Goal: Task Accomplishment & Management: Manage account settings

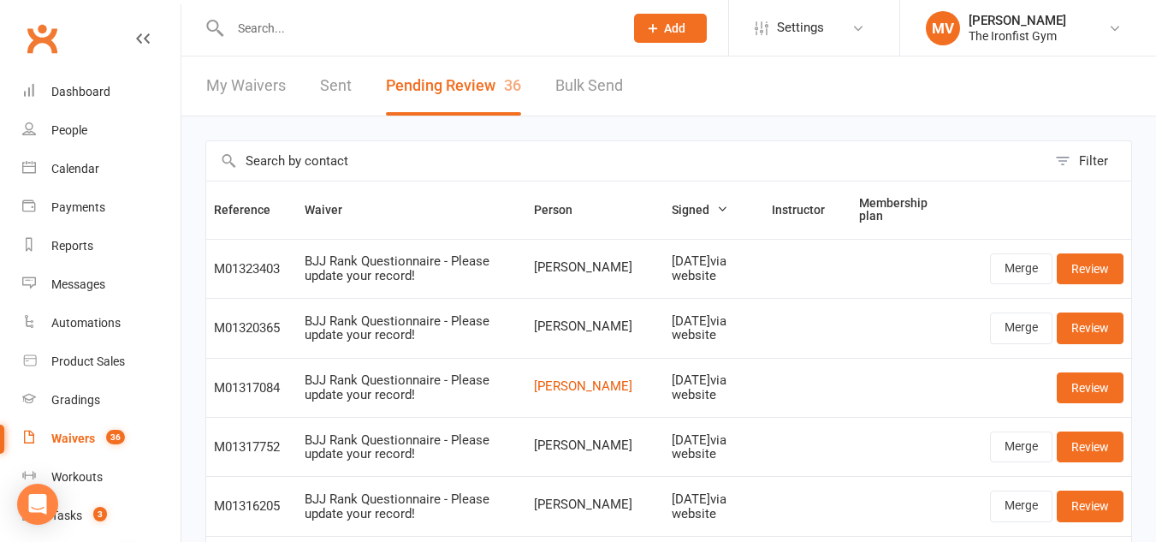
select select "100"
click at [74, 438] on div "Waivers" at bounding box center [73, 438] width 44 height 14
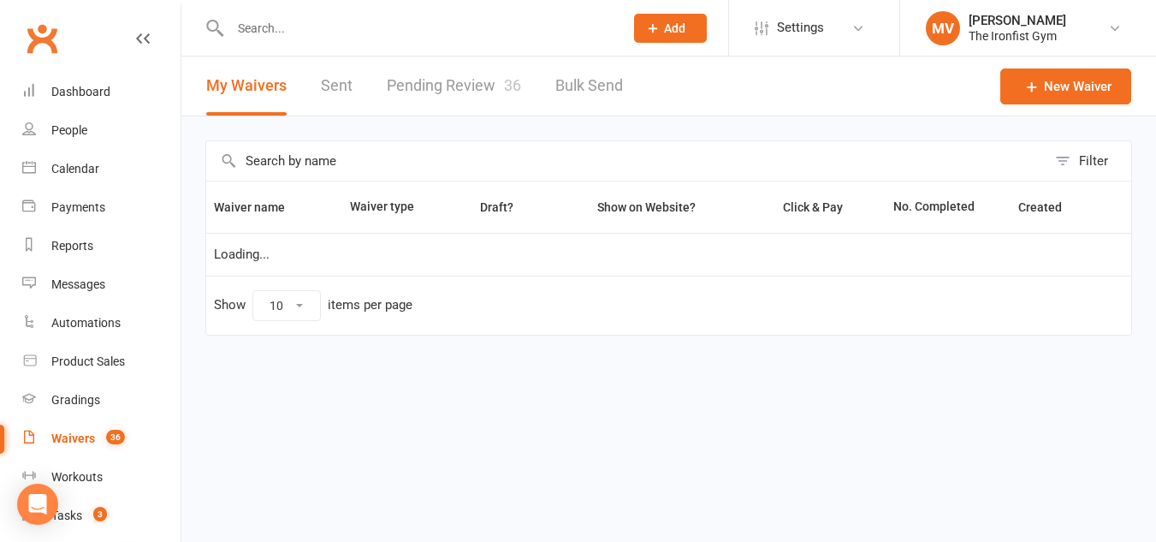
select select "100"
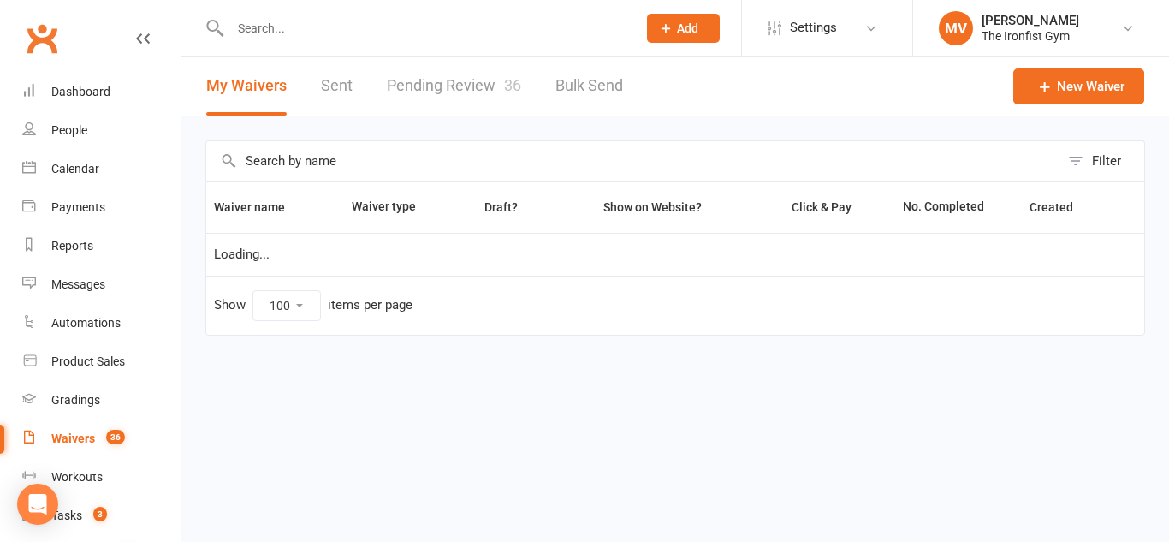
click at [452, 79] on link "Pending Review 36" at bounding box center [454, 85] width 134 height 59
select select "100"
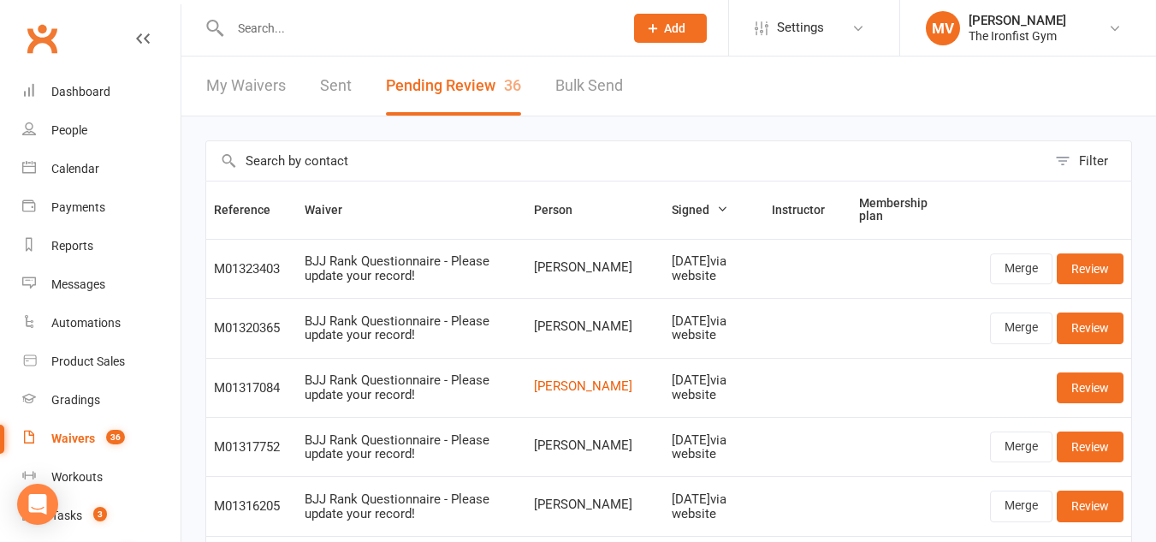
click at [305, 27] on input "text" at bounding box center [418, 28] width 387 height 24
paste input "Paul Hanson"
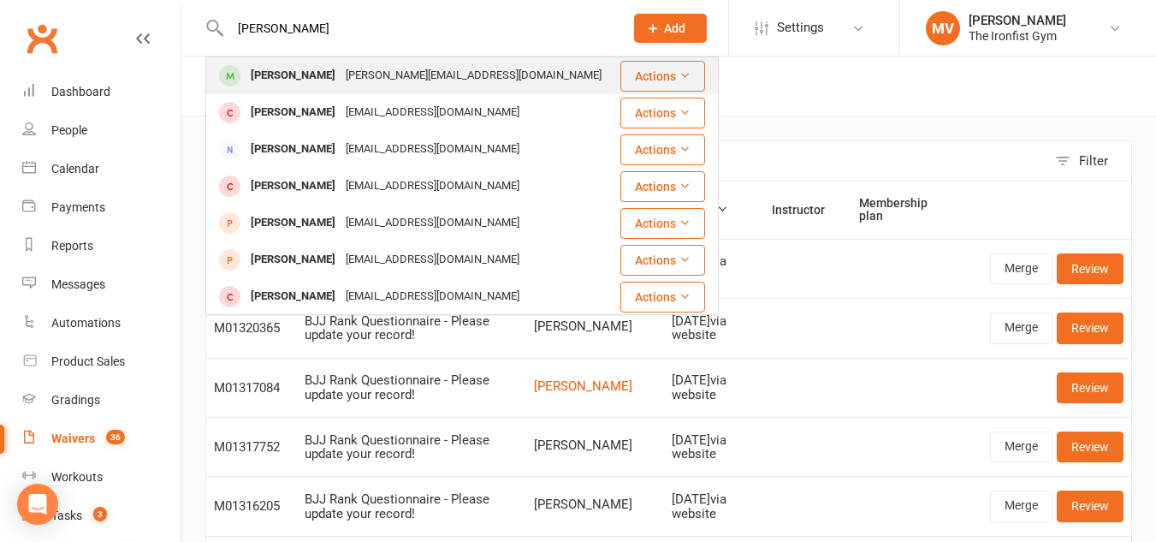
type input "Paul Hanson"
click at [271, 76] on div "Paul Hanson" at bounding box center [293, 75] width 95 height 25
click at [0, 0] on div "Loading" at bounding box center [0, 0] width 0 height 0
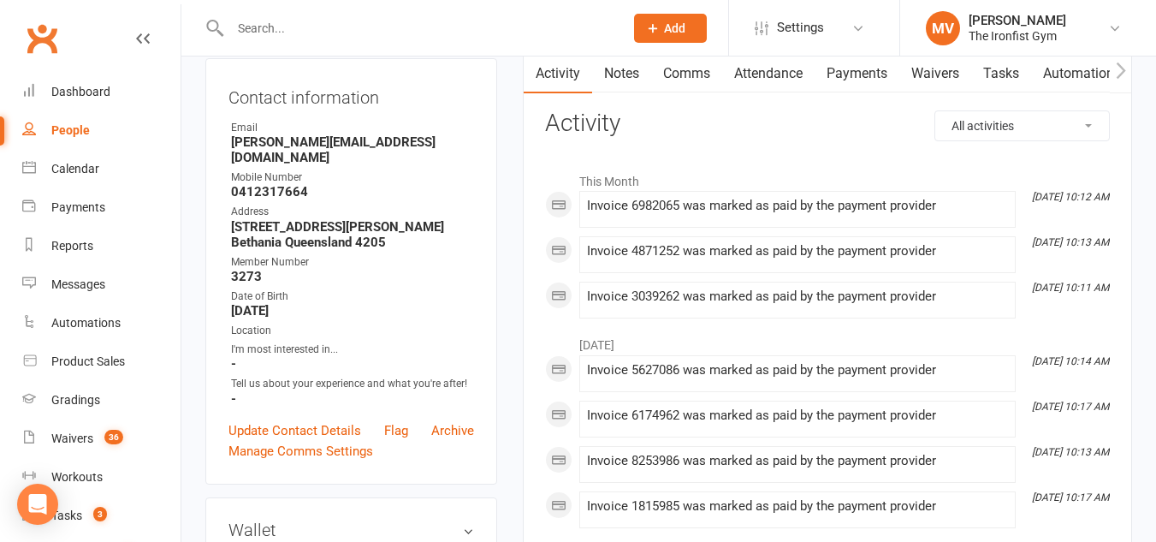
scroll to position [86, 0]
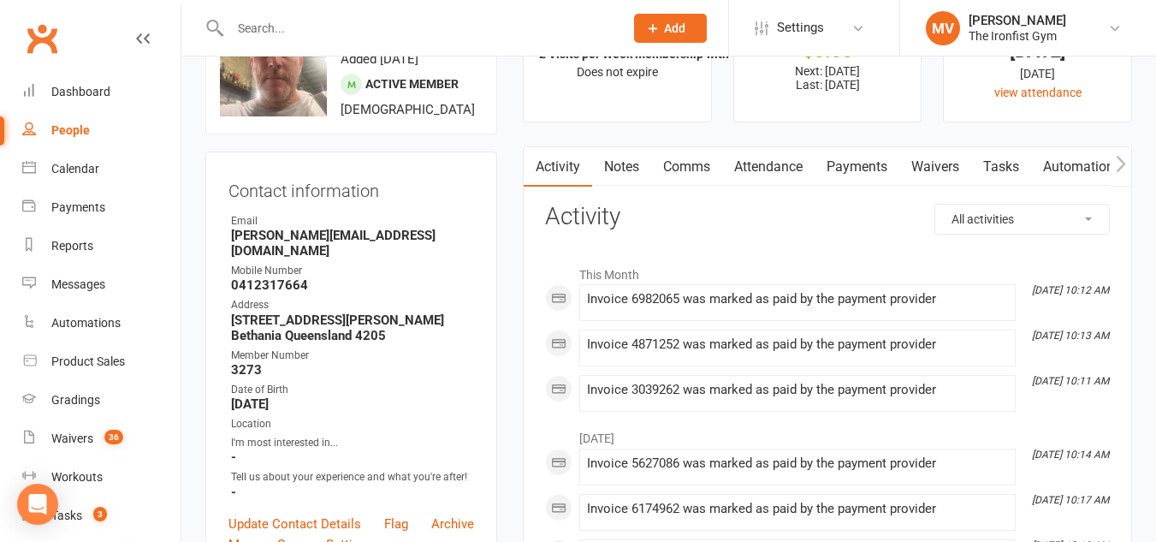
click at [351, 18] on input "text" at bounding box center [418, 28] width 387 height 24
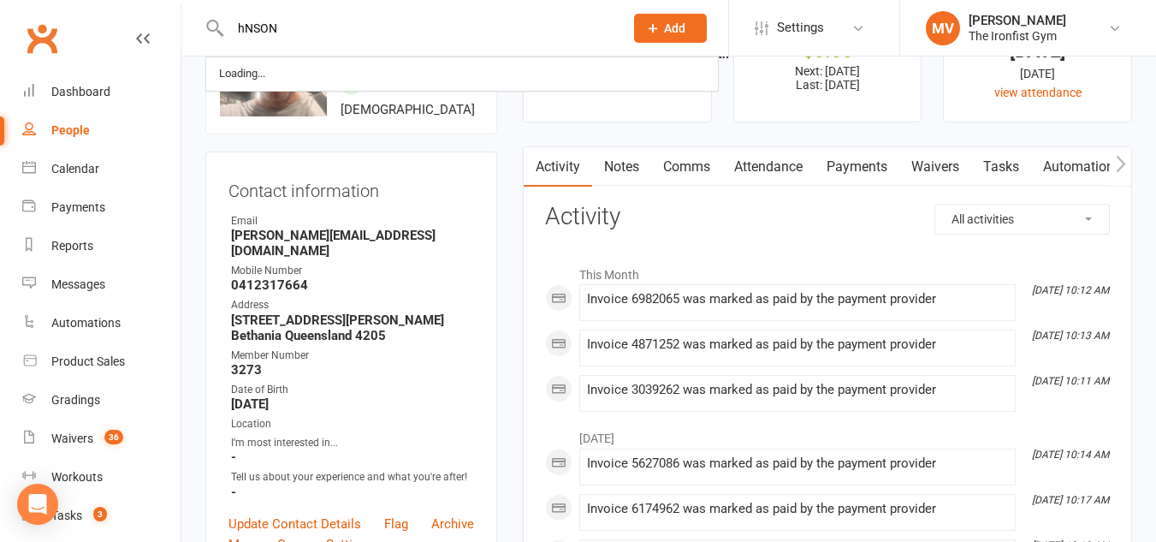
type input "hNSON"
drag, startPoint x: 392, startPoint y: 191, endPoint x: 435, endPoint y: 225, distance: 54.8
click at [393, 191] on div "Contact information Owner Email paul@sprr.au Mobile Number 0412317664 Address 1…" at bounding box center [351, 364] width 292 height 426
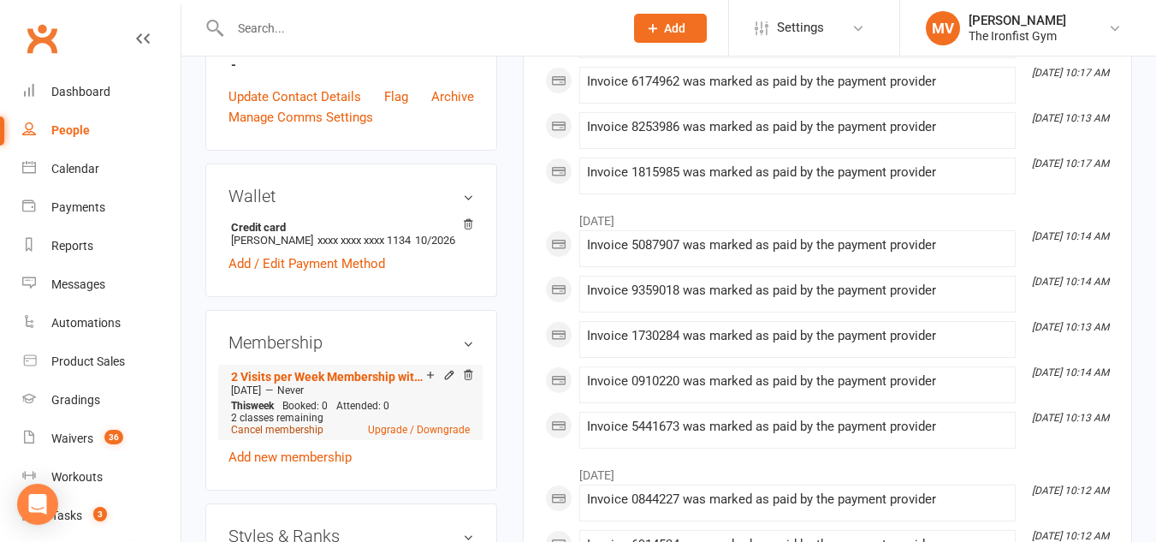
scroll to position [513, 0]
drag, startPoint x: 278, startPoint y: 435, endPoint x: 290, endPoint y: 429, distance: 13.4
click at [279, 435] on link "Cancel membership" at bounding box center [277, 429] width 92 height 12
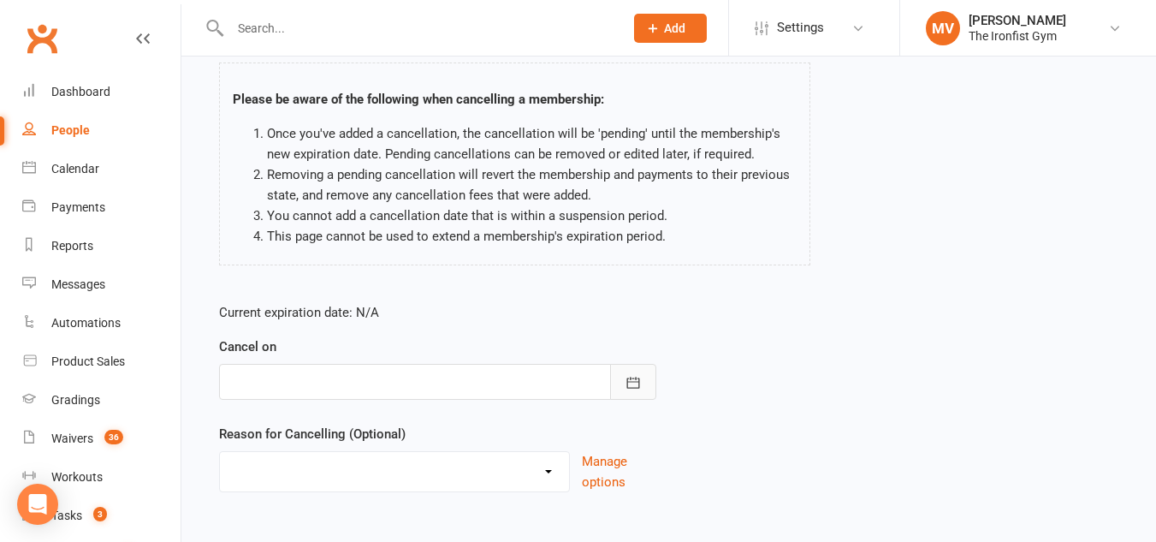
scroll to position [171, 0]
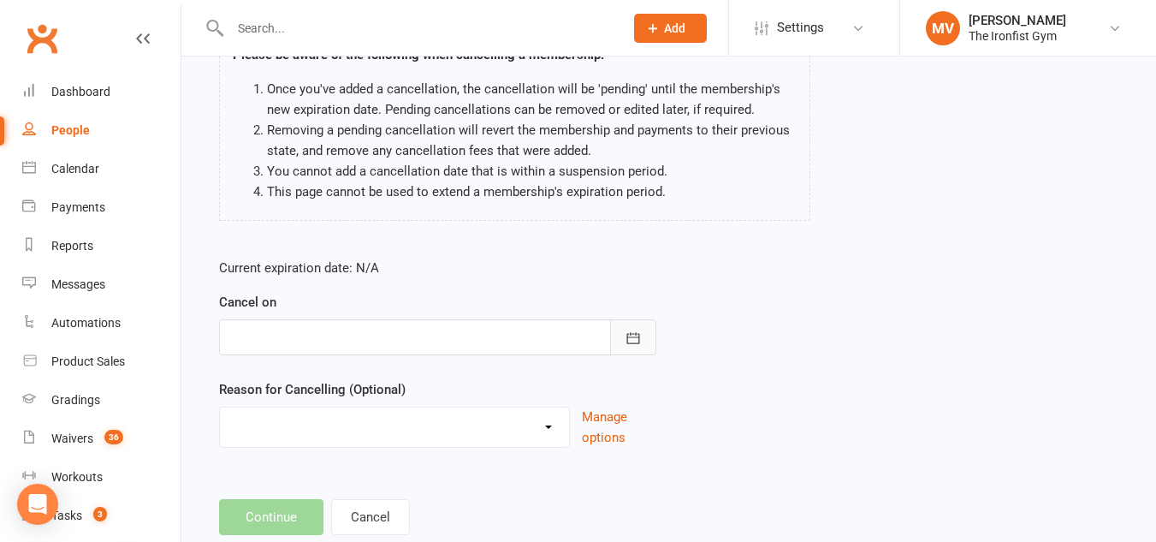
click at [634, 336] on icon "button" at bounding box center [633, 337] width 17 height 17
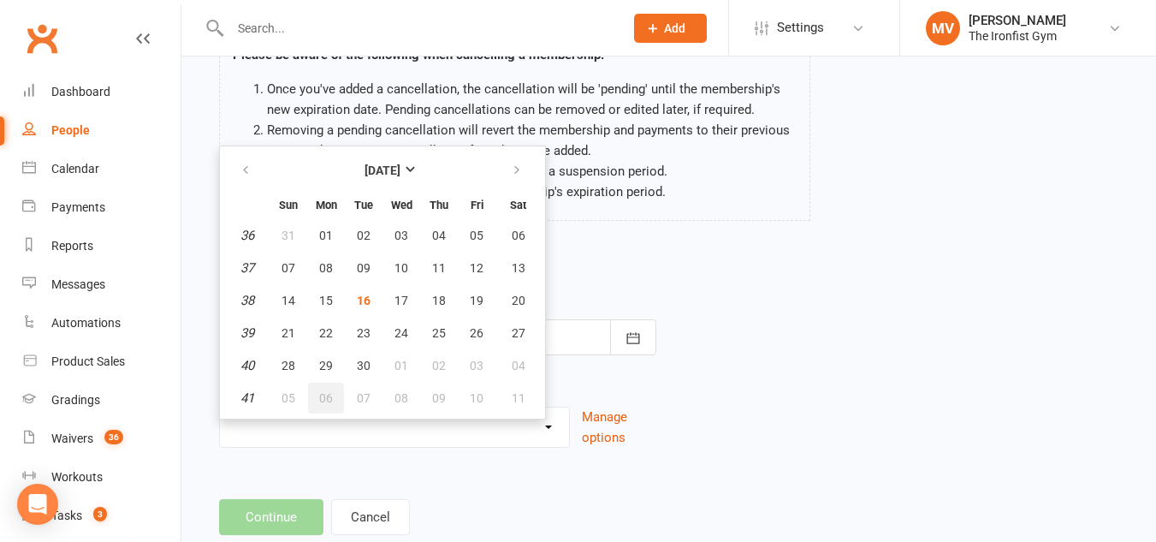
click at [328, 400] on span "06" at bounding box center [326, 398] width 14 height 14
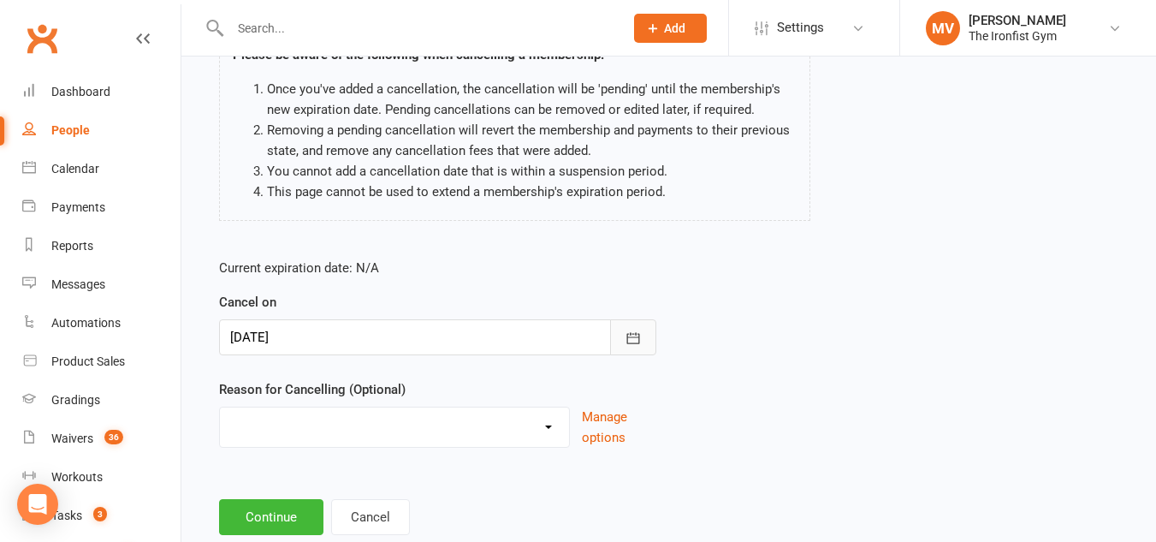
click at [627, 336] on icon "button" at bounding box center [632, 337] width 13 height 11
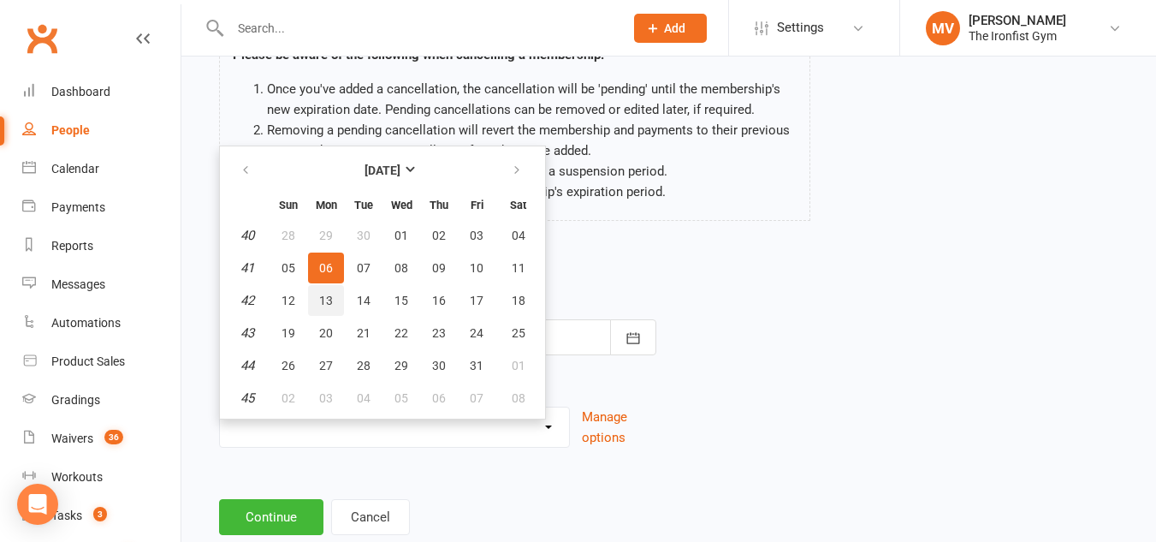
click at [329, 302] on span "13" at bounding box center [326, 301] width 14 height 14
type input "13 Oct 2025"
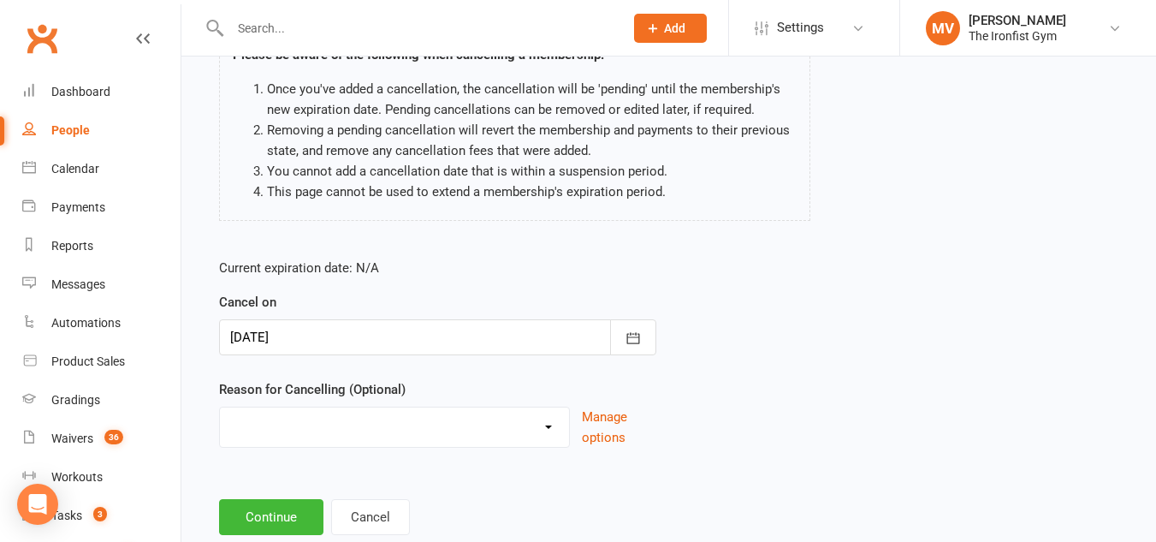
click at [371, 427] on select "Defaulted Payments Double Up with Transfer Downgrade End of PIF Term Failed Pay…" at bounding box center [394, 424] width 349 height 34
select select "9"
click at [220, 407] on select "Defaulted Payments Double Up with Transfer Downgrade End of PIF Term Failed Pay…" at bounding box center [394, 424] width 349 height 34
click at [297, 398] on label "Reason for Cancelling (Optional)" at bounding box center [312, 389] width 187 height 21
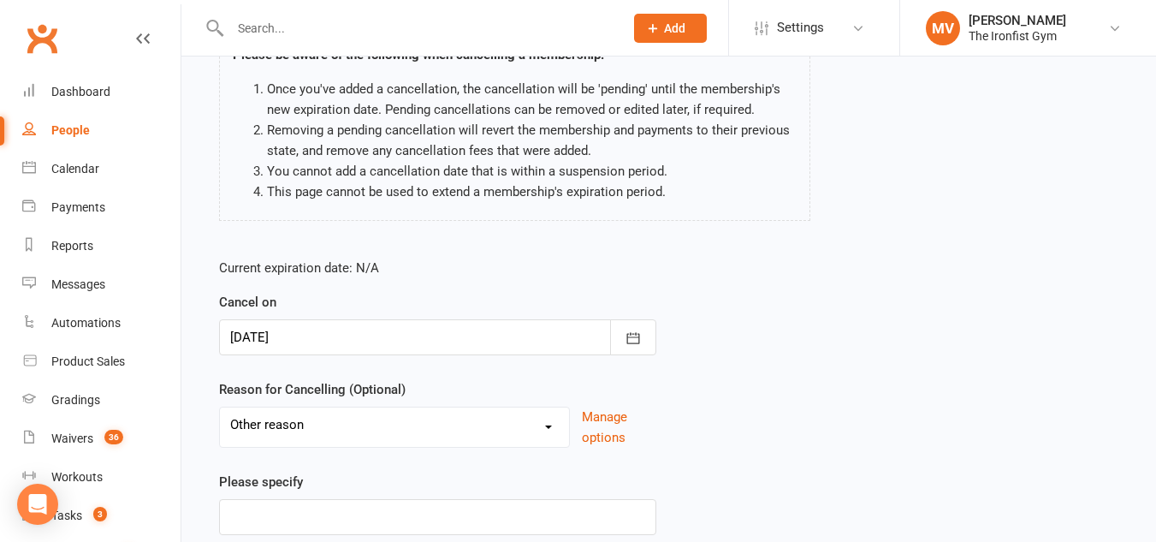
click at [371, 420] on select "Defaulted Payments Double Up with Transfer Downgrade End of PIF Term Failed Pay…" at bounding box center [394, 424] width 349 height 34
click at [304, 425] on select "Defaulted Payments Double Up with Transfer Downgrade End of PIF Term Failed Pay…" at bounding box center [394, 424] width 349 height 34
click at [275, 505] on input at bounding box center [437, 517] width 437 height 36
click at [275, 506] on input at bounding box center [437, 517] width 437 height 36
type input "m"
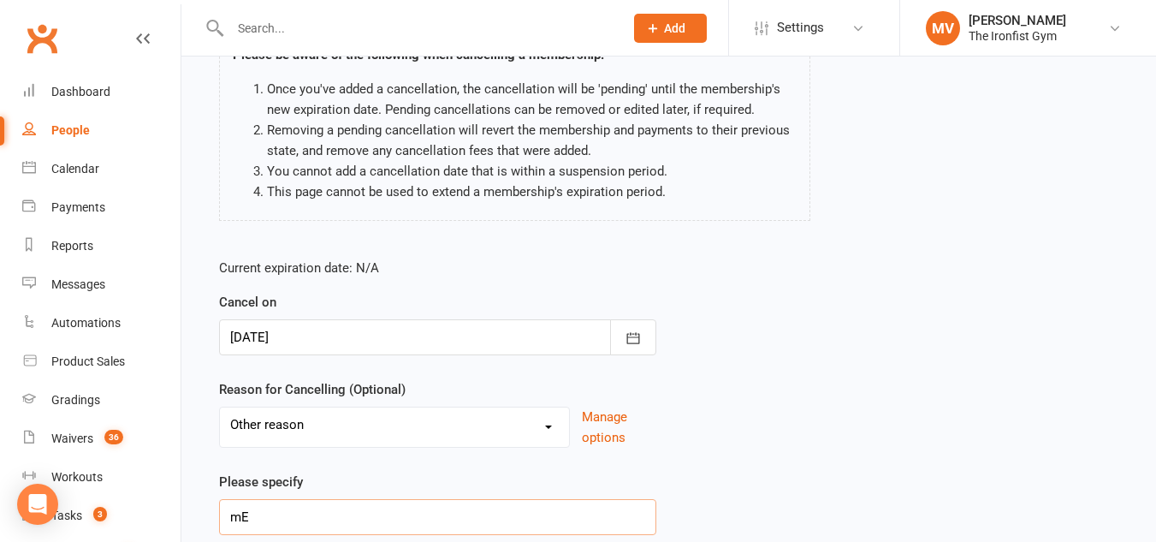
type input "m"
click at [240, 518] on input "medical tba" at bounding box center [437, 517] width 437 height 36
click at [306, 519] on input "Medical tba" at bounding box center [437, 517] width 437 height 36
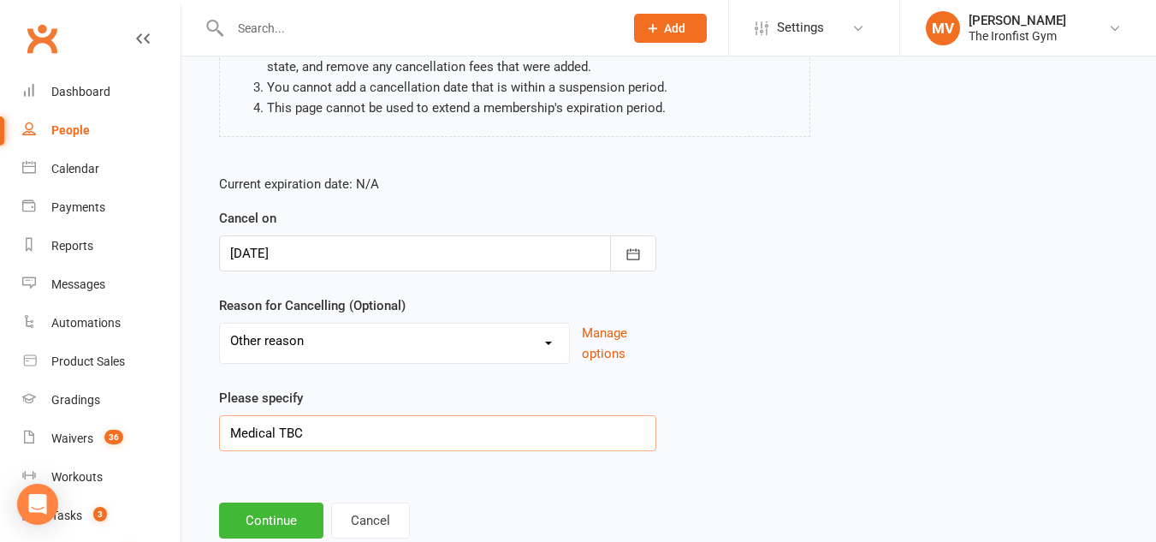
scroll to position [257, 0]
type input "Medical TBC"
click at [300, 519] on button "Continue" at bounding box center [271, 519] width 104 height 36
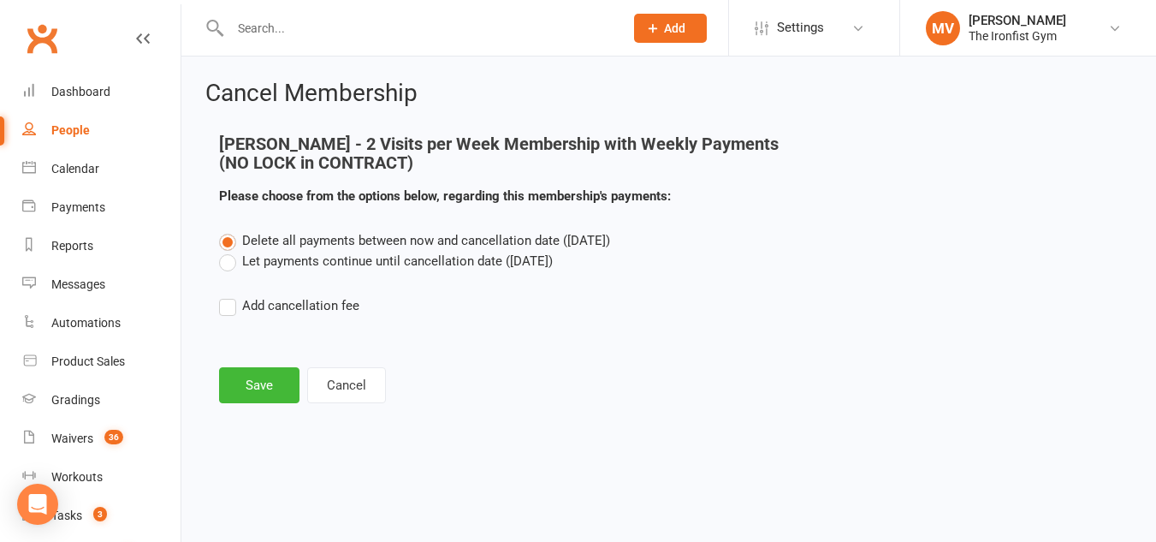
scroll to position [0, 0]
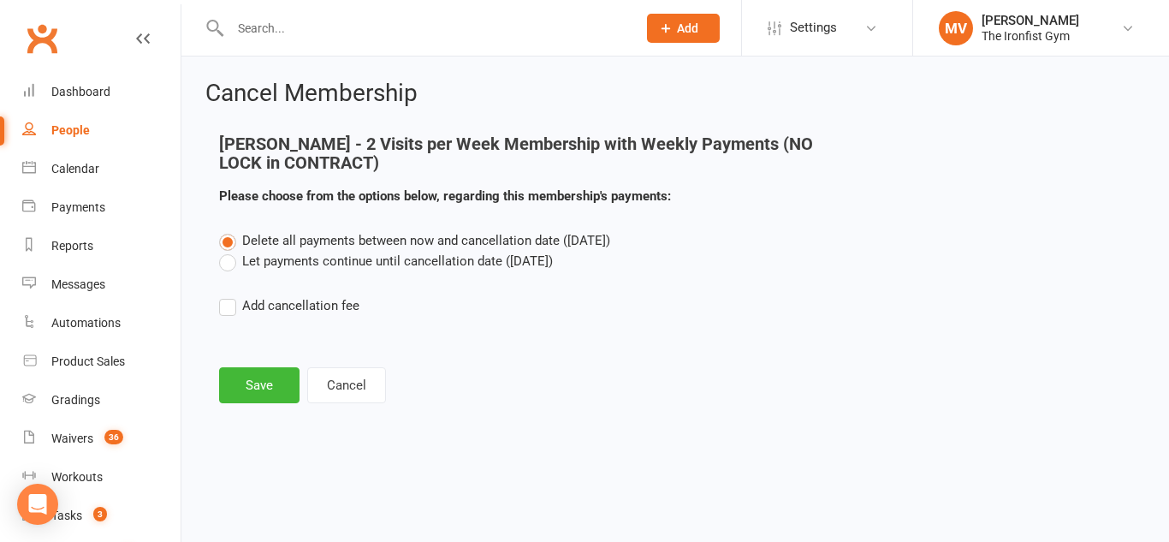
click at [225, 269] on label "Let payments continue until cancellation date (Oct 13, 2025)" at bounding box center [386, 261] width 334 height 21
click at [225, 251] on input "Let payments continue until cancellation date (Oct 13, 2025)" at bounding box center [224, 251] width 11 height 0
click at [247, 377] on button "Save" at bounding box center [259, 385] width 80 height 36
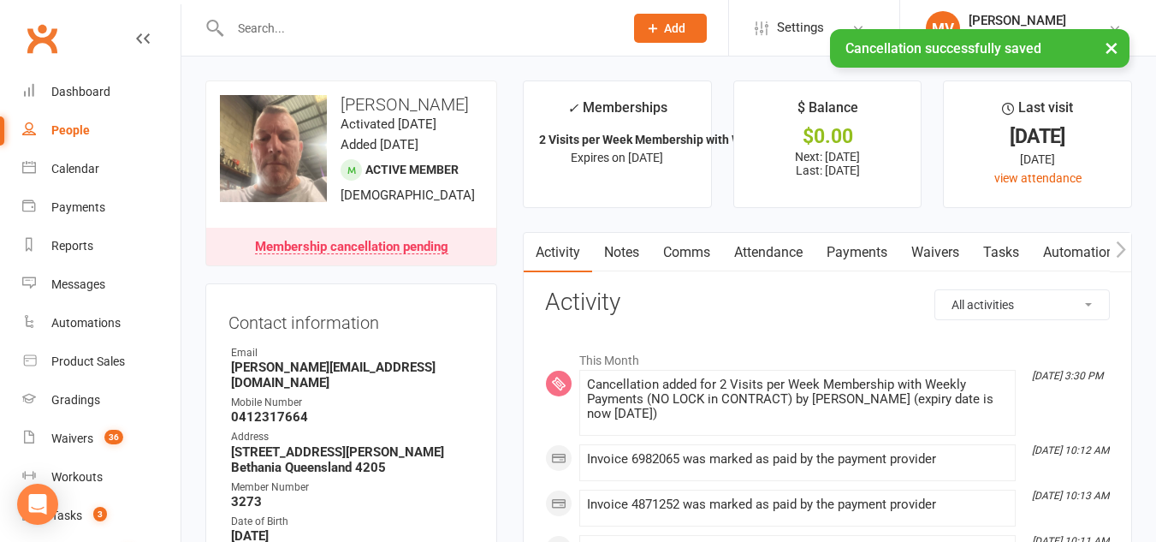
click at [870, 256] on link "Payments" at bounding box center [857, 252] width 85 height 39
click at [0, 0] on div "Loading" at bounding box center [0, 0] width 0 height 0
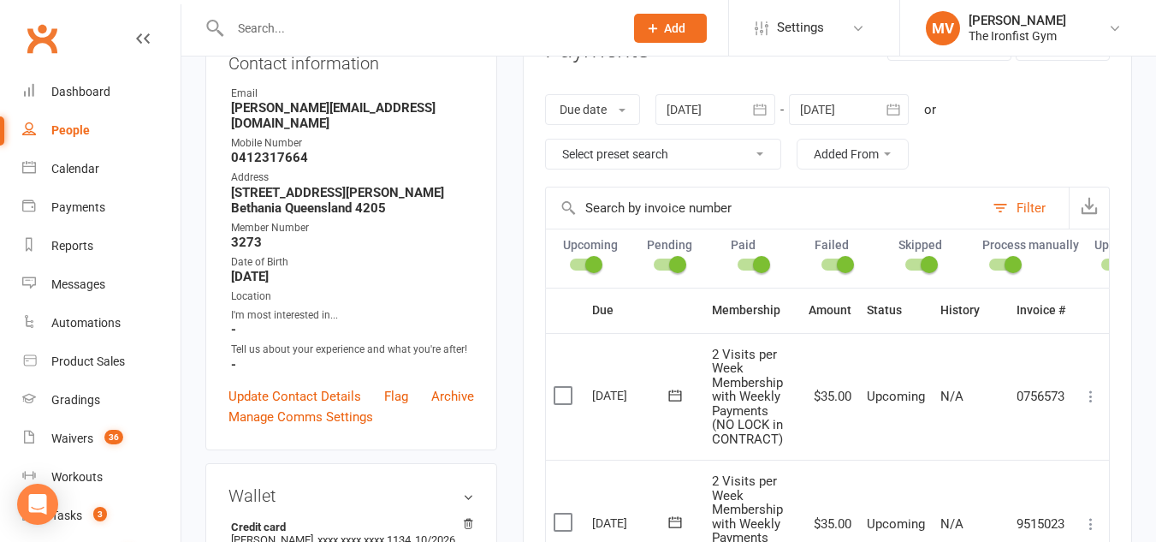
scroll to position [86, 0]
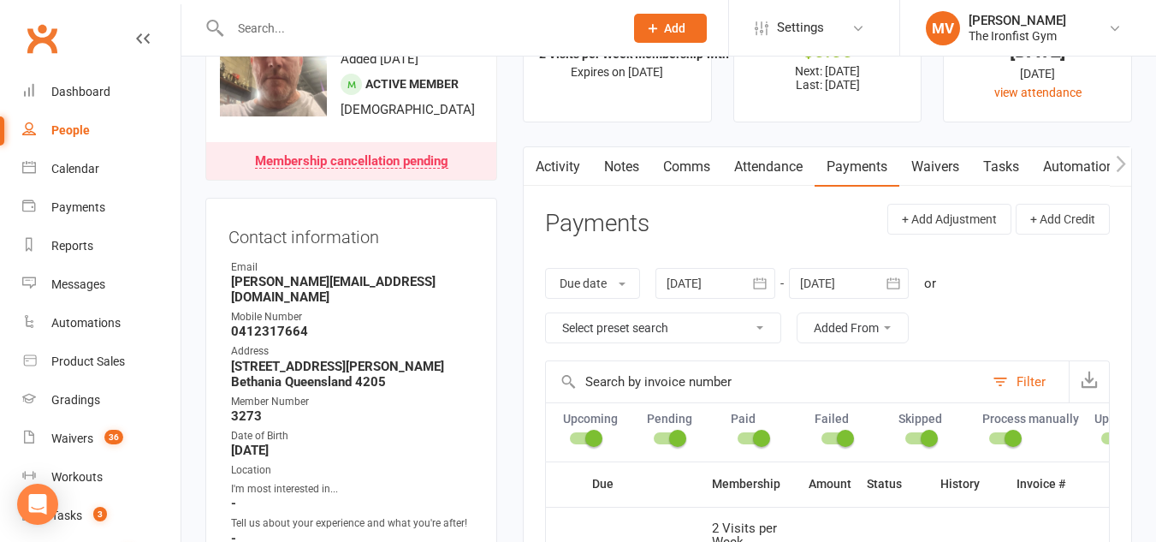
click at [311, 21] on input "text" at bounding box center [418, 28] width 387 height 24
paste input "Sebastian Sheks"
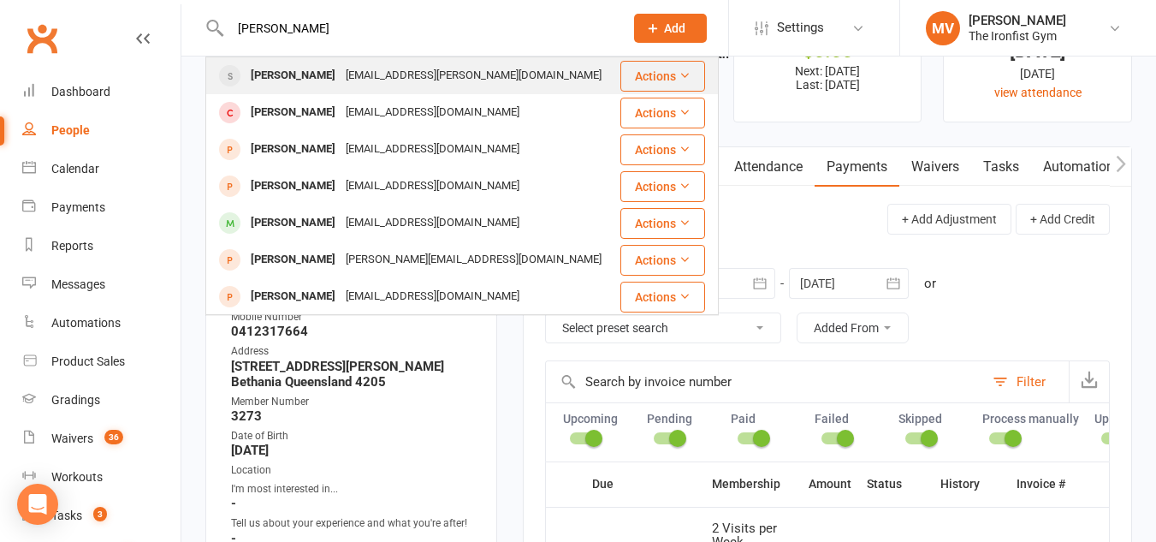
type input "Sebastian Sheks"
click at [295, 66] on div "Sebastian Shek" at bounding box center [293, 75] width 95 height 25
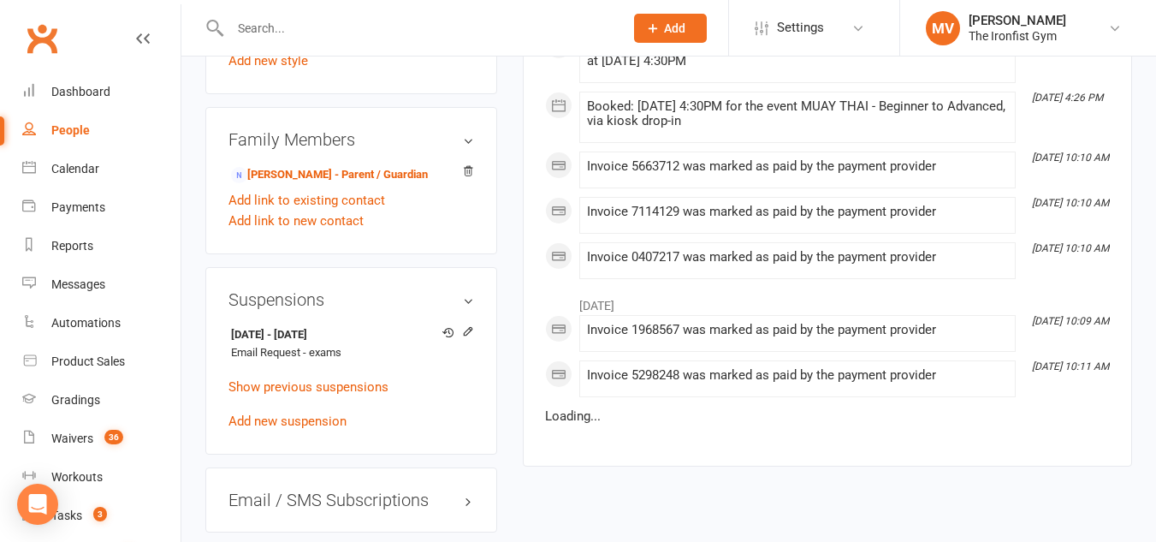
scroll to position [1369, 0]
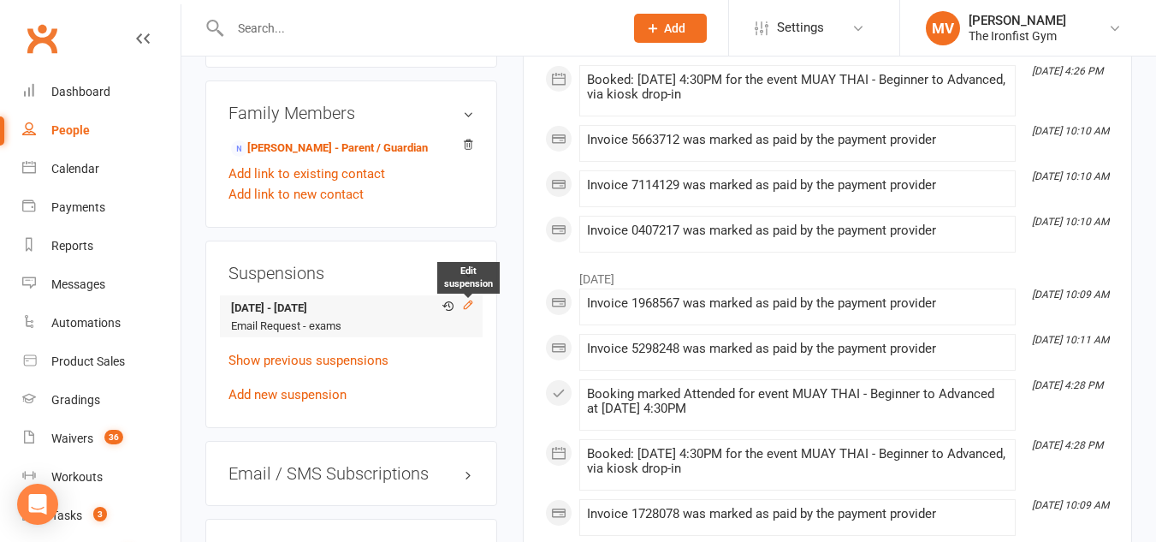
click at [465, 311] on icon at bounding box center [468, 305] width 12 height 12
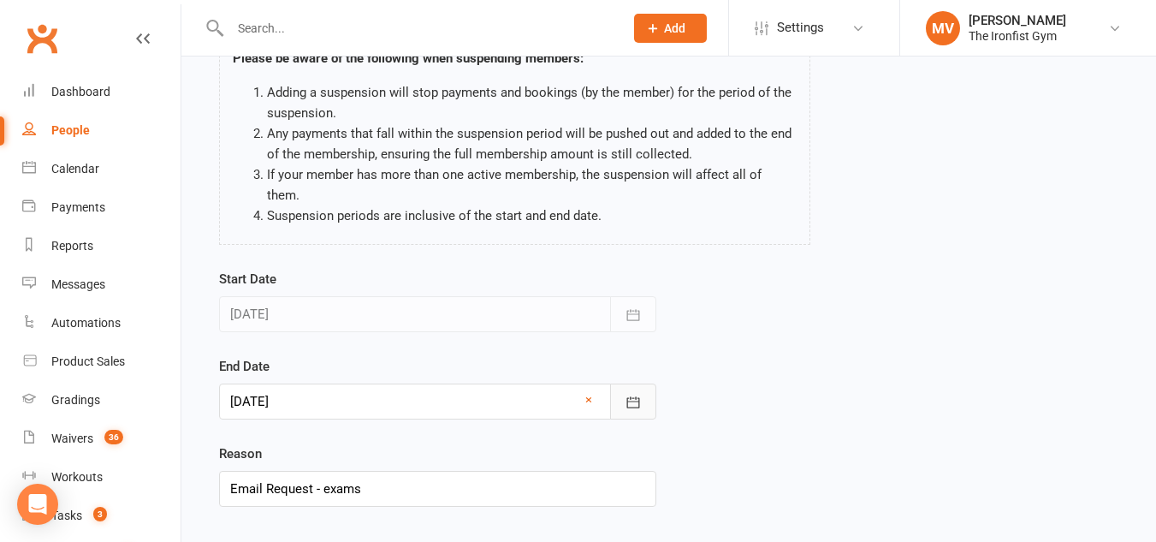
scroll to position [171, 0]
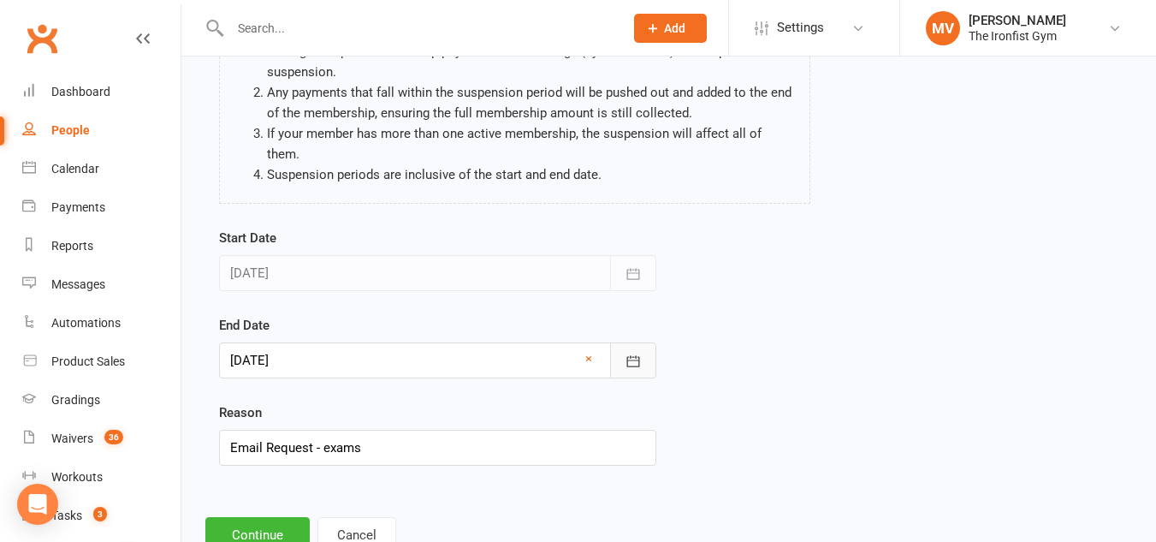
click at [634, 353] on icon "button" at bounding box center [633, 361] width 17 height 17
click at [635, 353] on icon "button" at bounding box center [633, 361] width 17 height 17
click at [618, 342] on button "button" at bounding box center [633, 360] width 46 height 36
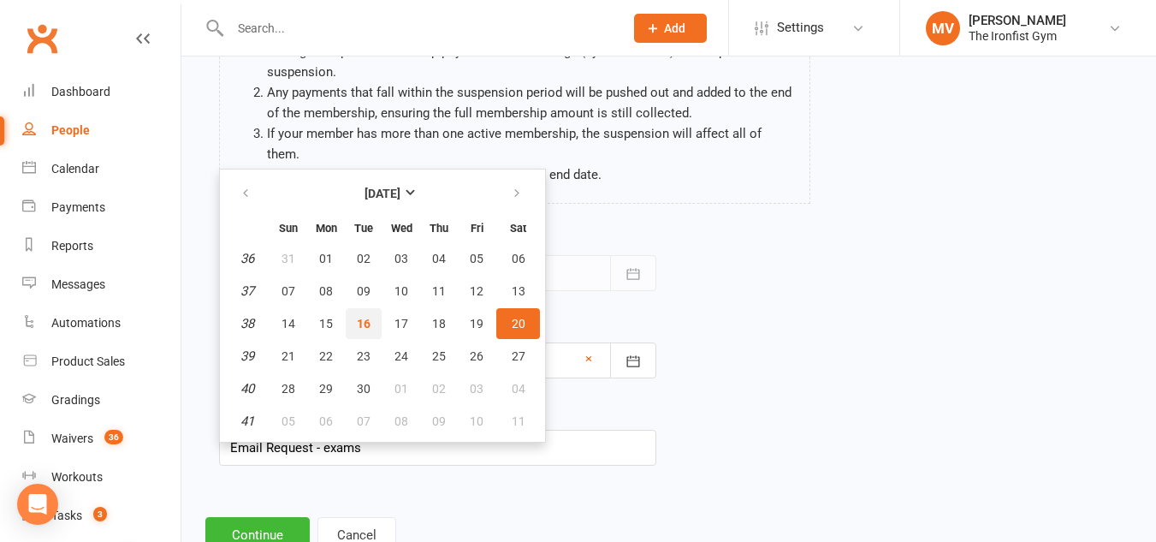
click at [366, 317] on span "16" at bounding box center [364, 324] width 14 height 14
type input "[DATE]"
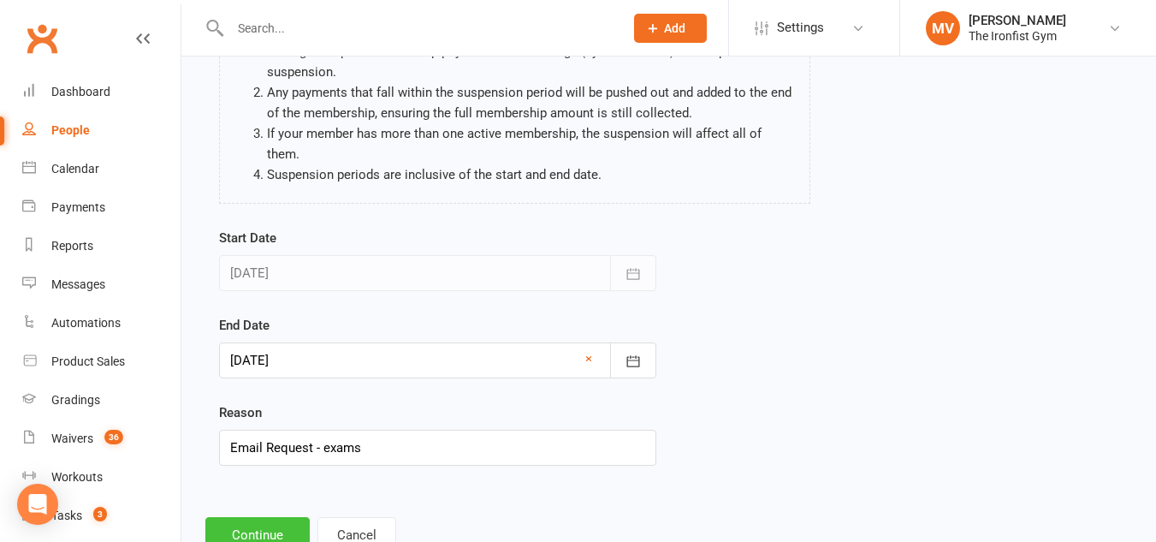
click at [268, 517] on button "Continue" at bounding box center [257, 535] width 104 height 36
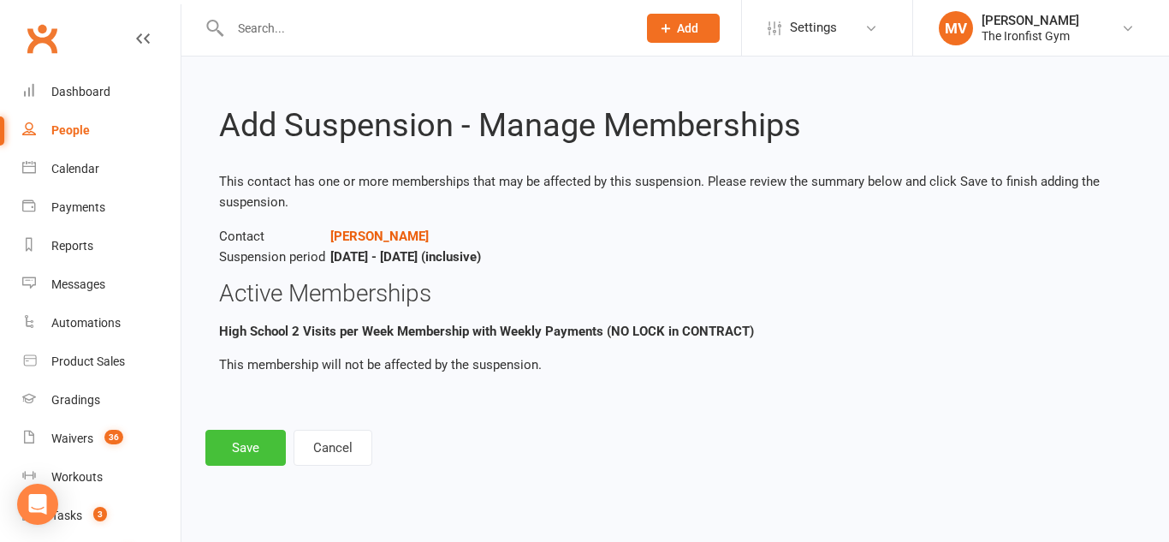
click at [265, 438] on button "Save" at bounding box center [245, 448] width 80 height 36
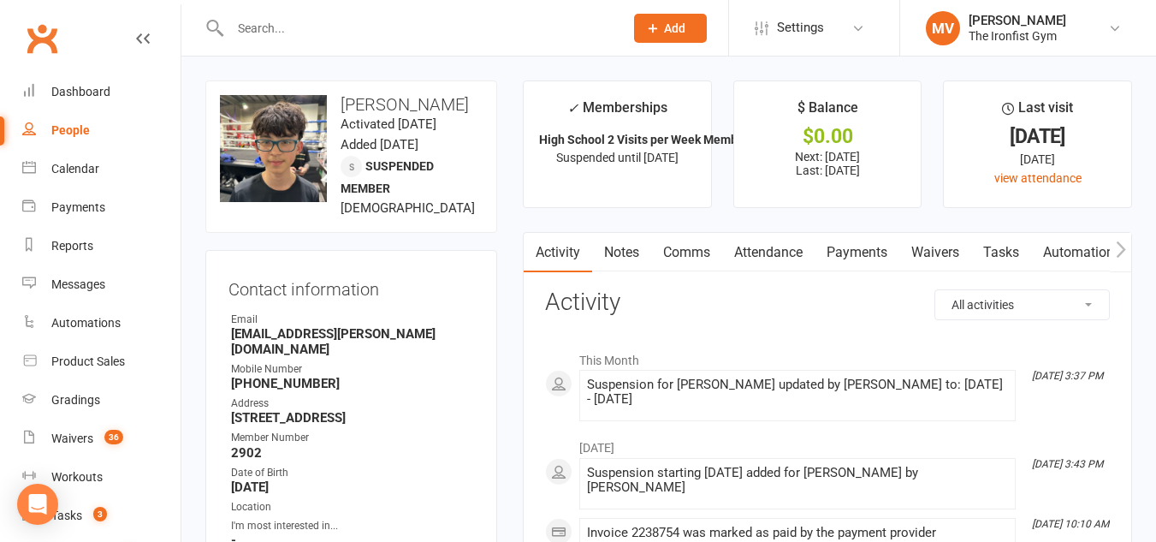
drag, startPoint x: 306, startPoint y: 13, endPoint x: 301, endPoint y: 24, distance: 12.3
click at [304, 15] on div at bounding box center [408, 28] width 406 height 56
click at [300, 25] on input "text" at bounding box center [418, 28] width 387 height 24
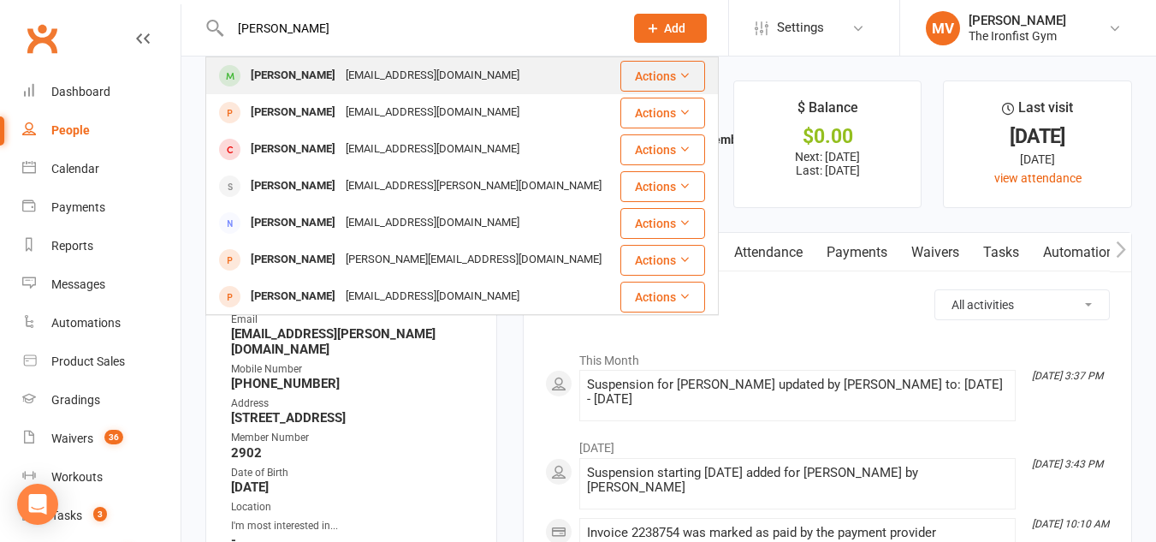
type input "sophia beath"
click at [317, 76] on div "Sophia Beath" at bounding box center [293, 75] width 95 height 25
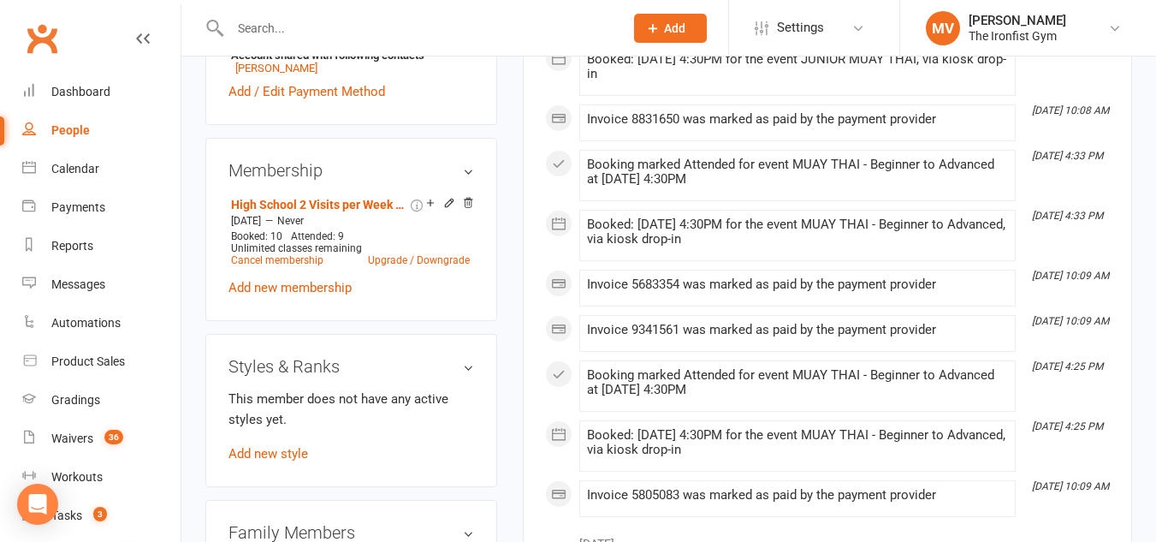
scroll to position [685, 0]
click at [300, 260] on link "Cancel membership" at bounding box center [277, 259] width 92 height 12
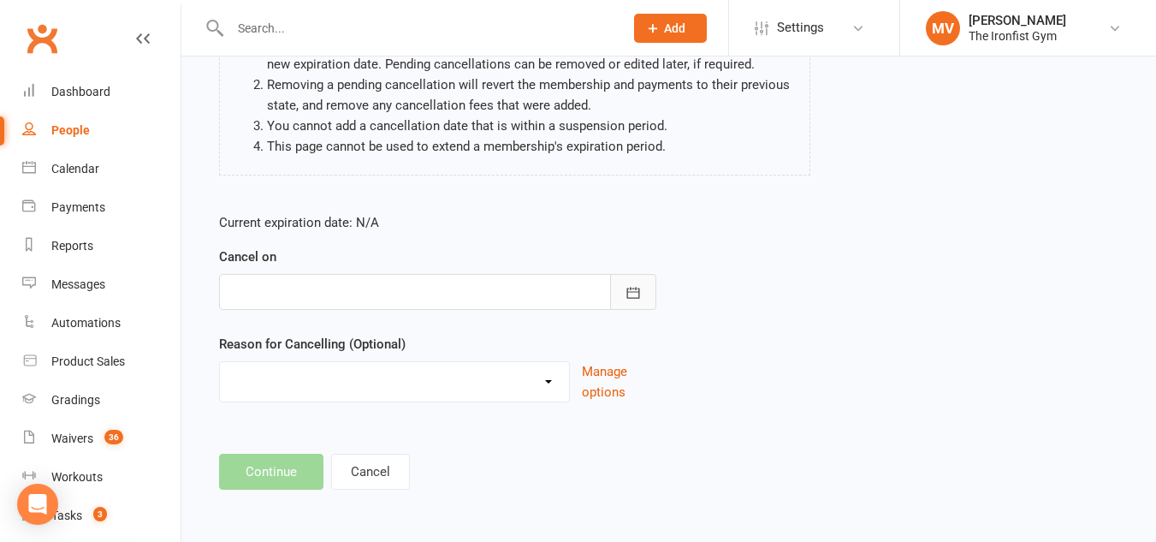
click at [633, 288] on icon "button" at bounding box center [632, 292] width 13 height 11
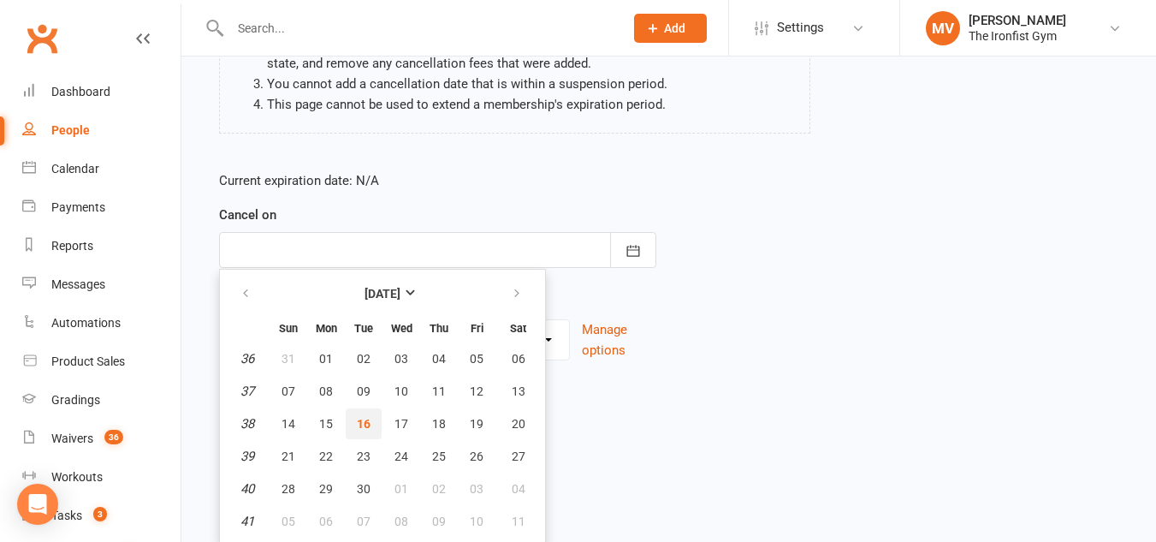
scroll to position [259, 0]
click at [367, 522] on span "07" at bounding box center [364, 520] width 14 height 14
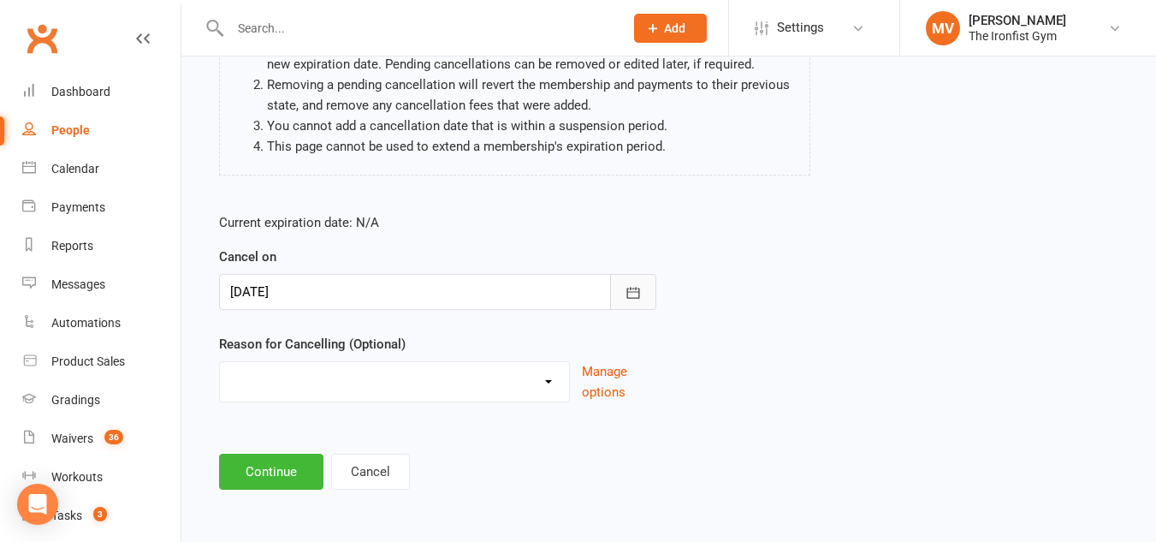
click at [637, 298] on icon "button" at bounding box center [632, 292] width 13 height 11
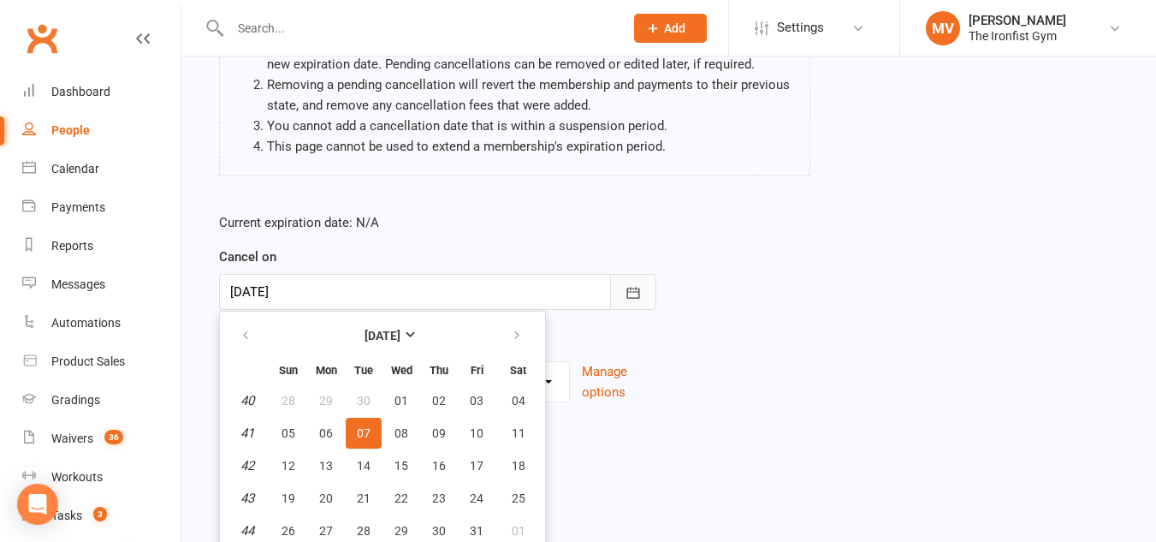
scroll to position [255, 0]
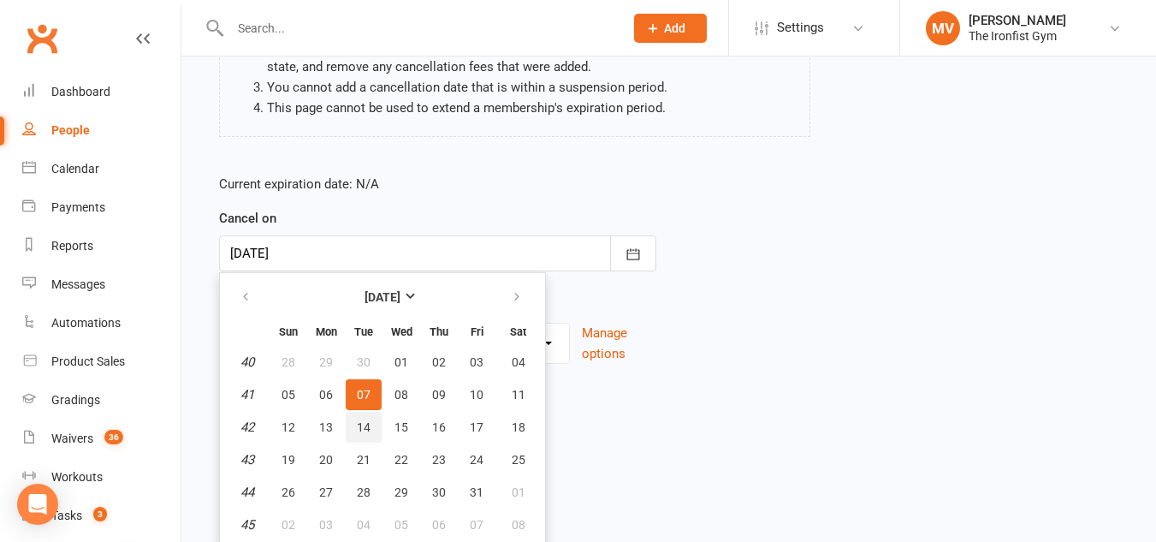
drag, startPoint x: 373, startPoint y: 426, endPoint x: 373, endPoint y: 439, distance: 12.8
click at [373, 427] on button "14" at bounding box center [364, 427] width 36 height 31
type input "[DATE]"
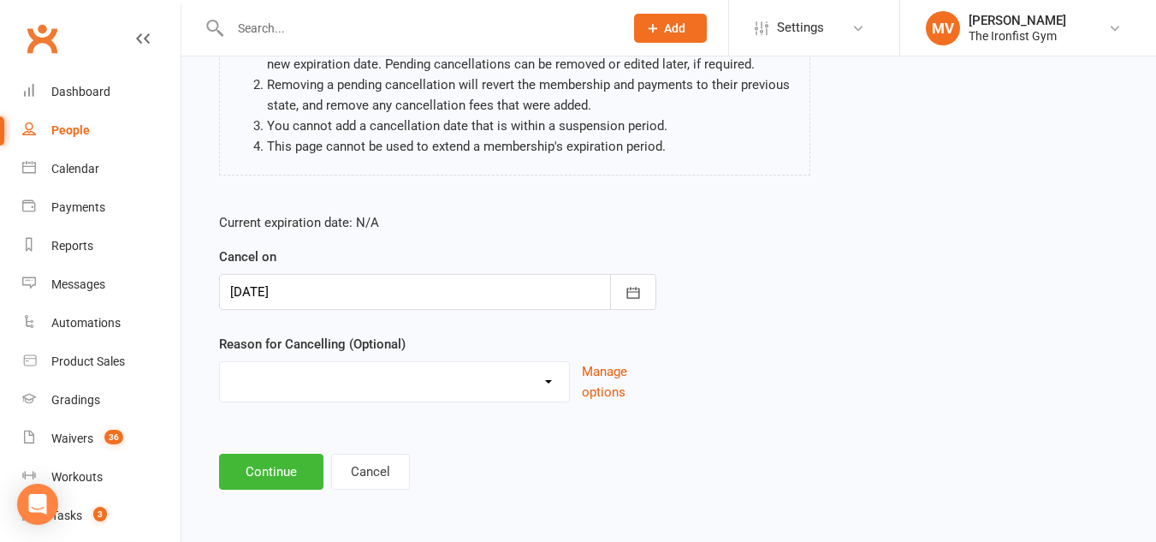
scroll to position [216, 0]
click at [350, 369] on select "Defaulted Payments Double Up with Transfer Downgrade End of PIF Term Failed Pay…" at bounding box center [394, 379] width 349 height 34
select select "9"
click at [220, 362] on select "Defaulted Payments Double Up with Transfer Downgrade End of PIF Term Failed Pay…" at bounding box center [394, 379] width 349 height 34
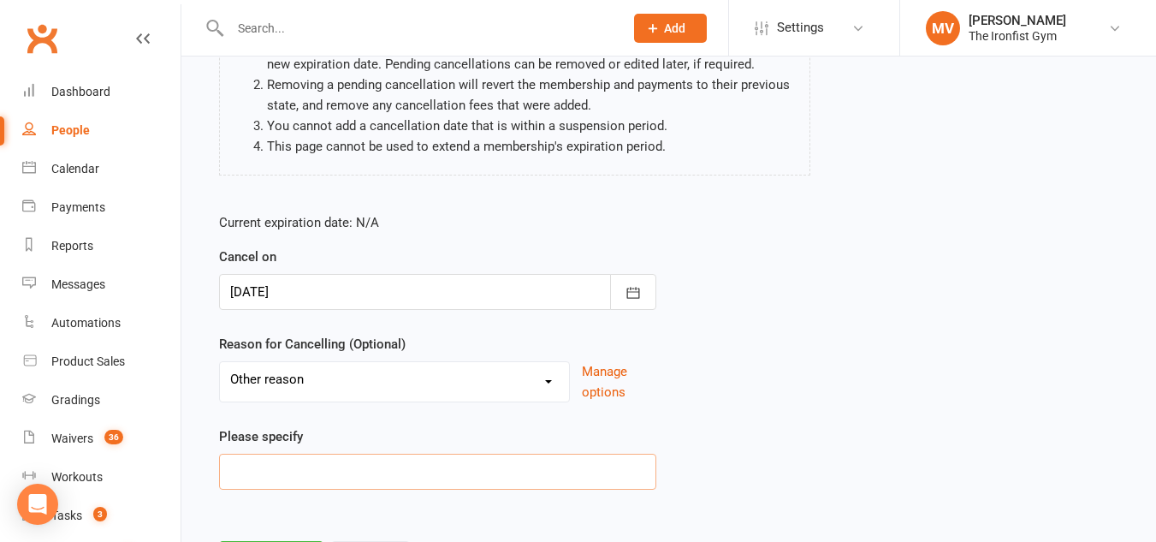
click at [273, 470] on input at bounding box center [437, 472] width 437 height 36
type input "E"
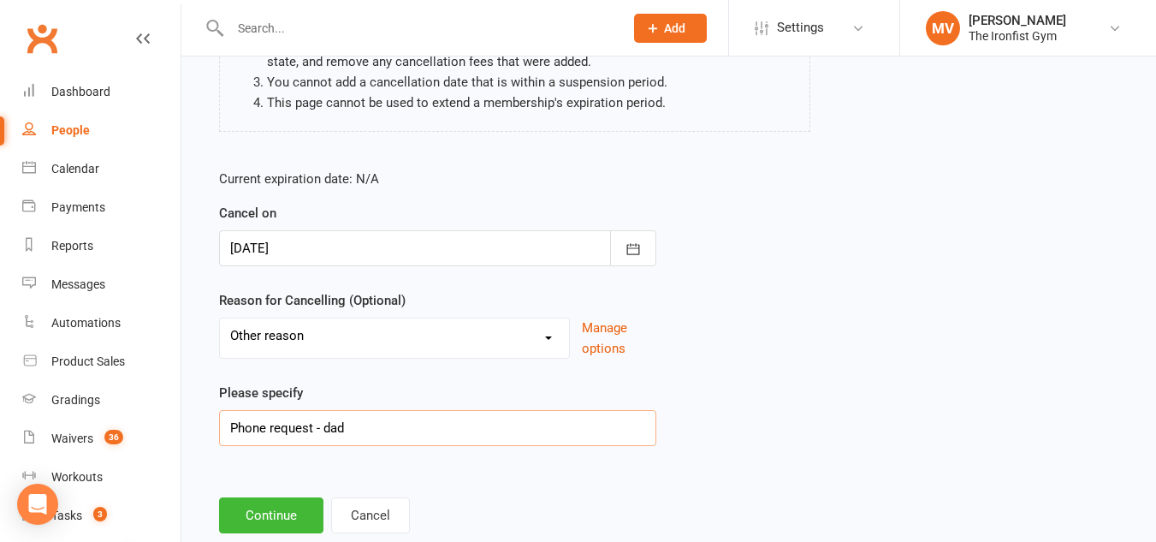
scroll to position [302, 0]
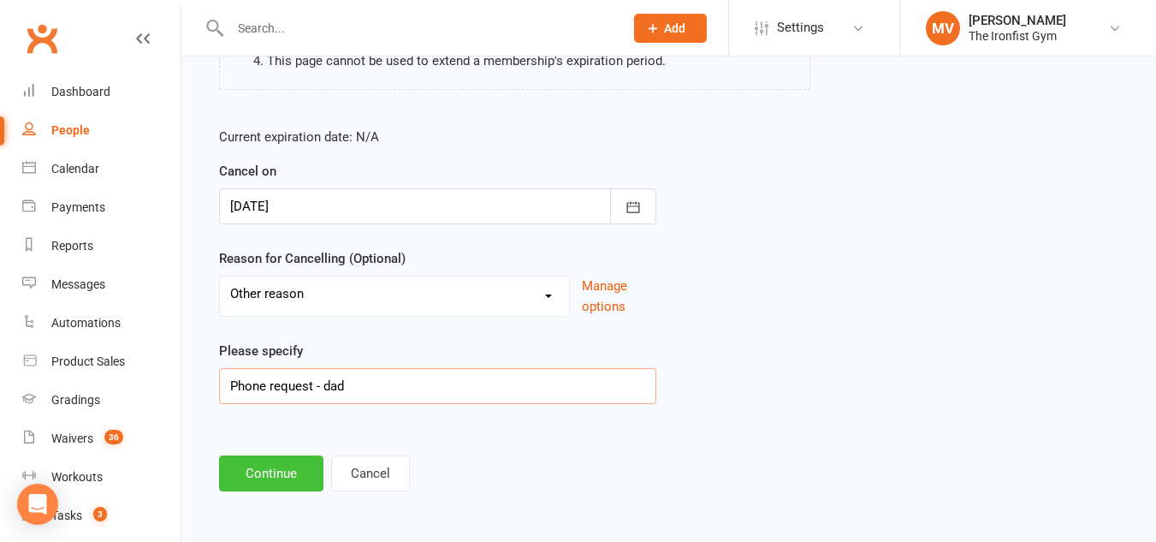
type input "Phone request - dad"
click at [299, 477] on button "Continue" at bounding box center [271, 473] width 104 height 36
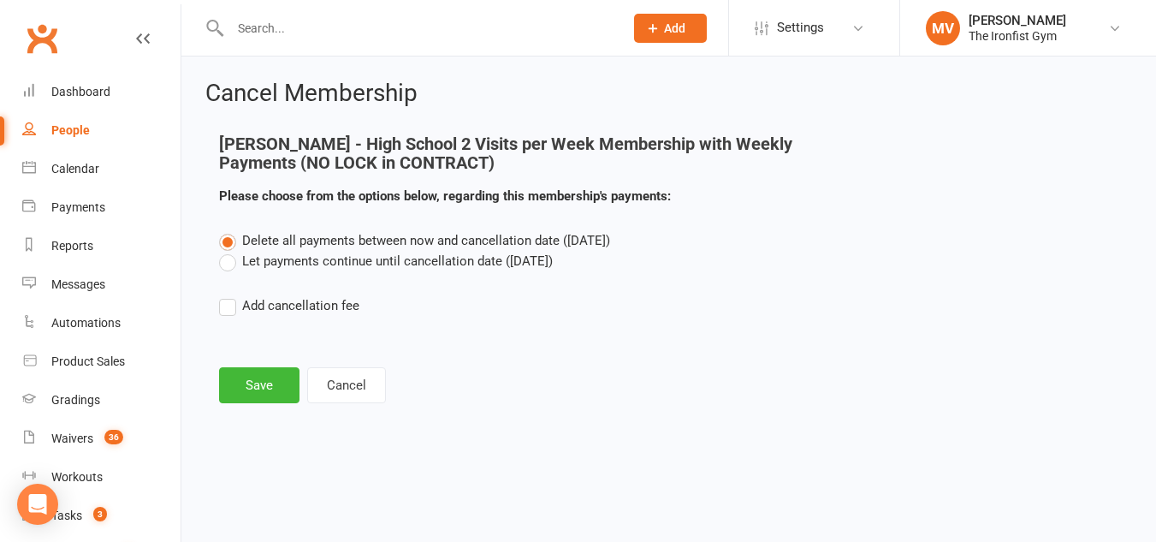
click at [299, 454] on html "Prospect Member Non-attending contact Class / event Appointment Grading event T…" at bounding box center [578, 227] width 1156 height 454
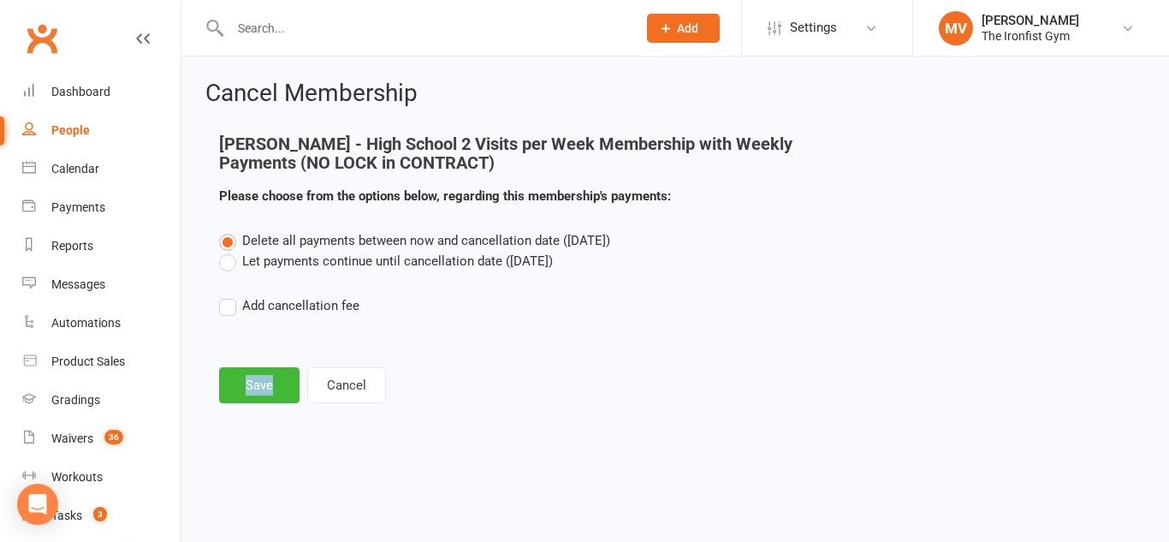
click at [228, 258] on label "Let payments continue until cancellation date (Oct 14, 2025)" at bounding box center [386, 261] width 334 height 21
click at [228, 251] on input "Let payments continue until cancellation date (Oct 14, 2025)" at bounding box center [224, 251] width 11 height 0
click at [278, 392] on button "Save" at bounding box center [259, 385] width 80 height 36
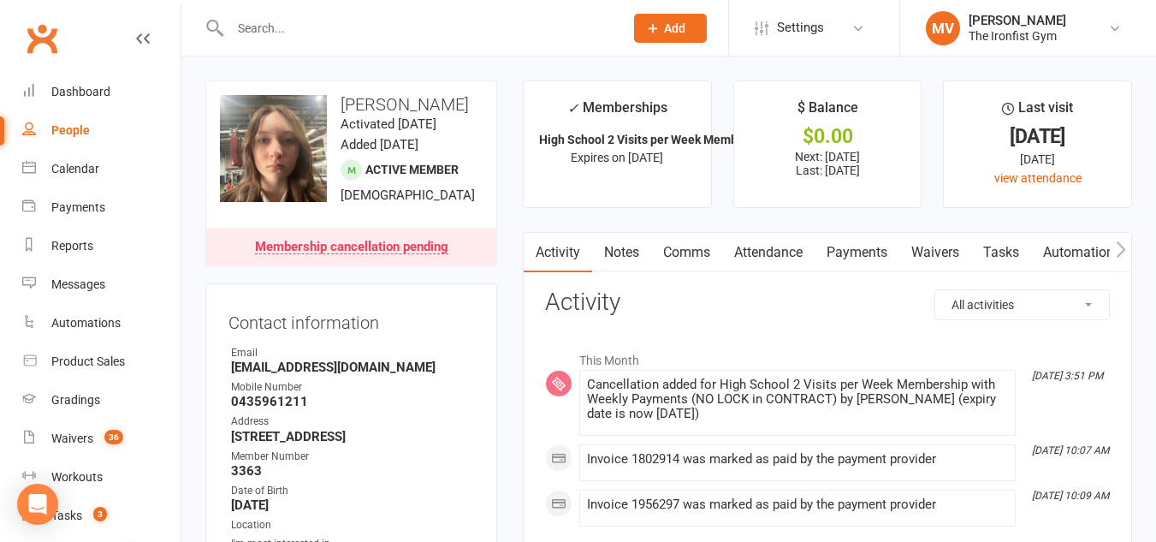
click at [323, 28] on input "text" at bounding box center [418, 28] width 387 height 24
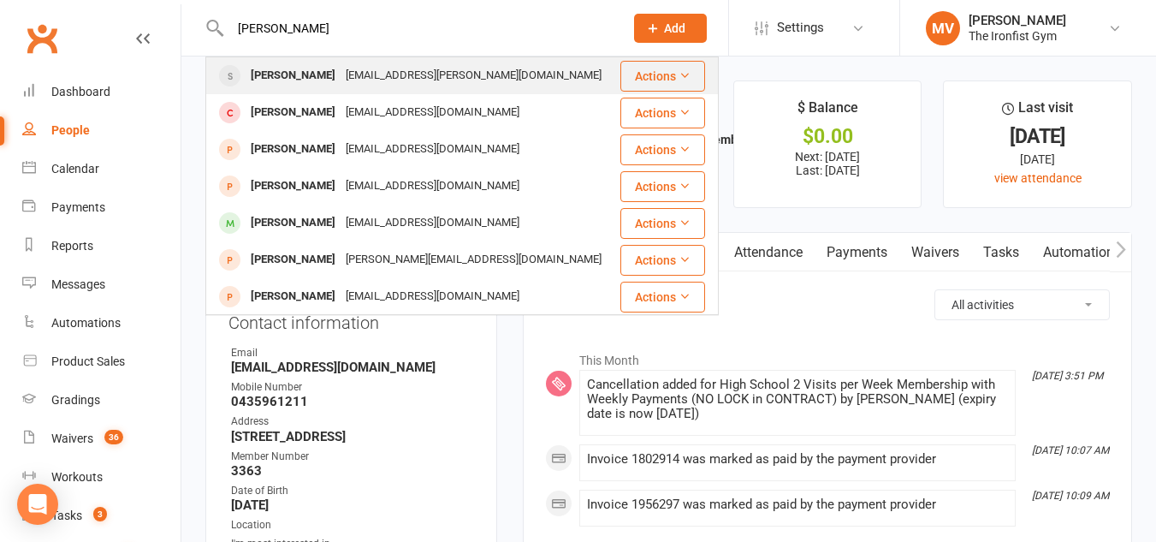
type input "sebastian shek"
click at [306, 74] on div "Sebastian Shek" at bounding box center [293, 75] width 95 height 25
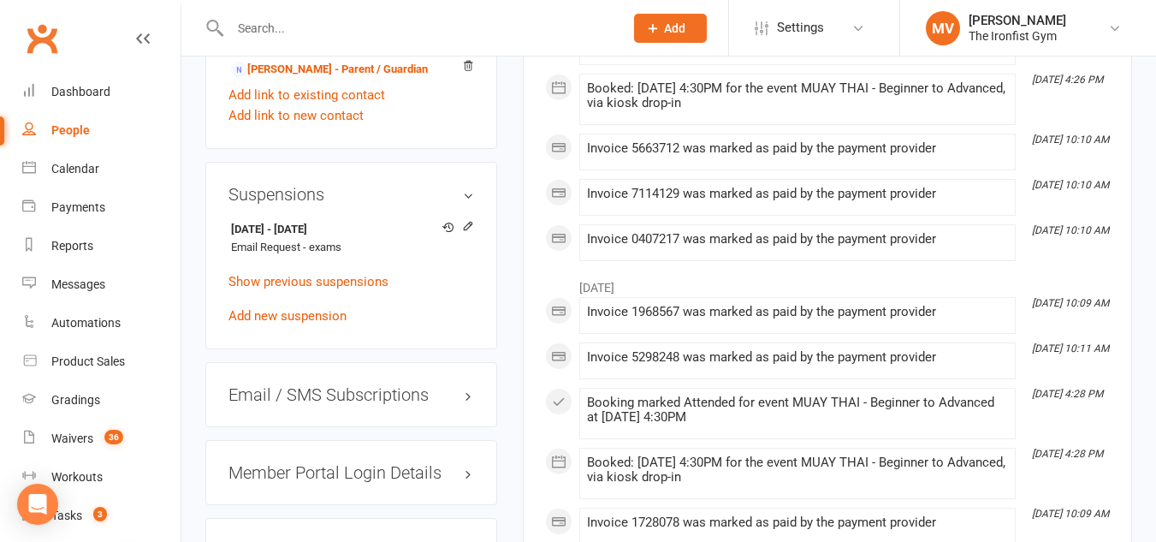
scroll to position [1455, 0]
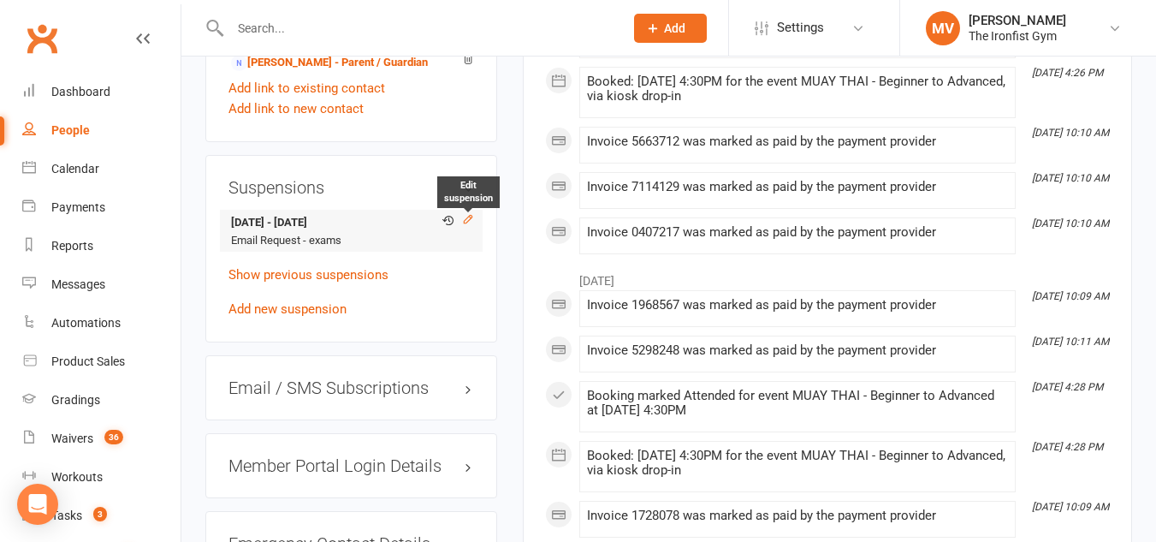
click at [467, 225] on icon at bounding box center [468, 219] width 12 height 12
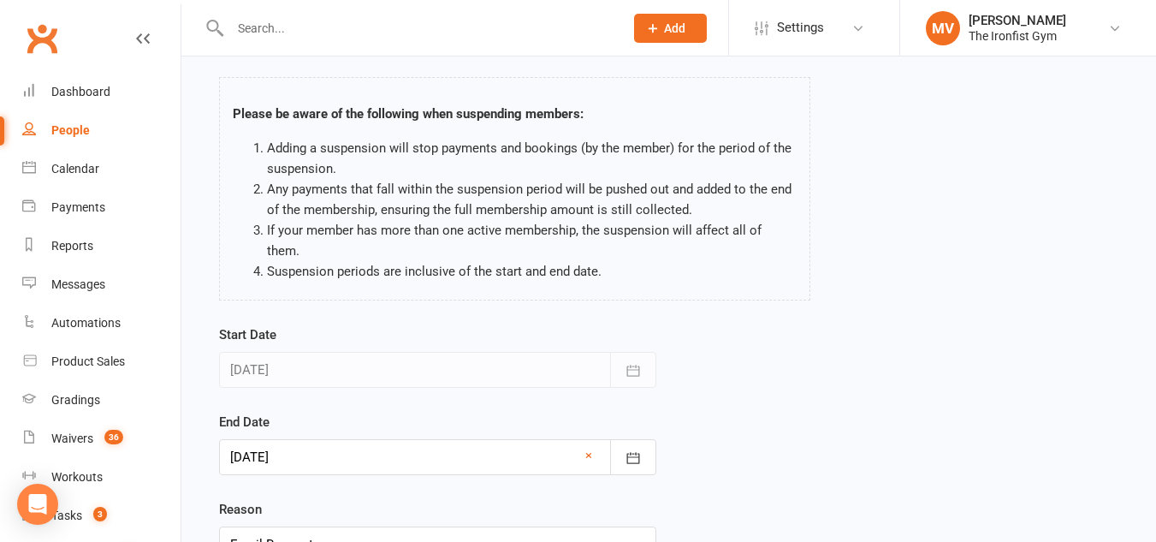
scroll to position [211, 0]
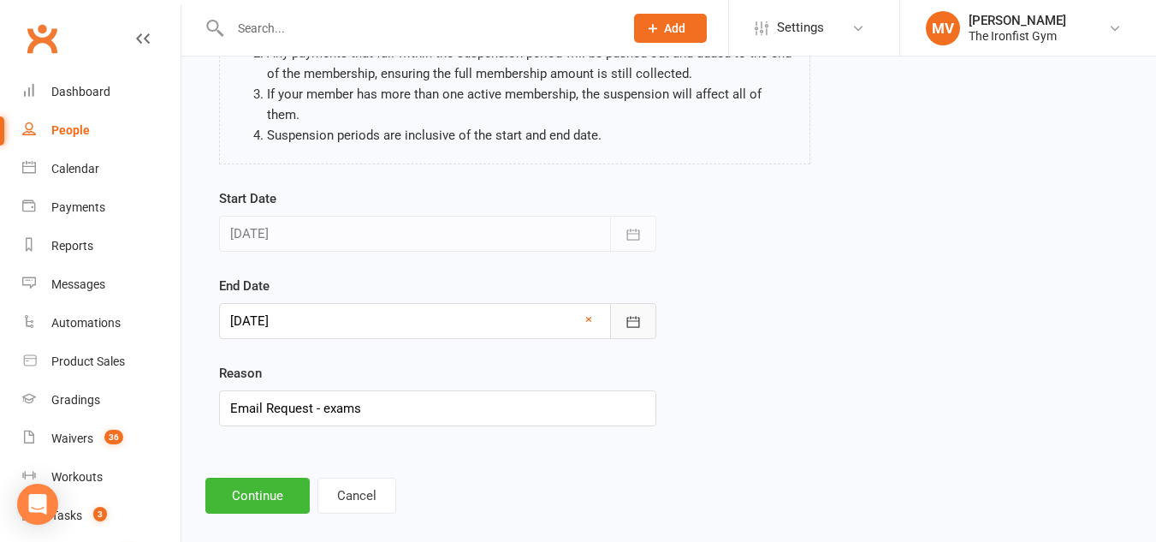
click at [651, 308] on button "button" at bounding box center [633, 321] width 46 height 36
click at [652, 308] on button "button" at bounding box center [633, 321] width 46 height 36
click at [637, 313] on icon "button" at bounding box center [633, 321] width 17 height 17
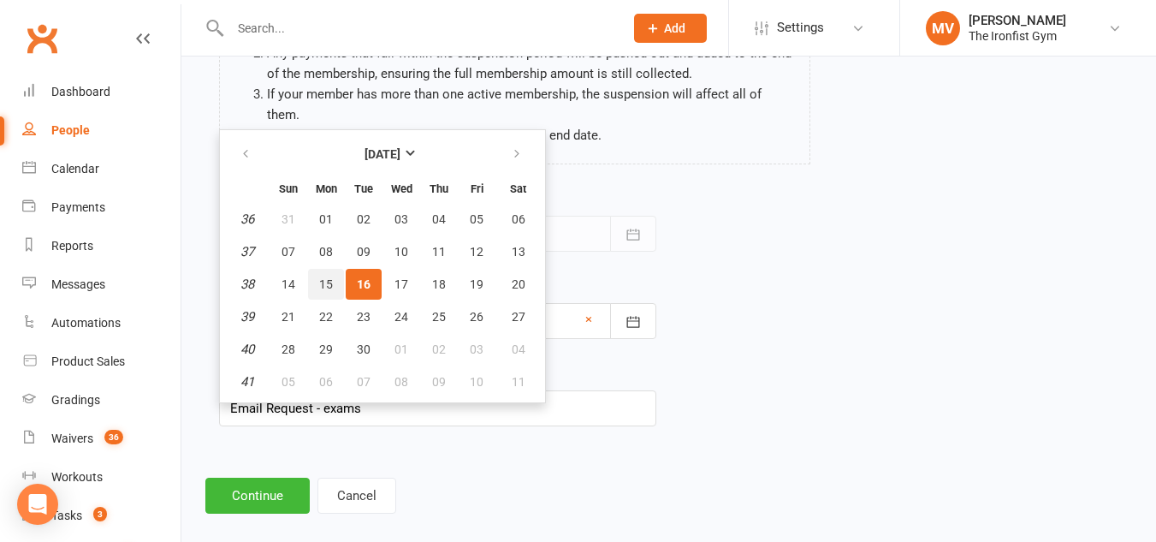
click at [328, 277] on span "15" at bounding box center [326, 284] width 14 height 14
type input "[DATE]"
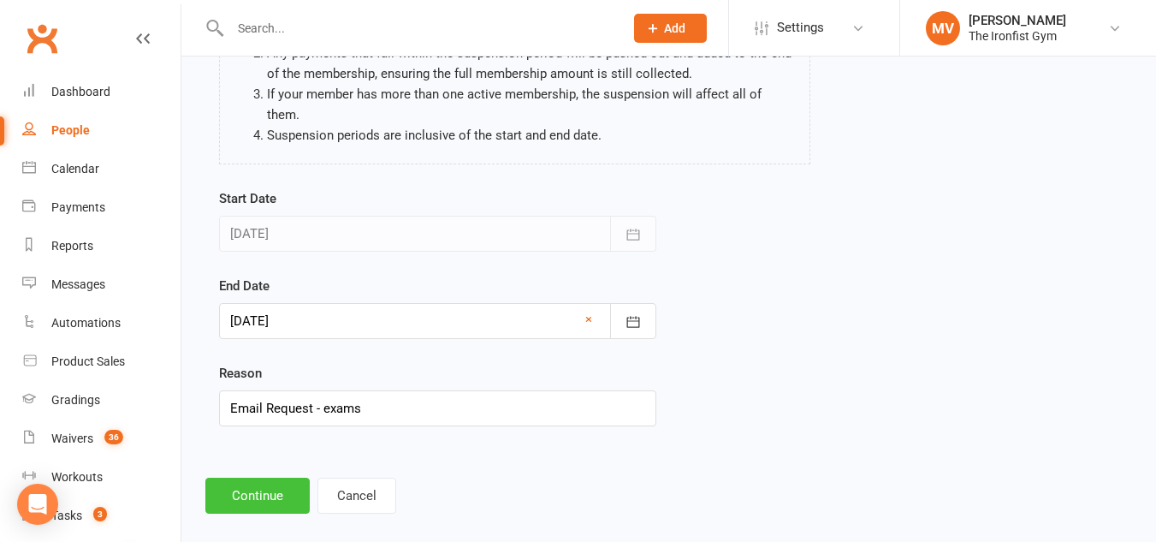
click at [270, 477] on button "Continue" at bounding box center [257, 495] width 104 height 36
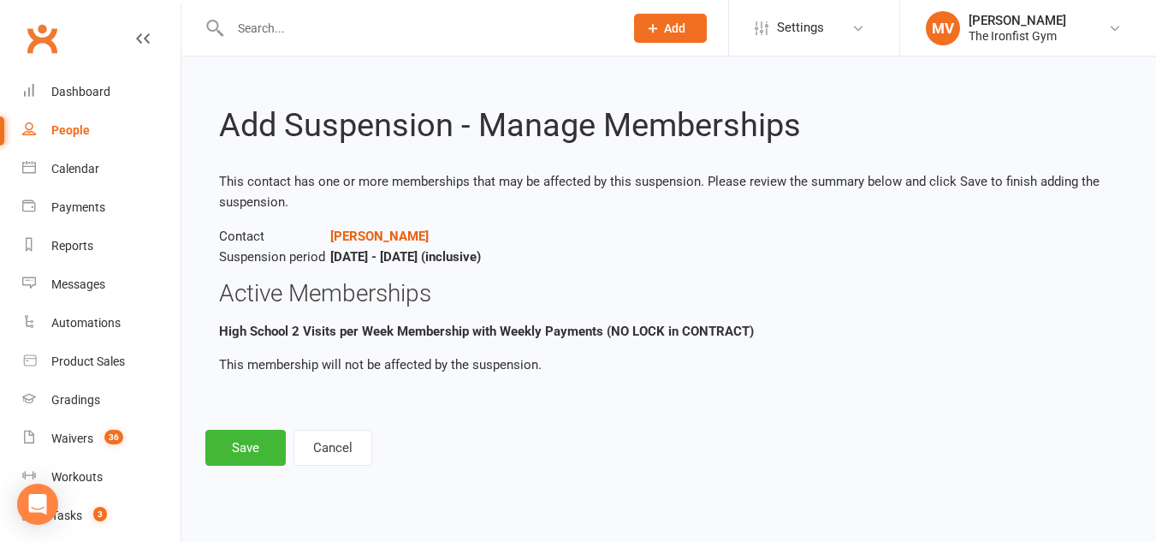
scroll to position [0, 0]
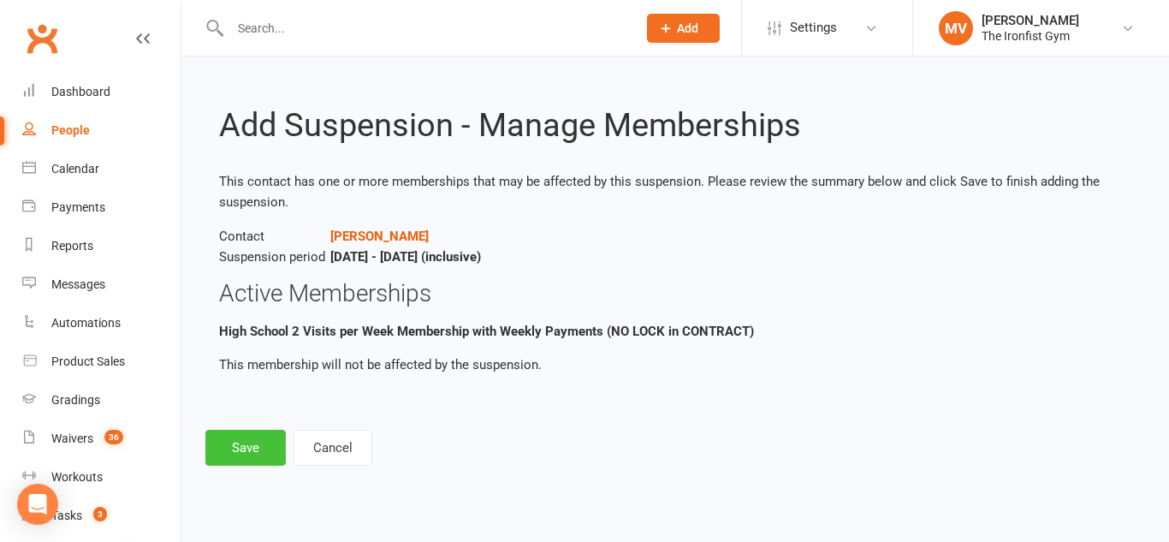
click at [270, 447] on button "Save" at bounding box center [245, 448] width 80 height 36
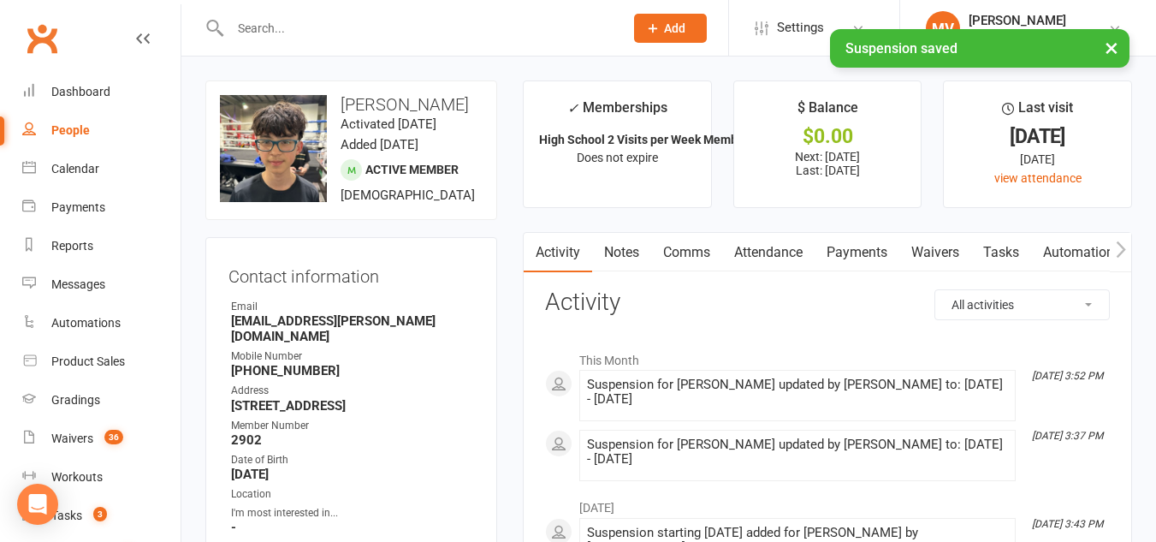
click at [869, 248] on link "Payments" at bounding box center [857, 252] width 85 height 39
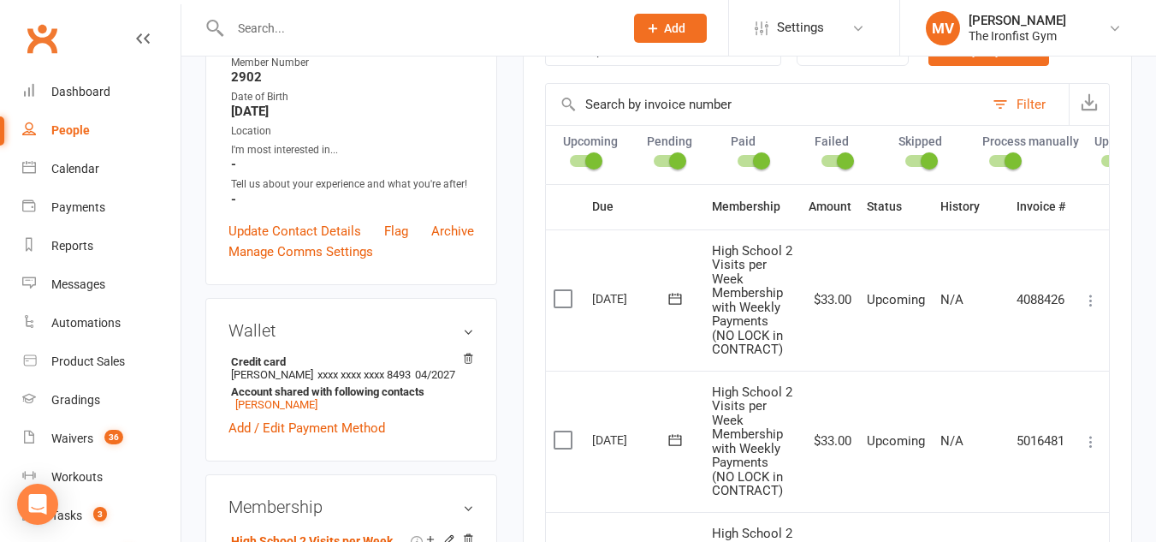
scroll to position [342, 0]
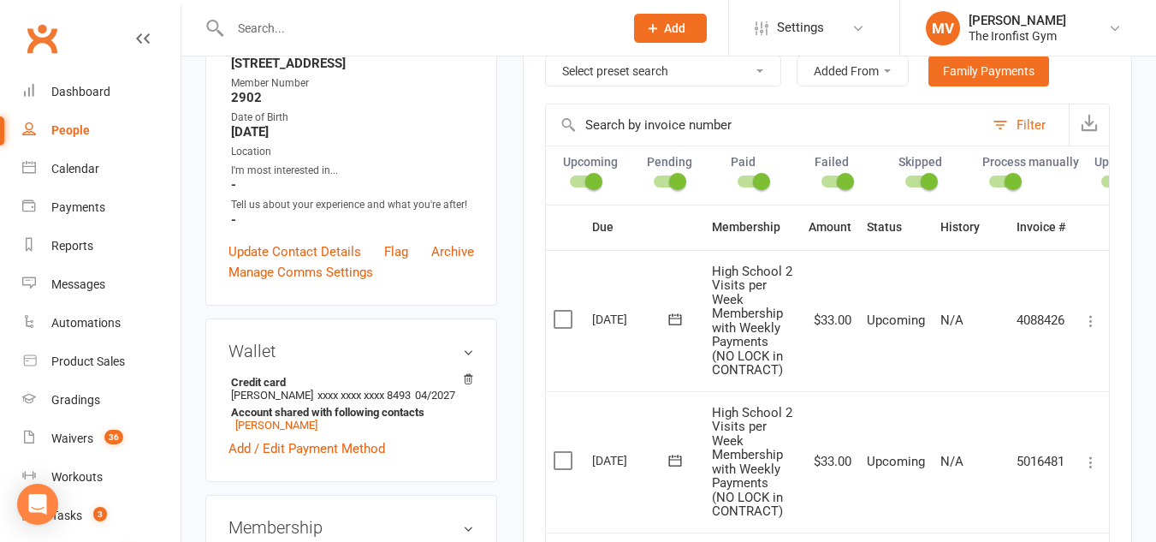
click at [357, 23] on input "text" at bounding box center [418, 28] width 387 height 24
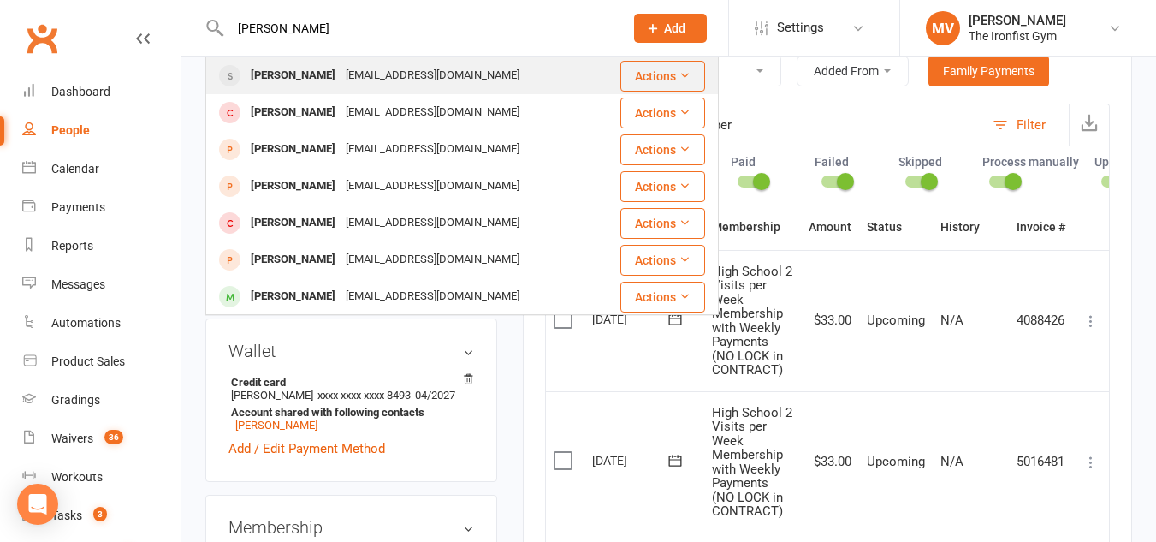
type input "fauls"
click at [297, 75] on div "John Fauls" at bounding box center [293, 75] width 95 height 25
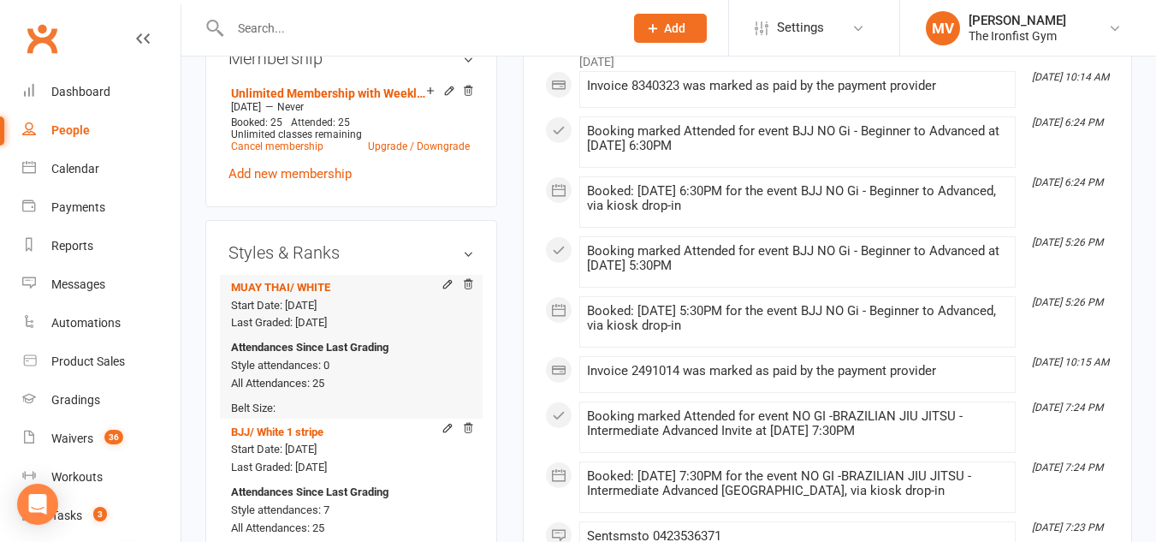
scroll to position [685, 0]
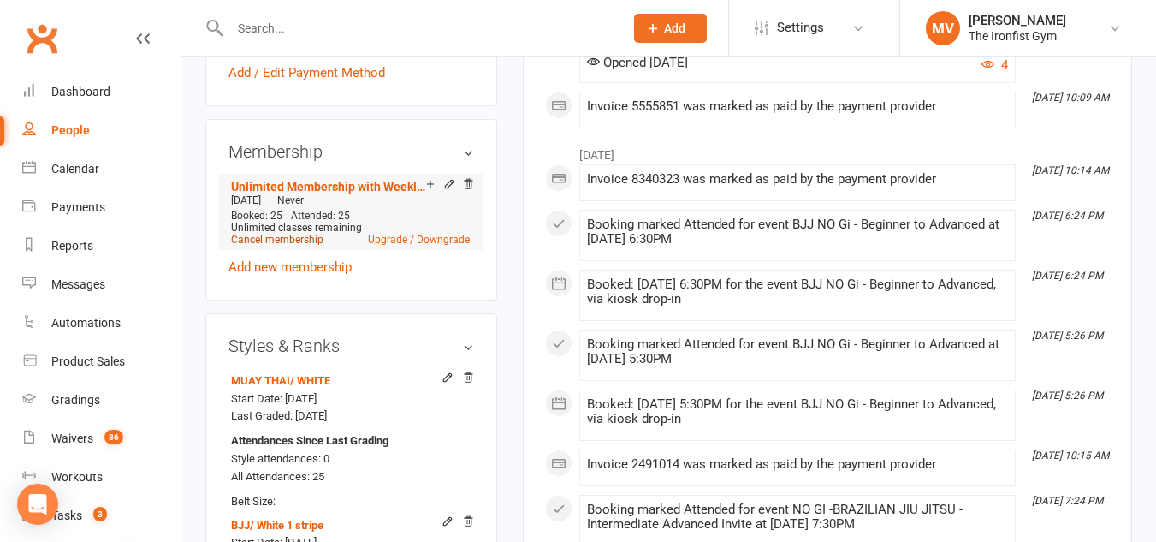
click at [304, 246] on link "Cancel membership" at bounding box center [277, 240] width 92 height 12
click at [0, 0] on div "Loading" at bounding box center [0, 0] width 0 height 0
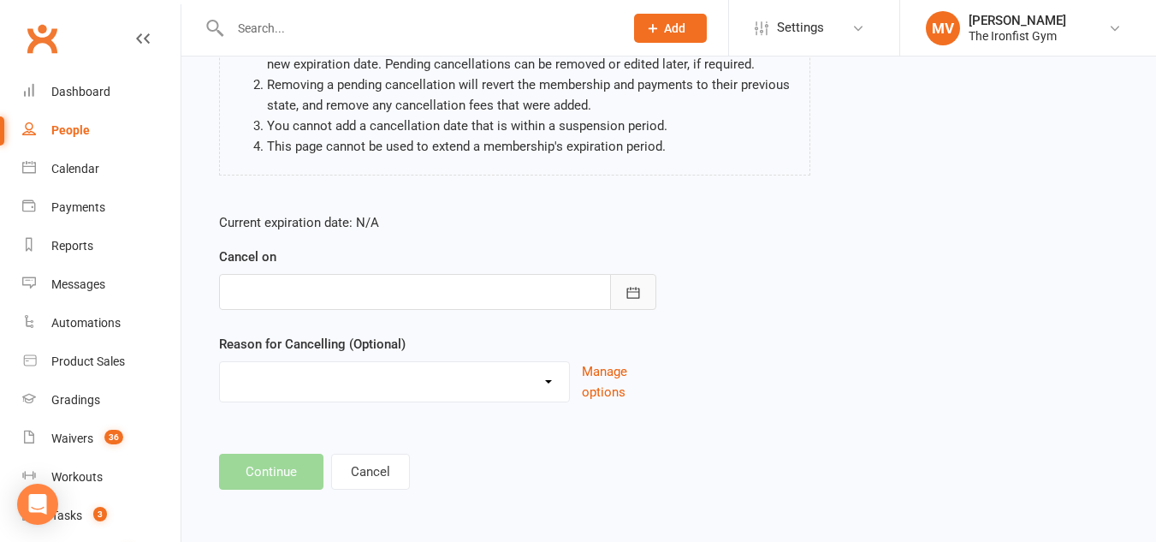
click at [637, 286] on icon "button" at bounding box center [633, 292] width 17 height 17
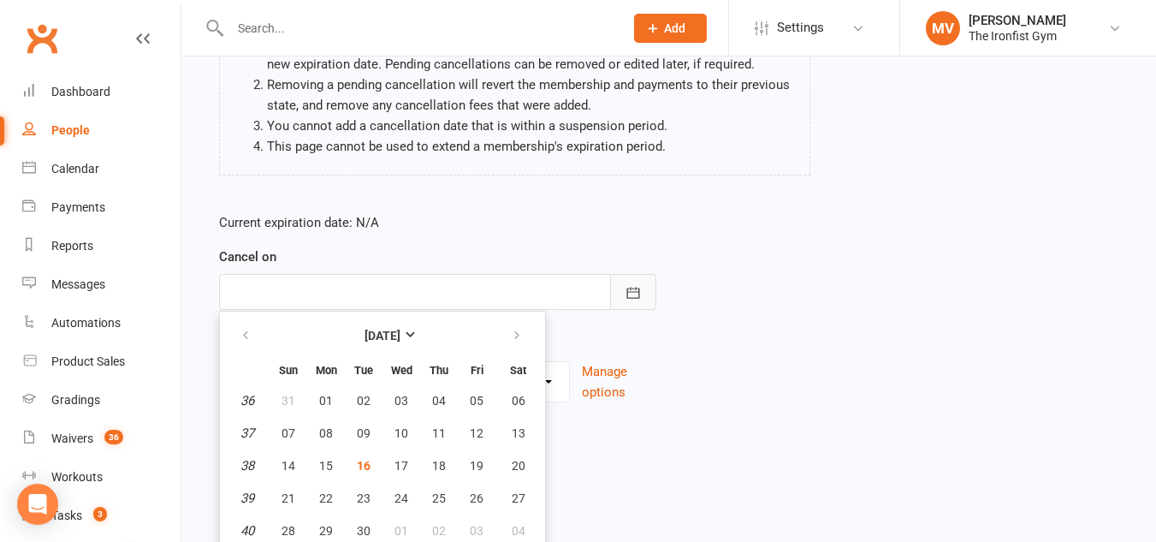
scroll to position [255, 0]
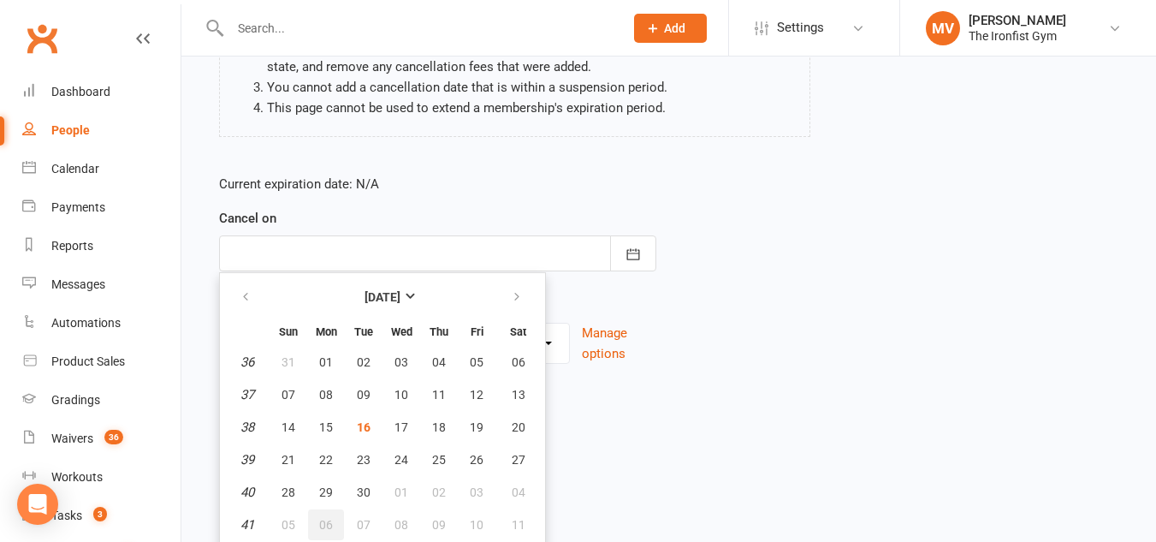
click at [329, 529] on span "06" at bounding box center [326, 525] width 14 height 14
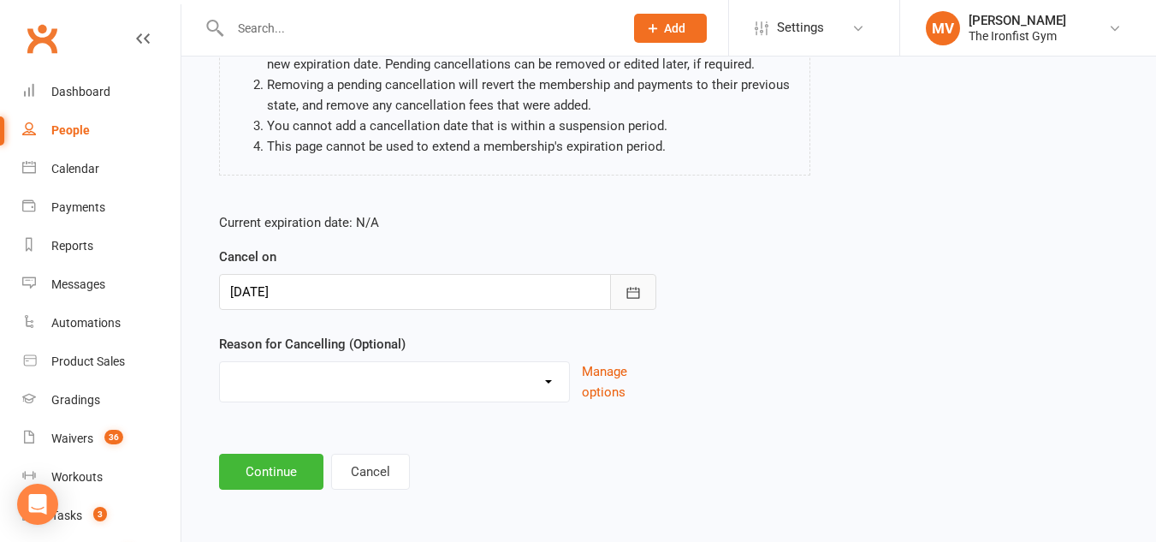
click at [635, 293] on icon "button" at bounding box center [633, 292] width 17 height 17
drag, startPoint x: 635, startPoint y: 293, endPoint x: 614, endPoint y: 301, distance: 23.0
click at [637, 293] on form "Current expiration date: N/A Cancel on 06 Oct 2025 October 2025 Sun Mon Tue Wed…" at bounding box center [437, 307] width 437 height 190
click at [639, 290] on icon "button" at bounding box center [632, 292] width 13 height 11
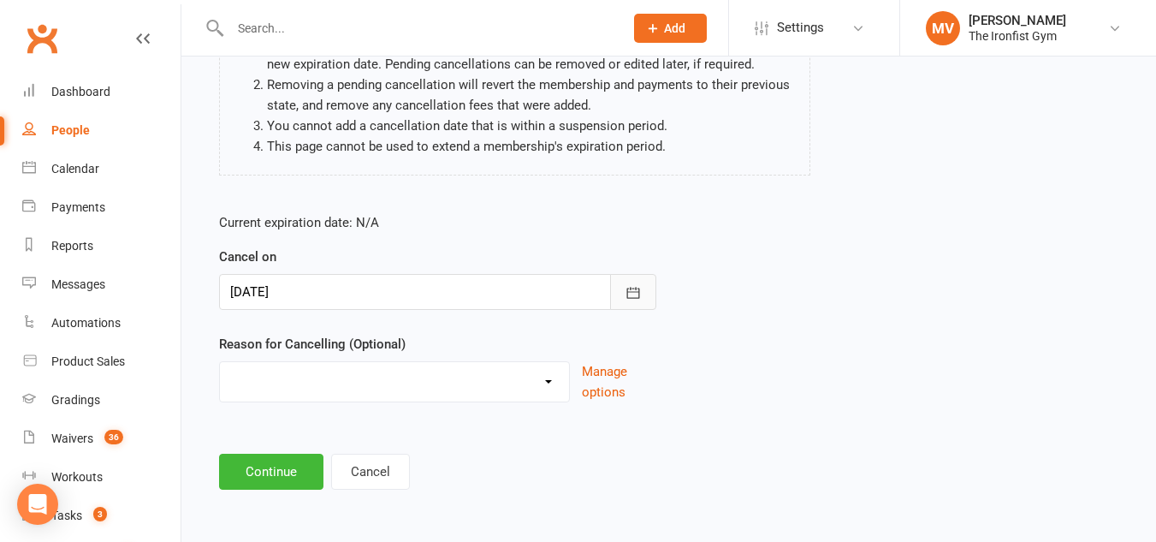
scroll to position [255, 0]
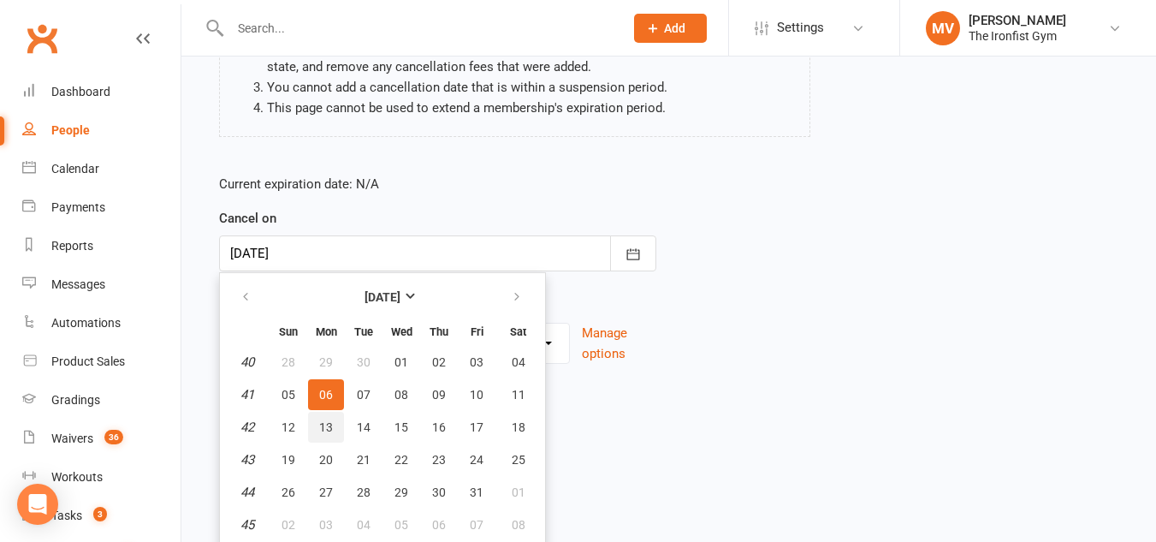
click at [330, 422] on span "13" at bounding box center [326, 427] width 14 height 14
type input "13 Oct 2025"
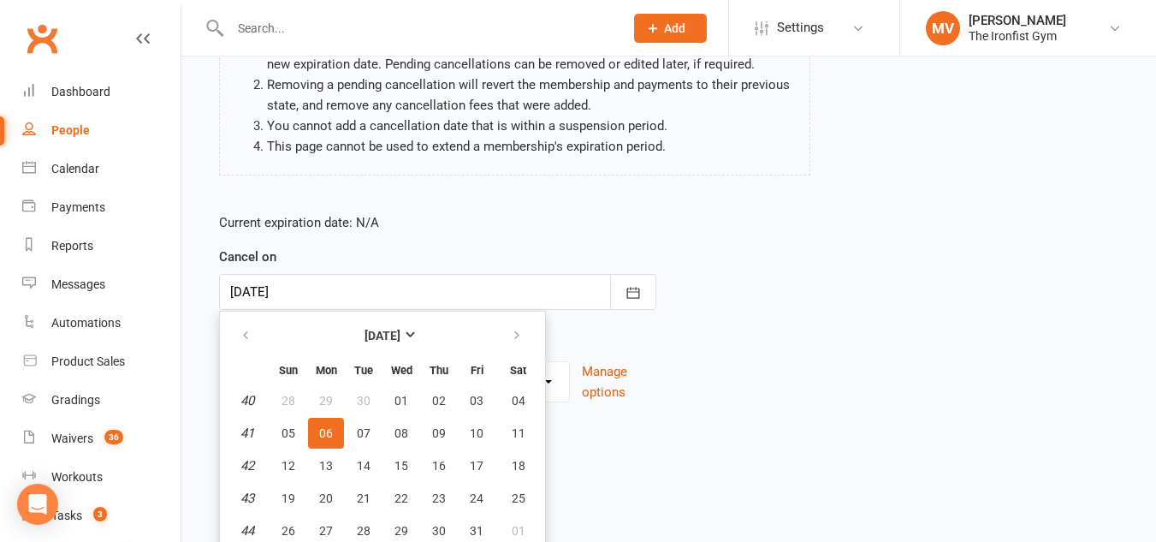
drag, startPoint x: 330, startPoint y: 422, endPoint x: 345, endPoint y: 424, distance: 14.8
click at [332, 422] on div "Current expiration date: N/A Cancel on 13 Oct 2025 October 2025 Sun Mon Tue Wed…" at bounding box center [437, 312] width 463 height 227
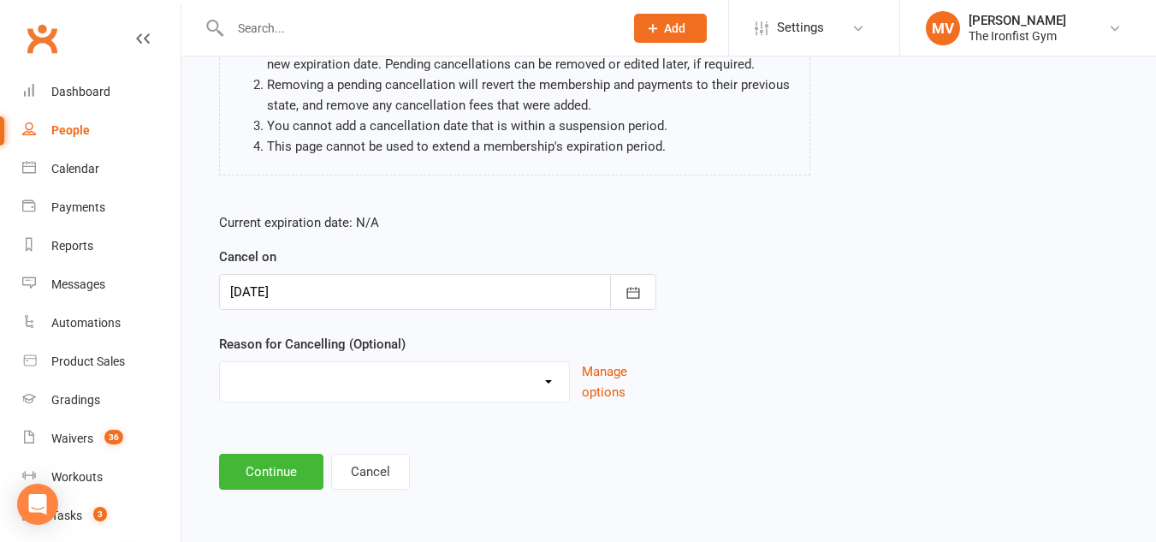
click at [340, 387] on select "Defaulted Payments Double Up with Transfer Downgrade End of PIF Term Failed Pay…" at bounding box center [394, 379] width 349 height 34
select select "9"
click at [220, 362] on select "Defaulted Payments Double Up with Transfer Downgrade End of PIF Term Failed Pay…" at bounding box center [394, 379] width 349 height 34
click at [323, 345] on label "Reason for Cancelling (Optional)" at bounding box center [312, 344] width 187 height 21
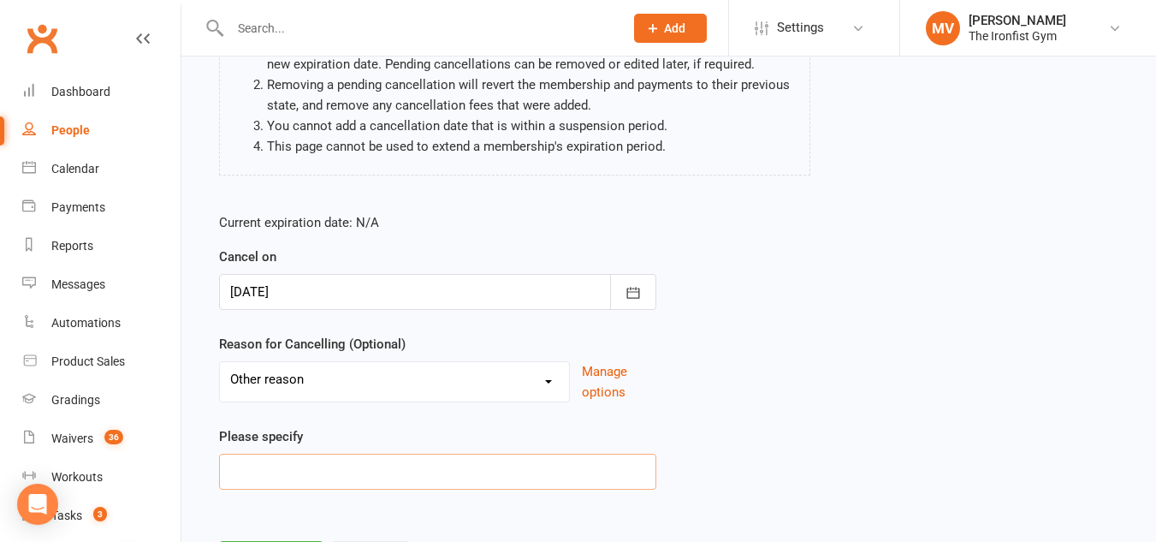
click at [275, 474] on input at bounding box center [437, 472] width 437 height 36
click at [263, 469] on input "Emailr equest" at bounding box center [437, 472] width 437 height 36
click at [265, 473] on input "Emailr equest" at bounding box center [437, 472] width 437 height 36
click at [261, 474] on input "Emailr equest" at bounding box center [437, 472] width 437 height 36
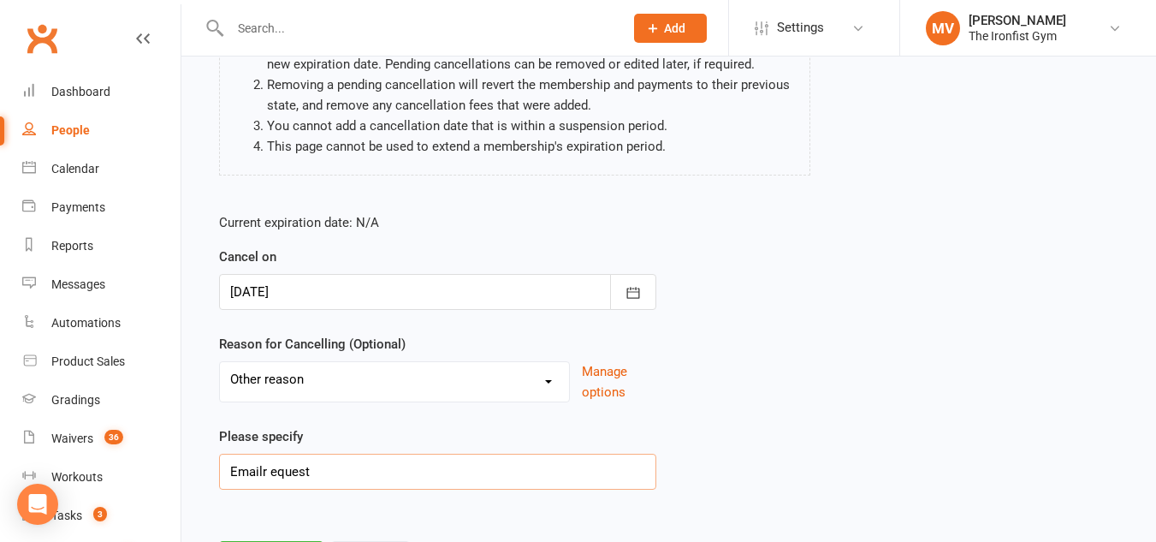
click at [261, 474] on input "Emailr equest" at bounding box center [437, 472] width 437 height 36
click at [267, 471] on input "Emailr equest" at bounding box center [437, 472] width 437 height 36
click at [262, 471] on input "Emailr equest" at bounding box center [437, 472] width 437 height 36
click at [266, 471] on input "Emailr equest" at bounding box center [437, 472] width 437 height 36
click at [274, 468] on input "Emailr equest" at bounding box center [437, 472] width 437 height 36
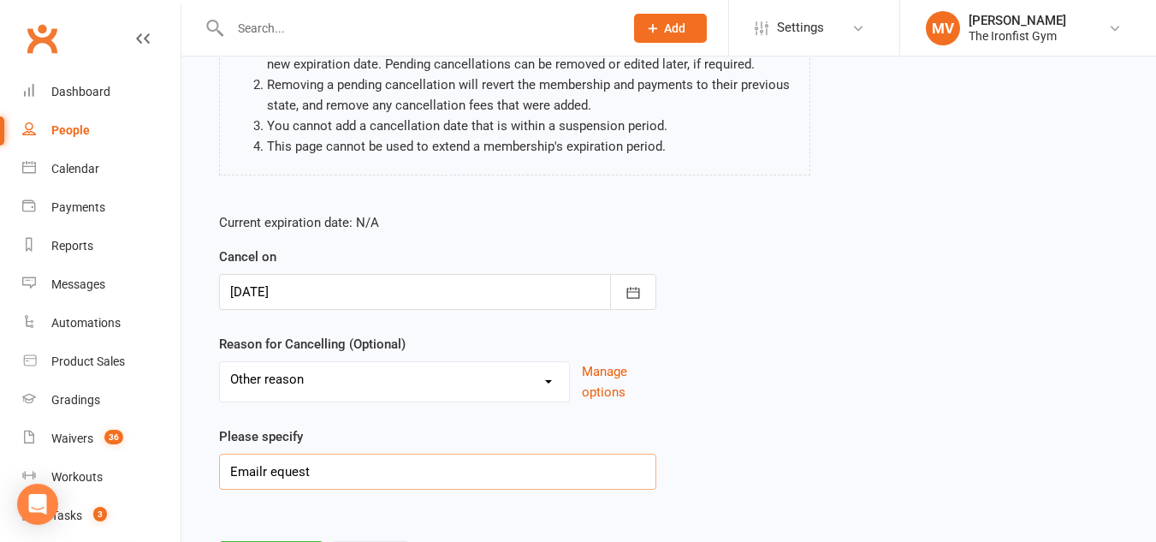
click at [271, 471] on input "Emailr equest" at bounding box center [437, 472] width 437 height 36
click at [264, 466] on input "Emailrequest" at bounding box center [437, 472] width 437 height 36
click at [325, 471] on input "Email request" at bounding box center [437, 472] width 437 height 36
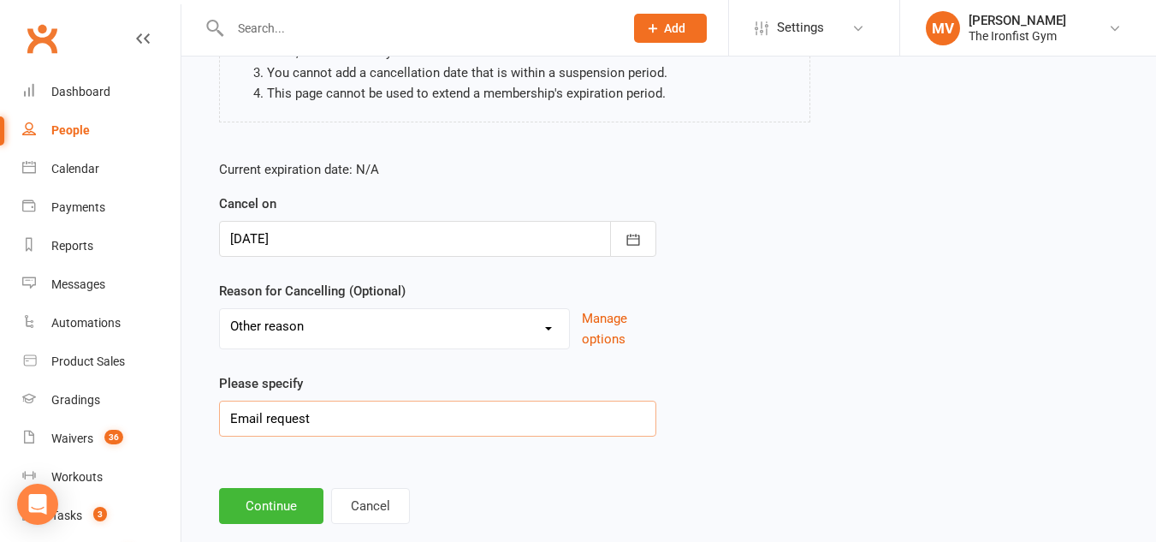
scroll to position [304, 0]
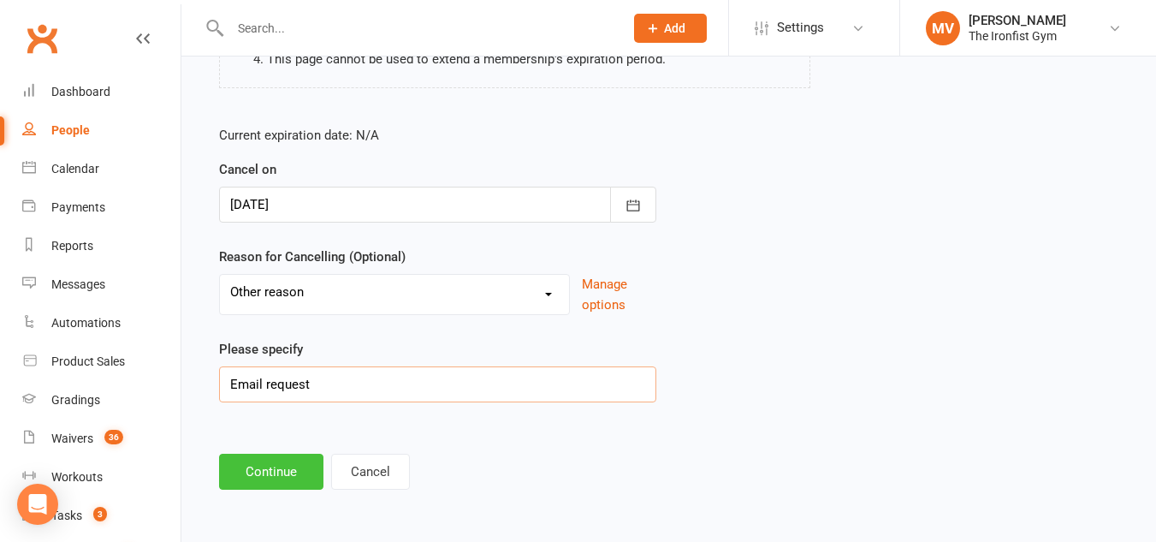
type input "Email request"
click at [299, 469] on button "Continue" at bounding box center [271, 472] width 104 height 36
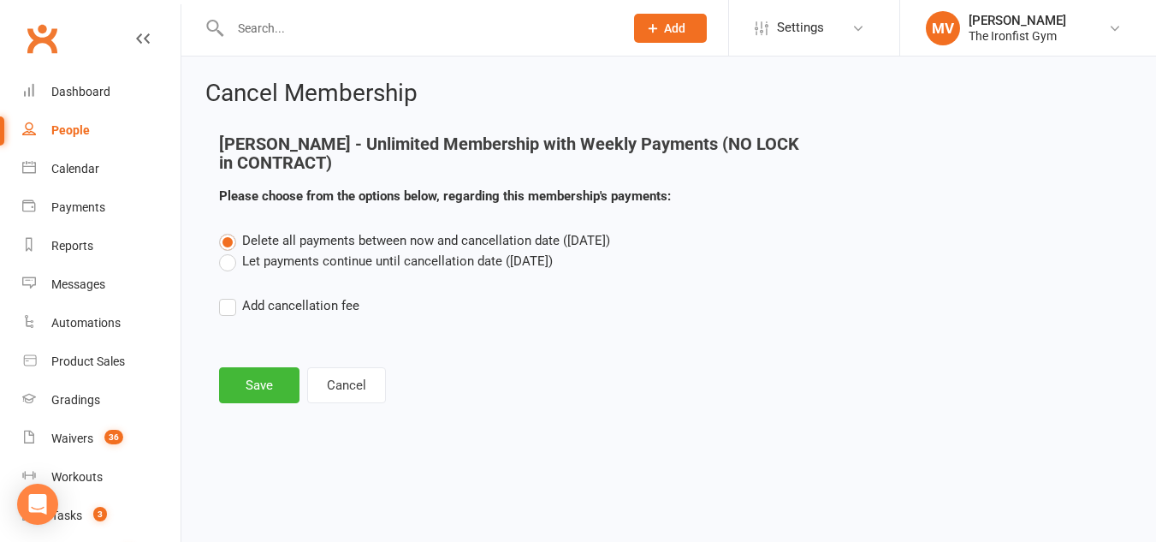
scroll to position [0, 0]
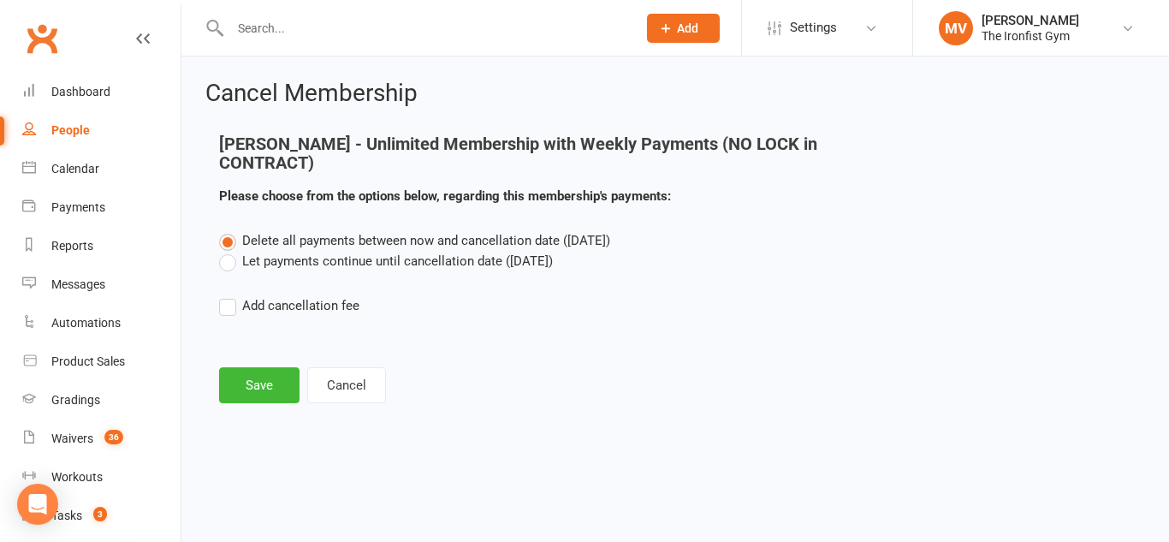
click at [233, 259] on label "Let payments continue until cancellation date (Oct 13, 2025)" at bounding box center [386, 261] width 334 height 21
click at [230, 251] on input "Let payments continue until cancellation date (Oct 13, 2025)" at bounding box center [224, 251] width 11 height 0
click at [281, 376] on button "Save" at bounding box center [259, 385] width 80 height 36
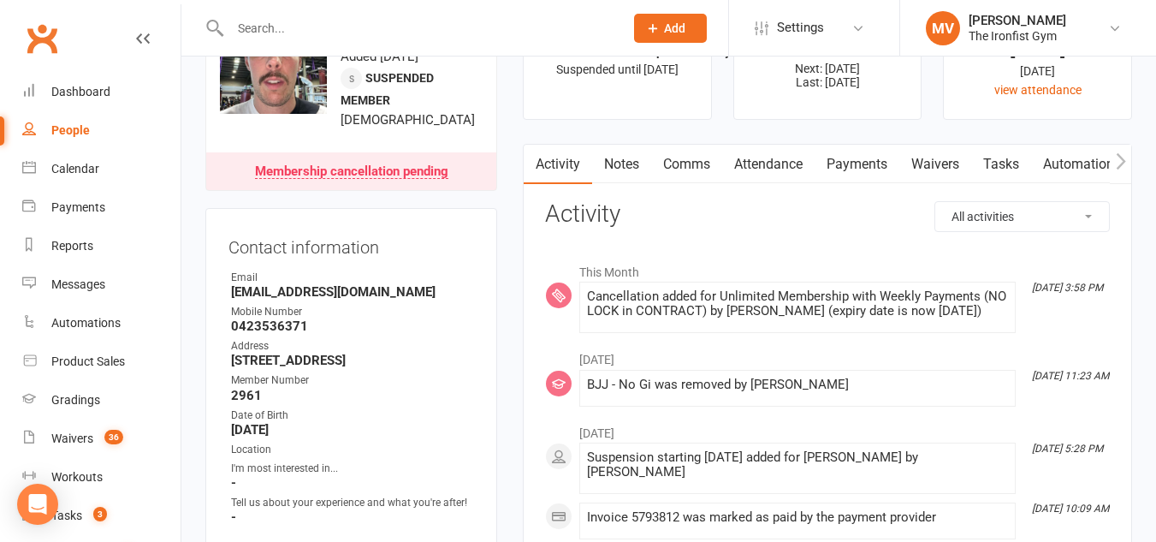
scroll to position [86, 0]
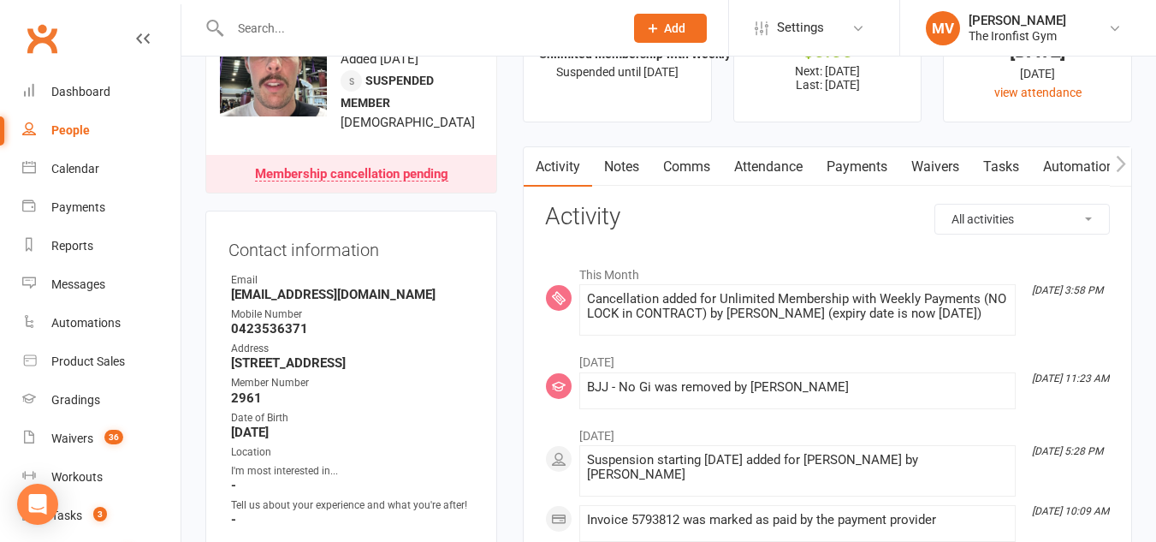
drag, startPoint x: 872, startPoint y: 166, endPoint x: 826, endPoint y: 189, distance: 51.7
click at [873, 166] on link "Payments" at bounding box center [857, 166] width 85 height 39
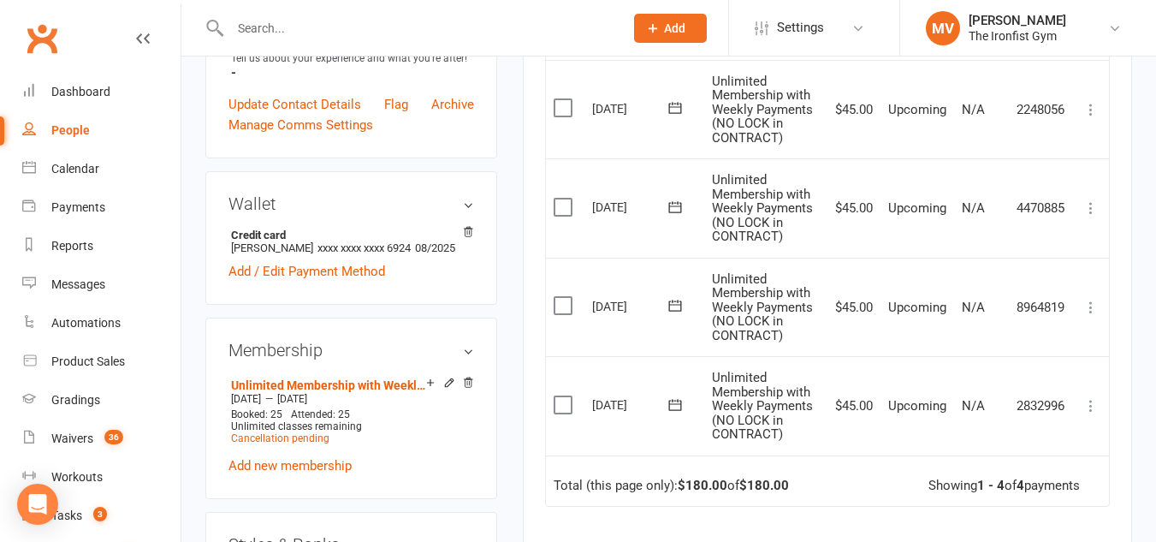
scroll to position [428, 0]
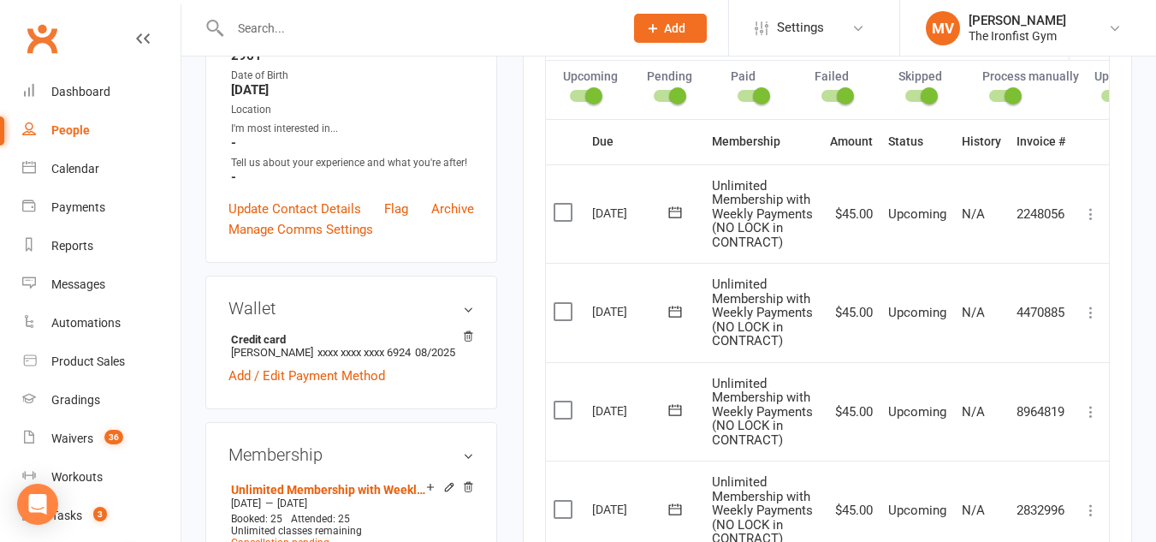
click at [335, 16] on input "text" at bounding box center [418, 28] width 387 height 24
paste input "Glen Buchanan"
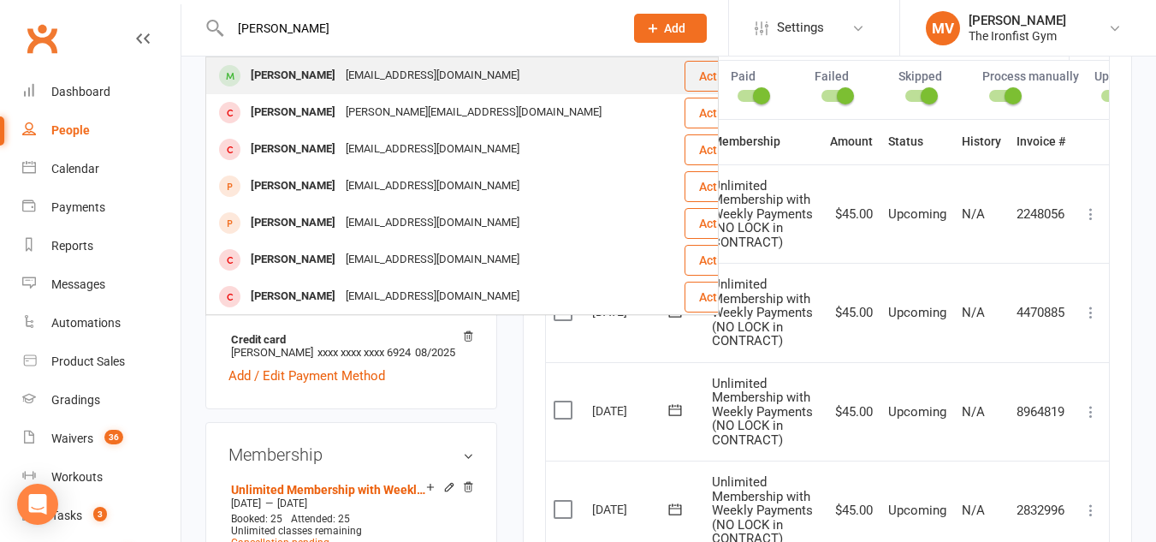
type input "Glen Buchanan"
click at [301, 80] on div "Glen Buchanan" at bounding box center [293, 75] width 95 height 25
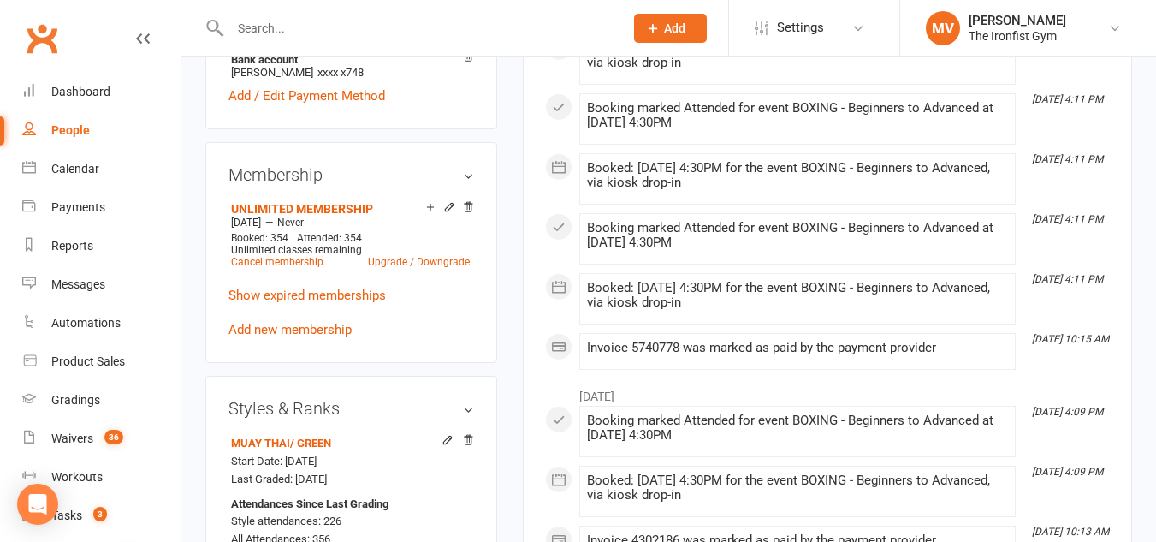
scroll to position [685, 0]
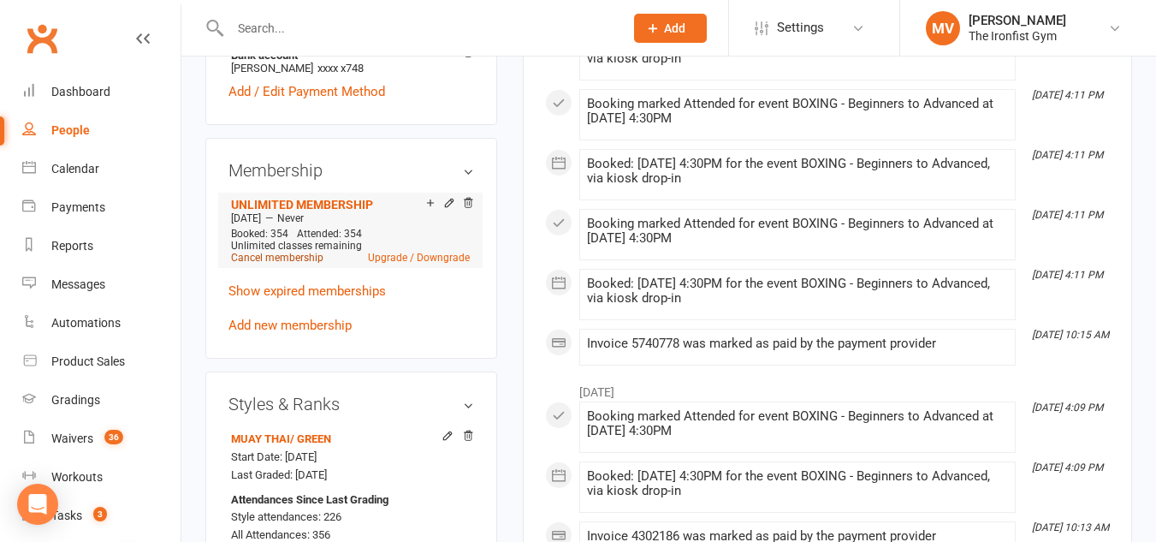
click at [311, 258] on link "Cancel membership" at bounding box center [277, 258] width 92 height 12
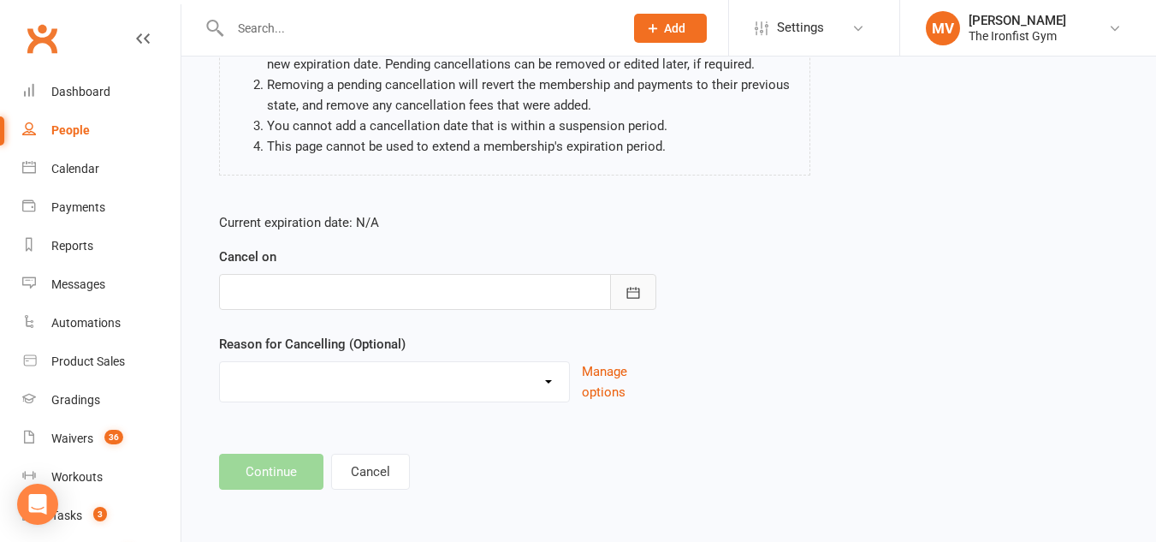
click at [643, 299] on button "button" at bounding box center [633, 292] width 46 height 36
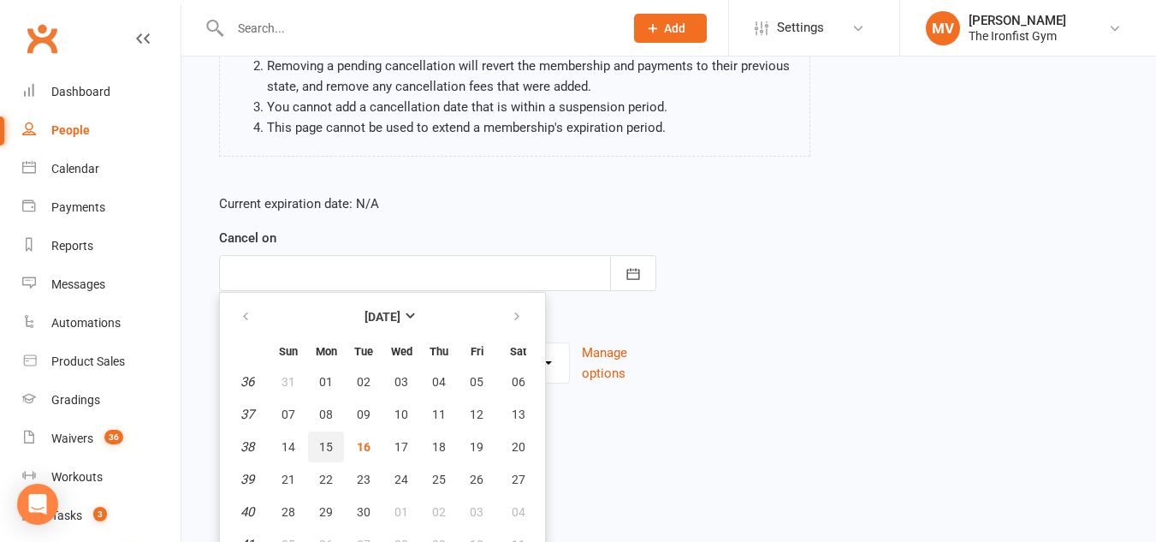
scroll to position [240, 0]
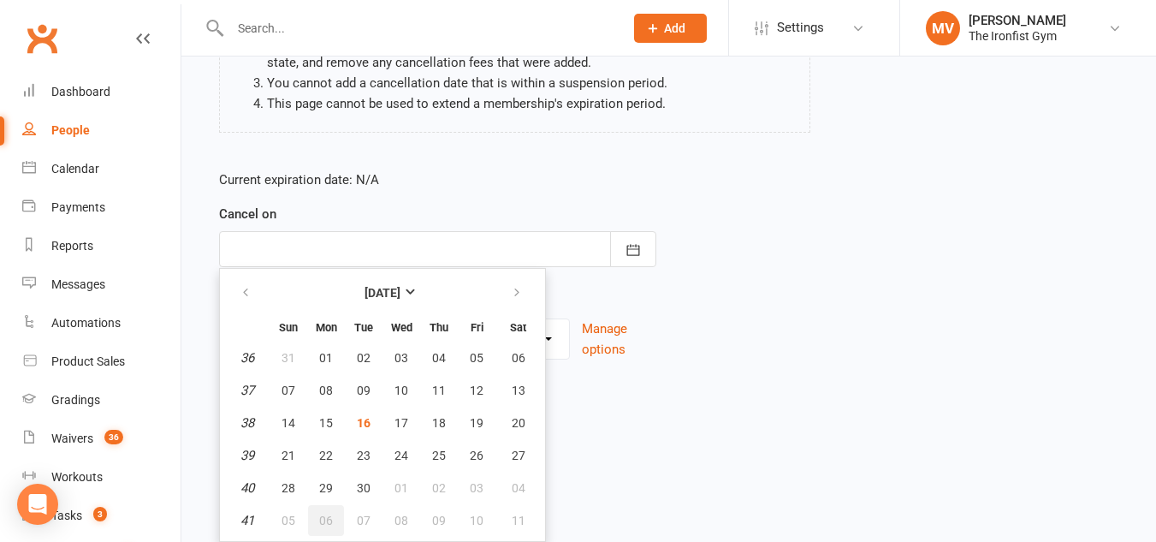
click at [329, 517] on span "06" at bounding box center [326, 520] width 14 height 14
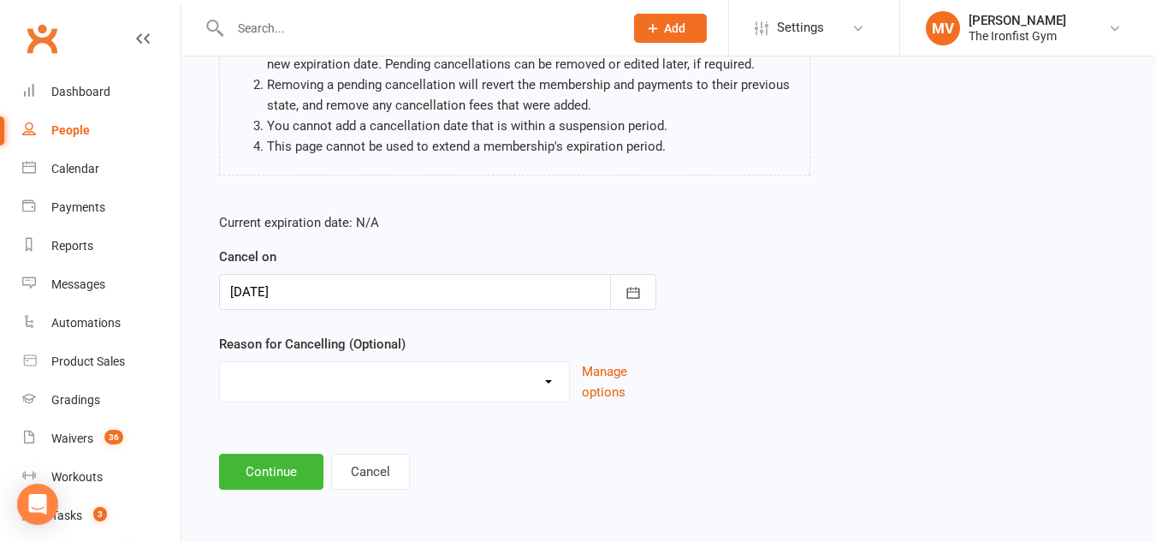
scroll to position [198, 0]
click at [620, 284] on button "button" at bounding box center [633, 292] width 46 height 36
click at [620, 284] on form "Current expiration date: N/A Cancel on 06 Oct 2025 October 2025 Sun Mon Tue Wed…" at bounding box center [437, 307] width 437 height 190
click at [636, 284] on icon "button" at bounding box center [633, 292] width 17 height 17
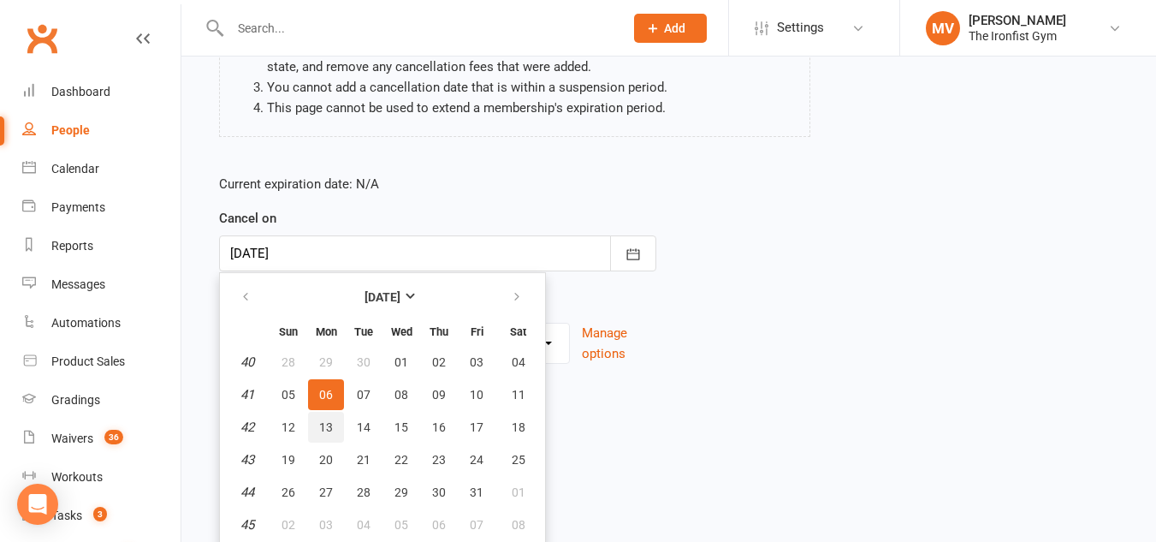
click at [339, 430] on button "13" at bounding box center [326, 427] width 36 height 31
type input "13 Oct 2025"
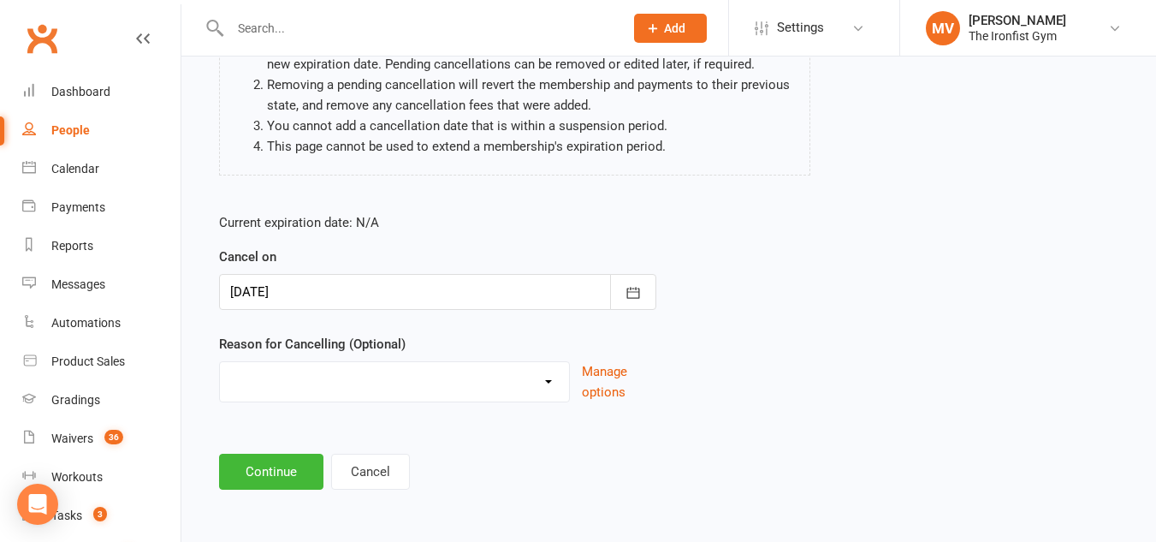
click at [299, 371] on select "Defaulted Payments Double Up with Transfer Downgrade End of PIF Term Failed Pay…" at bounding box center [394, 379] width 349 height 34
select select "9"
click at [220, 362] on select "Defaulted Payments Double Up with Transfer Downgrade End of PIF Term Failed Pay…" at bounding box center [394, 379] width 349 height 34
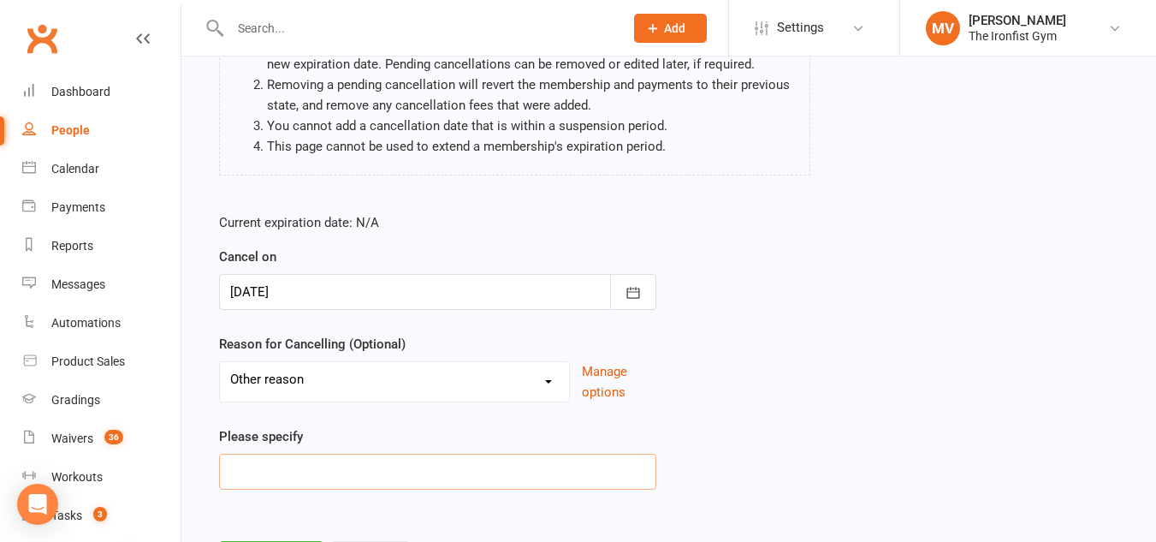
click at [268, 468] on input at bounding box center [437, 472] width 437 height 36
type input "Email request"
click at [296, 98] on li "Removing a pending cancellation will revert the membership and payments to thei…" at bounding box center [532, 94] width 530 height 41
click at [332, 469] on input "Email request" at bounding box center [437, 472] width 437 height 36
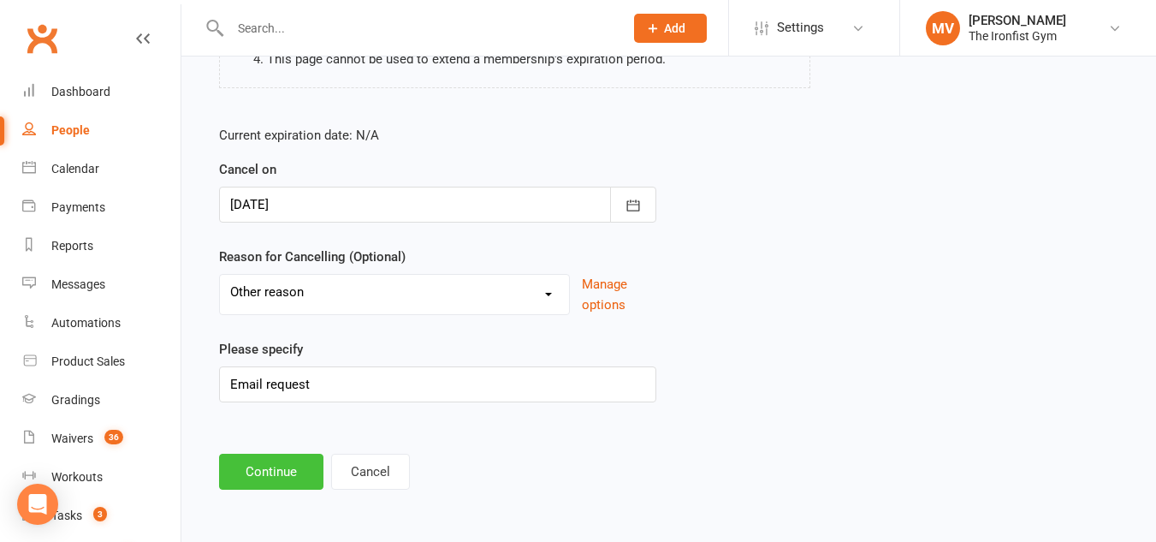
click at [294, 467] on button "Continue" at bounding box center [271, 472] width 104 height 36
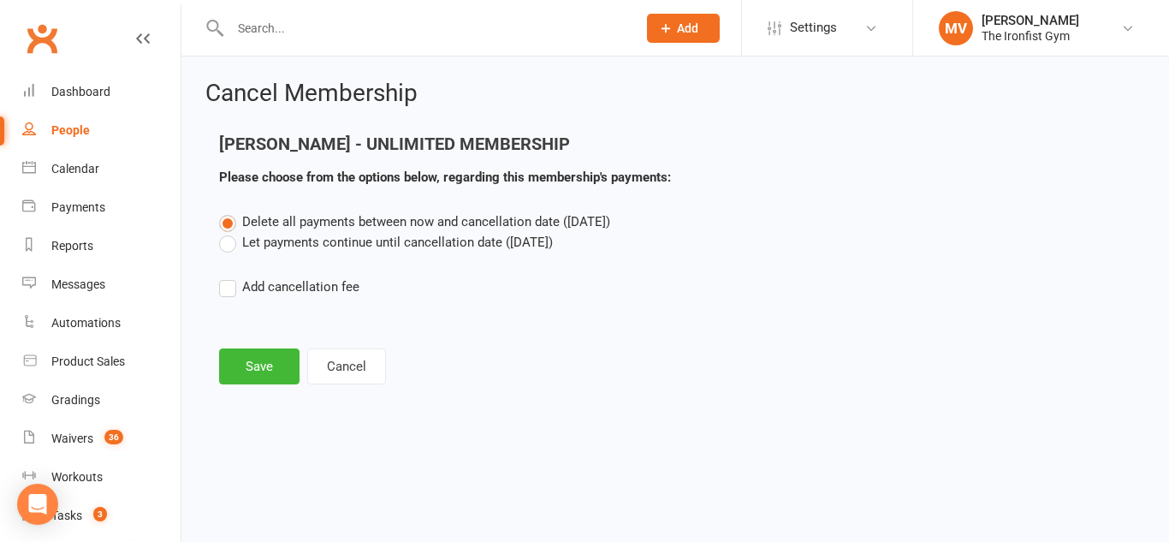
click at [226, 240] on label "Let payments continue until cancellation date (Oct 13, 2025)" at bounding box center [386, 242] width 334 height 21
click at [226, 232] on input "Let payments continue until cancellation date (Oct 13, 2025)" at bounding box center [224, 232] width 11 height 0
click at [226, 240] on label "Let payments continue until cancellation date (Oct 13, 2025)" at bounding box center [386, 242] width 334 height 21
click at [226, 232] on input "Let payments continue until cancellation date (Oct 13, 2025)" at bounding box center [224, 232] width 11 height 0
click at [240, 367] on button "Save" at bounding box center [259, 366] width 80 height 36
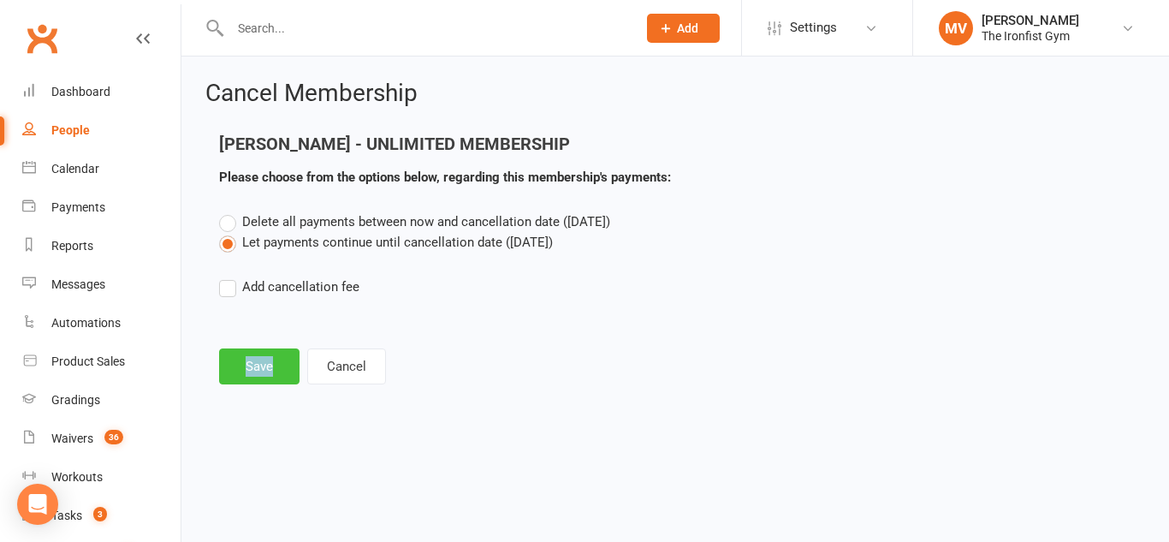
click at [240, 367] on footer "Save Cancel" at bounding box center [675, 366] width 912 height 36
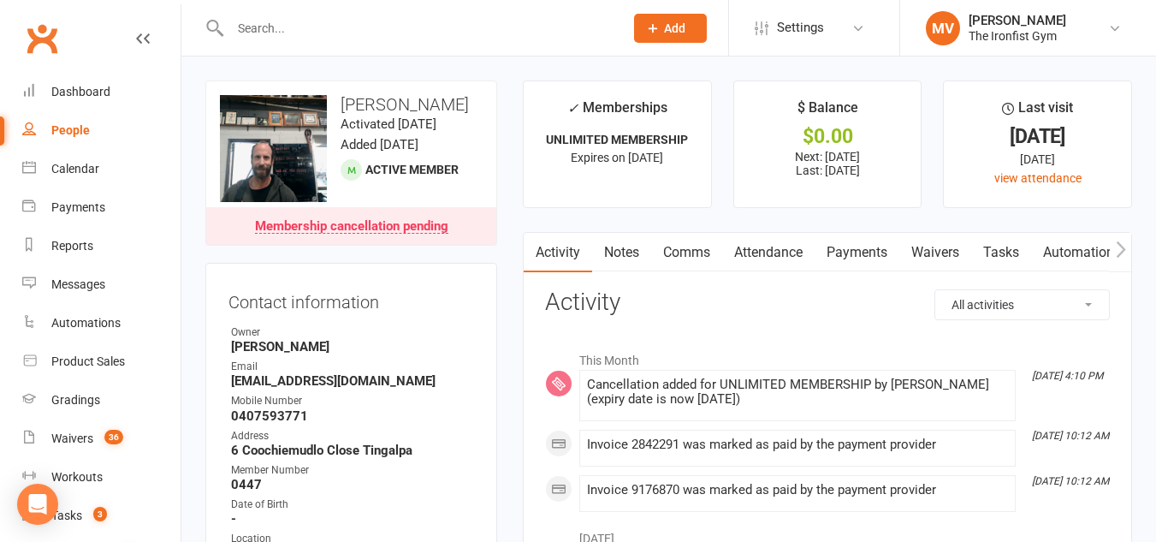
click at [880, 251] on link "Payments" at bounding box center [857, 252] width 85 height 39
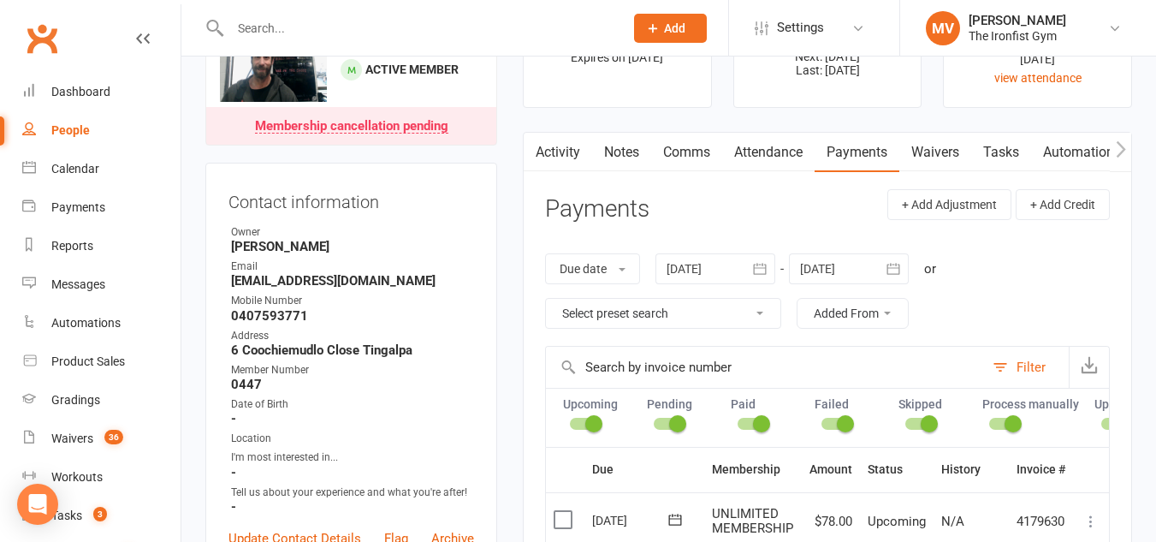
scroll to position [86, 0]
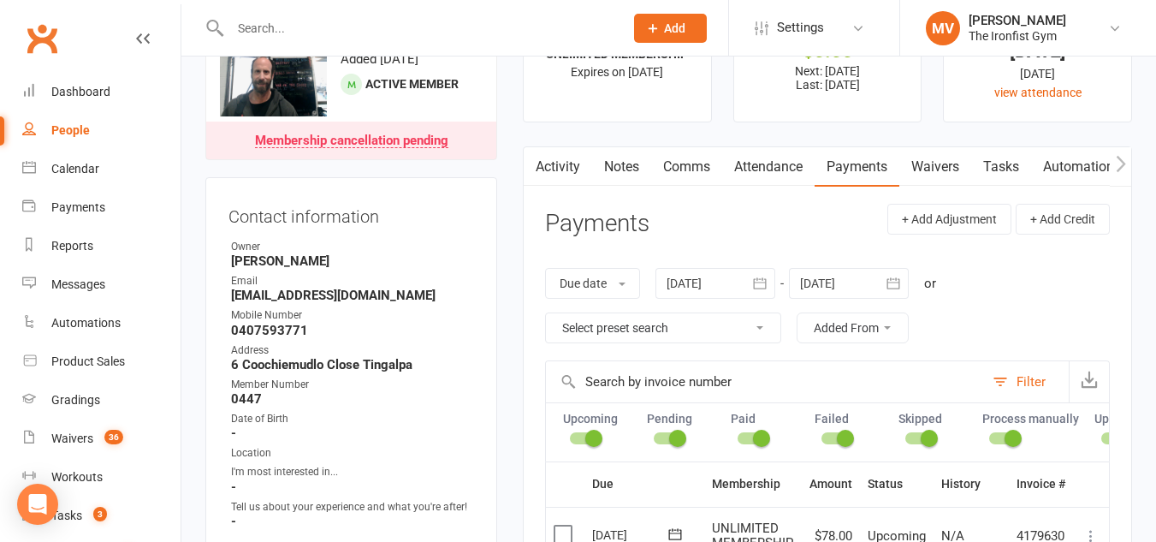
click at [323, 22] on input "text" at bounding box center [418, 28] width 387 height 24
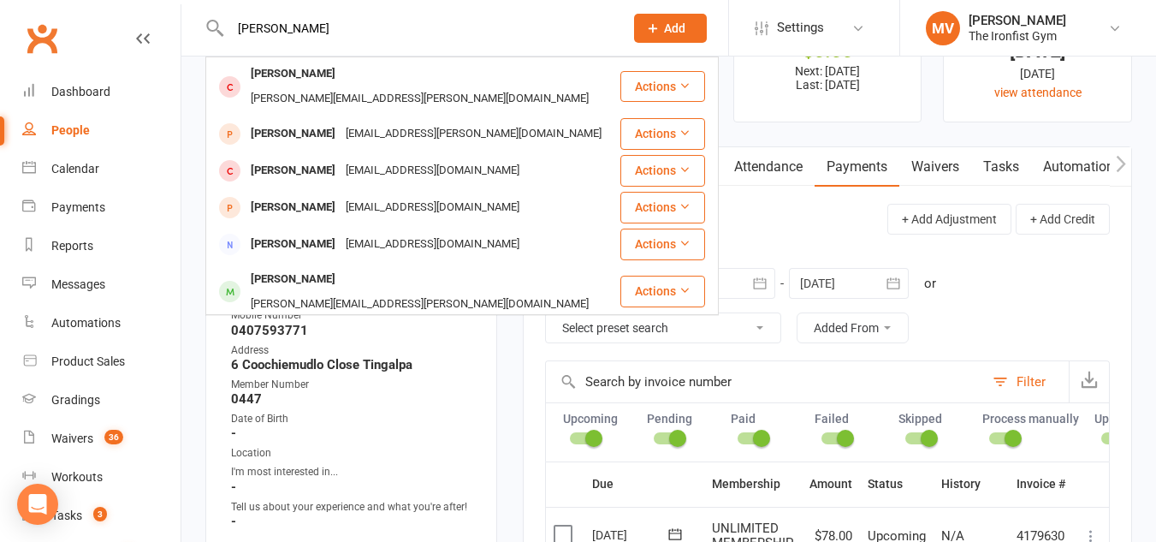
drag, startPoint x: 237, startPoint y: 25, endPoint x: 197, endPoint y: 17, distance: 40.9
click at [198, 17] on react-component "andrew andrew stacy andrew.stacy@gmail.com Actions Andrew Aitken ar.aitken@gmai…" at bounding box center [306, 28] width 612 height 56
click at [289, 17] on input "andrew" at bounding box center [418, 28] width 387 height 24
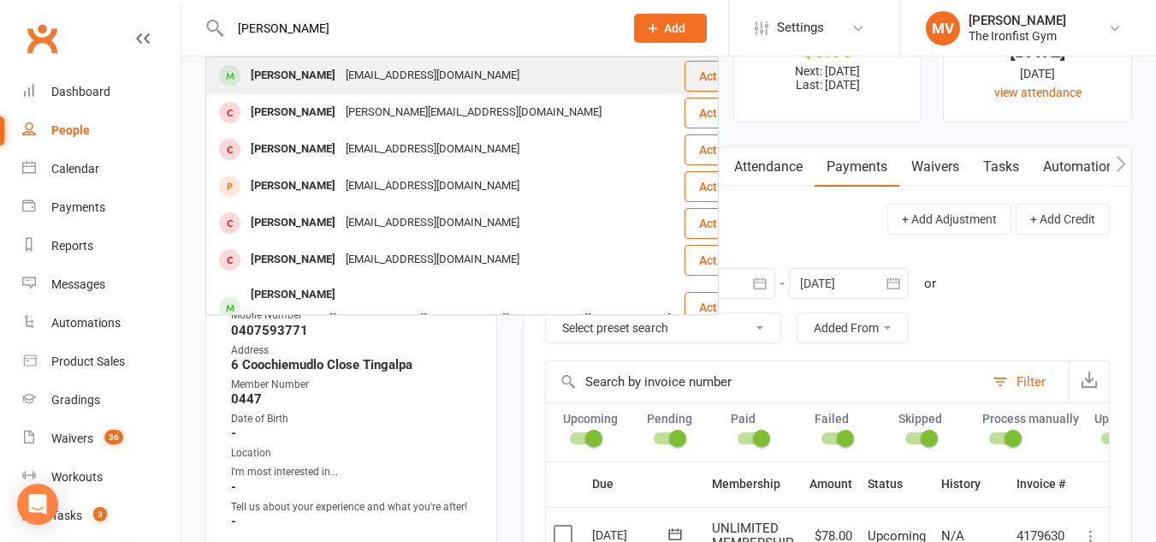
type input "glen buchan"
click at [308, 74] on div "Glen Buchanan" at bounding box center [293, 75] width 95 height 25
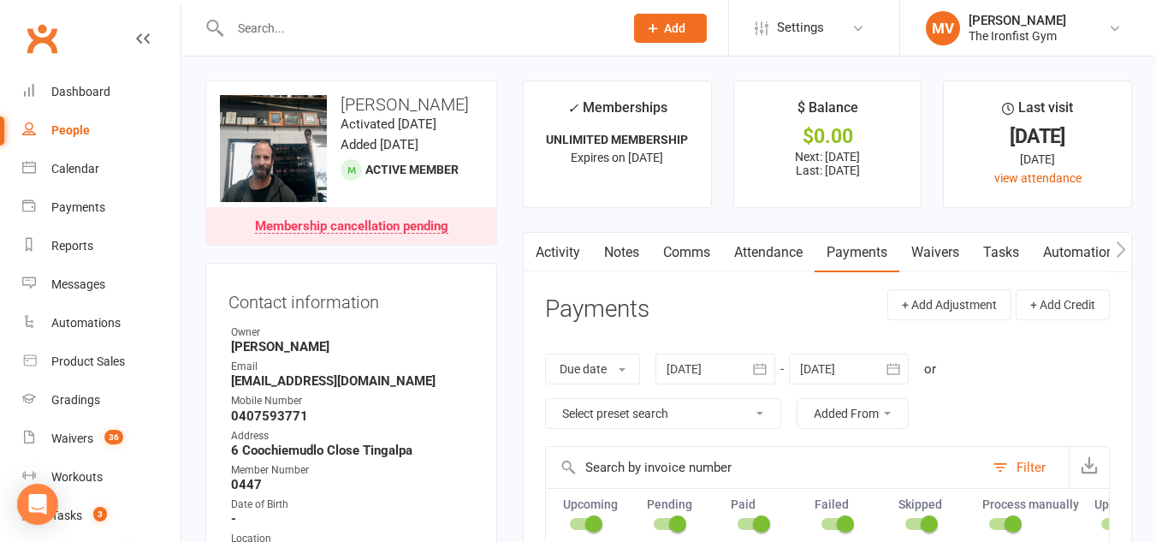
click at [854, 250] on link "Payments" at bounding box center [857, 252] width 85 height 39
click at [268, 30] on input "text" at bounding box center [418, 28] width 387 height 24
paste input "Christina Sim"
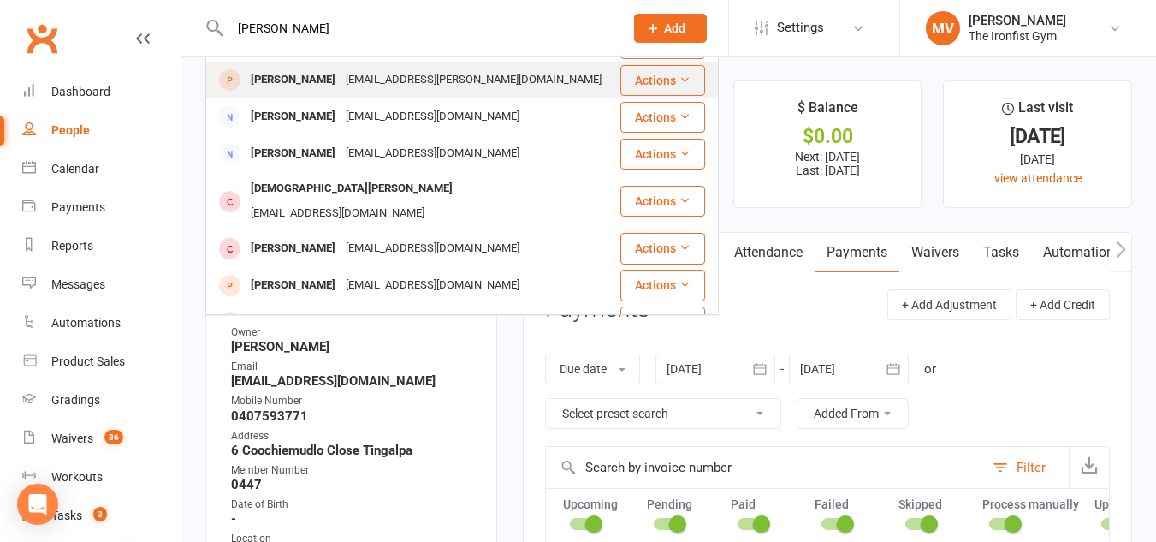
scroll to position [171, 0]
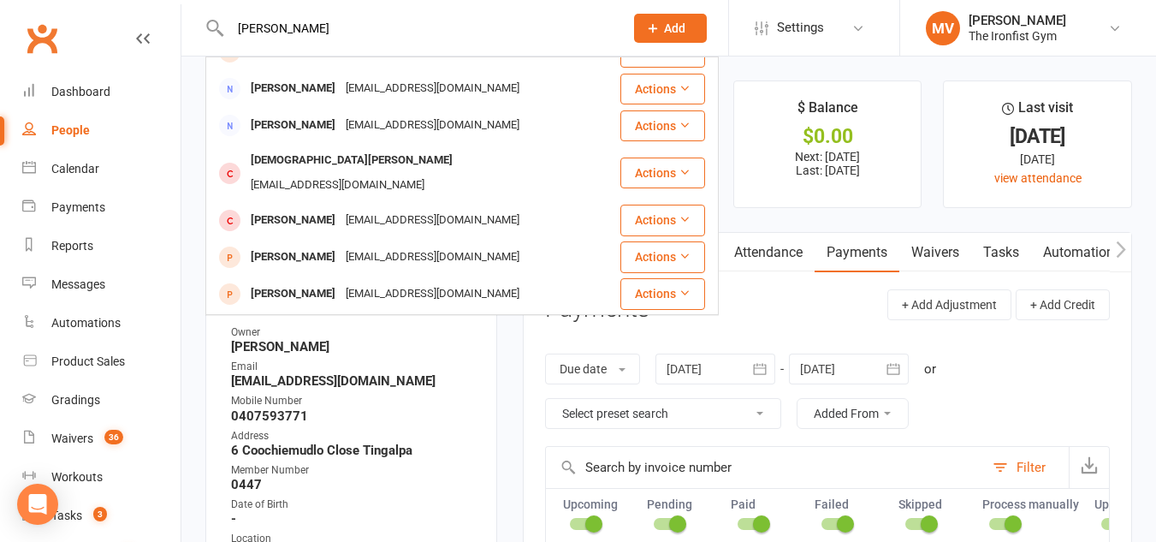
click at [370, 20] on input "Christina Sim" at bounding box center [418, 28] width 387 height 24
drag, startPoint x: 330, startPoint y: 29, endPoint x: 193, endPoint y: 23, distance: 137.0
click at [194, 23] on react-component "Christina Sim Christina Arbanas csimgh@yahoo.com.au Actions Christina Parise pa…" at bounding box center [306, 28] width 612 height 56
paste input "Arbanas"
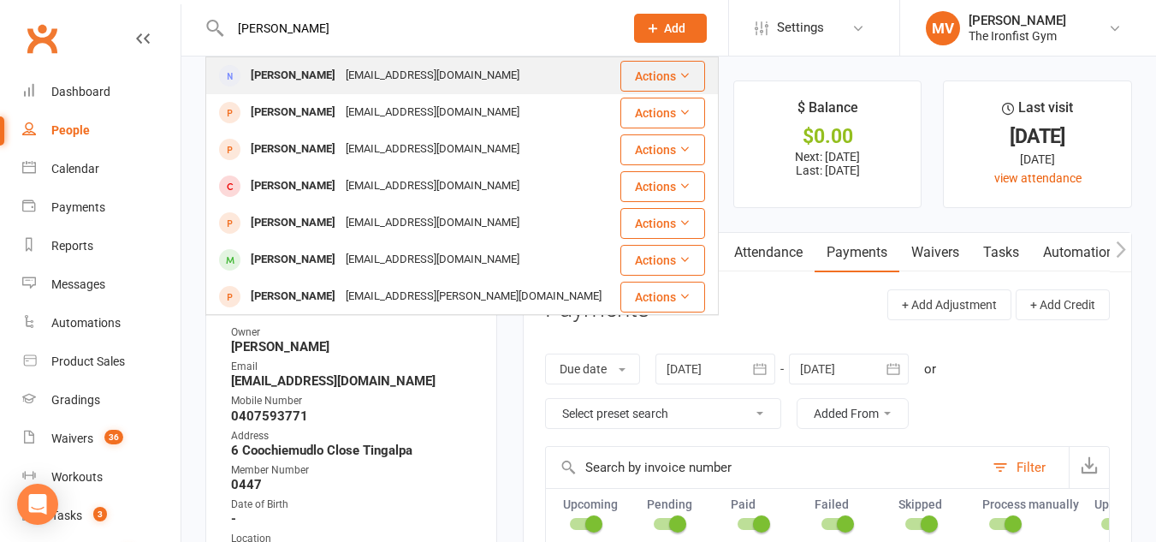
type input "Christina Arbanas"
click at [325, 73] on div "Christina Arbanas" at bounding box center [293, 75] width 95 height 25
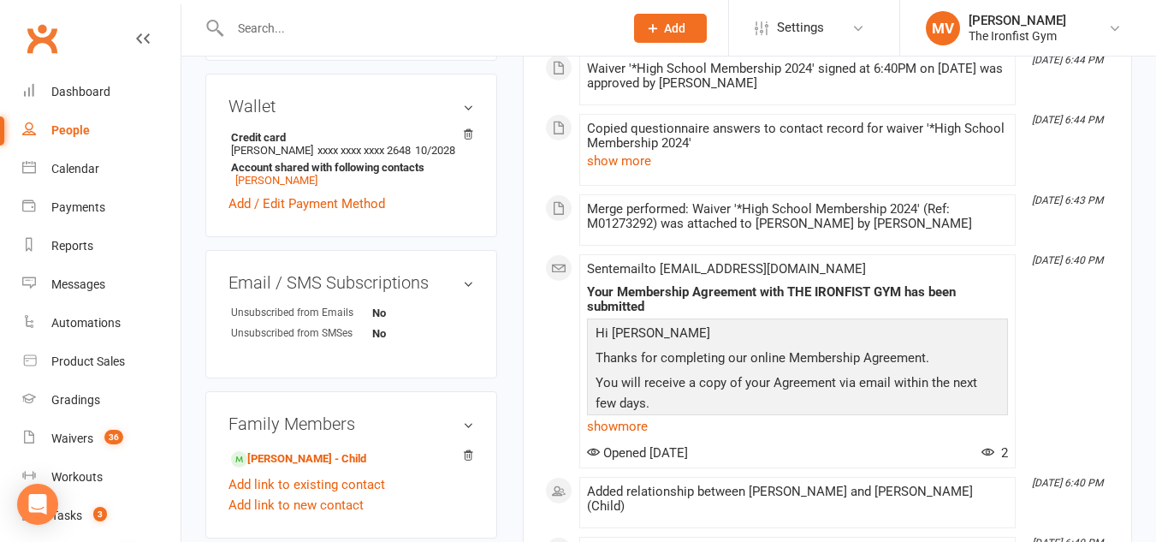
scroll to position [599, 0]
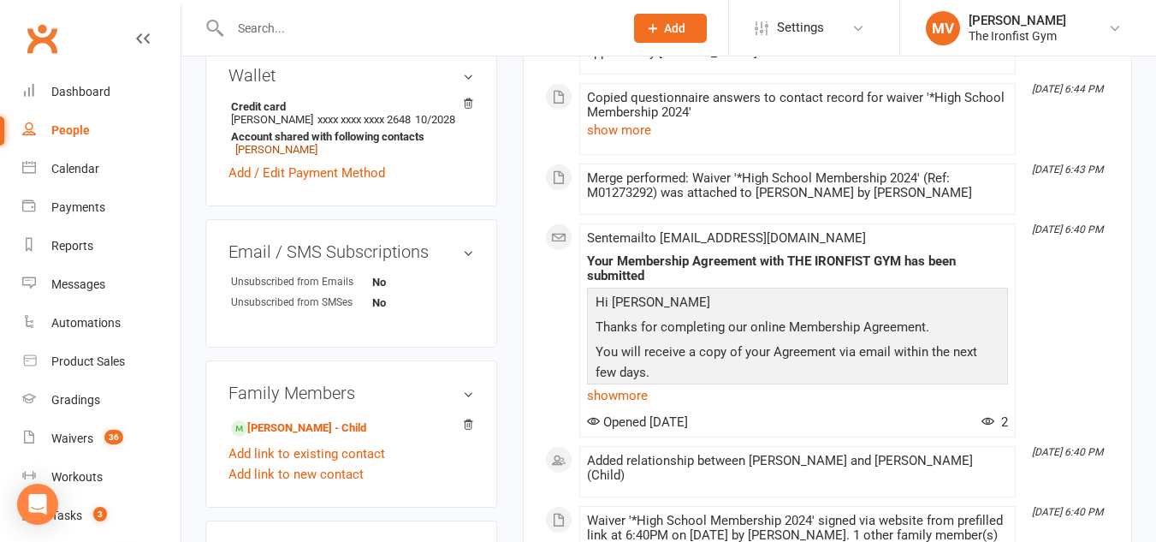
click at [299, 156] on link "Damon Arbanas" at bounding box center [276, 149] width 82 height 13
click at [299, 163] on ui-view "Prospect Member Non-attending contact Class / event Appointment Grading event T…" at bounding box center [578, 256] width 1156 height 1703
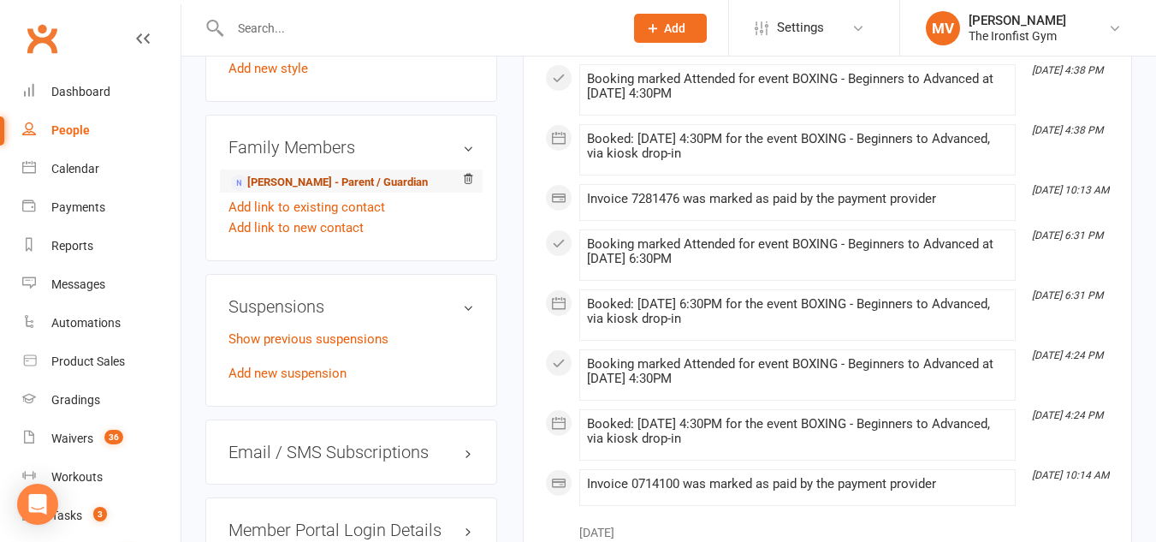
scroll to position [1112, 0]
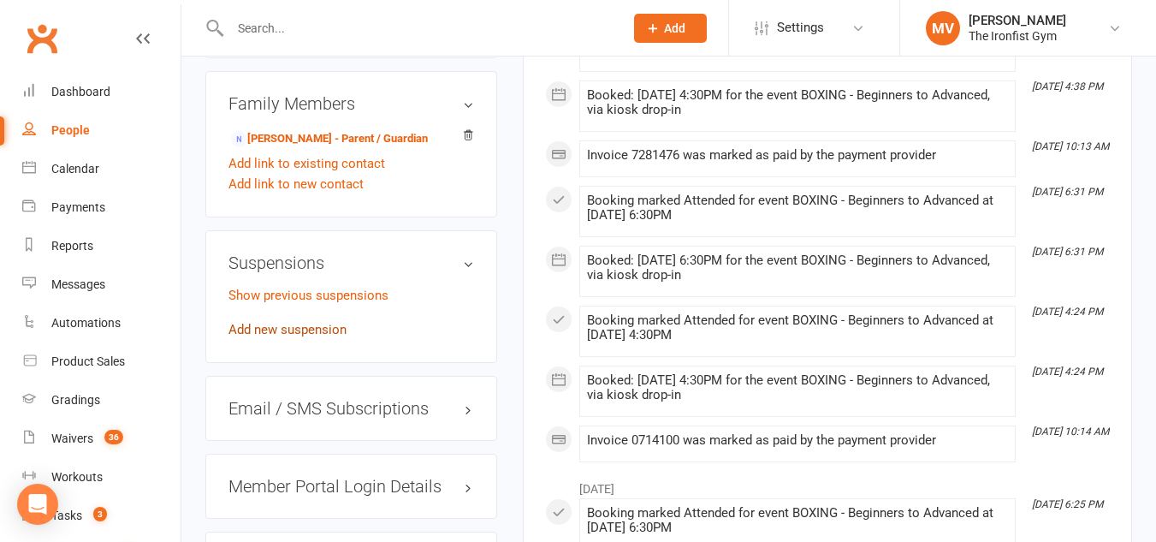
click at [278, 337] on link "Add new suspension" at bounding box center [287, 329] width 118 height 15
click at [0, 0] on div "Loading" at bounding box center [0, 0] width 0 height 0
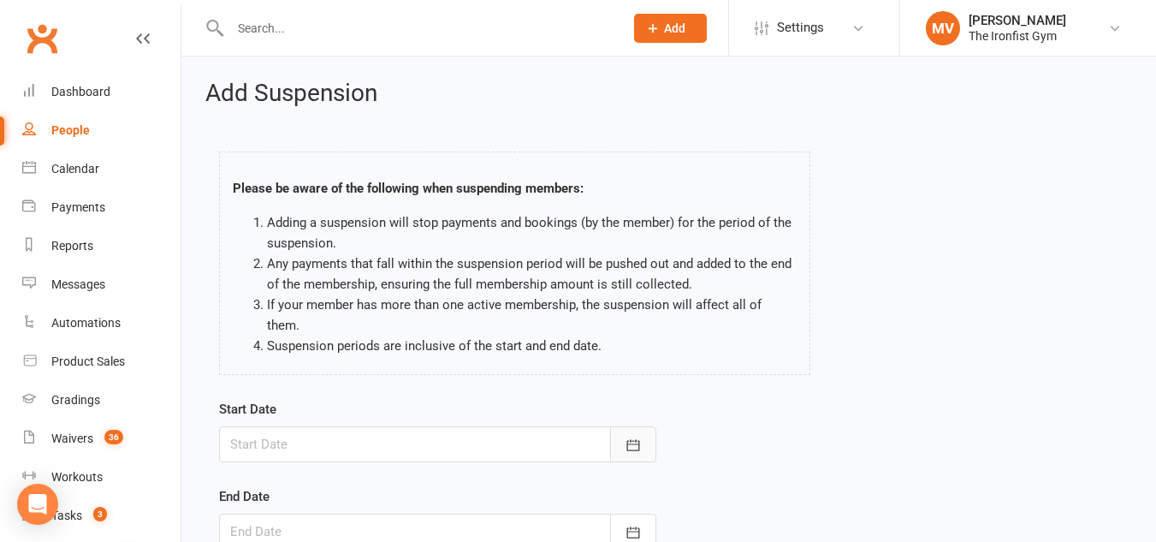
click at [637, 436] on icon "button" at bounding box center [633, 444] width 17 height 17
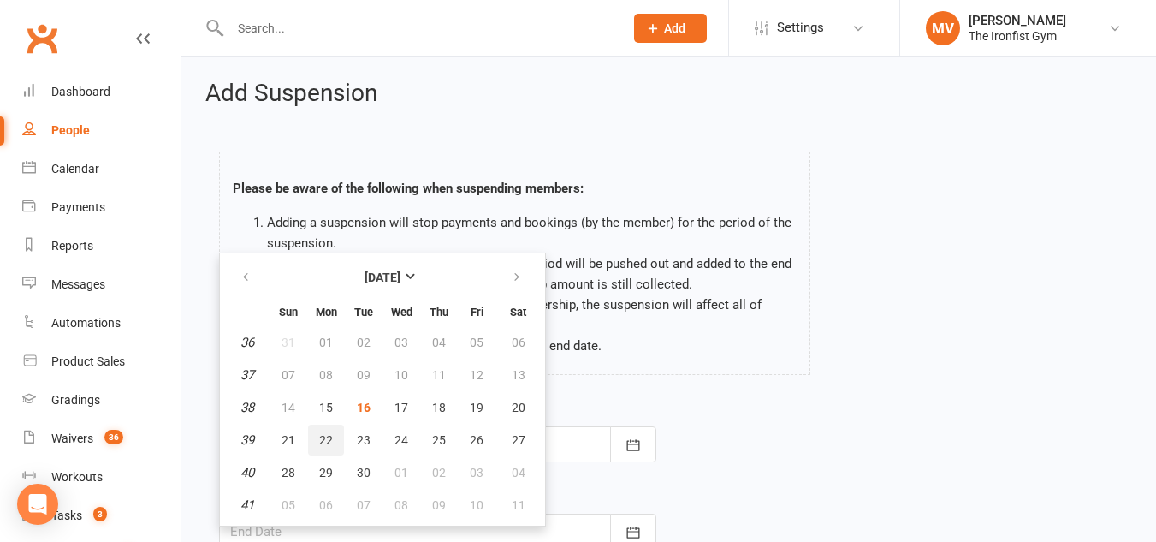
click at [321, 433] on span "22" at bounding box center [326, 440] width 14 height 14
type input "22 Sep 2025"
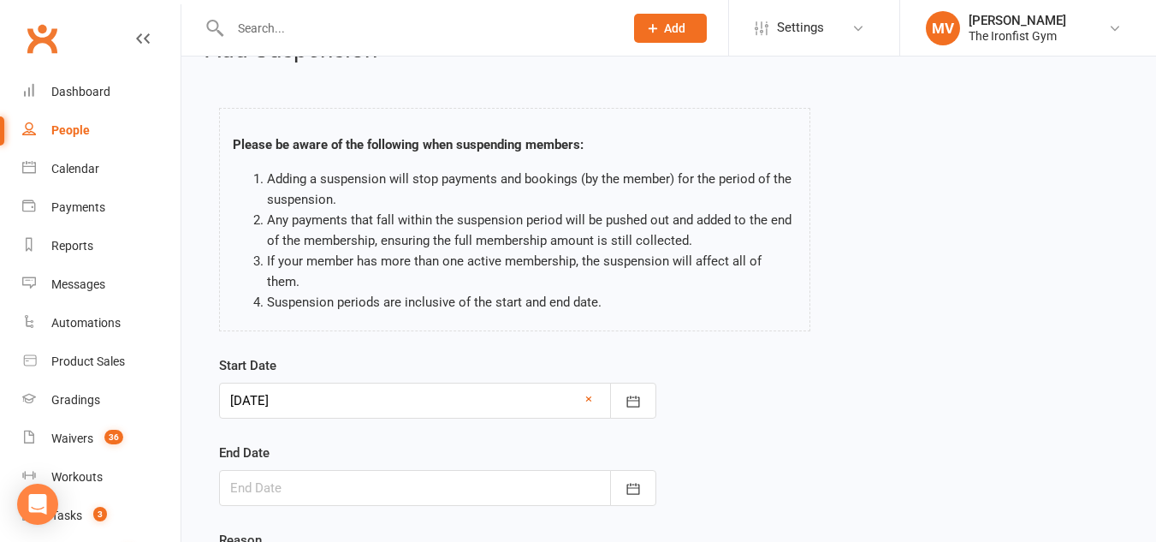
scroll to position [86, 0]
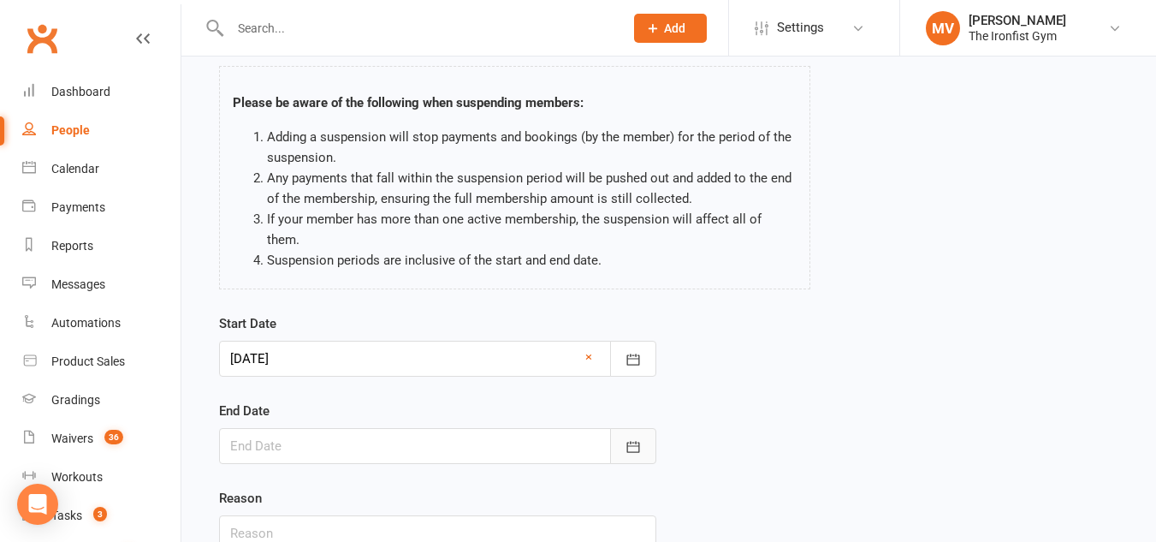
click at [634, 438] on icon "button" at bounding box center [633, 446] width 17 height 17
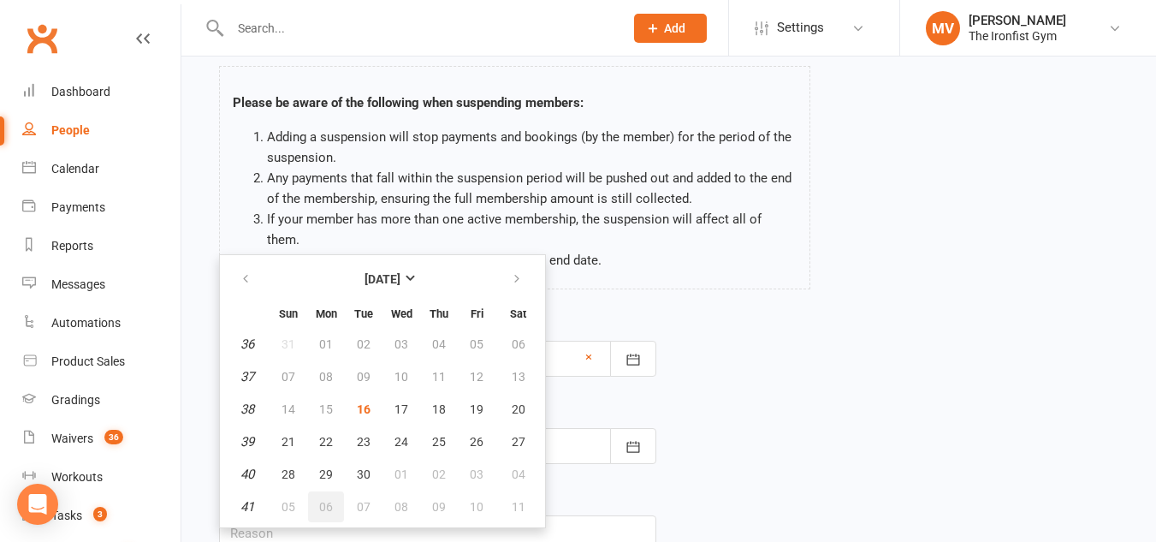
click at [323, 500] on span "06" at bounding box center [326, 507] width 14 height 14
type input "06 Oct 2025"
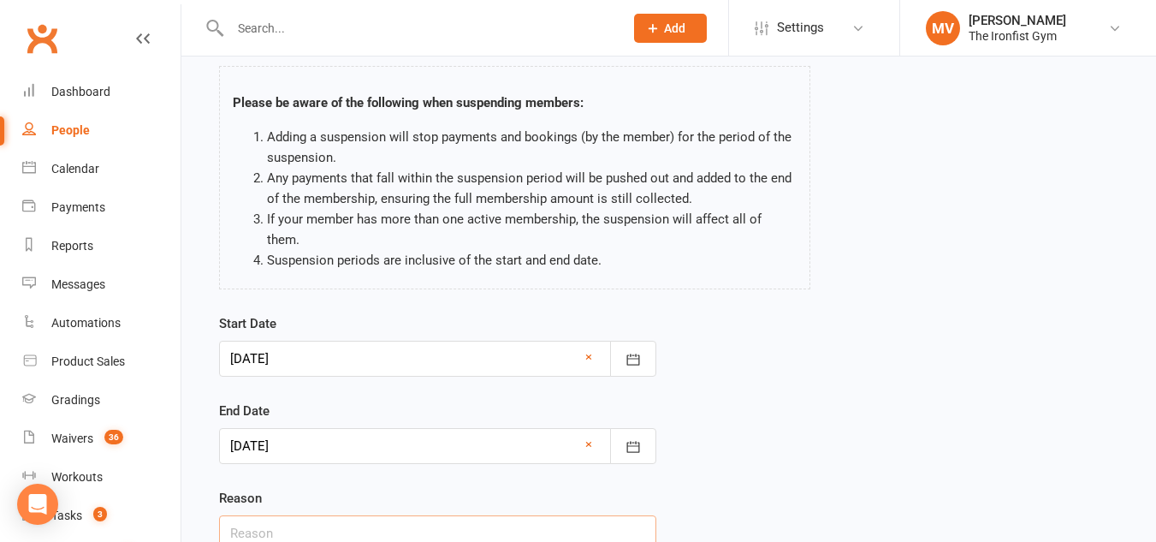
drag, startPoint x: 261, startPoint y: 507, endPoint x: 269, endPoint y: 512, distance: 9.3
click at [263, 515] on input "text" at bounding box center [437, 533] width 437 height 36
type input "Email Request - Holidays"
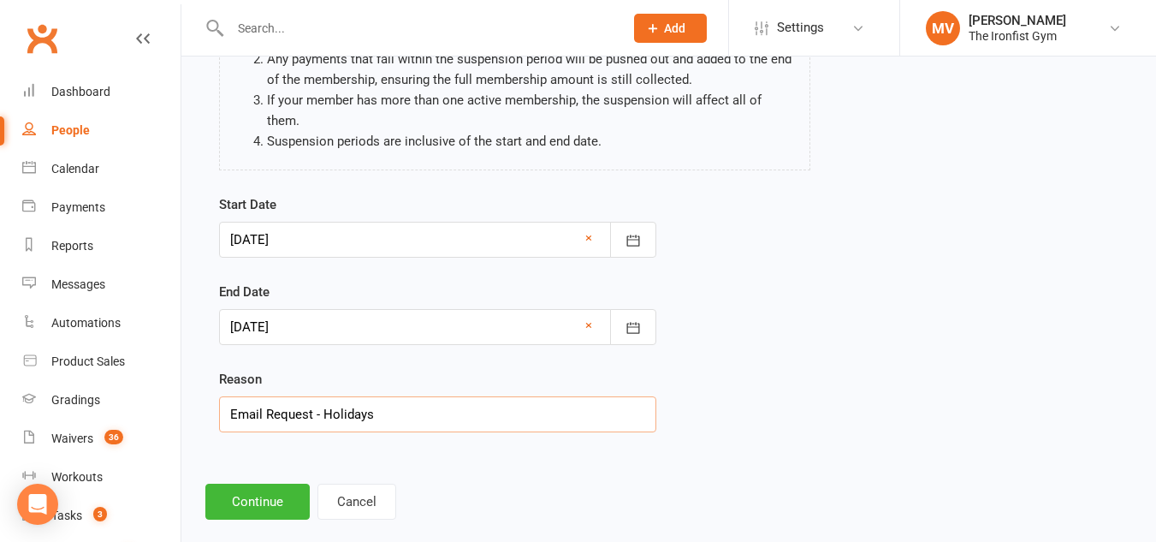
scroll to position [211, 0]
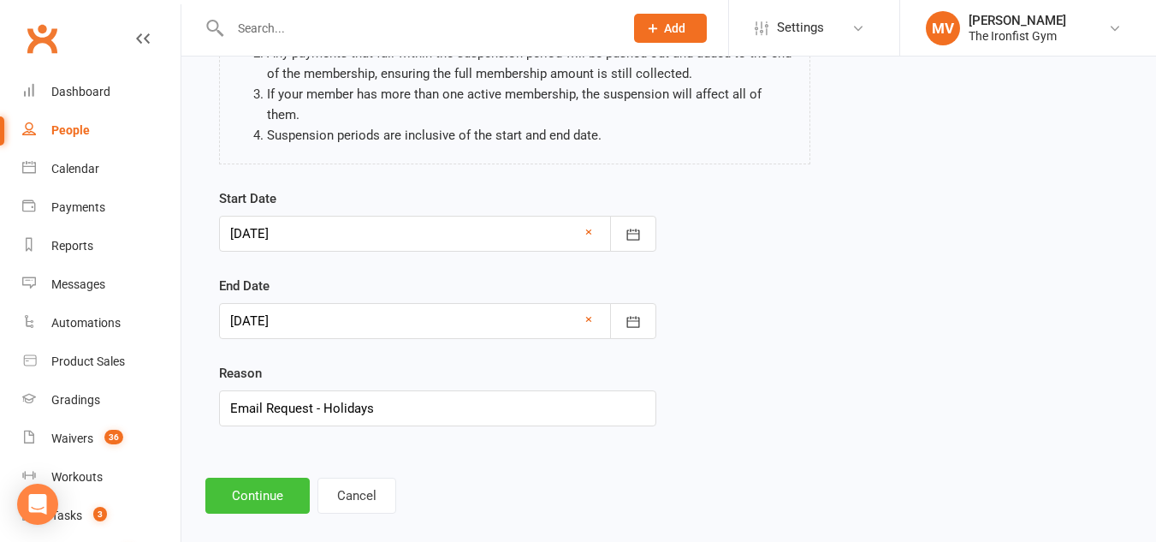
click at [283, 477] on button "Continue" at bounding box center [257, 495] width 104 height 36
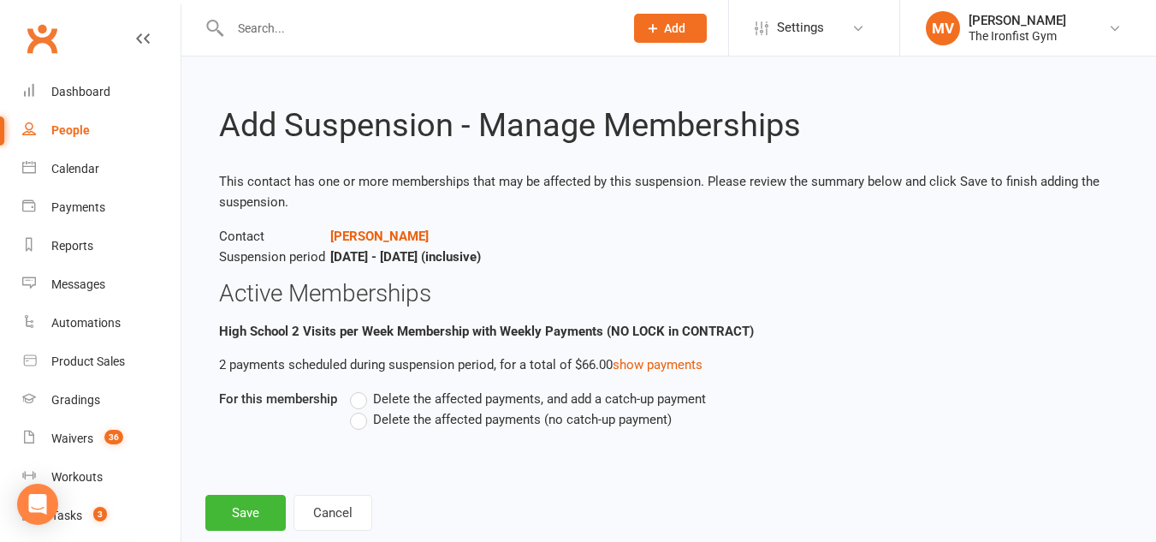
click at [305, 329] on b "High School 2 Visits per Week Membership with Weekly Payments (NO LOCK in CONTR…" at bounding box center [486, 330] width 535 height 15
click at [359, 417] on label "Delete the affected payments (no catch-up payment)" at bounding box center [511, 419] width 322 height 21
click at [359, 409] on input "Delete the affected payments (no catch-up payment)" at bounding box center [355, 409] width 11 height 0
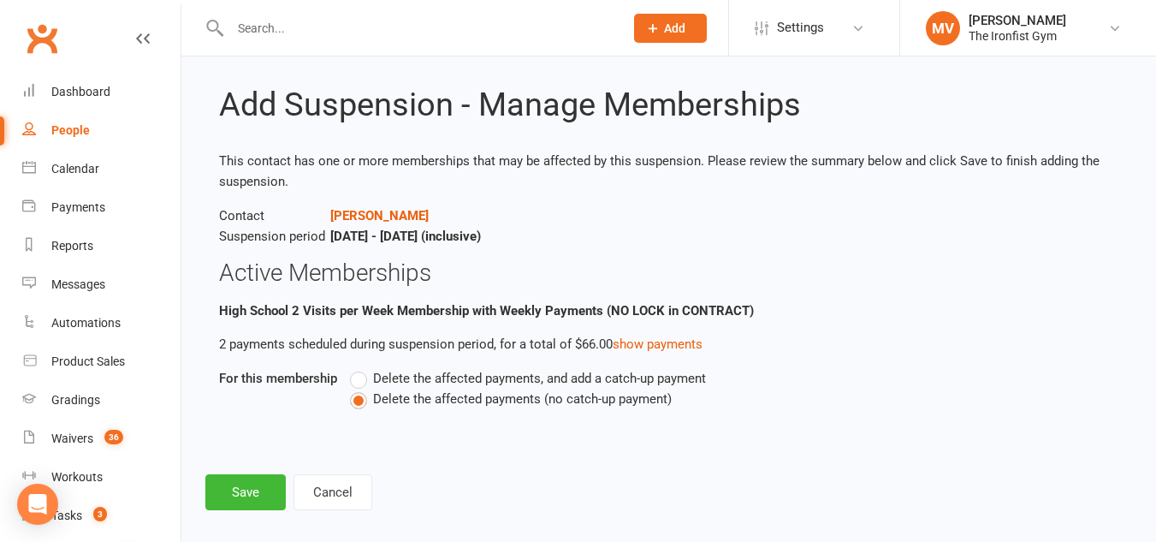
scroll to position [38, 0]
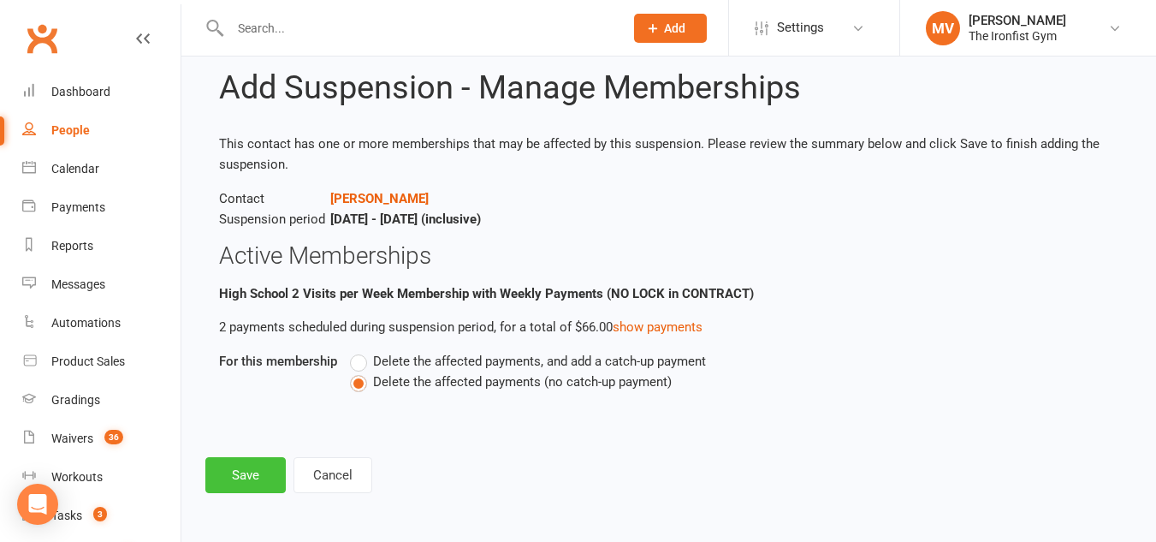
click at [267, 474] on button "Save" at bounding box center [245, 475] width 80 height 36
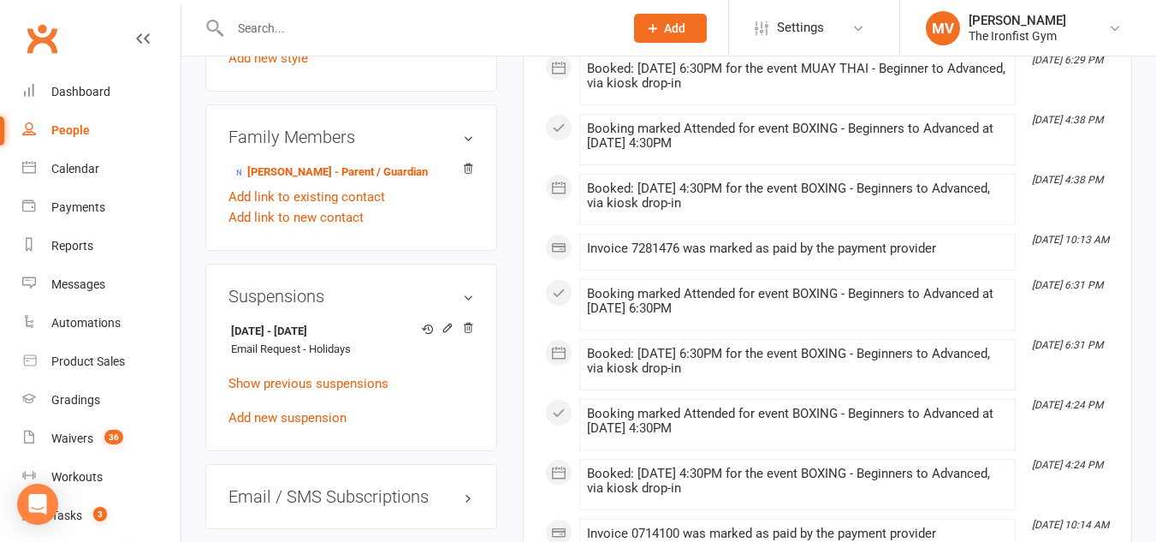
scroll to position [1112, 0]
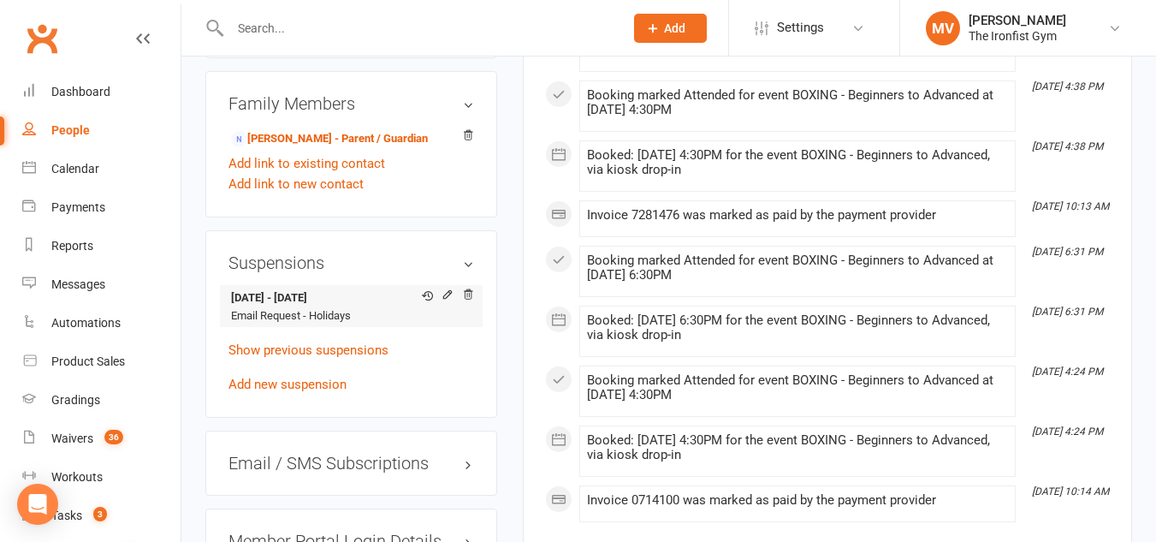
click at [376, 307] on strong "22 Sep 2025 - 6 Oct 2025" at bounding box center [348, 298] width 234 height 18
drag, startPoint x: 373, startPoint y: 309, endPoint x: 229, endPoint y: 310, distance: 143.8
click at [229, 310] on li "22 Sep 2025 - 6 Oct 2025 Email Request - Holidays" at bounding box center [351, 306] width 246 height 42
click at [422, 23] on input "text" at bounding box center [418, 28] width 387 height 24
paste input "22 Sep 2025 - 6 Oct 2025"
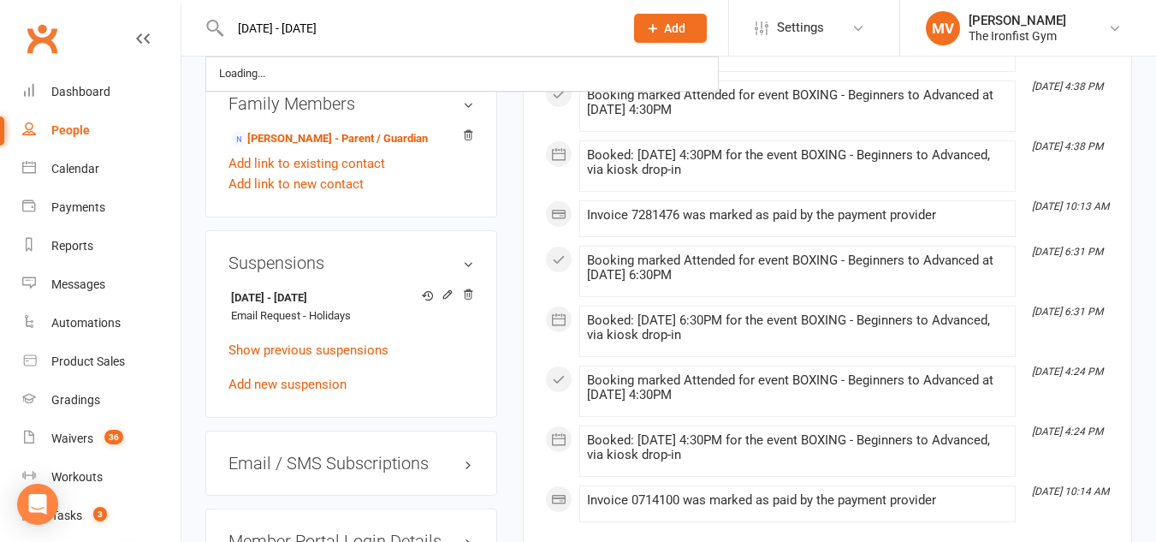
drag, startPoint x: 403, startPoint y: 29, endPoint x: 126, endPoint y: 16, distance: 277.5
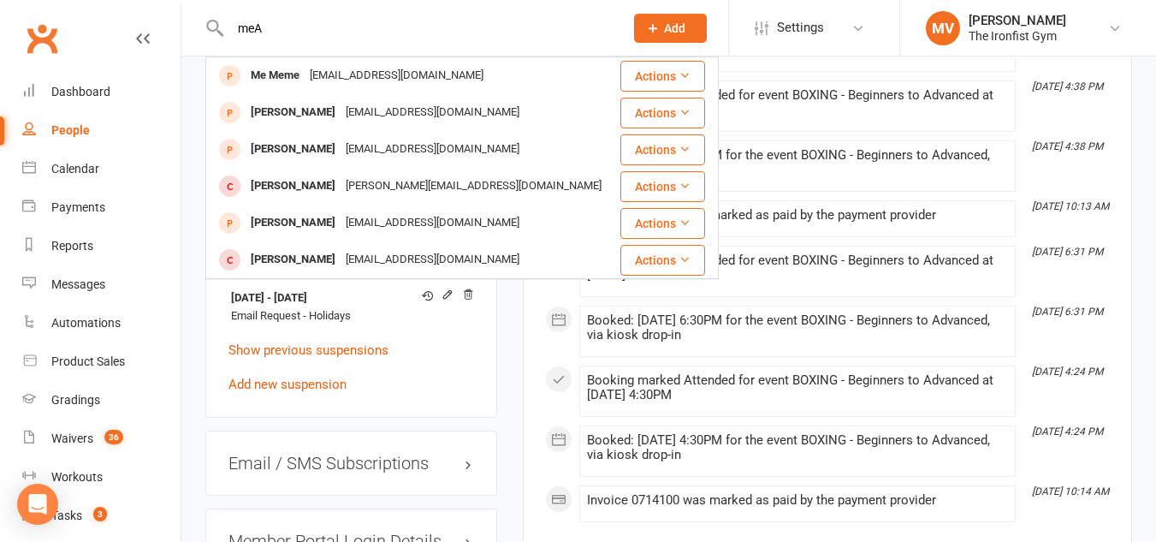
type input "meA"
drag, startPoint x: 303, startPoint y: 33, endPoint x: 116, endPoint y: 16, distance: 187.3
click at [116, 17] on div "Clubworx" at bounding box center [90, 48] width 181 height 63
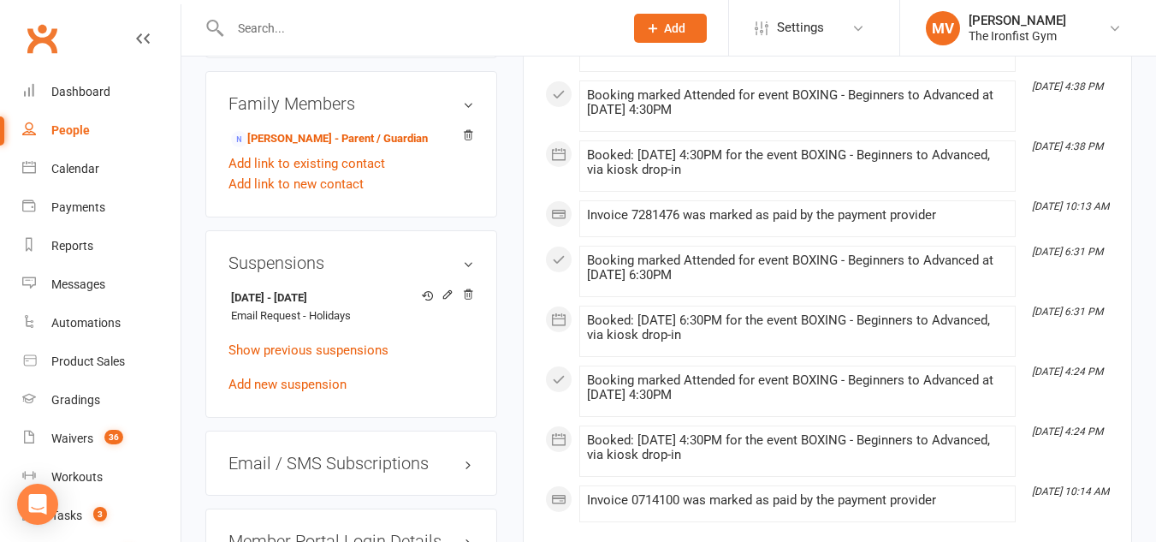
click at [281, 28] on input "text" at bounding box center [418, 28] width 387 height 24
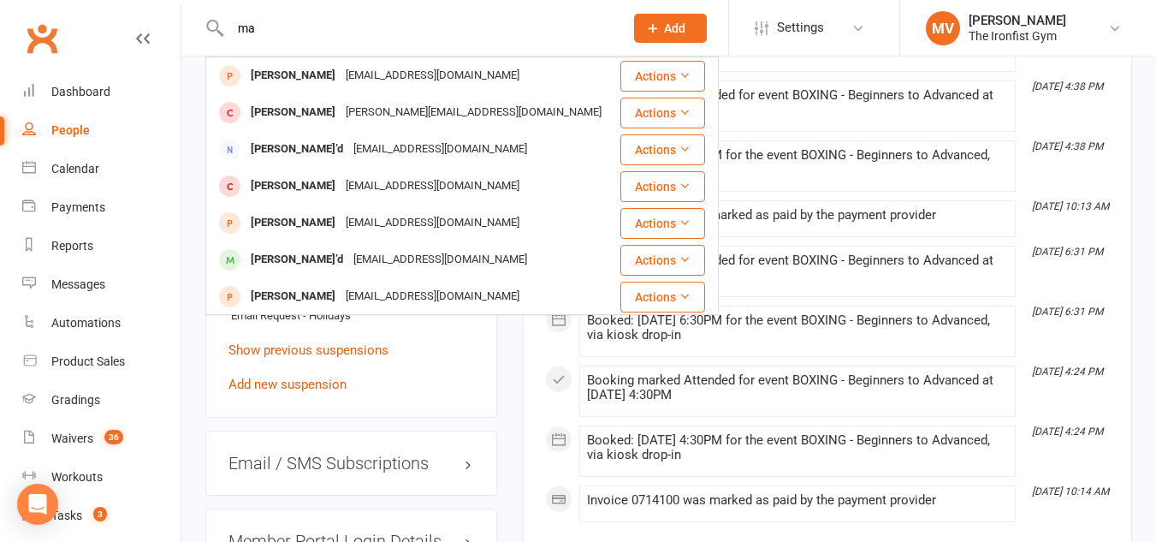
type input "m"
drag, startPoint x: 359, startPoint y: 33, endPoint x: 156, endPoint y: 27, distance: 202.9
paste input "22 Sep 2025 - 6 Oct 2025"
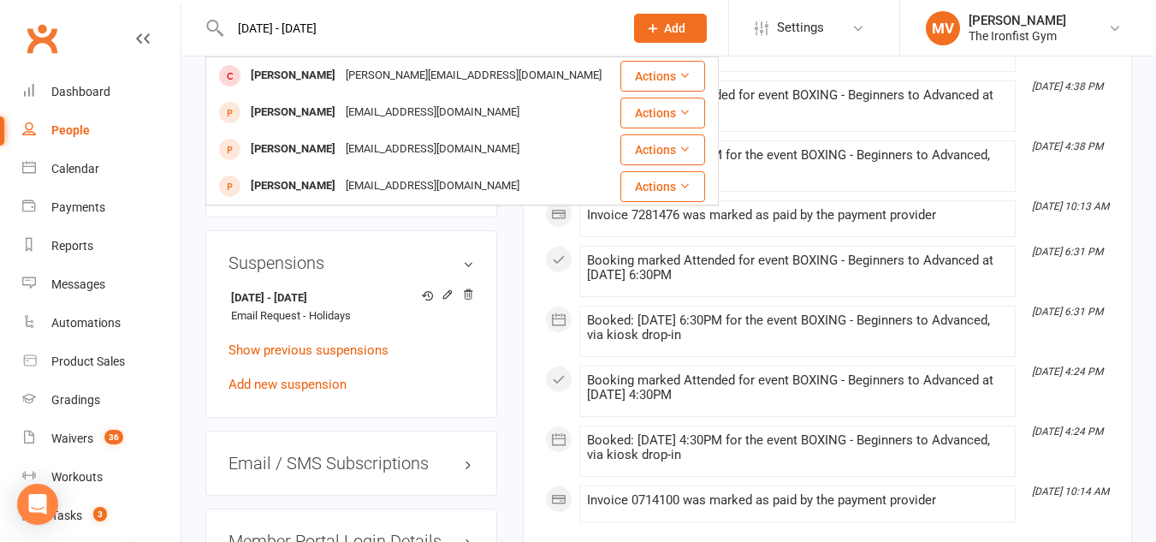
drag, startPoint x: 285, startPoint y: 27, endPoint x: 125, endPoint y: 18, distance: 160.3
type input "22 Sep 2025 - 6 Oct 2025"
click at [125, 18] on div "Clubworx" at bounding box center [90, 48] width 181 height 63
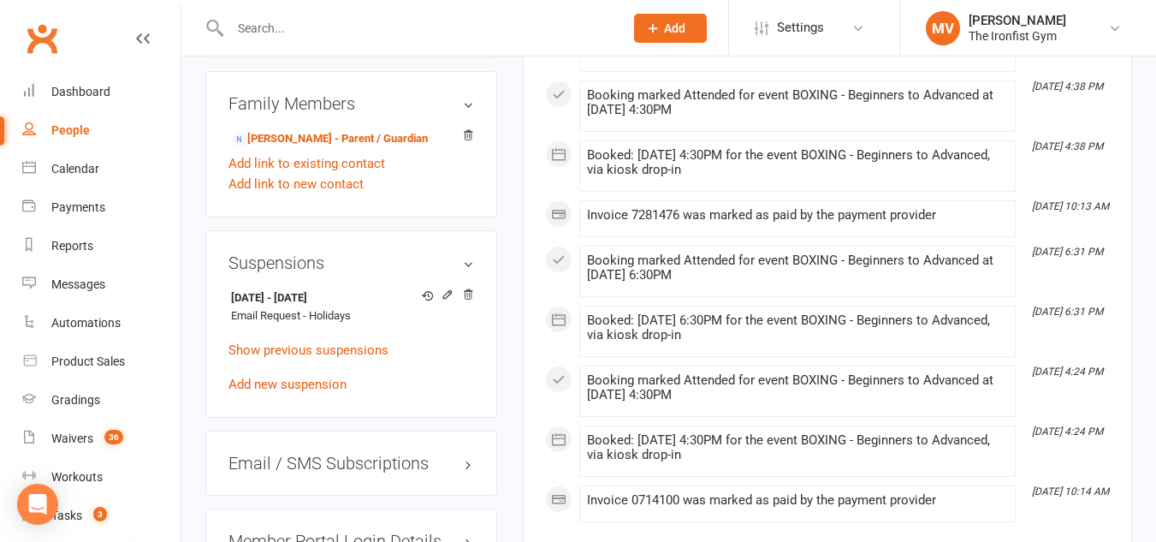
click at [314, 35] on input "text" at bounding box center [418, 28] width 387 height 24
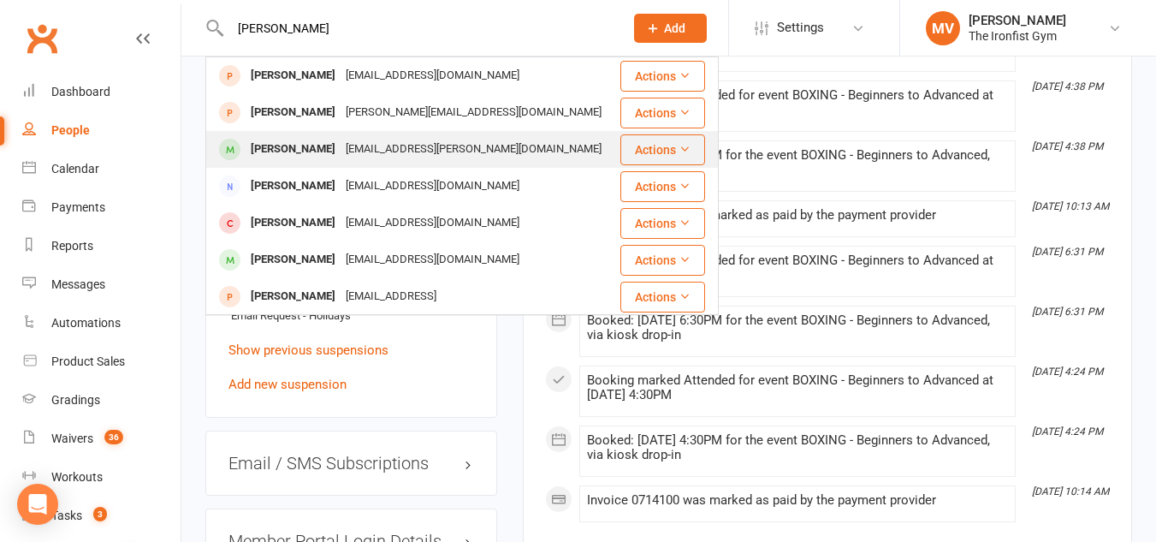
type input "abdullah muhamm"
click at [305, 143] on div "Abdullah Muhammad" at bounding box center [293, 149] width 95 height 25
click at [0, 0] on div "Loading" at bounding box center [0, 0] width 0 height 0
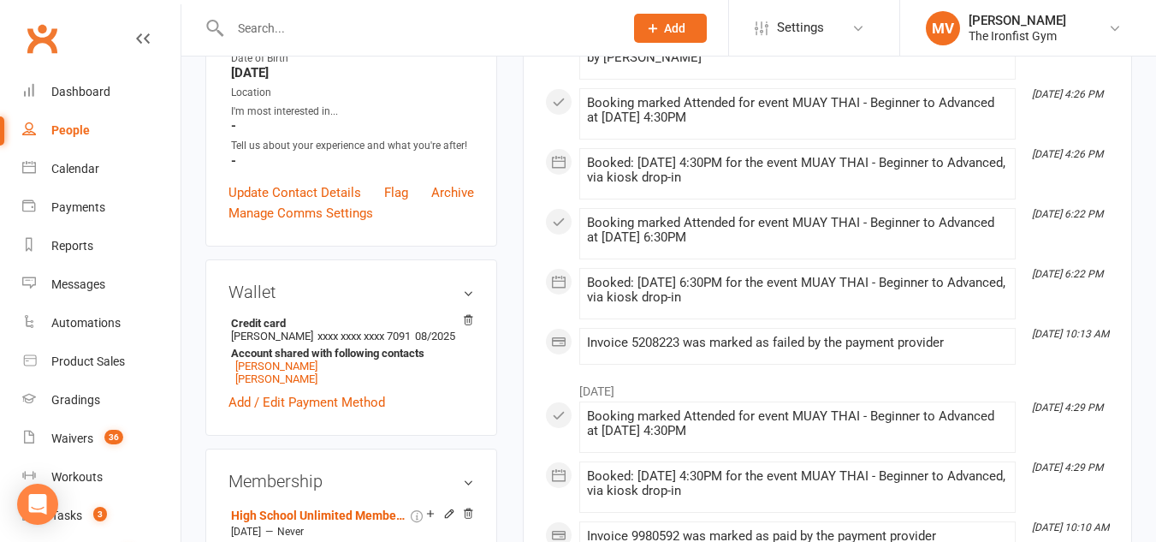
scroll to position [428, 0]
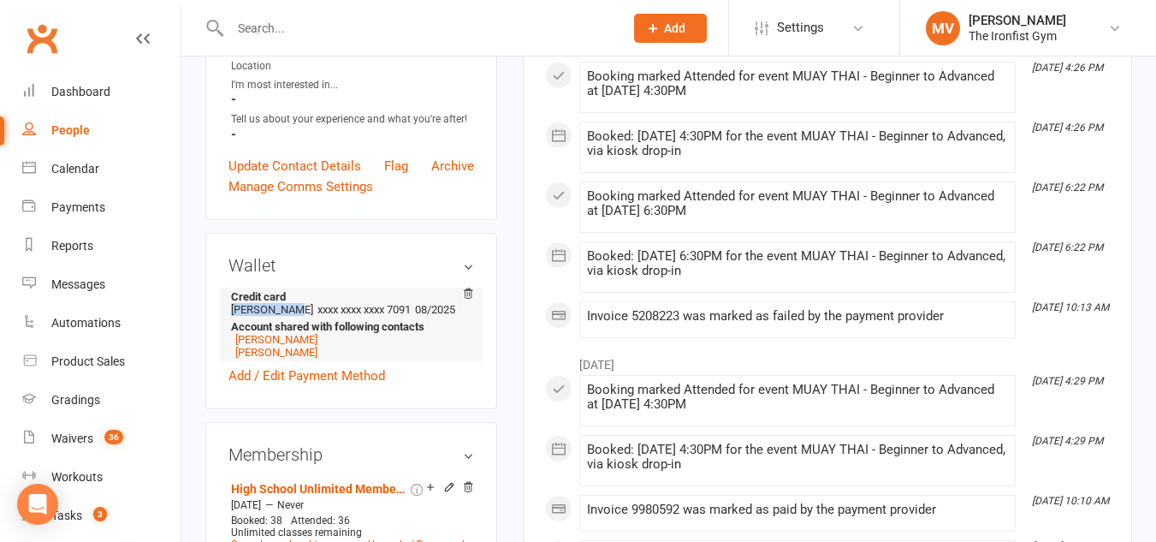
drag, startPoint x: 231, startPoint y: 312, endPoint x: 293, endPoint y: 311, distance: 61.6
click at [293, 311] on li "Credit card Maryam Asif xxxx xxxx xxxx 7091 08/2025 Account shared with followi…" at bounding box center [351, 325] width 246 height 74
click at [471, 361] on li "Credit card Maryam Asif xxxx xxxx xxxx 7091 08/2025 Account shared with followi…" at bounding box center [351, 325] width 246 height 74
click at [351, 374] on link "Add / Edit Payment Method" at bounding box center [306, 375] width 157 height 21
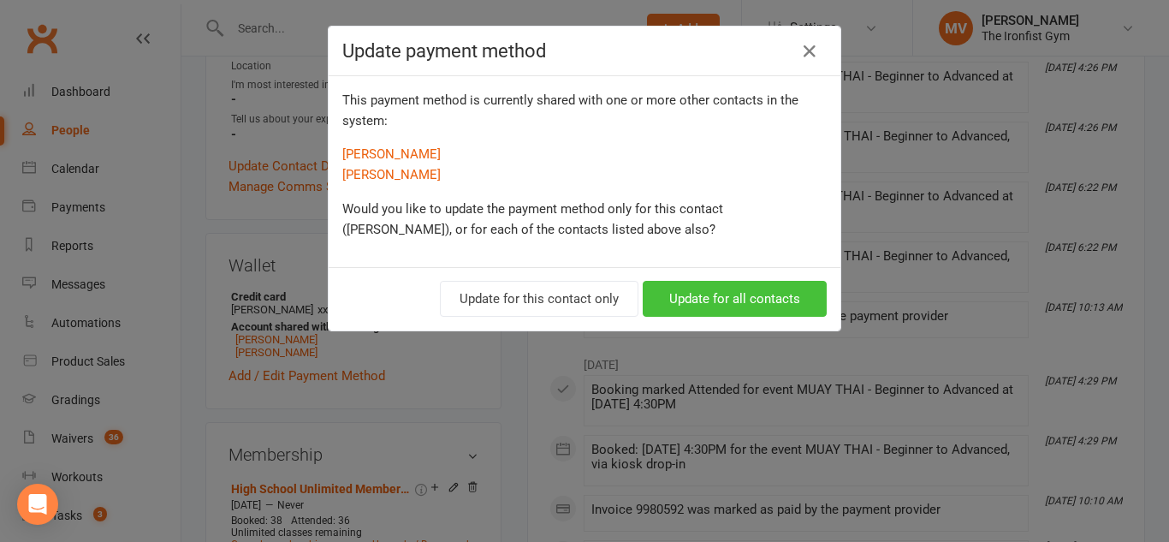
click at [726, 303] on button "Update for all contacts" at bounding box center [735, 299] width 184 height 36
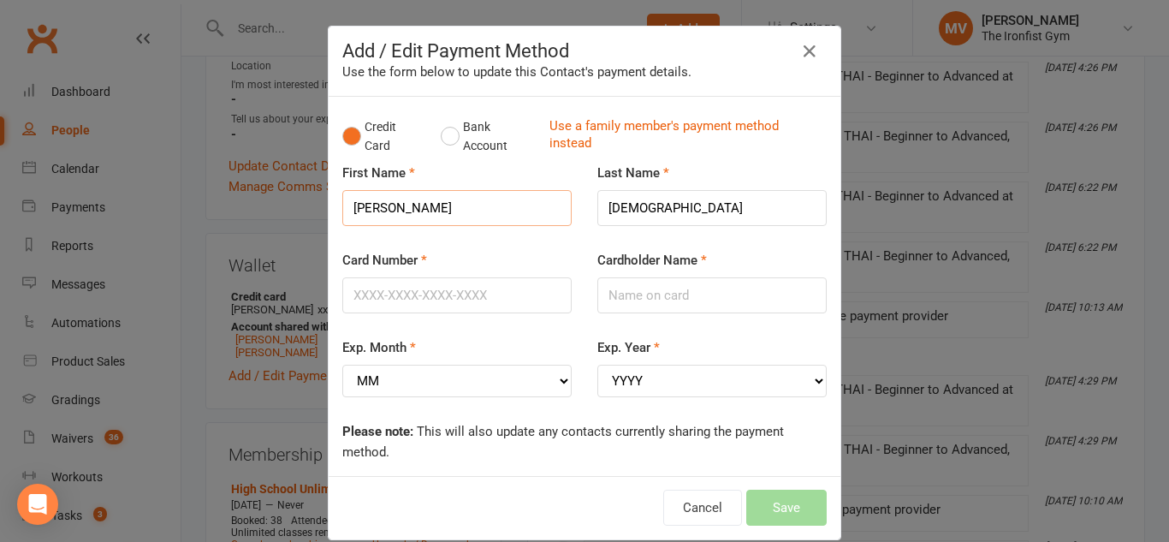
drag, startPoint x: 443, startPoint y: 209, endPoint x: 329, endPoint y: 200, distance: 114.1
click at [329, 200] on div "First Name Abdullah" at bounding box center [456, 206] width 255 height 87
type input "Maryam"
drag, startPoint x: 692, startPoint y: 213, endPoint x: 548, endPoint y: 205, distance: 144.9
click at [548, 205] on div "First Name Maryam Last Name Muhammad" at bounding box center [584, 206] width 510 height 87
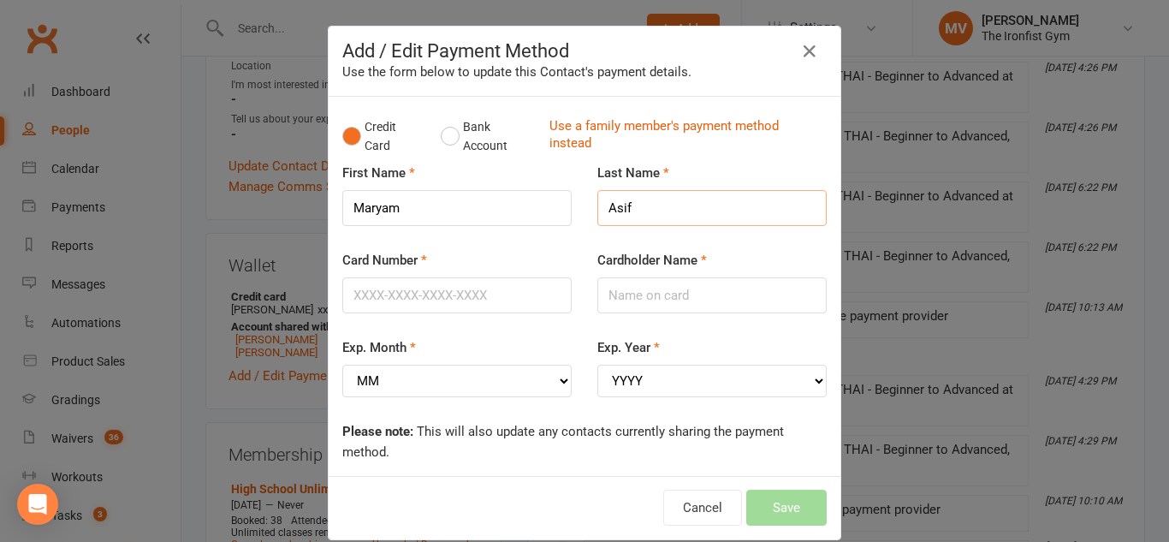
type input "Asif"
click at [618, 296] on input "Cardholder Name" at bounding box center [711, 295] width 229 height 36
type input "Maryam Asif"
click at [419, 304] on input "Card Number" at bounding box center [456, 295] width 229 height 36
type input "4622391132571285"
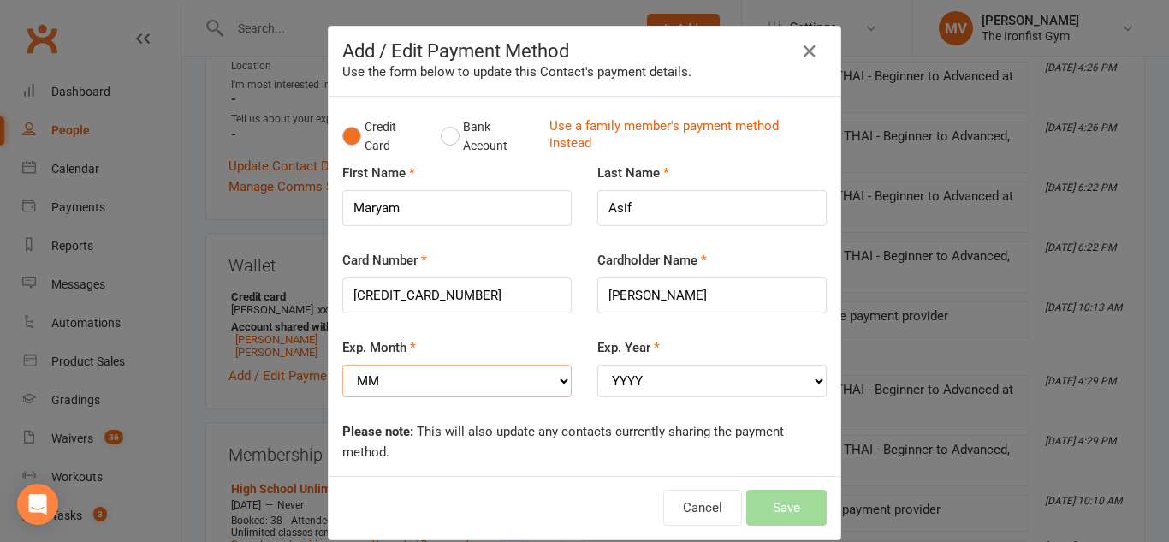
click at [455, 389] on select "MM 01 02 03 04 05 06 07 08 09 10 11 12" at bounding box center [456, 381] width 229 height 33
click at [479, 391] on select "MM 01 02 03 04 05 06 07 08 09 10 11 12" at bounding box center [456, 381] width 229 height 33
select select "08"
click at [342, 365] on select "MM 01 02 03 04 05 06 07 08 09 10 11 12" at bounding box center [456, 381] width 229 height 33
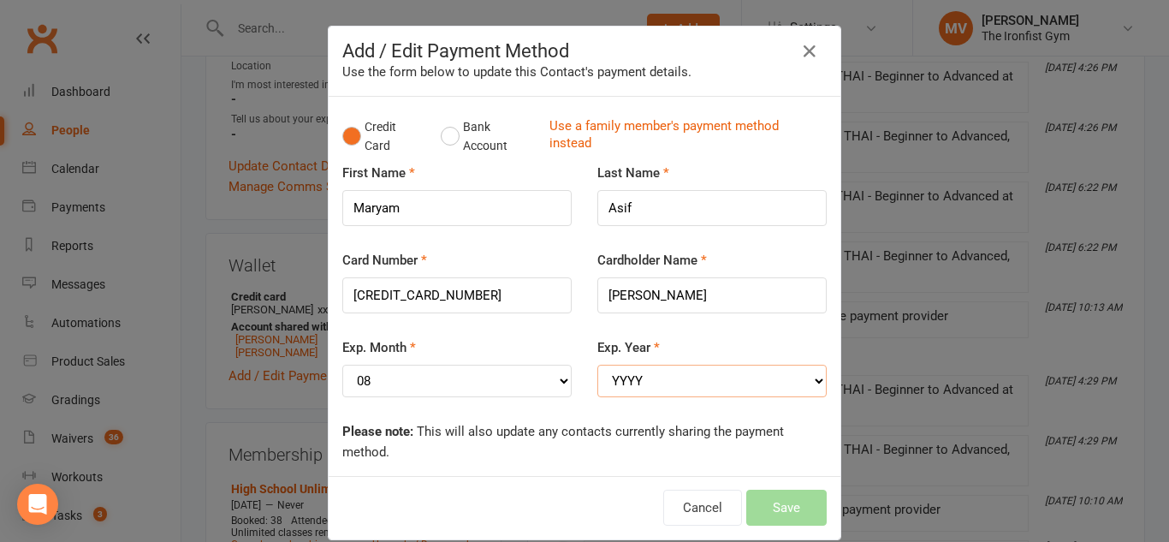
drag, startPoint x: 652, startPoint y: 369, endPoint x: 650, endPoint y: 377, distance: 8.7
click at [652, 369] on select "YYYY 2025 2026 2027 2028 2029 2030 2031 2032 2033 2034" at bounding box center [711, 381] width 229 height 33
select select "2029"
click at [597, 365] on select "YYYY 2025 2026 2027 2028 2029 2030 2031 2032 2033 2034" at bounding box center [711, 381] width 229 height 33
click at [791, 511] on button "Save" at bounding box center [786, 507] width 80 height 36
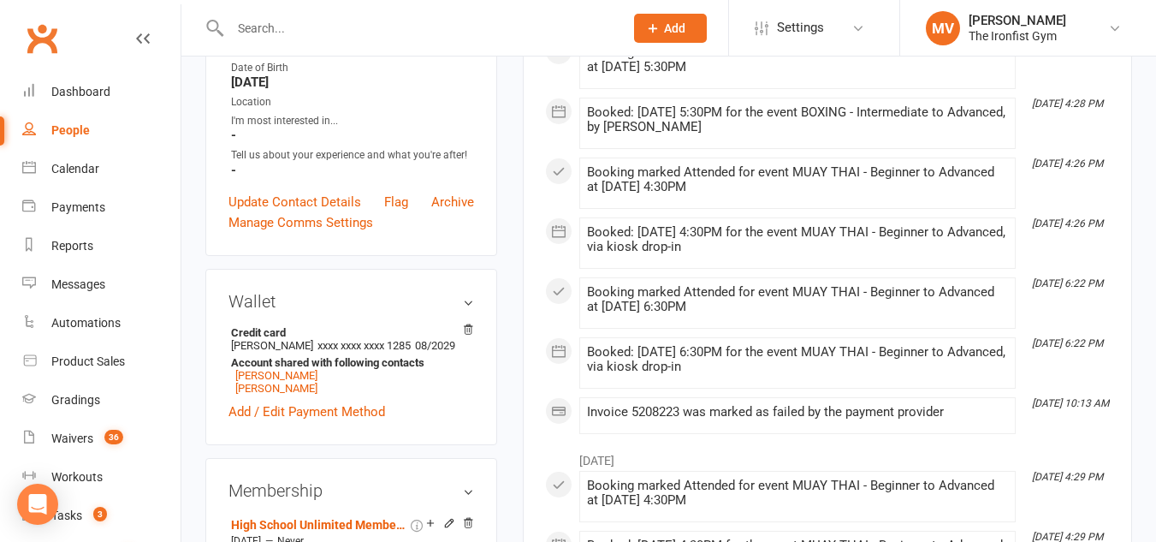
scroll to position [0, 0]
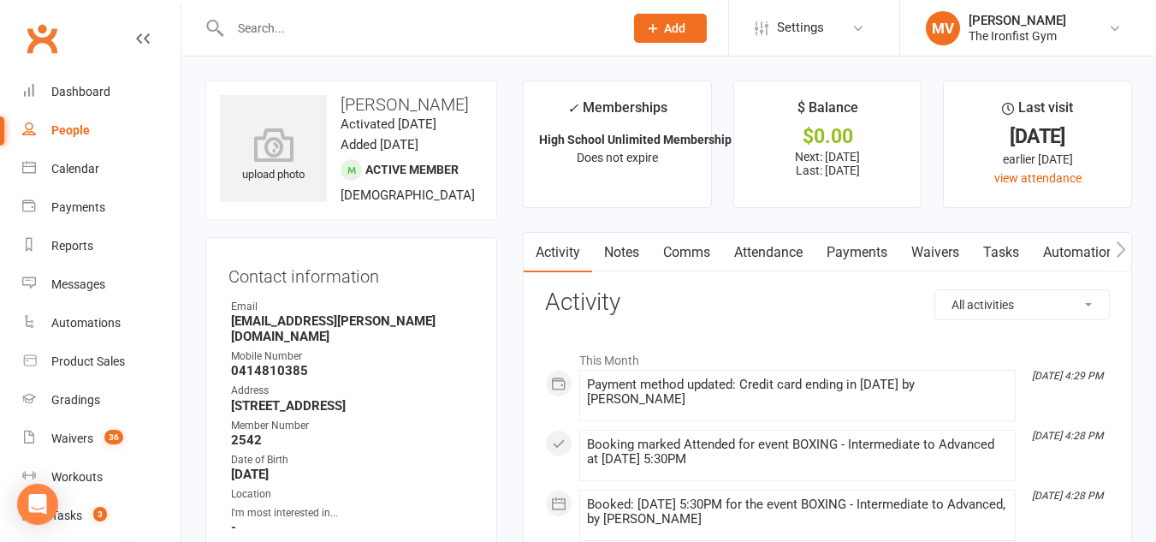
click at [874, 251] on link "Payments" at bounding box center [857, 252] width 85 height 39
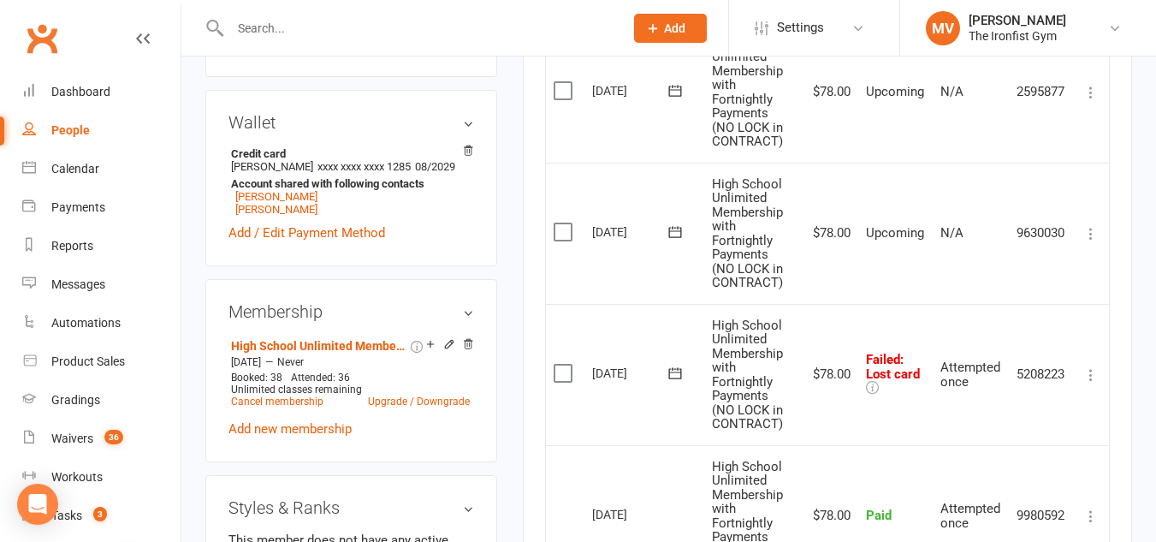
scroll to position [599, 0]
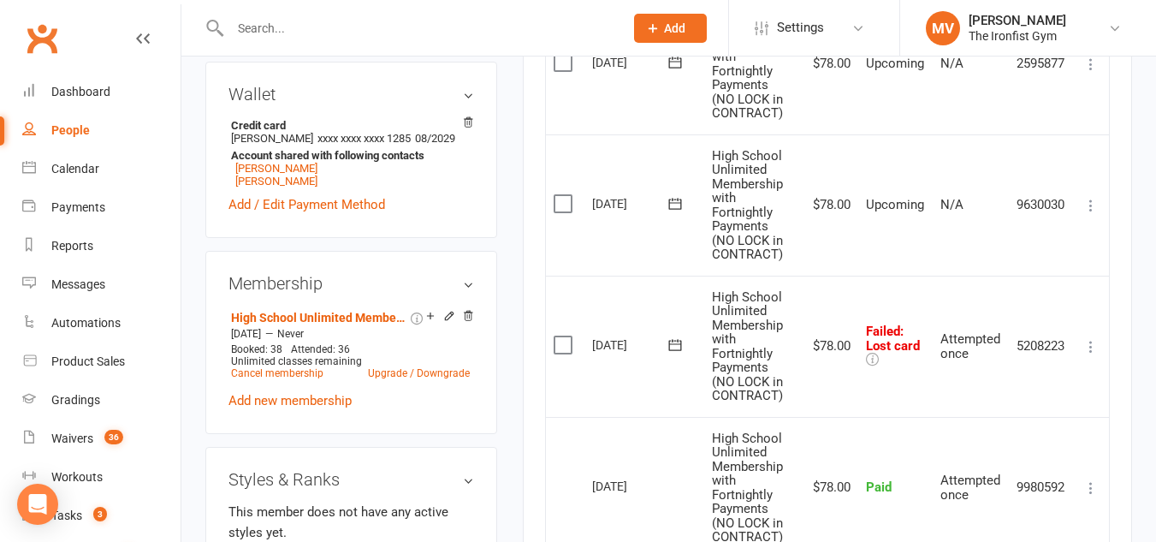
click at [1091, 355] on icon at bounding box center [1090, 346] width 17 height 17
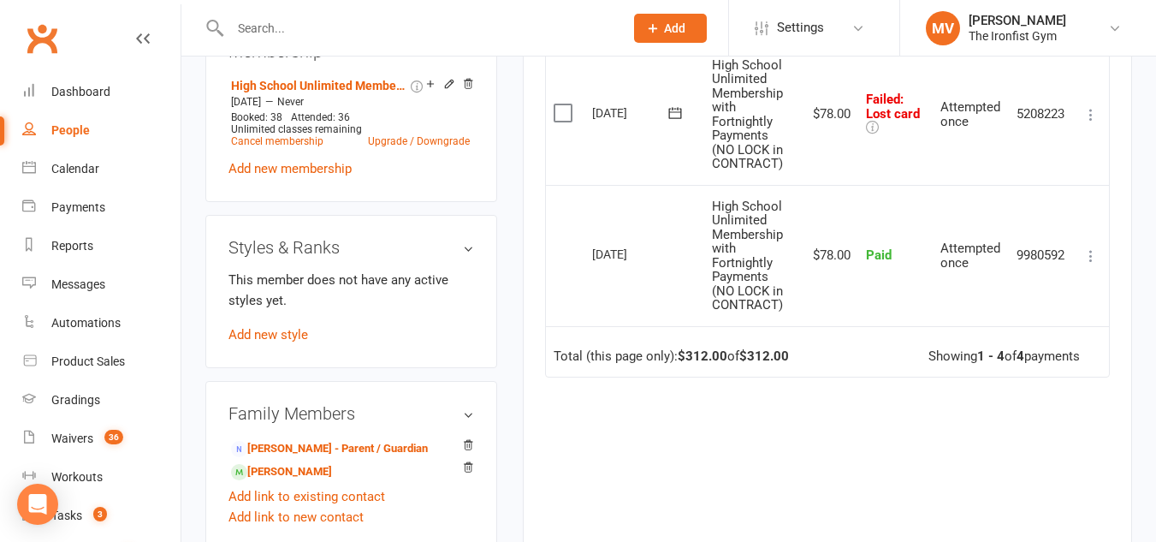
scroll to position [856, 0]
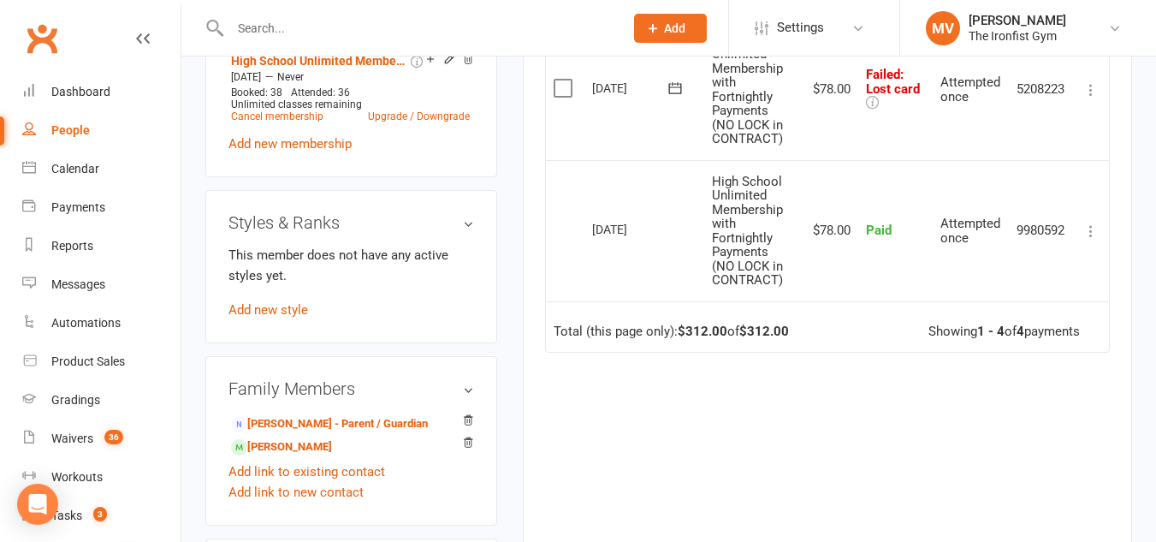
click at [1092, 98] on icon at bounding box center [1090, 89] width 17 height 17
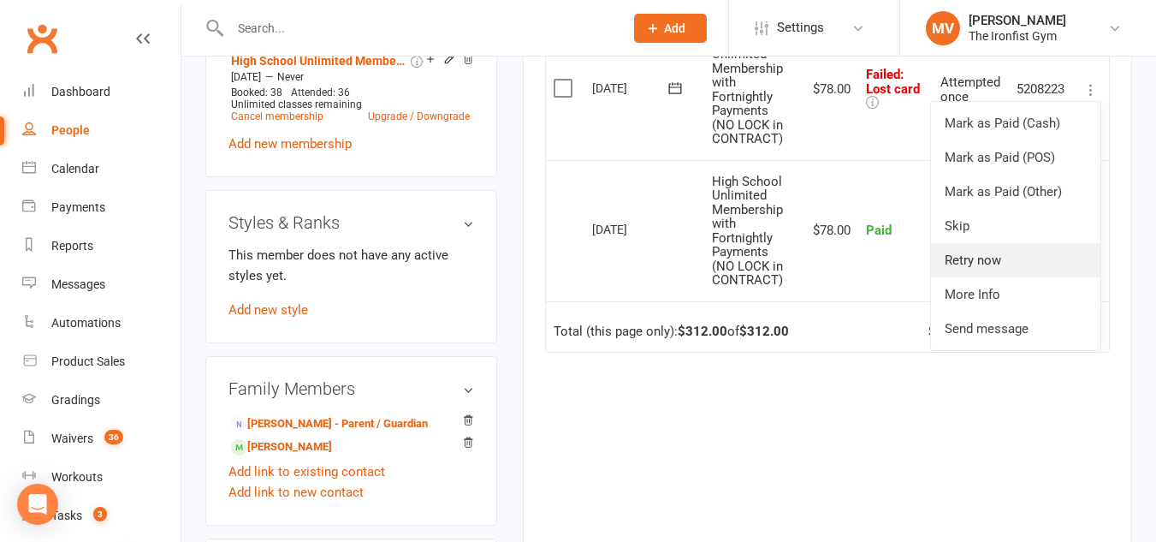
click at [991, 267] on link "Retry now" at bounding box center [1015, 260] width 169 height 34
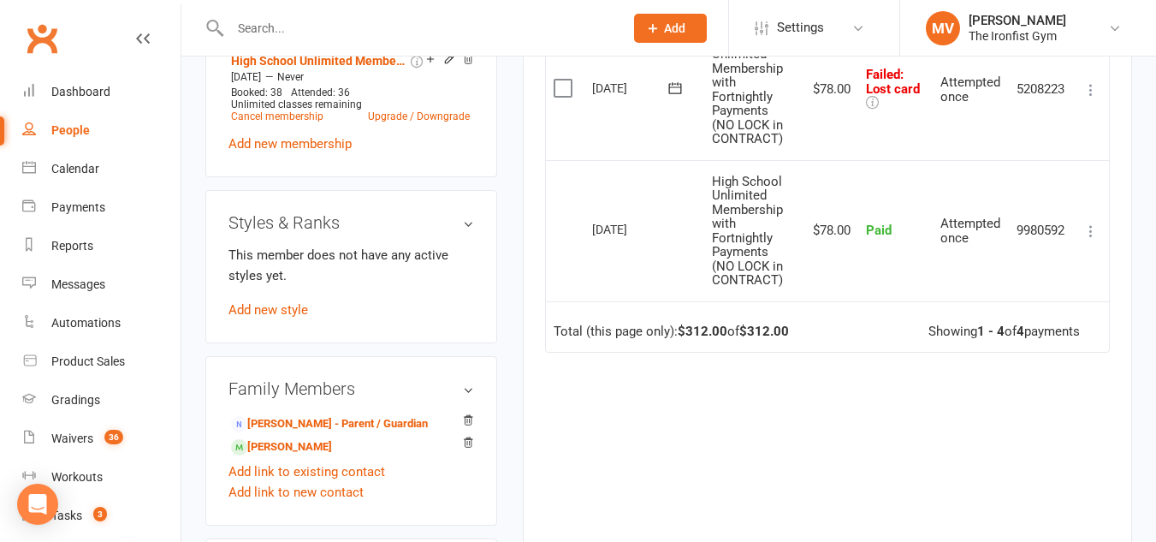
click at [991, 267] on td "Attempted once" at bounding box center [971, 230] width 76 height 141
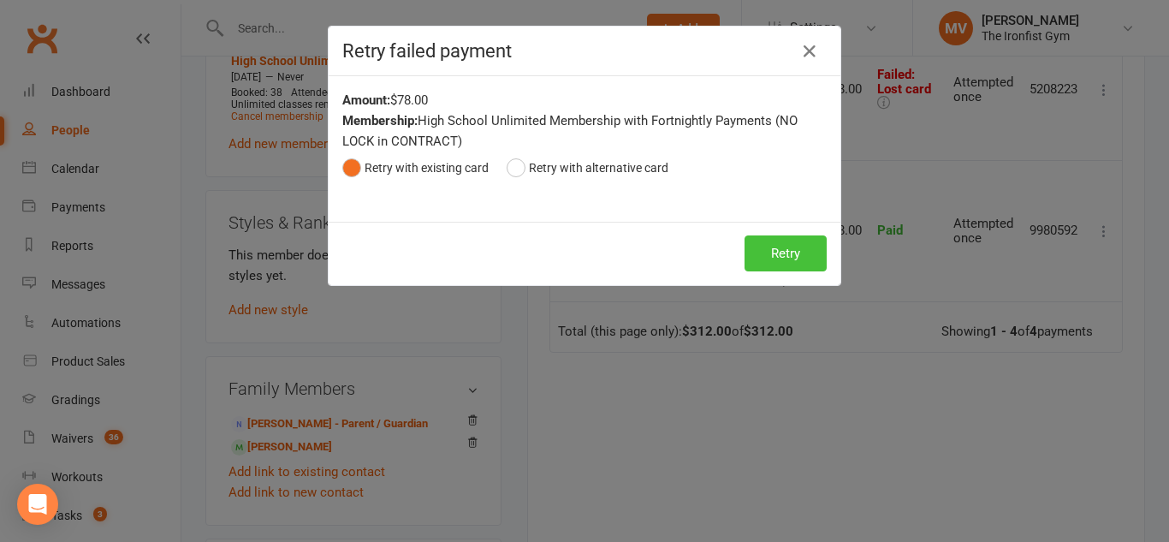
click at [764, 251] on button "Retry" at bounding box center [785, 253] width 82 height 36
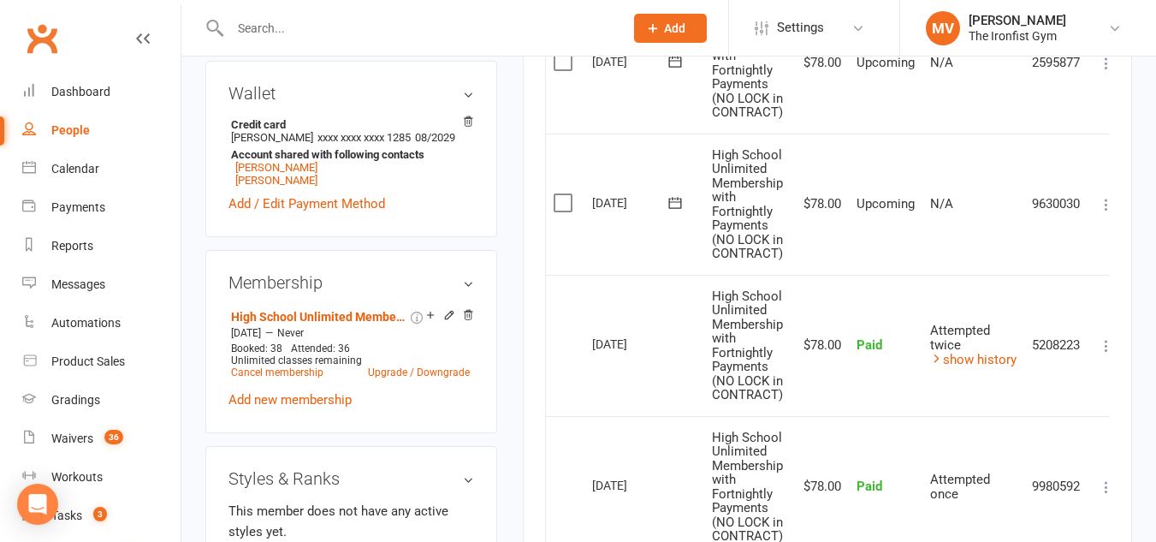
scroll to position [599, 0]
click at [317, 181] on link "Moosa Muhammad" at bounding box center [276, 181] width 82 height 13
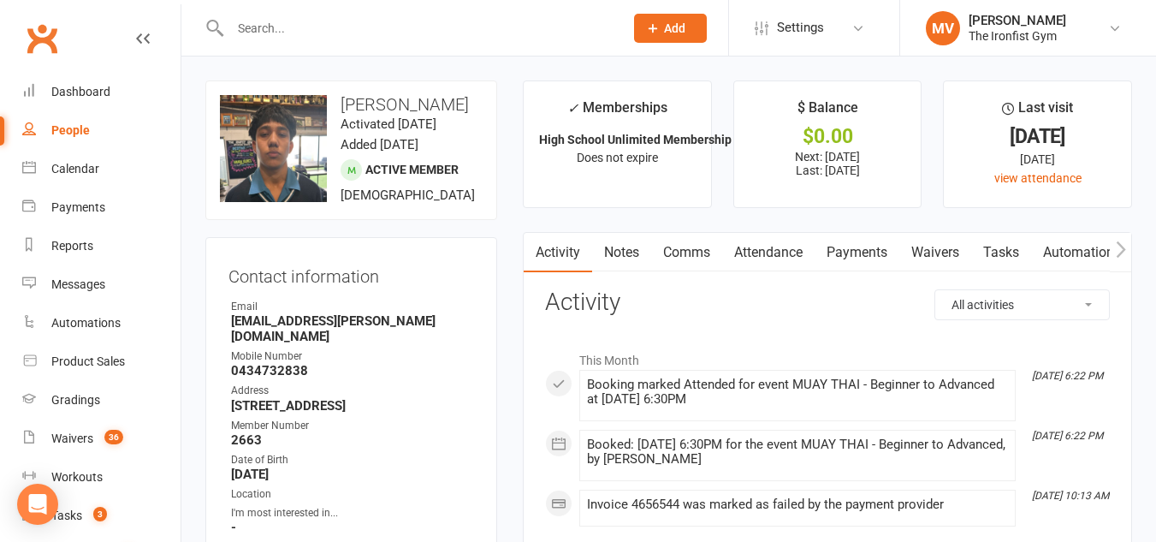
click at [867, 247] on link "Payments" at bounding box center [857, 252] width 85 height 39
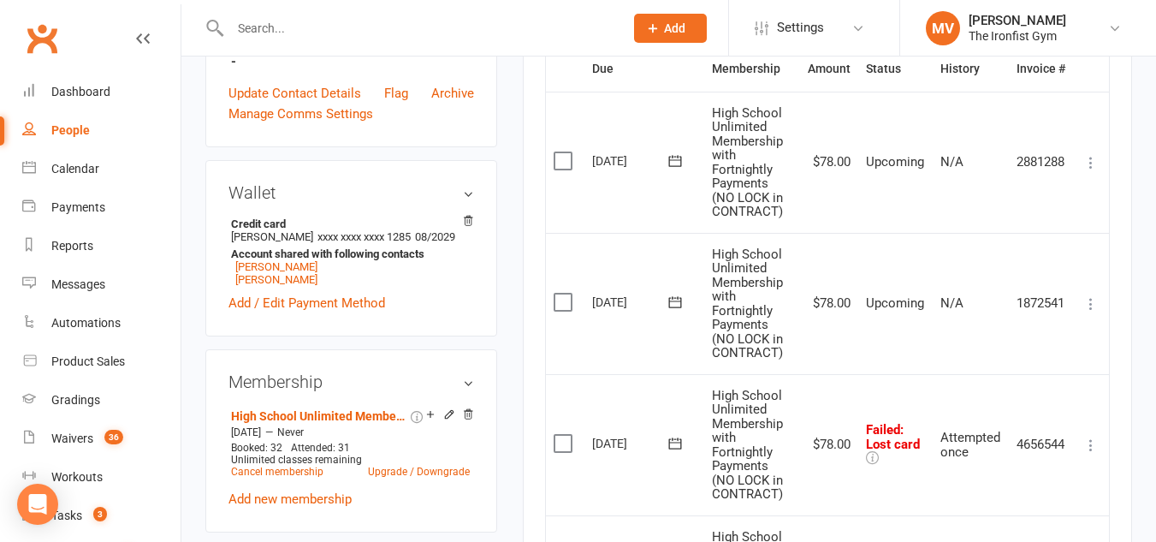
scroll to position [685, 0]
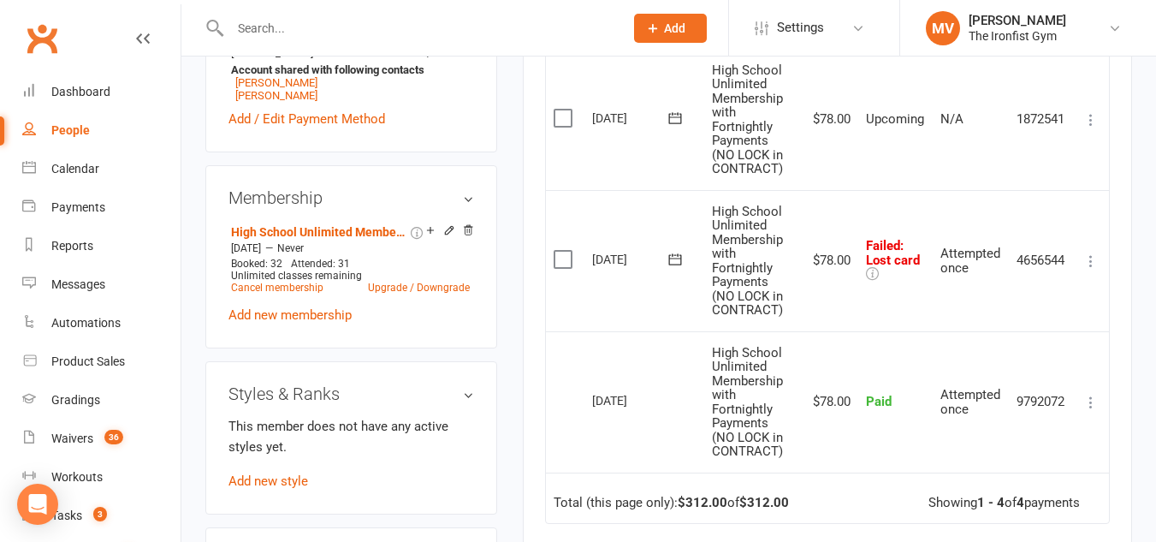
click at [1094, 270] on icon at bounding box center [1090, 260] width 17 height 17
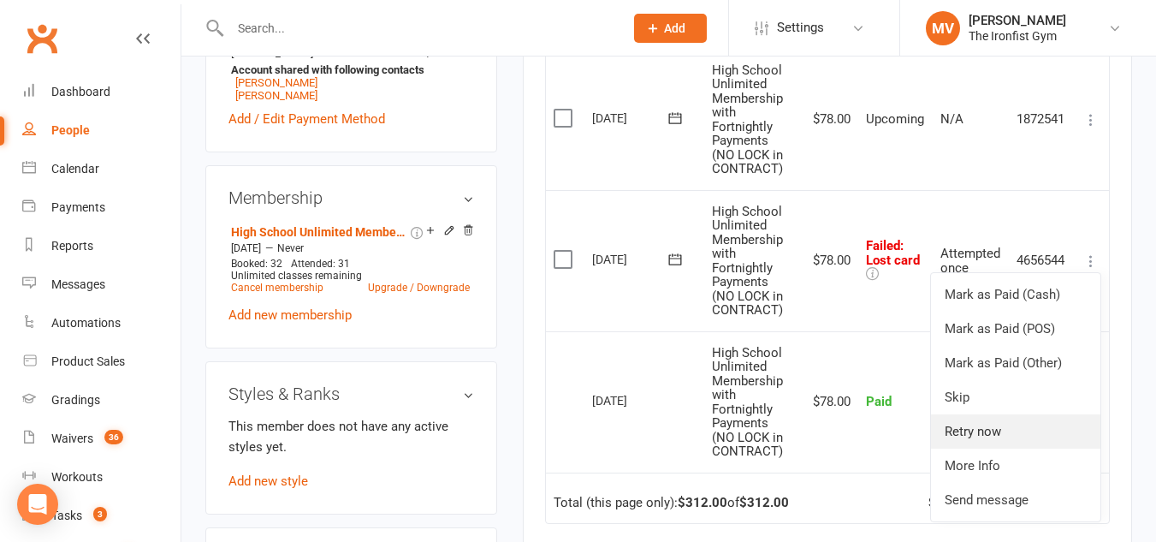
click at [1013, 438] on link "Retry now" at bounding box center [1015, 431] width 169 height 34
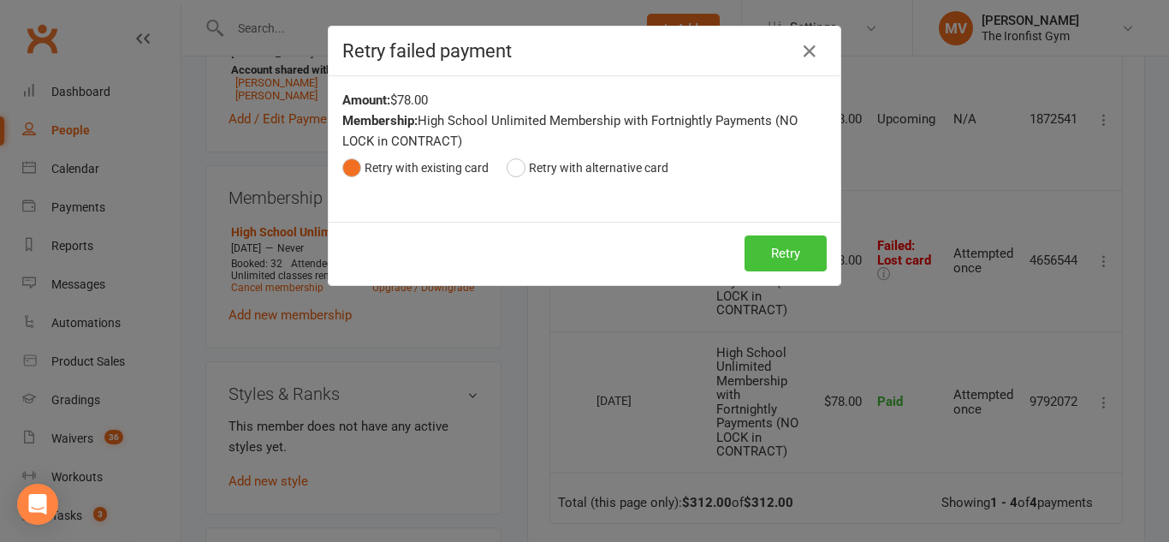
click at [776, 248] on button "Retry" at bounding box center [785, 253] width 82 height 36
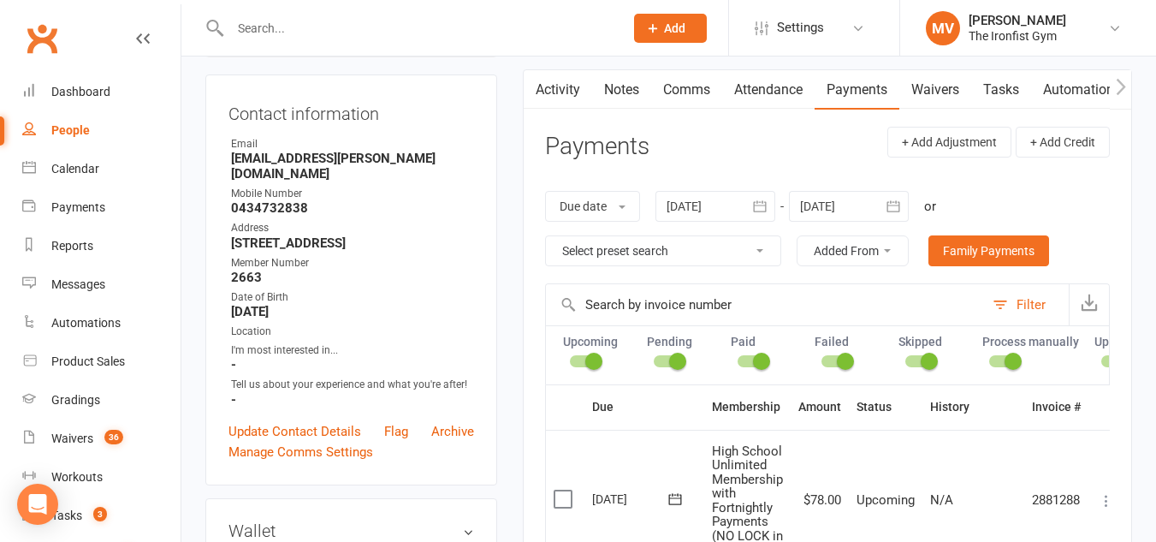
scroll to position [0, 0]
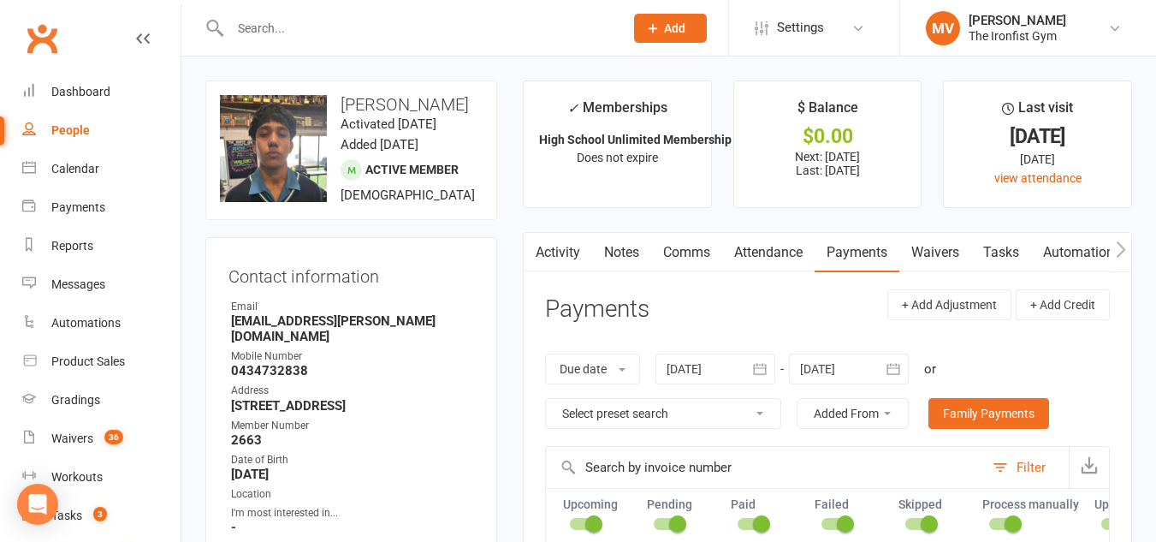
click at [371, 28] on input "text" at bounding box center [418, 28] width 387 height 24
paste input "Eli Morais"
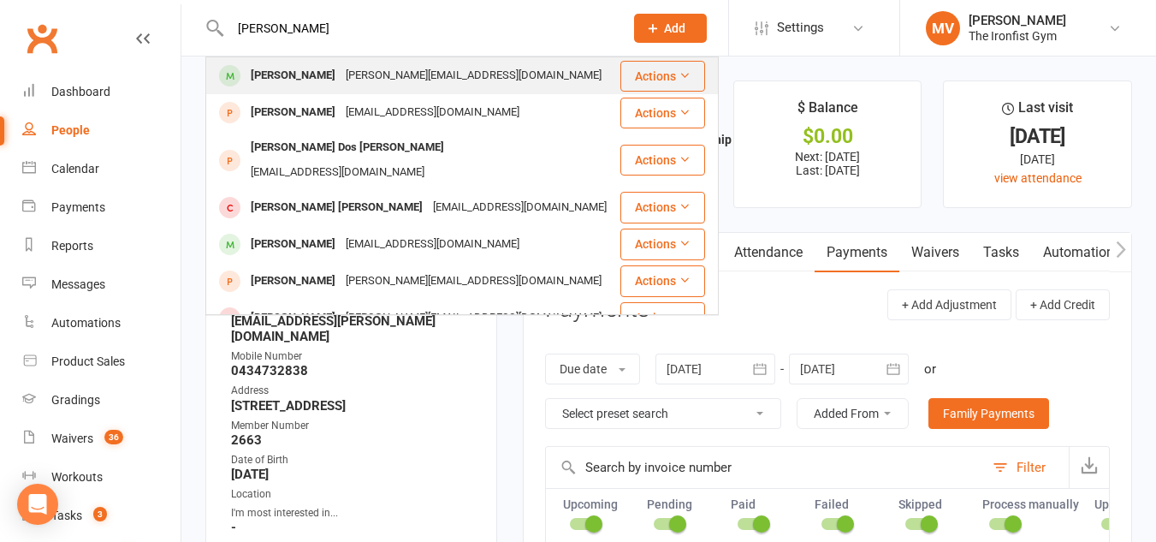
type input "Eli Morais"
click at [288, 75] on div "Eli Morais" at bounding box center [293, 75] width 95 height 25
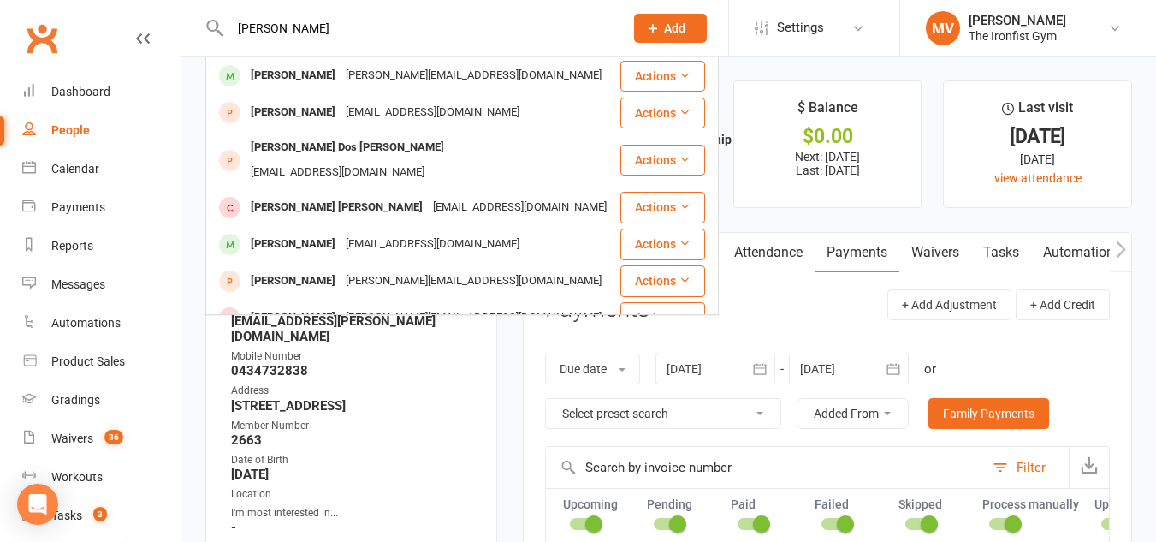
click at [0, 0] on div "Loading" at bounding box center [0, 0] width 0 height 0
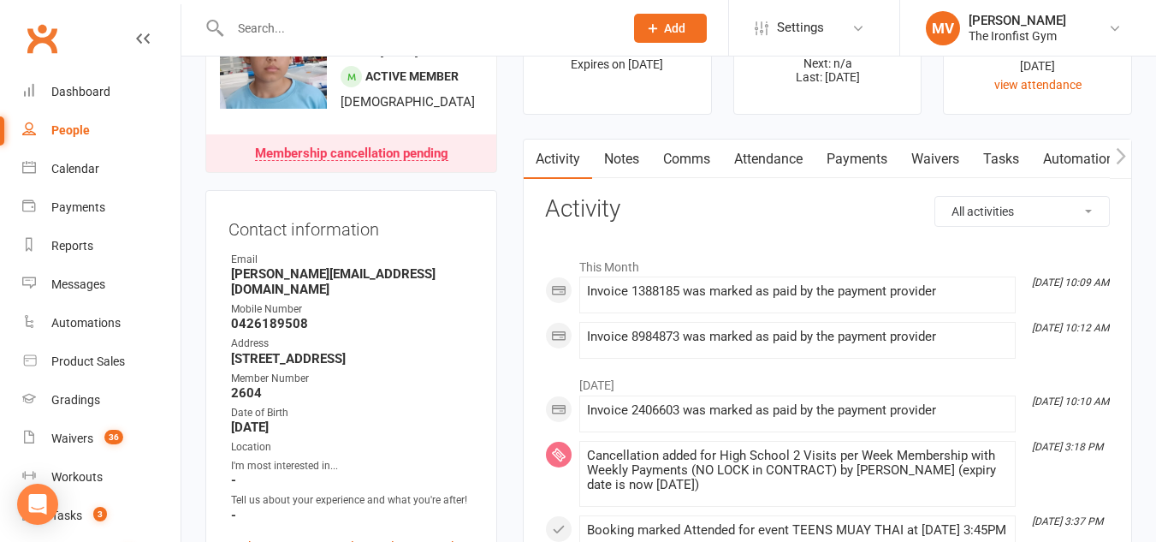
scroll to position [86, 0]
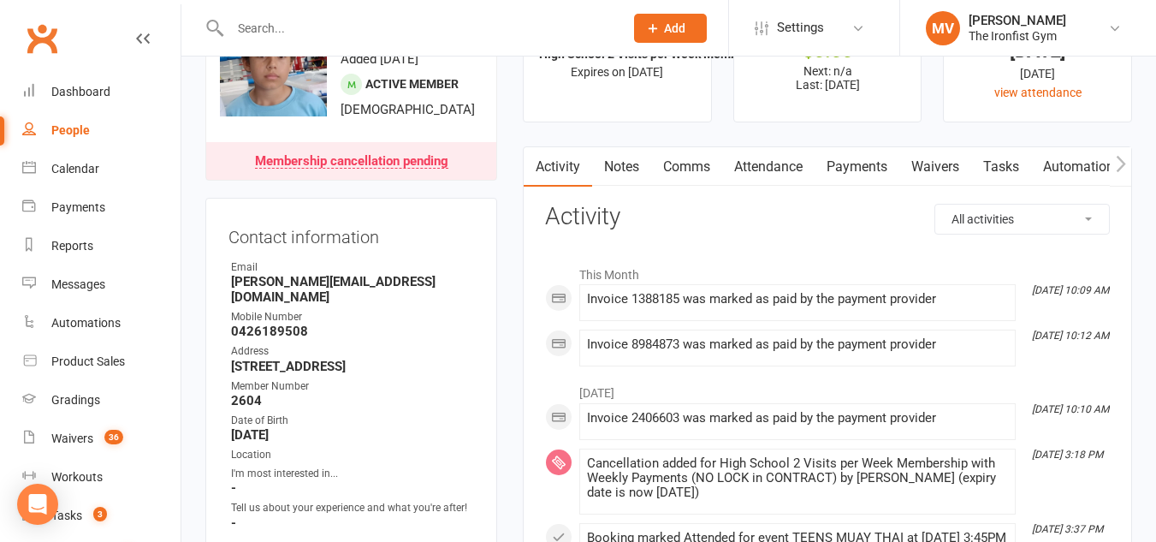
click at [439, 163] on div "Membership cancellation pending" at bounding box center [351, 162] width 193 height 14
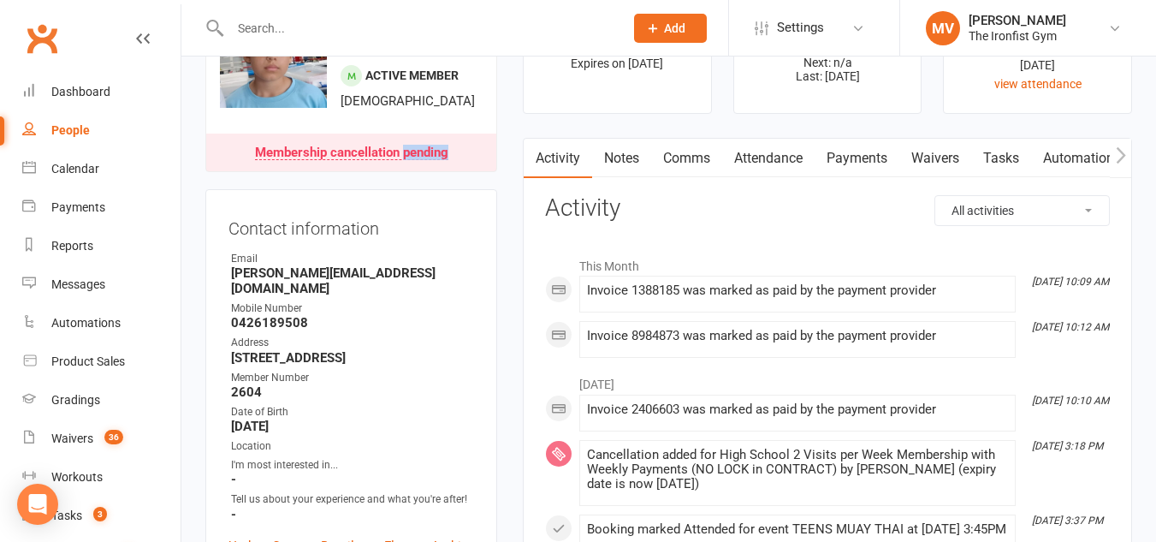
click at [439, 160] on div "Membership cancellation pending" at bounding box center [351, 153] width 193 height 14
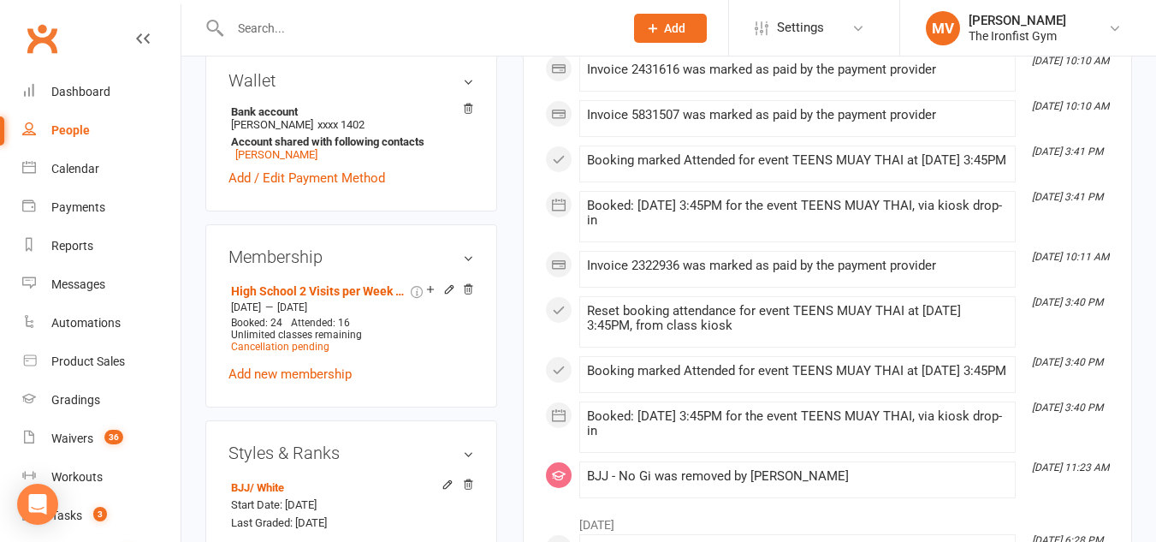
scroll to position [626, 0]
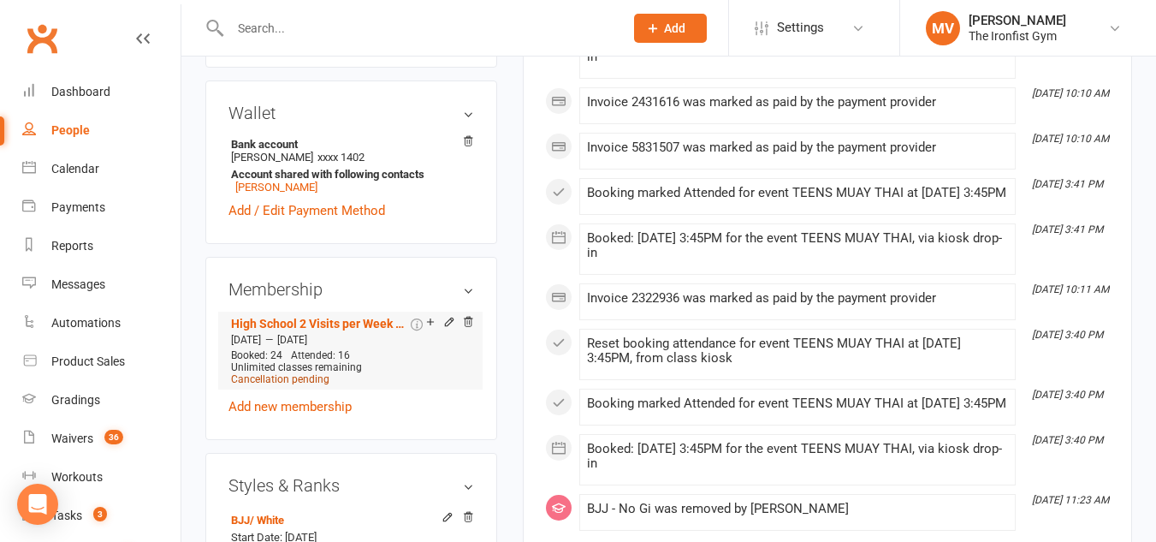
click at [285, 382] on span "Cancellation pending" at bounding box center [280, 379] width 98 height 12
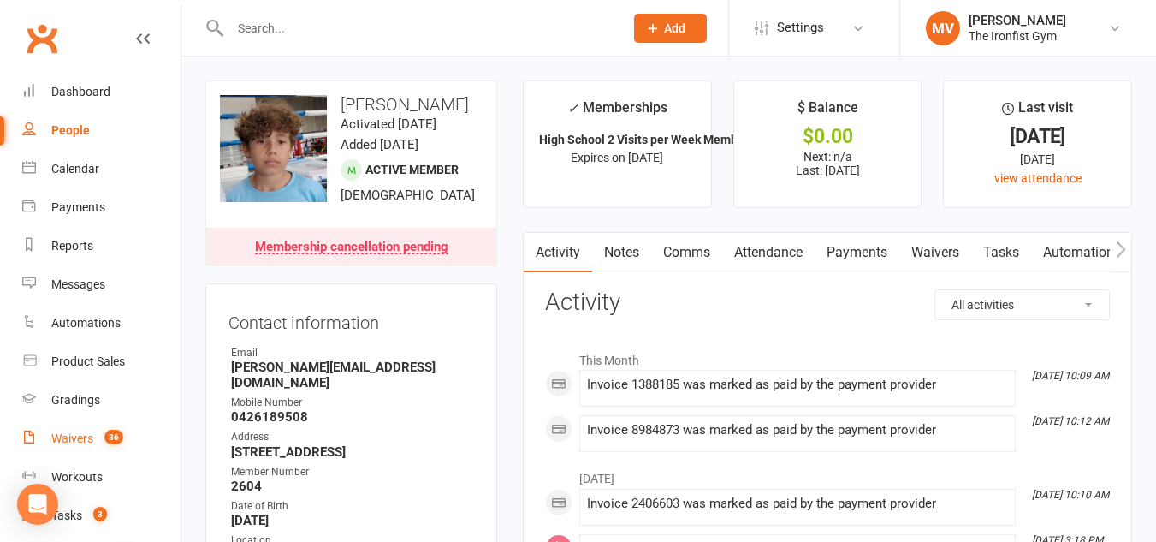
click at [96, 436] on link "Waivers 36" at bounding box center [101, 438] width 158 height 39
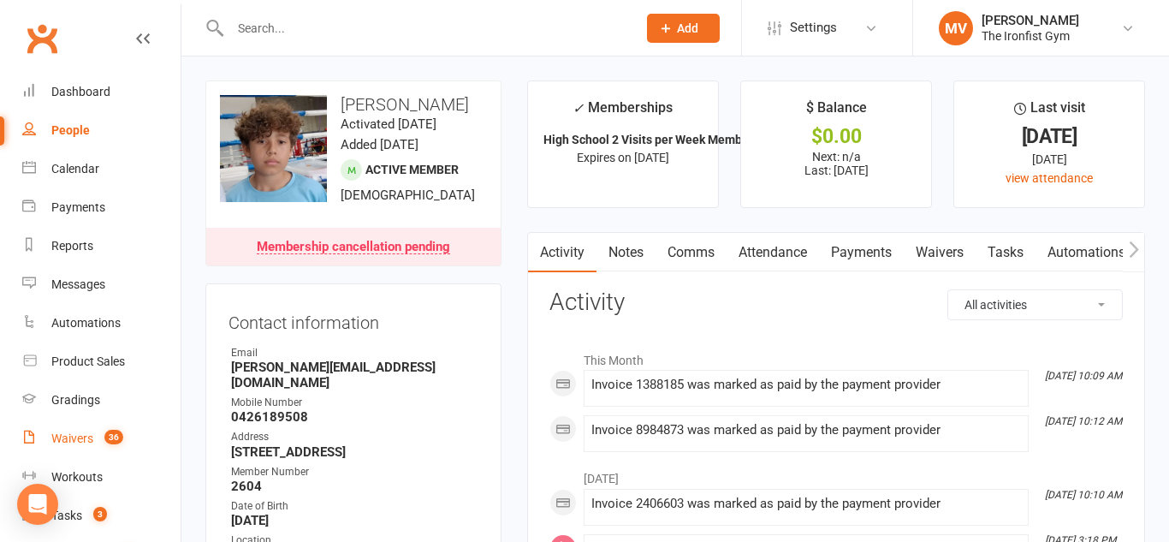
select select "100"
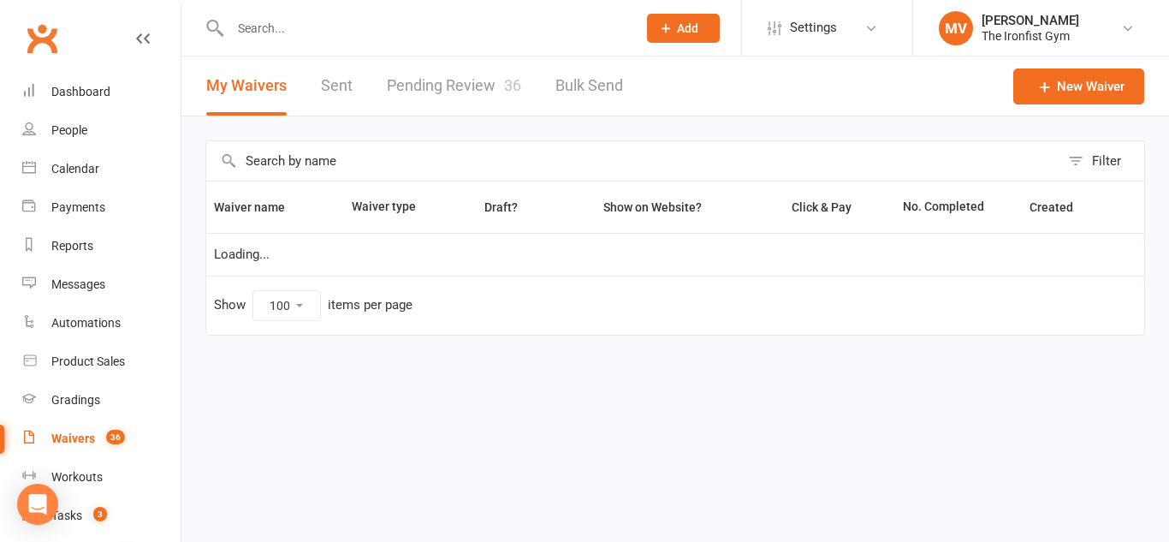
click at [460, 84] on link "Pending Review 36" at bounding box center [454, 85] width 134 height 59
select select "100"
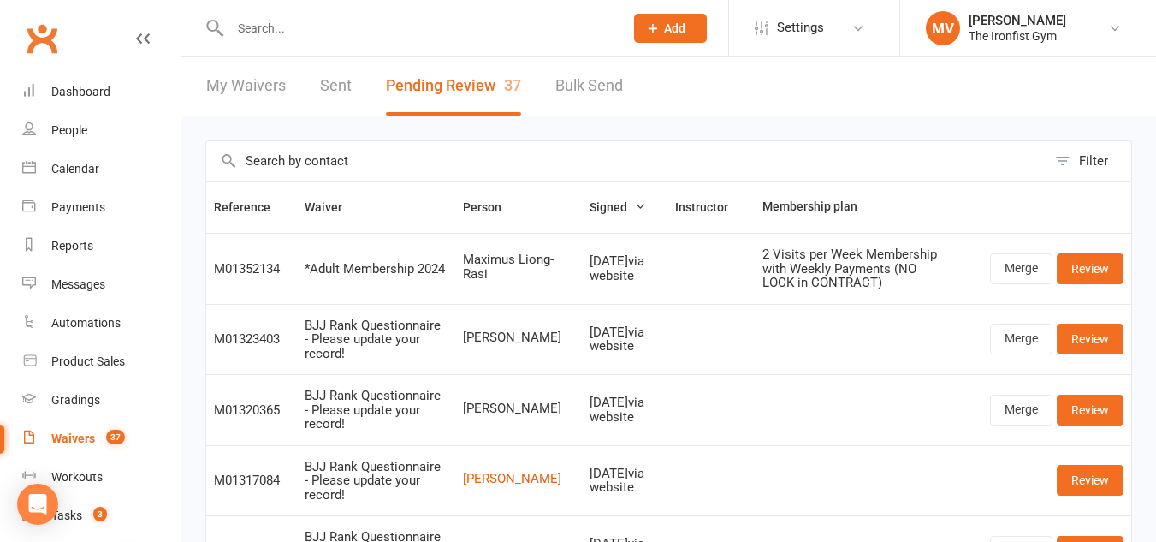
click at [467, 257] on span "Maximus Liong-Rasi" at bounding box center [518, 266] width 111 height 28
drag, startPoint x: 471, startPoint y: 258, endPoint x: 543, endPoint y: 279, distance: 74.8
click at [540, 277] on span "Maximus Liong-Rasi" at bounding box center [518, 266] width 111 height 28
copy span "Maximus Liong-Rasi"
click at [1025, 269] on link "Merge" at bounding box center [1021, 268] width 62 height 31
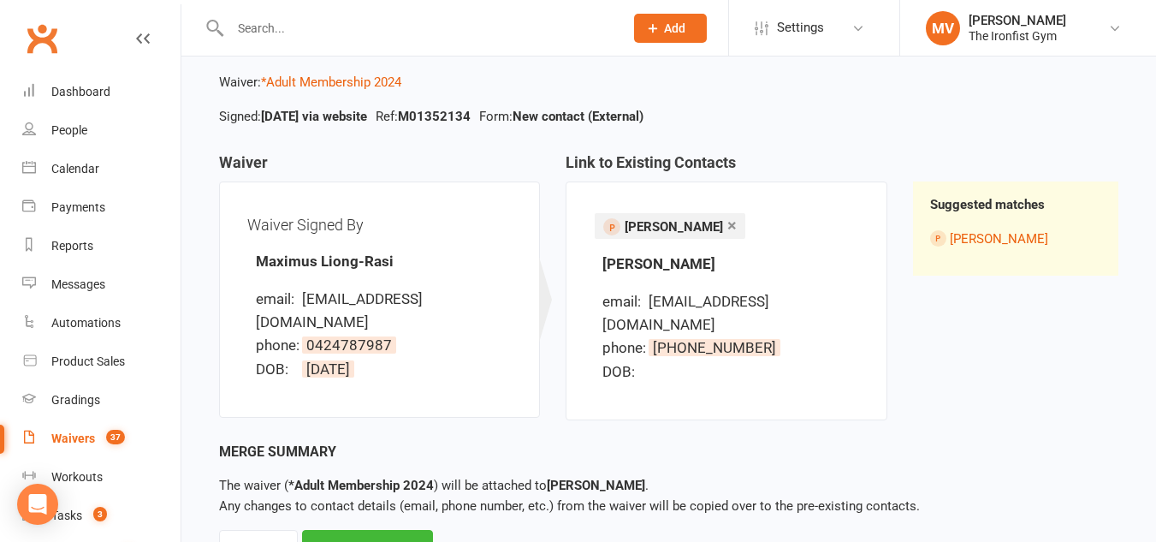
scroll to position [139, 0]
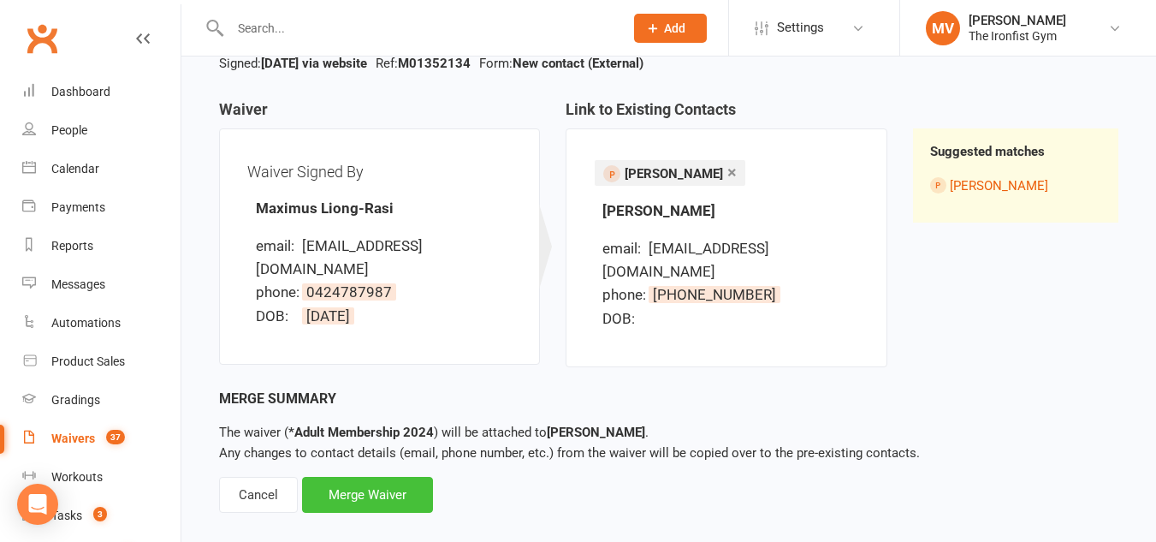
click at [380, 477] on div "Merge Waiver" at bounding box center [367, 495] width 131 height 36
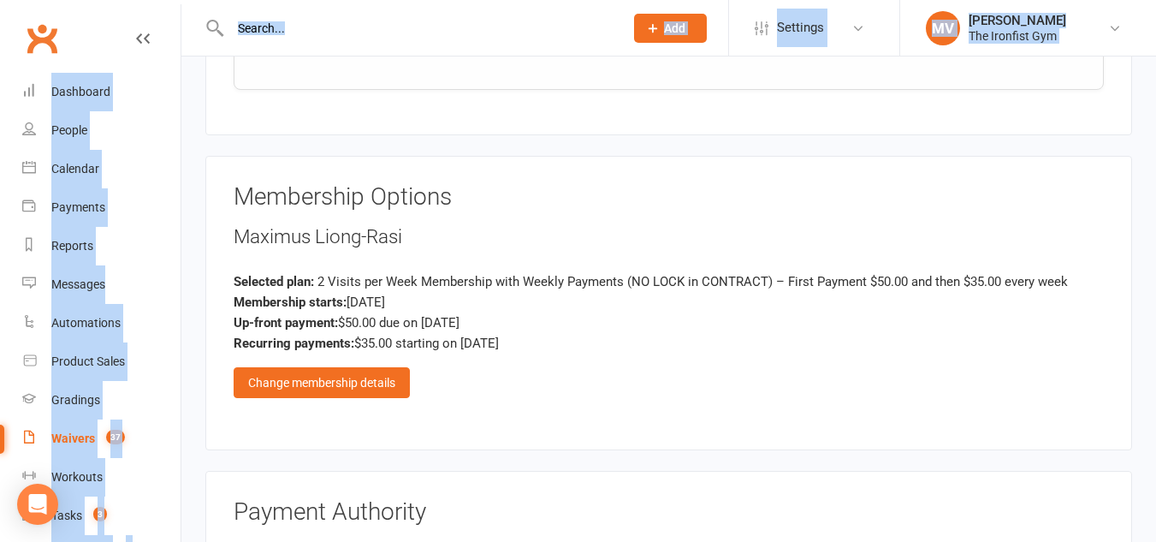
scroll to position [1455, 0]
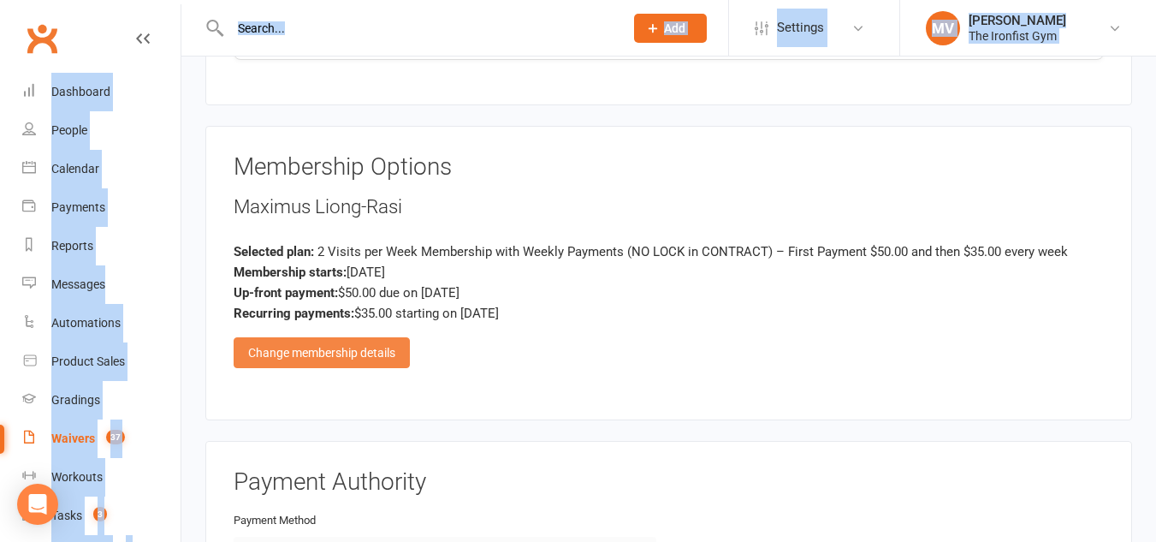
click at [366, 351] on div "Change membership details" at bounding box center [322, 352] width 176 height 31
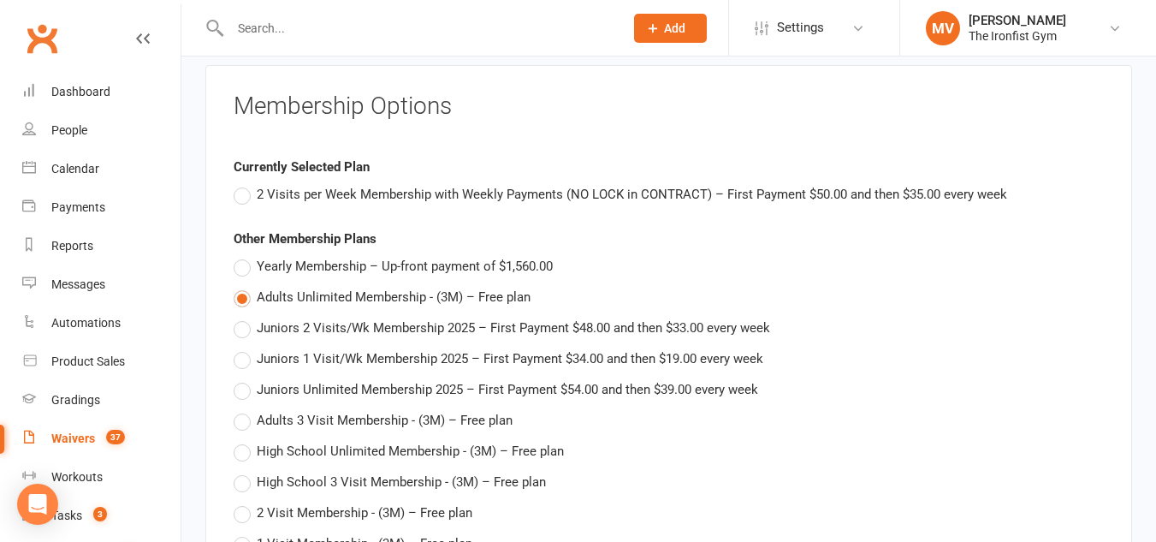
scroll to position [1540, 0]
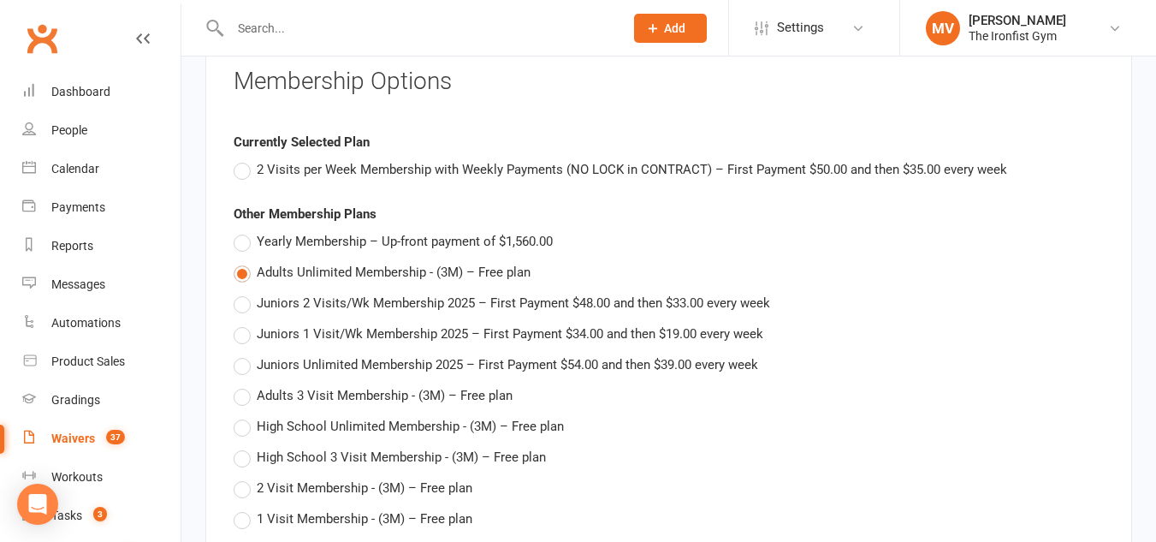
click at [240, 169] on label "2 Visits per Week Membership with Weekly Payments (NO LOCK in CONTRACT) – First…" at bounding box center [621, 169] width 774 height 21
click at [240, 159] on input "2 Visits per Week Membership with Weekly Payments (NO LOCK in CONTRACT) – First…" at bounding box center [239, 159] width 11 height 0
click at [240, 169] on label "2 Visits per Week Membership with Weekly Payments (NO LOCK in CONTRACT) – First…" at bounding box center [621, 169] width 774 height 21
click at [240, 159] on input "2 Visits per Week Membership with Weekly Payments (NO LOCK in CONTRACT) – First…" at bounding box center [239, 159] width 11 height 0
type input "2 Visits per Week Membership with Weekly Payments (NO LOCK in CONTRACT)"
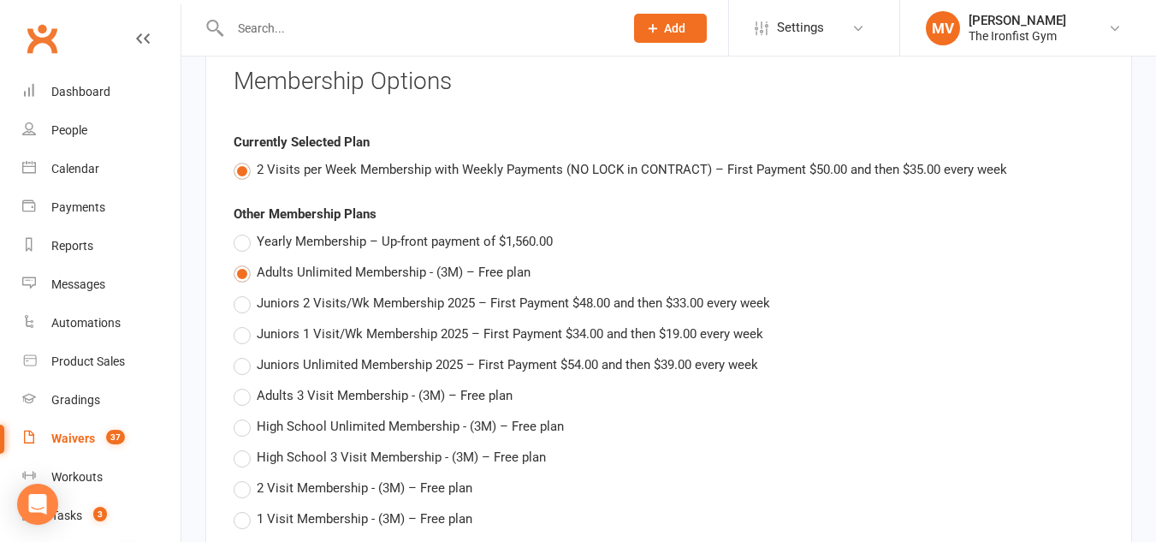
type input "[DATE]"
type input "35"
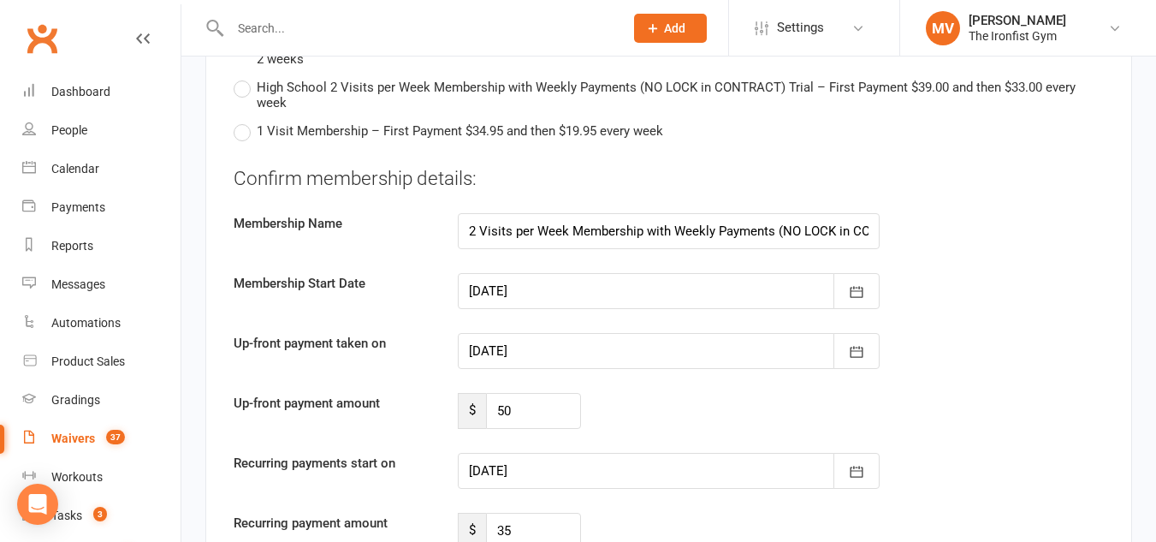
scroll to position [3594, 0]
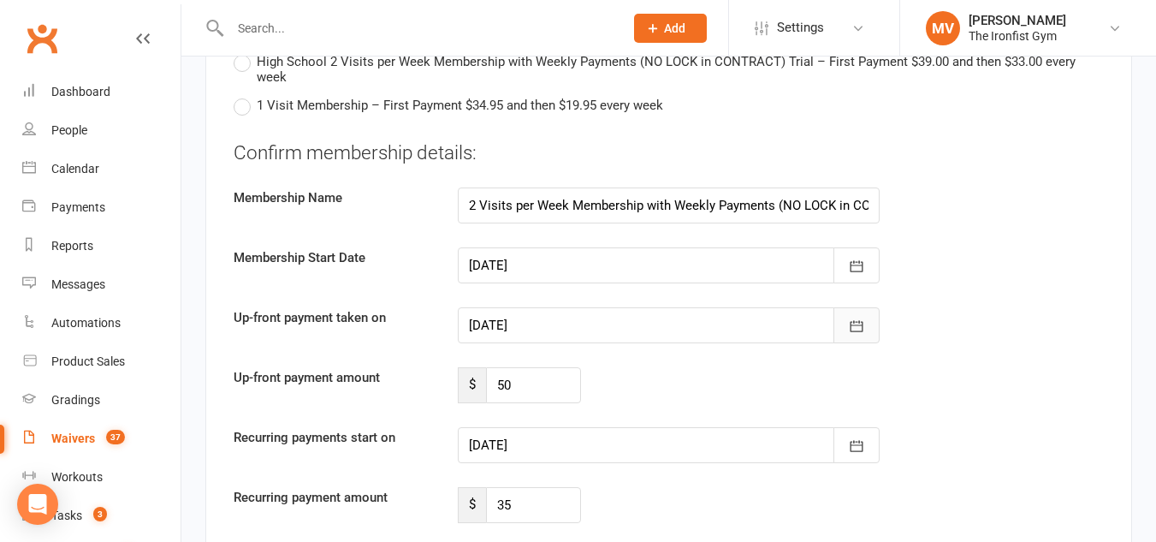
click at [854, 331] on icon "button" at bounding box center [856, 325] width 17 height 17
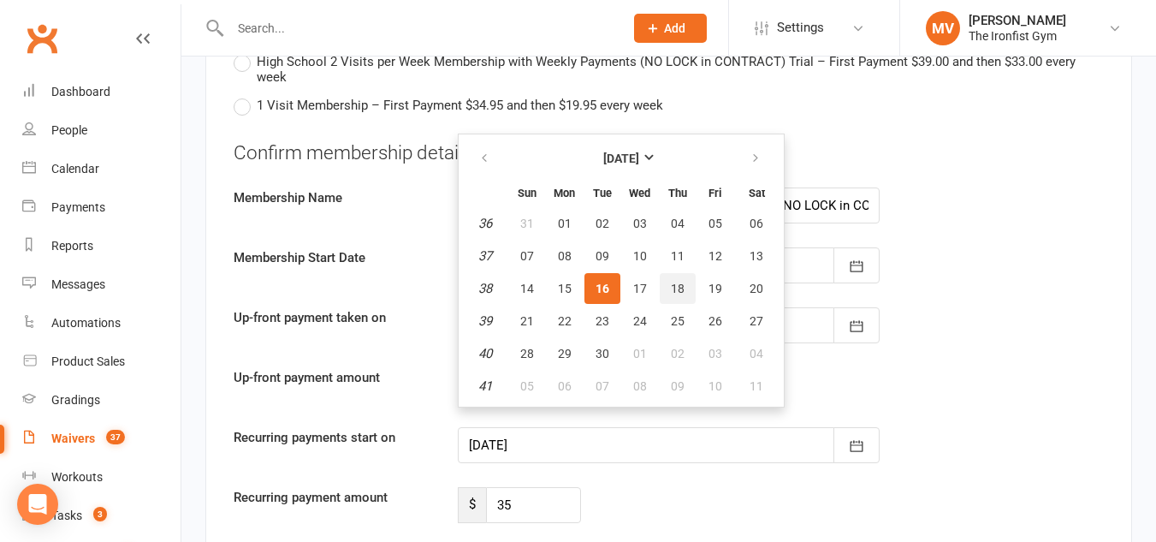
click at [673, 290] on span "18" at bounding box center [678, 289] width 14 height 14
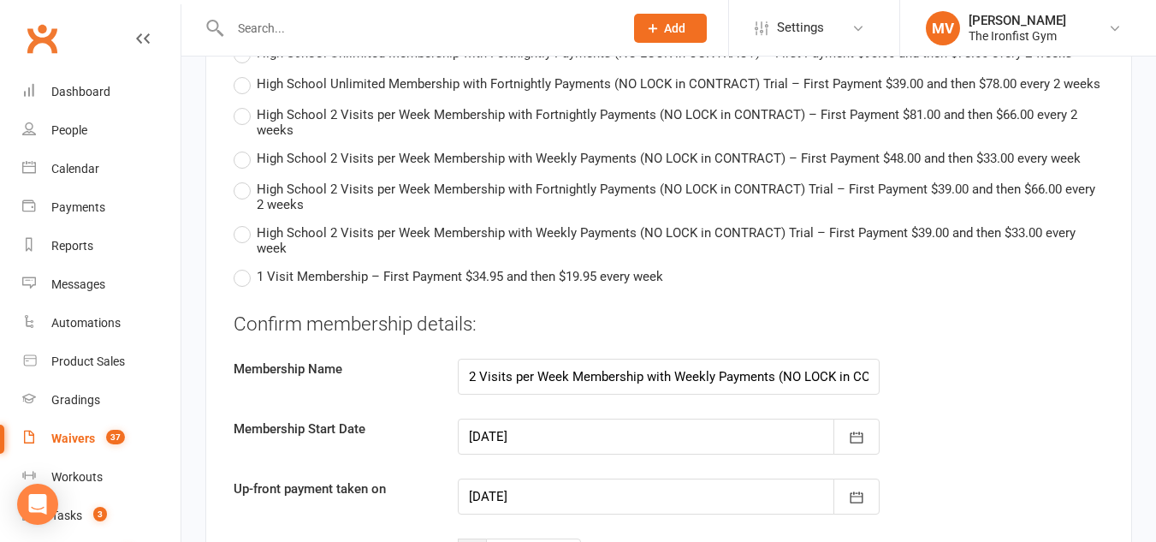
scroll to position [3508, 0]
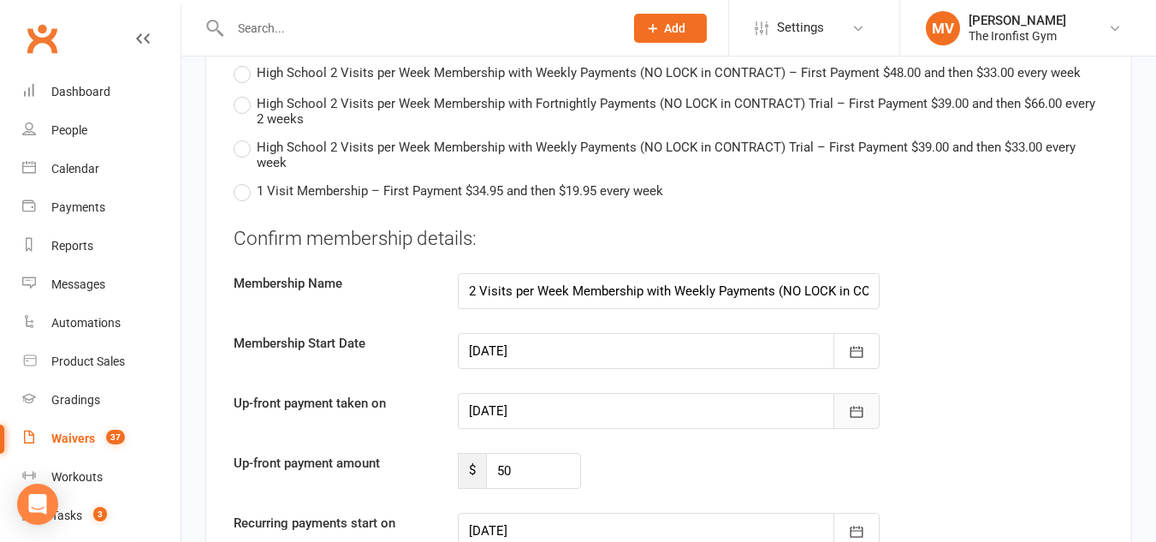
click at [862, 413] on icon "button" at bounding box center [856, 411] width 17 height 17
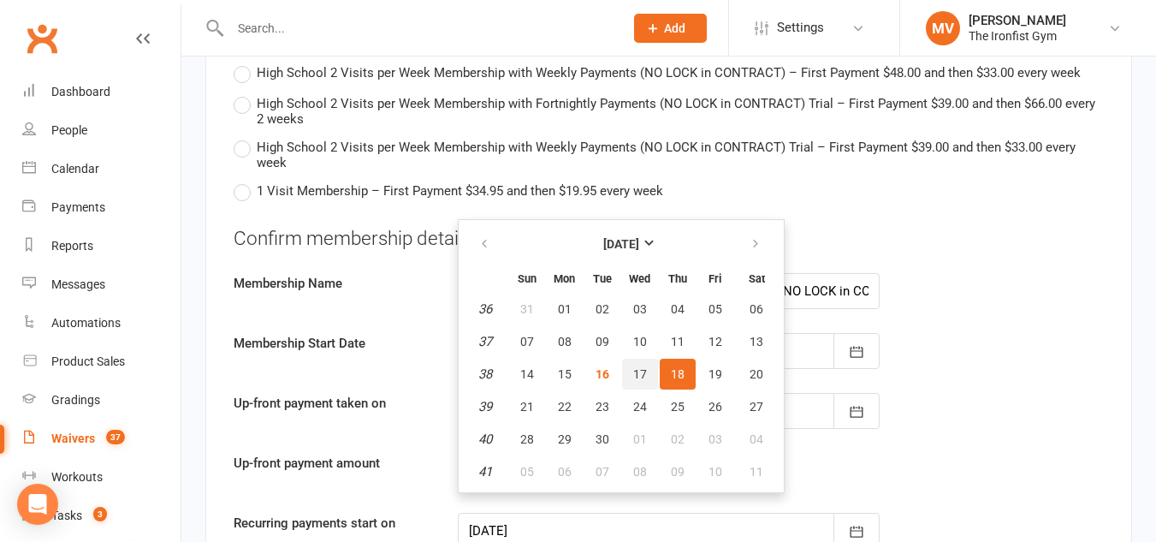
click at [643, 377] on span "17" at bounding box center [640, 374] width 14 height 14
type input "[DATE]"
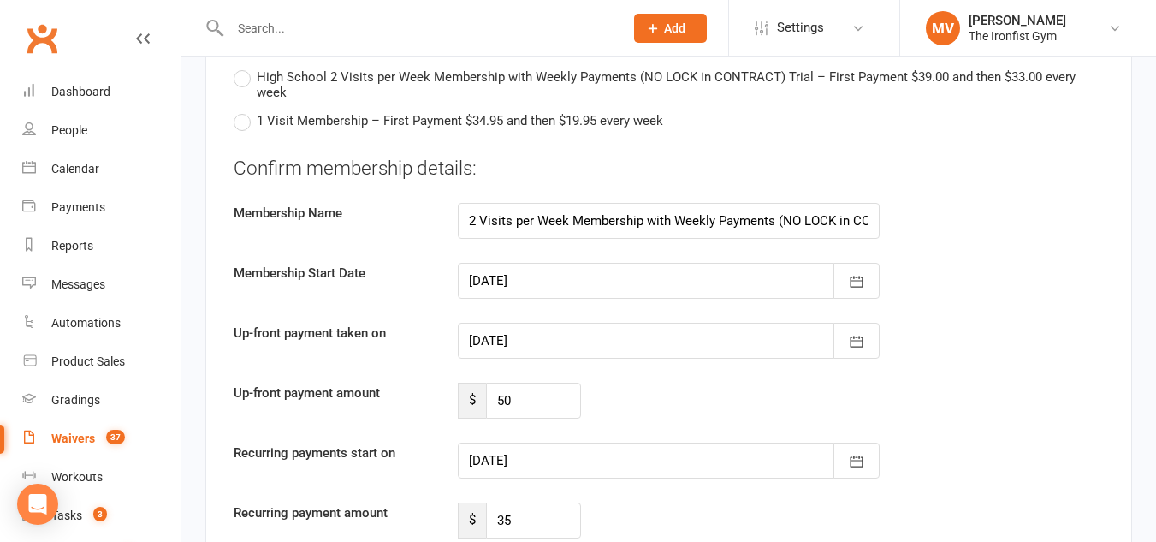
scroll to position [3679, 0]
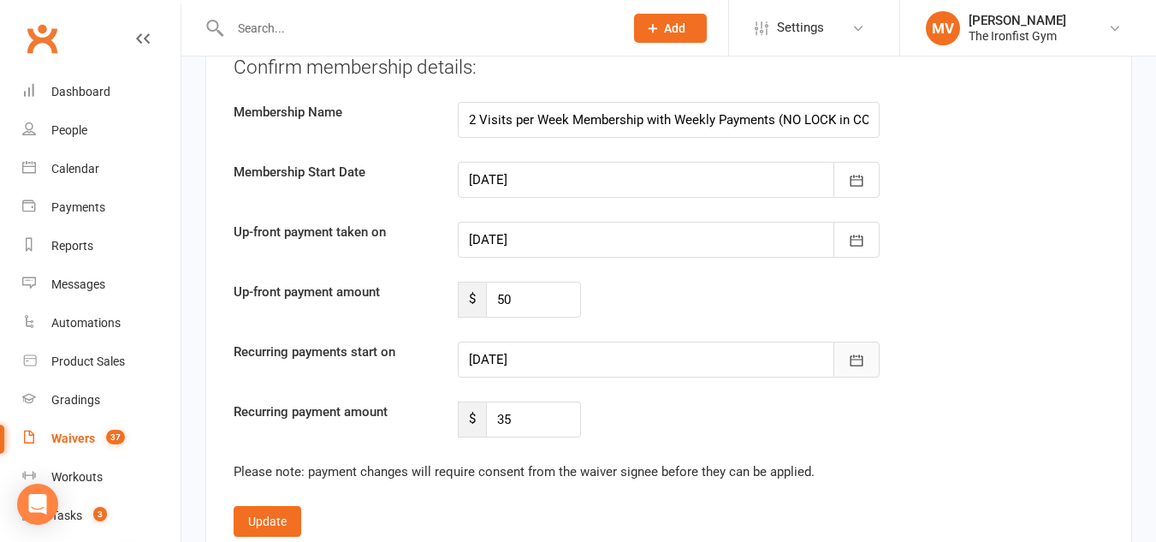
click at [857, 366] on icon "button" at bounding box center [856, 360] width 17 height 17
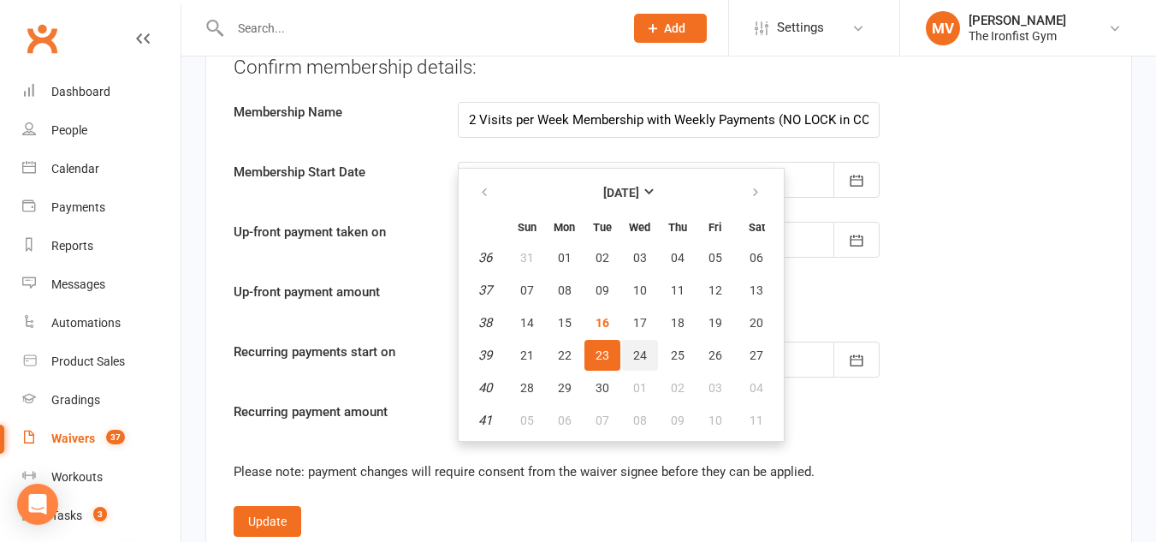
click at [643, 351] on span "24" at bounding box center [640, 355] width 14 height 14
type input "[DATE]"
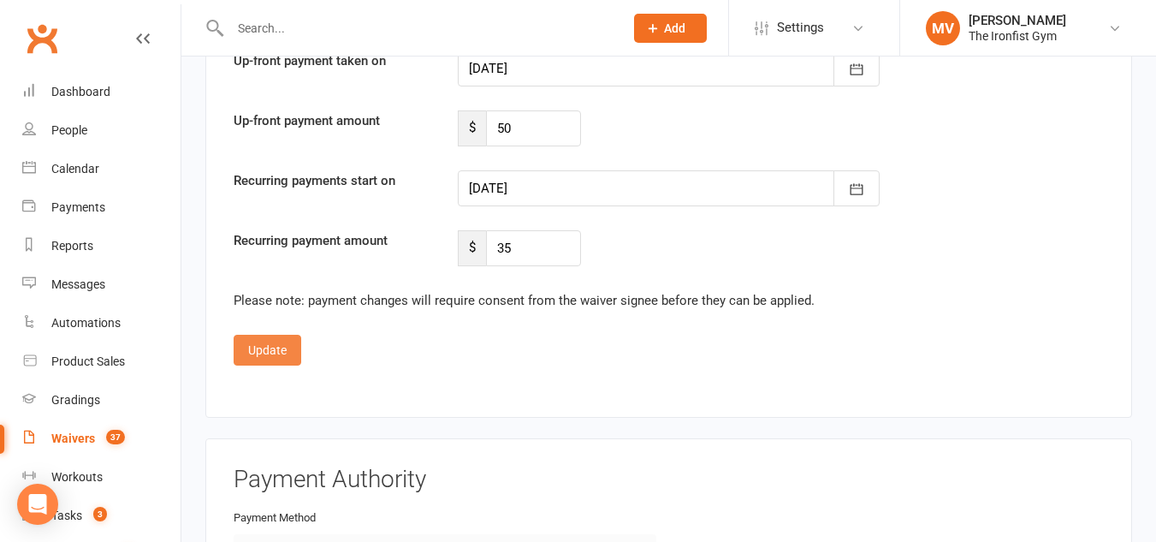
click at [288, 349] on button "Update" at bounding box center [268, 350] width 68 height 31
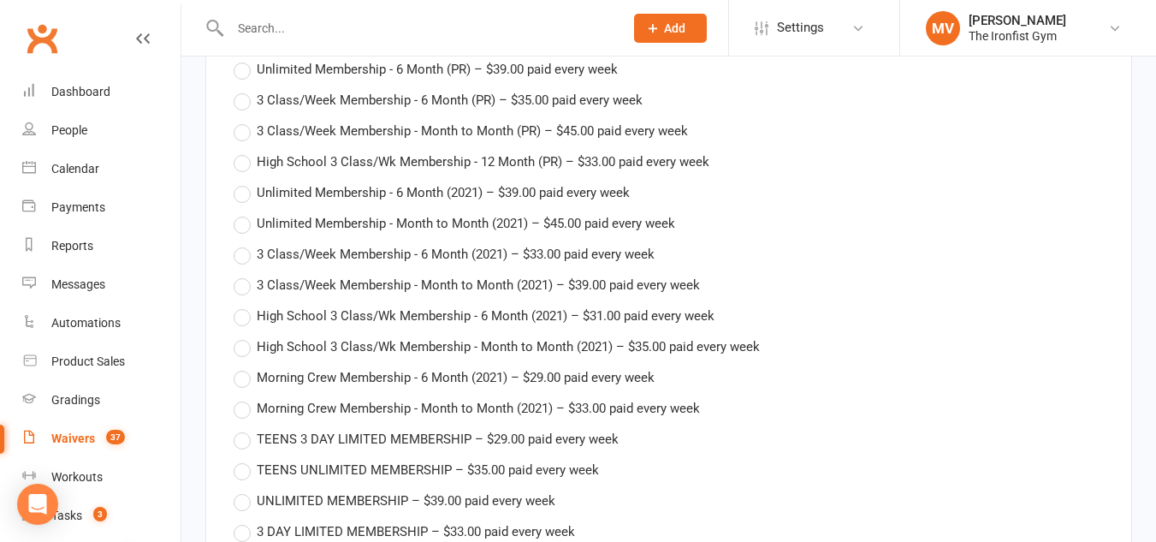
drag, startPoint x: 288, startPoint y: 349, endPoint x: 307, endPoint y: 349, distance: 18.8
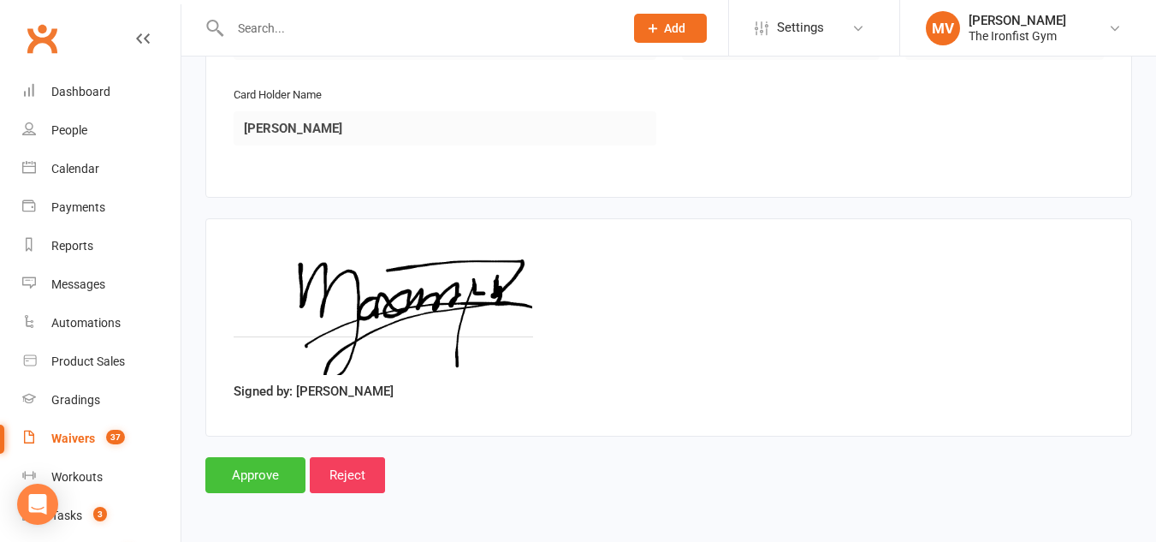
drag, startPoint x: 256, startPoint y: 483, endPoint x: 273, endPoint y: 485, distance: 17.3
click at [260, 483] on input "Approve" at bounding box center [255, 475] width 100 height 36
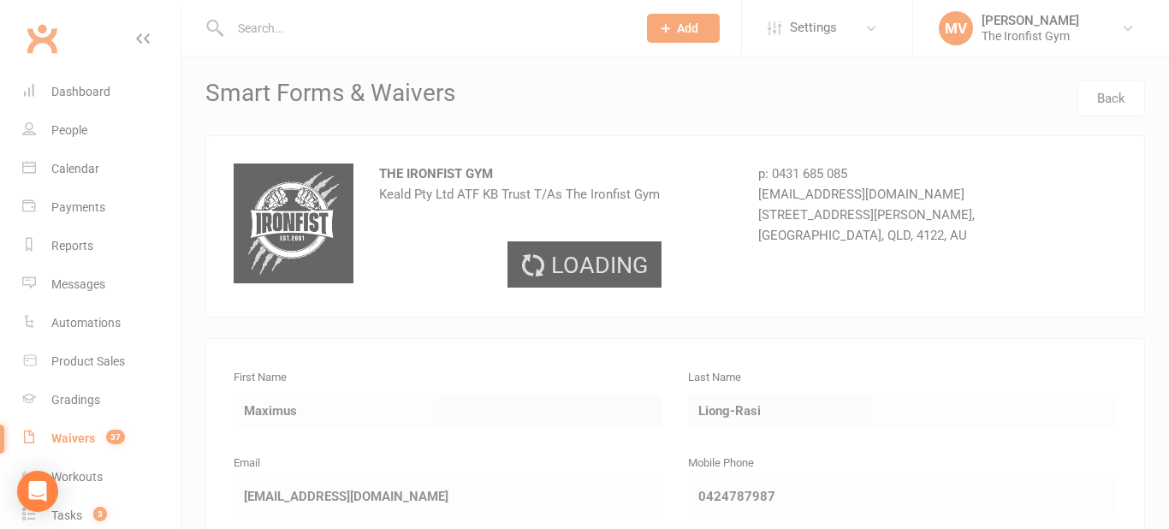
select select "100"
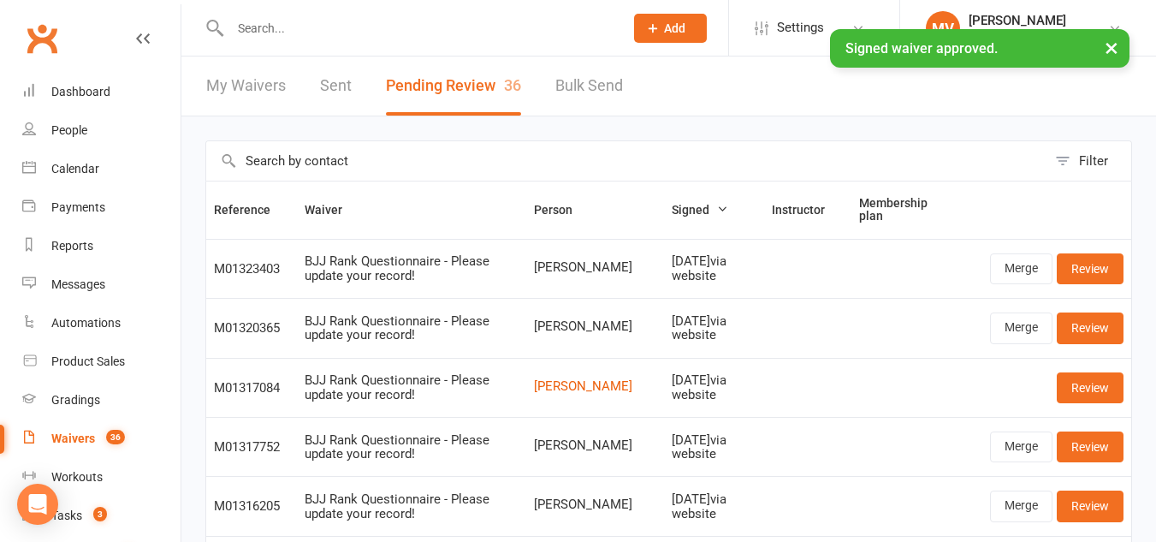
click at [275, 24] on input "text" at bounding box center [418, 28] width 387 height 24
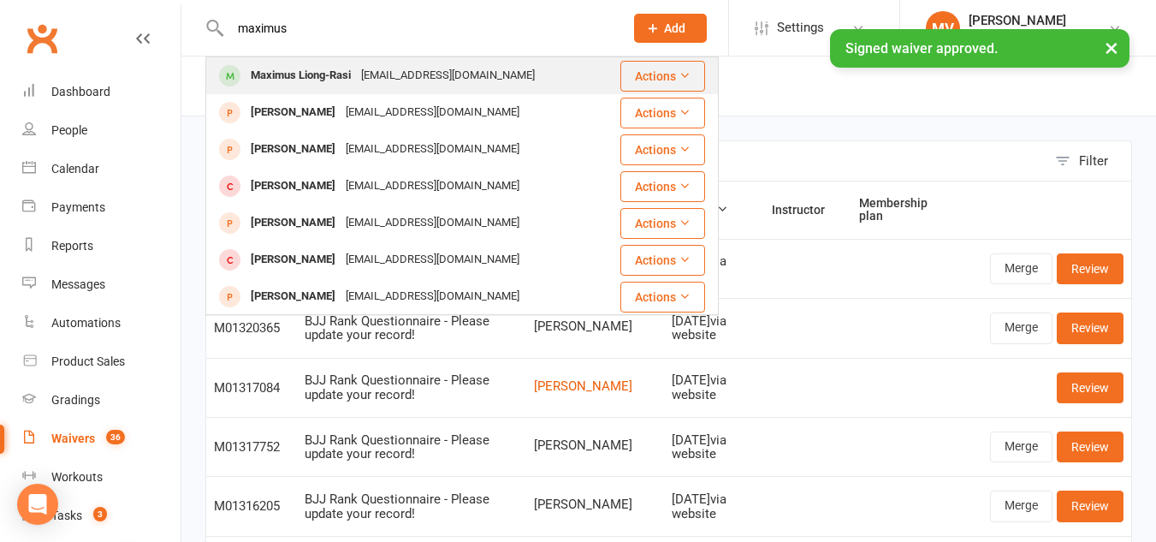
type input "maximus"
click at [294, 74] on div "Maximus Liong-Rasi" at bounding box center [301, 75] width 110 height 25
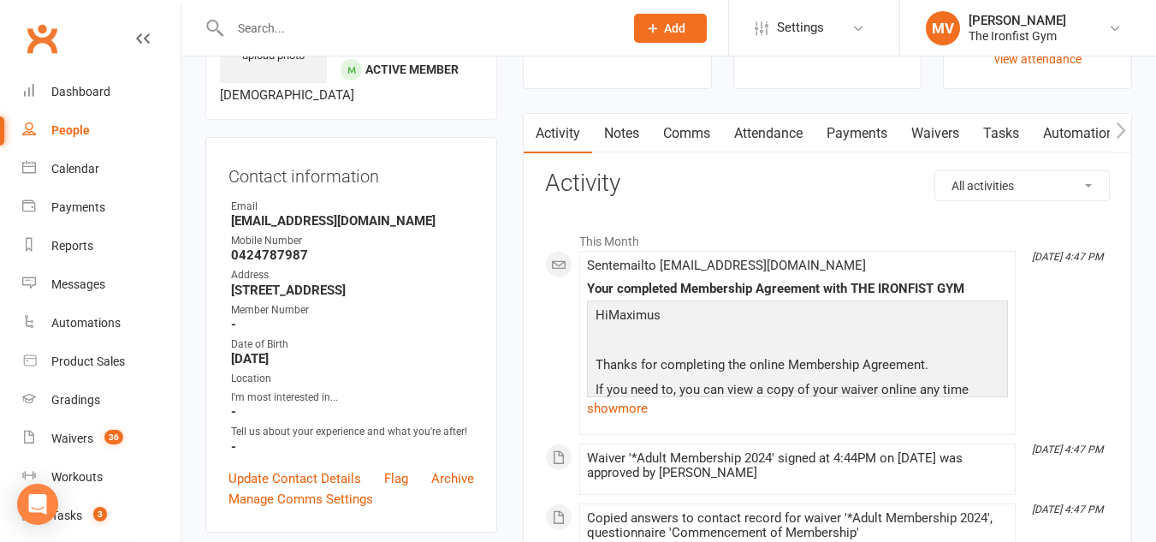
scroll to position [171, 0]
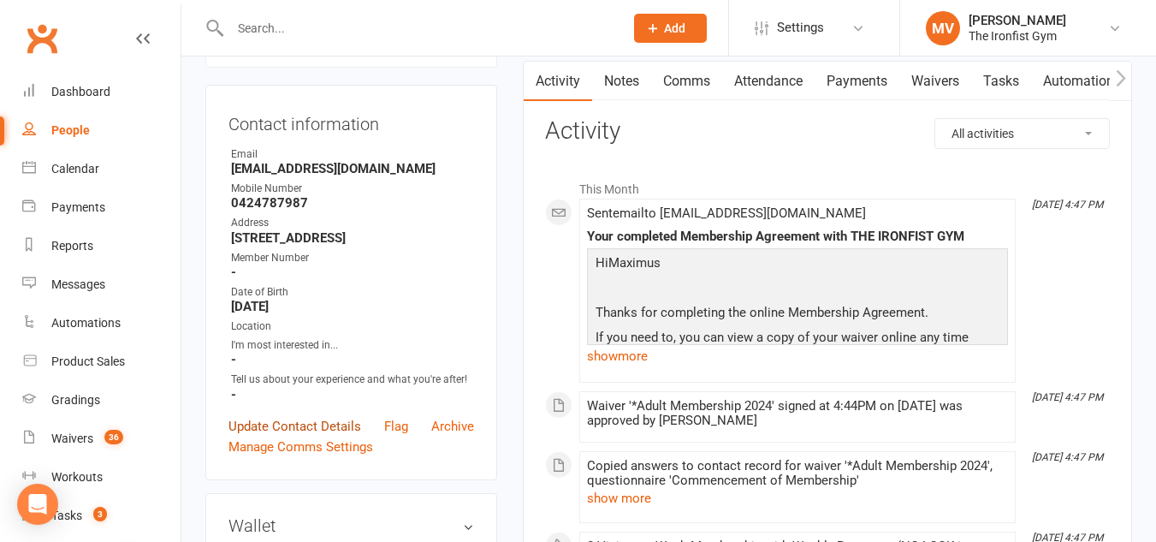
click at [292, 436] on link "Update Contact Details" at bounding box center [294, 426] width 133 height 21
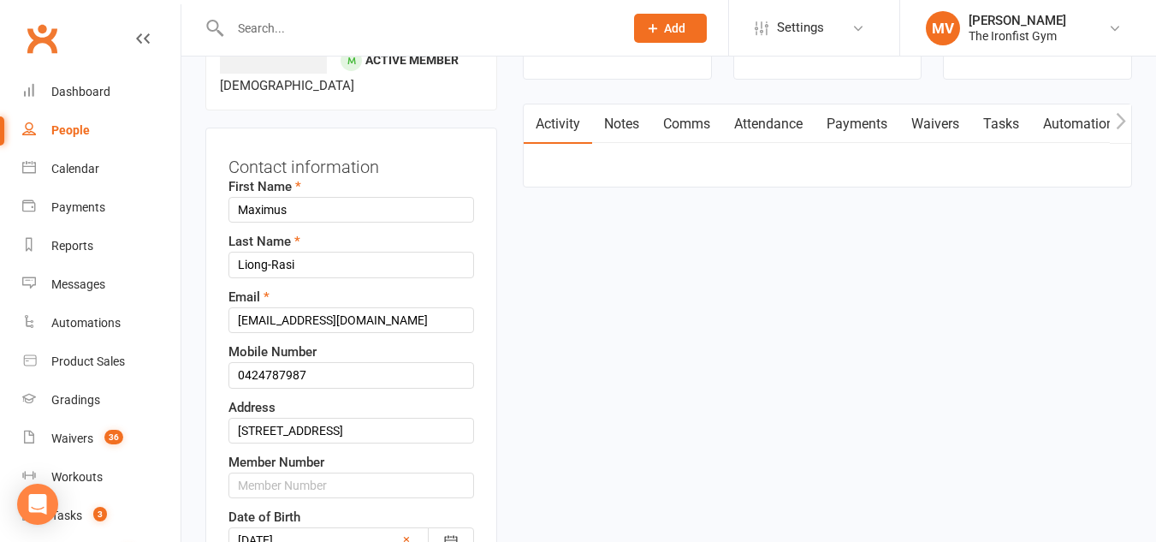
scroll to position [166, 0]
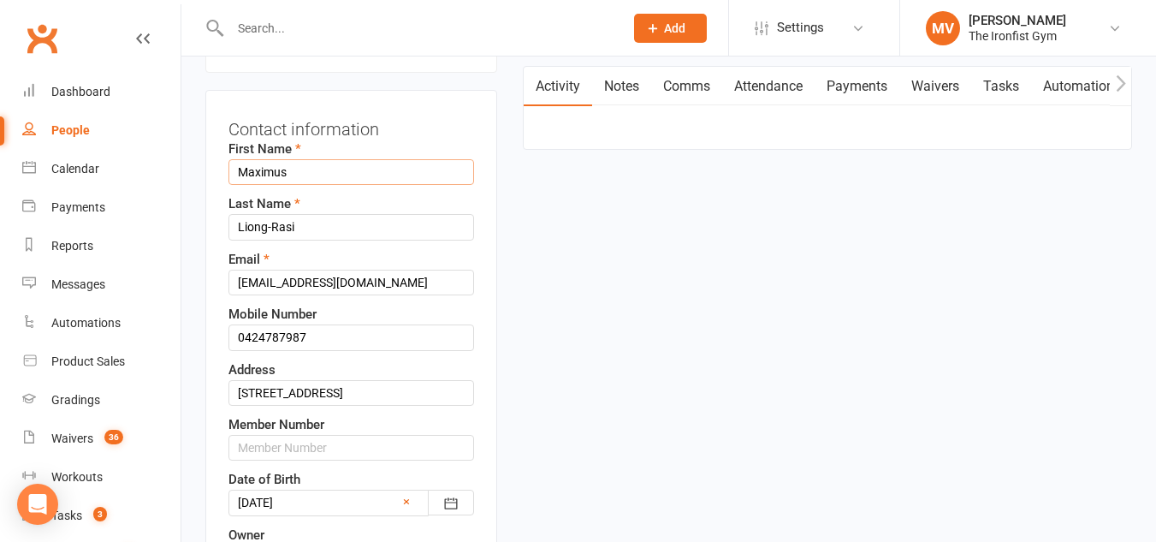
drag, startPoint x: 289, startPoint y: 196, endPoint x: 262, endPoint y: 193, distance: 27.5
click at [262, 185] on input "Maximus" at bounding box center [351, 172] width 246 height 26
type input "Max"
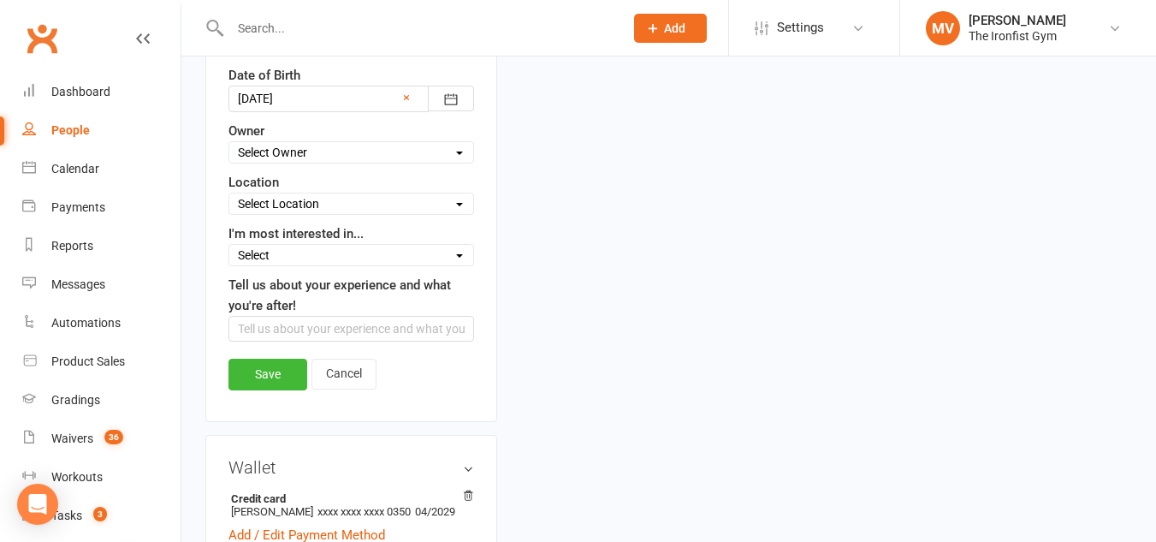
scroll to position [594, 0]
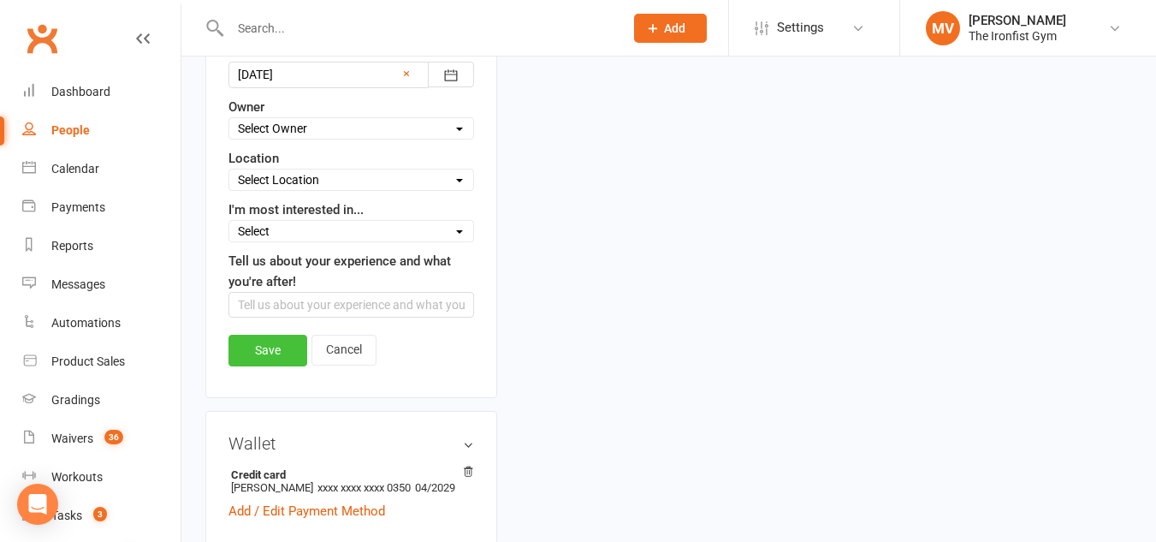
click at [271, 365] on link "Save" at bounding box center [267, 350] width 79 height 31
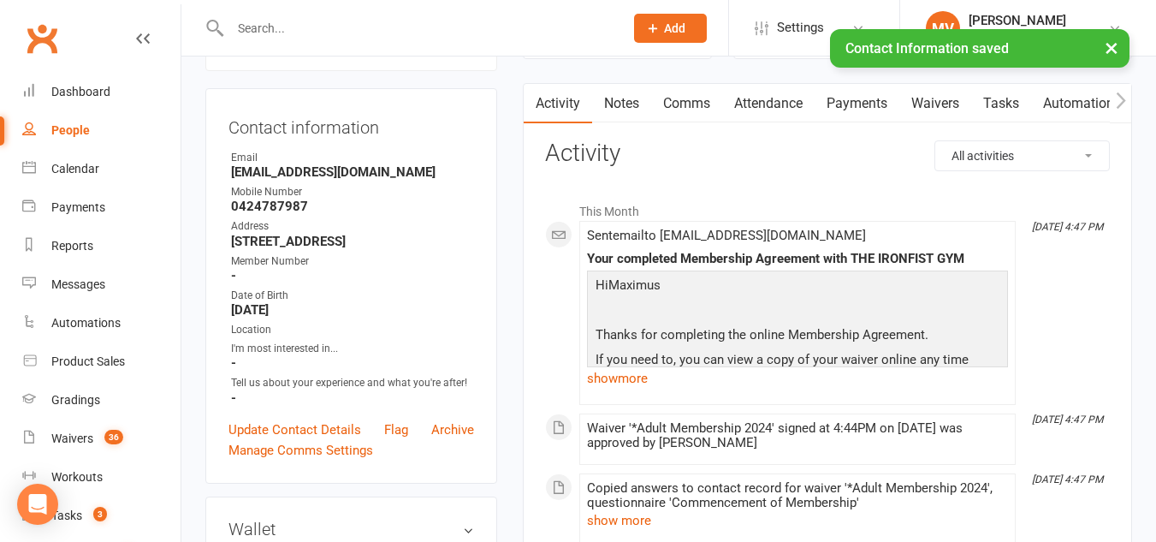
scroll to position [171, 0]
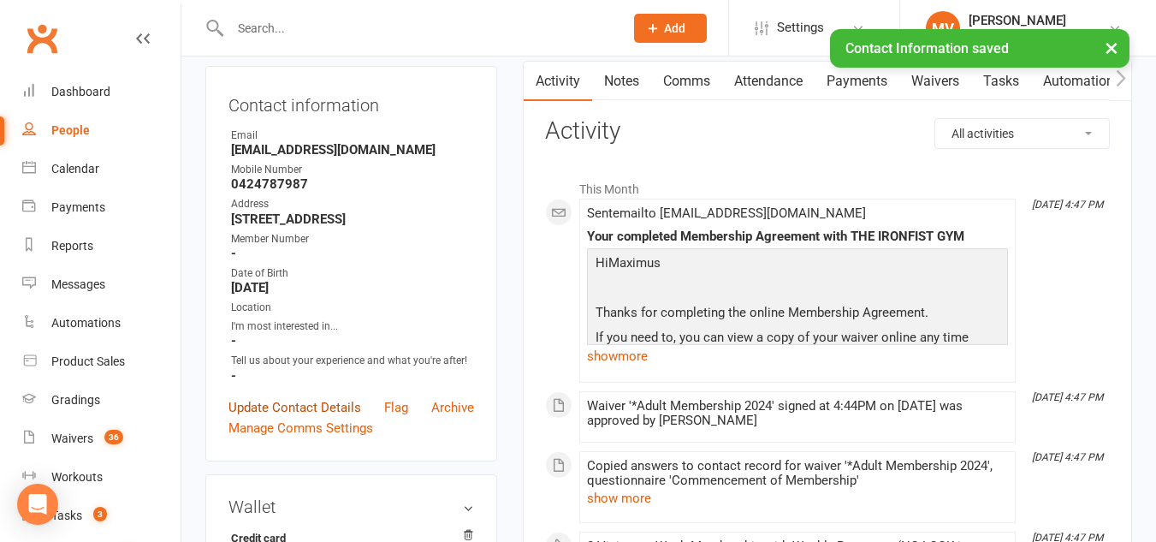
click at [345, 418] on link "Update Contact Details" at bounding box center [294, 407] width 133 height 21
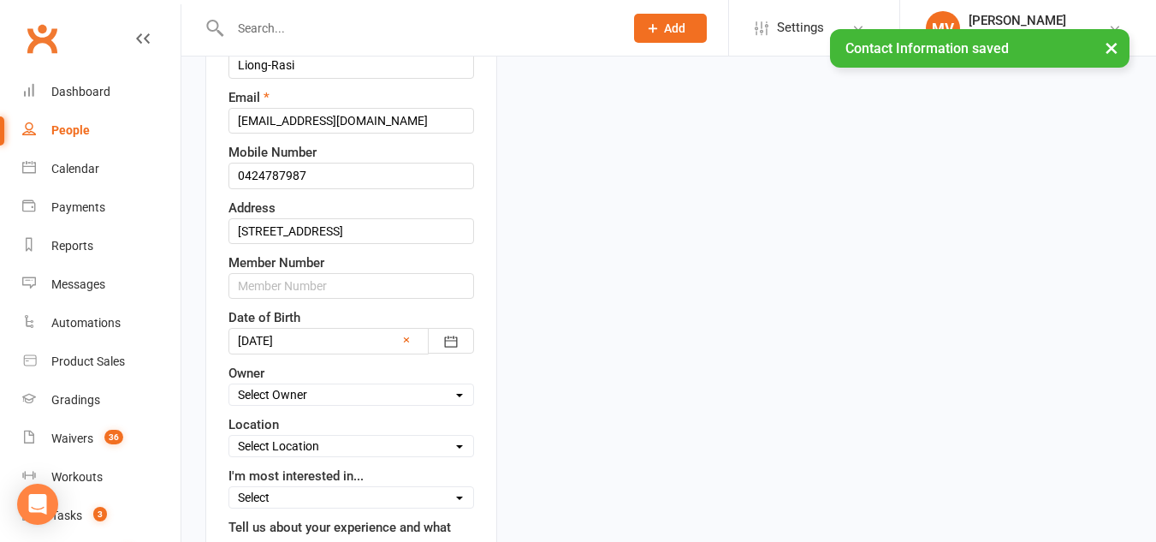
scroll to position [337, 0]
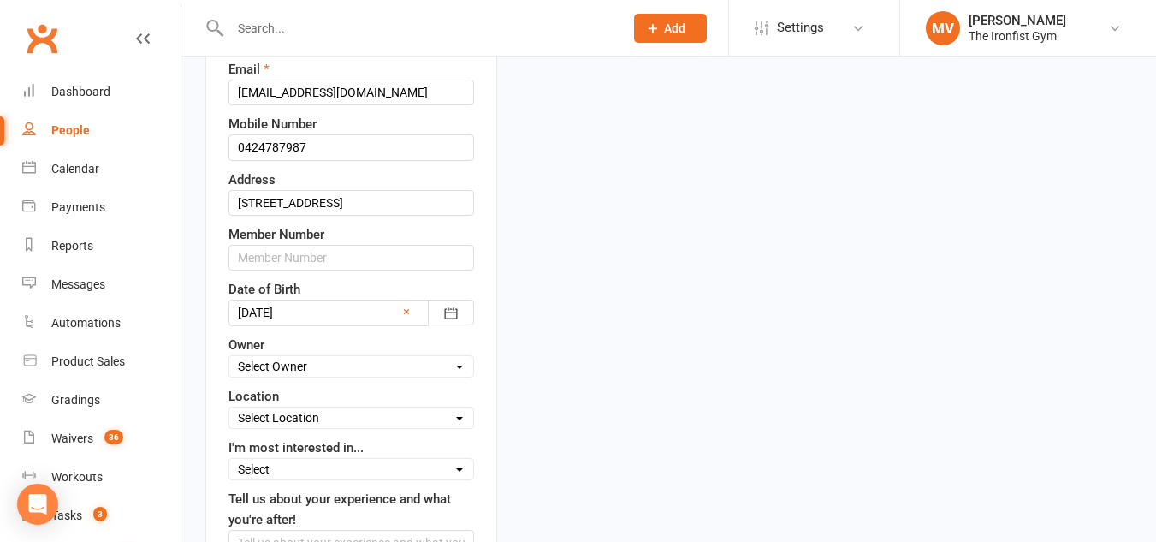
click at [280, 270] on input "text" at bounding box center [351, 258] width 246 height 26
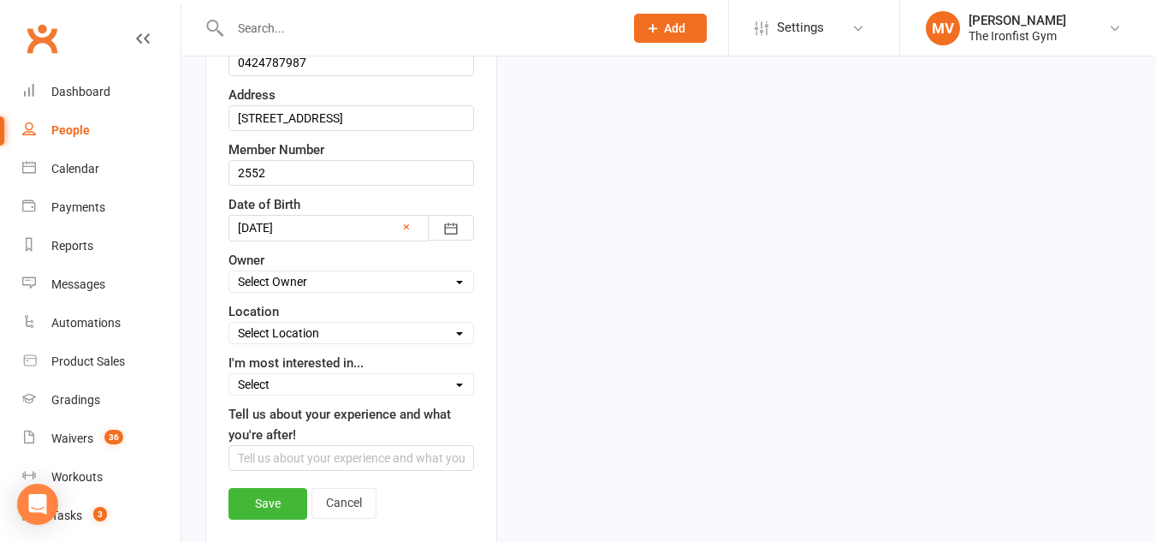
scroll to position [423, 0]
type input "2552"
click at [258, 518] on link "Save" at bounding box center [267, 502] width 79 height 31
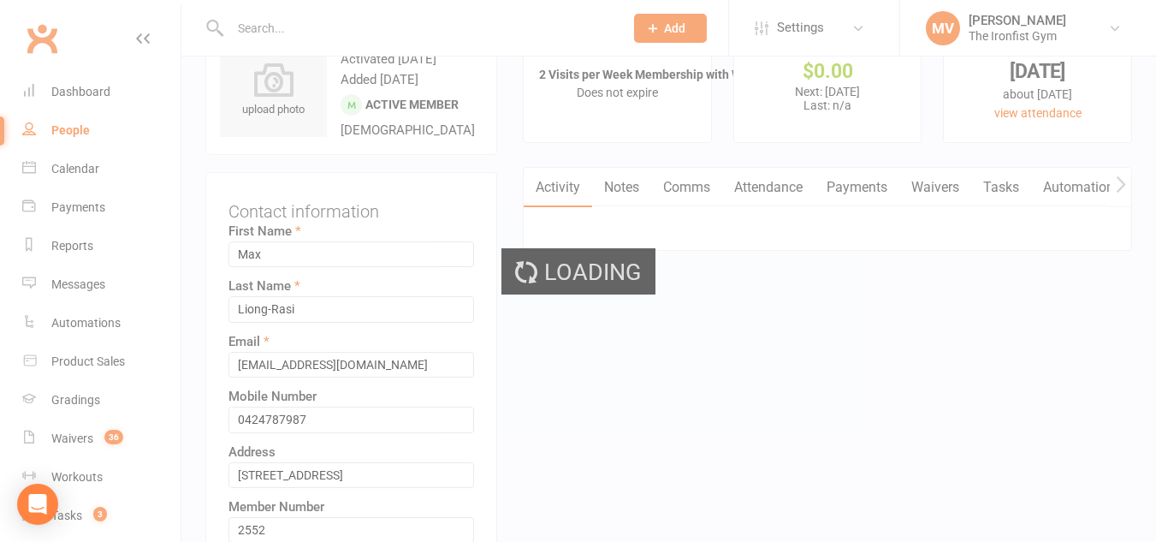
scroll to position [0, 0]
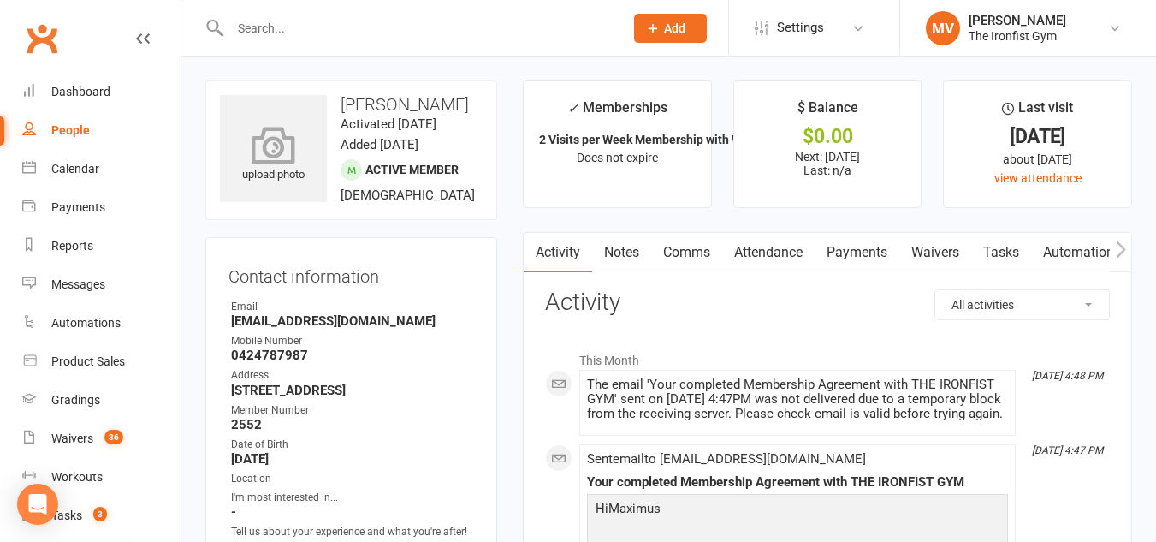
click at [297, 189] on div "upload photo" at bounding box center [273, 148] width 107 height 107
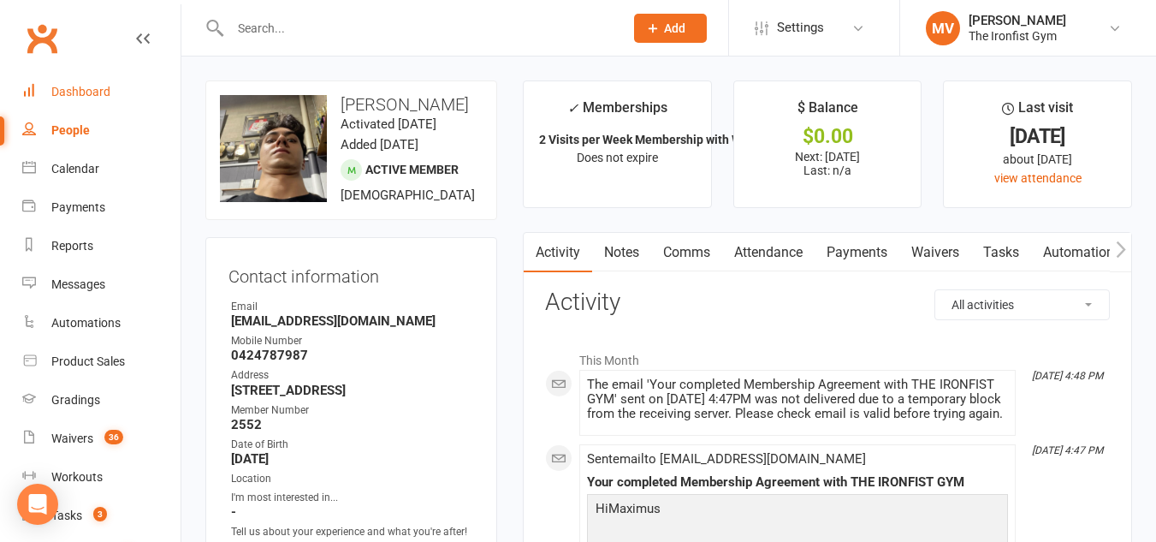
drag, startPoint x: 92, startPoint y: 91, endPoint x: 382, endPoint y: 126, distance: 291.3
click at [92, 92] on div "Dashboard" at bounding box center [80, 92] width 59 height 14
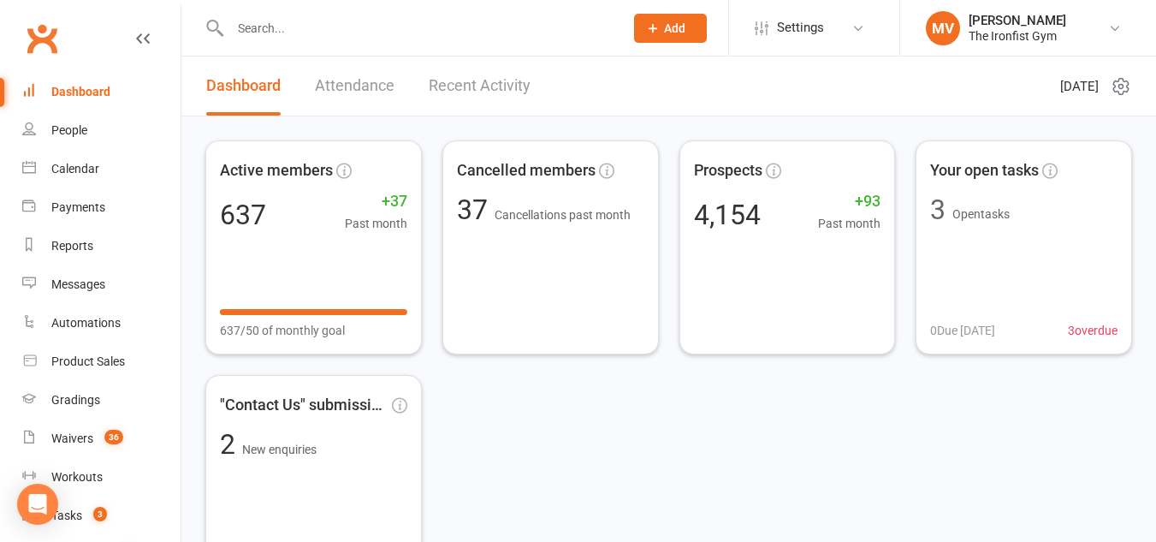
click at [378, 80] on link "Attendance" at bounding box center [355, 85] width 80 height 59
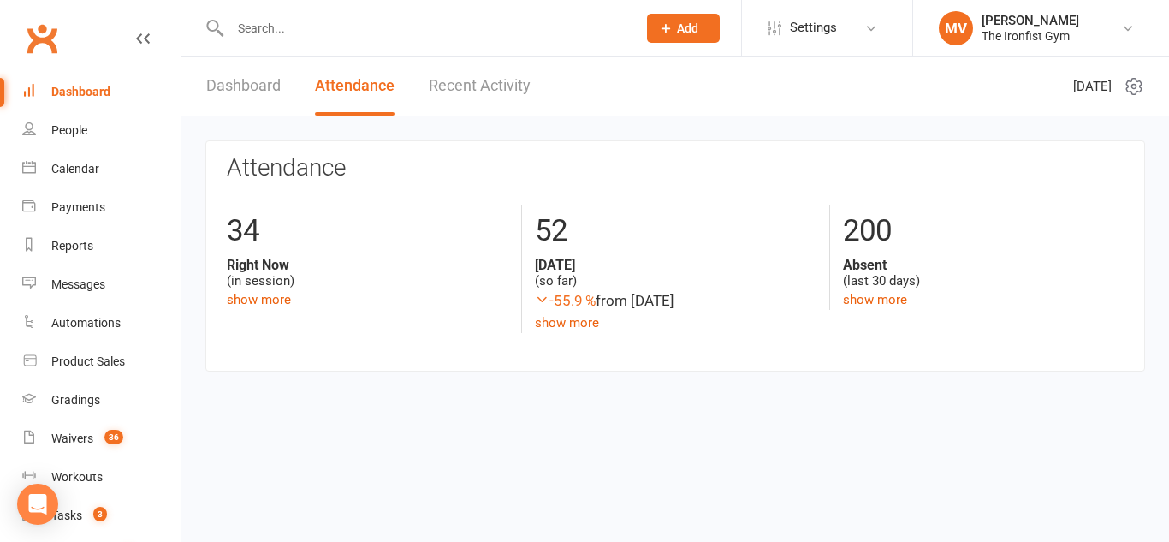
drag, startPoint x: 258, startPoint y: 80, endPoint x: 283, endPoint y: 99, distance: 31.7
click at [258, 80] on link "Dashboard" at bounding box center [243, 85] width 74 height 59
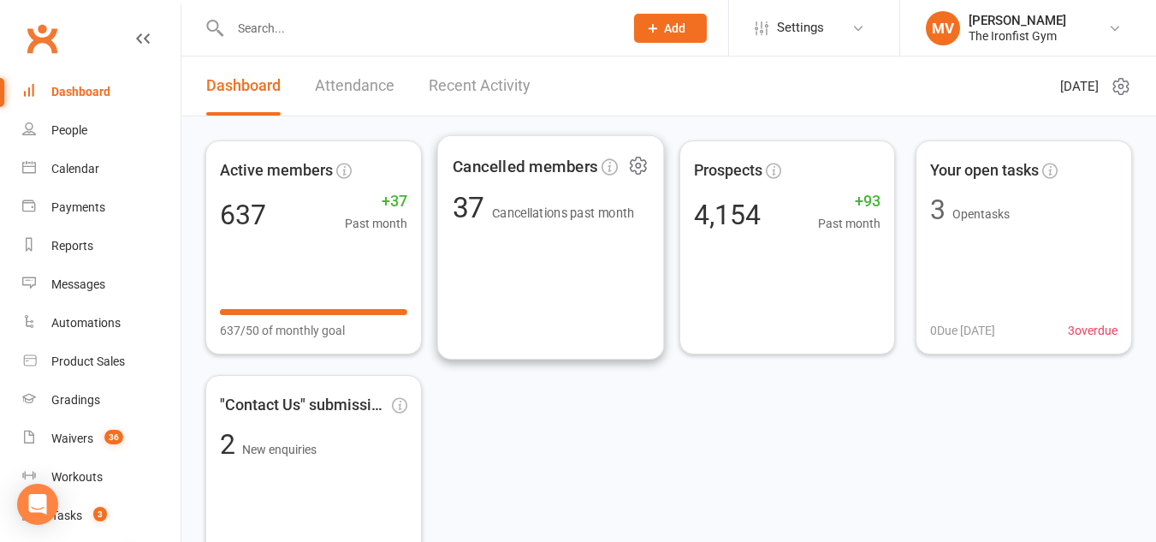
click at [556, 301] on div "Cancelled members 37 Cancellations past month" at bounding box center [549, 247] width 227 height 225
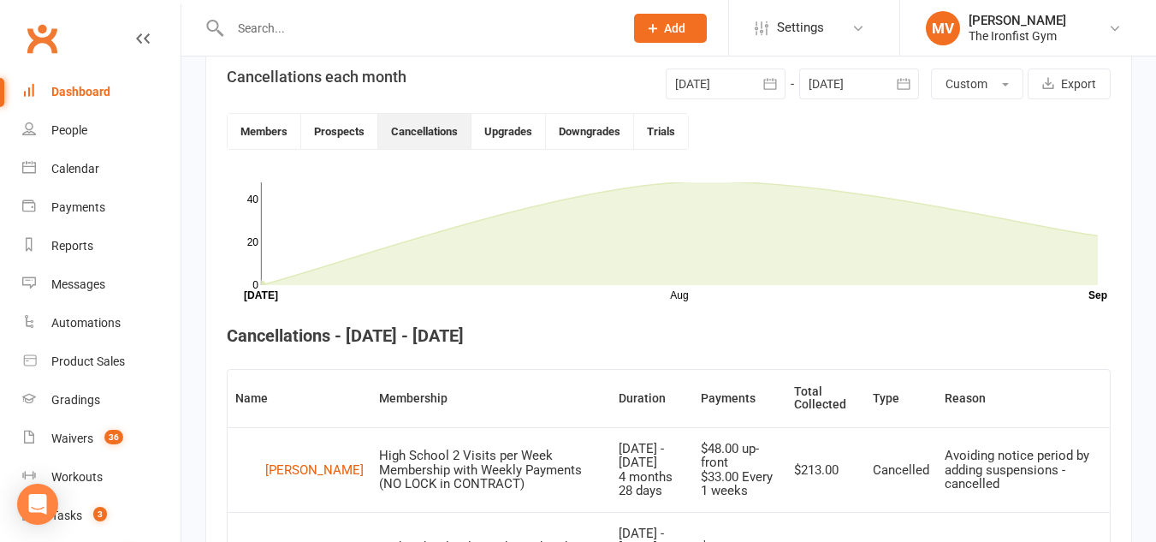
scroll to position [359, 0]
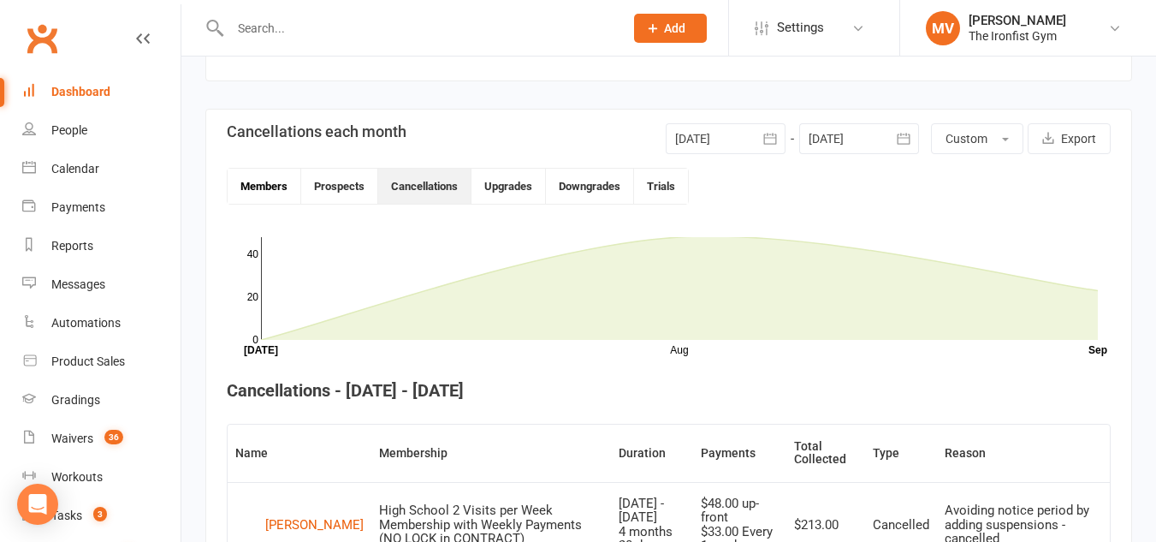
click at [274, 190] on button "Members" at bounding box center [265, 186] width 74 height 35
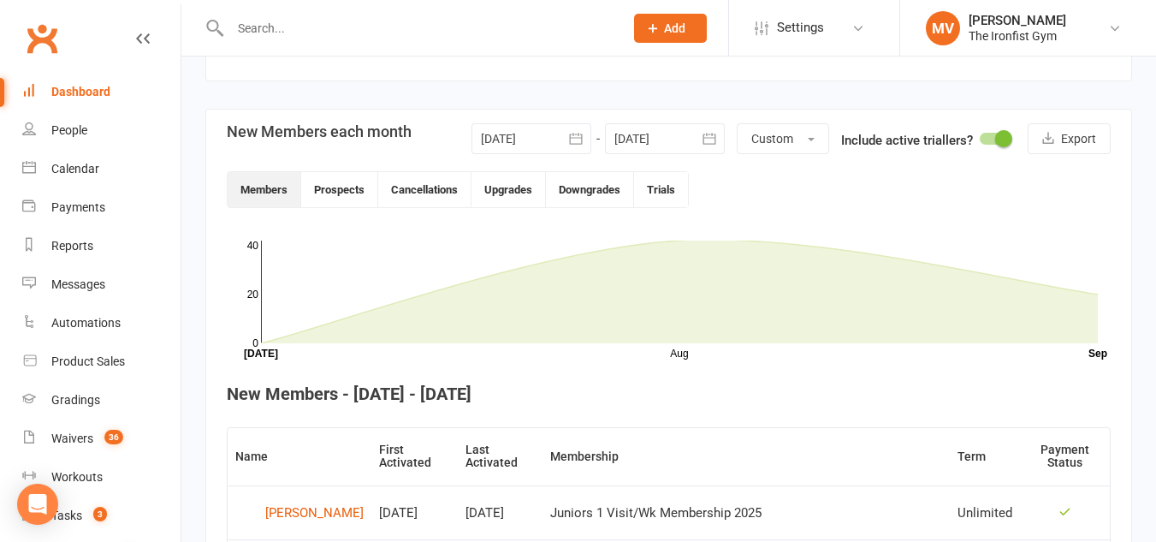
click at [555, 141] on div at bounding box center [531, 138] width 120 height 31
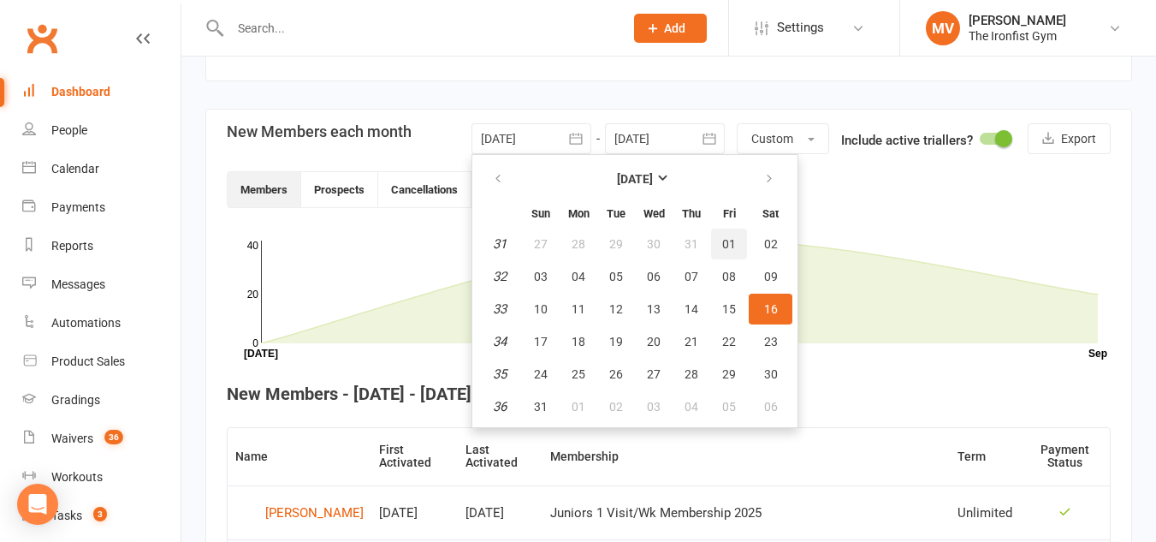
click at [722, 243] on span "01" at bounding box center [729, 244] width 14 height 14
click at [721, 243] on icon at bounding box center [679, 292] width 837 height 104
type input "01 Aug 2025"
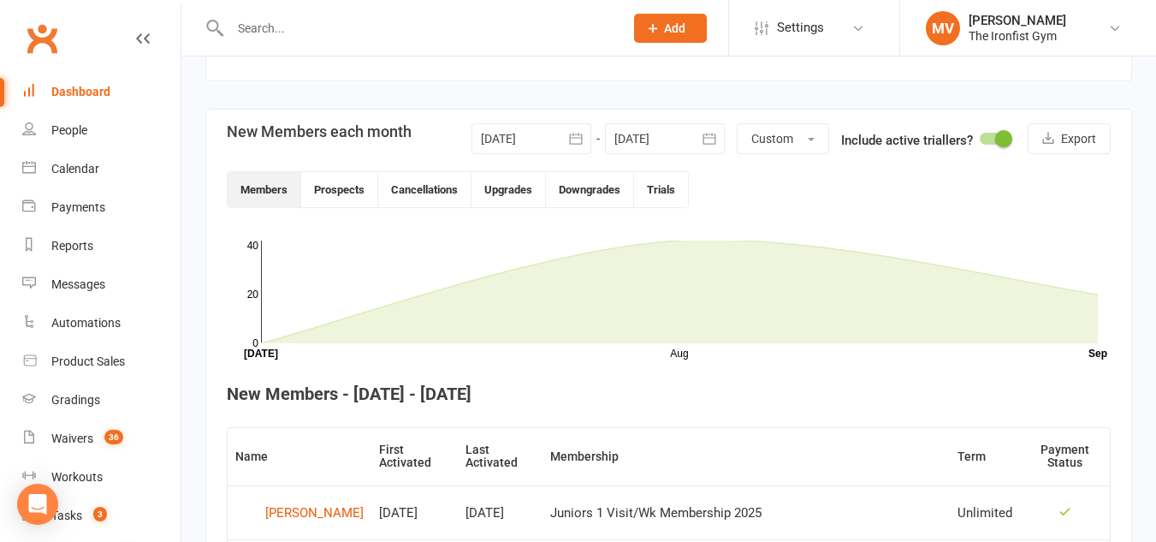
click at [715, 145] on icon "button" at bounding box center [709, 138] width 17 height 17
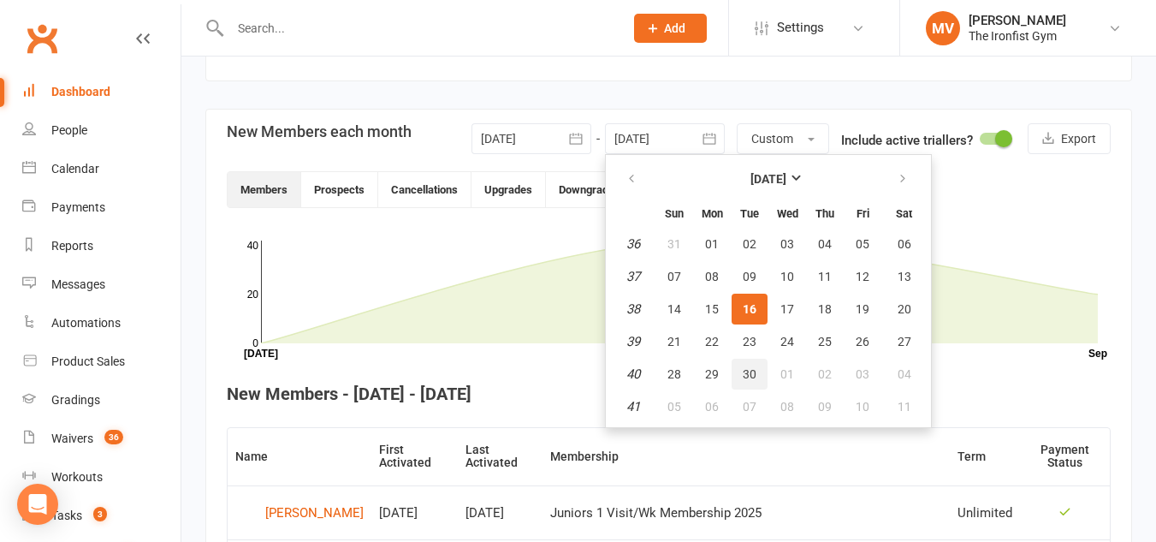
click at [745, 373] on span "30" at bounding box center [750, 374] width 14 height 14
type input "[DATE]"
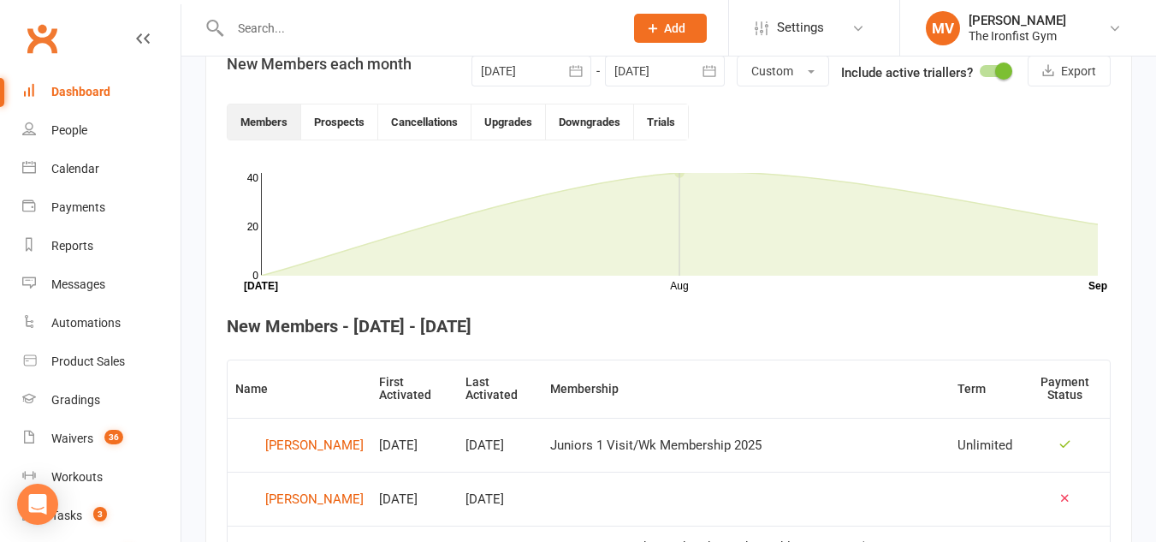
scroll to position [428, 0]
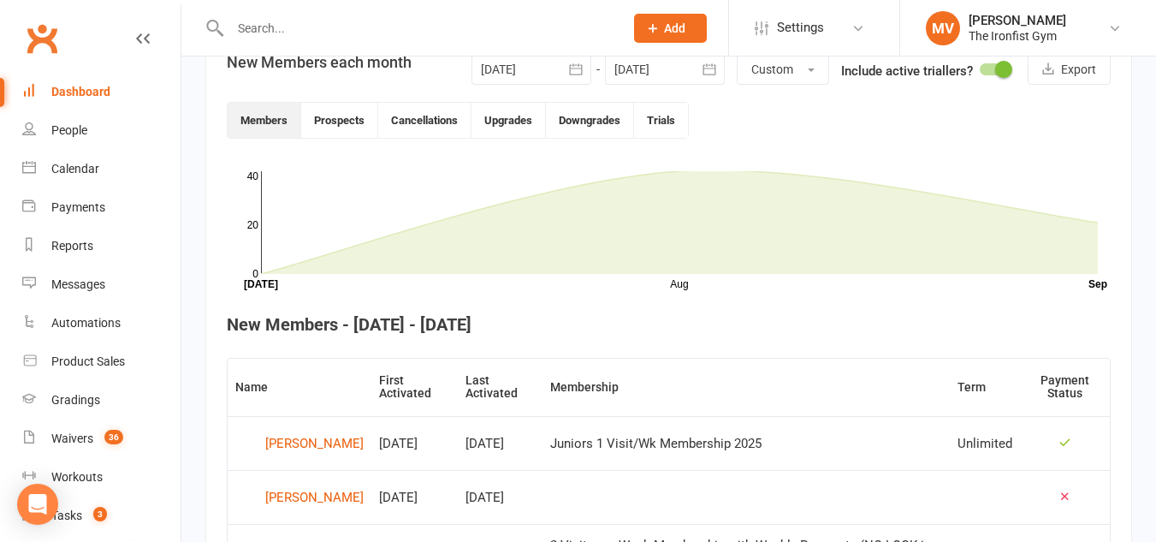
click at [571, 70] on icon "button" at bounding box center [575, 69] width 17 height 17
click at [575, 67] on icon "button" at bounding box center [575, 69] width 17 height 17
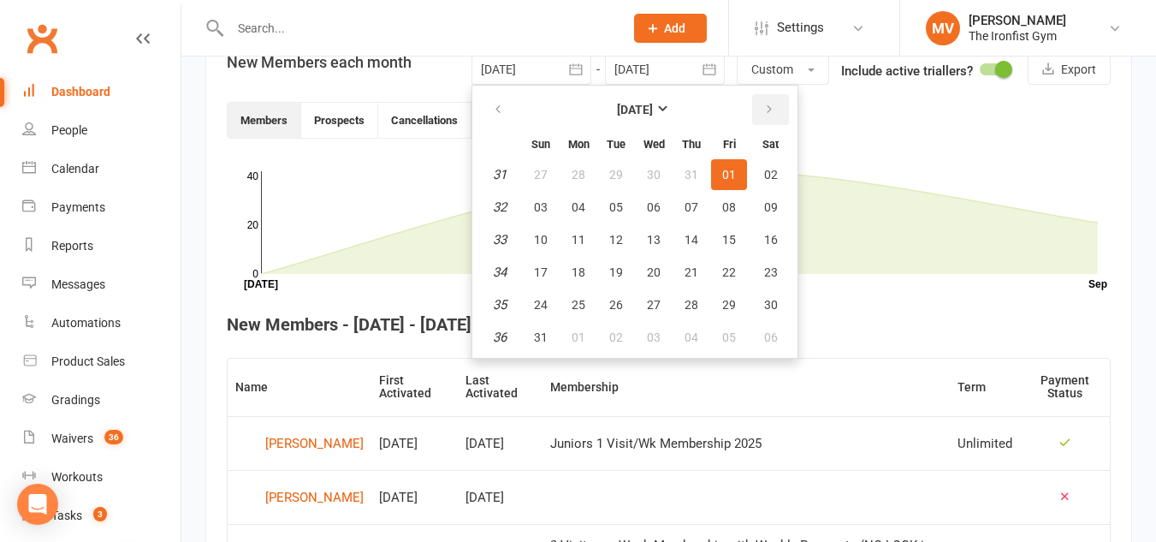
click at [767, 107] on icon "button" at bounding box center [769, 110] width 12 height 14
click at [572, 172] on span "01" at bounding box center [579, 175] width 14 height 14
type input "01 Sep 2025"
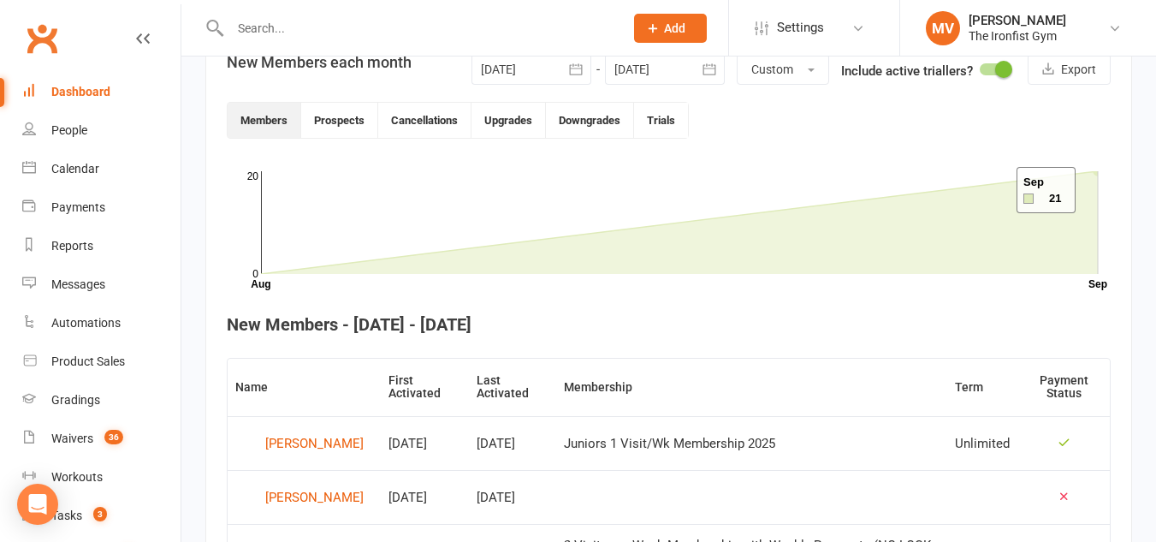
click at [995, 190] on icon at bounding box center [679, 222] width 837 height 103
click at [448, 121] on button "Cancellations" at bounding box center [424, 120] width 93 height 35
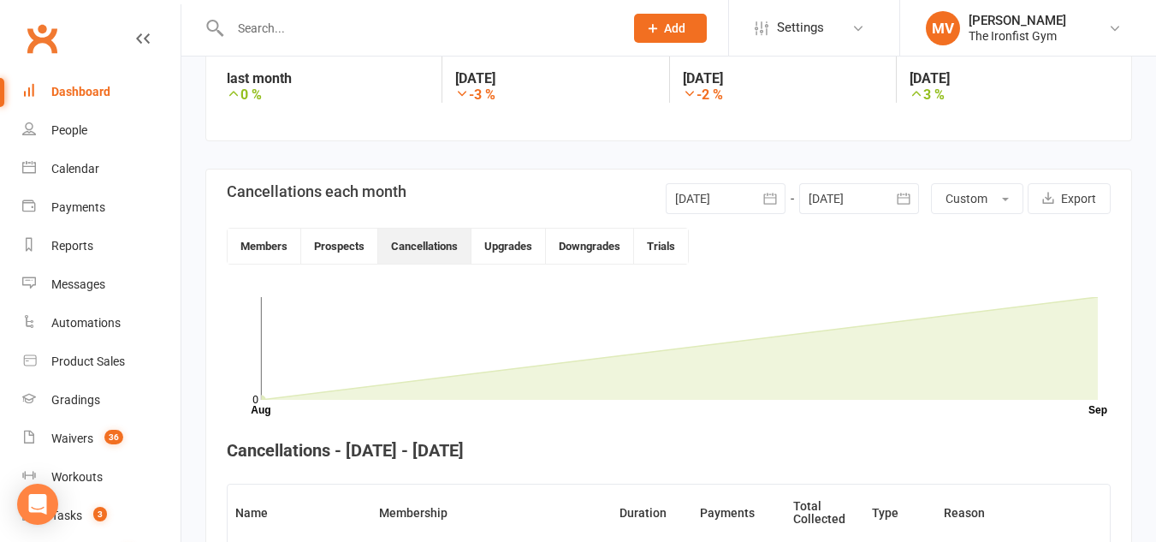
scroll to position [0, 0]
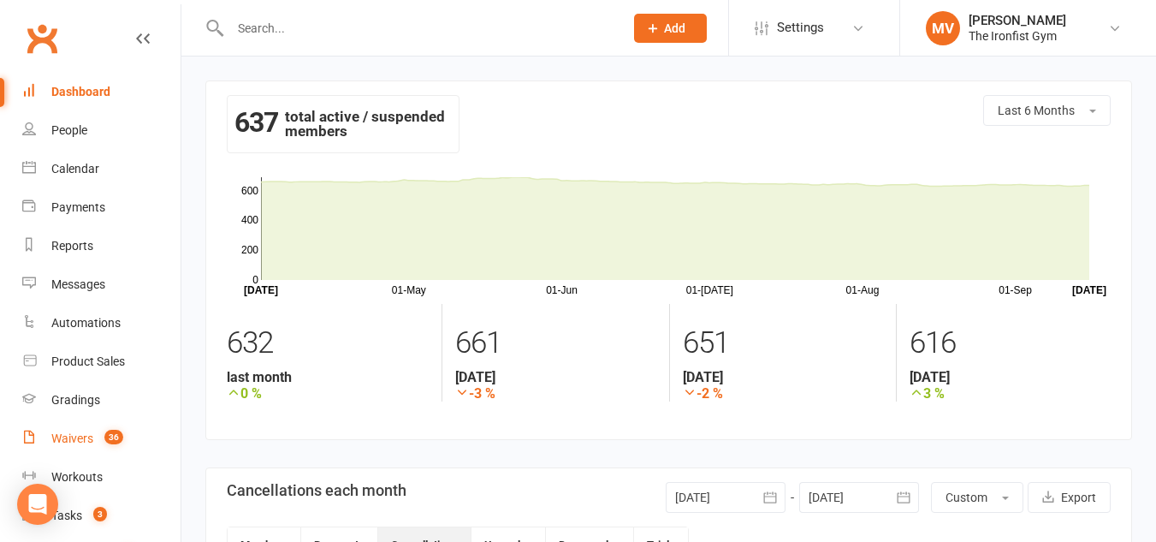
click at [86, 438] on div "Waivers" at bounding box center [72, 438] width 42 height 14
select select "100"
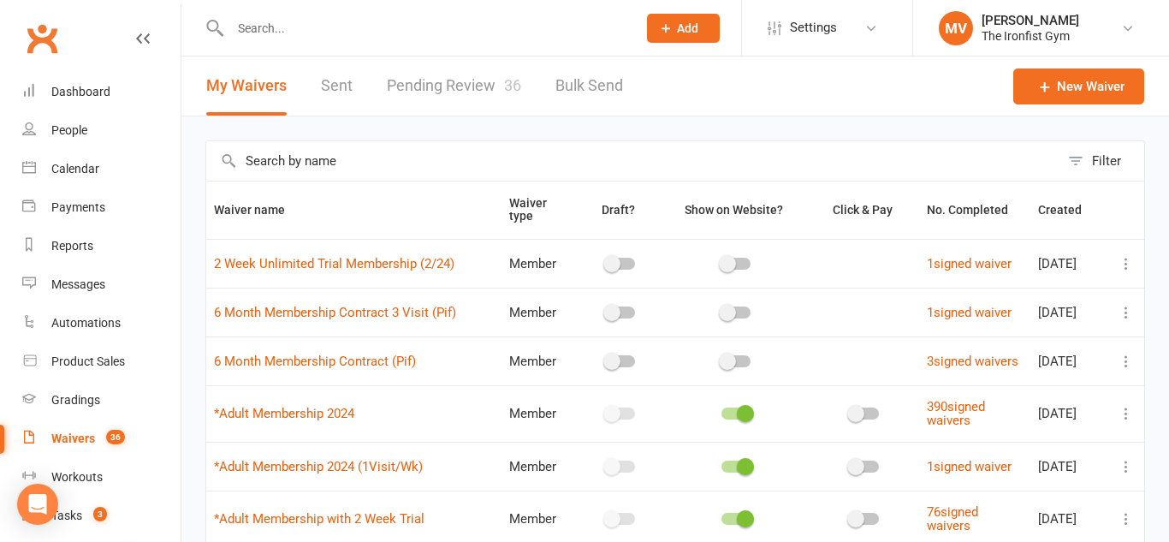
click at [452, 78] on link "Pending Review 36" at bounding box center [454, 85] width 134 height 59
select select "100"
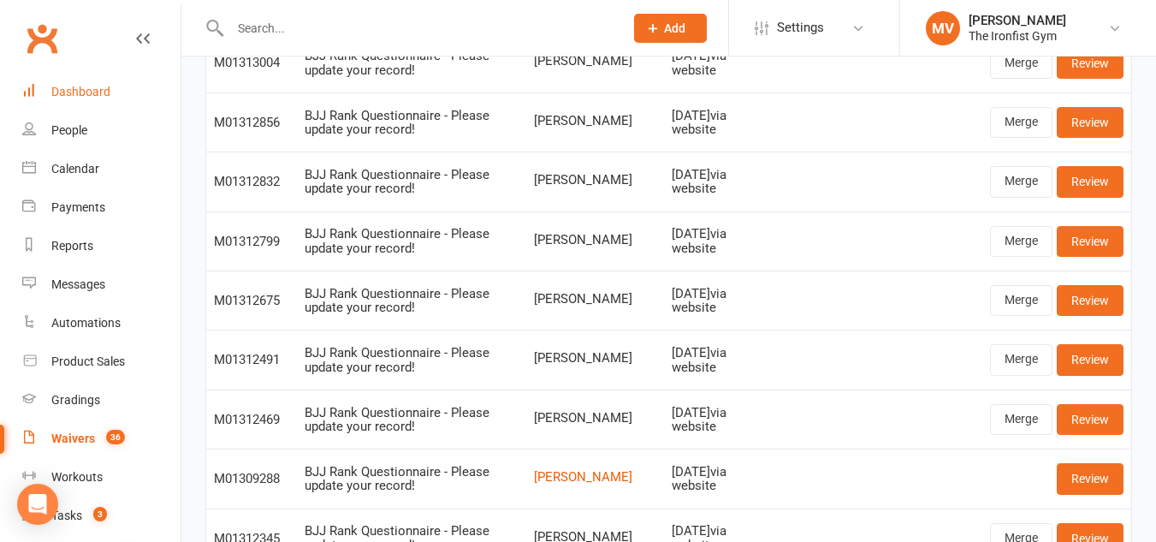
scroll to position [602, 0]
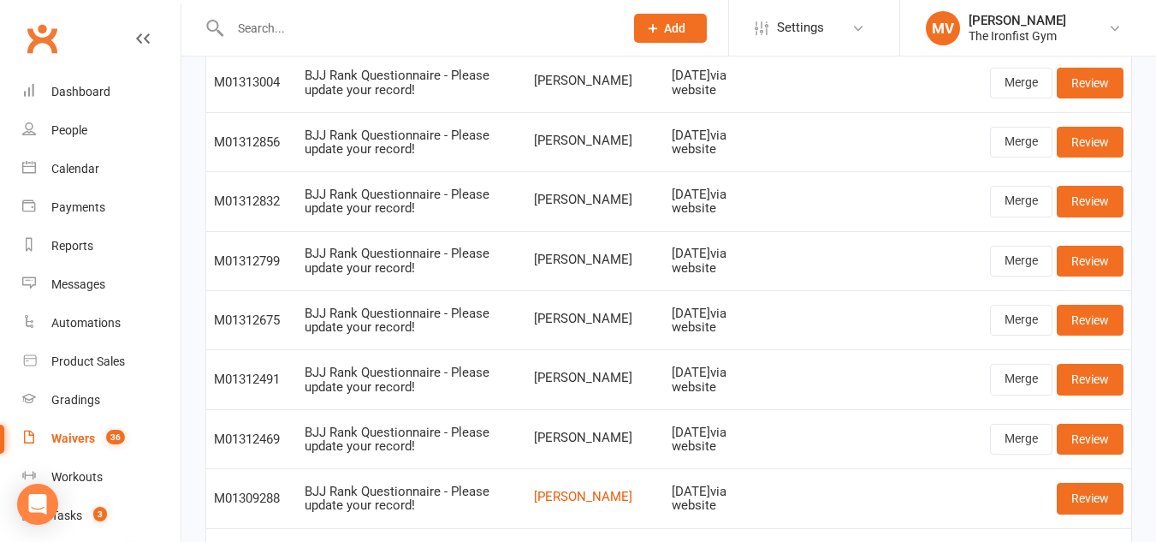
click at [323, 26] on input "text" at bounding box center [418, 28] width 387 height 24
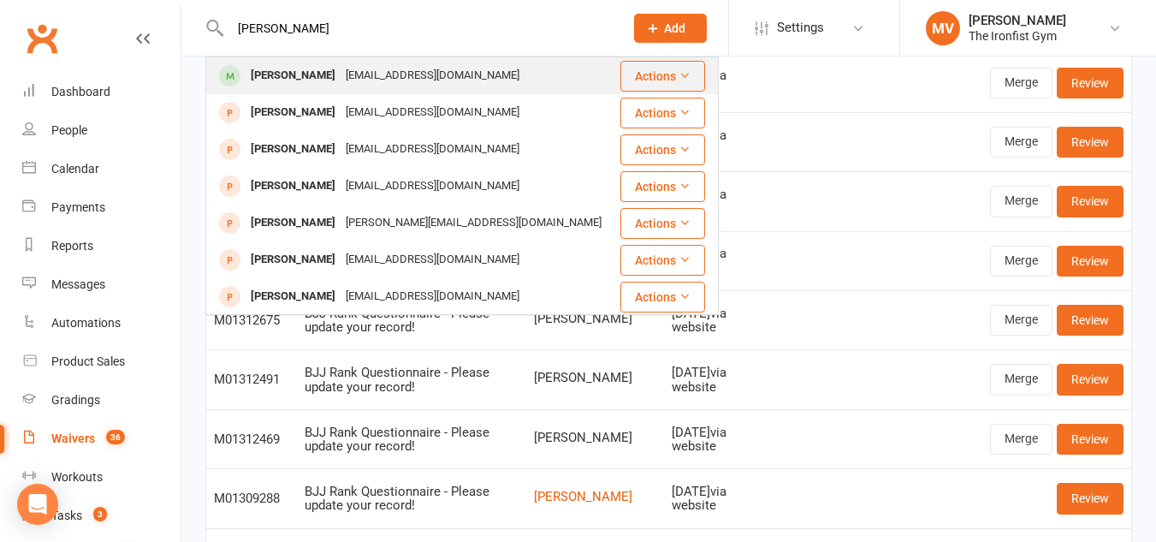
type input "nick gailer"
click at [295, 75] on div "Nick Gailer" at bounding box center [293, 75] width 95 height 25
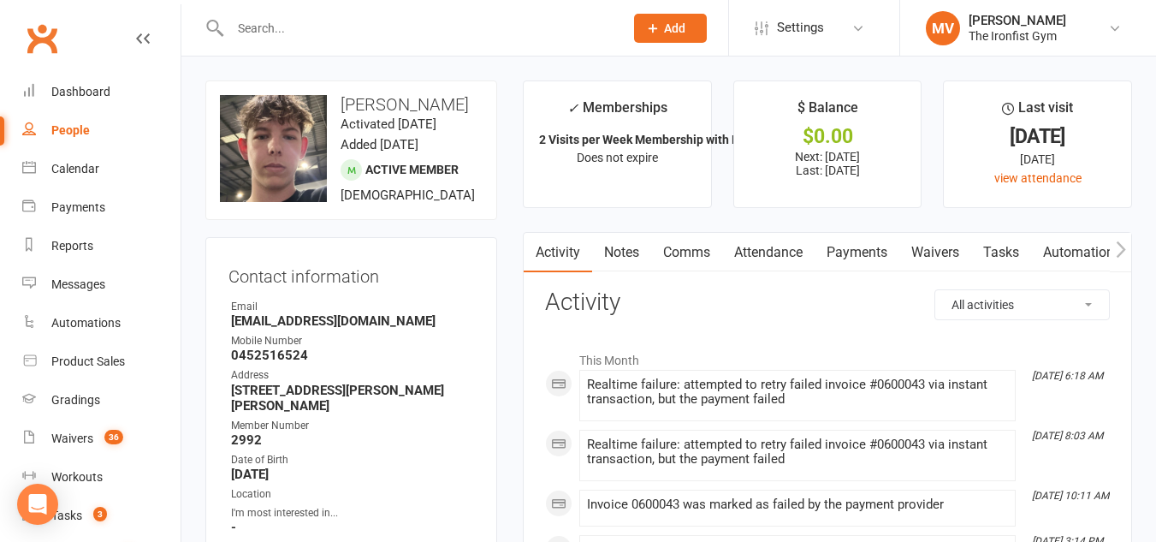
click at [845, 246] on link "Payments" at bounding box center [857, 252] width 85 height 39
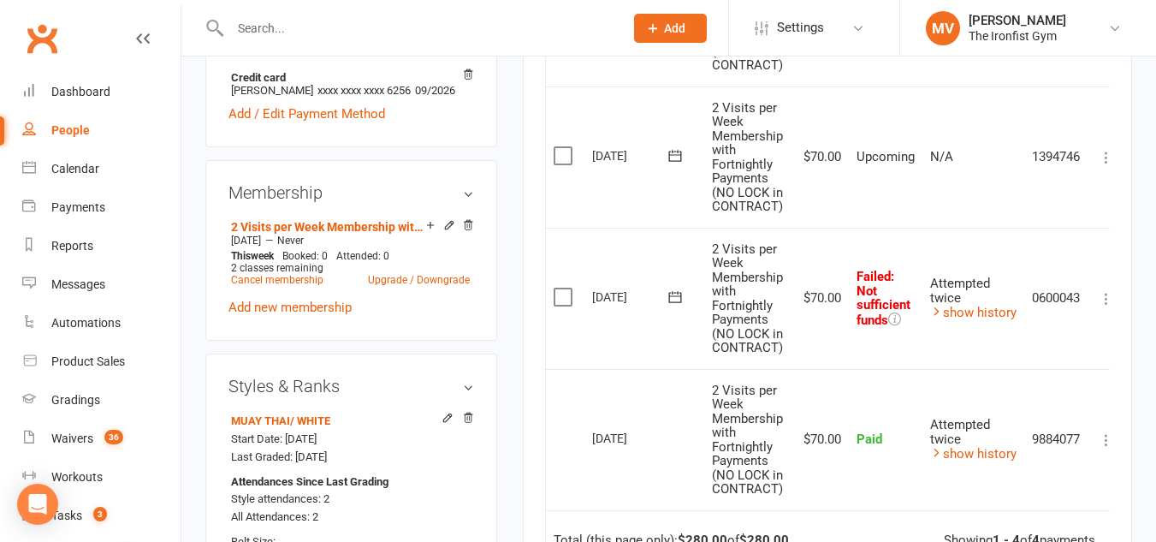
scroll to position [685, 0]
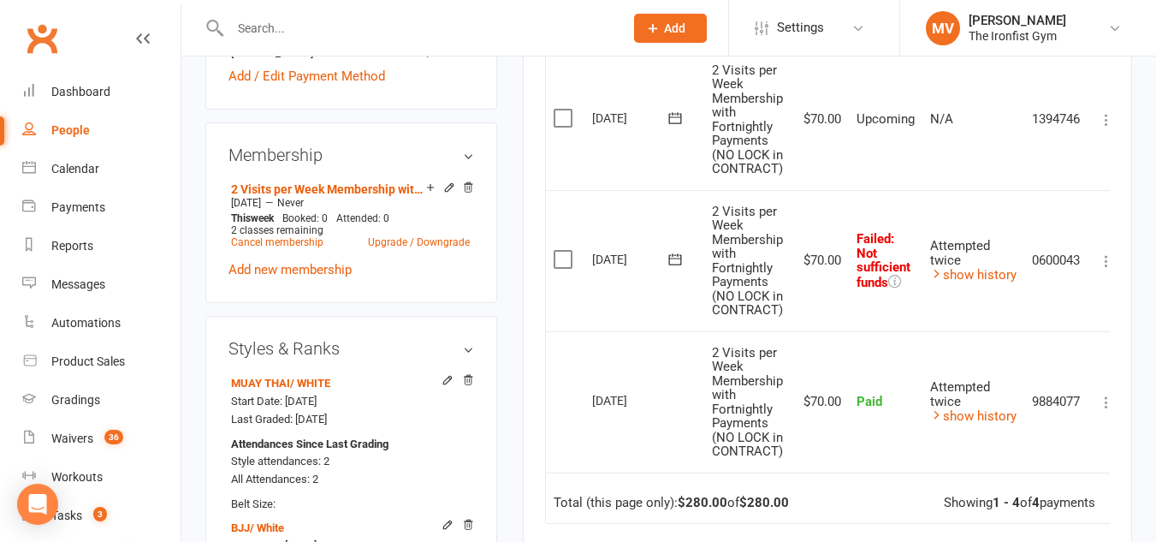
click at [1106, 270] on icon at bounding box center [1106, 260] width 17 height 17
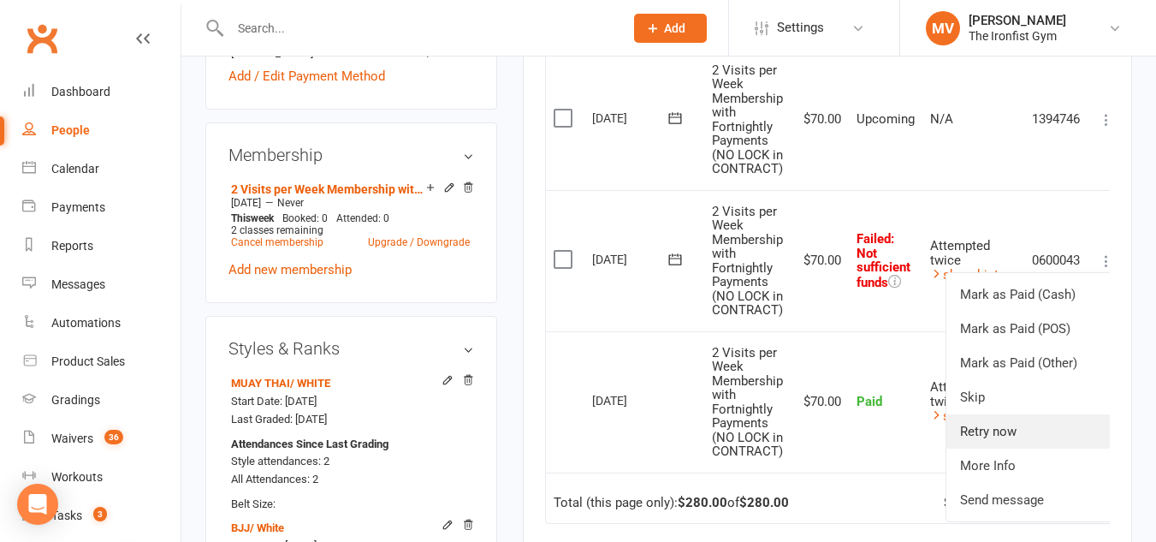
click at [1021, 446] on link "Retry now" at bounding box center [1030, 431] width 169 height 34
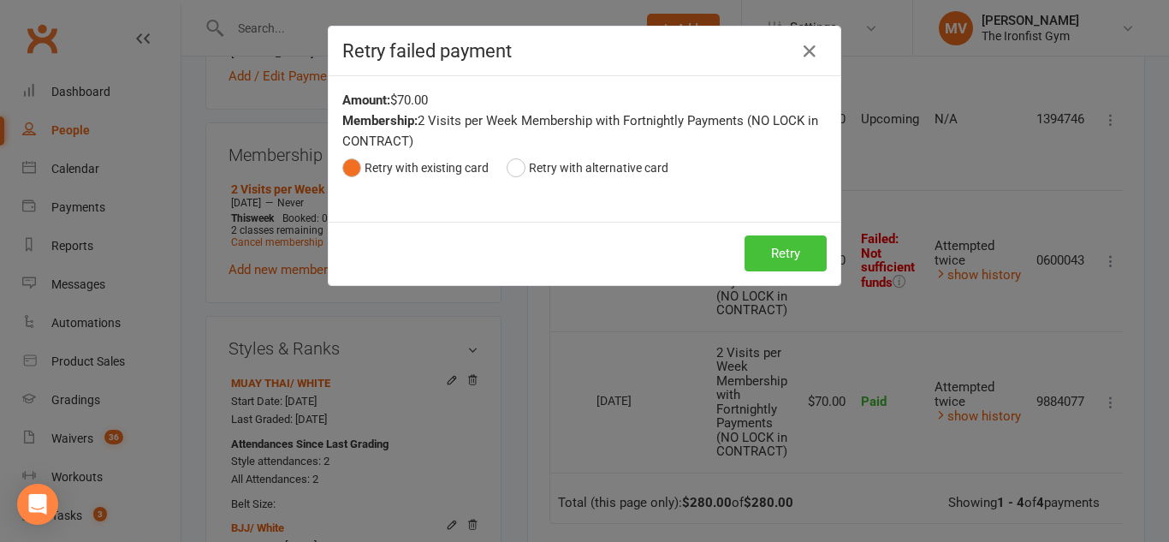
click at [771, 259] on button "Retry" at bounding box center [785, 253] width 82 height 36
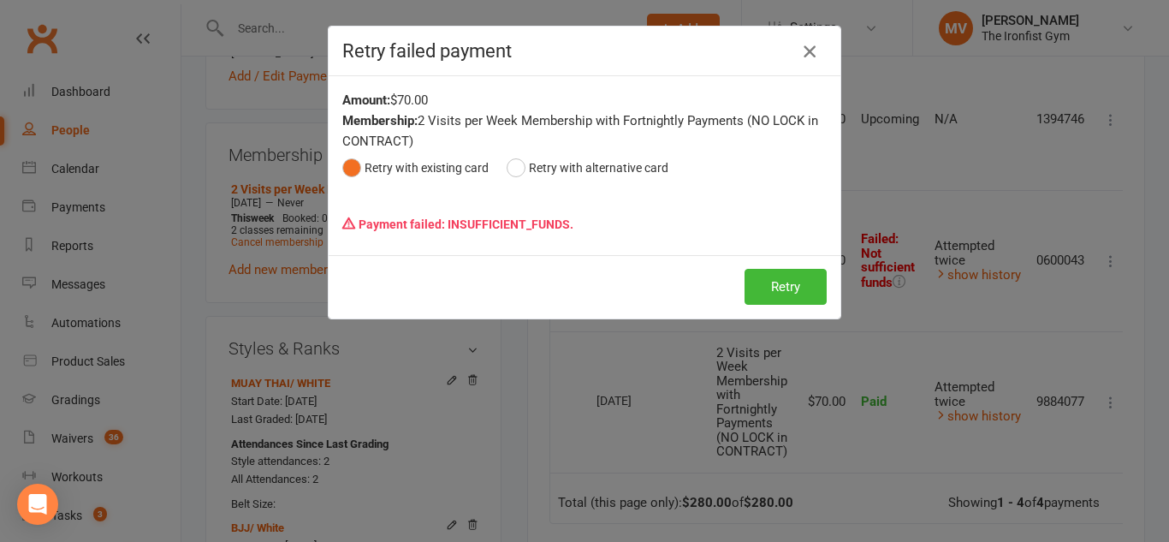
click at [804, 46] on icon "button" at bounding box center [809, 51] width 21 height 21
click at [806, 46] on icon "button" at bounding box center [809, 51] width 21 height 21
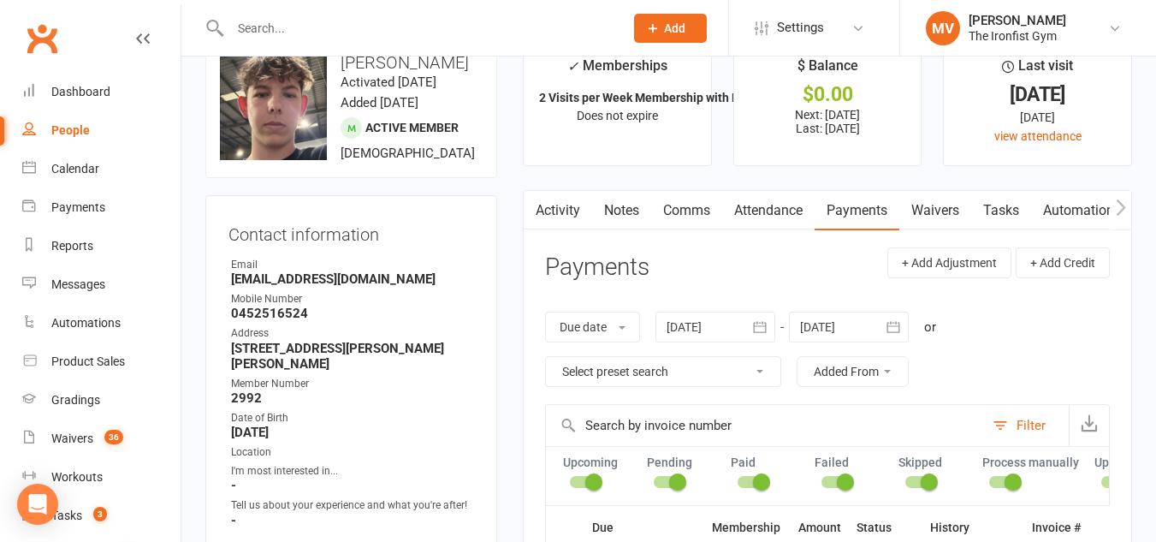
scroll to position [0, 0]
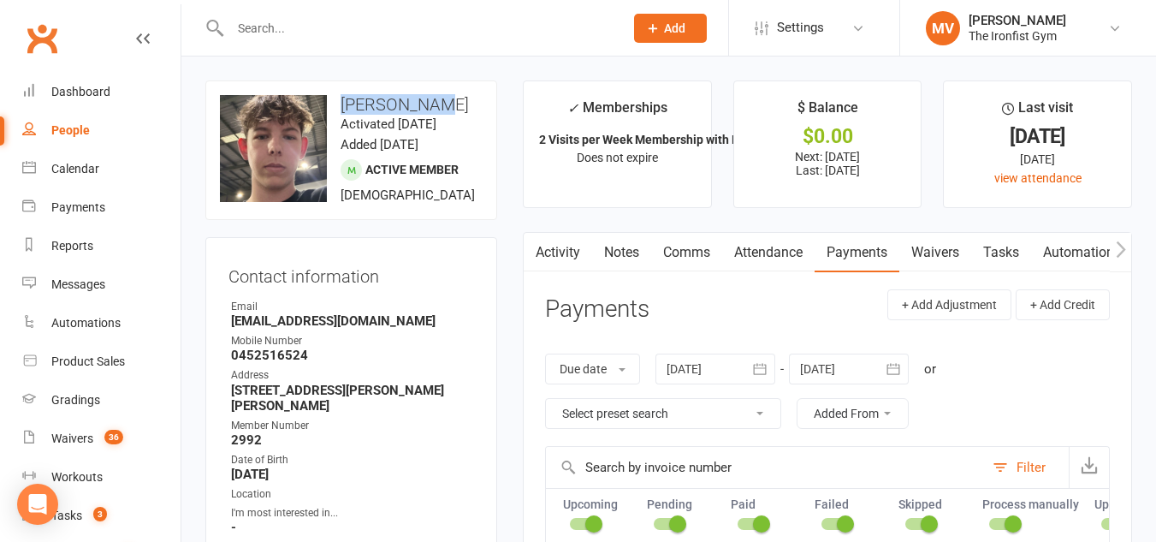
drag, startPoint x: 344, startPoint y: 98, endPoint x: 428, endPoint y: 90, distance: 84.3
click at [428, 90] on div "upload photo change photo Nick Gailer Activated 7 January, 2025 Added 30 Decemb…" at bounding box center [351, 149] width 292 height 139
copy h3 "Nick Gailer"
click at [365, 34] on input "text" at bounding box center [418, 28] width 387 height 24
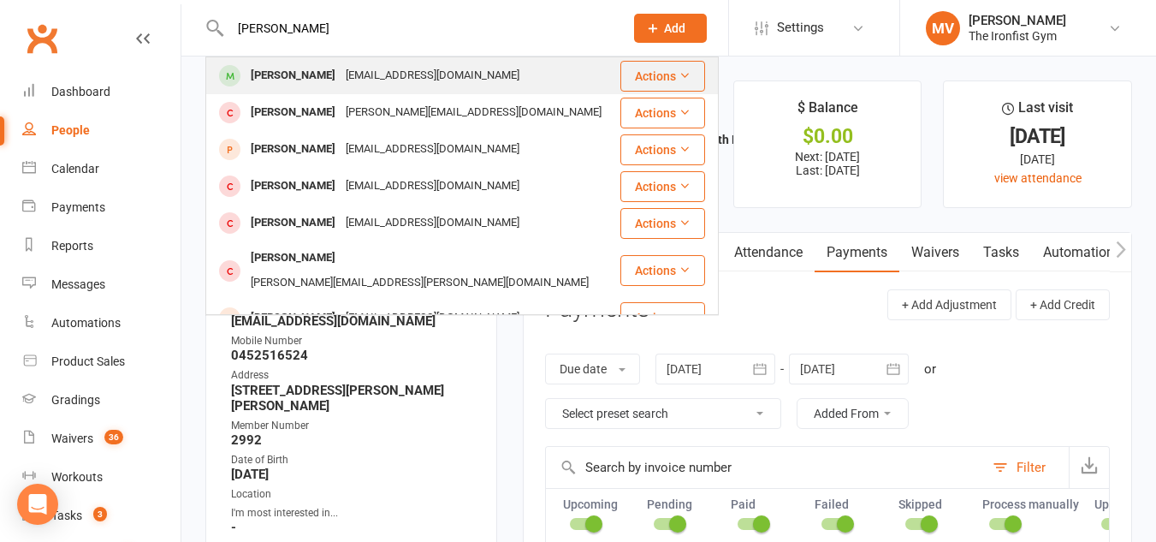
type input "andrew knight"
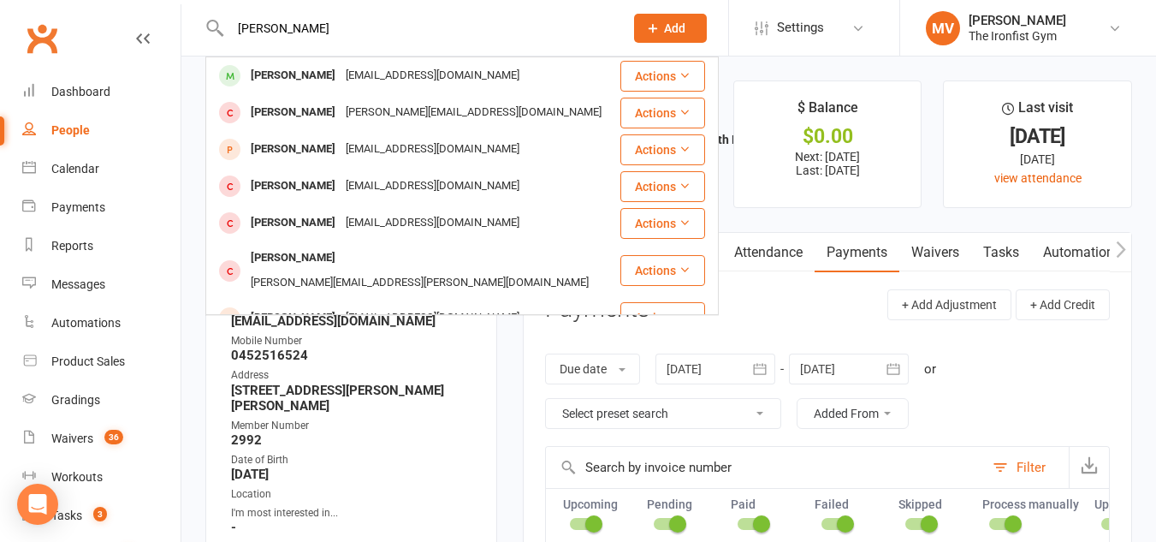
click at [299, 75] on div "Andrew Knight" at bounding box center [293, 75] width 95 height 25
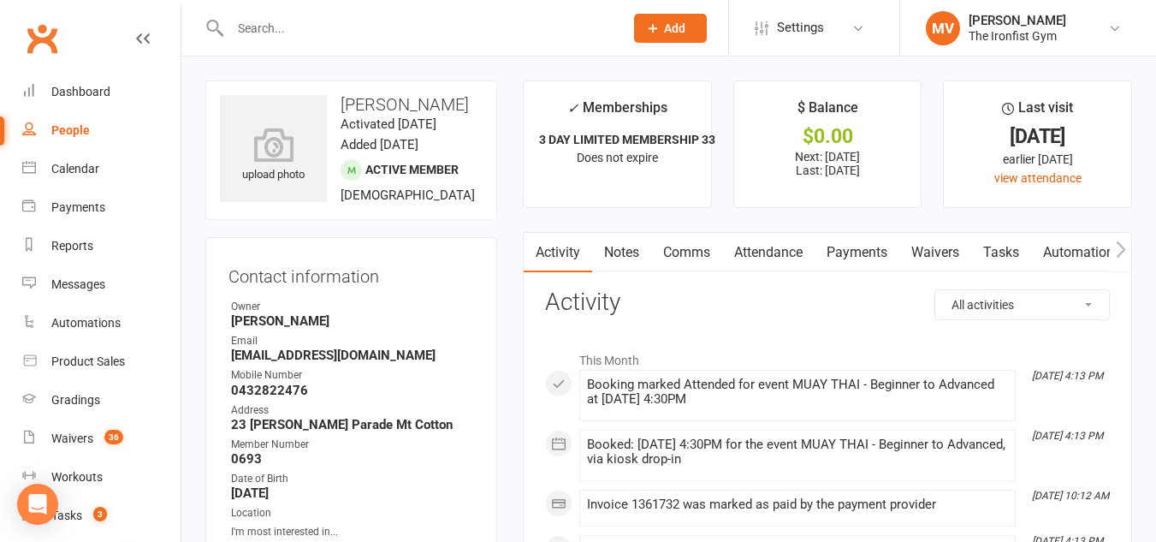
drag, startPoint x: 872, startPoint y: 245, endPoint x: 683, endPoint y: 344, distance: 213.6
click at [872, 246] on link "Payments" at bounding box center [857, 252] width 85 height 39
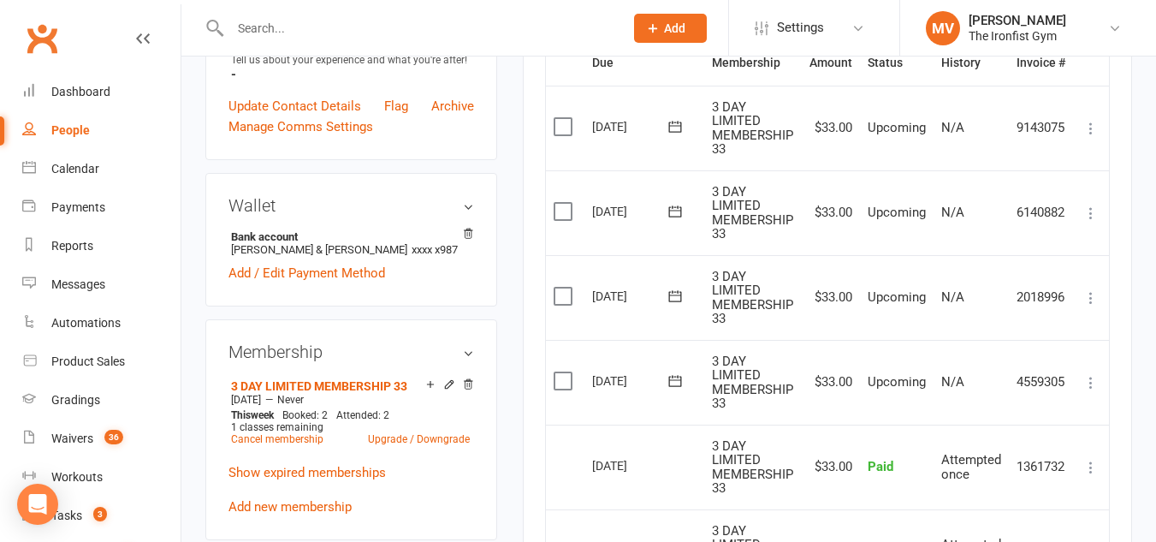
scroll to position [513, 0]
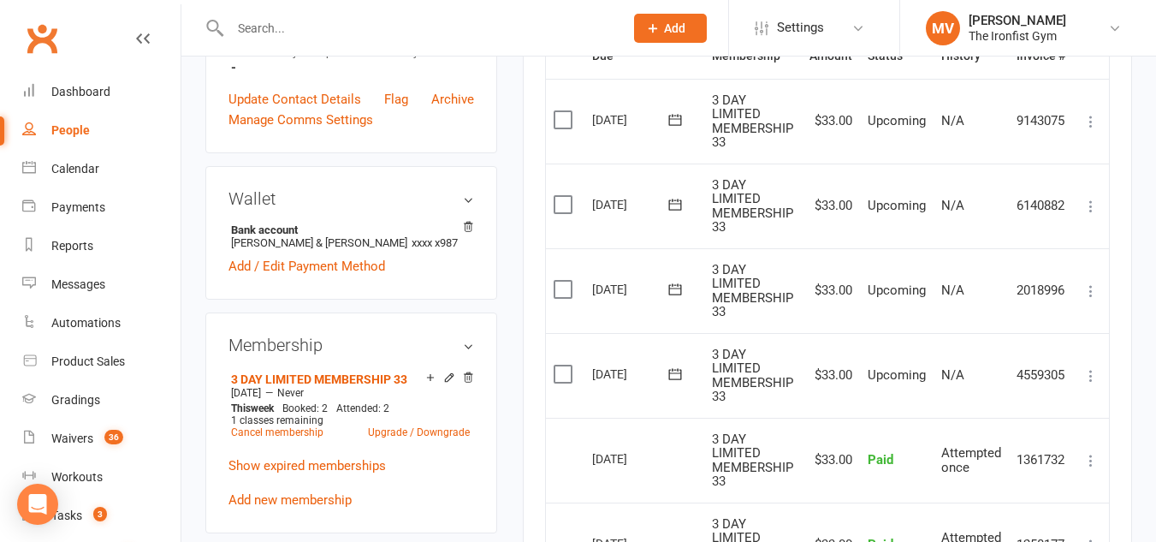
click at [335, 27] on input "text" at bounding box center [418, 28] width 387 height 24
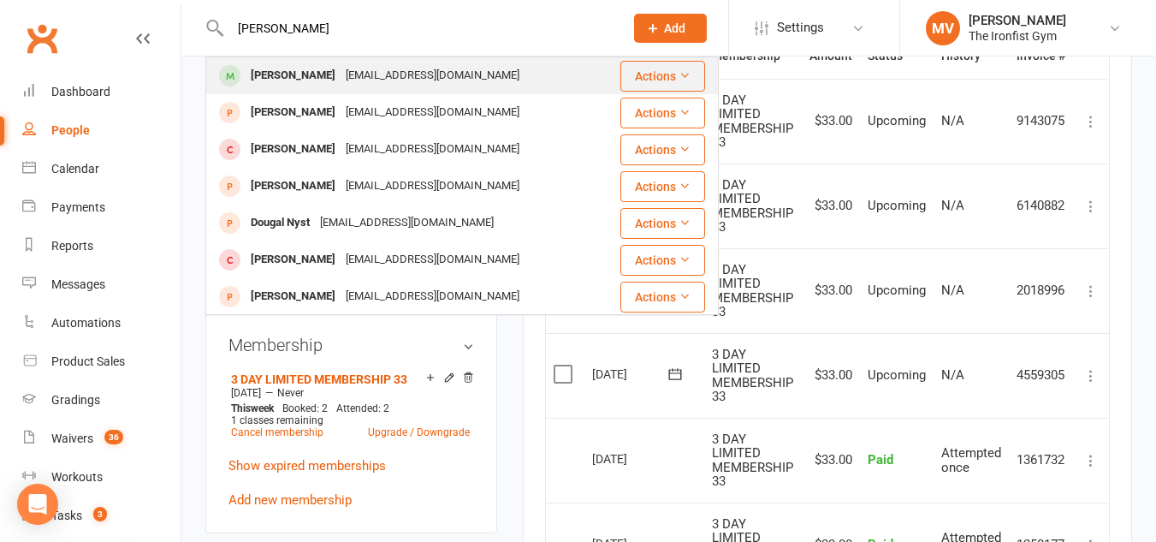
type input "doug ro"
click at [270, 79] on div "Doug Ross" at bounding box center [293, 75] width 95 height 25
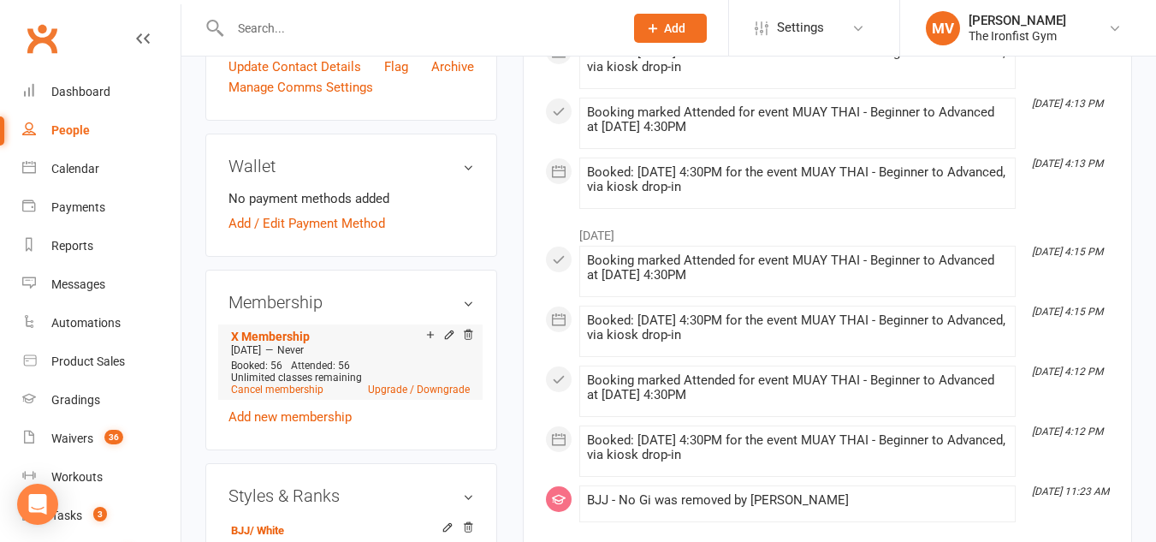
scroll to position [513, 0]
click at [304, 386] on link "Cancel membership" at bounding box center [277, 388] width 92 height 12
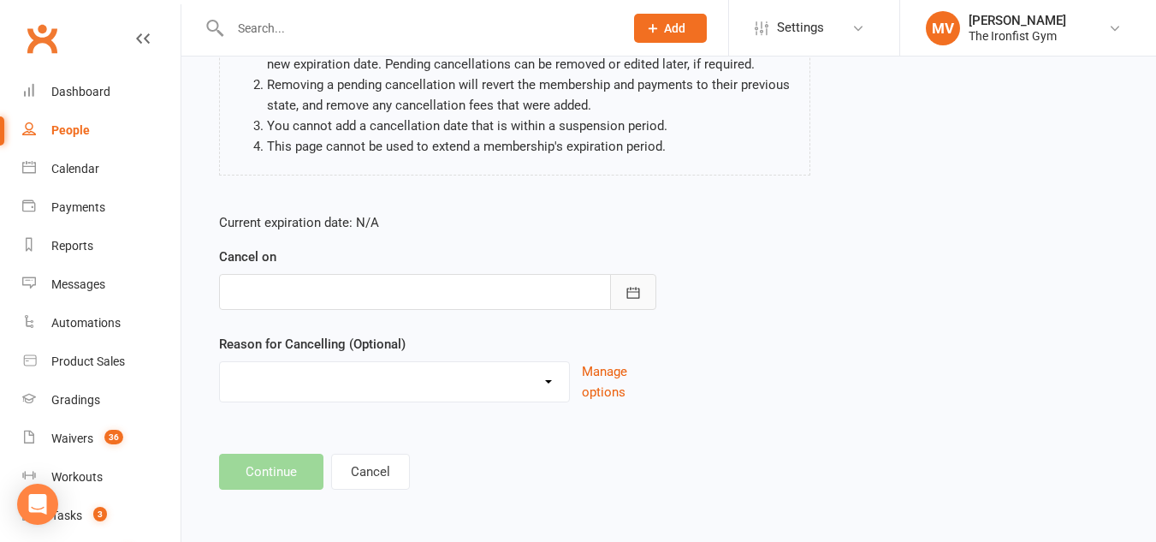
click at [642, 288] on button "button" at bounding box center [633, 292] width 46 height 36
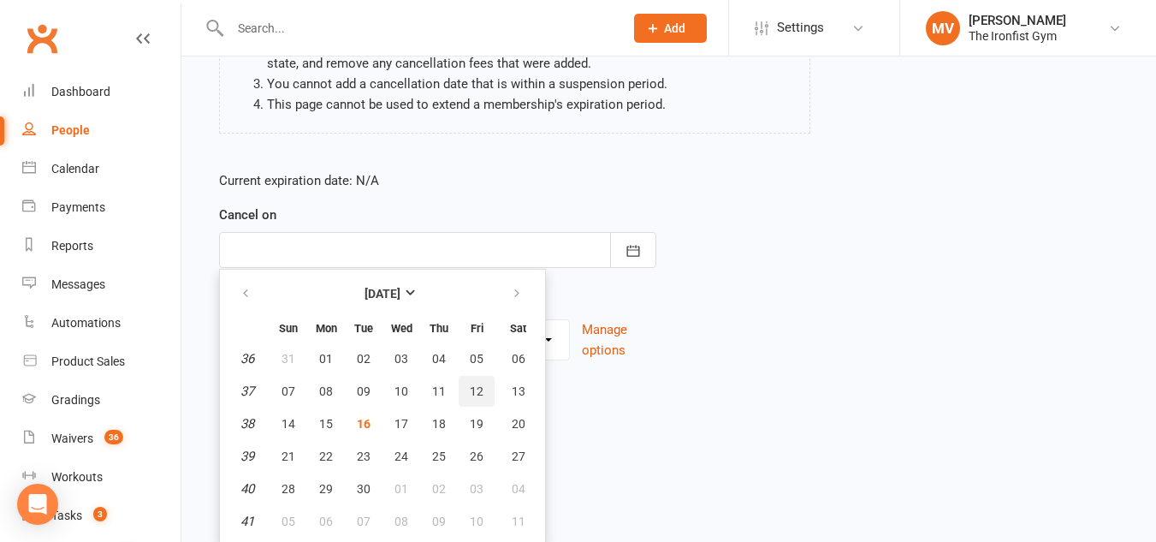
scroll to position [240, 0]
click at [516, 286] on button "button" at bounding box center [518, 292] width 37 height 31
click at [516, 286] on icon "button" at bounding box center [517, 293] width 12 height 14
click at [254, 290] on button "button" at bounding box center [246, 292] width 37 height 31
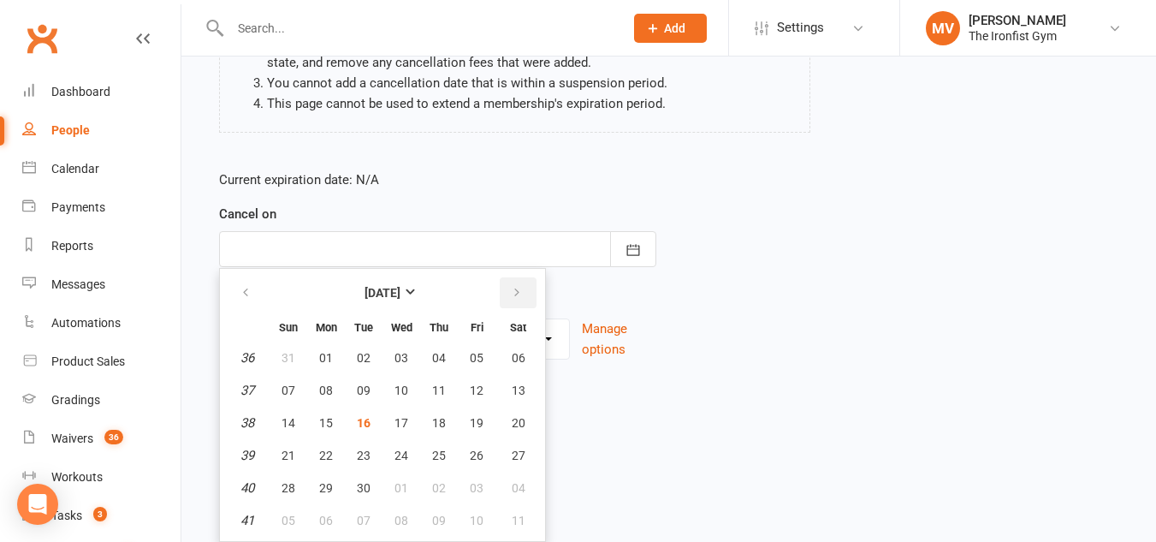
click at [514, 282] on button "button" at bounding box center [518, 292] width 37 height 31
click at [409, 360] on button "01" at bounding box center [401, 357] width 36 height 31
type input "01 Oct 2025"
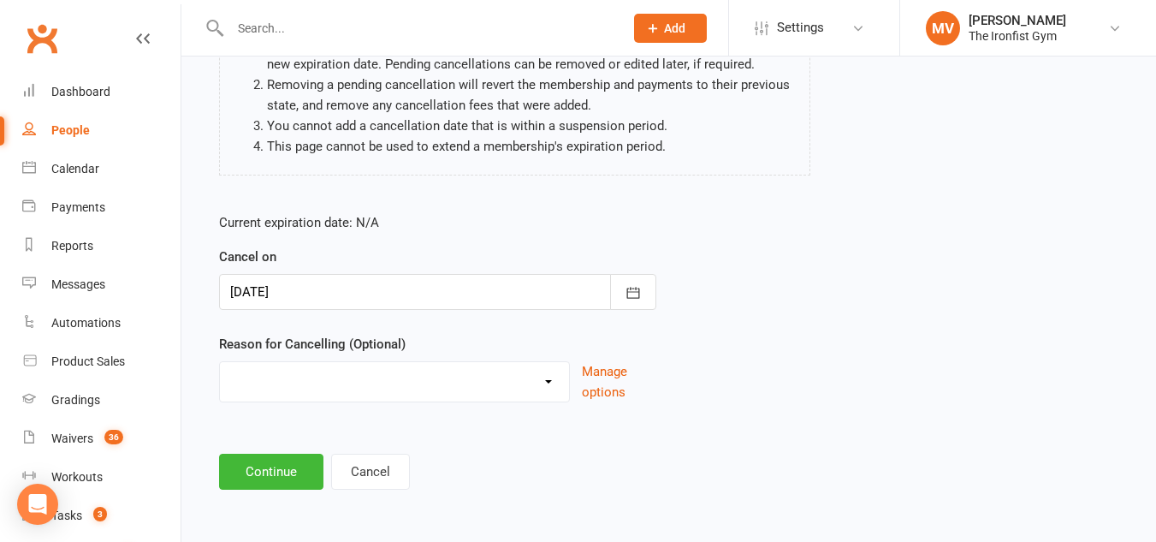
scroll to position [198, 0]
click at [273, 465] on button "Continue" at bounding box center [271, 472] width 104 height 36
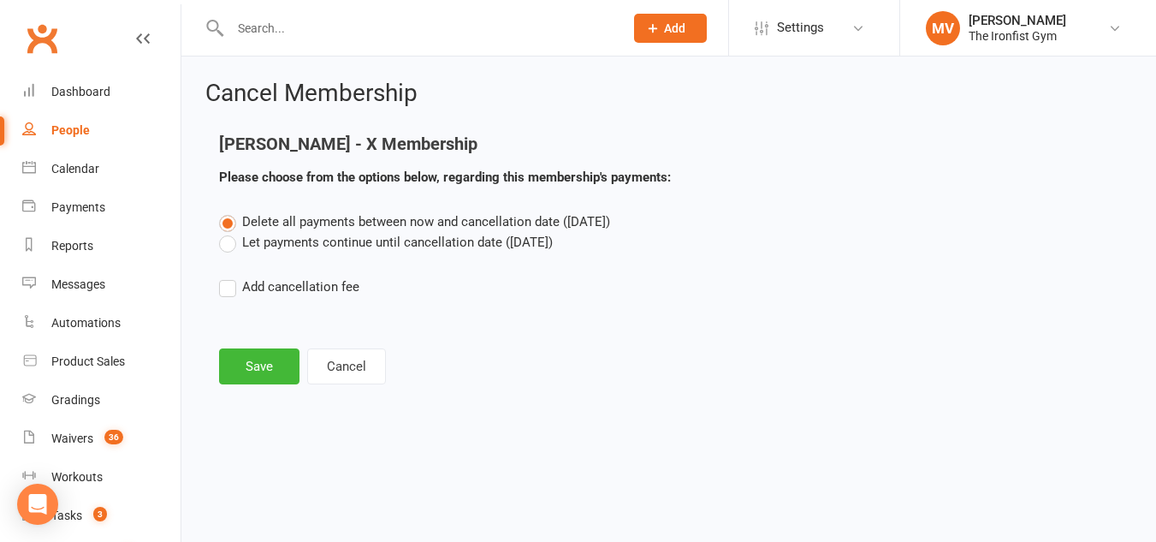
scroll to position [0, 0]
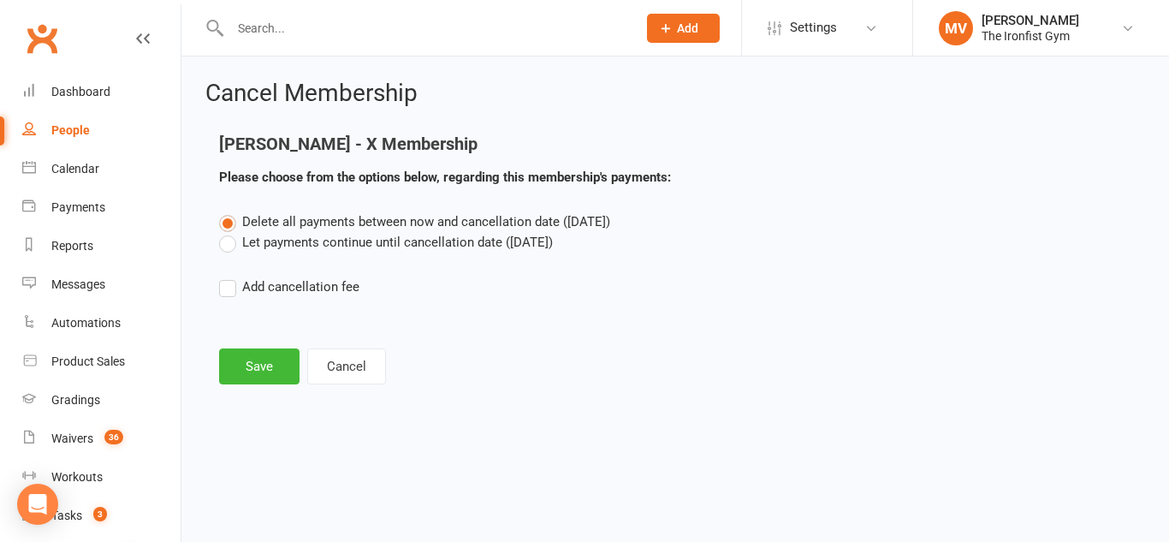
click at [224, 236] on label "Let payments continue until cancellation date (Oct 1, 2025)" at bounding box center [386, 242] width 334 height 21
click at [224, 232] on input "Let payments continue until cancellation date (Oct 1, 2025)" at bounding box center [224, 232] width 11 height 0
click at [227, 224] on label "Delete all payments between now and cancellation date (Oct 1, 2025)" at bounding box center [414, 221] width 391 height 21
click at [227, 211] on input "Delete all payments between now and cancellation date (Oct 1, 2025)" at bounding box center [224, 211] width 11 height 0
click at [281, 372] on button "Save" at bounding box center [259, 366] width 80 height 36
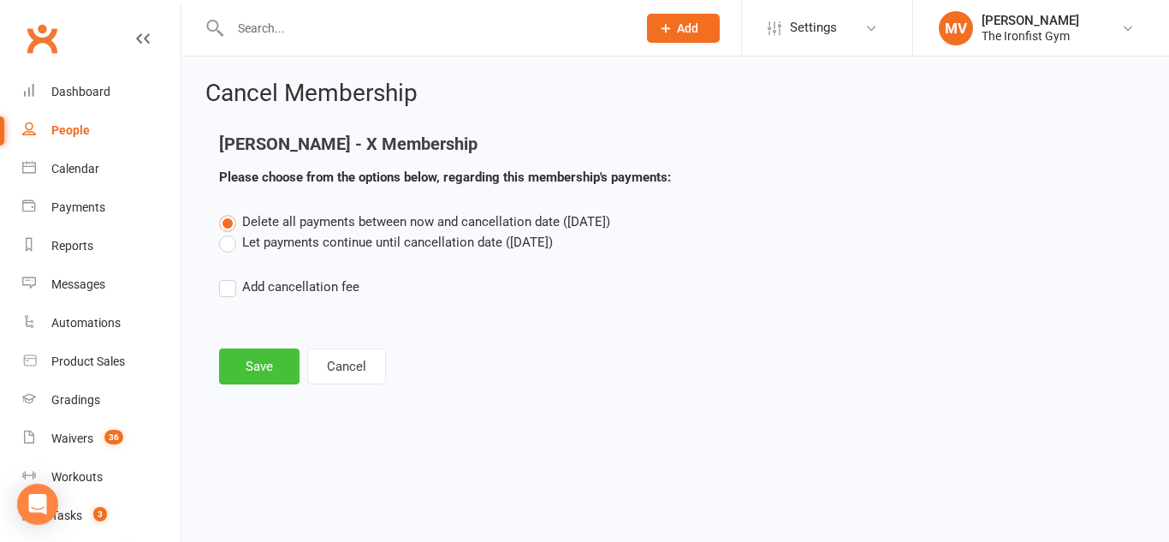
click at [281, 372] on footer "Save Cancel" at bounding box center [675, 366] width 912 height 36
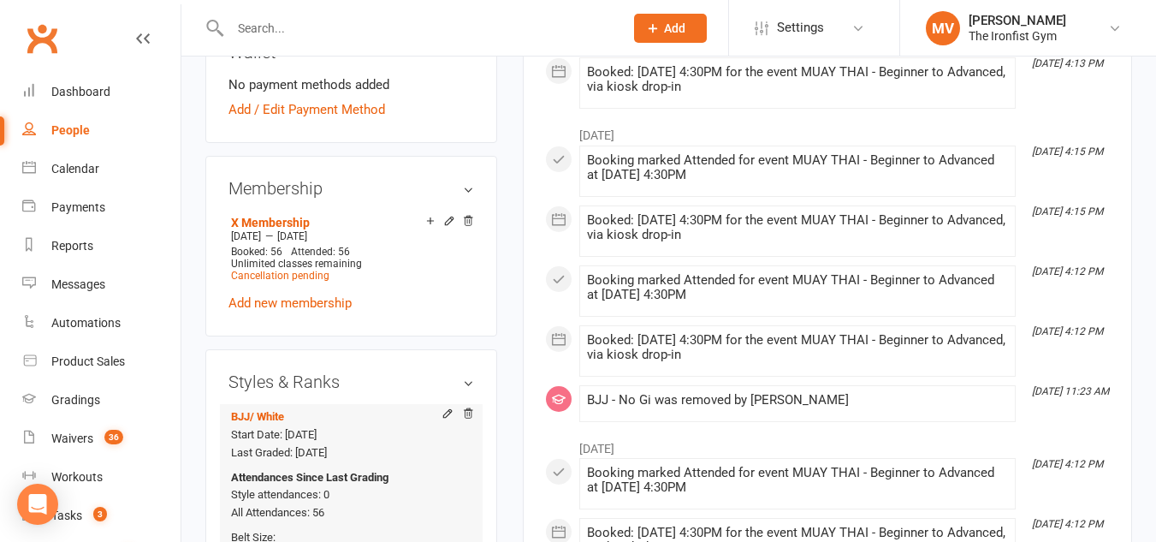
scroll to position [685, 0]
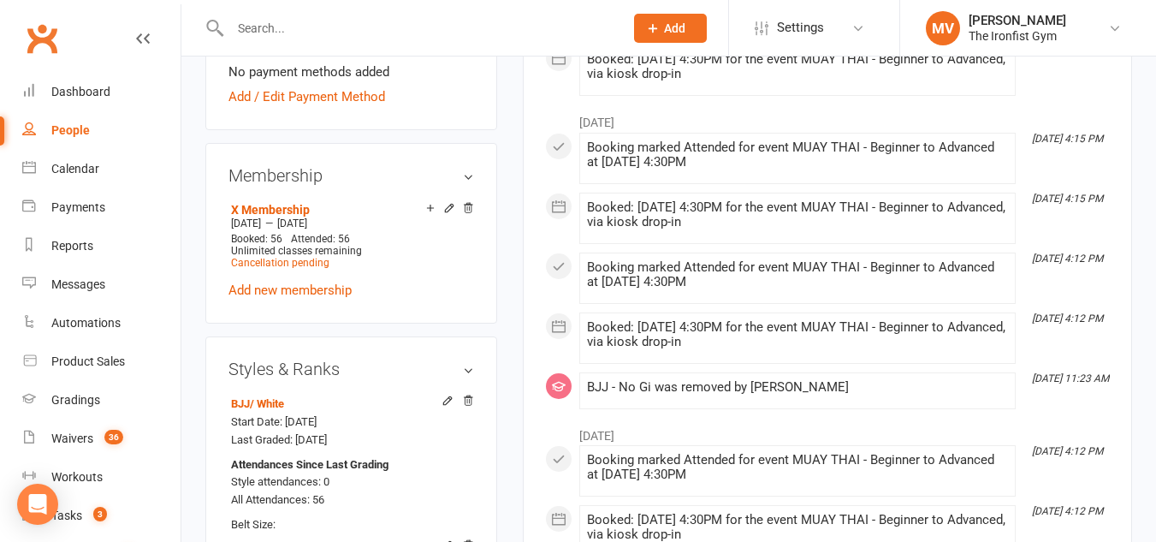
click at [319, 293] on link "Add new membership" at bounding box center [289, 289] width 123 height 15
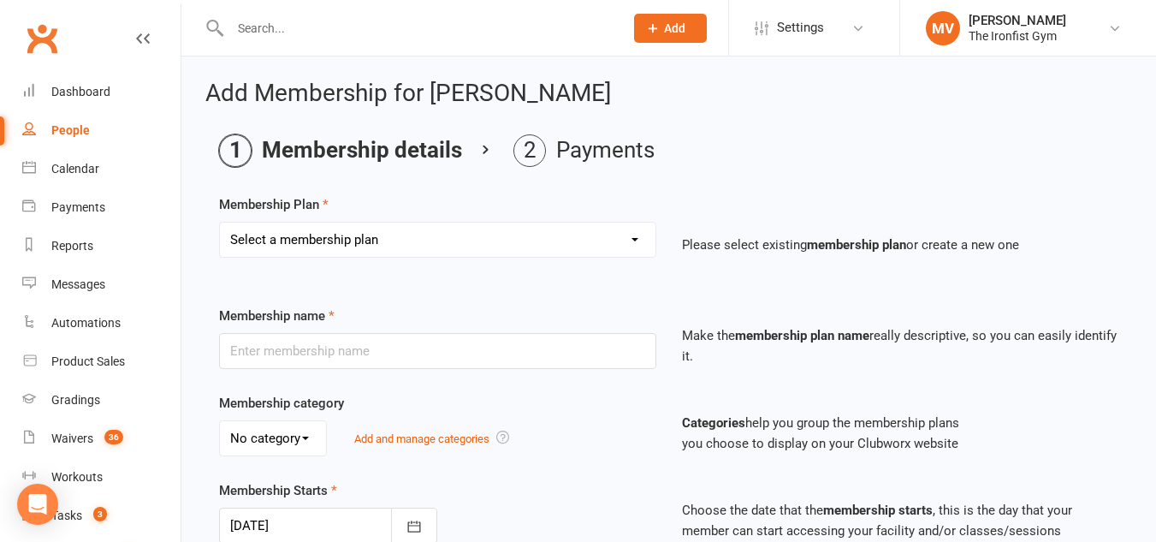
click at [619, 231] on select "Select a membership plan Create new Membership Plan Yearly Membership Adults Un…" at bounding box center [438, 239] width 436 height 34
select select "27"
click at [220, 222] on select "Select a membership plan Create new Membership Plan Yearly Membership Adults Un…" at bounding box center [438, 239] width 436 height 34
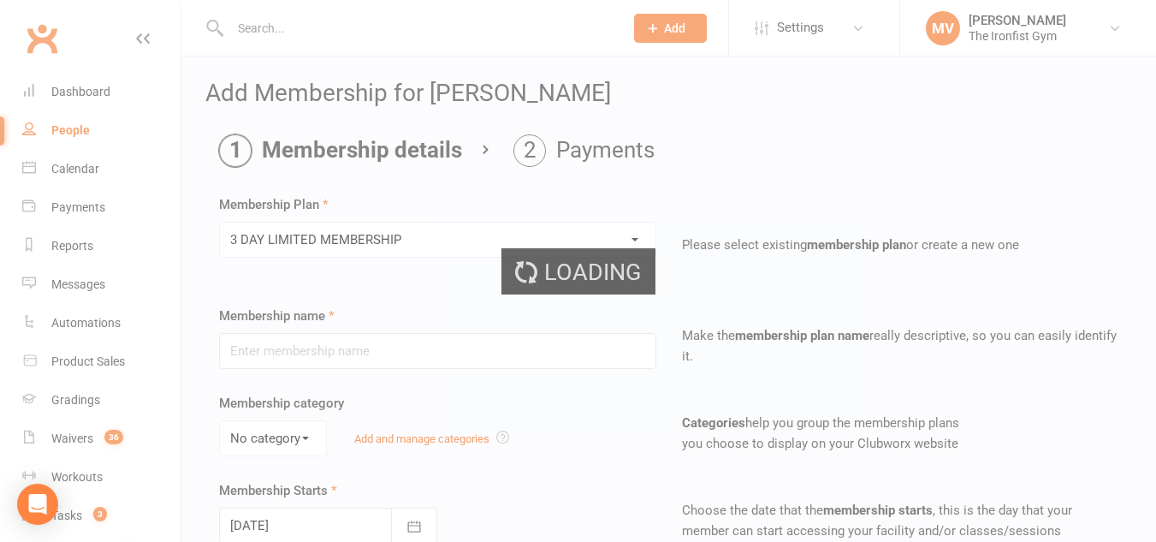
type input "3 DAY LIMITED MEMBERSHIP"
select select "0"
type input "0"
type input "3"
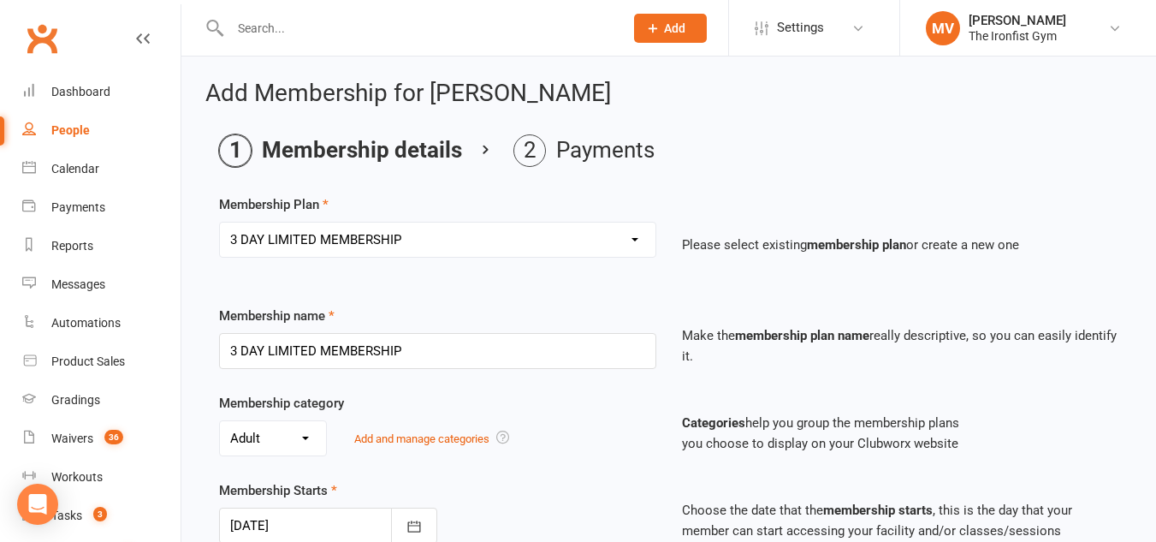
type input "[DATE]"
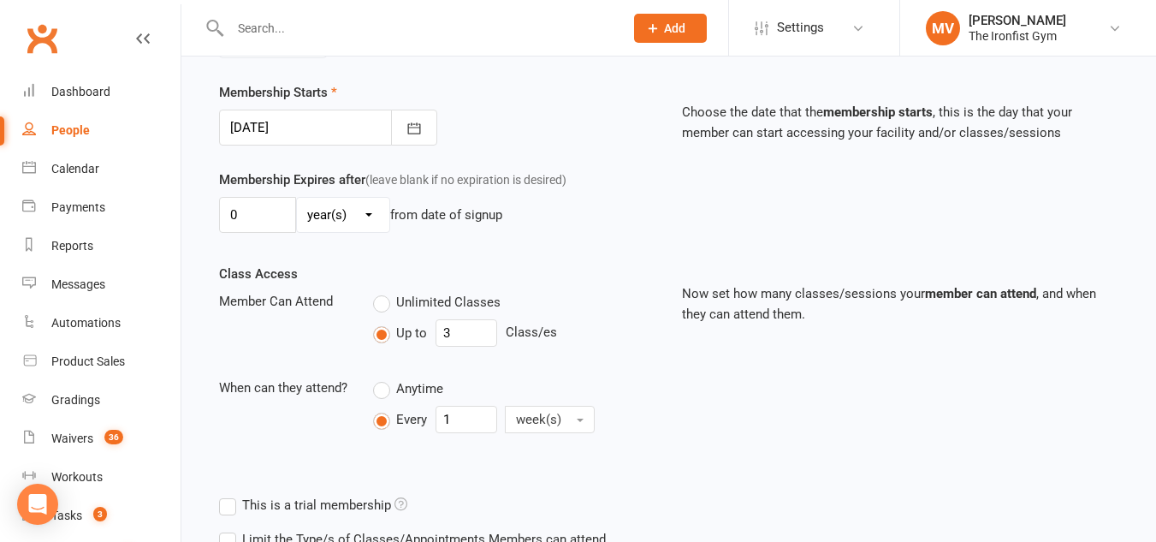
scroll to position [428, 0]
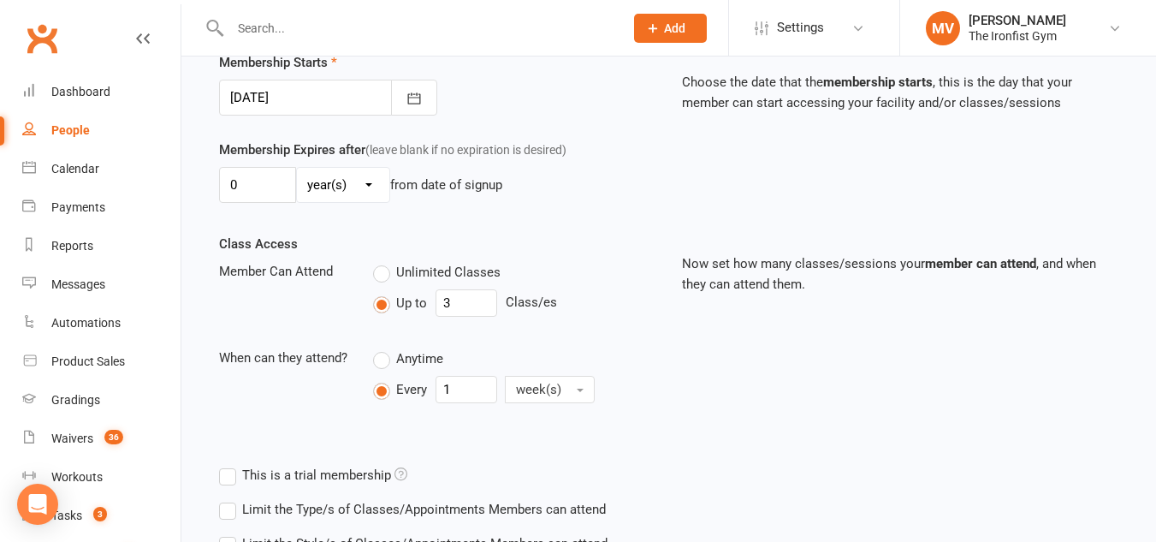
click at [384, 275] on label "Unlimited Classes" at bounding box center [436, 272] width 127 height 21
click at [384, 262] on input "Unlimited Classes" at bounding box center [378, 262] width 11 height 0
type input "0"
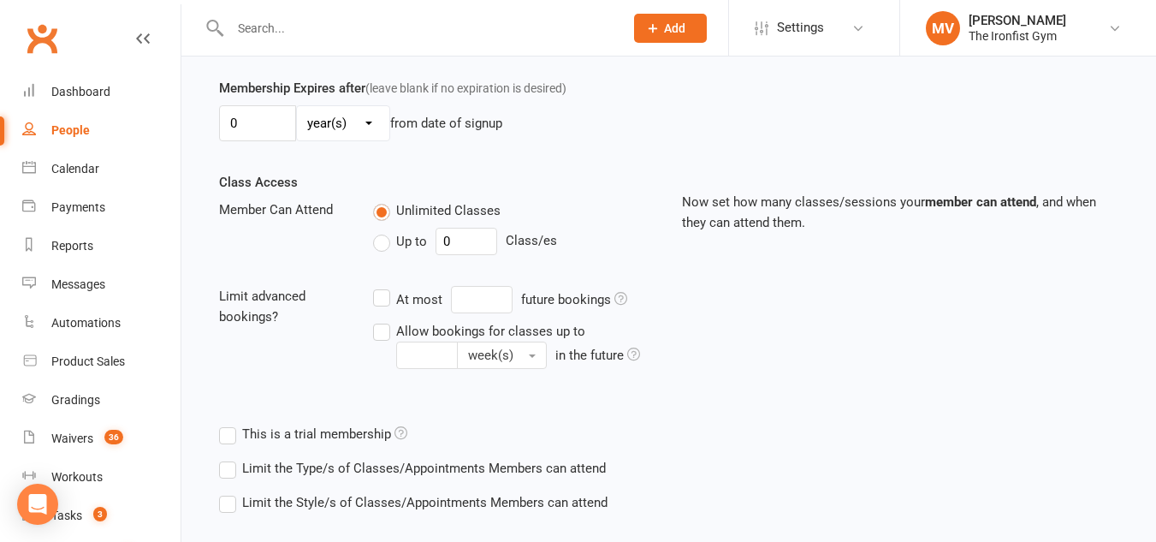
scroll to position [579, 0]
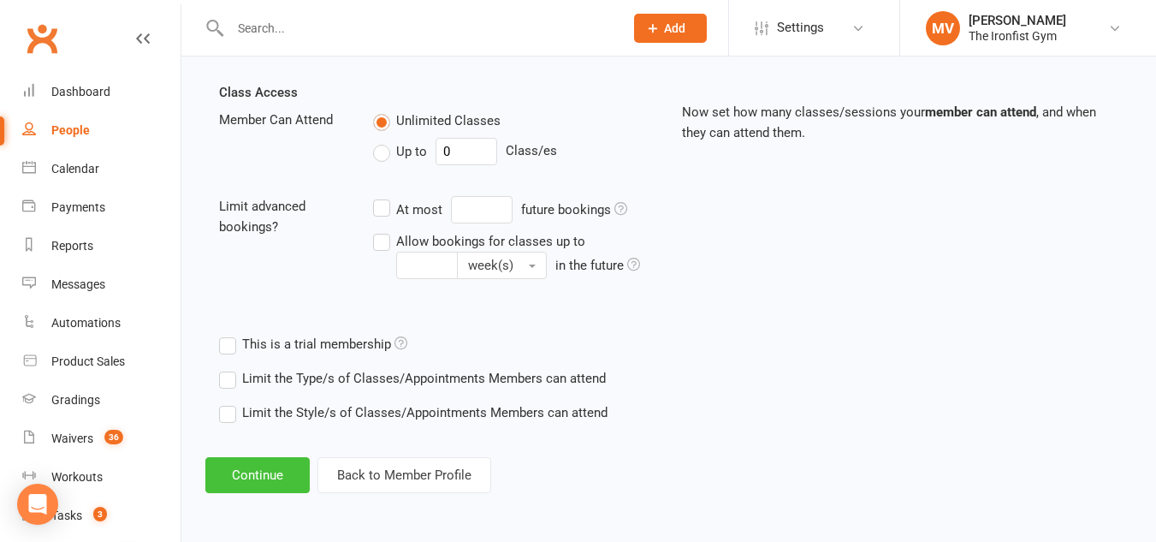
click at [264, 471] on button "Continue" at bounding box center [257, 475] width 104 height 36
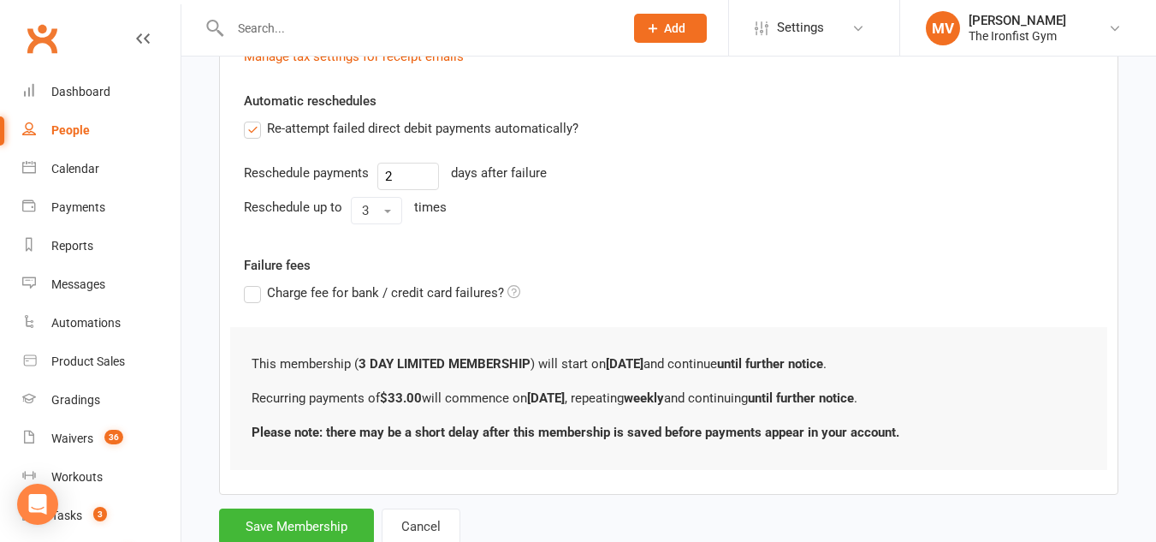
scroll to position [0, 0]
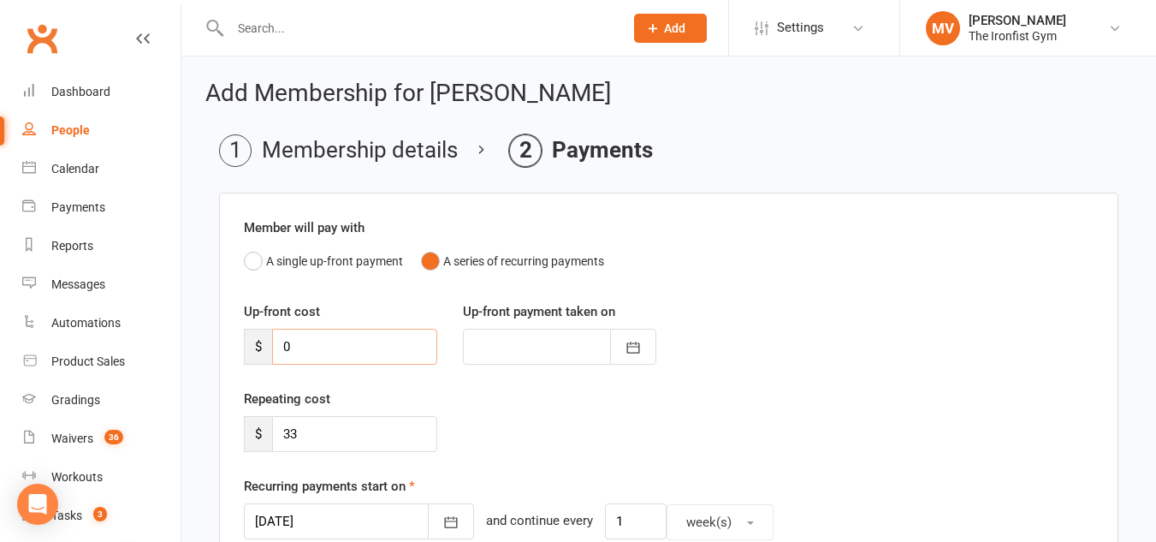
drag, startPoint x: 345, startPoint y: 348, endPoint x: 278, endPoint y: 341, distance: 67.2
click at [278, 341] on input "0" at bounding box center [354, 347] width 165 height 36
type input "3"
type input "[DATE]"
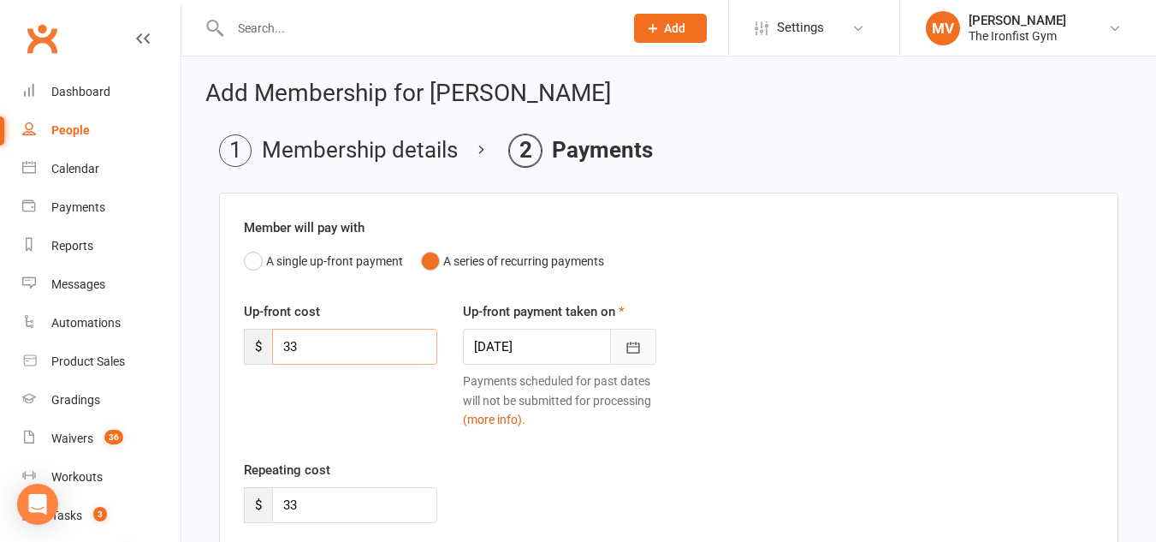
type input "33"
click at [630, 341] on icon "button" at bounding box center [633, 347] width 17 height 17
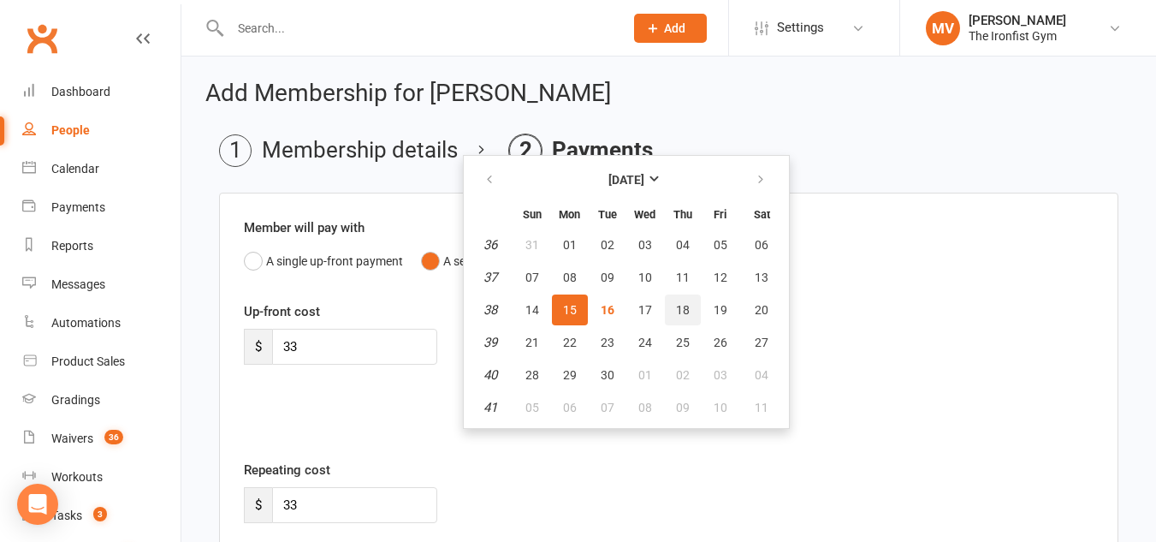
click at [685, 313] on span "18" at bounding box center [683, 310] width 14 height 14
type input "18 Sep 2025"
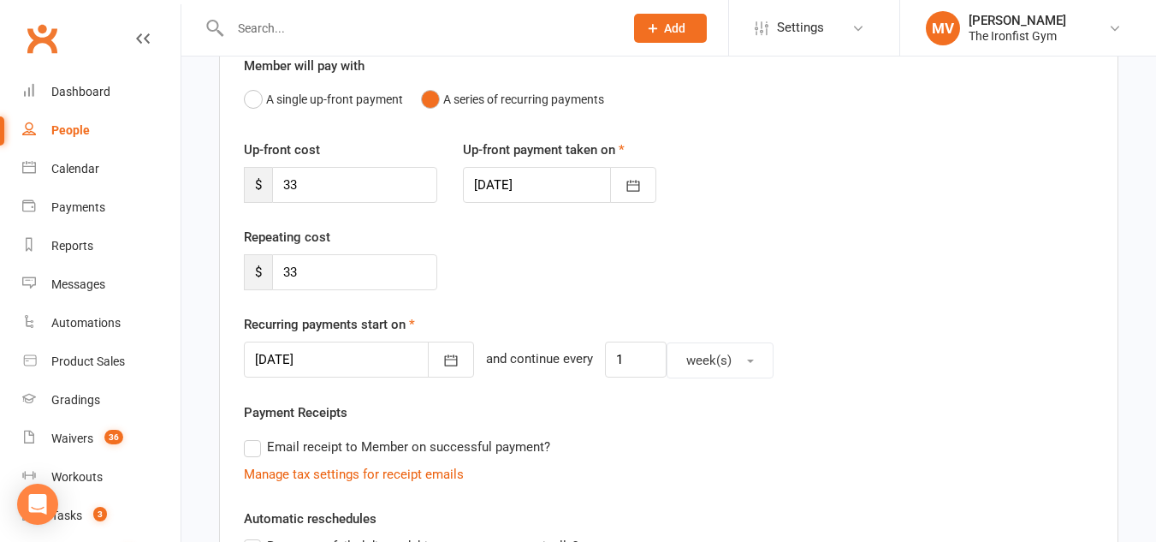
scroll to position [171, 0]
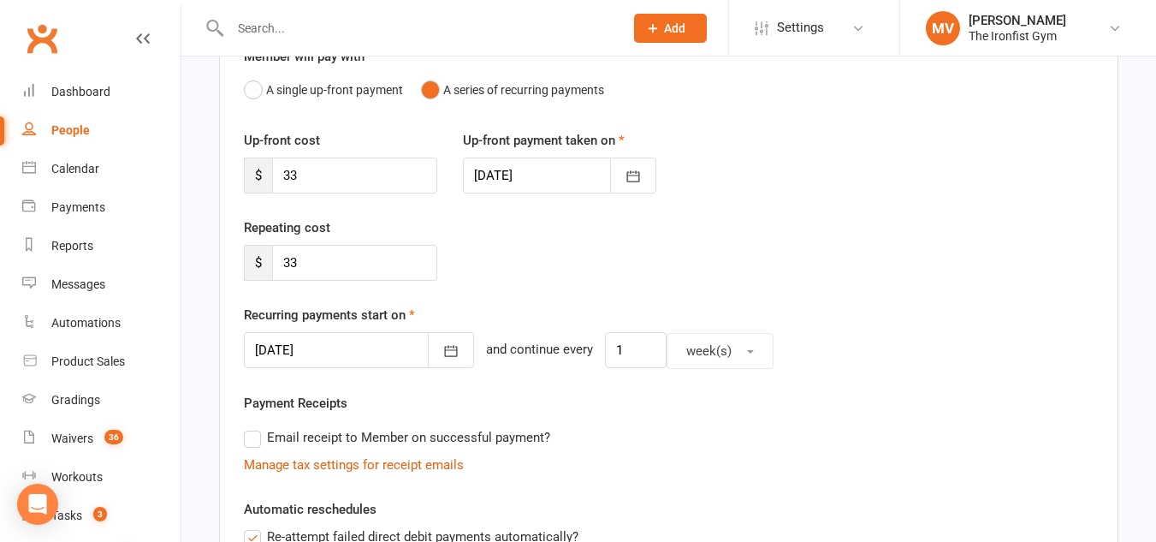
click at [398, 348] on div at bounding box center [359, 350] width 230 height 36
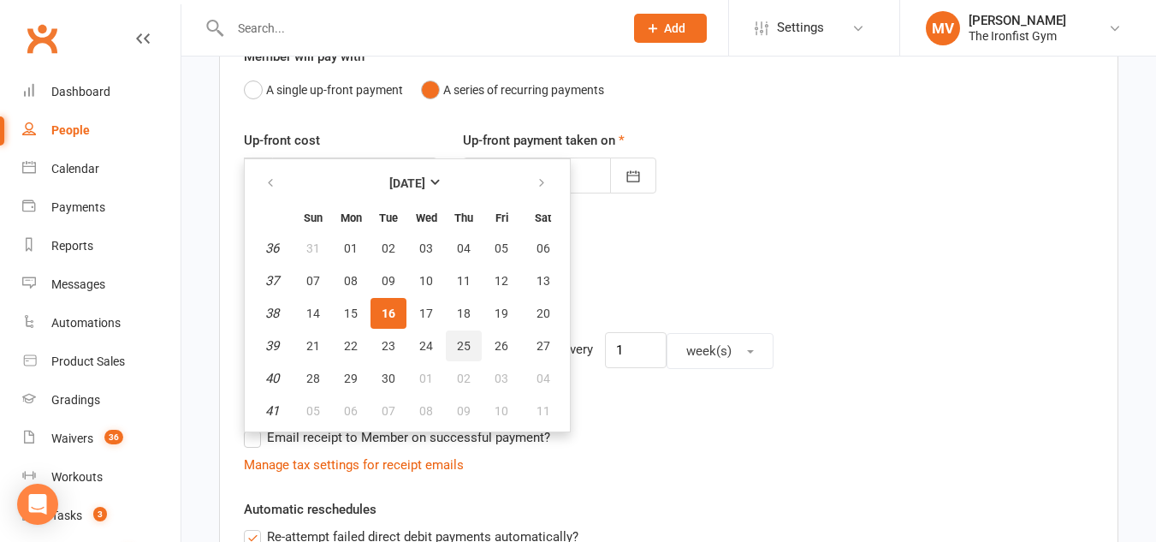
click at [465, 346] on span "25" at bounding box center [464, 346] width 14 height 14
type input "25 Sep 2025"
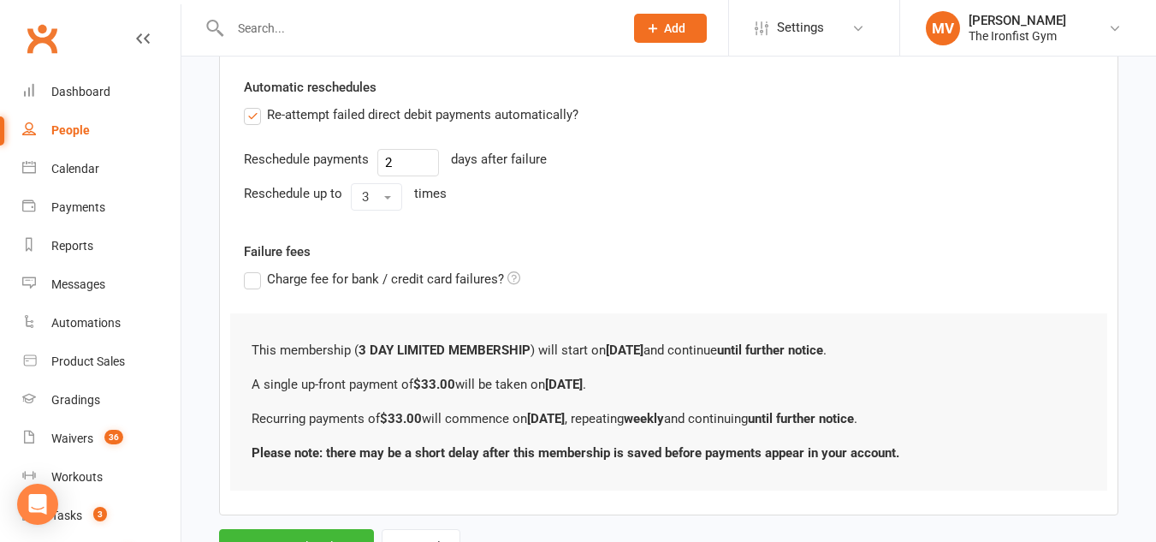
scroll to position [599, 0]
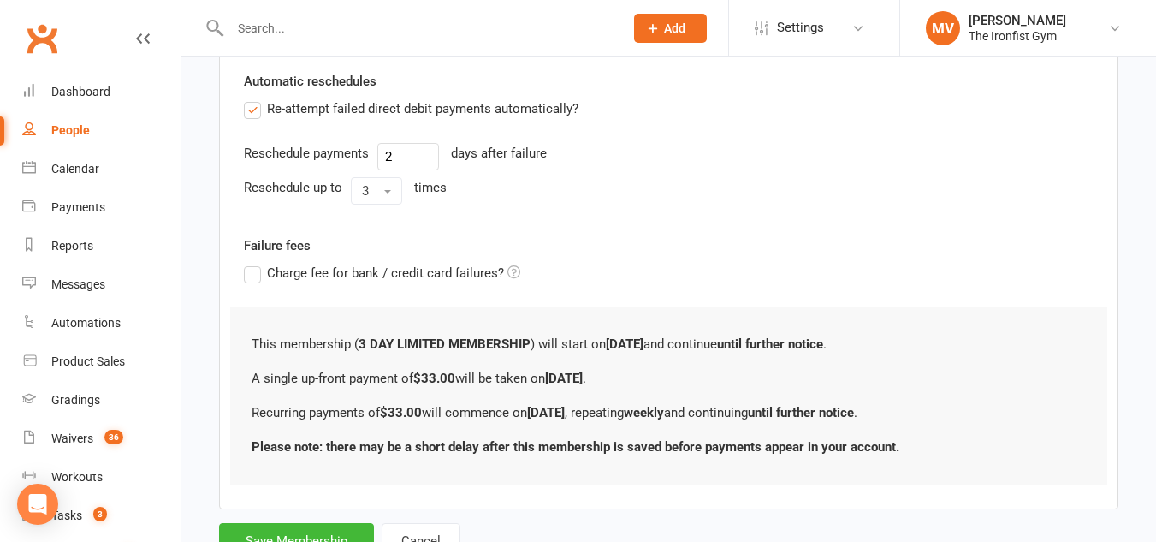
click at [255, 111] on label "Re-attempt failed direct debit payments automatically?" at bounding box center [411, 108] width 335 height 21
click at [255, 98] on input "Re-attempt failed direct debit payments automatically?" at bounding box center [249, 98] width 11 height 0
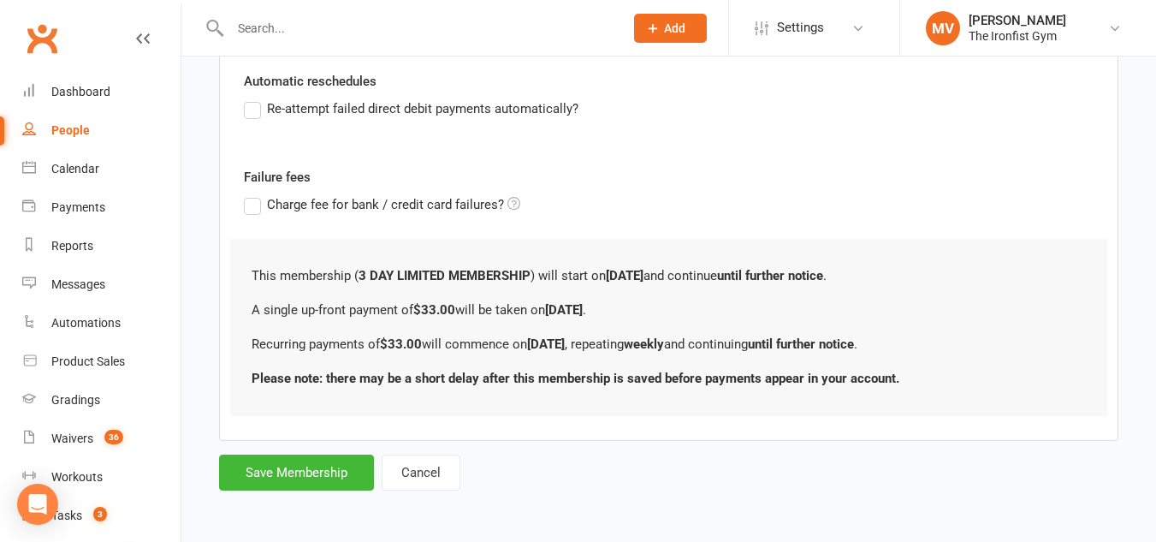
scroll to position [600, 0]
click at [326, 468] on button "Save Membership" at bounding box center [296, 472] width 155 height 36
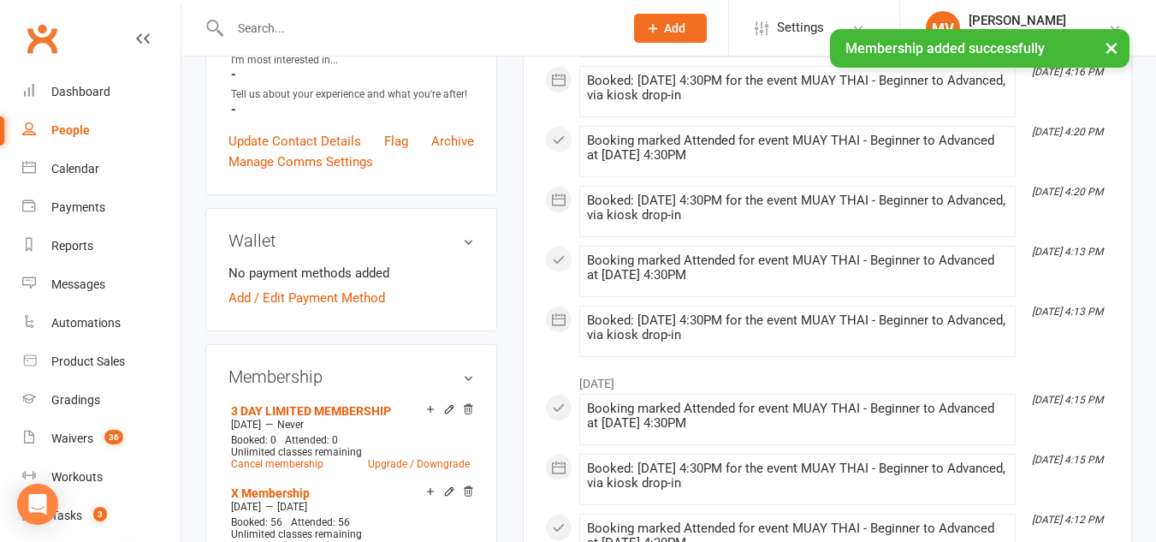
scroll to position [513, 0]
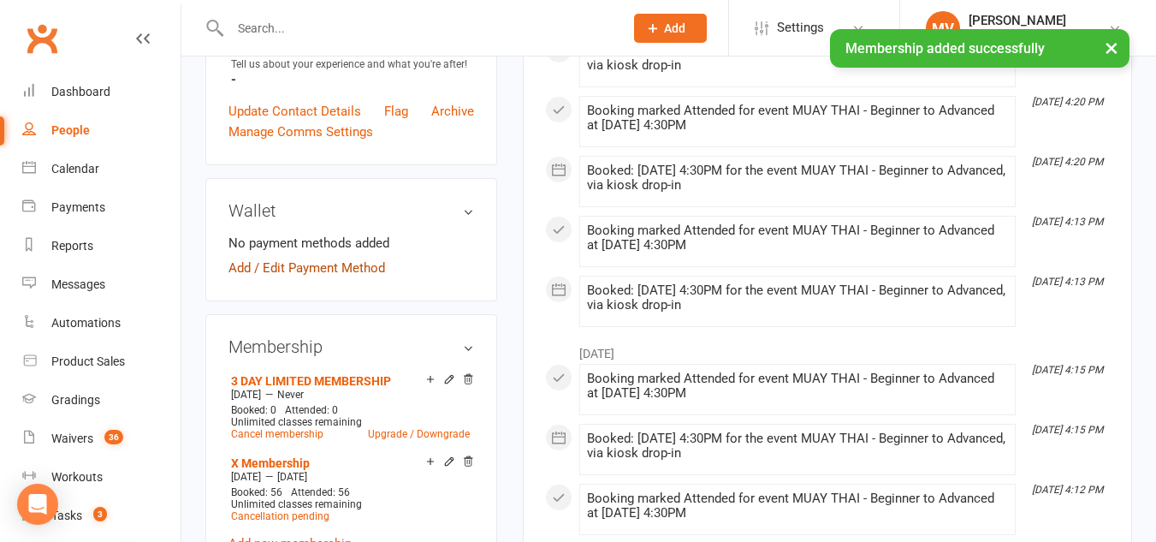
click at [340, 264] on link "Add / Edit Payment Method" at bounding box center [306, 268] width 157 height 21
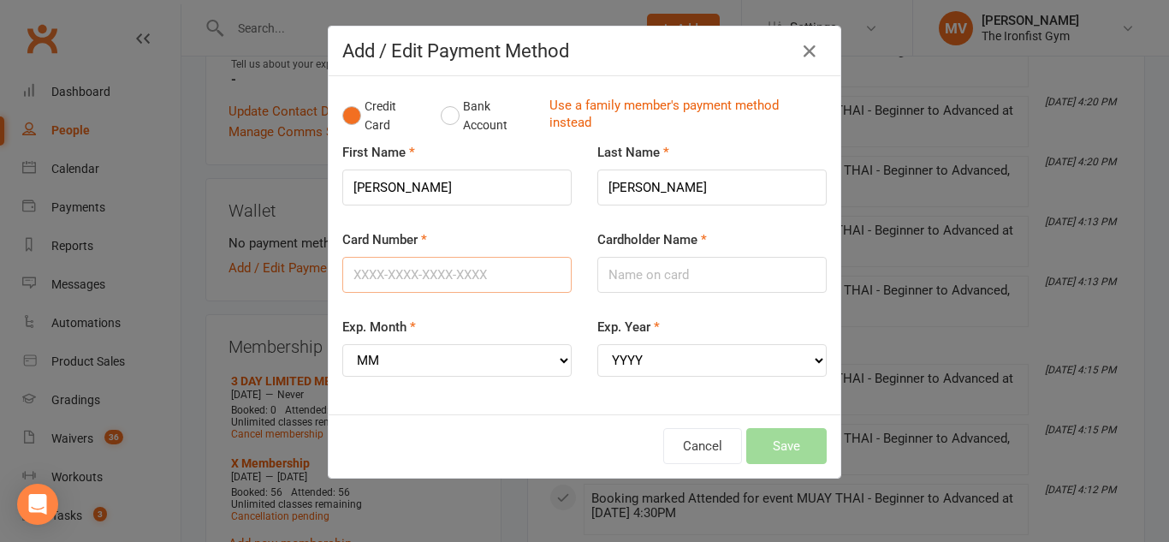
click at [420, 270] on input "Card Number" at bounding box center [456, 275] width 229 height 36
type input "4564627125421545"
click at [449, 359] on select "MM 01 02 03 04 05 06 07 08 09 10 11 12" at bounding box center [456, 360] width 229 height 33
select select "02"
click at [342, 344] on select "MM 01 02 03 04 05 06 07 08 09 10 11 12" at bounding box center [456, 360] width 229 height 33
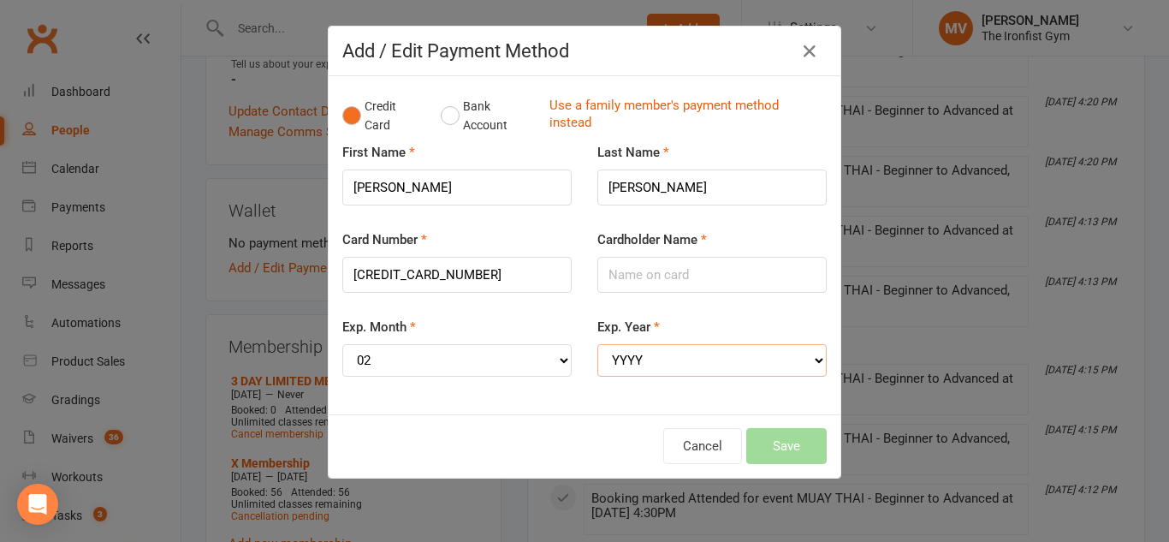
click at [660, 356] on select "YYYY 2025 2026 2027 2028 2029 2030 2031 2032 2033 2034" at bounding box center [711, 360] width 229 height 33
select select "2027"
click at [597, 344] on select "YYYY 2025 2026 2027 2028 2029 2030 2031 2032 2033 2034" at bounding box center [711, 360] width 229 height 33
drag, startPoint x: 660, startPoint y: 344, endPoint x: 645, endPoint y: 177, distance: 167.5
click at [644, 177] on input "Ross" at bounding box center [711, 187] width 229 height 36
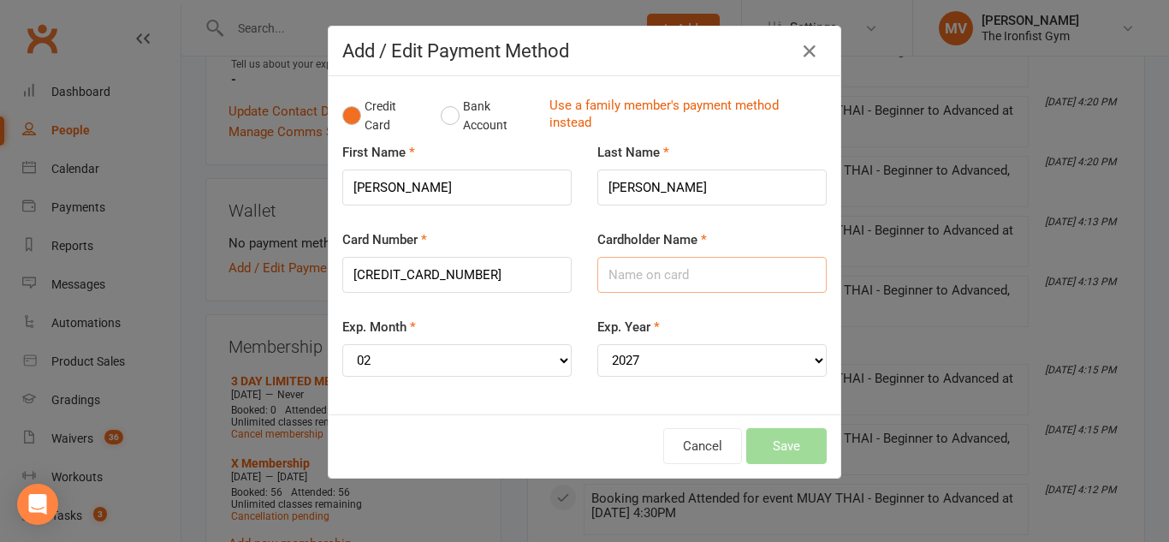
click at [643, 273] on input "Cardholder Name" at bounding box center [711, 275] width 229 height 36
type input "Doug Ross"
drag, startPoint x: 786, startPoint y: 442, endPoint x: 777, endPoint y: 434, distance: 12.1
click at [786, 442] on button "Save" at bounding box center [786, 446] width 80 height 36
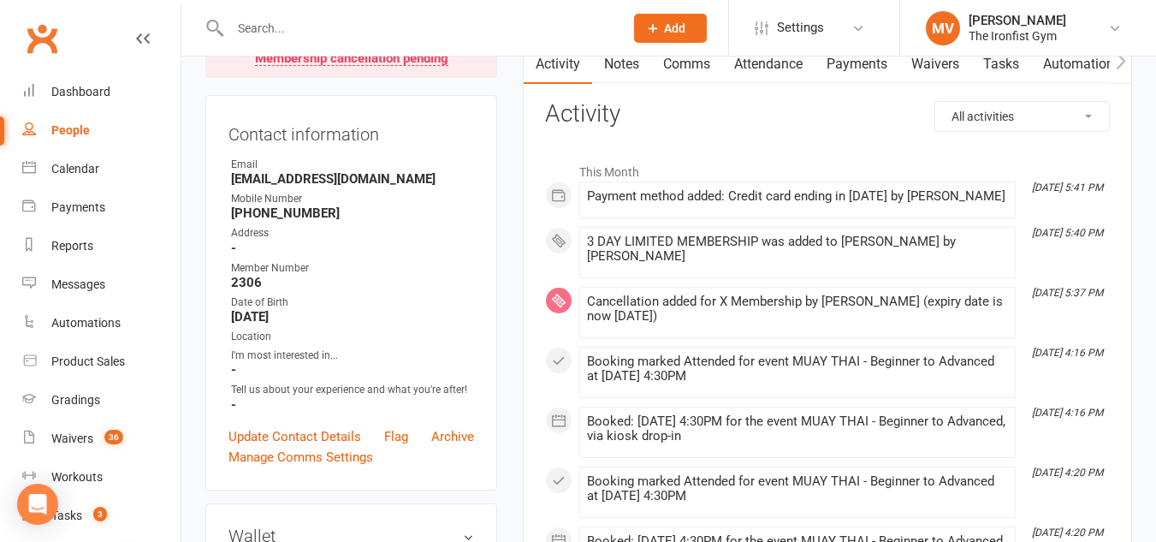
scroll to position [0, 0]
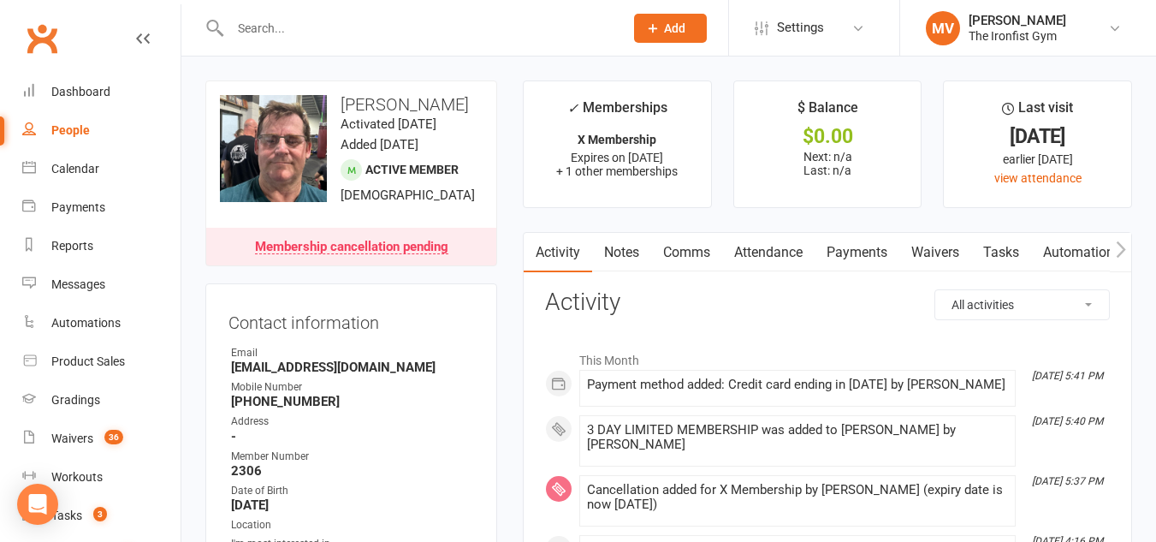
drag, startPoint x: 274, startPoint y: 569, endPoint x: 358, endPoint y: 37, distance: 538.8
click at [345, 29] on input "text" at bounding box center [418, 28] width 387 height 24
click at [378, 29] on input "text" at bounding box center [418, 28] width 387 height 24
click at [315, 27] on input "text" at bounding box center [418, 28] width 387 height 24
type input "J"
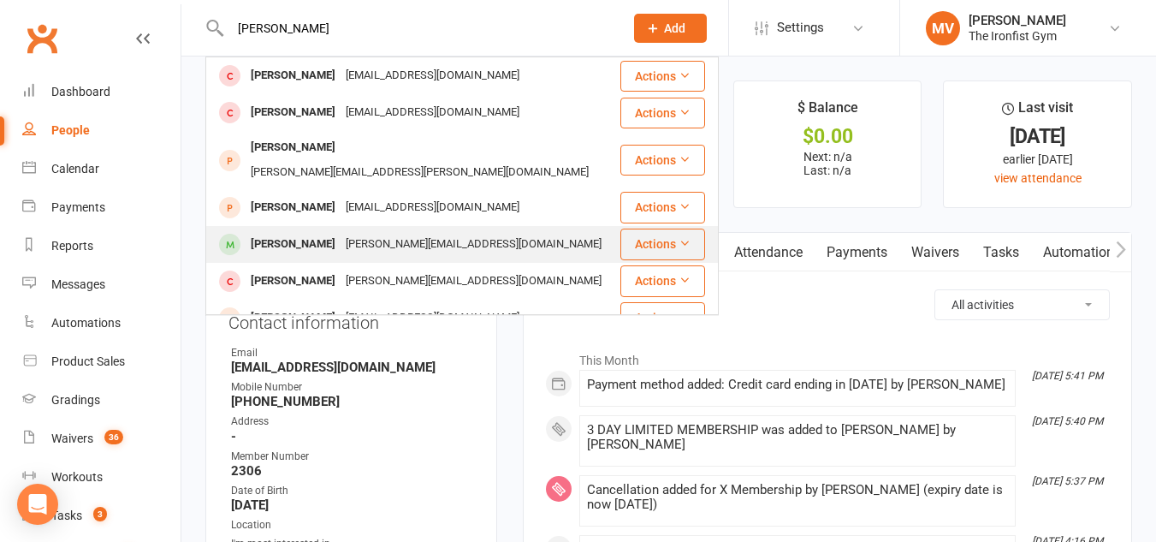
type input "KELLY C"
click at [303, 232] on div "[PERSON_NAME]" at bounding box center [293, 244] width 95 height 25
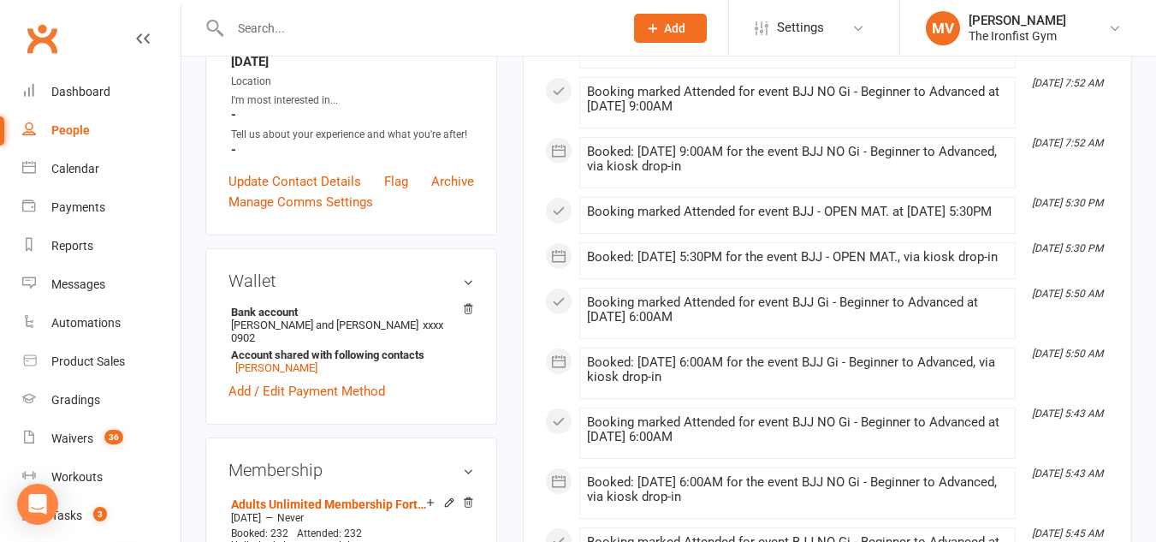
scroll to position [171, 0]
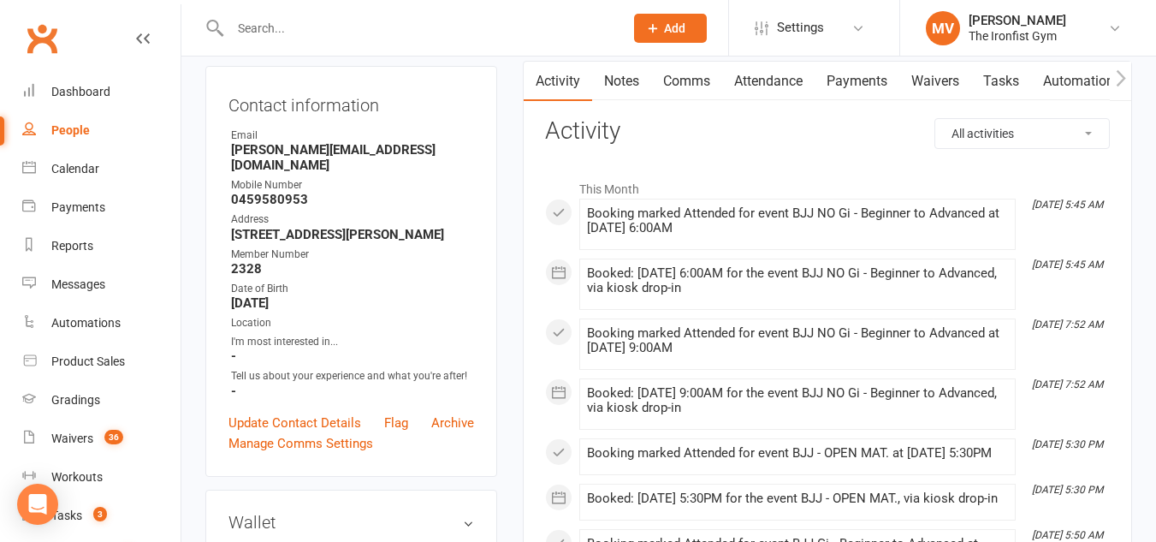
drag, startPoint x: 865, startPoint y: 87, endPoint x: 863, endPoint y: 96, distance: 8.9
click at [865, 87] on link "Payments" at bounding box center [857, 81] width 85 height 39
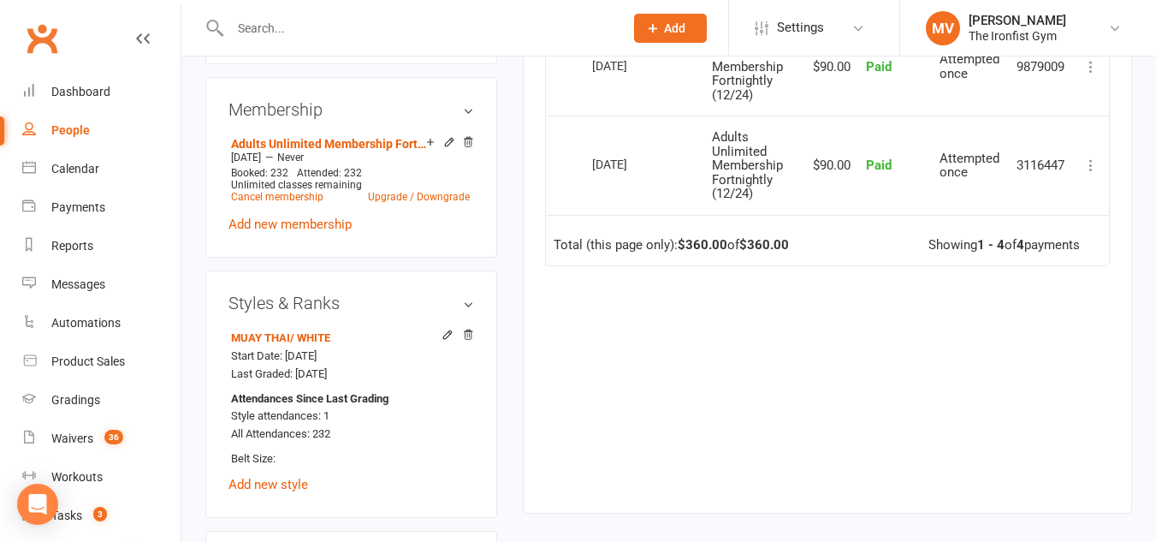
scroll to position [685, 0]
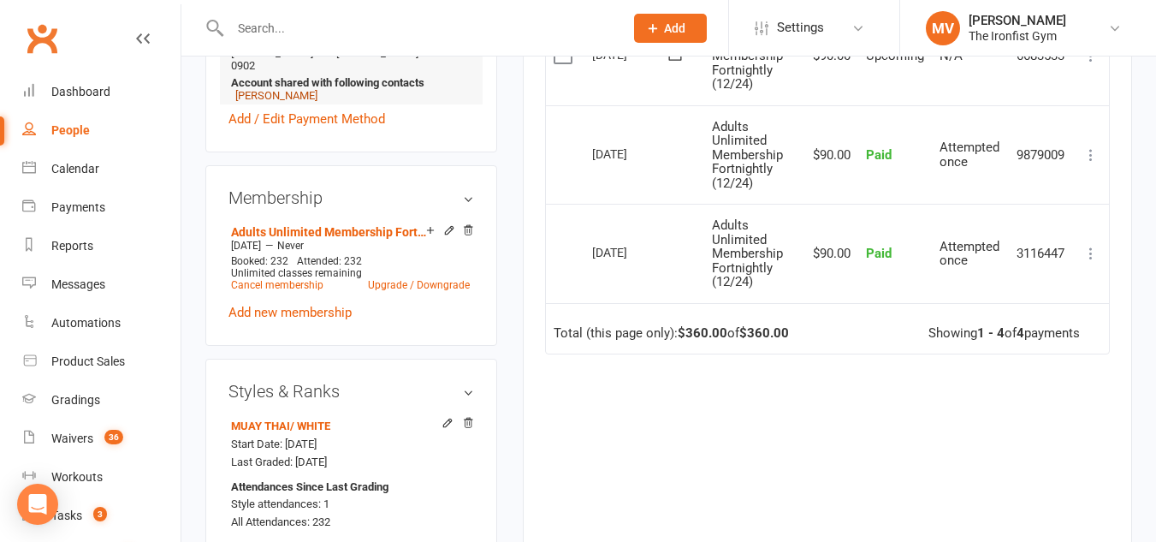
click at [317, 102] on link "Charlotte Chambers" at bounding box center [276, 95] width 82 height 13
click at [317, 103] on ui-view "Prospect Member Non-attending contact Class / event Appointment Grading event T…" at bounding box center [578, 359] width 1156 height 2078
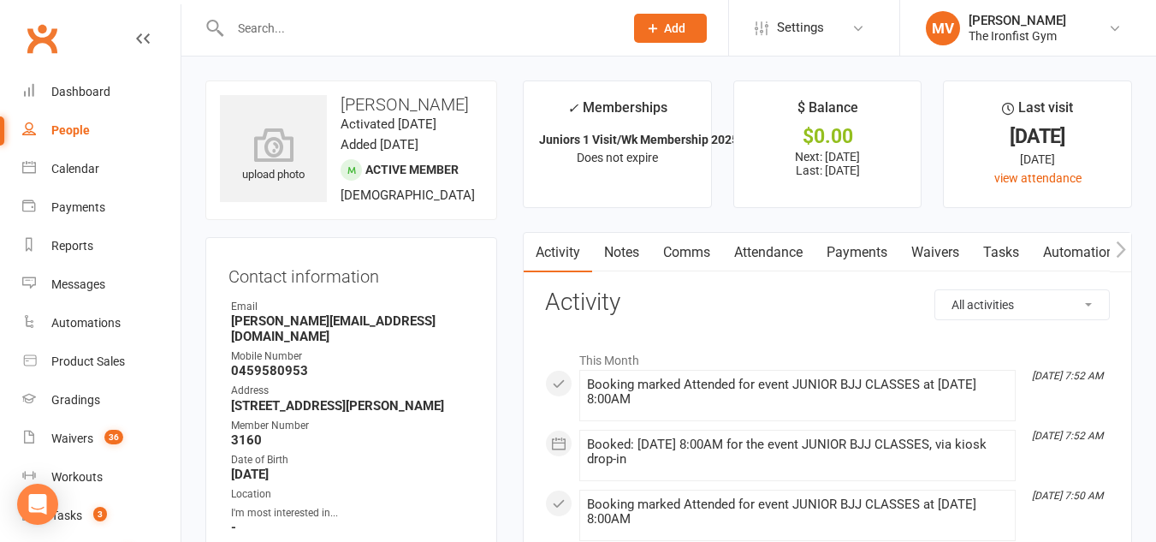
click at [886, 244] on link "Payments" at bounding box center [857, 252] width 85 height 39
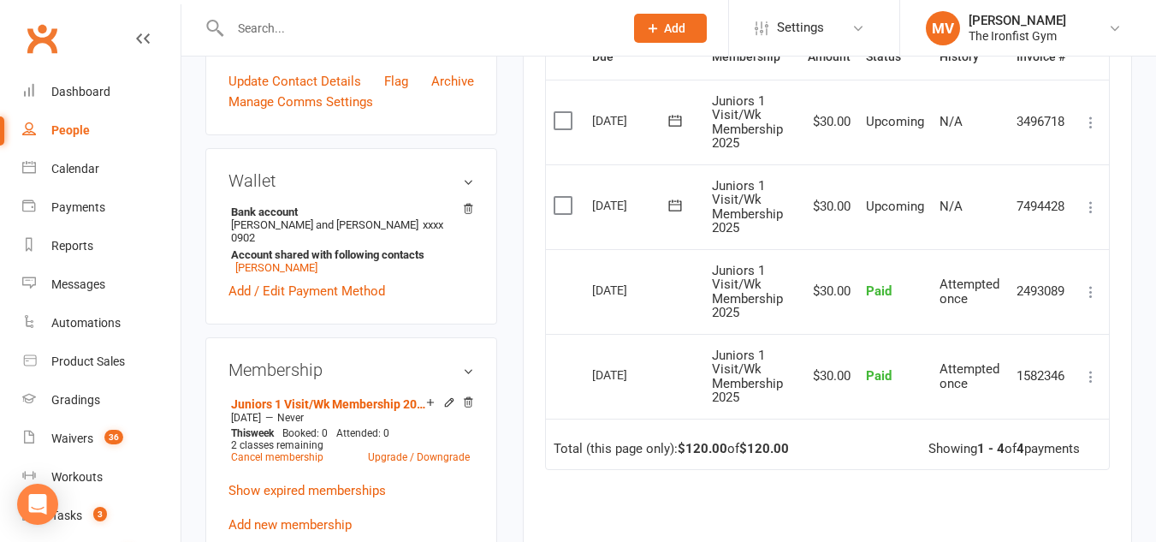
scroll to position [513, 0]
click at [523, 277] on div "Activity Notes Comms Attendance Payments Waivers Tasks Automations Workouts Gra…" at bounding box center [827, 217] width 609 height 998
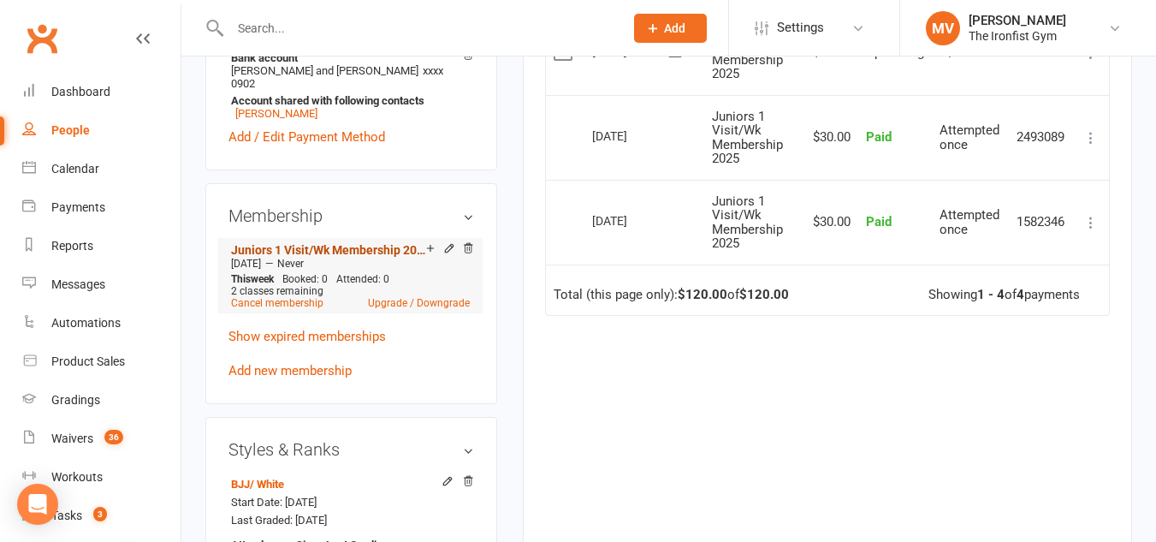
scroll to position [685, 0]
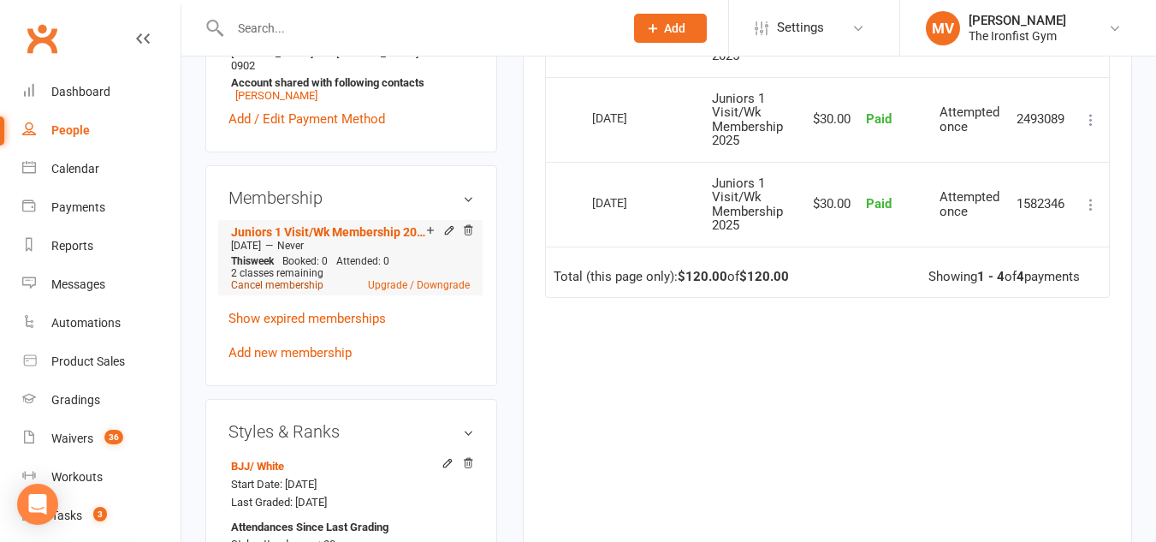
click at [297, 291] on link "Cancel membership" at bounding box center [277, 285] width 92 height 12
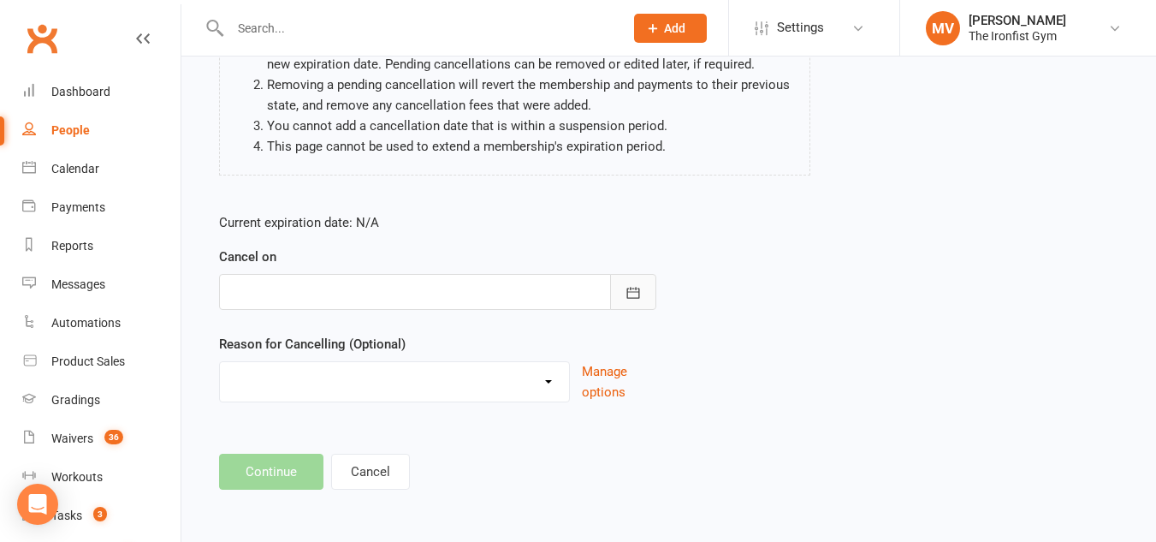
click at [623, 291] on button "button" at bounding box center [633, 292] width 46 height 36
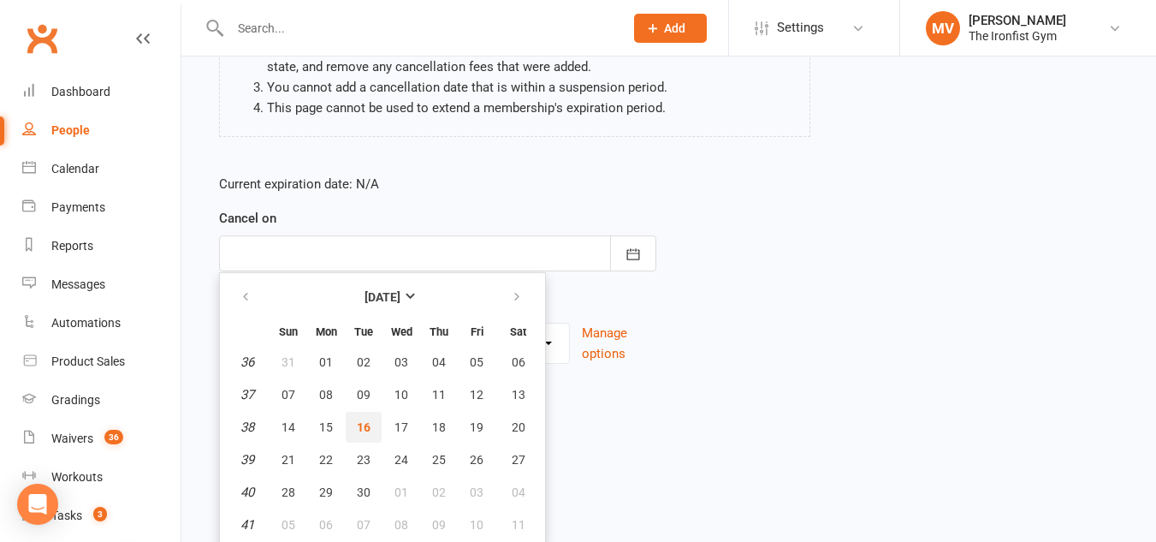
click at [369, 429] on span "16" at bounding box center [364, 427] width 14 height 14
type input "[DATE]"
click at [369, 429] on main "Charlotte Chambers - Juniors 1 Visit/Wk Membership 2025 Please be aware of the …" at bounding box center [668, 174] width 927 height 553
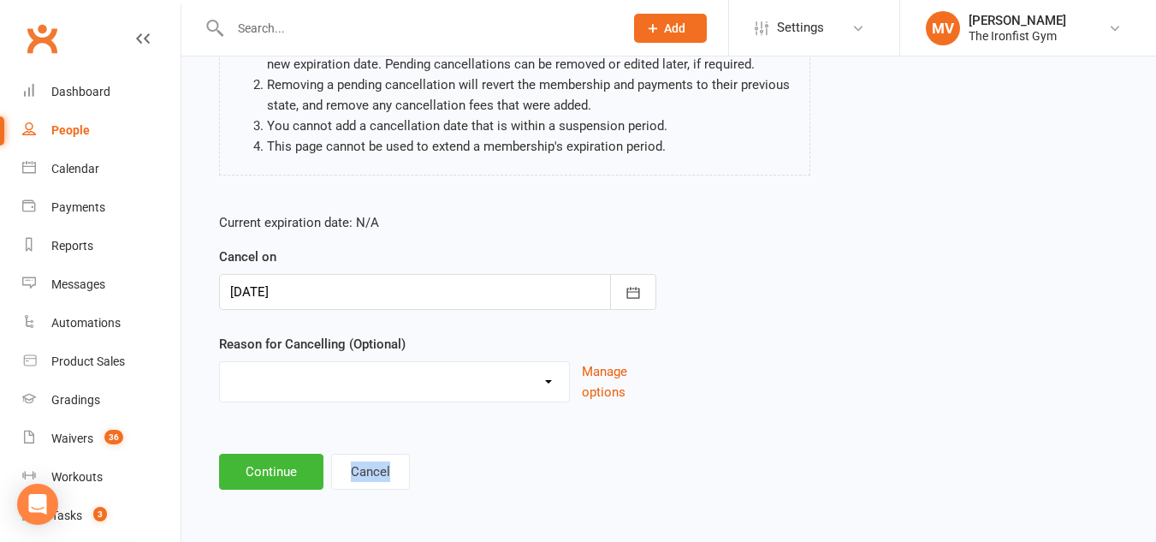
scroll to position [198, 0]
click at [492, 380] on select "Defaulted Payments Double Up with Transfer Downgrade End of PIF Term Failed Pay…" at bounding box center [394, 379] width 349 height 34
select select "9"
click at [220, 362] on select "Defaulted Payments Double Up with Transfer Downgrade End of PIF Term Failed Pay…" at bounding box center [394, 379] width 349 height 34
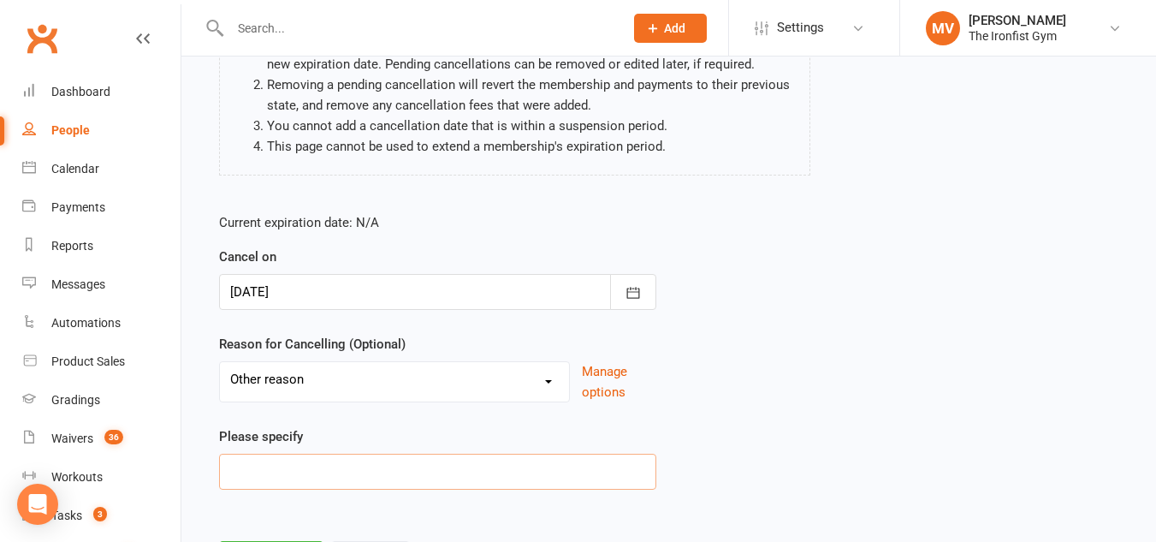
click at [278, 459] on input at bounding box center [437, 472] width 437 height 36
click at [267, 463] on input at bounding box center [437, 472] width 437 height 36
type input "r"
click at [282, 469] on input "Refer - dan" at bounding box center [437, 472] width 437 height 36
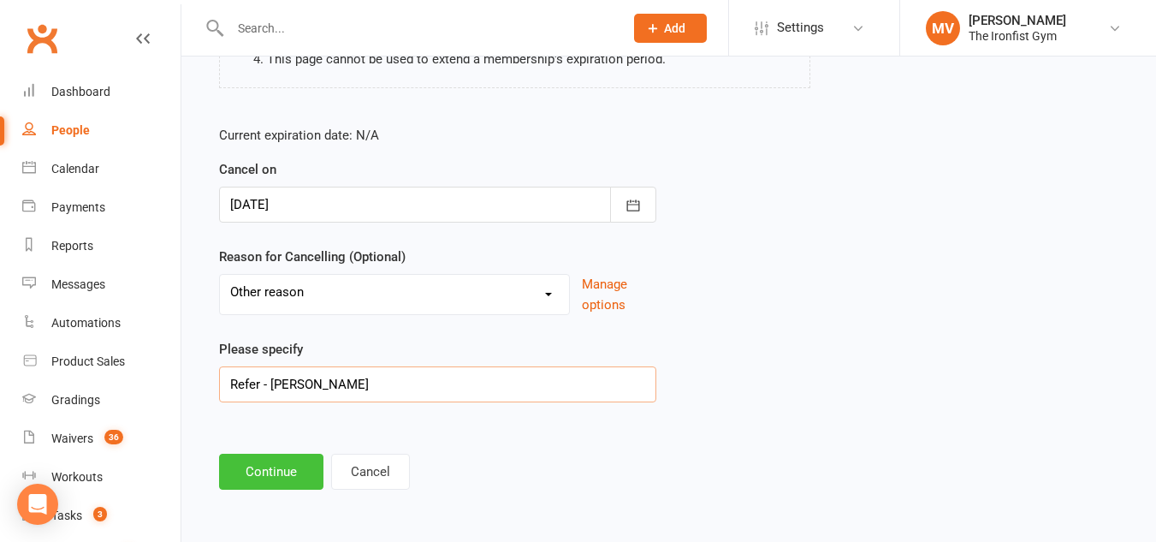
type input "Refer - Dan"
click at [276, 466] on button "Continue" at bounding box center [271, 472] width 104 height 36
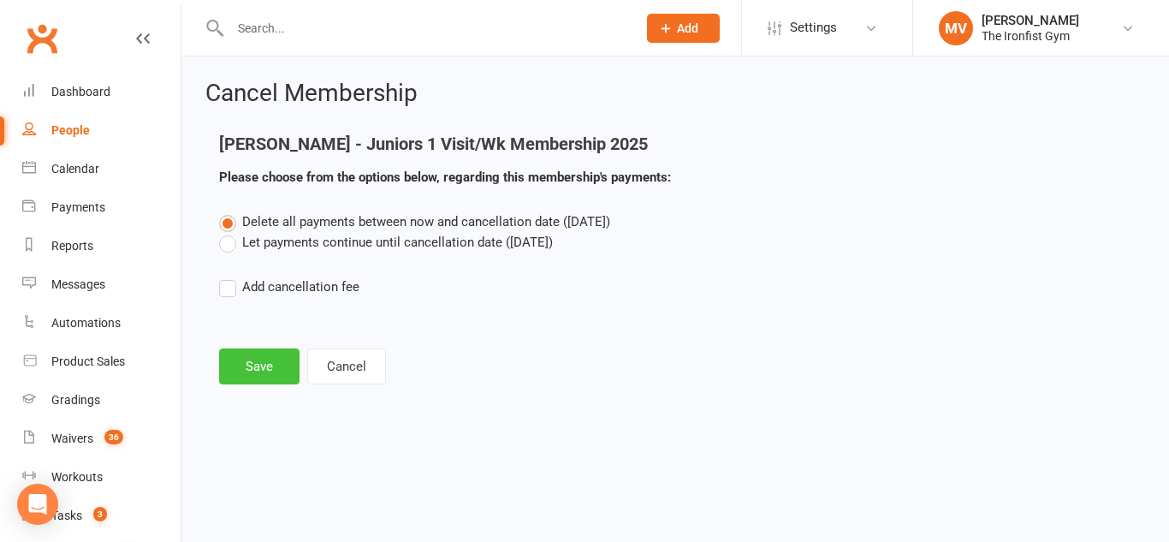
click at [266, 359] on button "Save" at bounding box center [259, 366] width 80 height 36
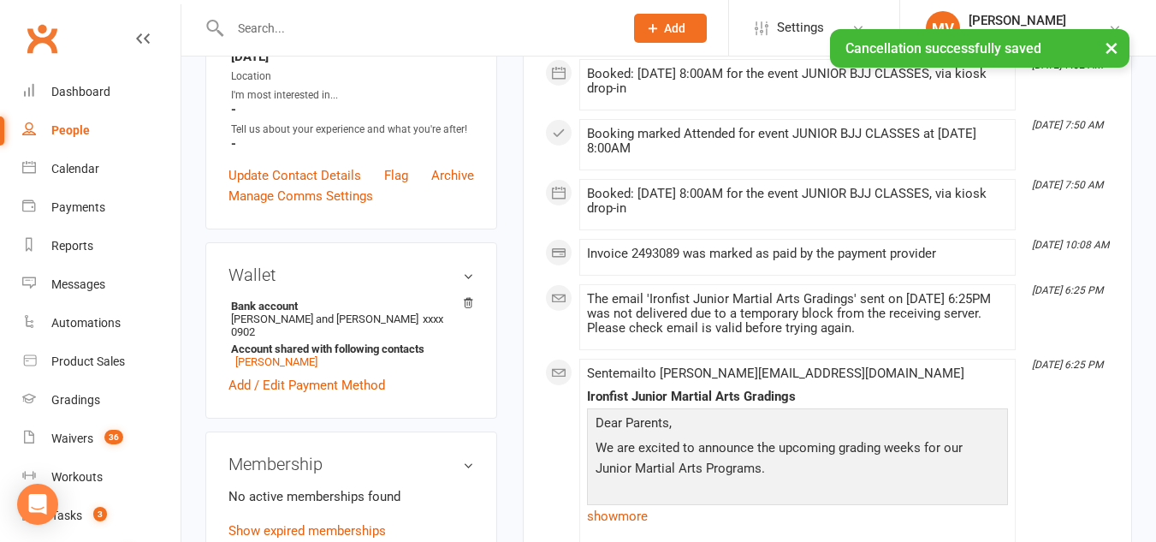
scroll to position [513, 0]
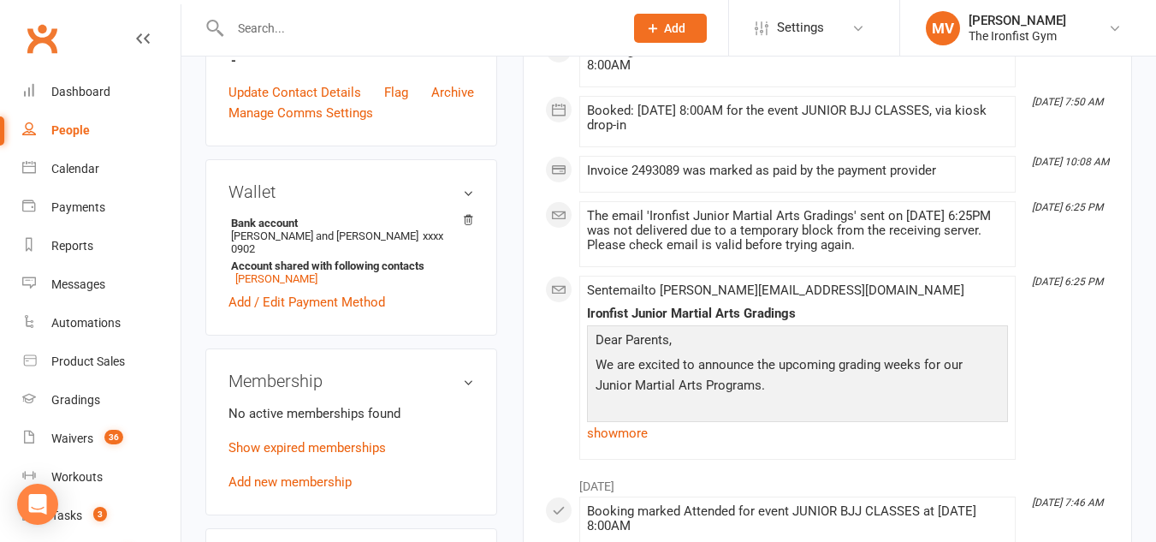
drag, startPoint x: 288, startPoint y: 498, endPoint x: 294, endPoint y: 507, distance: 10.0
click at [289, 489] on link "Add new membership" at bounding box center [289, 481] width 123 height 15
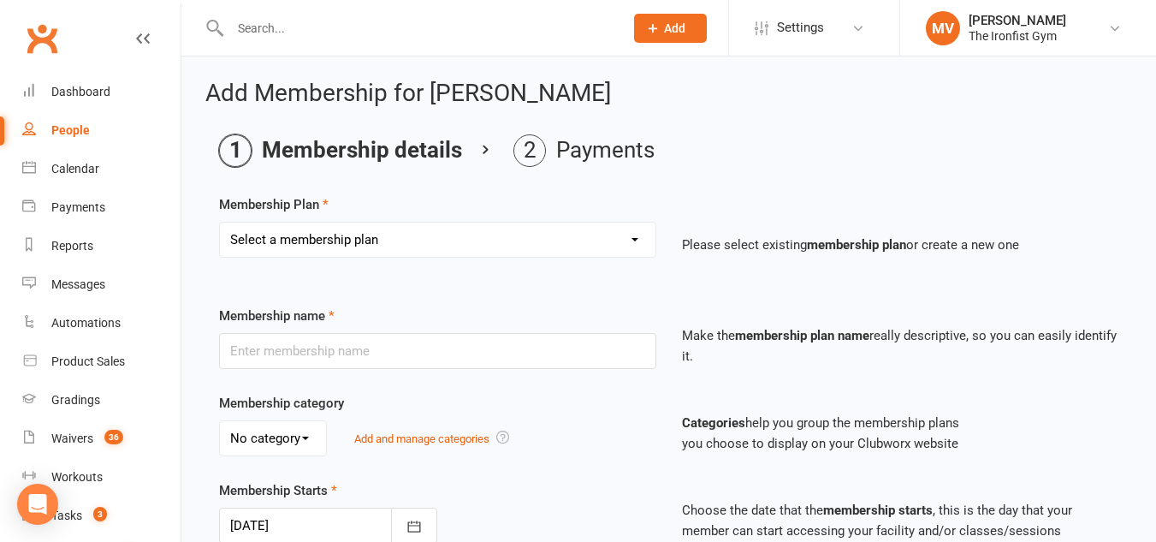
click at [630, 238] on select "Select a membership plan Create new Membership Plan Yearly Membership Adults Un…" at bounding box center [438, 239] width 436 height 34
select select "28"
click at [220, 222] on select "Select a membership plan Create new Membership Plan Yearly Membership Adults Un…" at bounding box center [438, 239] width 436 height 34
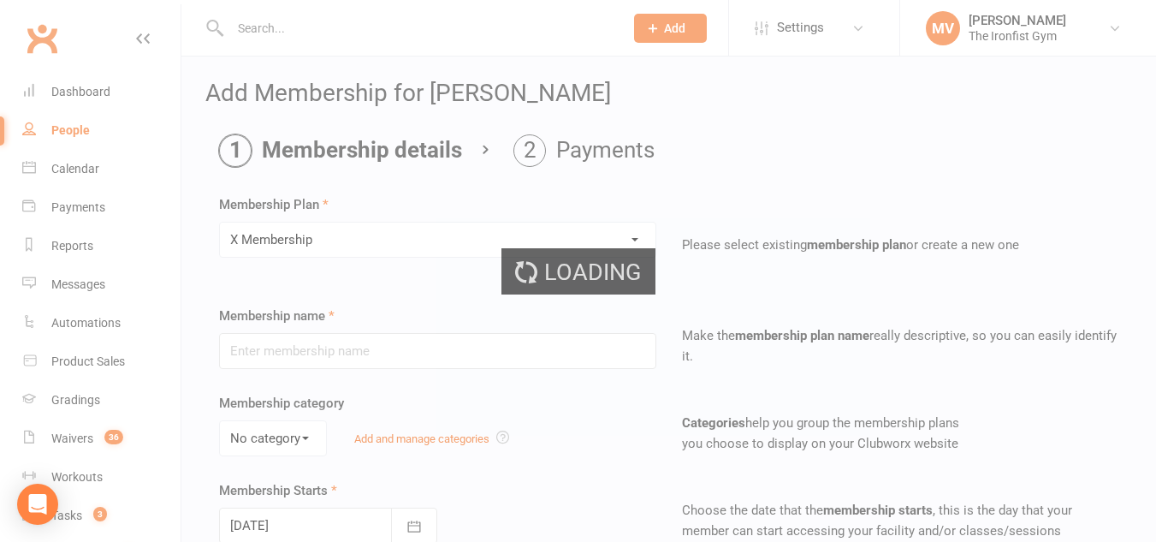
type input "X Membership"
select select "3"
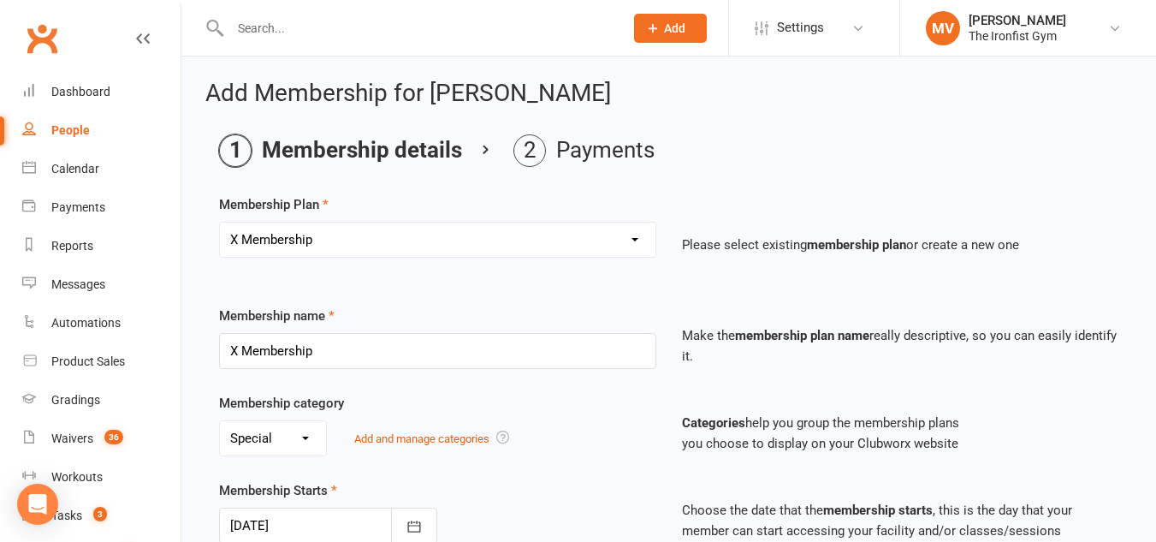
type input "[DATE]"
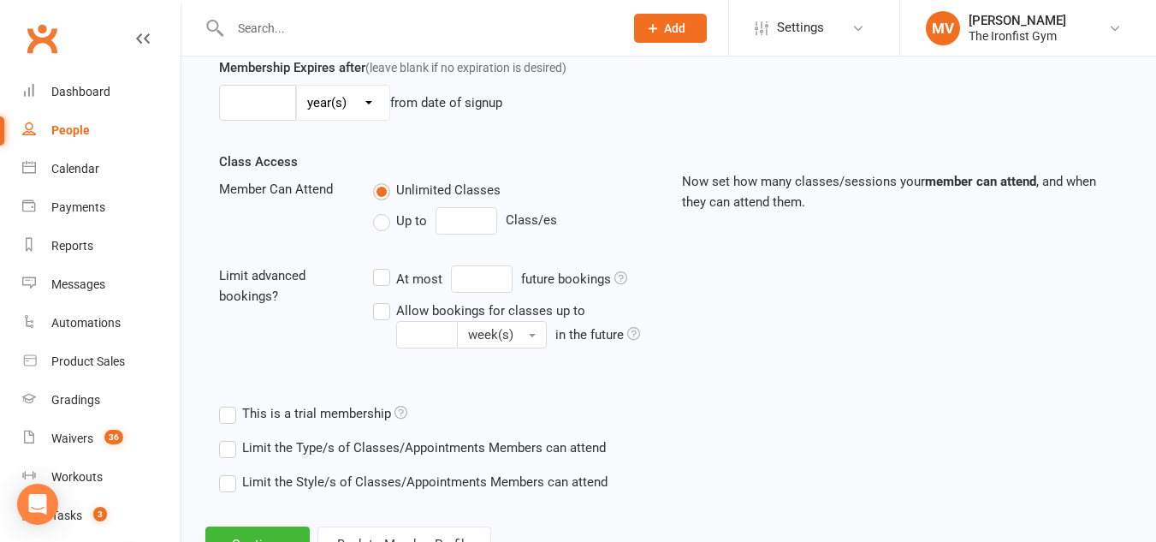
scroll to position [579, 0]
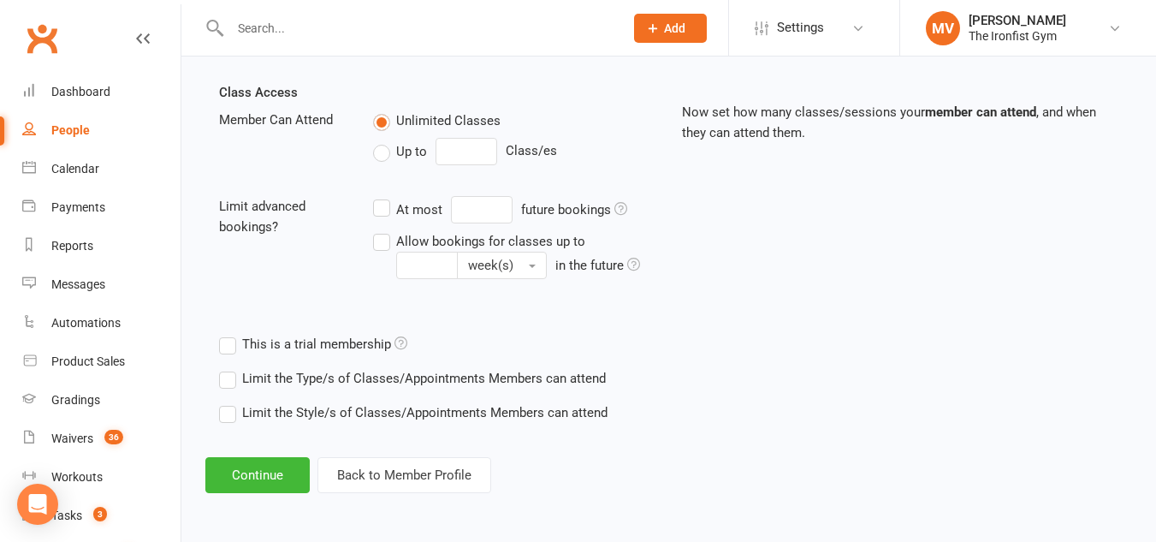
drag, startPoint x: 379, startPoint y: 151, endPoint x: 427, endPoint y: 155, distance: 48.1
click at [380, 151] on label "Up to" at bounding box center [400, 151] width 54 height 21
click at [380, 141] on input "Up to" at bounding box center [378, 141] width 11 height 0
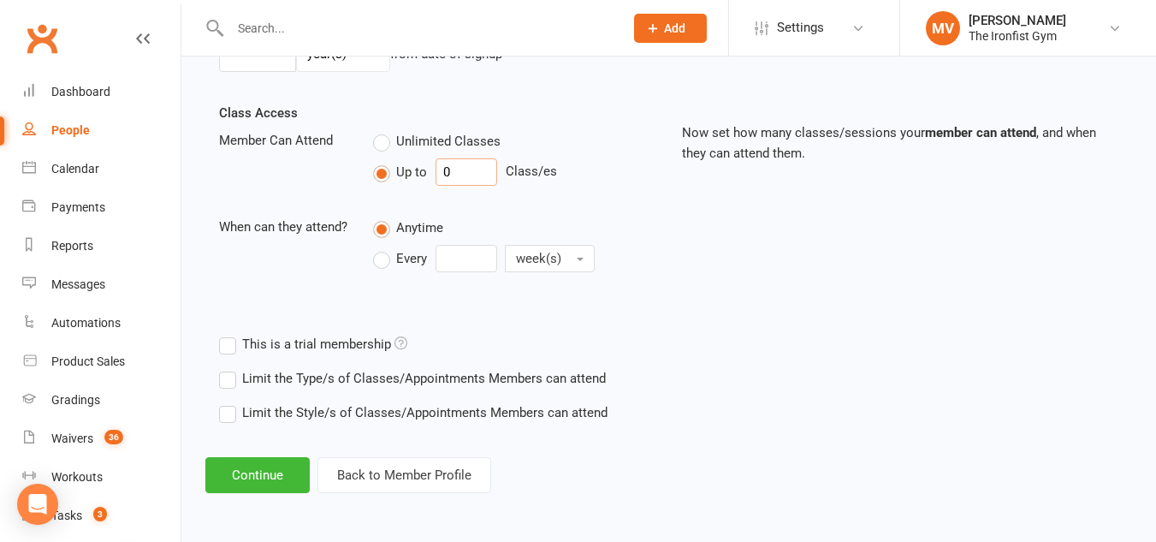
drag, startPoint x: 466, startPoint y: 170, endPoint x: 389, endPoint y: 167, distance: 77.1
click at [389, 166] on div "Up to 0 Class/es" at bounding box center [514, 171] width 282 height 27
type input "2"
click at [232, 469] on button "Continue" at bounding box center [257, 475] width 104 height 36
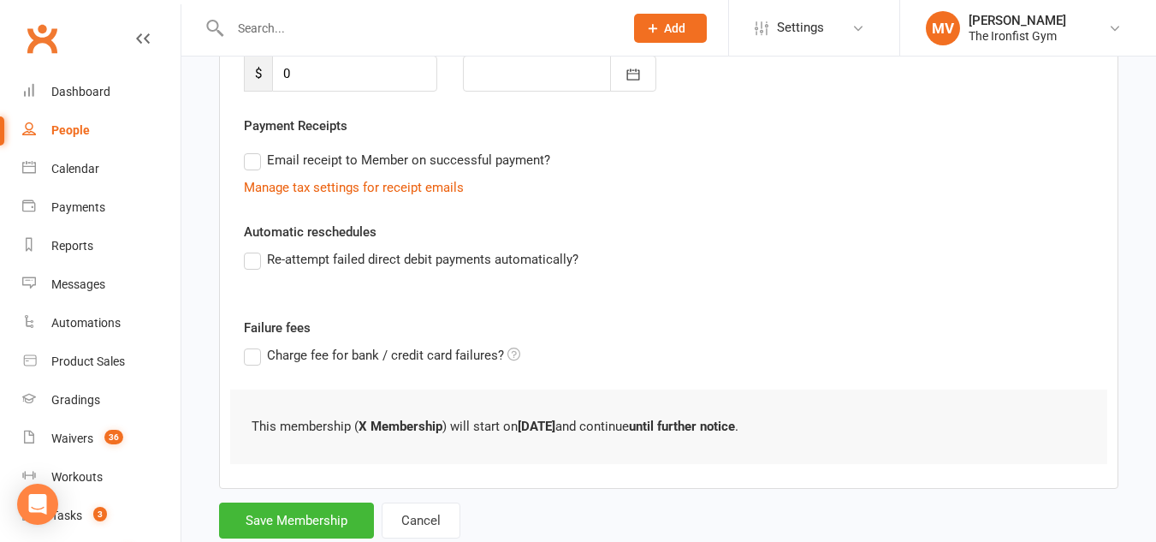
scroll to position [322, 0]
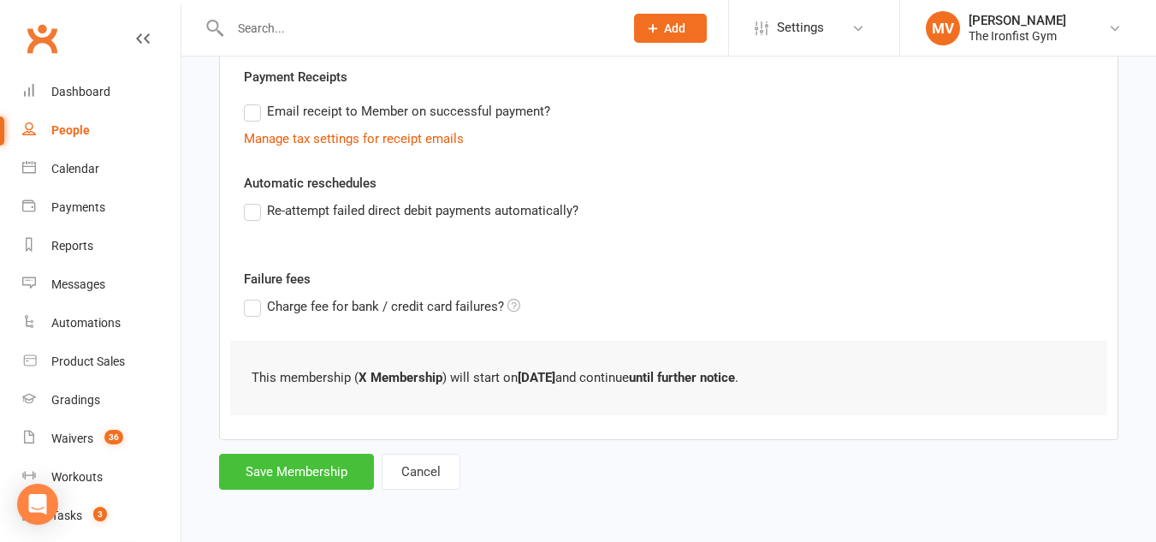
click at [324, 483] on button "Save Membership" at bounding box center [296, 472] width 155 height 36
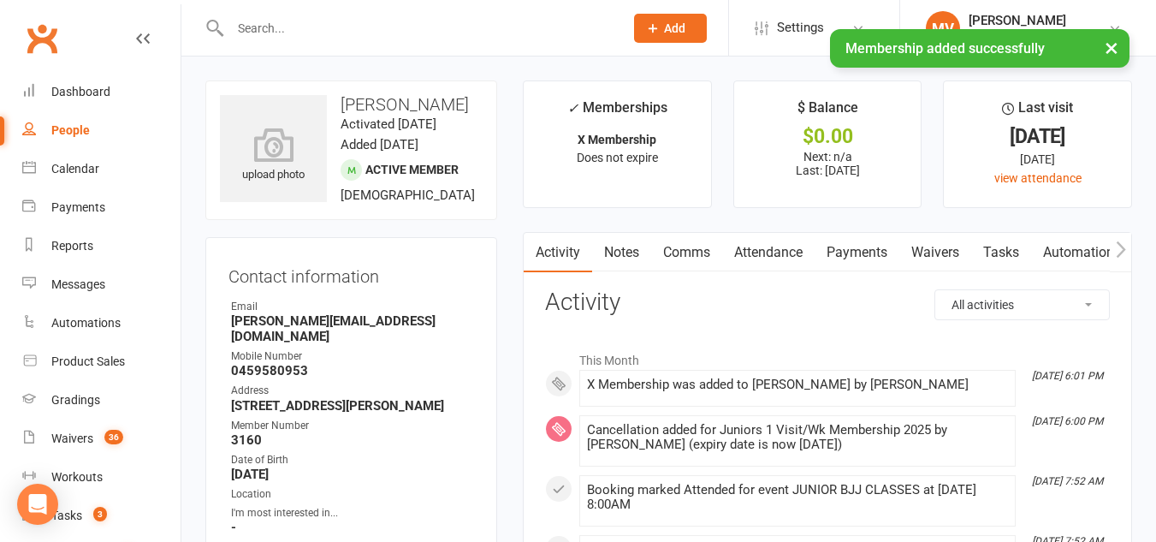
drag, startPoint x: 342, startPoint y: 104, endPoint x: 426, endPoint y: 128, distance: 87.5
click at [426, 114] on h3 "Charlotte Chambers" at bounding box center [351, 104] width 263 height 19
copy h3 "Charlotte Chambers"
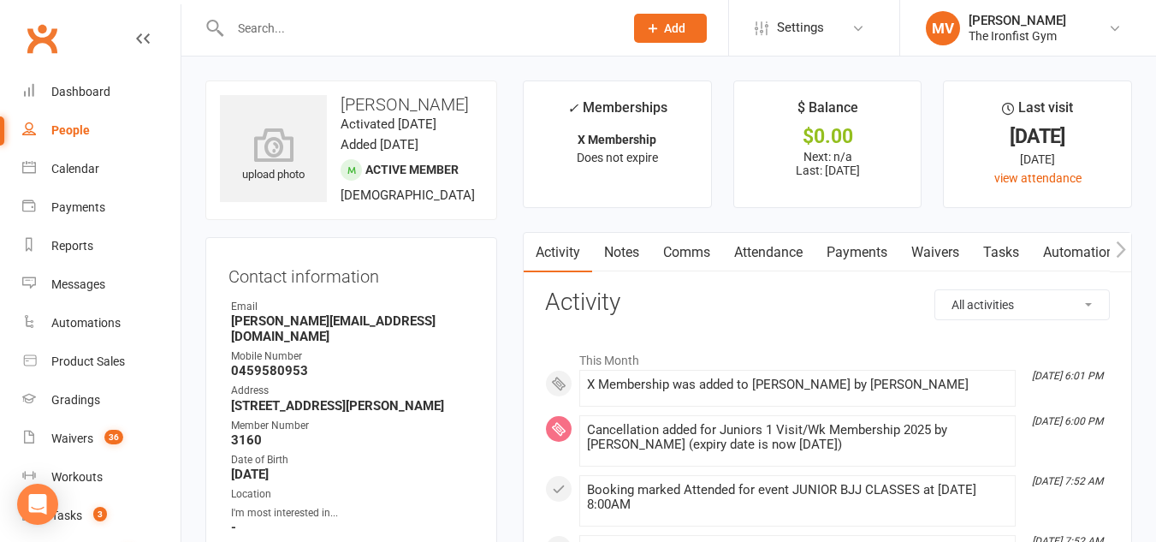
click at [395, 28] on input "text" at bounding box center [418, 28] width 387 height 24
paste input "Charlotte Chambers"
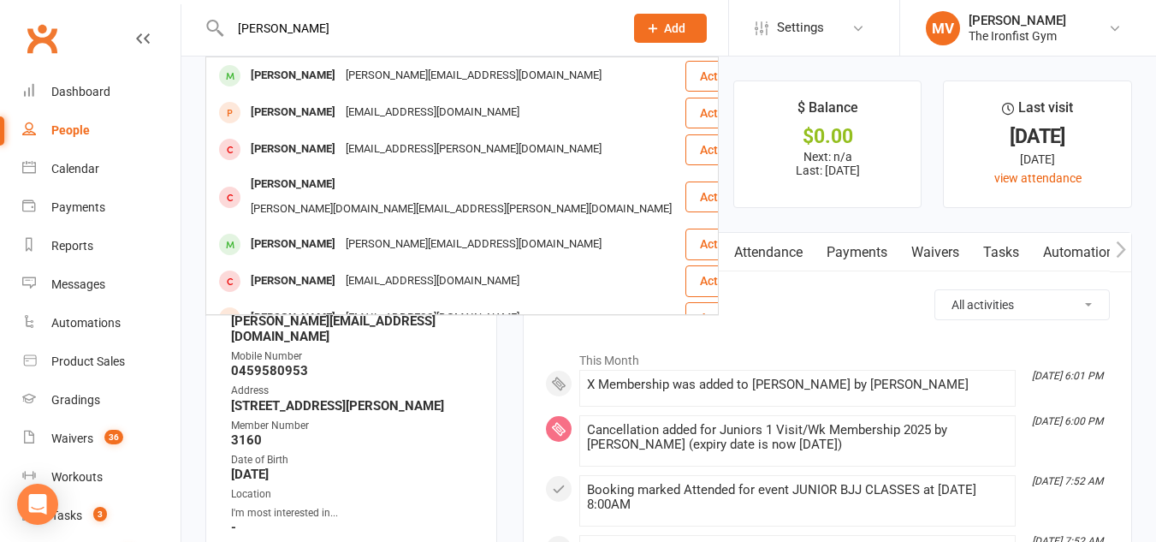
drag, startPoint x: 290, startPoint y: 24, endPoint x: 202, endPoint y: 36, distance: 88.9
click at [202, 36] on react-component "Charlotte Chambers Charlotte Chambers kelly.chambers95@gmail.com Actions Charlo…" at bounding box center [306, 28] width 612 height 56
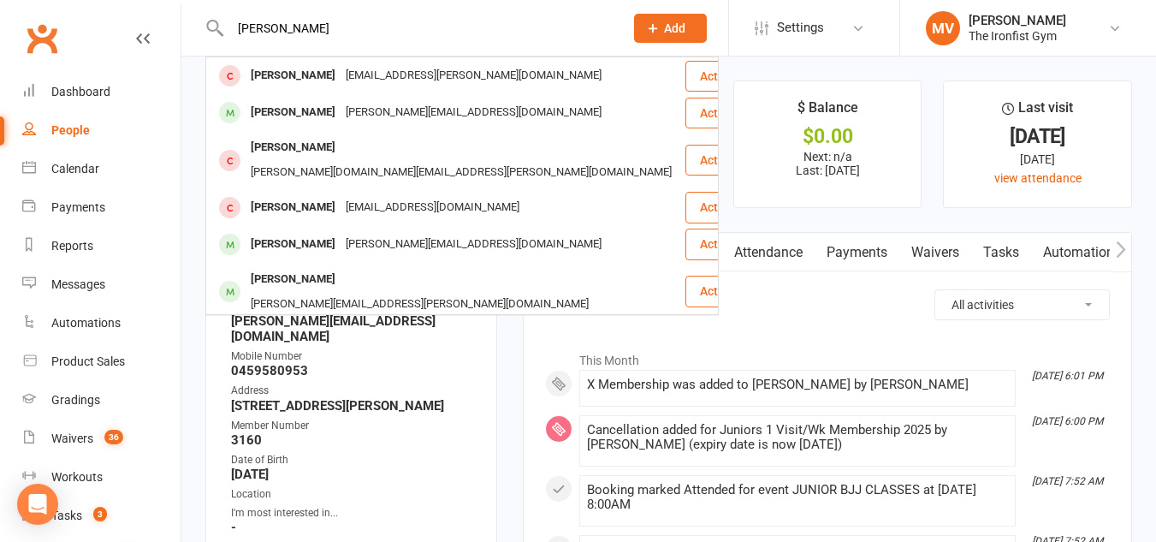
drag, startPoint x: 211, startPoint y: 22, endPoint x: 91, endPoint y: 15, distance: 120.9
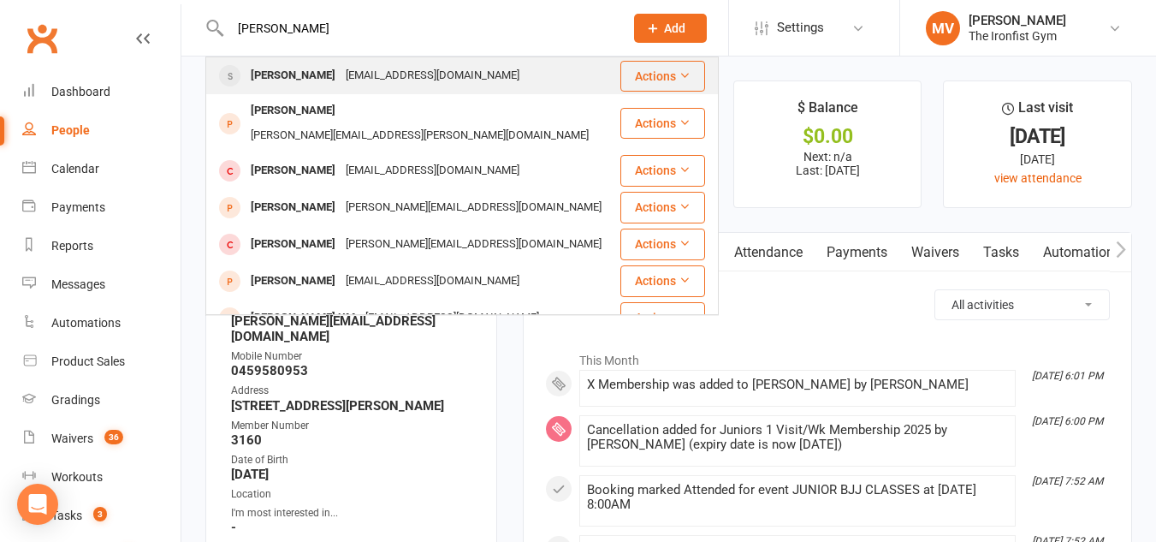
type input "[PERSON_NAME]"
click at [275, 71] on div "[PERSON_NAME]" at bounding box center [293, 75] width 95 height 25
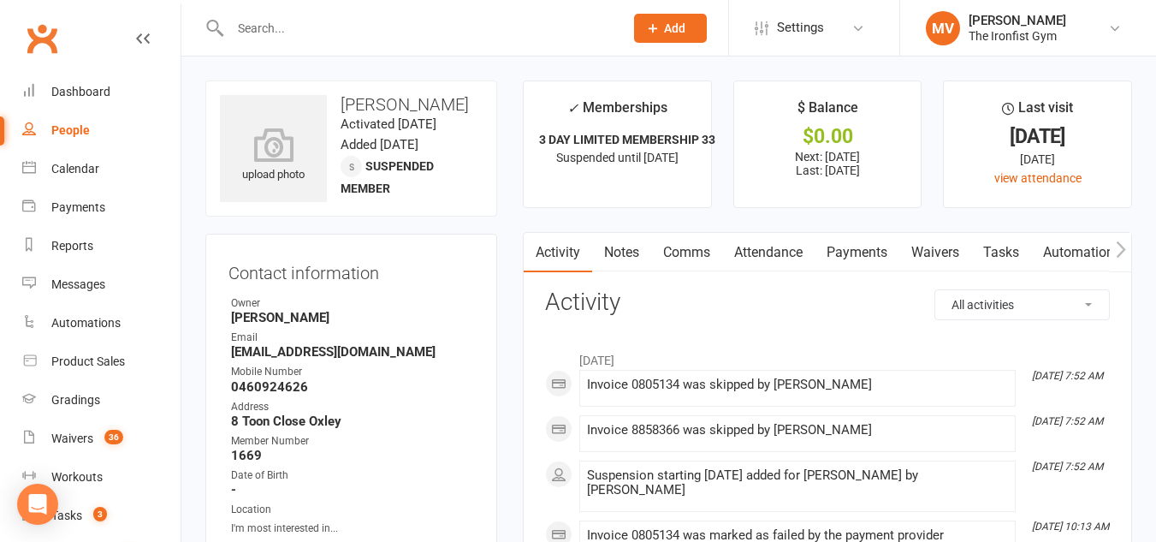
drag, startPoint x: 936, startPoint y: 248, endPoint x: 925, endPoint y: 254, distance: 12.6
click at [936, 248] on link "Waivers" at bounding box center [935, 252] width 72 height 39
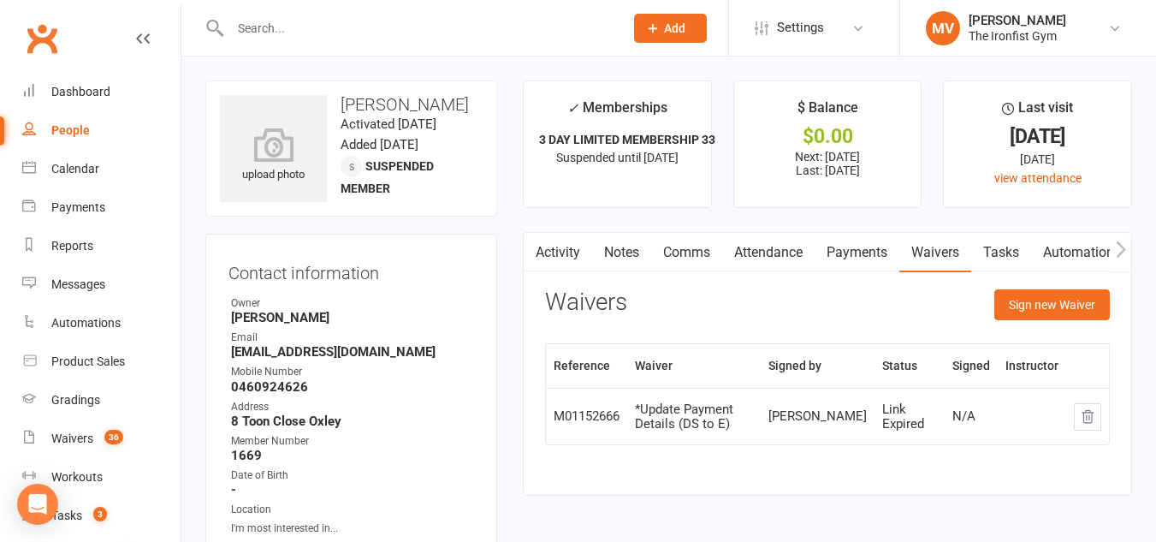
click at [767, 251] on link "Attendance" at bounding box center [768, 252] width 92 height 39
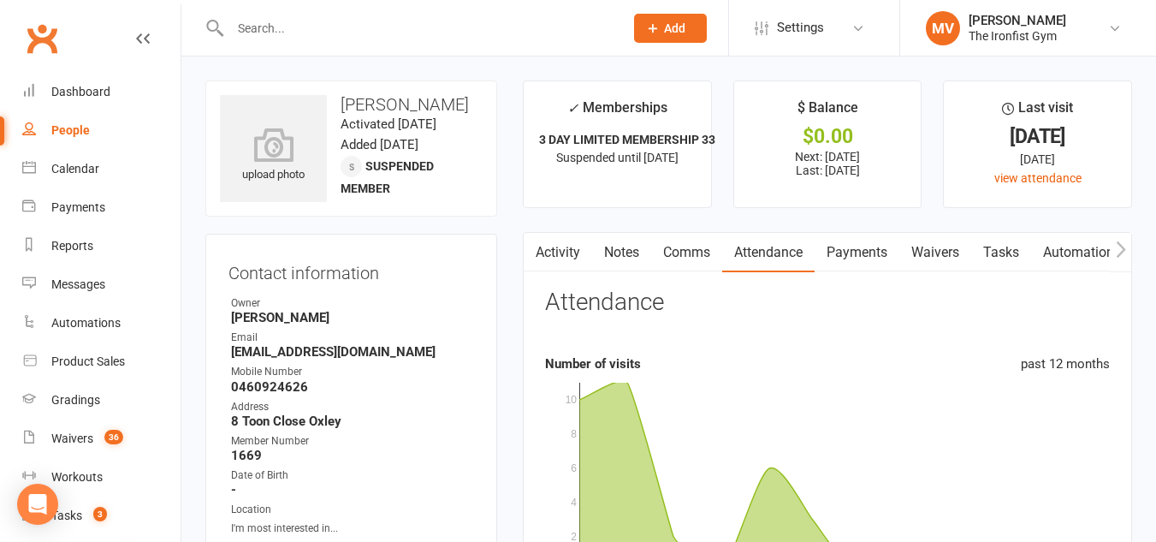
click at [851, 249] on link "Payments" at bounding box center [857, 252] width 85 height 39
click at [0, 0] on div "Loading" at bounding box center [0, 0] width 0 height 0
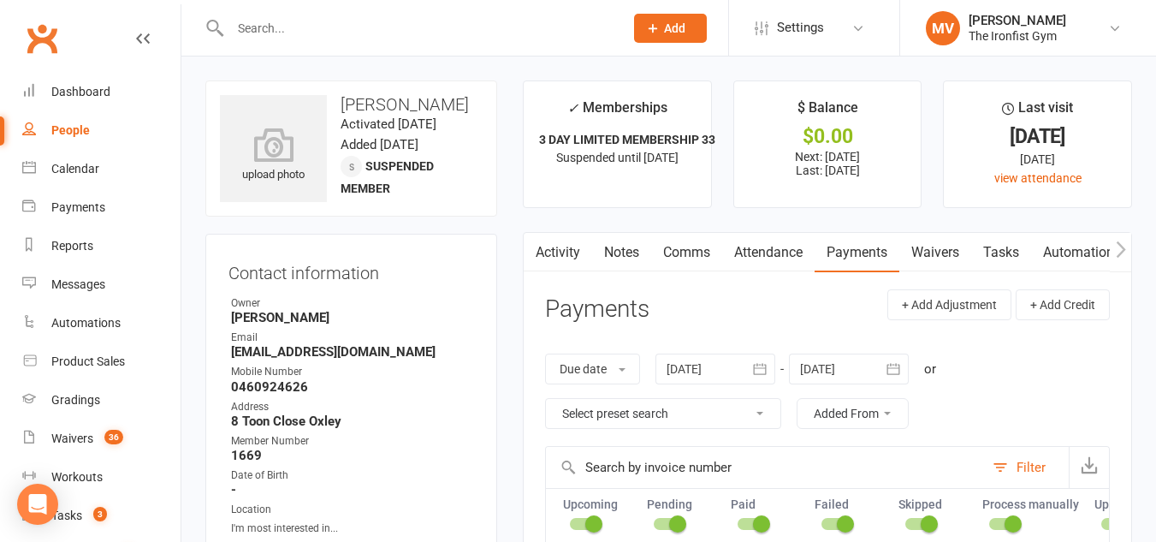
click at [772, 412] on select "Select preset search All failures All skipped payments All pending payments Suc…" at bounding box center [663, 413] width 234 height 29
select select "2"
click at [546, 399] on select "Select preset search All failures All skipped payments All pending payments Suc…" at bounding box center [663, 413] width 234 height 29
type input "[DATE]"
click at [754, 411] on select "All failures All skipped payments All pending payments Successful payments (las…" at bounding box center [663, 413] width 234 height 29
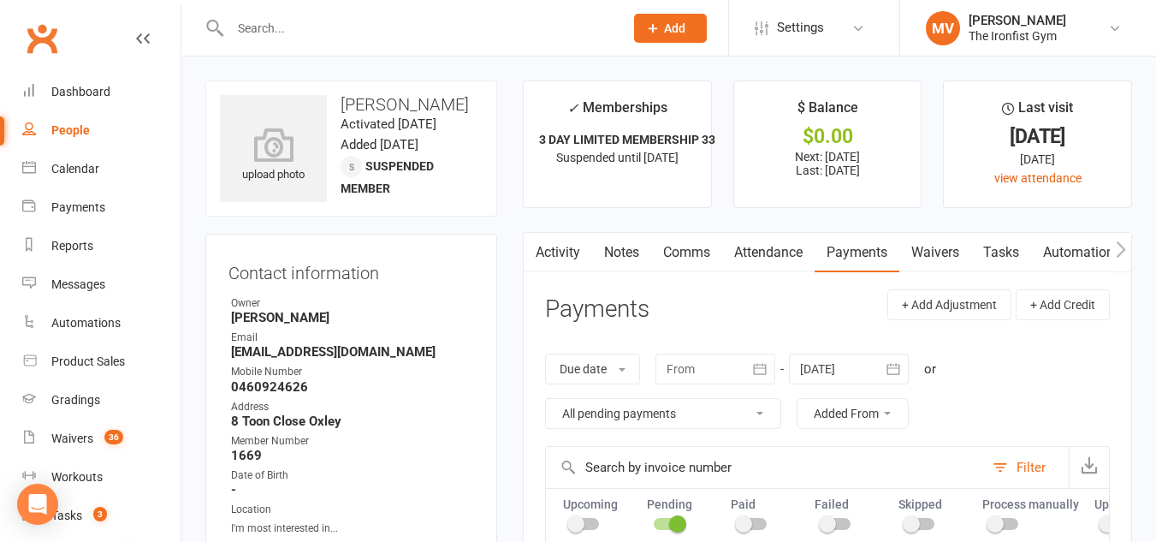
select select "1"
click at [546, 399] on select "All failures All skipped payments All pending payments Successful payments (las…" at bounding box center [663, 413] width 234 height 29
click at [74, 80] on link "Dashboard" at bounding box center [101, 92] width 158 height 39
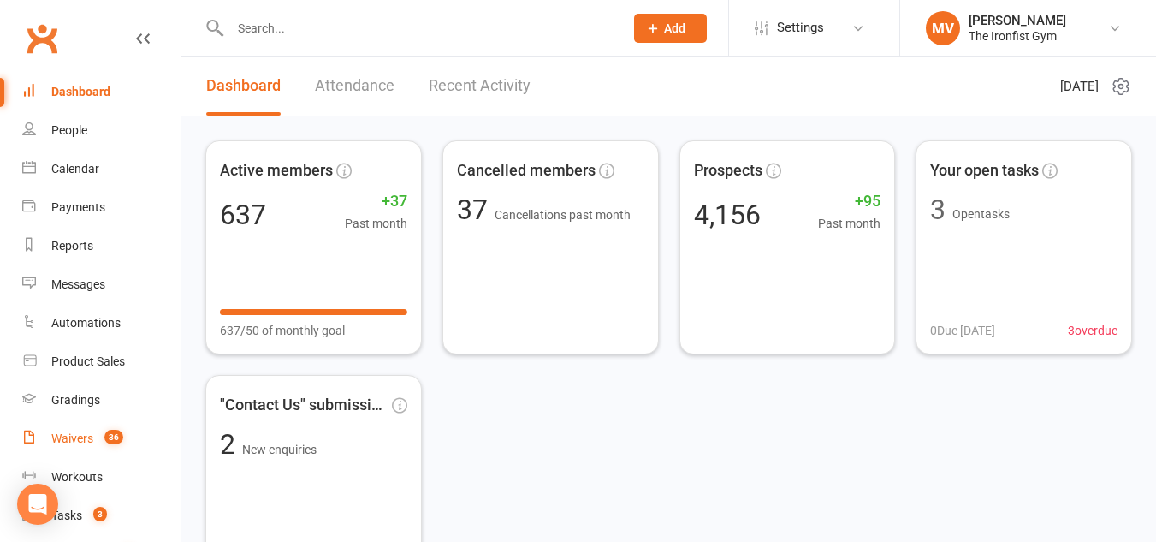
click at [75, 432] on div "Waivers" at bounding box center [72, 438] width 42 height 14
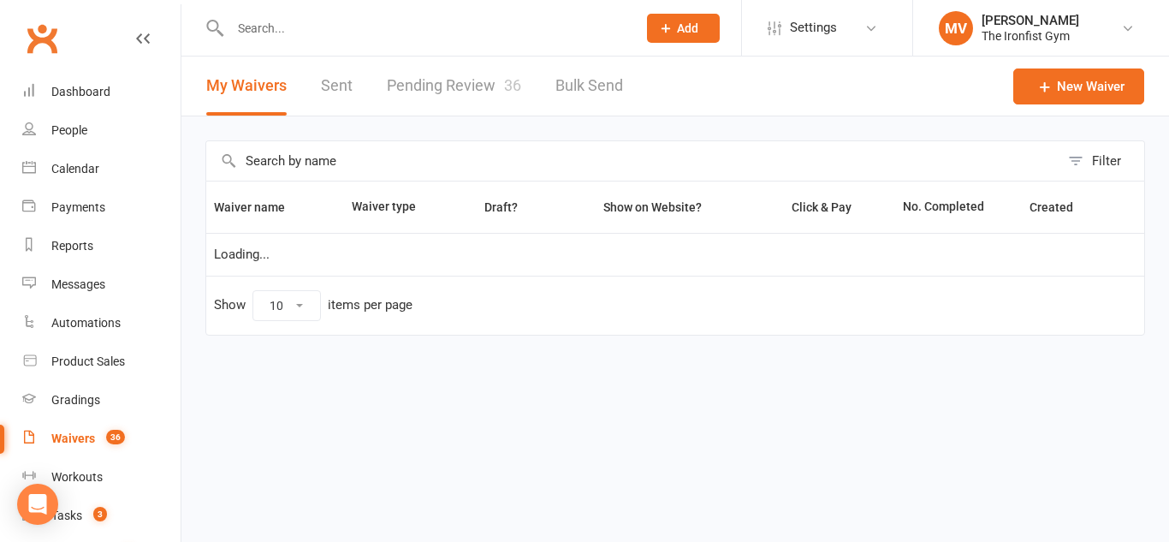
select select "100"
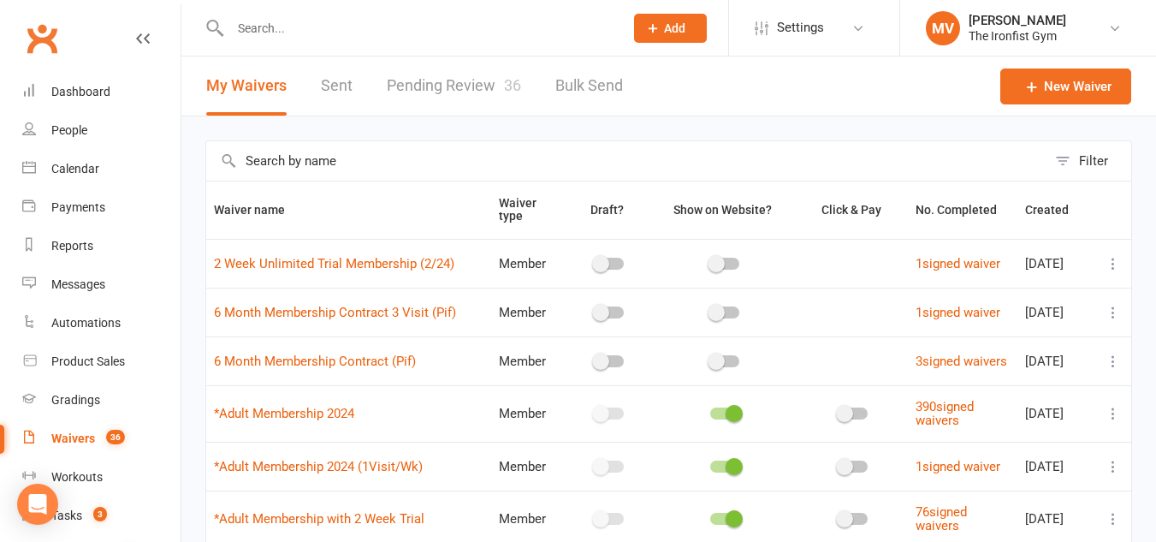
click at [377, 26] on input "text" at bounding box center [418, 28] width 387 height 24
click at [379, 29] on input "text" at bounding box center [418, 28] width 387 height 24
paste input "Patrick Curr"
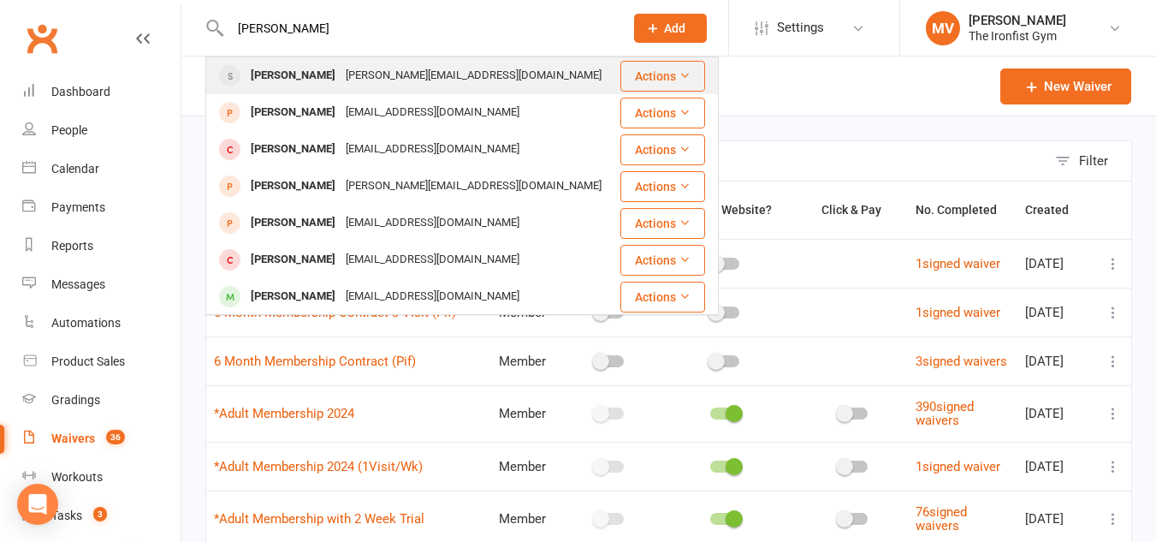
type input "Patrick Curr"
click at [299, 72] on div "Patrick Curry" at bounding box center [293, 75] width 95 height 25
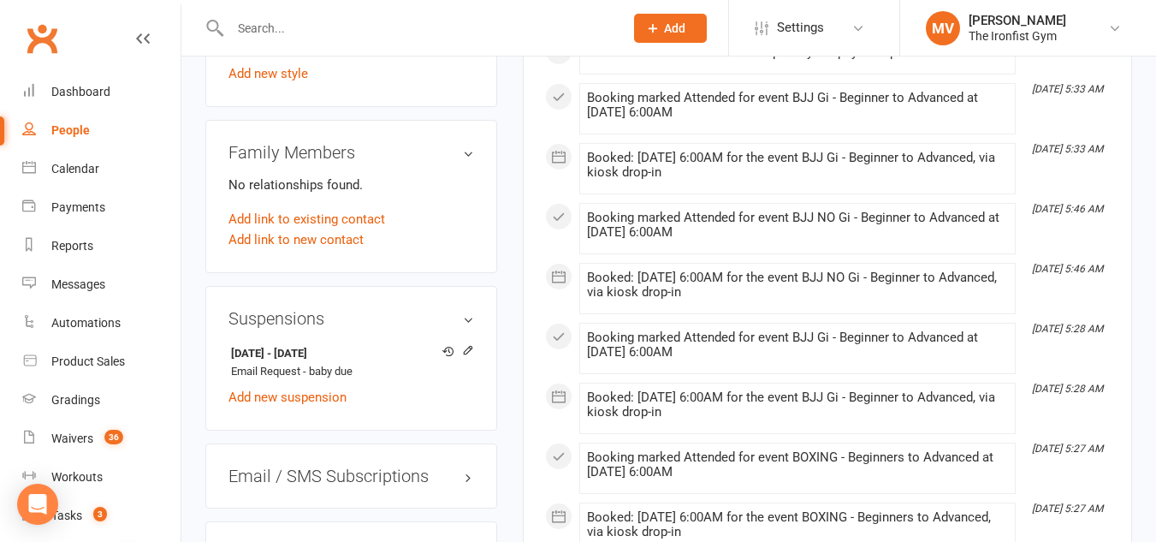
scroll to position [1369, 0]
click at [469, 346] on icon at bounding box center [468, 350] width 8 height 8
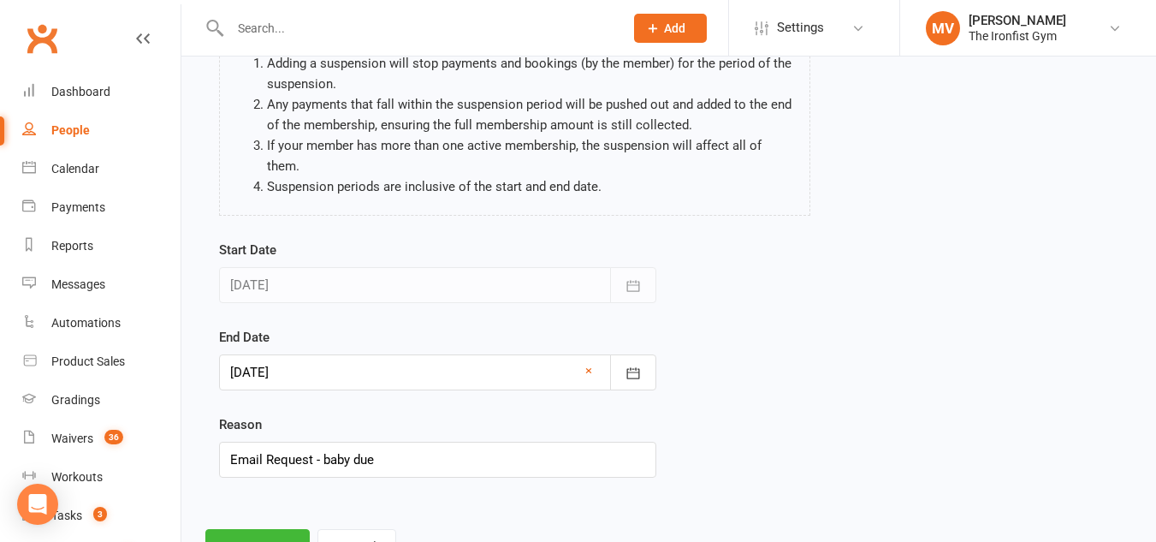
scroll to position [171, 0]
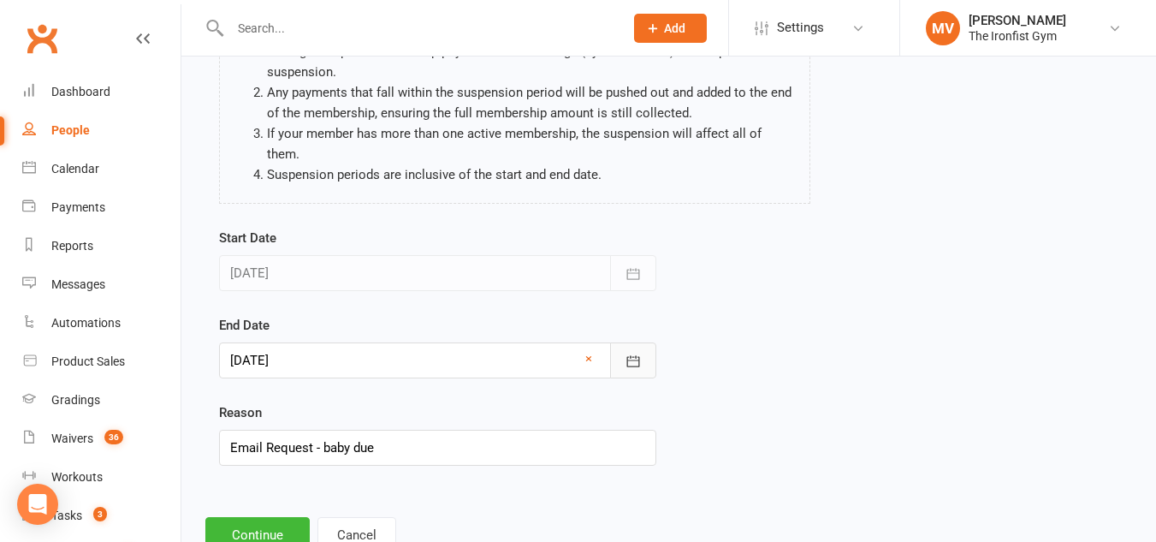
click at [632, 353] on icon "button" at bounding box center [633, 361] width 17 height 17
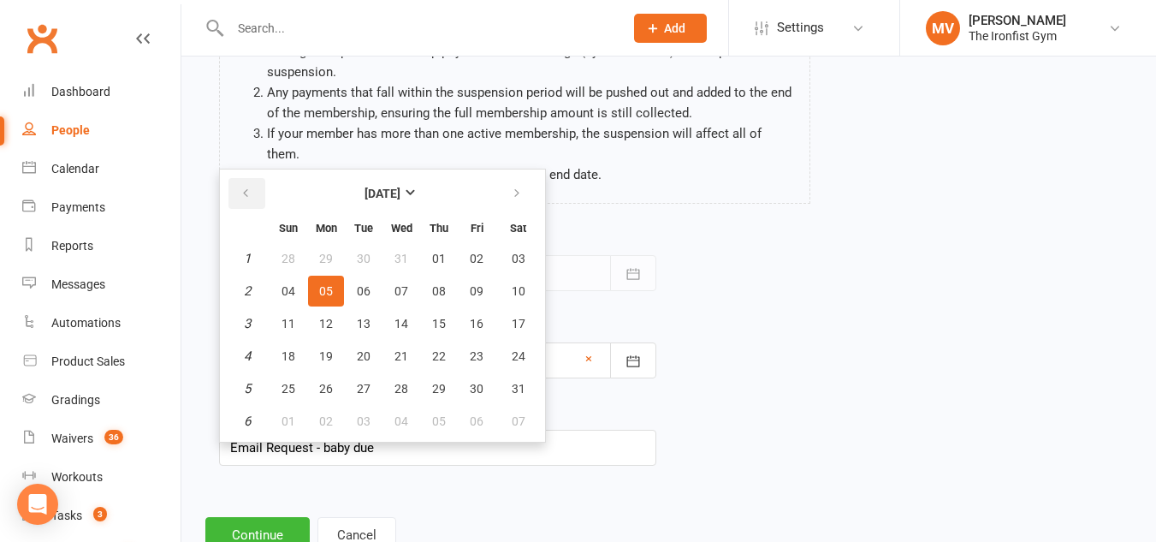
click at [253, 178] on button "button" at bounding box center [246, 193] width 37 height 31
click at [252, 178] on button "button" at bounding box center [246, 193] width 37 height 31
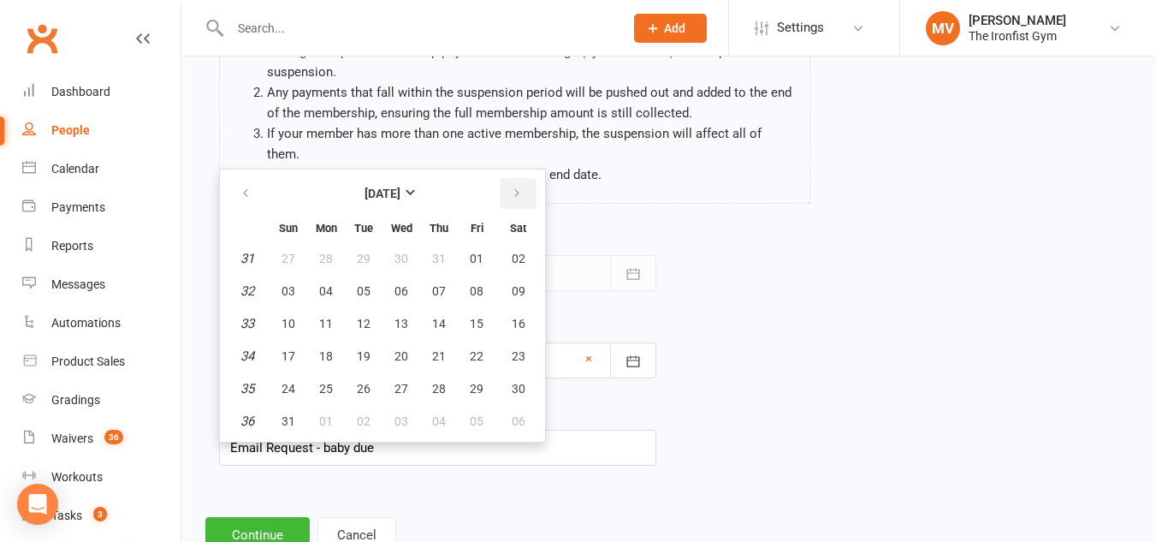
click at [511, 187] on icon "button" at bounding box center [517, 194] width 12 height 14
click at [258, 178] on button "button" at bounding box center [246, 193] width 37 height 31
click at [513, 187] on icon "button" at bounding box center [517, 194] width 12 height 14
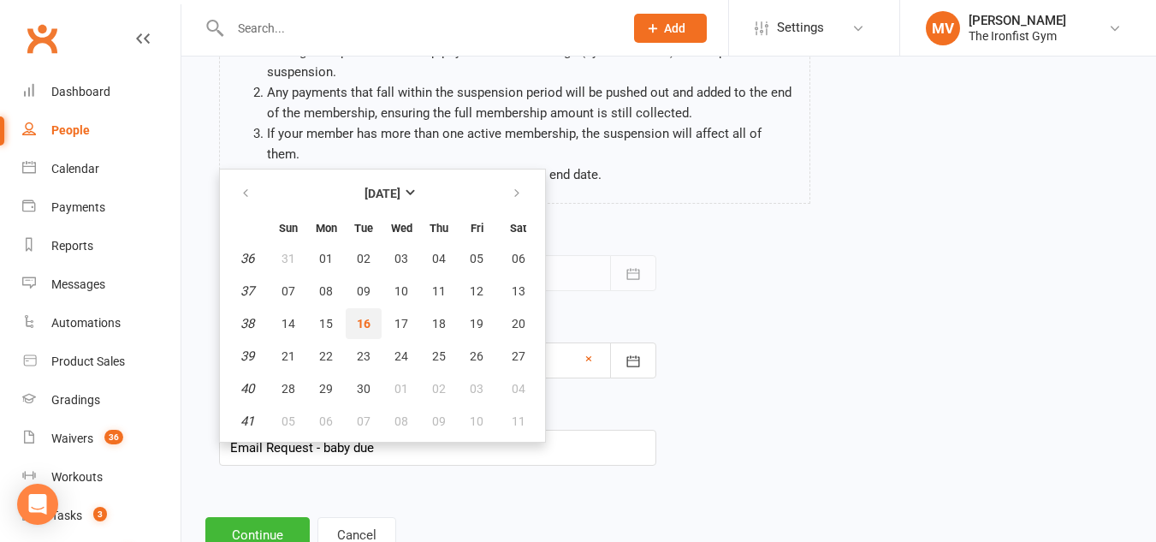
click at [367, 317] on span "16" at bounding box center [364, 324] width 14 height 14
type input "[DATE]"
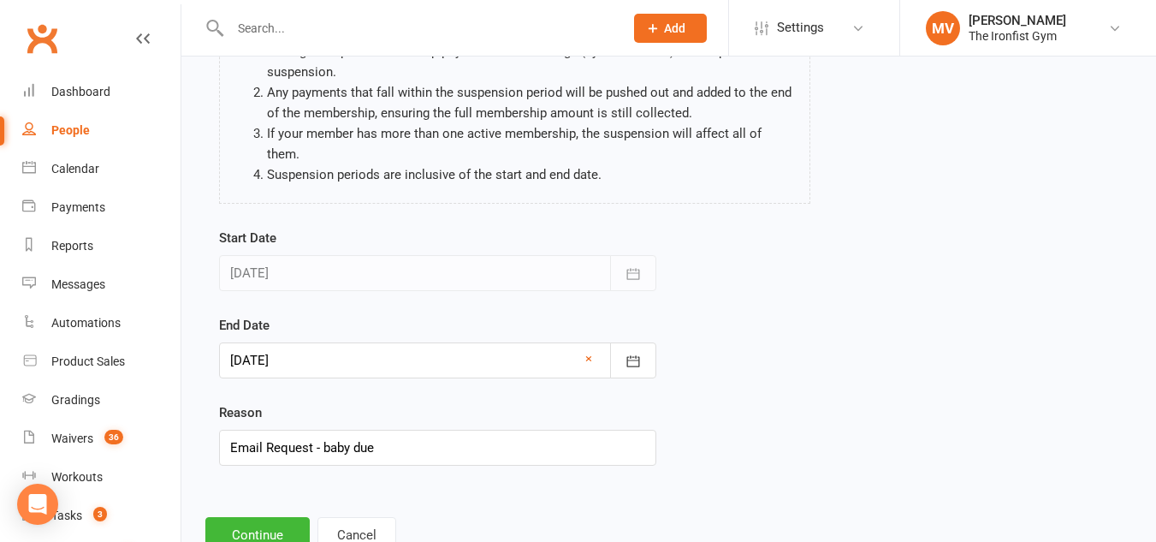
click at [367, 315] on div "End Date 16 Sep 2025 September 2025 Sun Mon Tue Wed Thu Fri Sat 36 31 01 02 03 …" at bounding box center [437, 346] width 437 height 63
click at [255, 517] on button "Continue" at bounding box center [257, 535] width 104 height 36
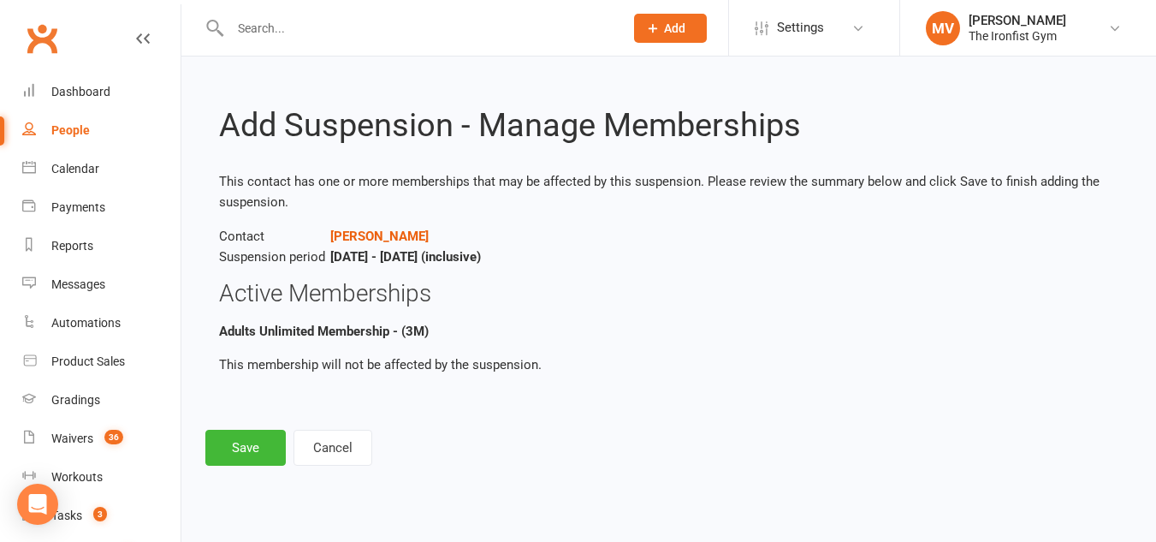
scroll to position [0, 0]
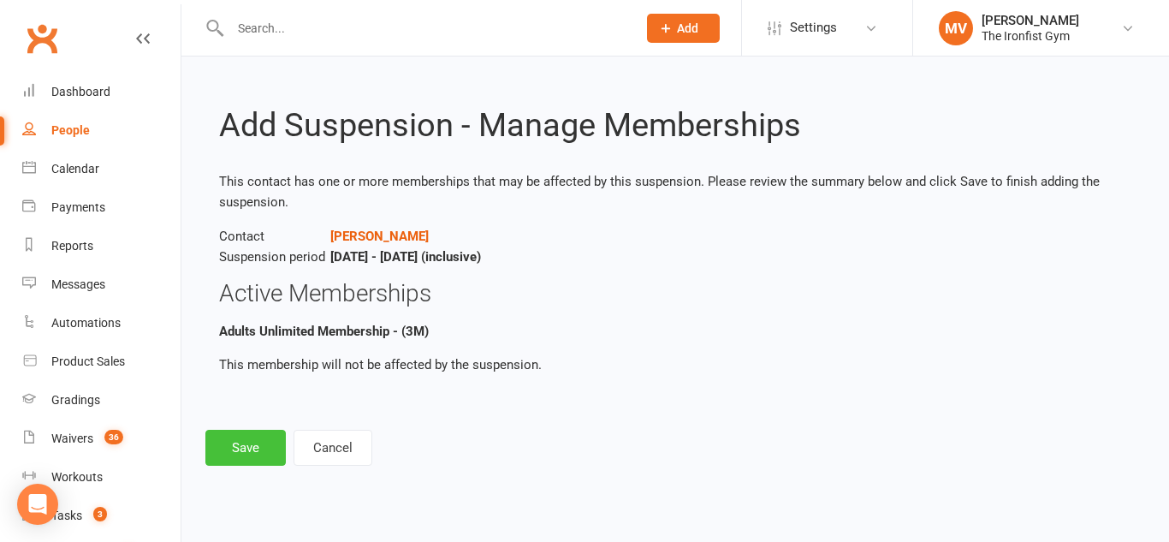
click at [270, 437] on button "Save" at bounding box center [245, 448] width 80 height 36
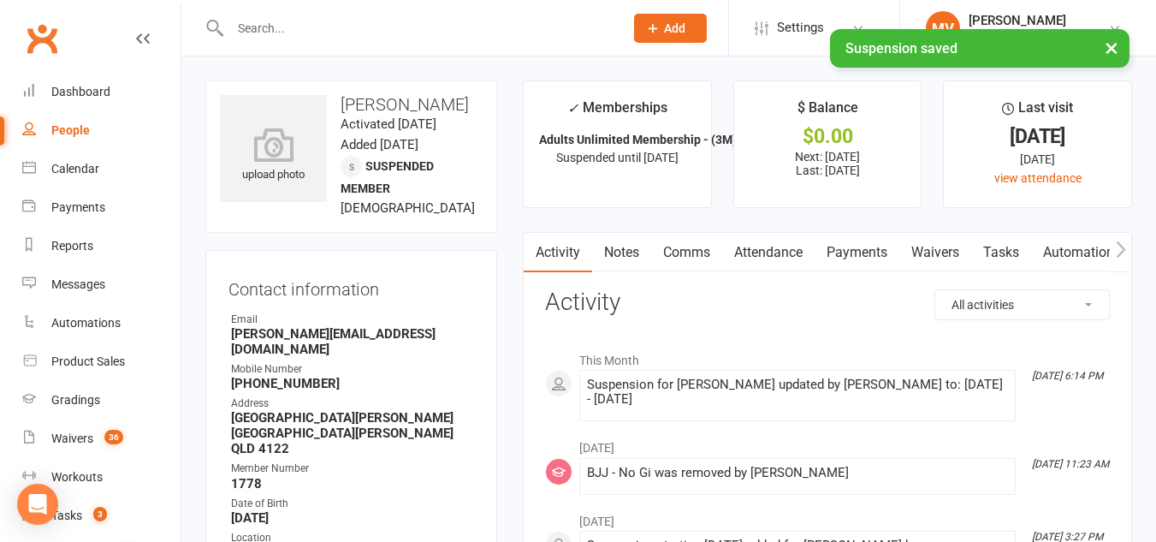
click at [879, 242] on link "Payments" at bounding box center [857, 252] width 85 height 39
click at [0, 0] on div "Loading" at bounding box center [0, 0] width 0 height 0
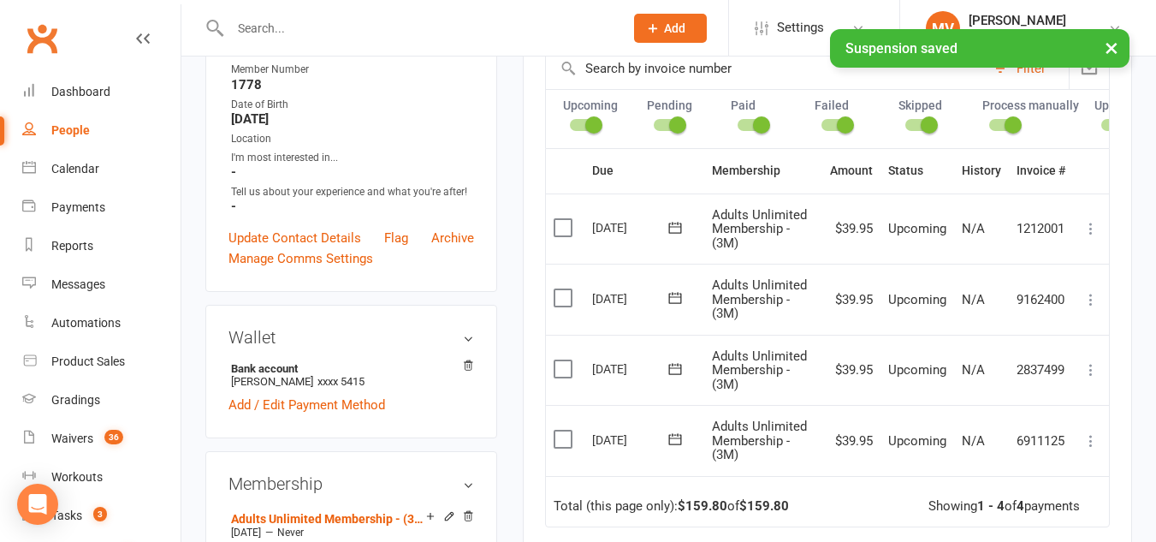
scroll to position [428, 0]
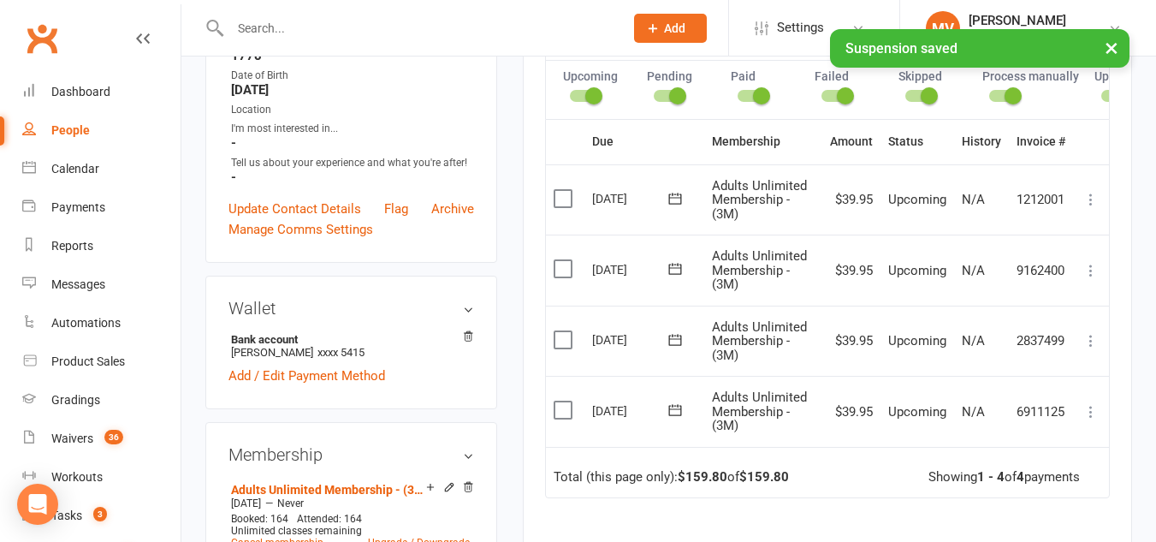
click at [1090, 420] on icon at bounding box center [1090, 411] width 17 height 17
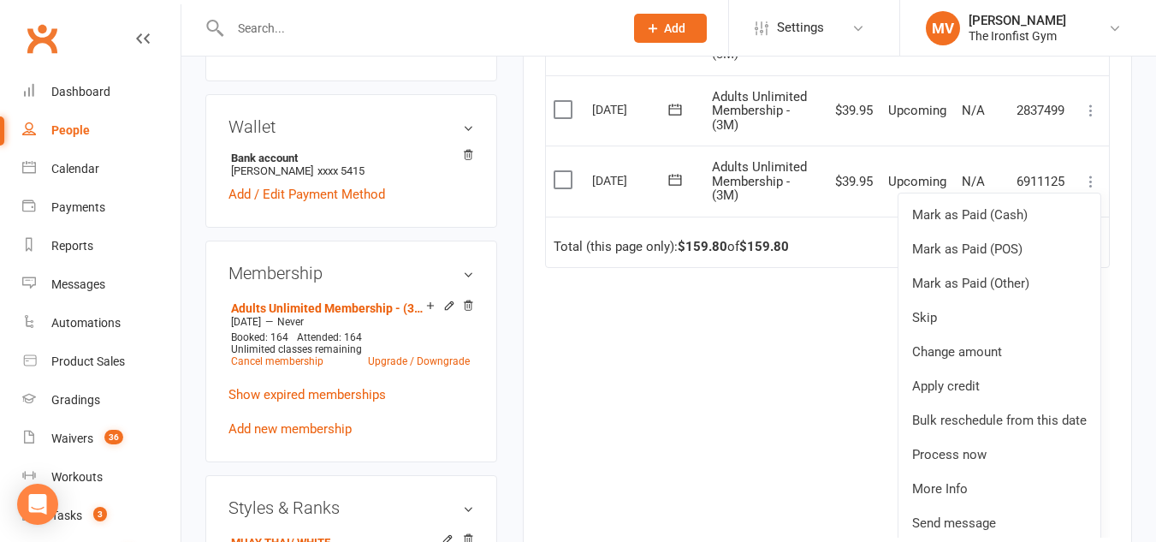
scroll to position [770, 0]
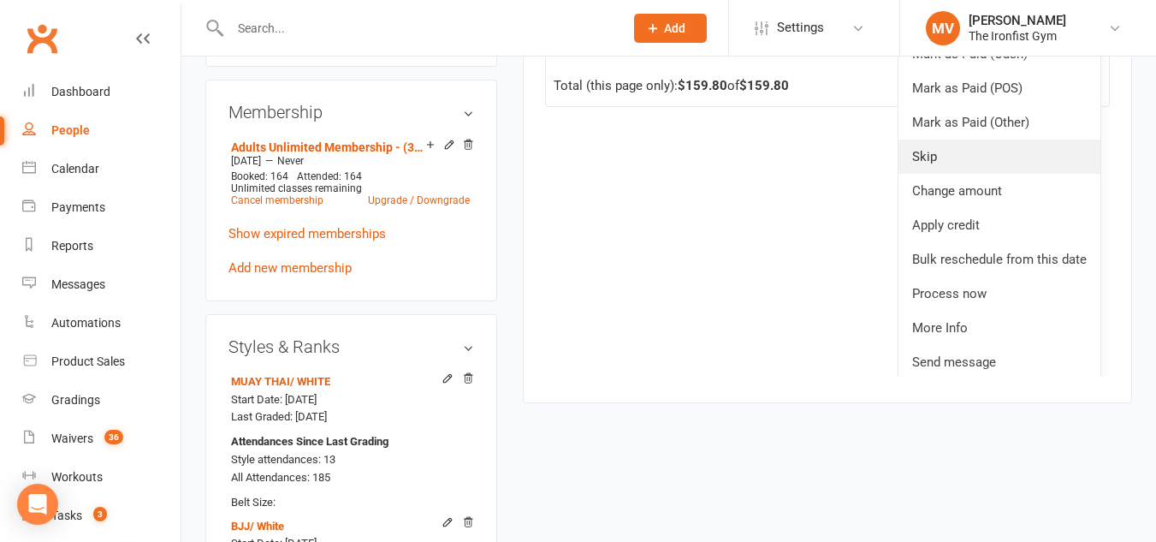
click at [913, 174] on link "Skip" at bounding box center [999, 156] width 202 height 34
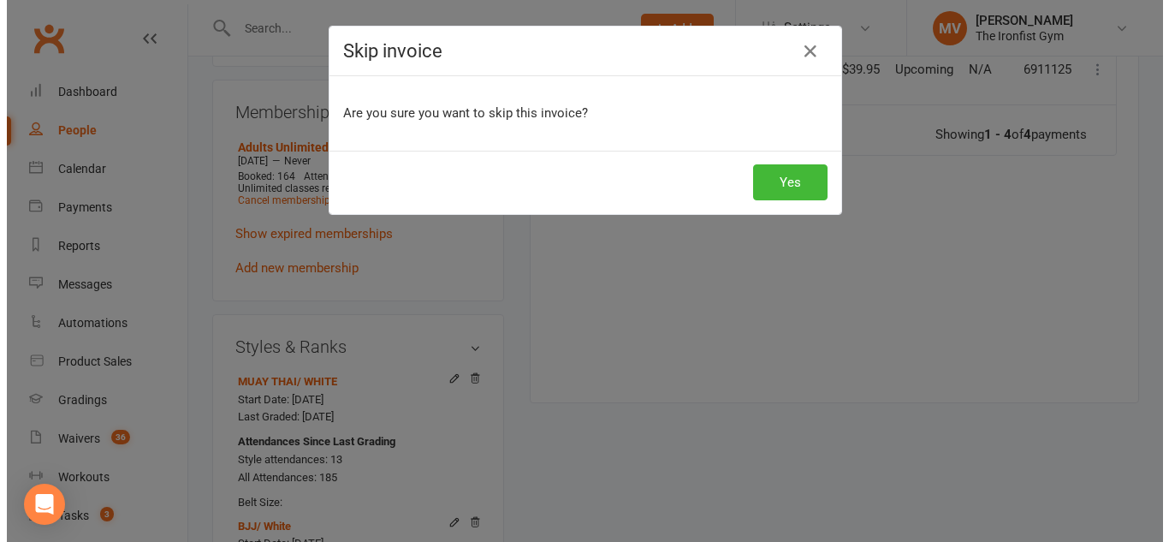
scroll to position [0, 0]
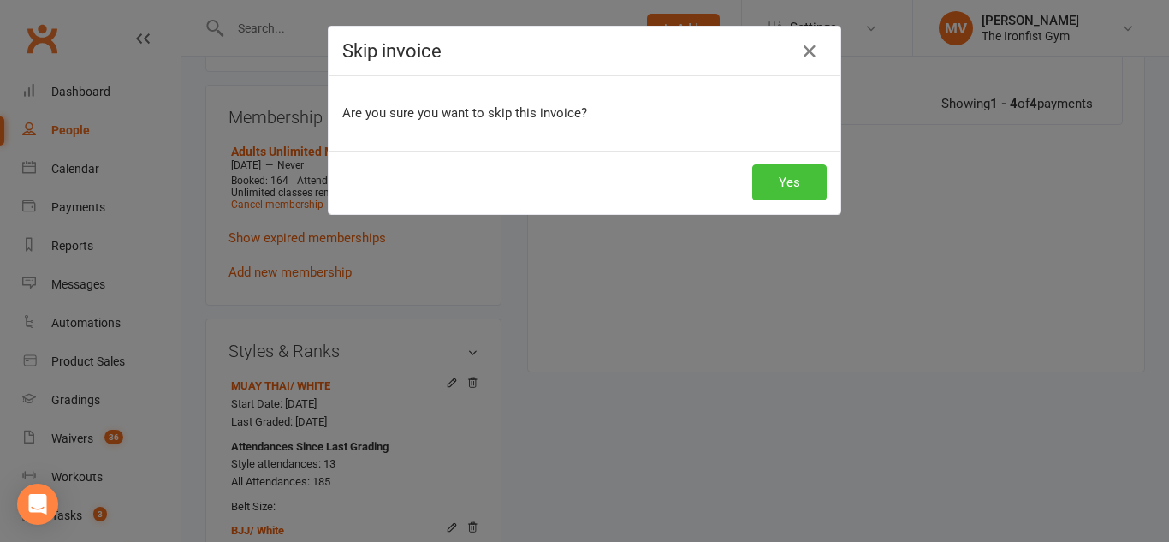
click at [800, 187] on button "Yes" at bounding box center [789, 182] width 74 height 36
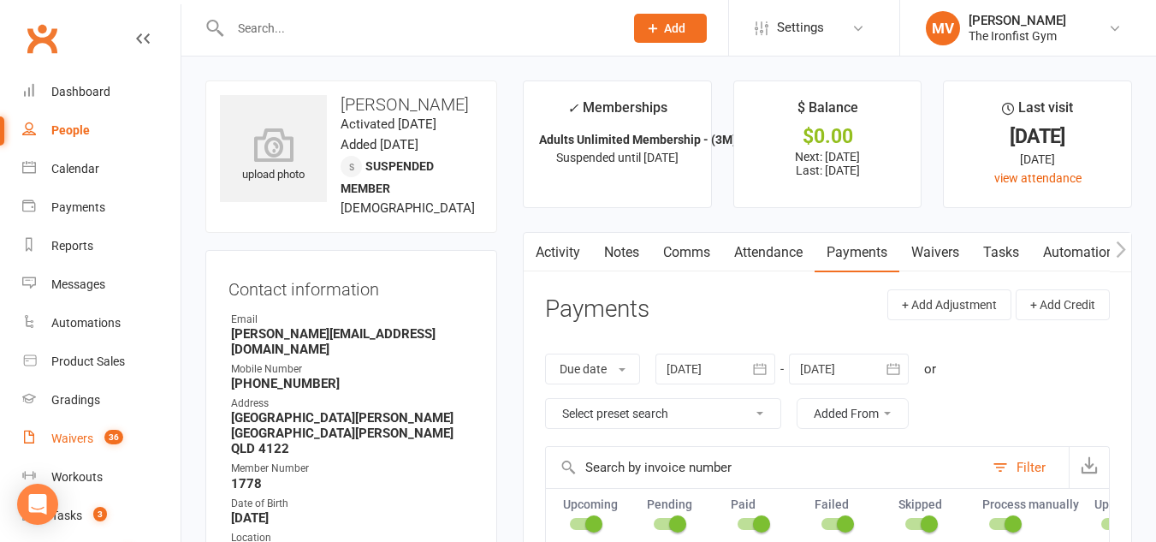
click at [71, 442] on div "Waivers" at bounding box center [72, 438] width 42 height 14
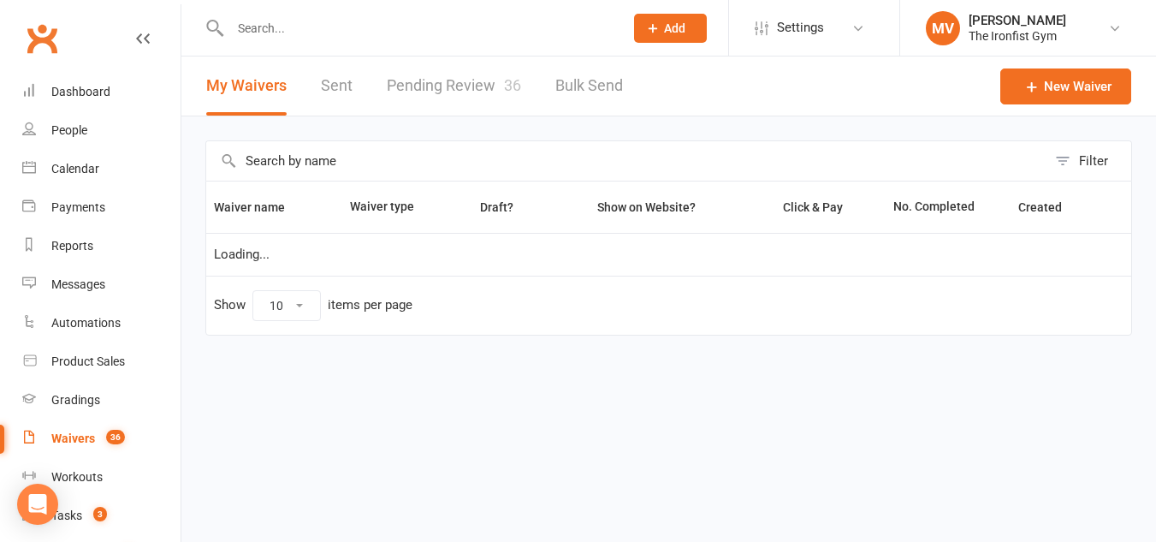
select select "100"
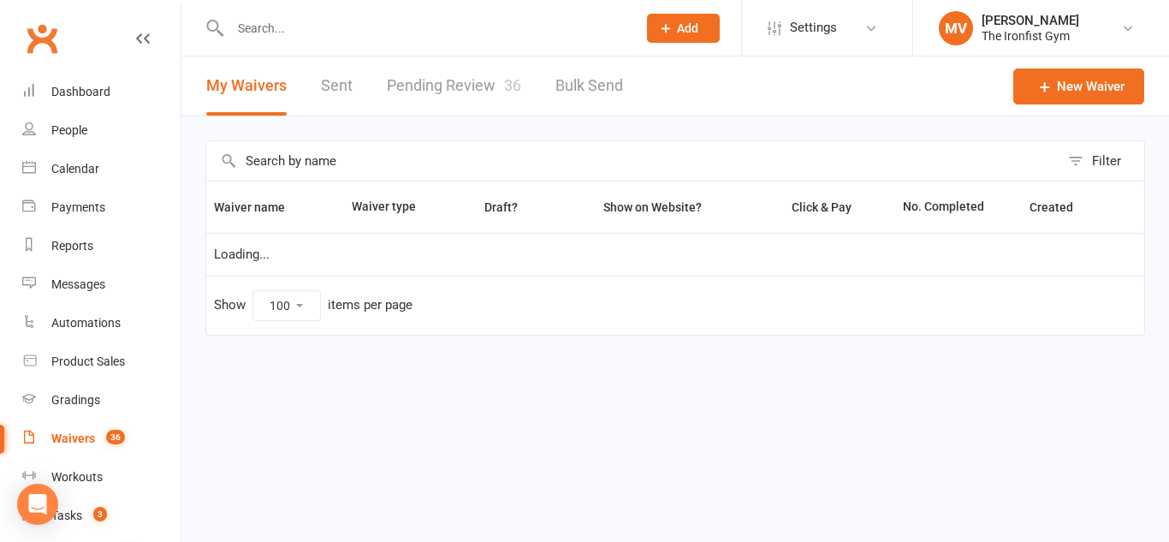
click at [468, 87] on link "Pending Review 36" at bounding box center [454, 85] width 134 height 59
select select "100"
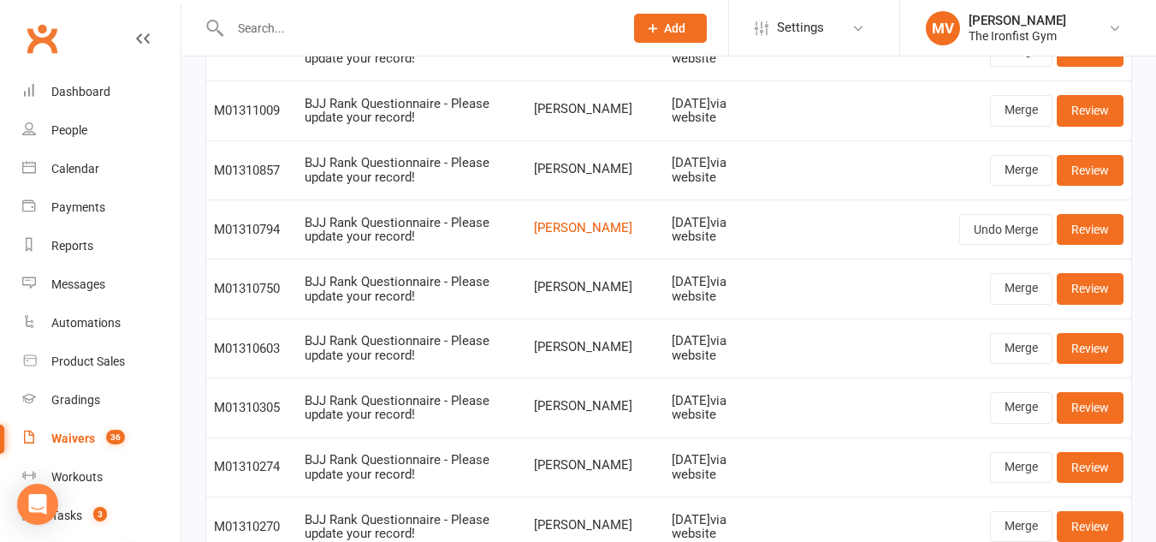
drag, startPoint x: 517, startPoint y: 323, endPoint x: 455, endPoint y: 296, distance: 67.1
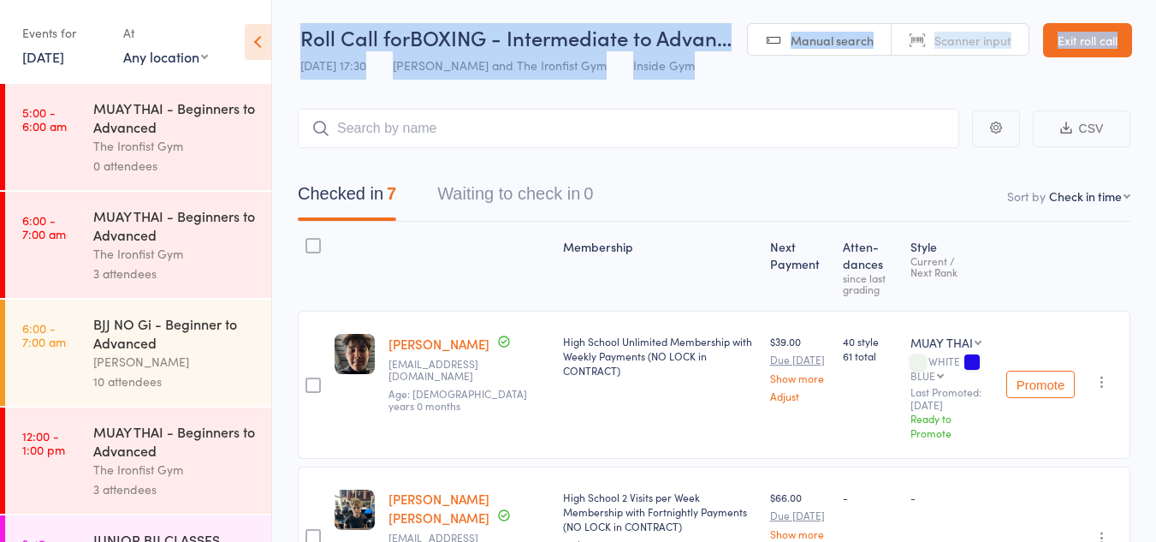
scroll to position [770, 0]
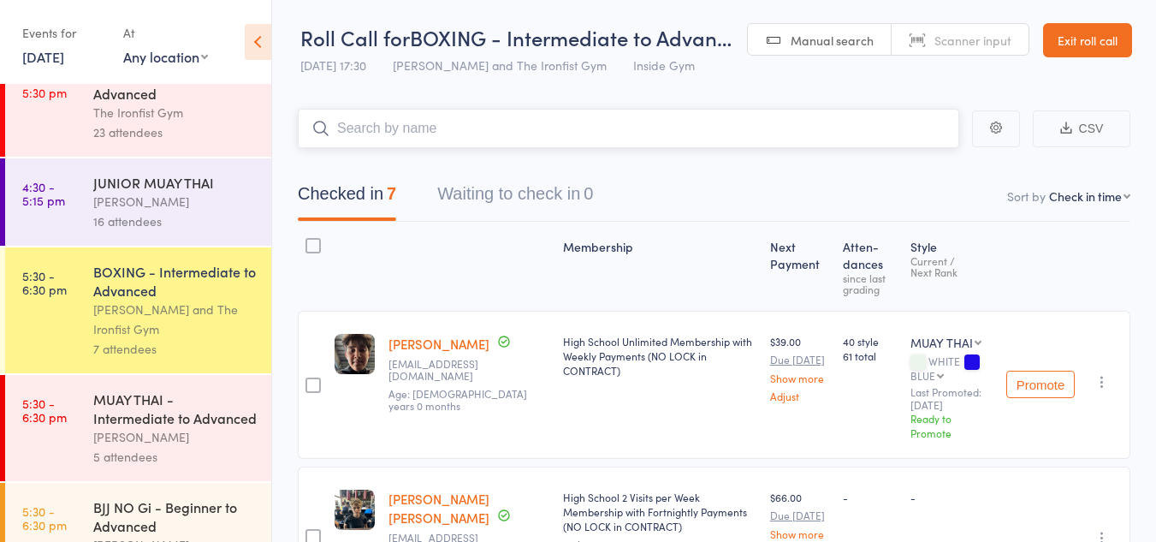
click at [377, 123] on input "search" at bounding box center [628, 128] width 661 height 39
type input "2542"
drag, startPoint x: 476, startPoint y: 169, endPoint x: 342, endPoint y: 169, distance: 133.5
click at [342, 169] on div "[PERSON_NAME] Drop in" at bounding box center [629, 164] width 660 height 39
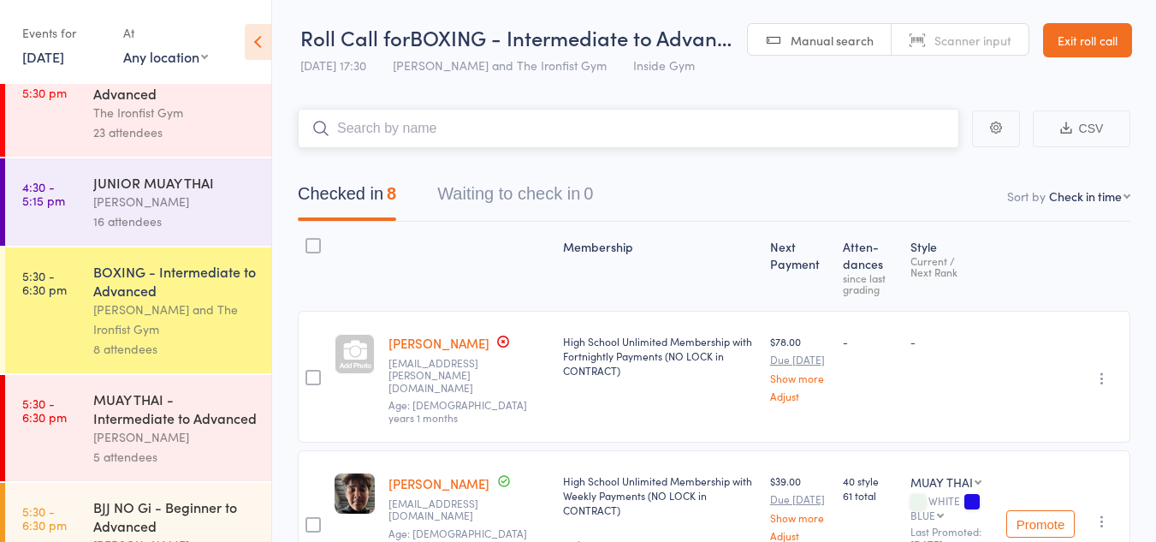
click at [387, 125] on input "search" at bounding box center [628, 128] width 661 height 39
type input "2542"
click at [466, 160] on div "Abdullah Muhammad Already checked in" at bounding box center [629, 164] width 660 height 39
drag, startPoint x: 456, startPoint y: 166, endPoint x: 435, endPoint y: 171, distance: 22.0
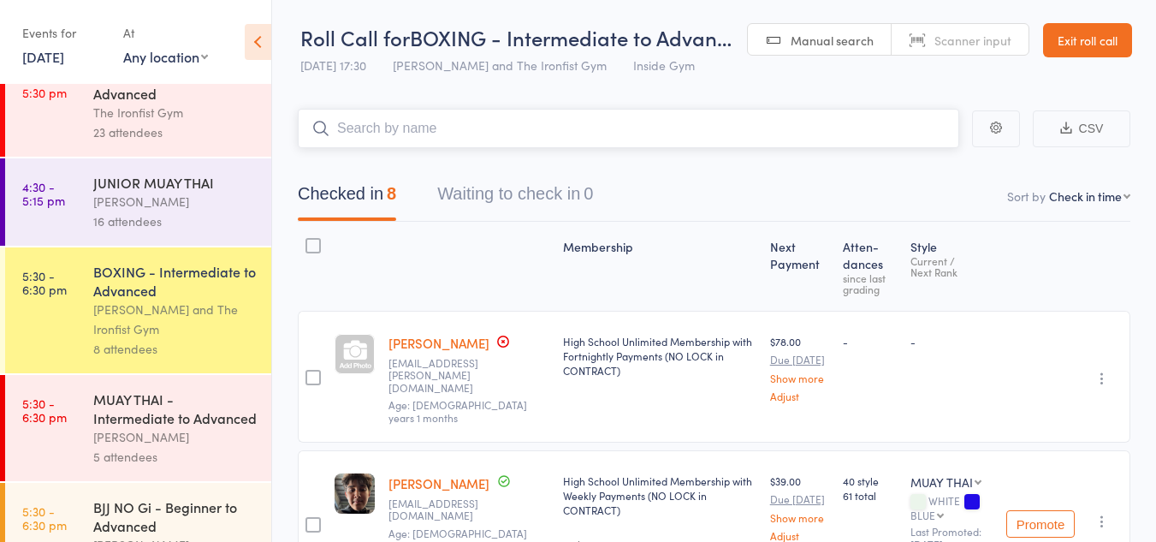
click at [435, 171] on div "Checked in 8 Waiting to check in 0" at bounding box center [714, 185] width 833 height 74
drag, startPoint x: 435, startPoint y: 171, endPoint x: 432, endPoint y: 157, distance: 14.8
click at [437, 170] on div "Checked in 8 Waiting to check in 0" at bounding box center [714, 185] width 833 height 74
click at [388, 128] on input "search" at bounding box center [628, 128] width 661 height 39
type input "2542"
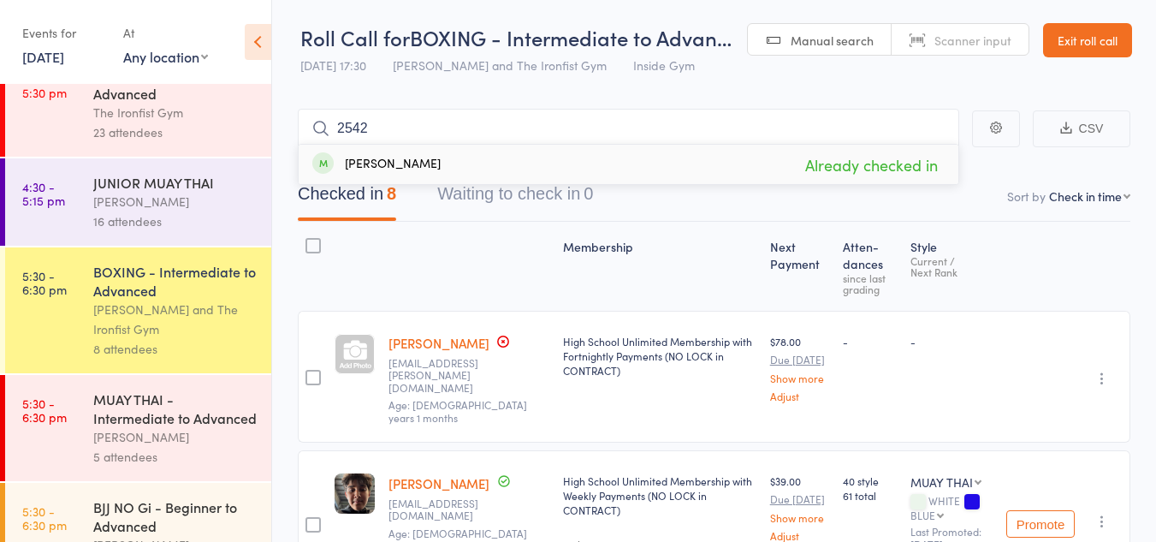
drag, startPoint x: 471, startPoint y: 161, endPoint x: 342, endPoint y: 173, distance: 128.9
click at [342, 173] on div "Abdullah Muhammad Already checked in" at bounding box center [629, 164] width 660 height 39
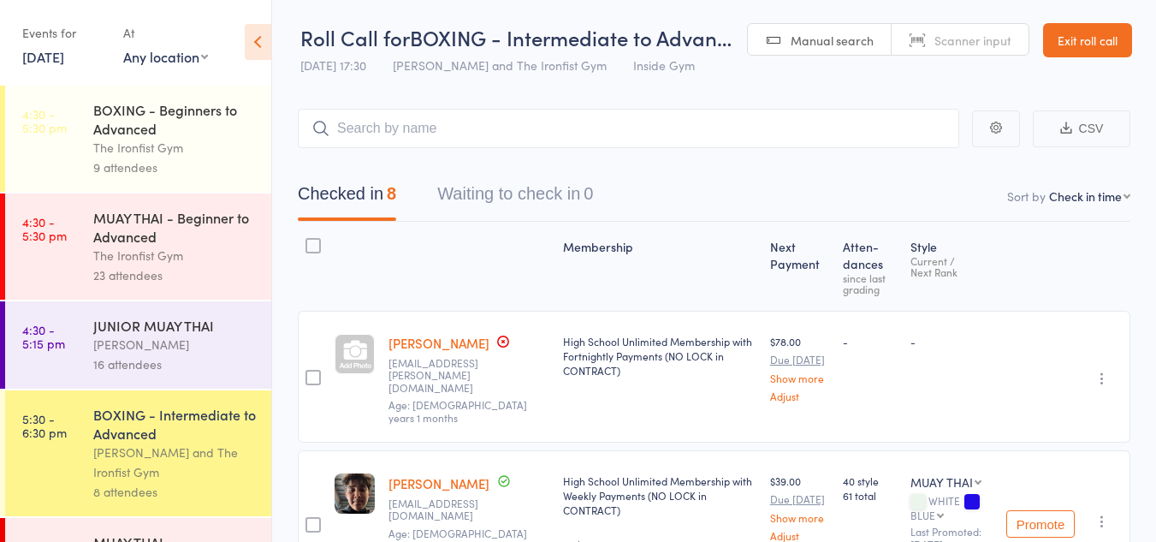
scroll to position [599, 0]
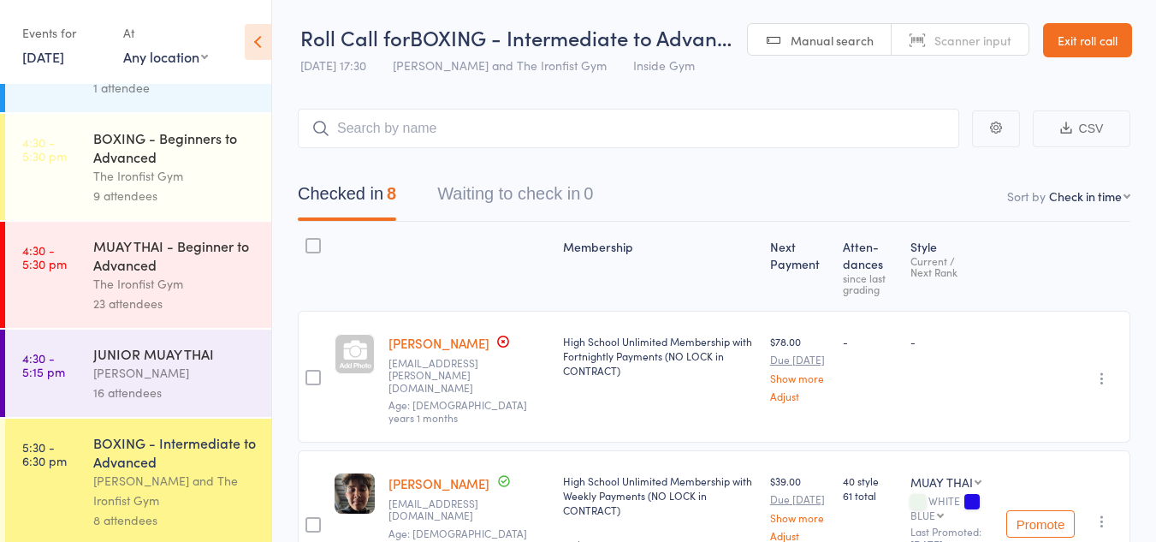
click at [139, 195] on div "9 attendees" at bounding box center [174, 196] width 163 height 20
click at [198, 279] on div "The Ironfist Gym" at bounding box center [174, 284] width 163 height 20
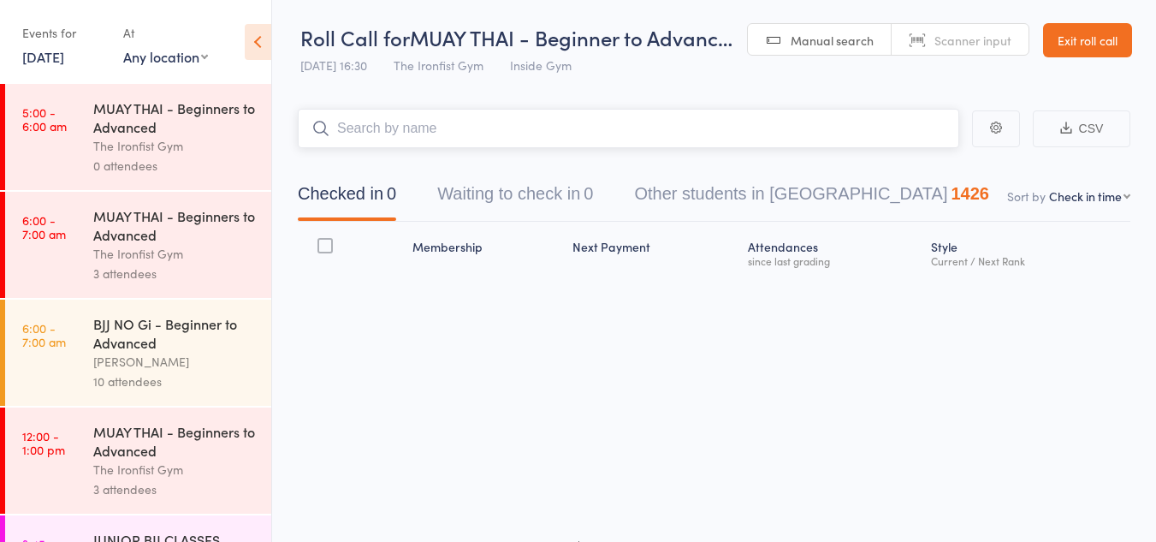
click at [401, 132] on input "search" at bounding box center [628, 128] width 661 height 39
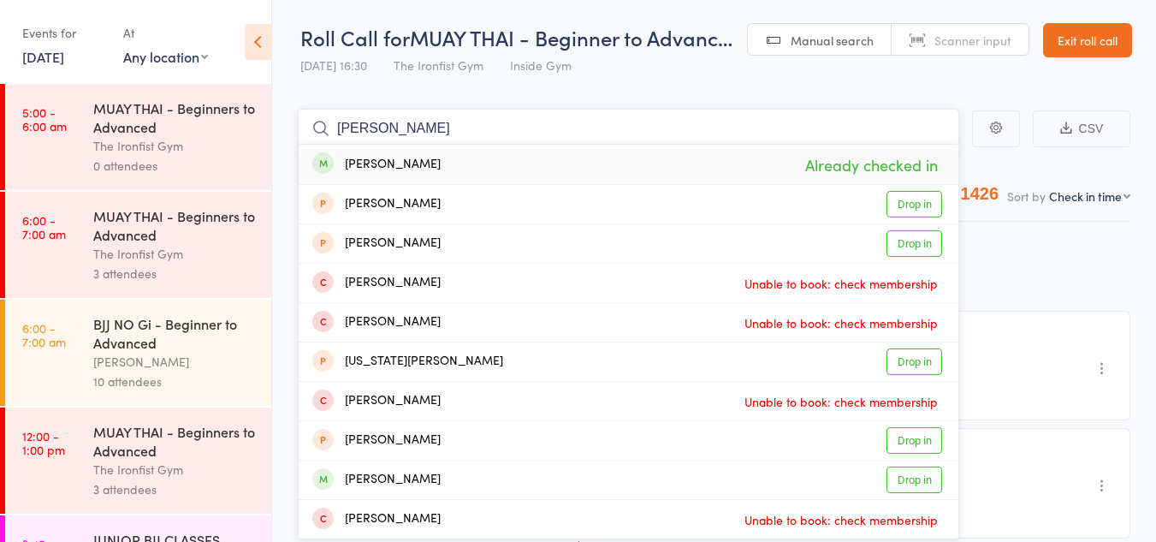
click at [452, 132] on input "max harvey" at bounding box center [628, 128] width 661 height 39
type input "max harvey"
click at [42, 55] on link "15 Sep, 2025" at bounding box center [43, 56] width 42 height 19
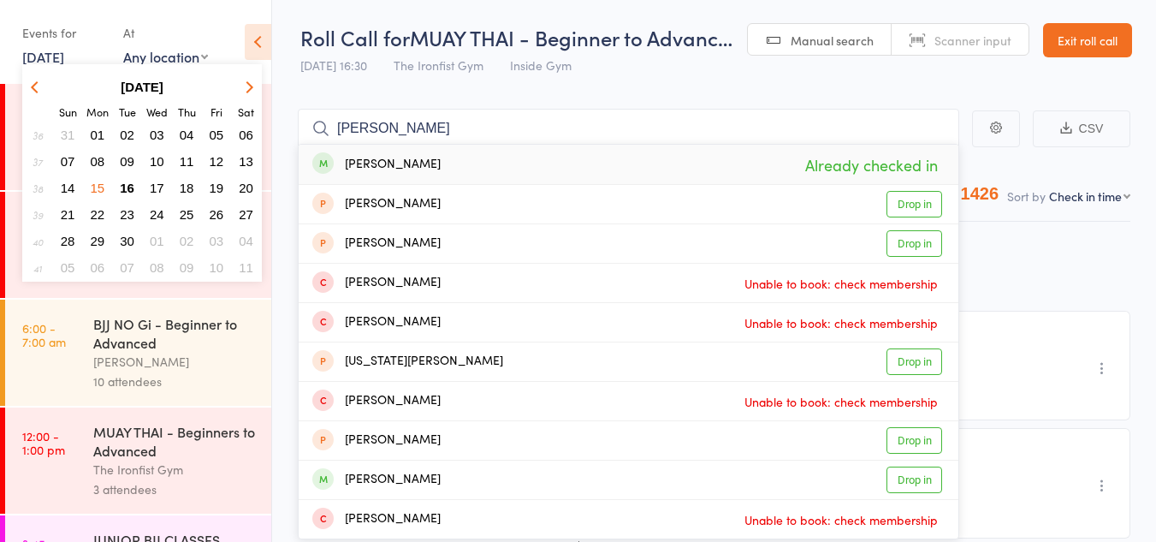
click at [128, 188] on span "16" at bounding box center [127, 188] width 15 height 15
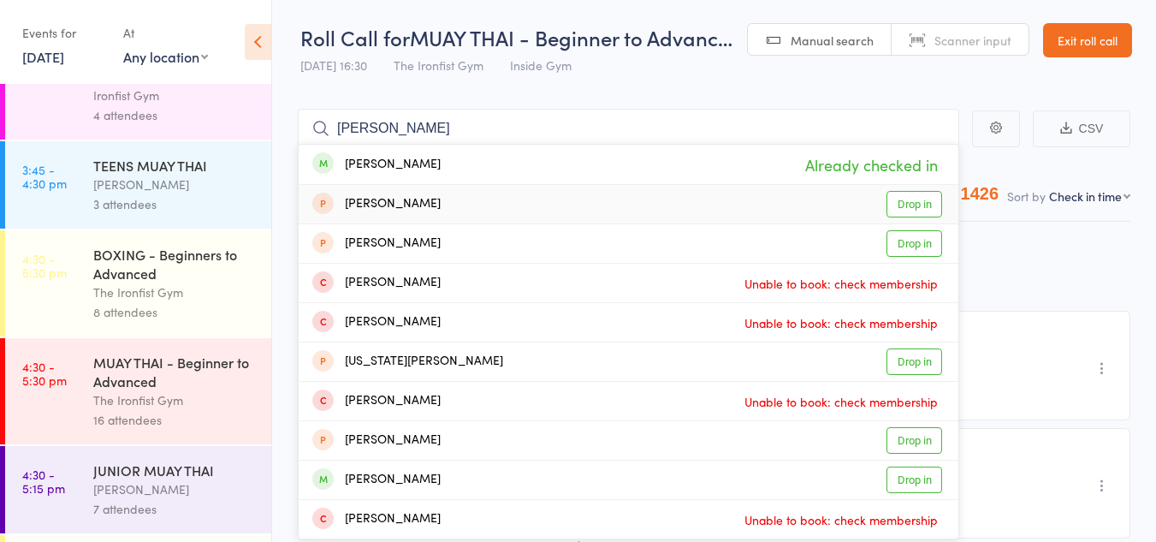
scroll to position [513, 0]
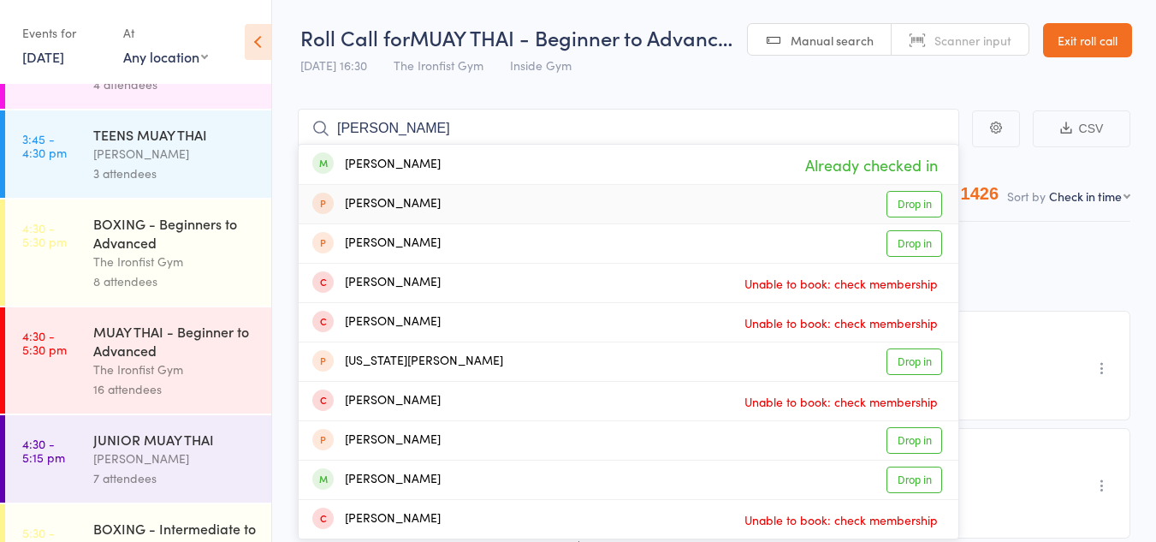
click at [58, 366] on link "4:30 - 5:30 pm MUAY THAI - Beginner to Advanced The Ironfist Gym 16 attendees" at bounding box center [138, 360] width 266 height 106
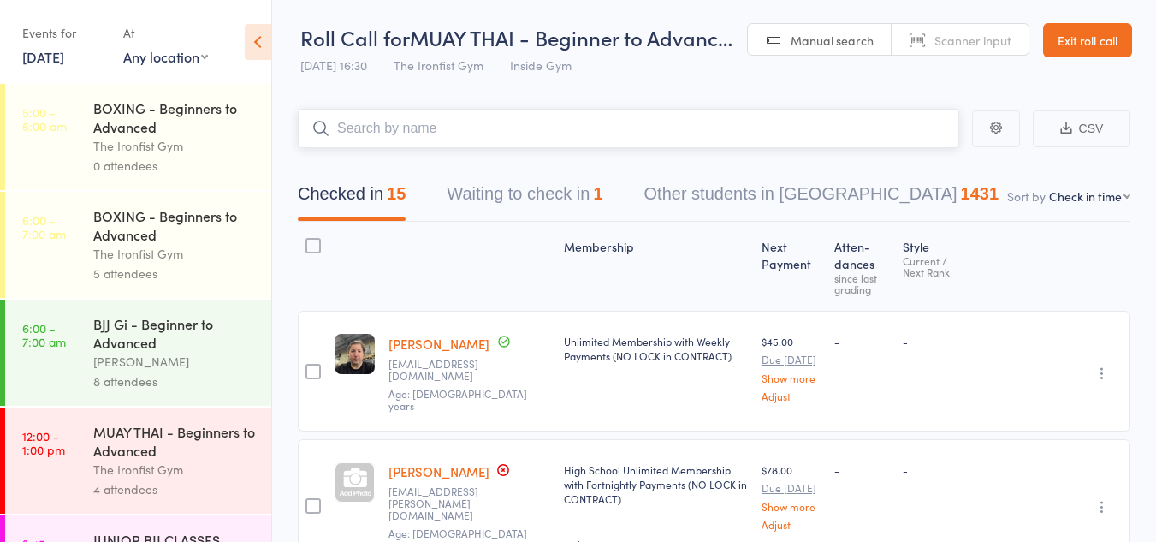
click at [416, 124] on input "search" at bounding box center [628, 128] width 661 height 39
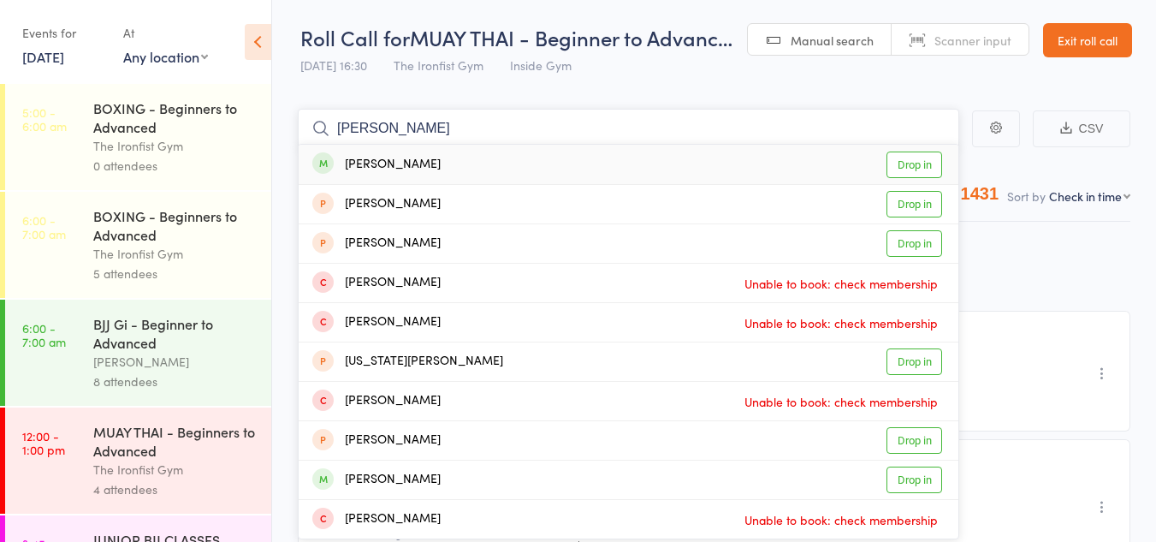
type input "Max harvey"
click at [917, 159] on link "Drop in" at bounding box center [915, 164] width 56 height 27
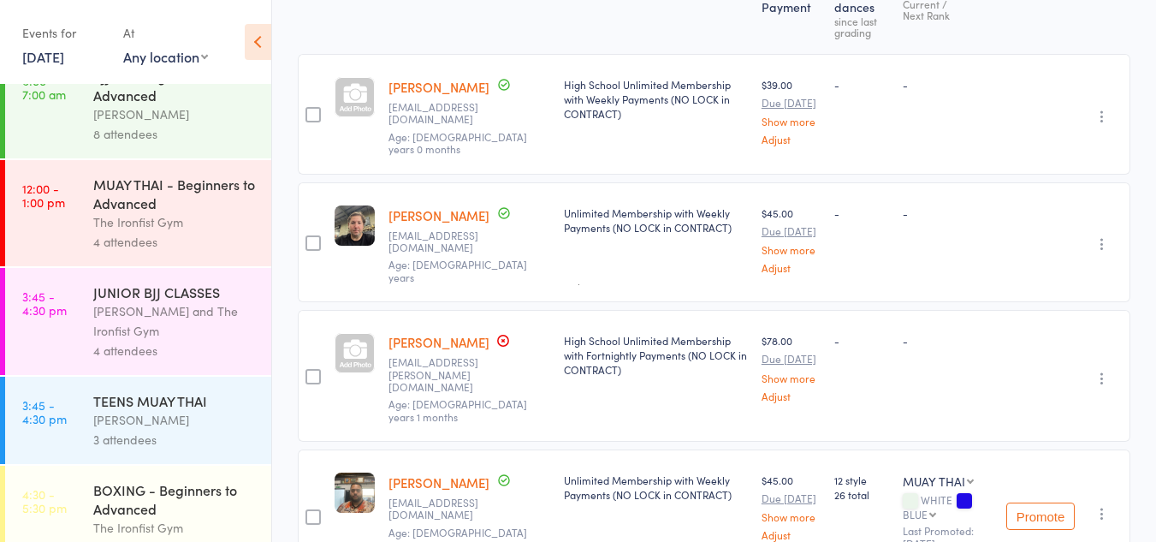
scroll to position [257, 0]
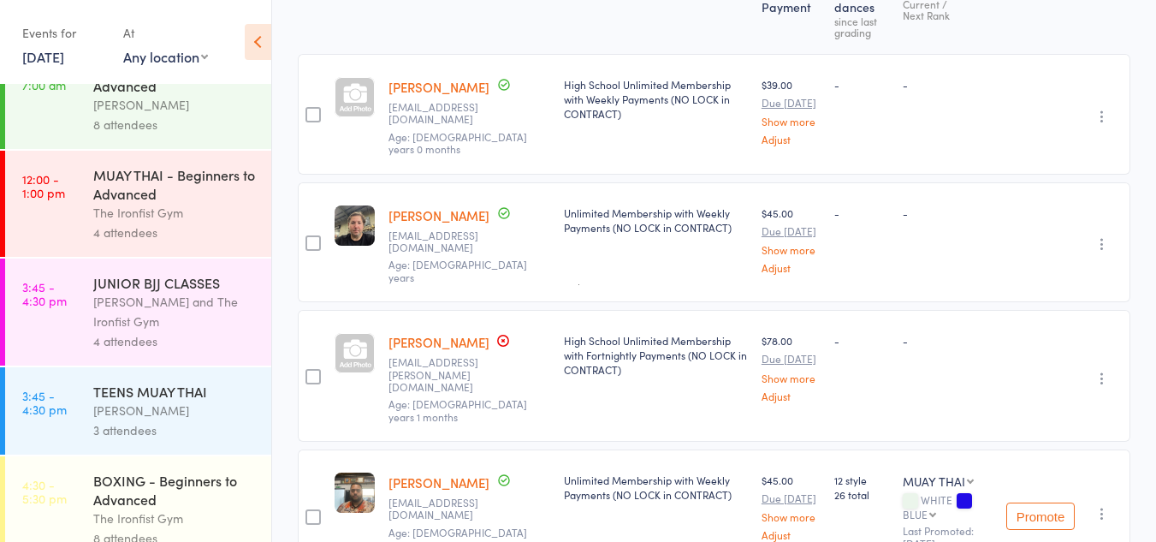
drag, startPoint x: 141, startPoint y: 276, endPoint x: 151, endPoint y: 291, distance: 18.1
click at [139, 276] on div "JUNIOR BJJ CLASSES" at bounding box center [174, 282] width 163 height 19
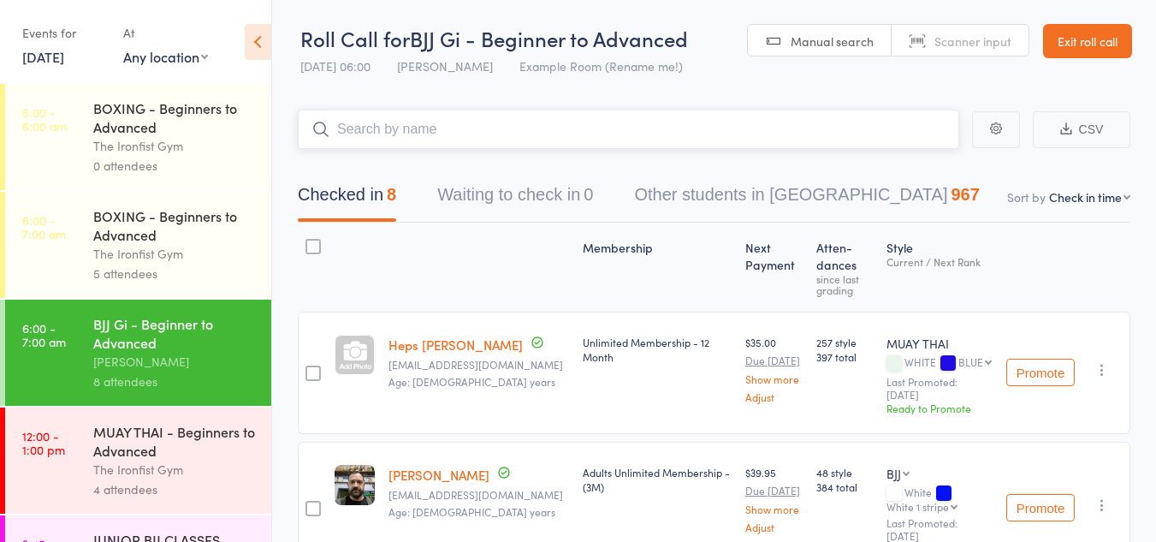
click at [429, 129] on input "search" at bounding box center [628, 129] width 661 height 39
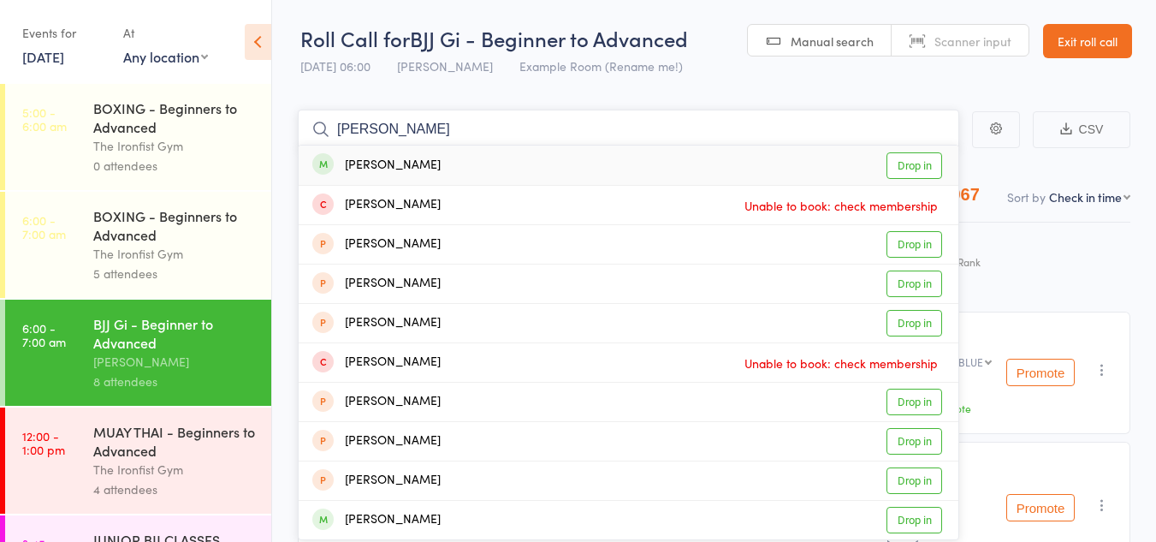
type input "NOAH JO"
click at [902, 166] on link "Drop in" at bounding box center [915, 165] width 56 height 27
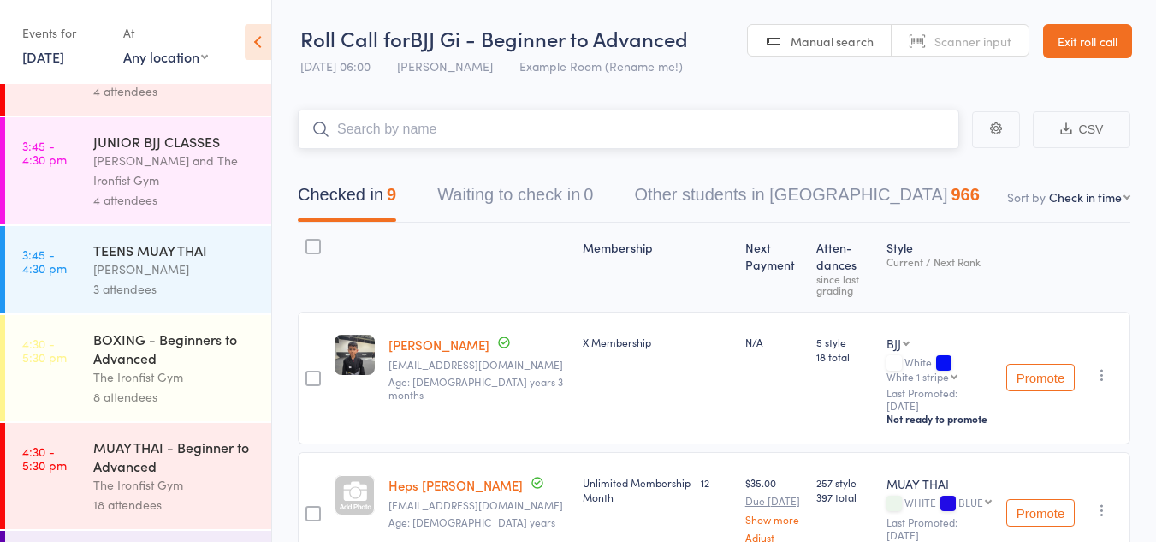
scroll to position [428, 0]
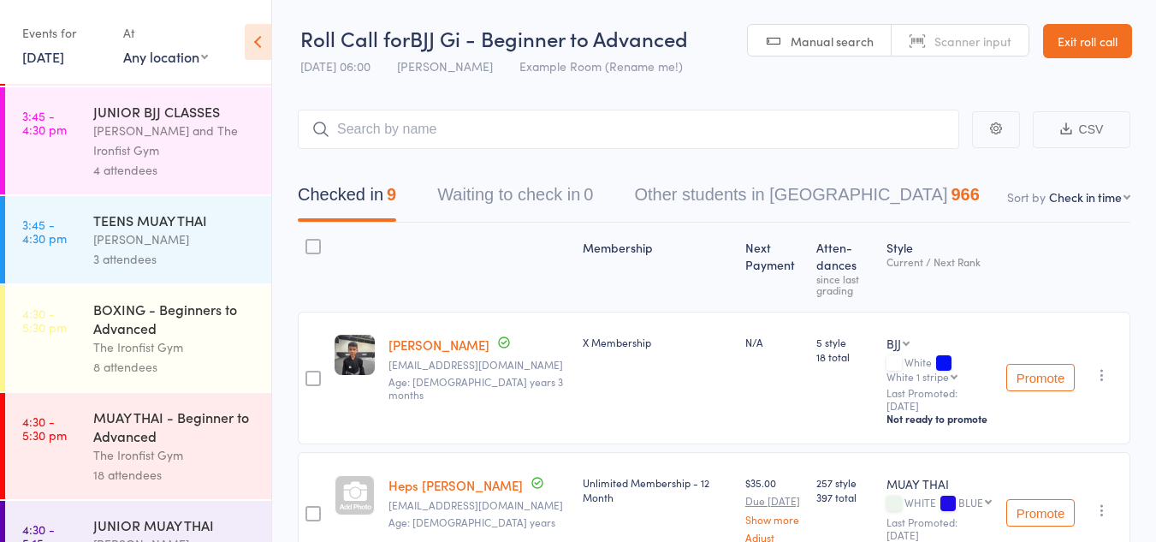
click at [157, 119] on div "JUNIOR BJJ CLASSES" at bounding box center [174, 111] width 163 height 19
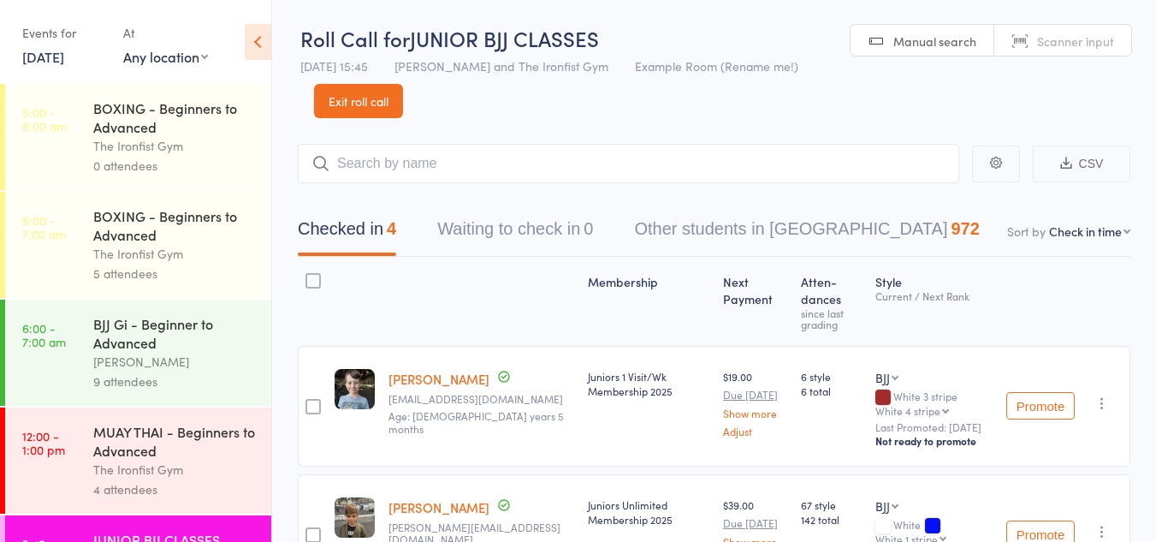
click at [411, 169] on input "search" at bounding box center [628, 163] width 661 height 39
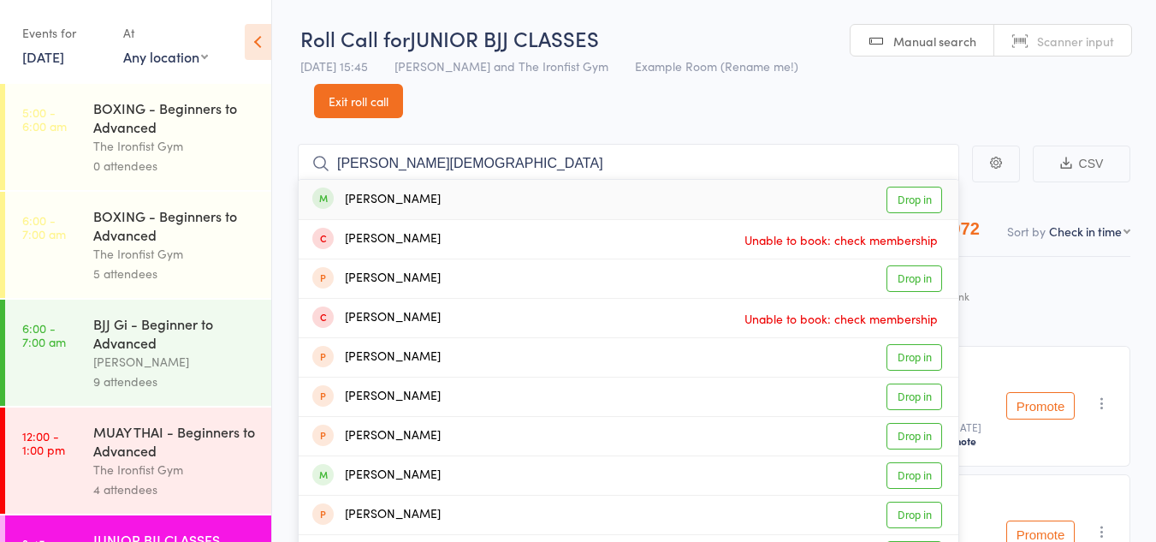
type input "NOAH JOV"
click at [912, 193] on link "Drop in" at bounding box center [915, 200] width 56 height 27
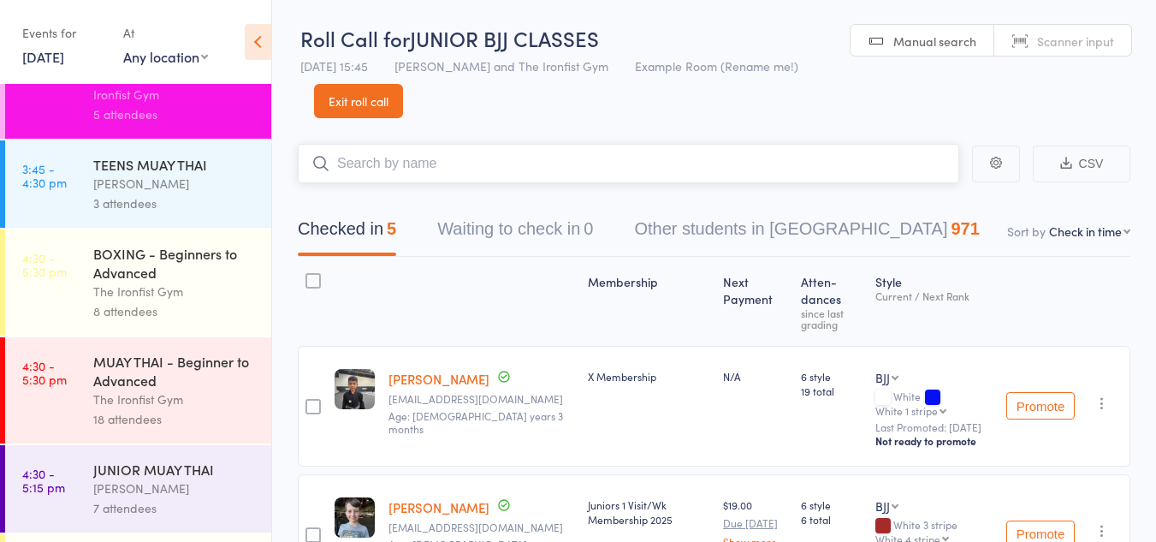
scroll to position [599, 0]
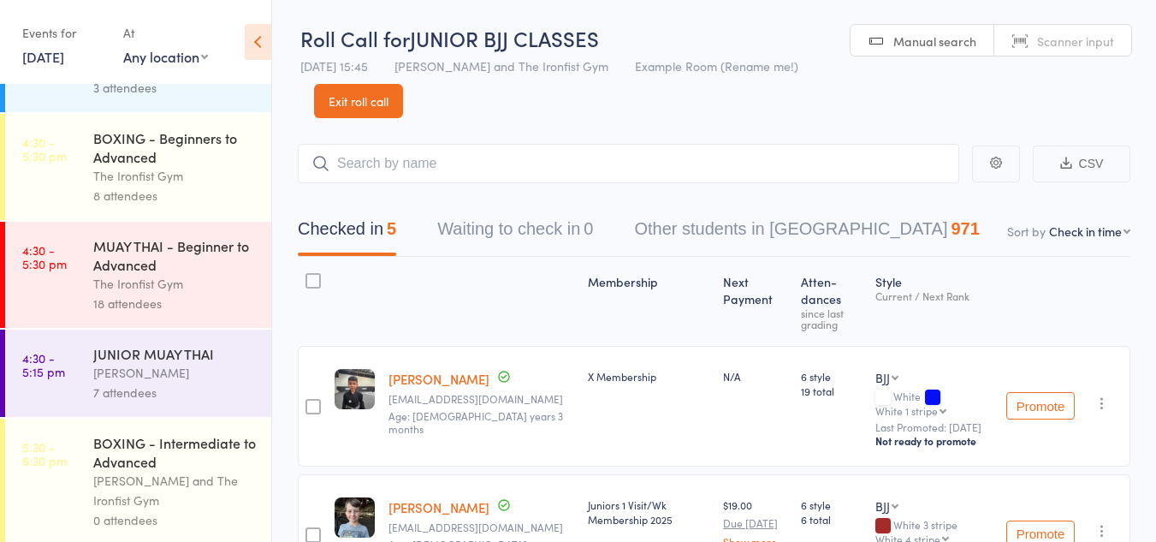
click at [160, 361] on div "JUNIOR MUAY THAI" at bounding box center [174, 353] width 163 height 19
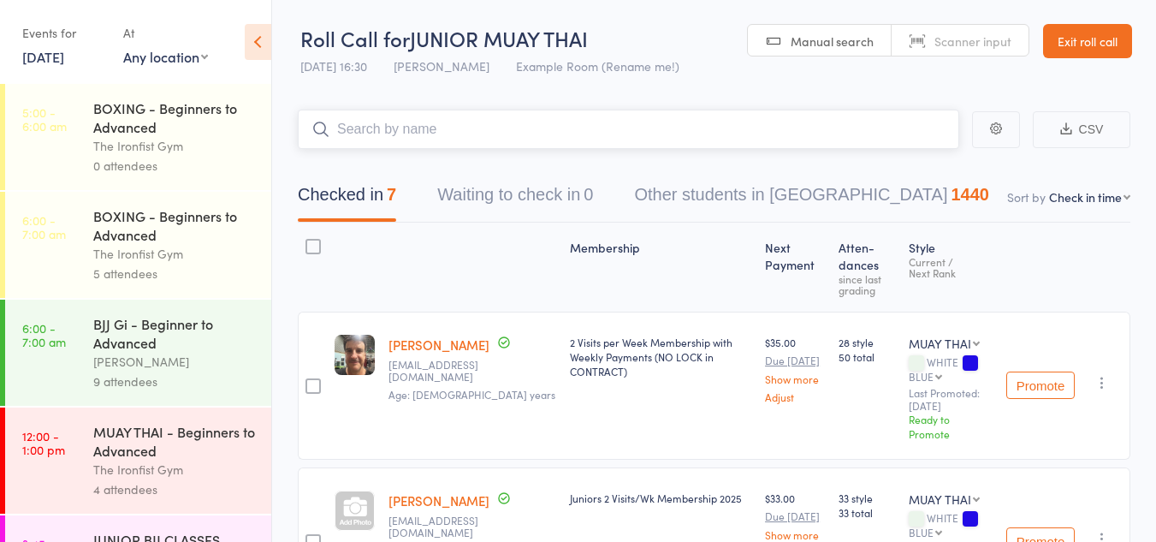
click at [413, 136] on input "search" at bounding box center [628, 129] width 661 height 39
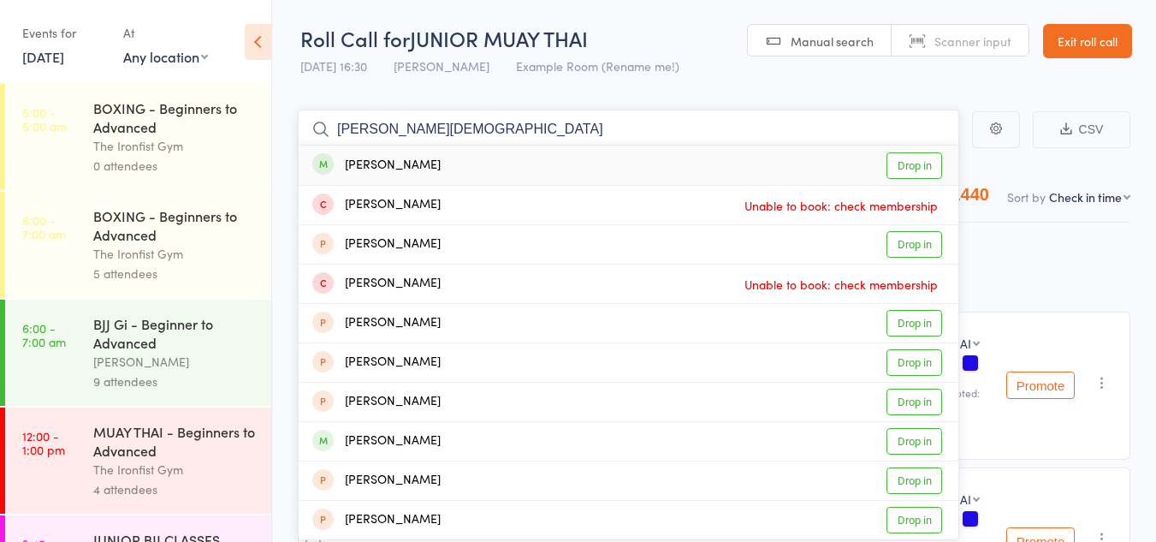
type input "NOAH JOV"
drag, startPoint x: 924, startPoint y: 163, endPoint x: 887, endPoint y: 157, distance: 37.3
click at [926, 161] on link "Drop in" at bounding box center [915, 165] width 56 height 27
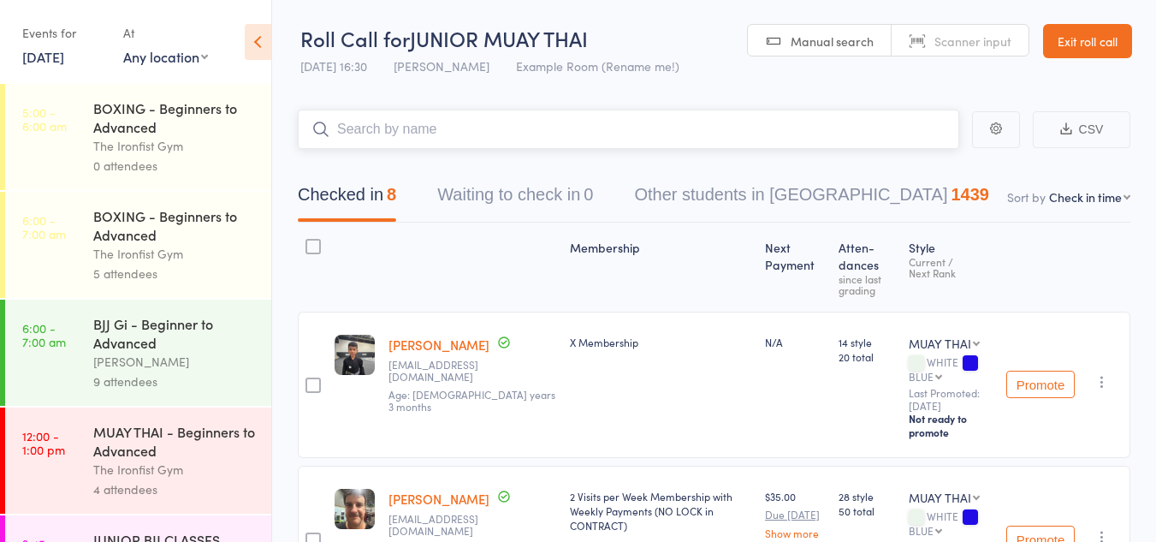
click at [445, 121] on input "search" at bounding box center [628, 129] width 661 height 39
type input "2306"
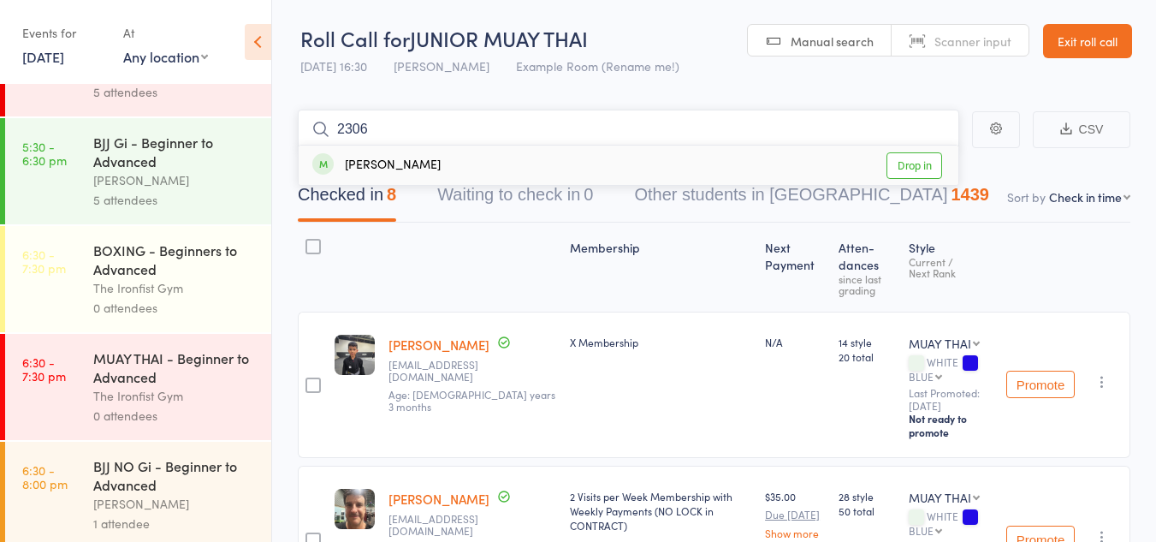
scroll to position [1147, 0]
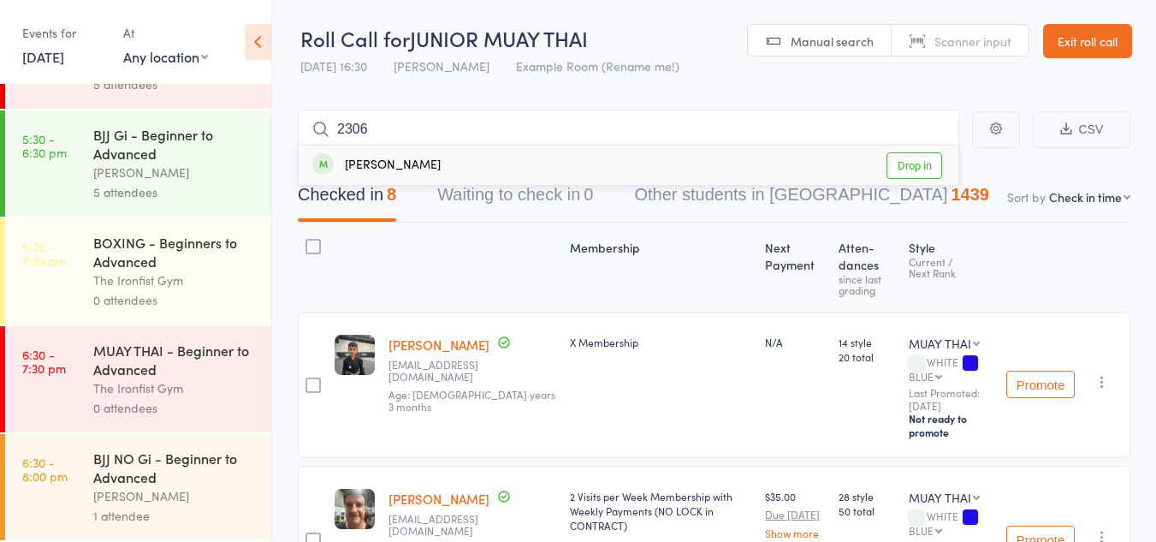
click at [162, 451] on div "BJJ NO Gi - Beginner to Advanced" at bounding box center [174, 467] width 163 height 38
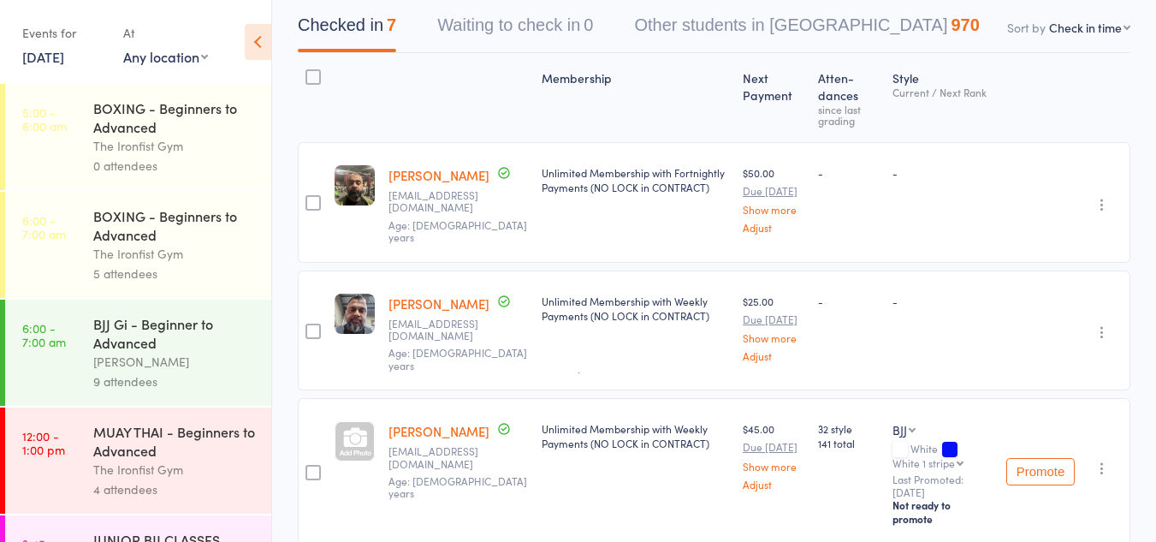
scroll to position [171, 0]
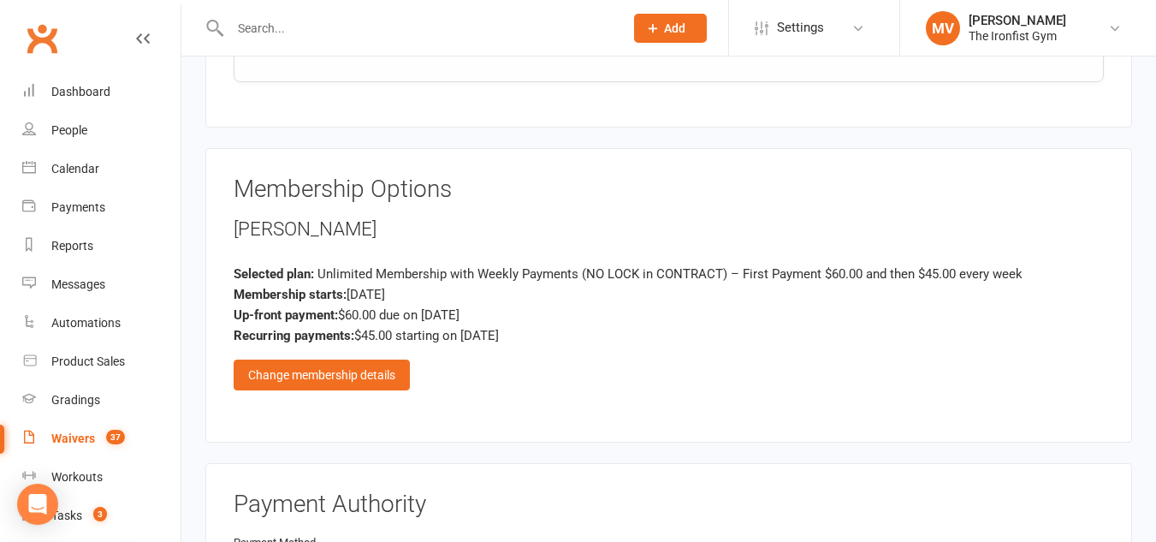
scroll to position [1711, 0]
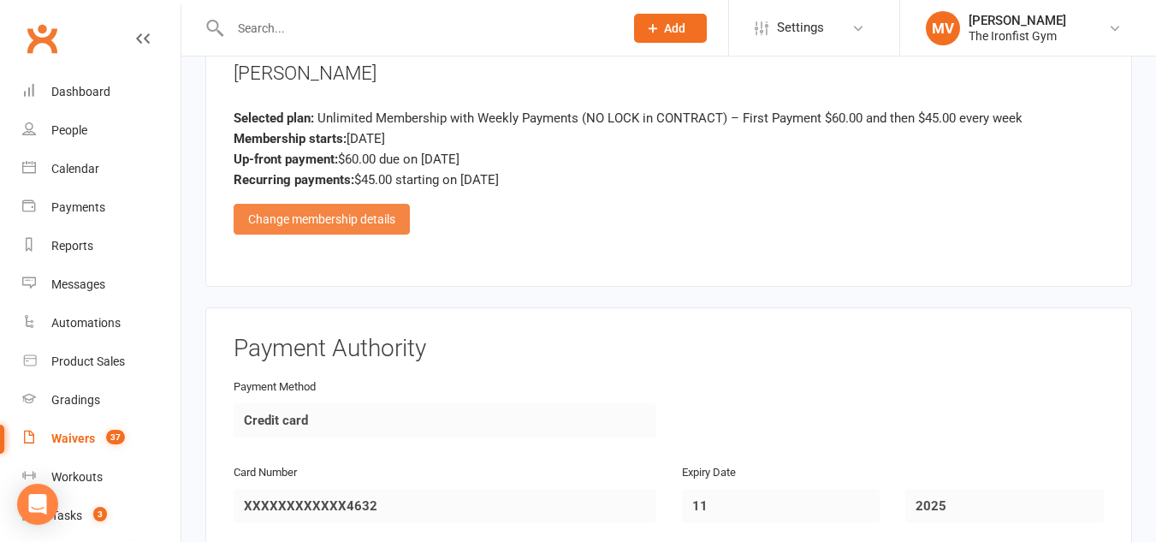
click at [330, 225] on div "Change membership details" at bounding box center [322, 219] width 176 height 31
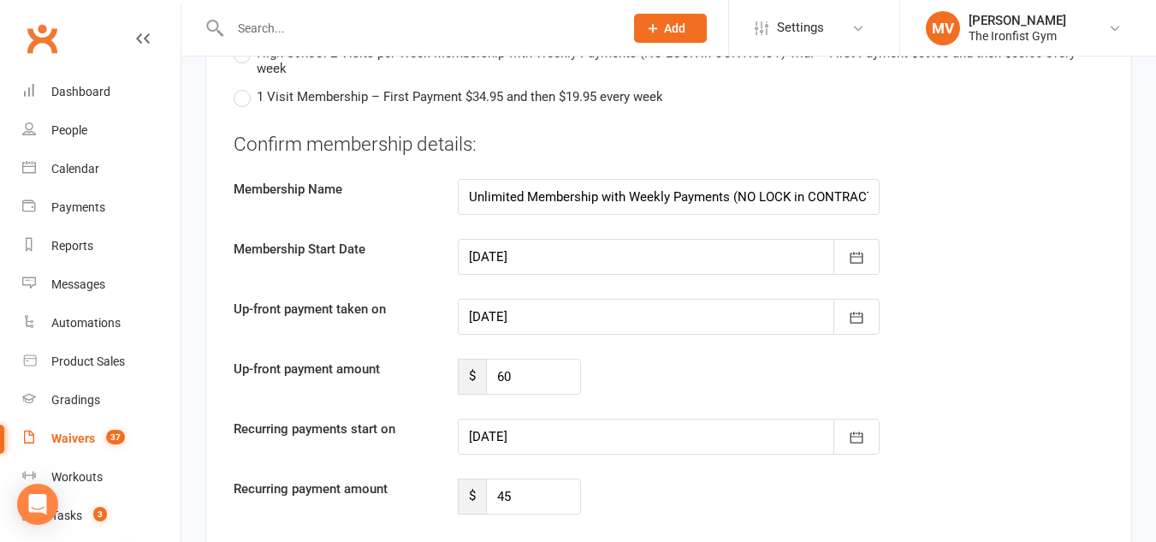
scroll to position [3679, 0]
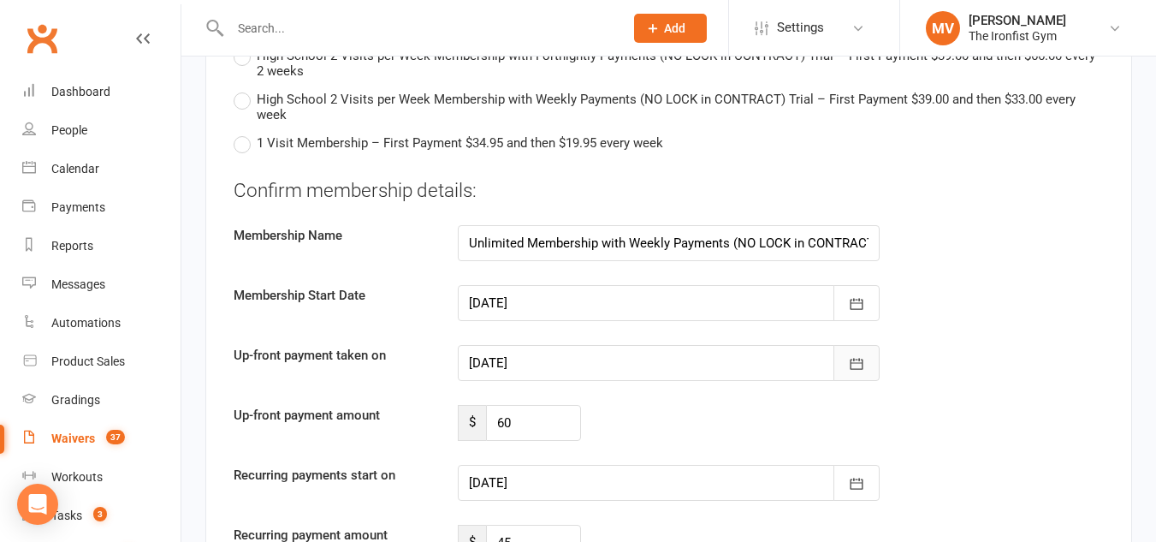
click at [857, 363] on icon "button" at bounding box center [857, 363] width 13 height 11
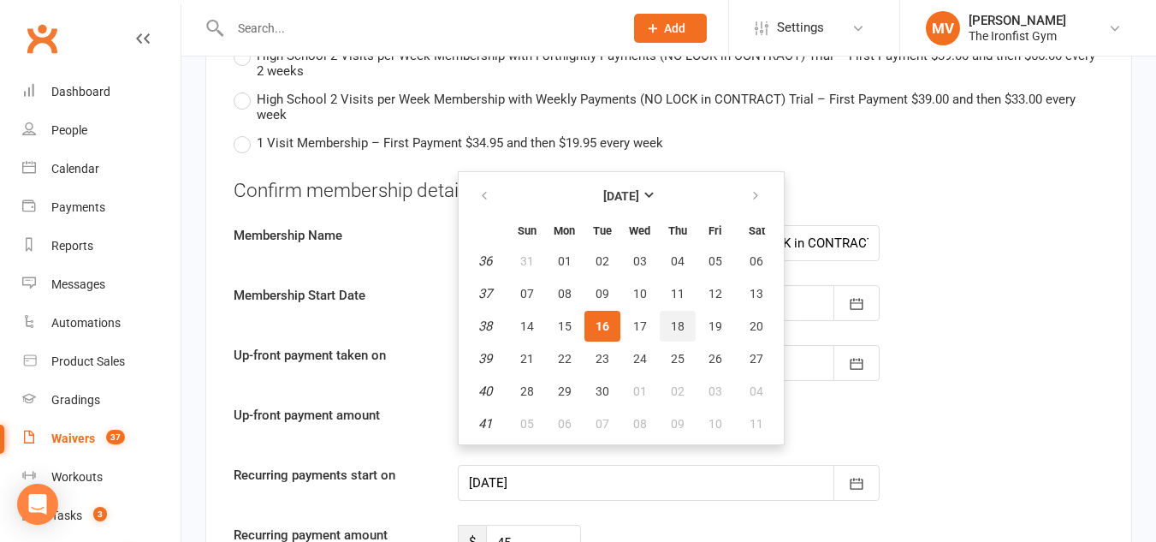
click at [683, 324] on span "18" at bounding box center [678, 326] width 14 height 14
type input "18 Sep 2025"
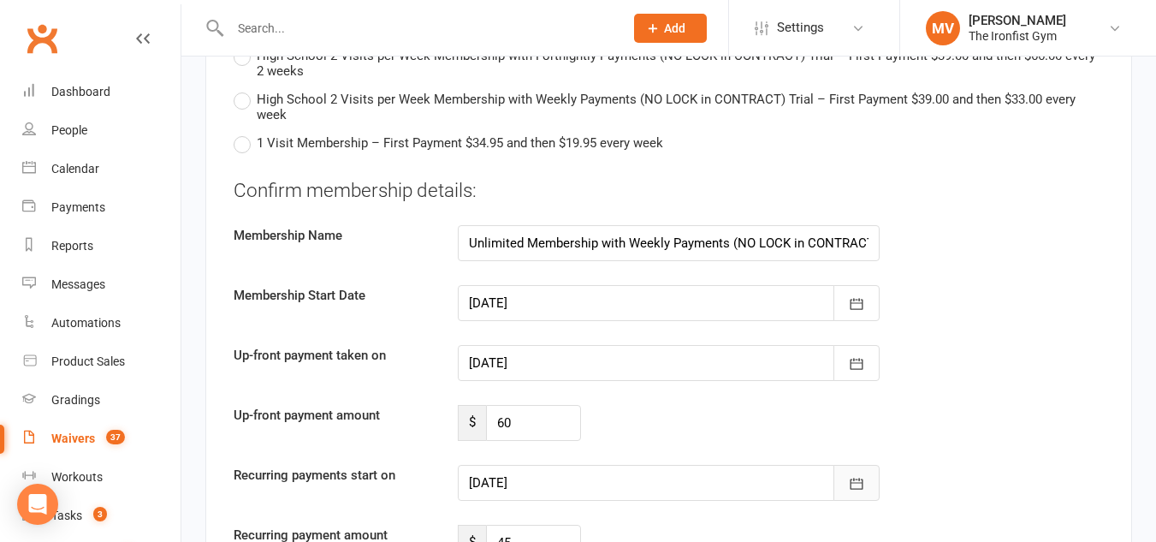
click at [856, 491] on icon "button" at bounding box center [856, 483] width 17 height 17
drag, startPoint x: 856, startPoint y: 491, endPoint x: 854, endPoint y: 502, distance: 11.3
click at [854, 492] on div "Confirm membership details: Membership Name Unlimited Membership with Weekly Pa…" at bounding box center [669, 368] width 870 height 383
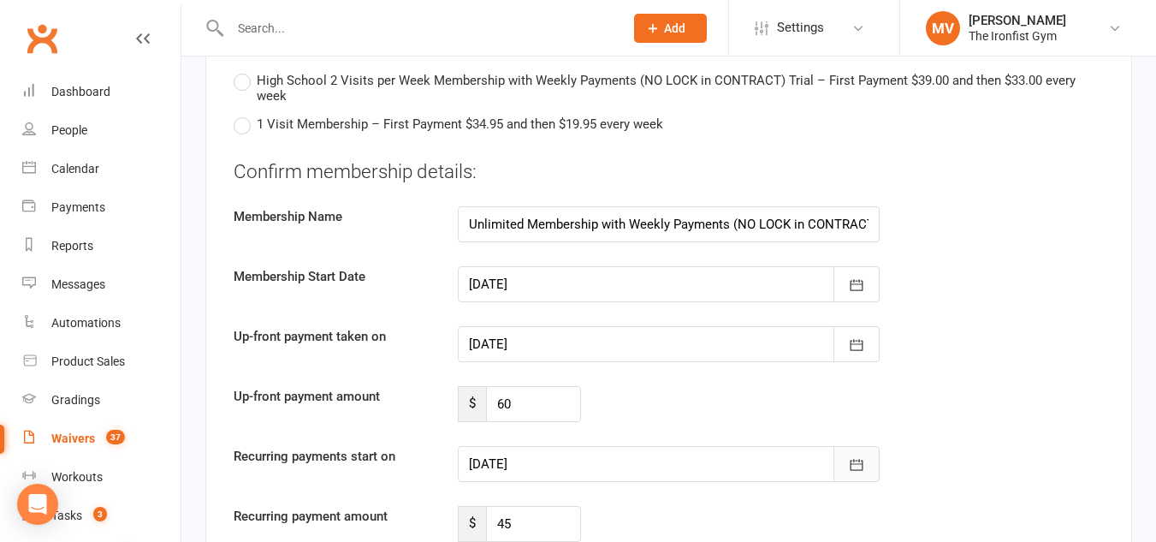
click at [857, 465] on icon "button" at bounding box center [856, 464] width 17 height 17
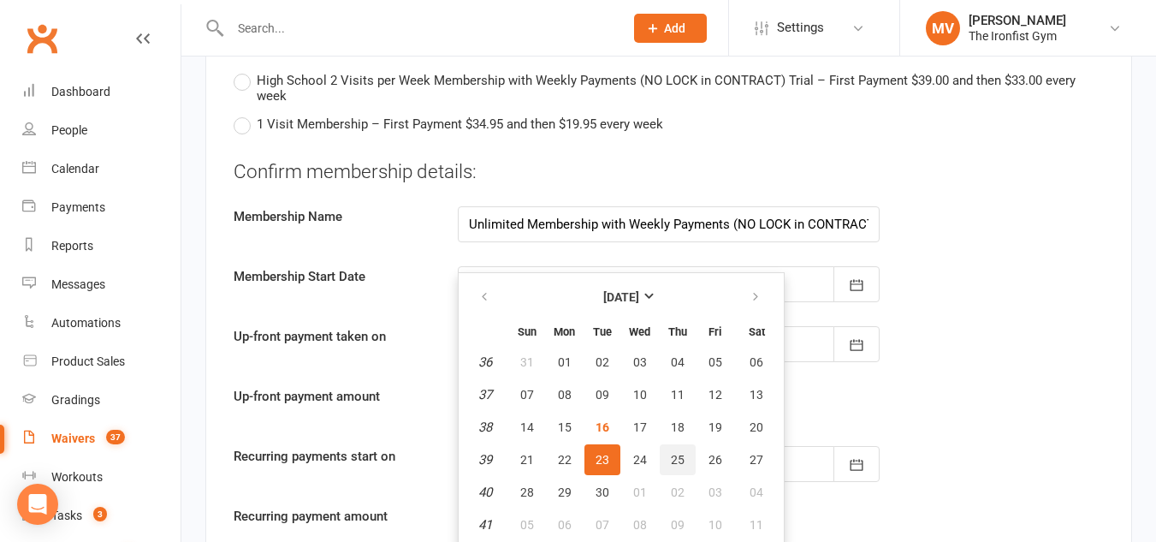
click at [673, 457] on span "25" at bounding box center [678, 460] width 14 height 14
type input "25 Sep 2025"
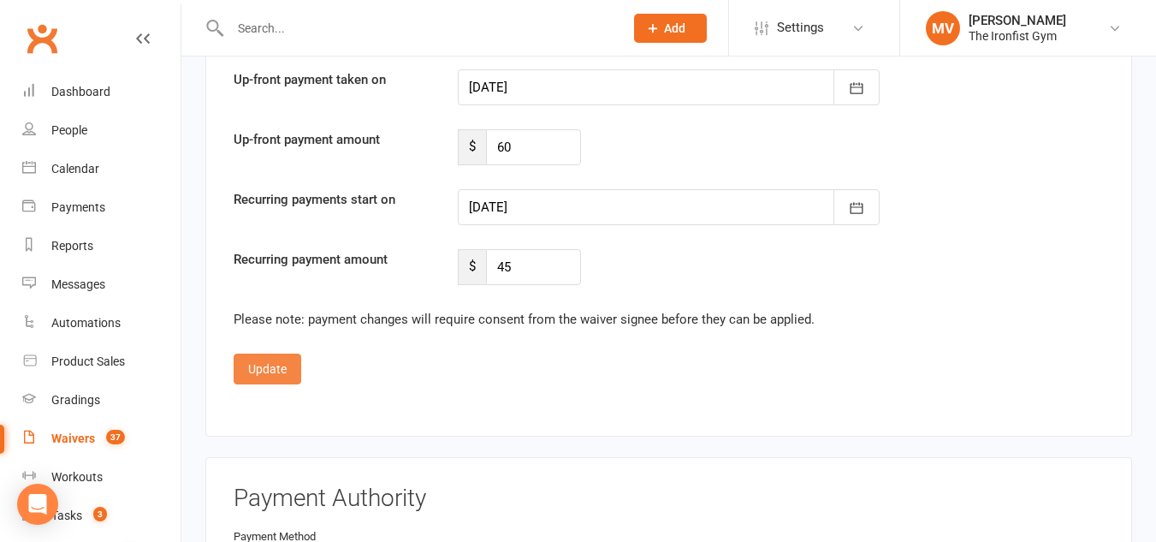
click at [260, 356] on button "Update" at bounding box center [268, 368] width 68 height 31
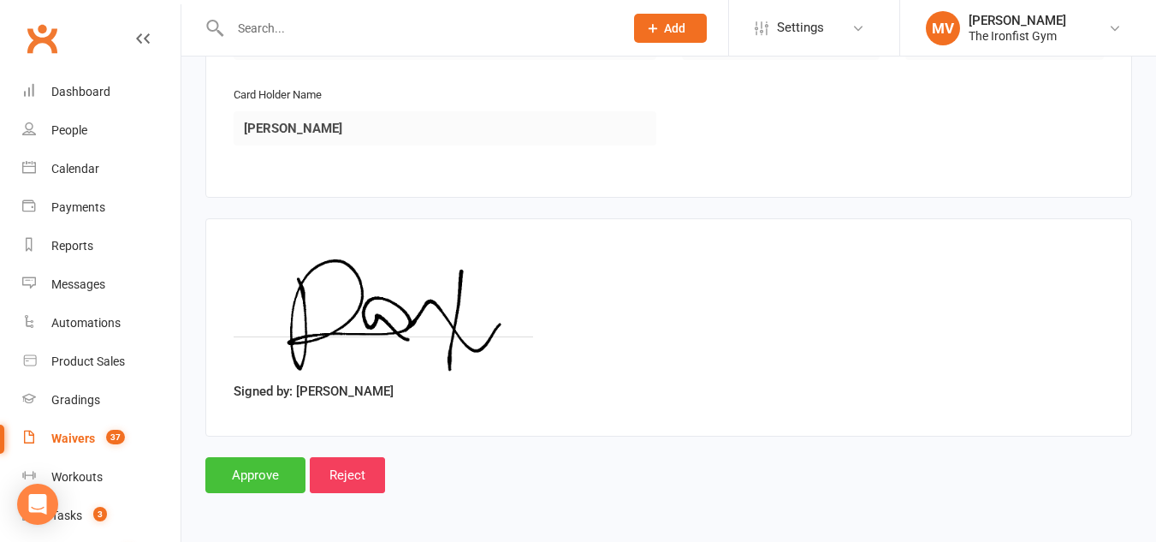
drag, startPoint x: 251, startPoint y: 485, endPoint x: 270, endPoint y: 494, distance: 21.5
click at [253, 484] on input "Approve" at bounding box center [255, 475] width 100 height 36
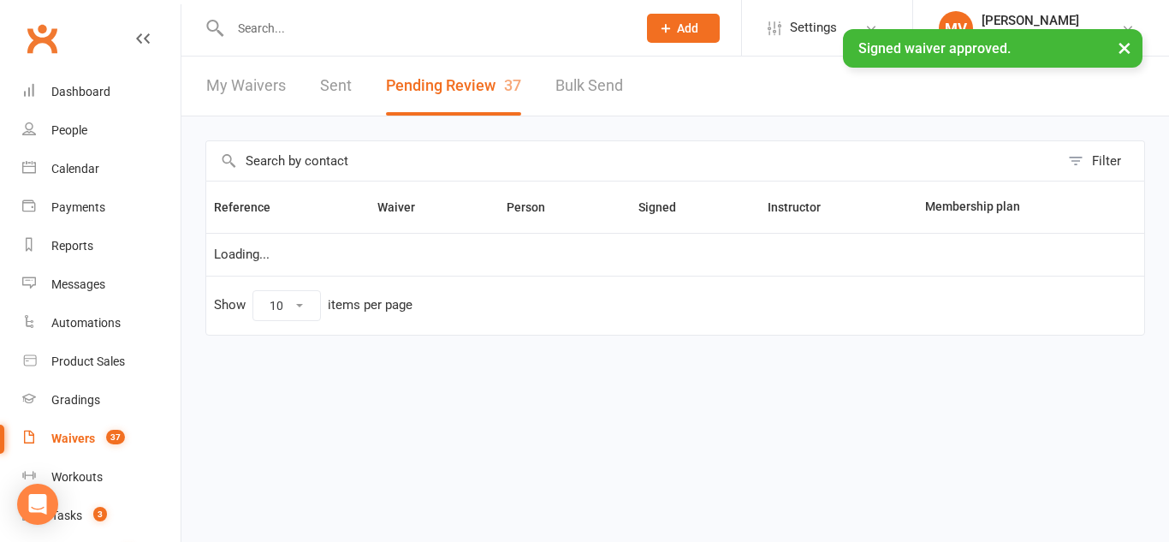
select select "100"
click at [283, 24] on input "text" at bounding box center [425, 28] width 400 height 24
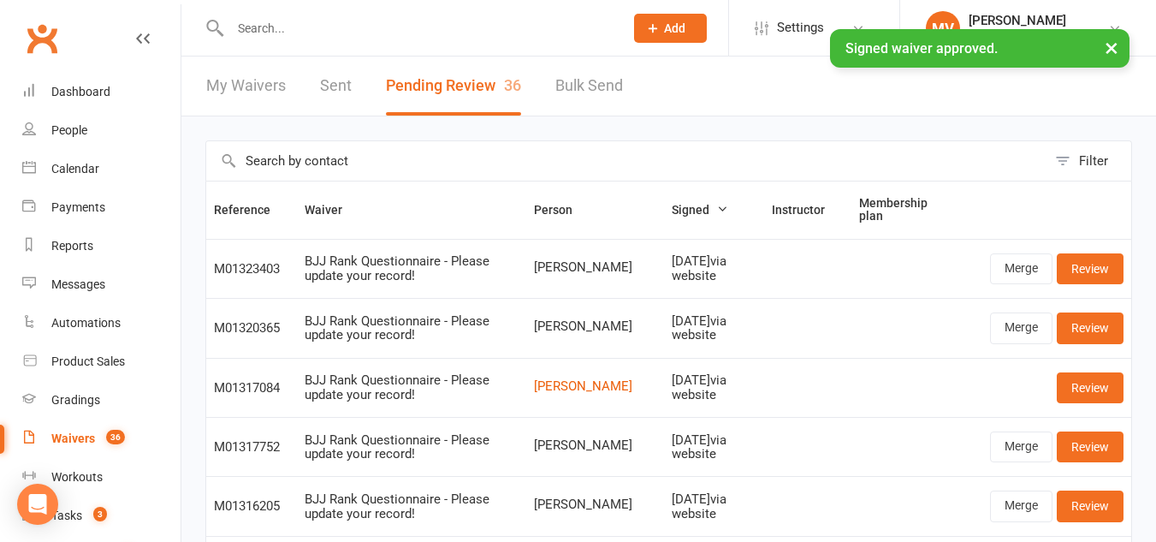
paste input "Regards, Malcolm Vanderaar Membership Consultant The Ironfist Gym"
type input "Regards, Malcolm Vanderaar Membership Consultant The Ironfist Gym"
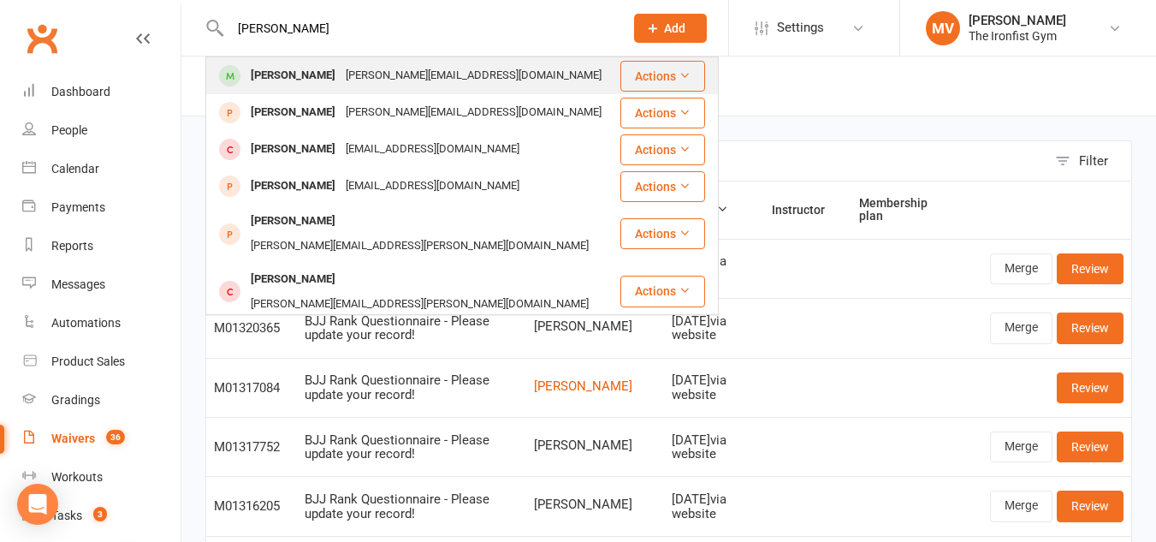
type input "daniel mac"
click at [323, 73] on div "Daniel Macleod" at bounding box center [293, 75] width 95 height 25
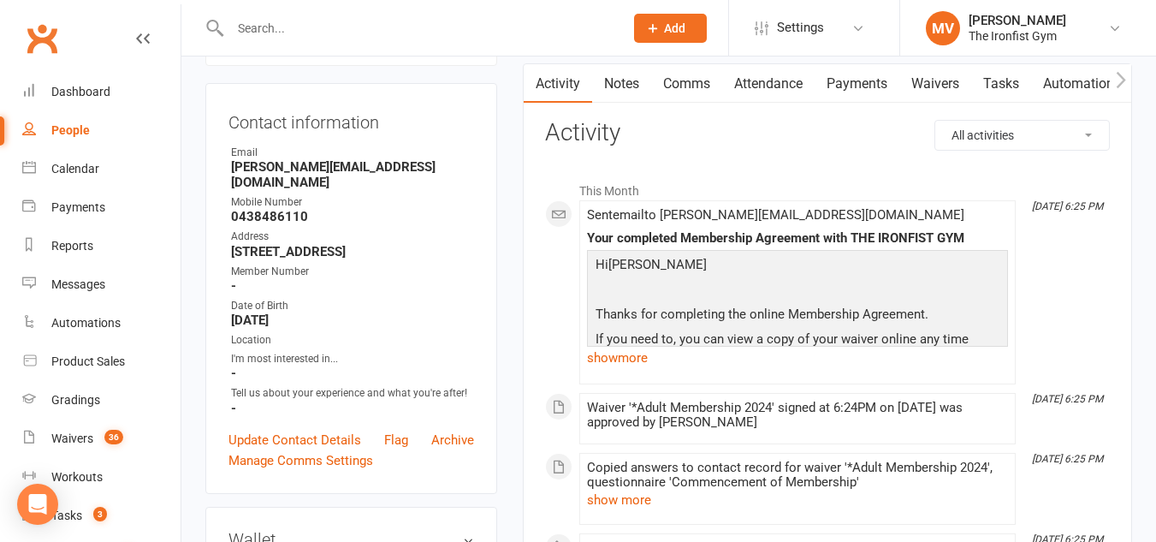
scroll to position [171, 0]
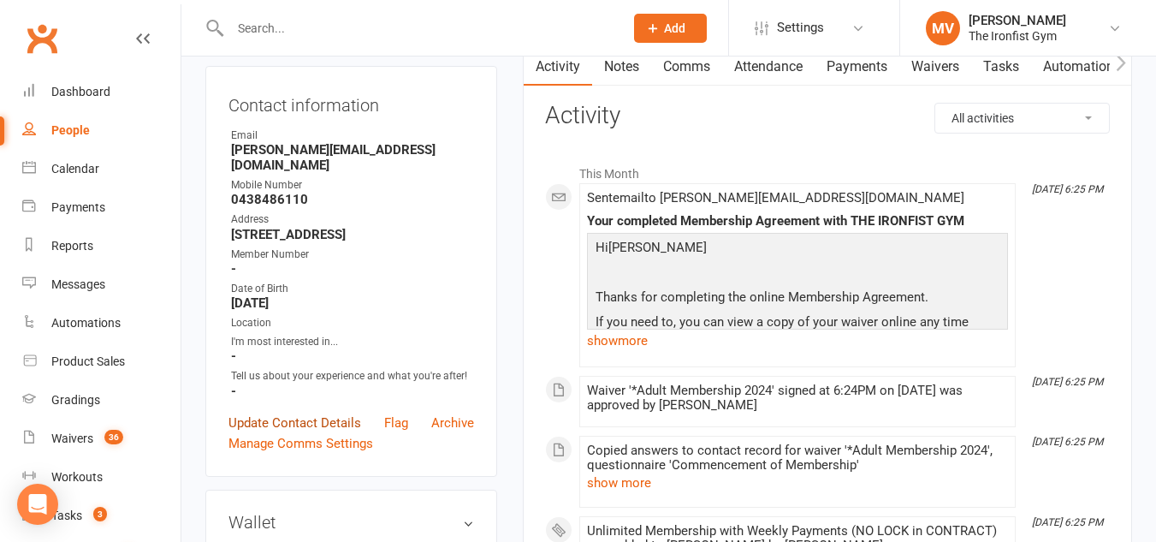
click at [329, 433] on link "Update Contact Details" at bounding box center [294, 422] width 133 height 21
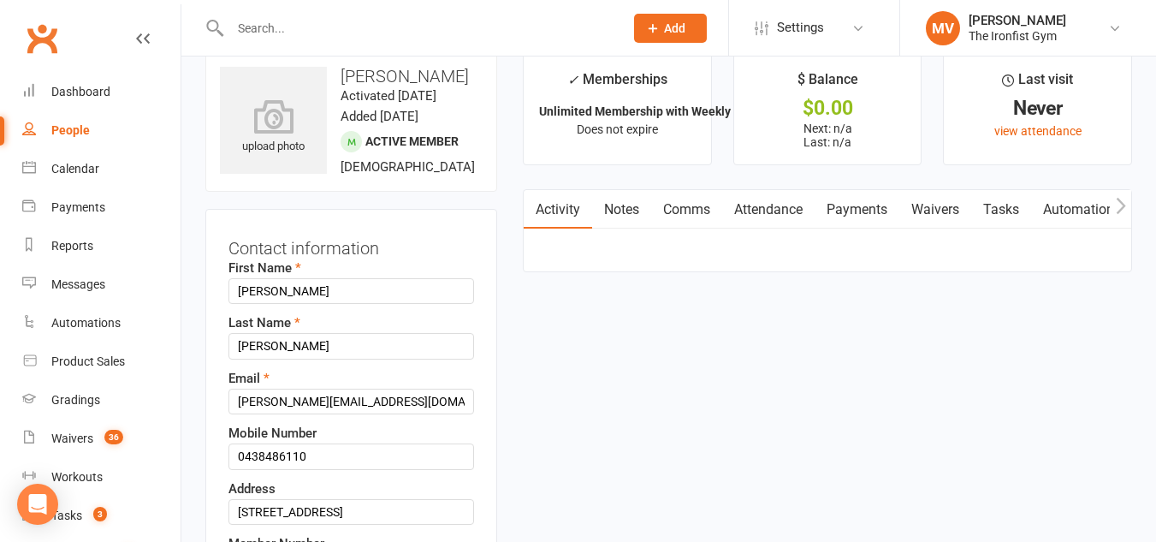
scroll to position [0, 0]
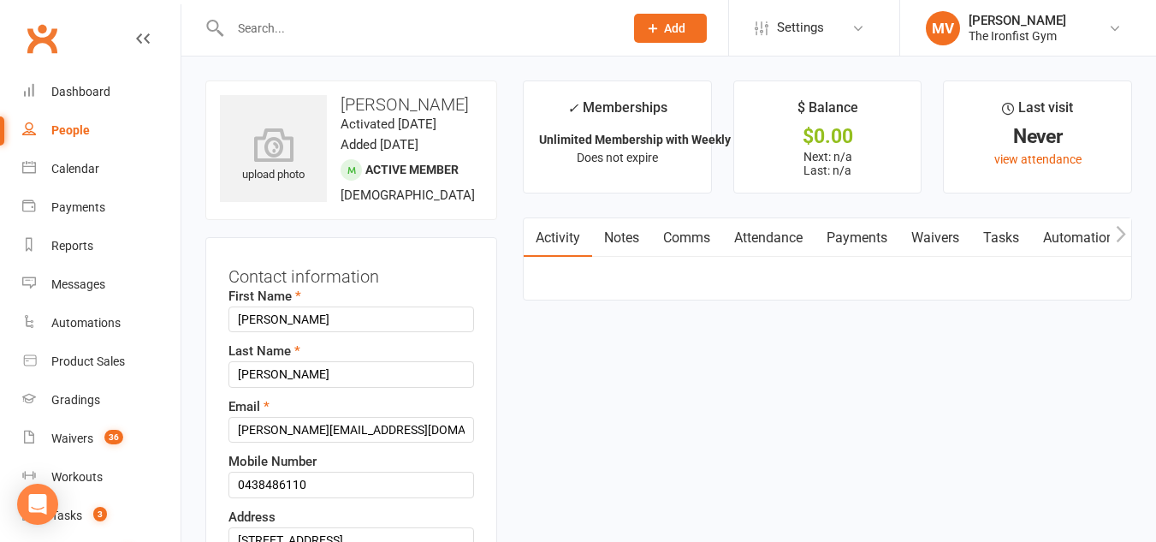
click at [334, 40] on div at bounding box center [408, 28] width 406 height 56
click at [338, 34] on input "text" at bounding box center [418, 28] width 387 height 24
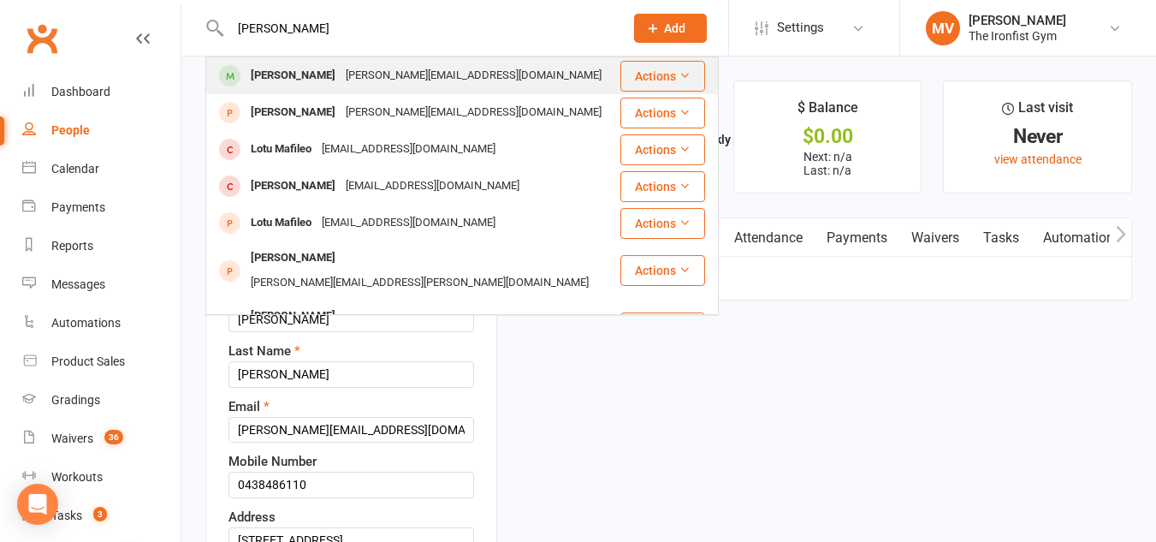
type input "daniel mcleo"
click at [308, 78] on div "Daniel Macleod" at bounding box center [293, 75] width 95 height 25
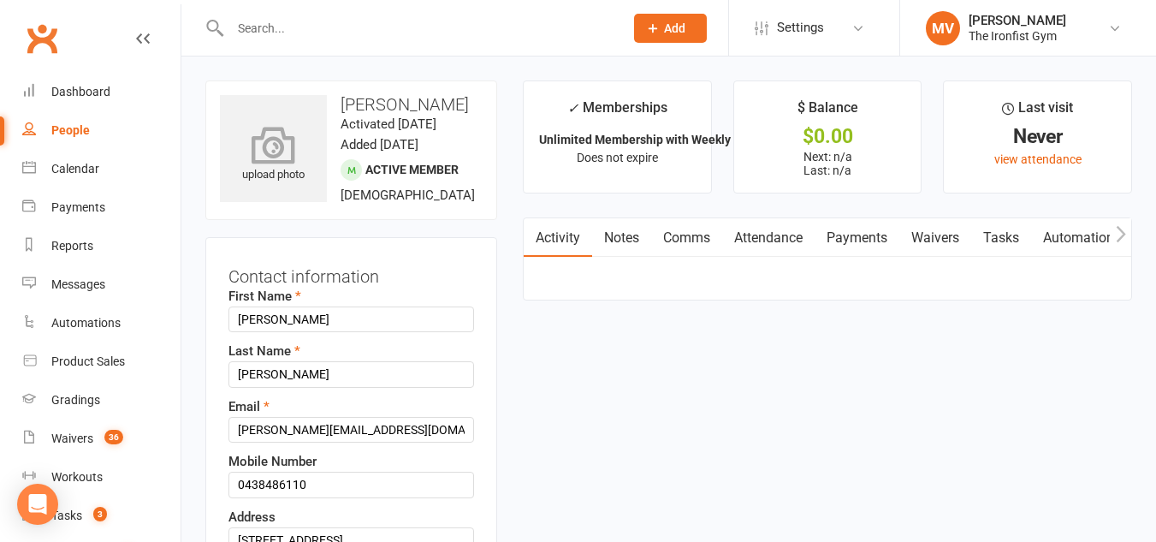
click at [292, 159] on icon at bounding box center [274, 145] width 118 height 38
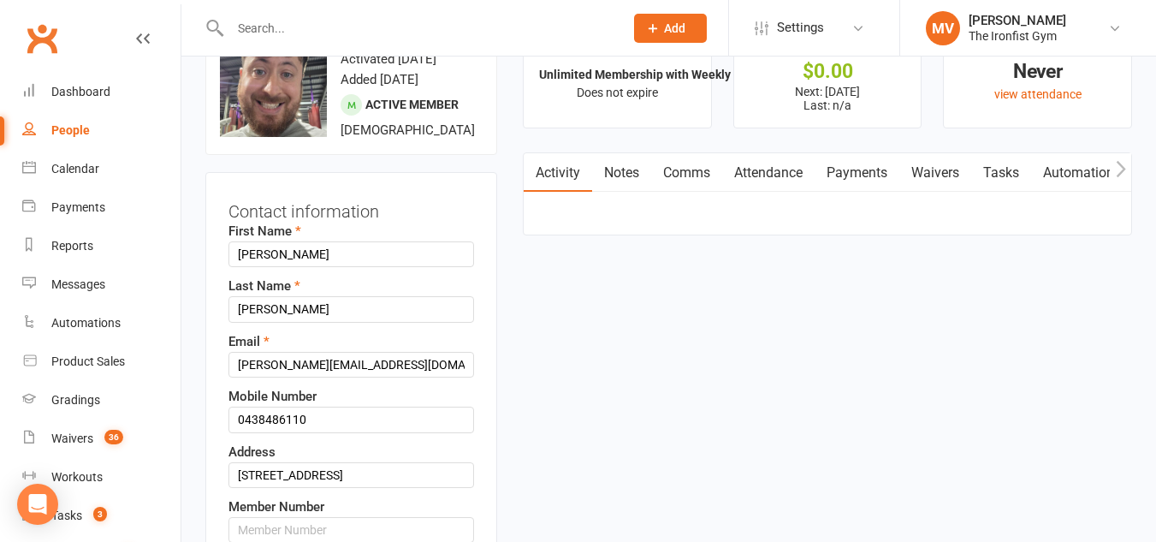
scroll to position [342, 0]
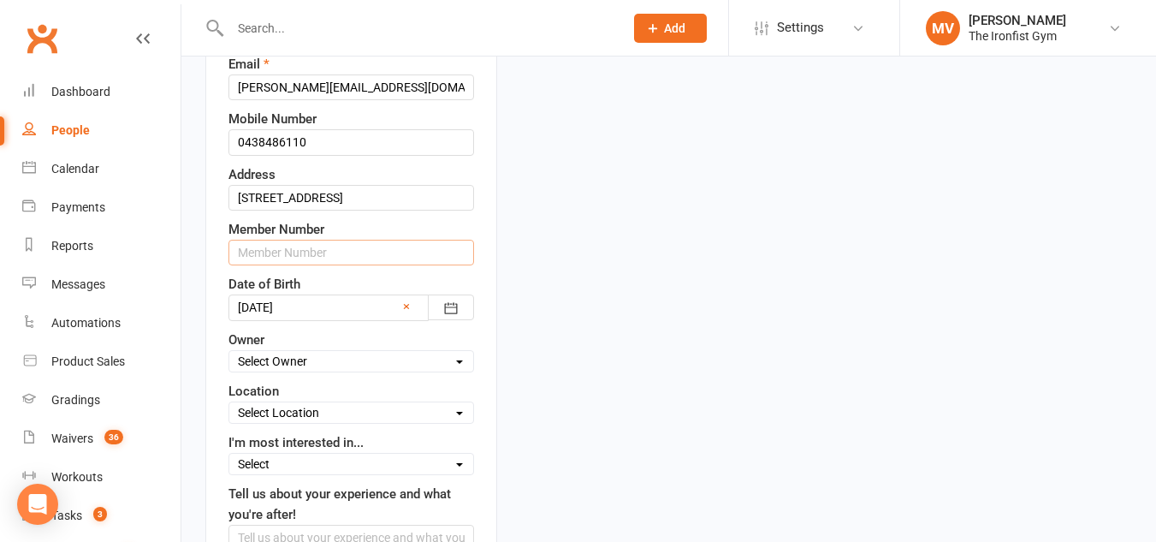
click at [307, 265] on input "text" at bounding box center [351, 253] width 246 height 26
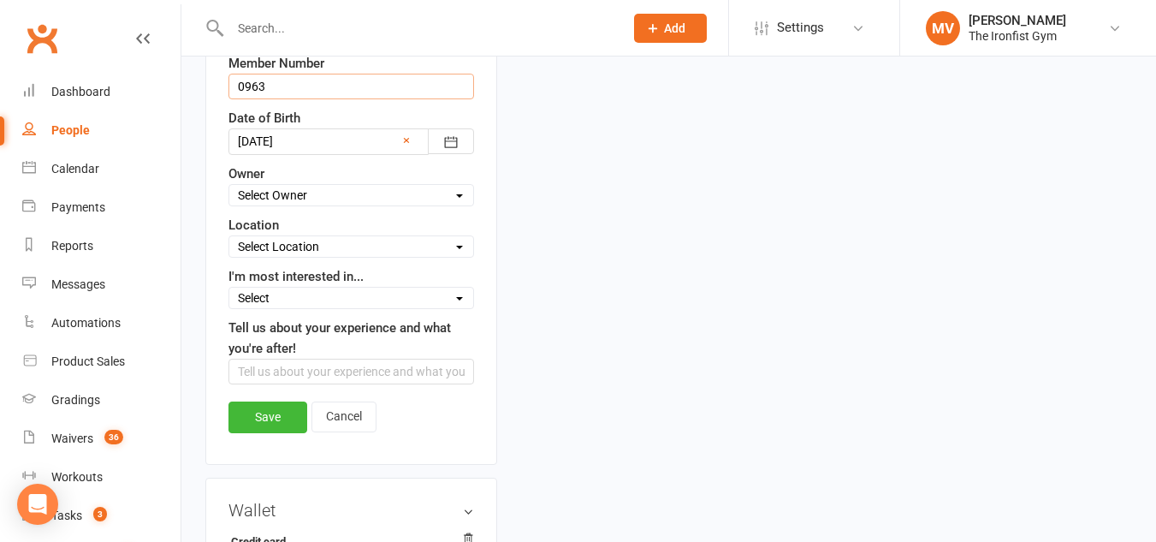
scroll to position [513, 0]
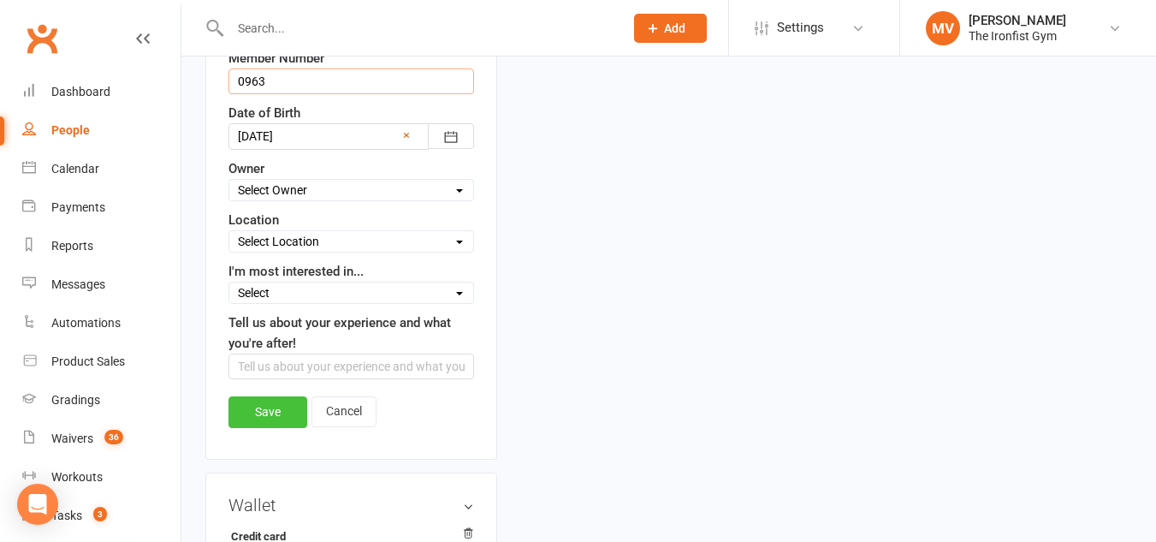
type input "0963"
click at [279, 427] on link "Save" at bounding box center [267, 411] width 79 height 31
click at [0, 0] on div "Loading" at bounding box center [0, 0] width 0 height 0
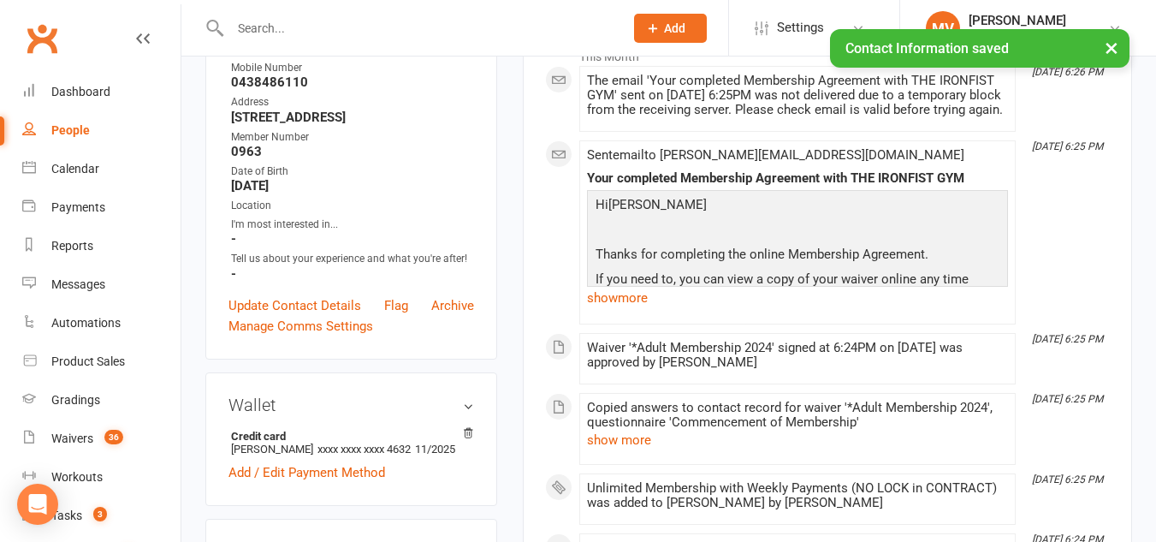
scroll to position [0, 0]
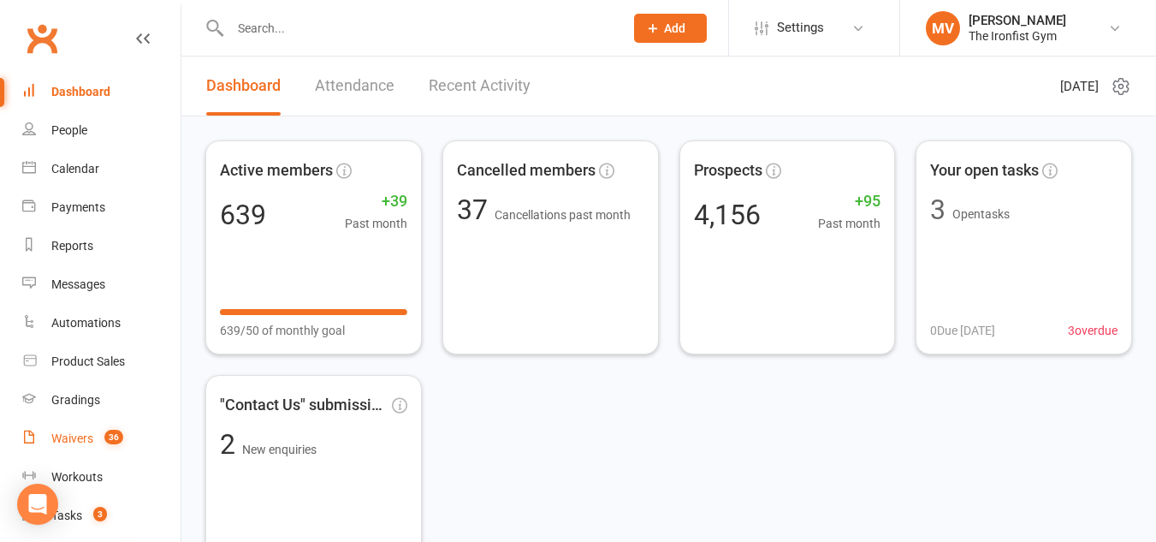
click at [79, 440] on div "Waivers" at bounding box center [72, 438] width 42 height 14
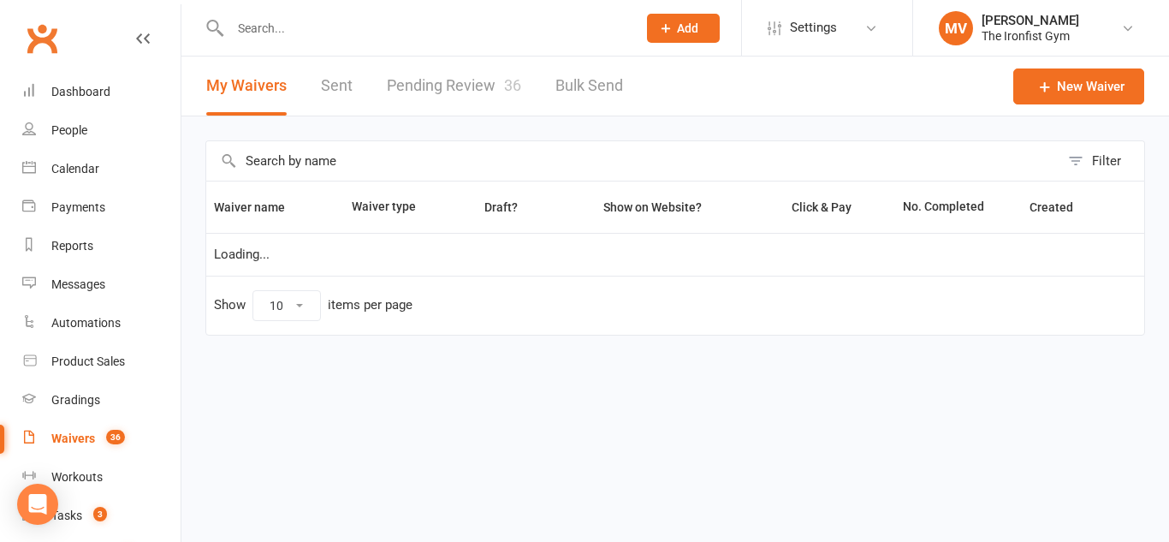
select select "100"
click at [465, 86] on link "Pending Review 36" at bounding box center [454, 85] width 134 height 59
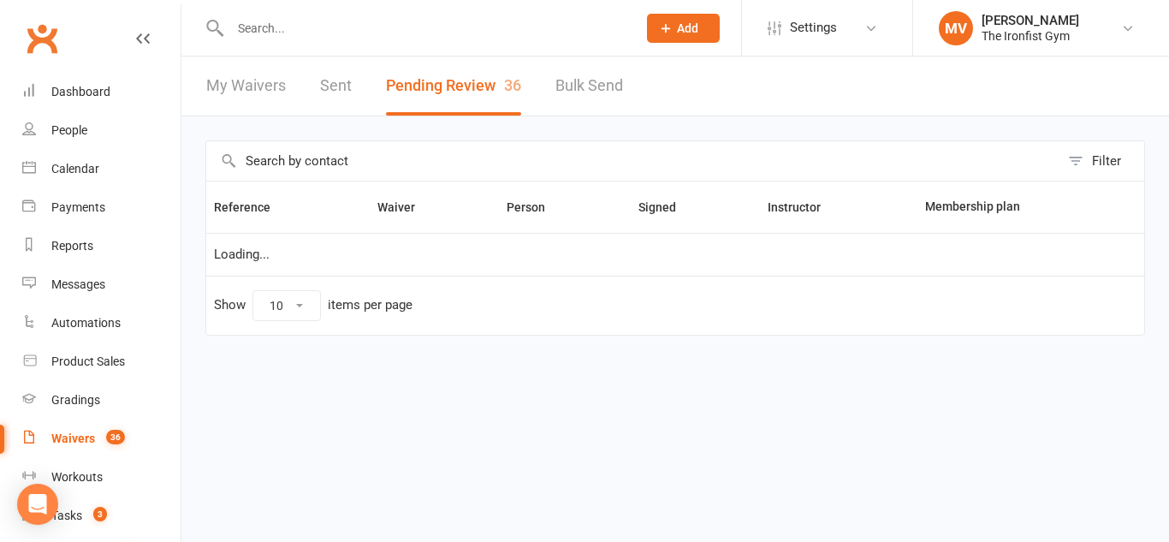
select select "100"
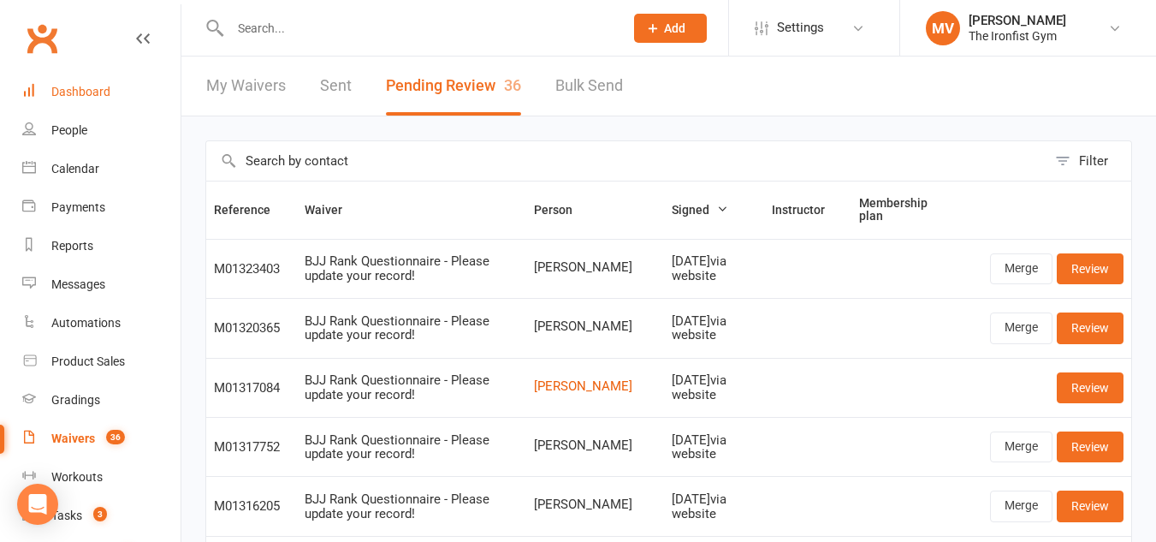
click at [79, 92] on div "Dashboard" at bounding box center [80, 92] width 59 height 14
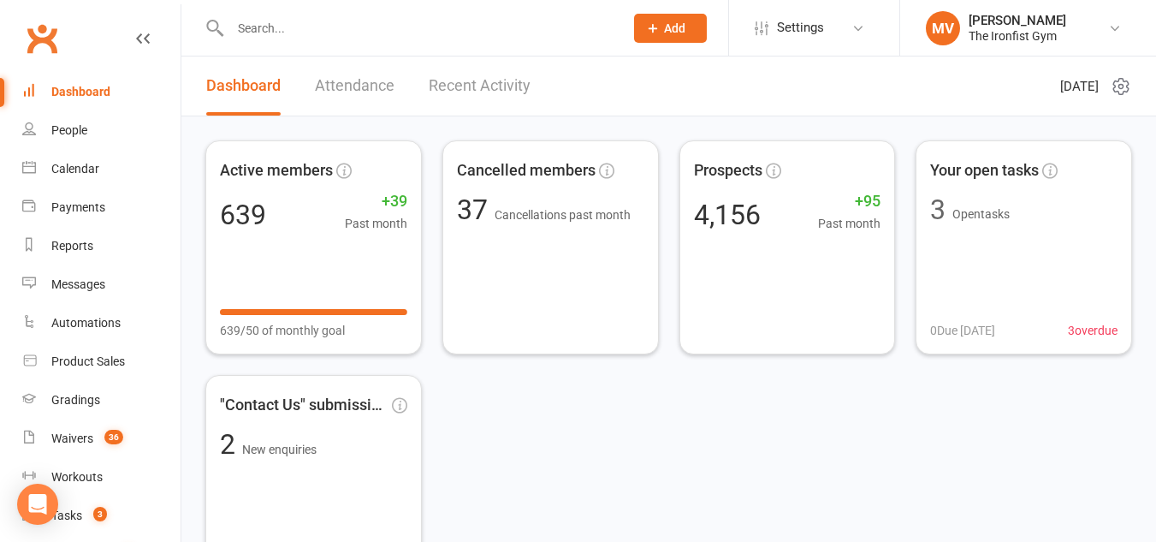
click at [259, 27] on input "text" at bounding box center [418, 28] width 387 height 24
paste input "[PERSON_NAME]"
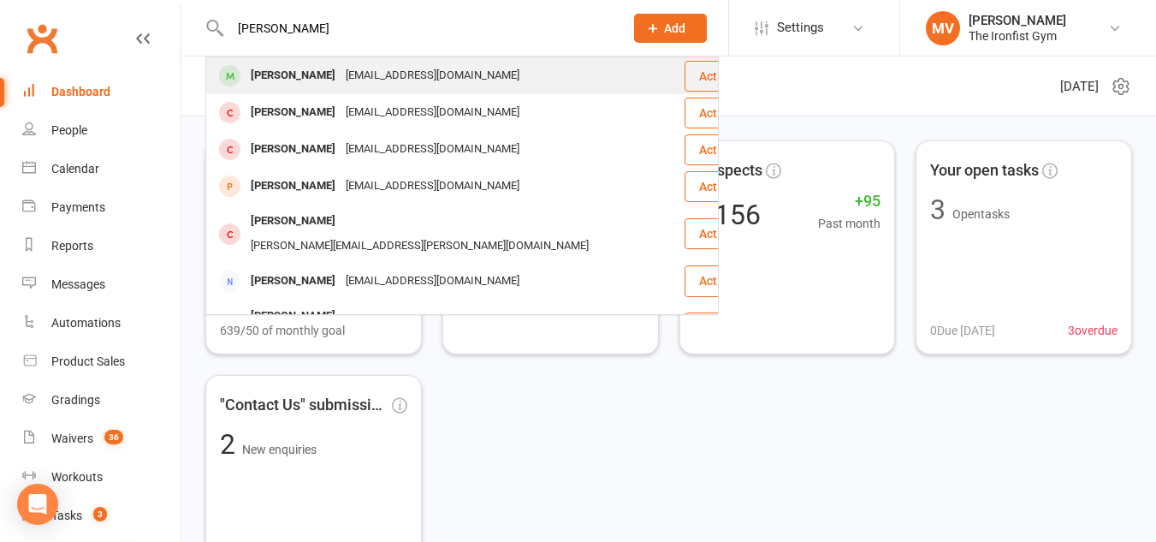
type input "[PERSON_NAME]"
click at [265, 70] on div "[PERSON_NAME]" at bounding box center [293, 75] width 95 height 25
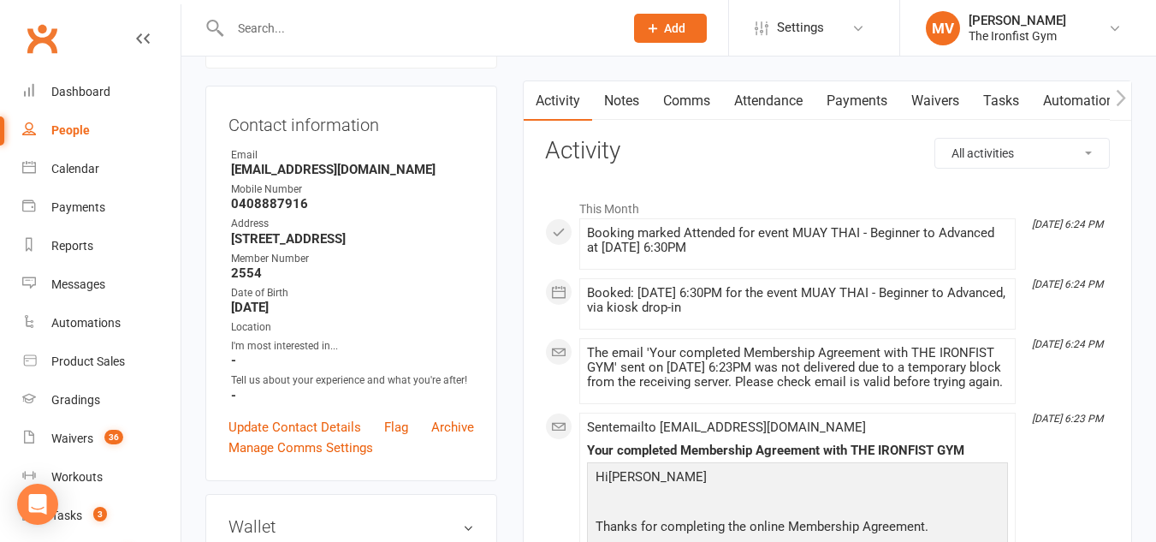
scroll to position [171, 0]
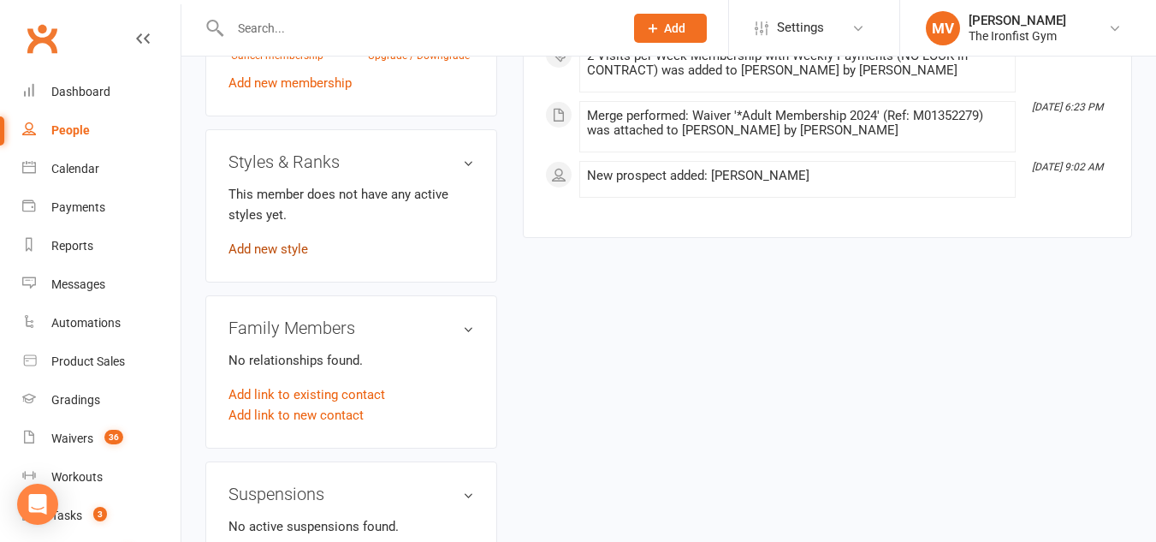
click at [291, 257] on link "Add new style" at bounding box center [268, 248] width 80 height 15
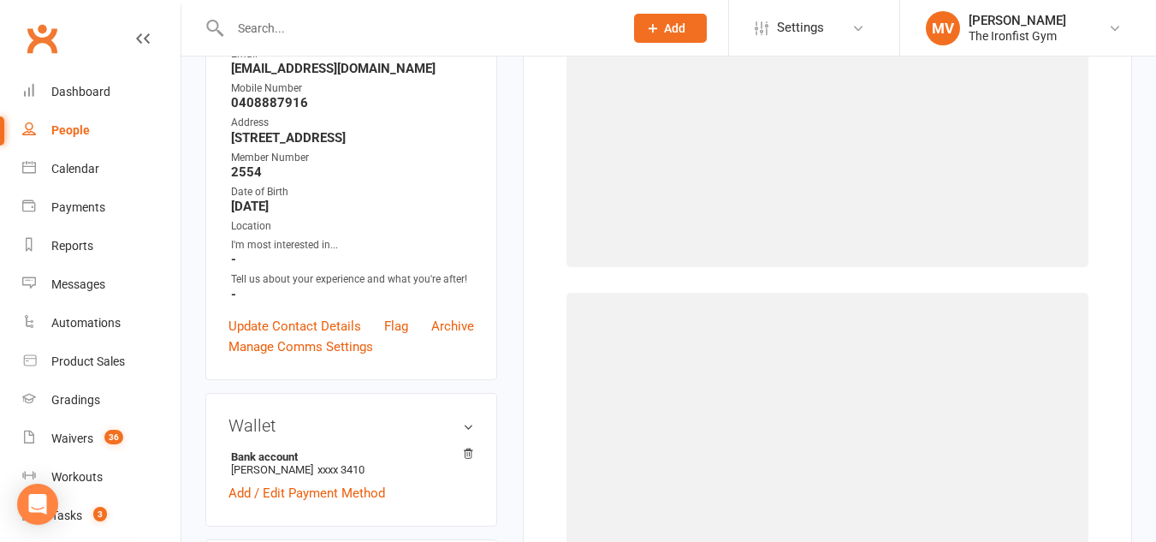
scroll to position [146, 0]
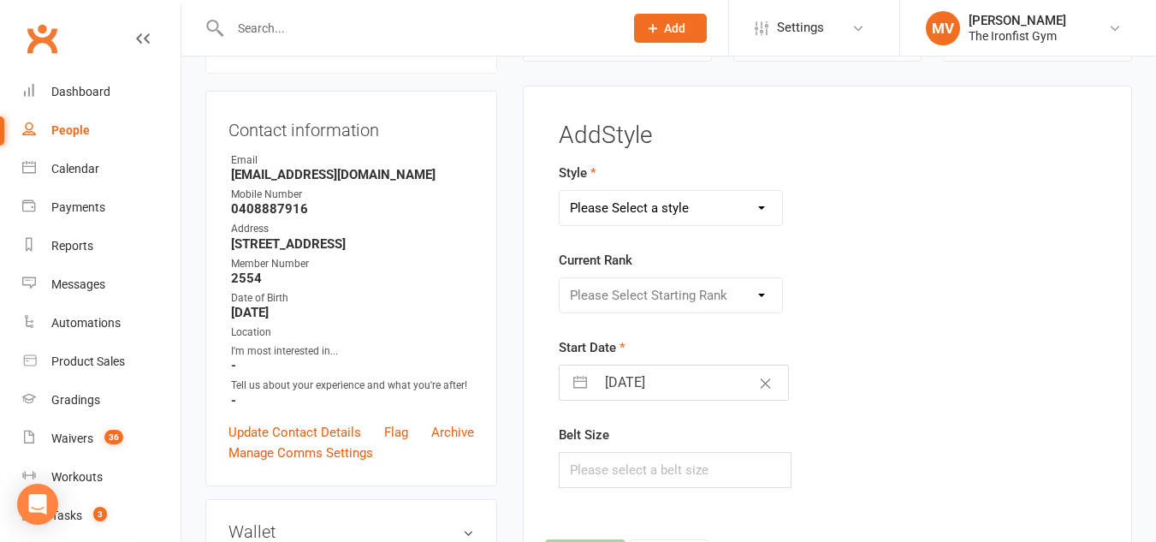
click at [735, 213] on select "Please Select a style BJJ MUAY THAI" at bounding box center [671, 208] width 222 height 34
select select "2451"
click at [560, 191] on select "Please Select a style BJJ MUAY THAI" at bounding box center [671, 208] width 222 height 34
click at [671, 306] on select "Please Select Starting Rank White White 1 stripe White 2 stripe White 3 stripe …" at bounding box center [671, 295] width 222 height 34
select select "24224"
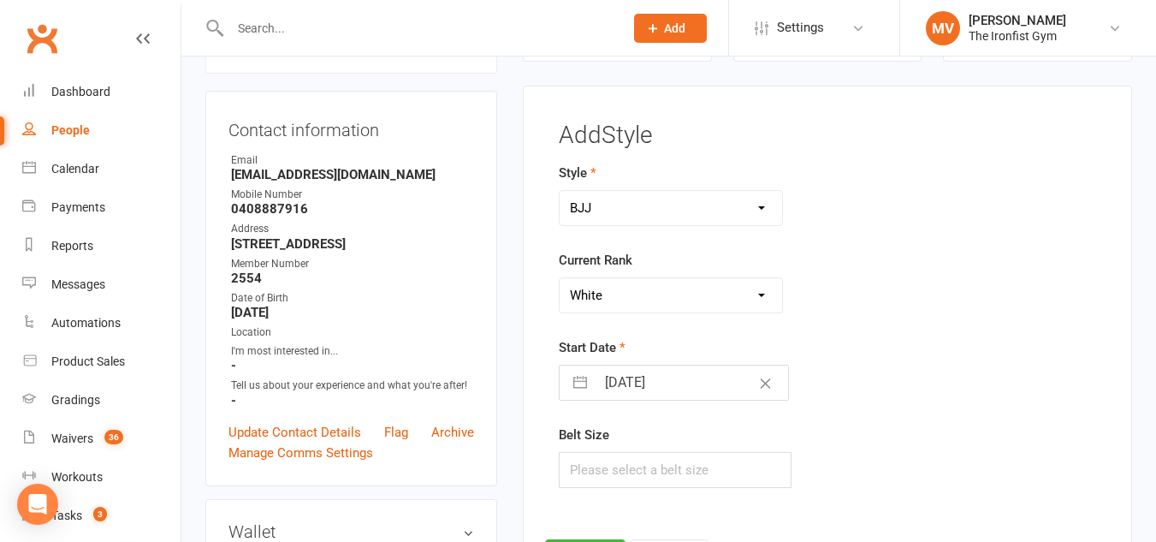
click at [560, 278] on select "Please Select Starting Rank White White 1 stripe White 2 stripe White 3 stripe …" at bounding box center [671, 295] width 222 height 34
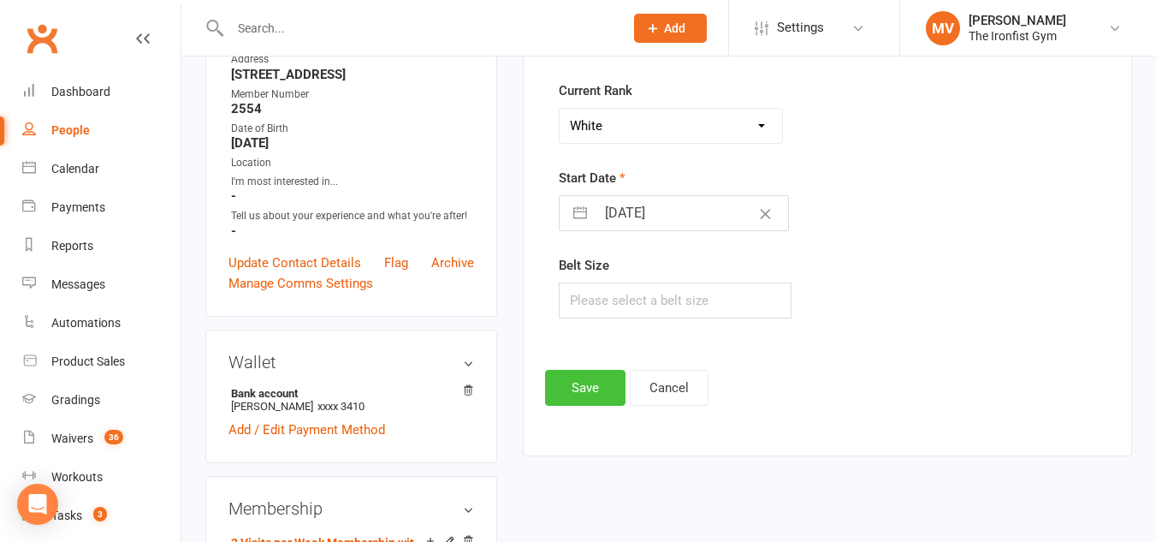
scroll to position [317, 0]
click at [572, 373] on button "Save" at bounding box center [585, 386] width 80 height 36
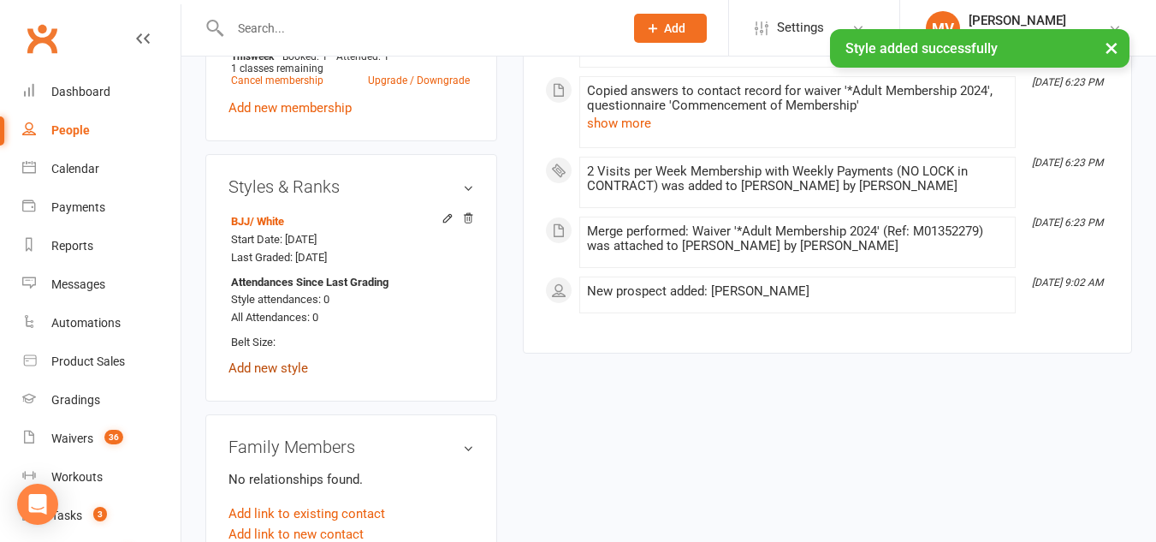
click at [286, 376] on link "Add new style" at bounding box center [268, 367] width 80 height 15
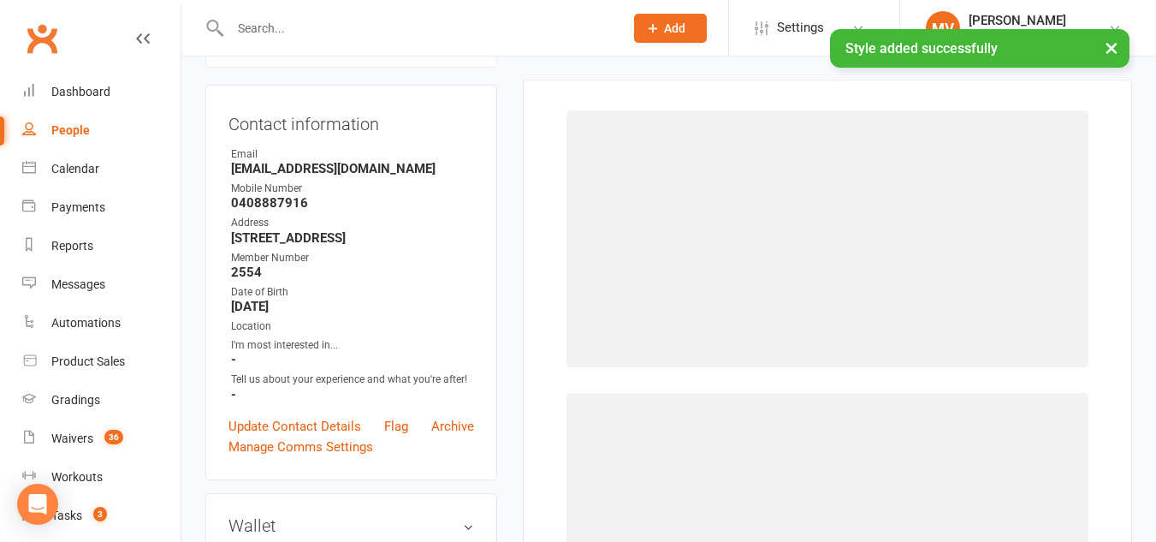
scroll to position [146, 0]
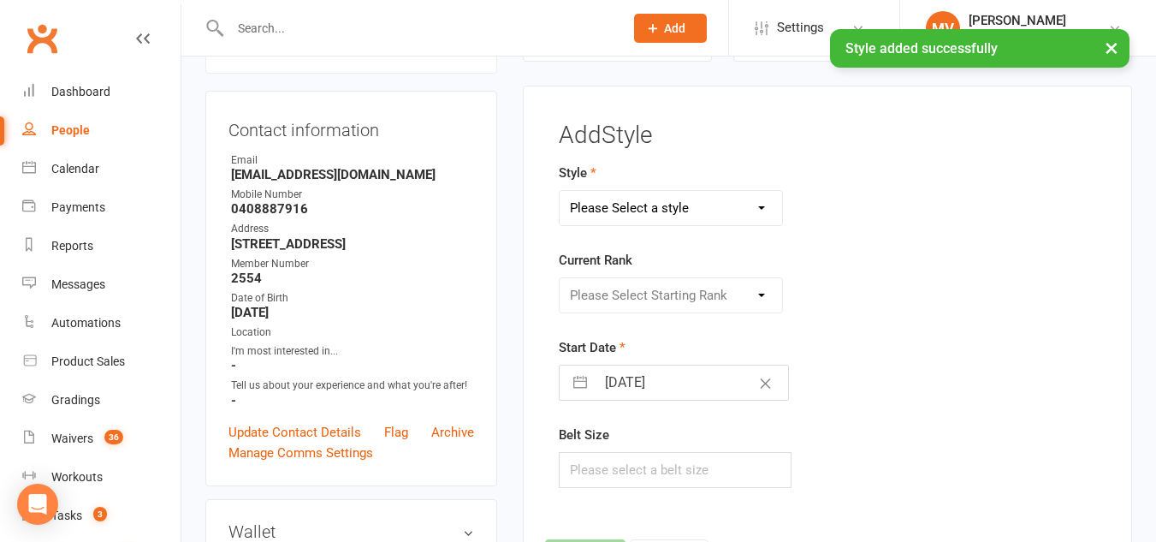
click at [716, 198] on select "Please Select a style BJJ MUAY THAI" at bounding box center [671, 208] width 222 height 34
click at [716, 200] on select "Please Select a style BJJ MUAY THAI" at bounding box center [671, 208] width 222 height 34
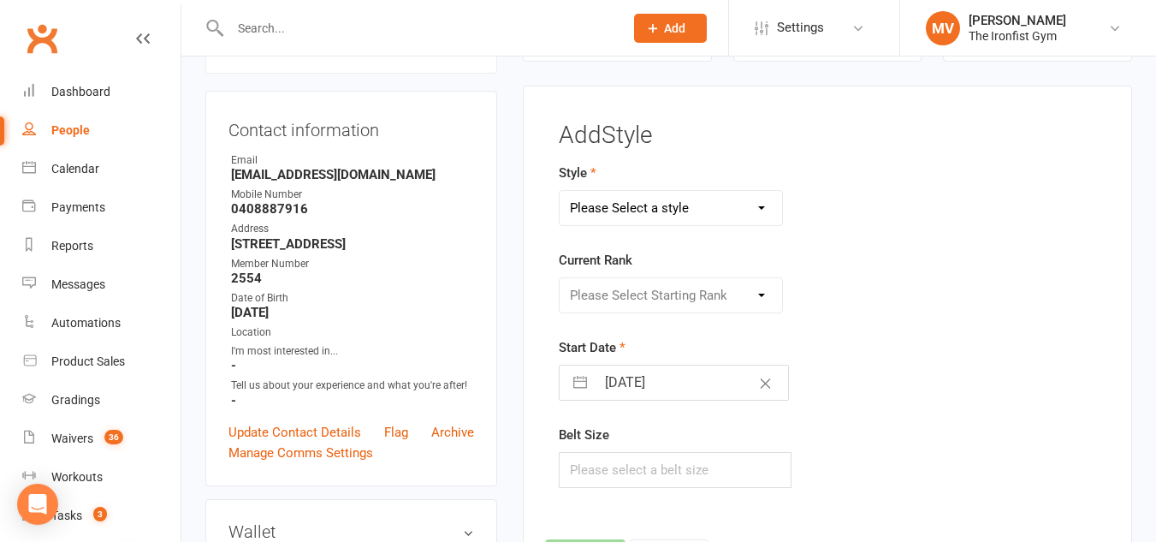
click at [685, 209] on select "Please Select a style BJJ MUAY THAI" at bounding box center [671, 208] width 222 height 34
select select "1857"
click at [560, 191] on select "Please Select a style BJJ MUAY THAI" at bounding box center [671, 208] width 222 height 34
click at [652, 289] on select "Please Select Starting Rank WHITE BLUE GREEN YELLOW PURPLE BROWN BLACK" at bounding box center [671, 295] width 222 height 34
select select "18050"
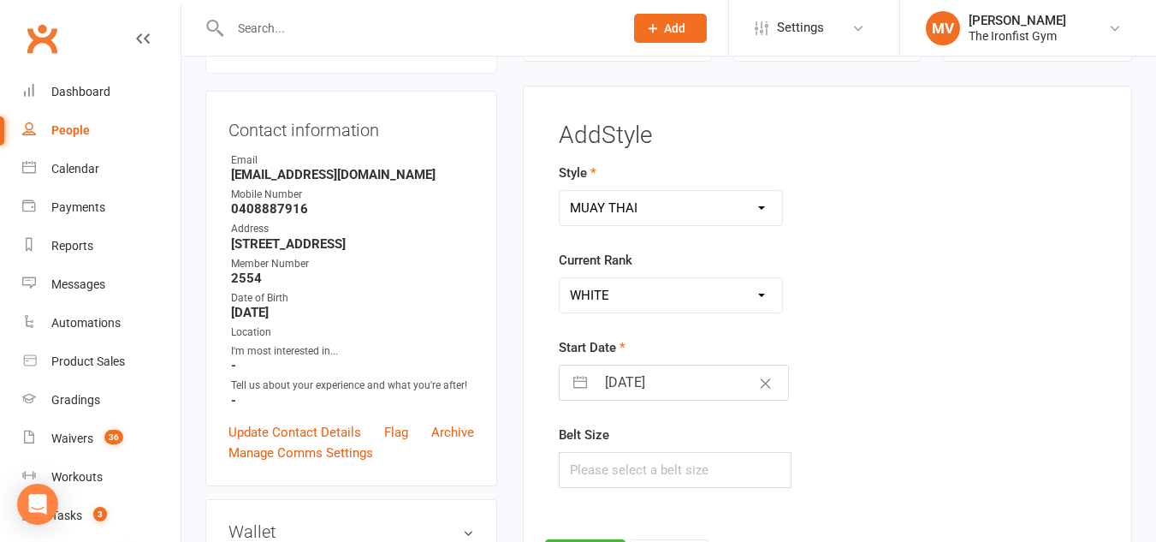
click at [560, 278] on select "Please Select Starting Rank WHITE BLUE GREEN YELLOW PURPLE BROWN BLACK" at bounding box center [671, 295] width 222 height 34
click at [644, 355] on div "Start Date [DATE] Navigate forward to interact with the calendar and select a d…" at bounding box center [734, 368] width 350 height 63
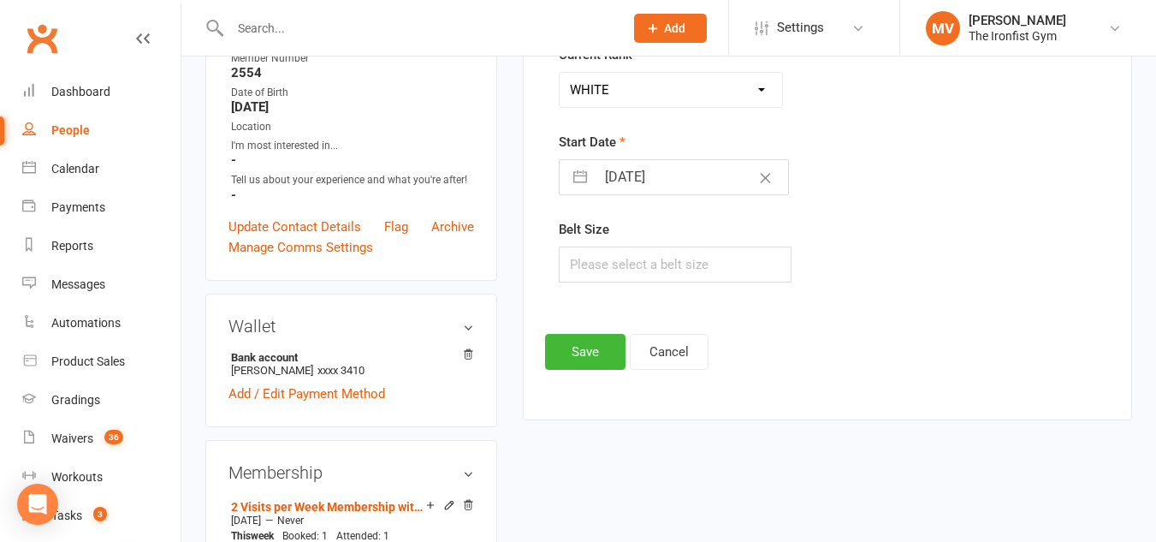
scroll to position [403, 0]
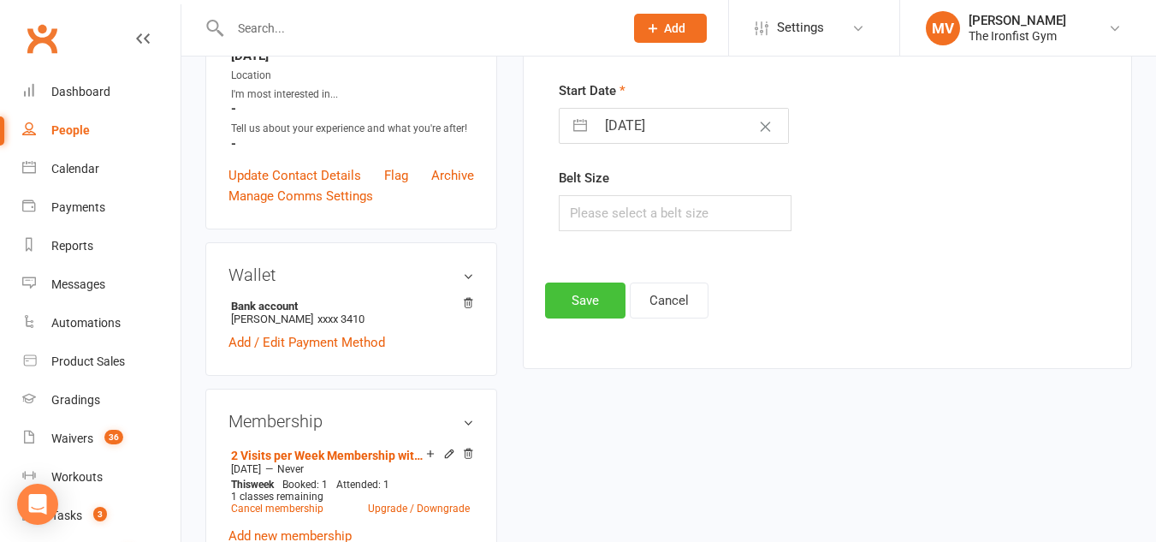
click at [583, 301] on button "Save" at bounding box center [585, 300] width 80 height 36
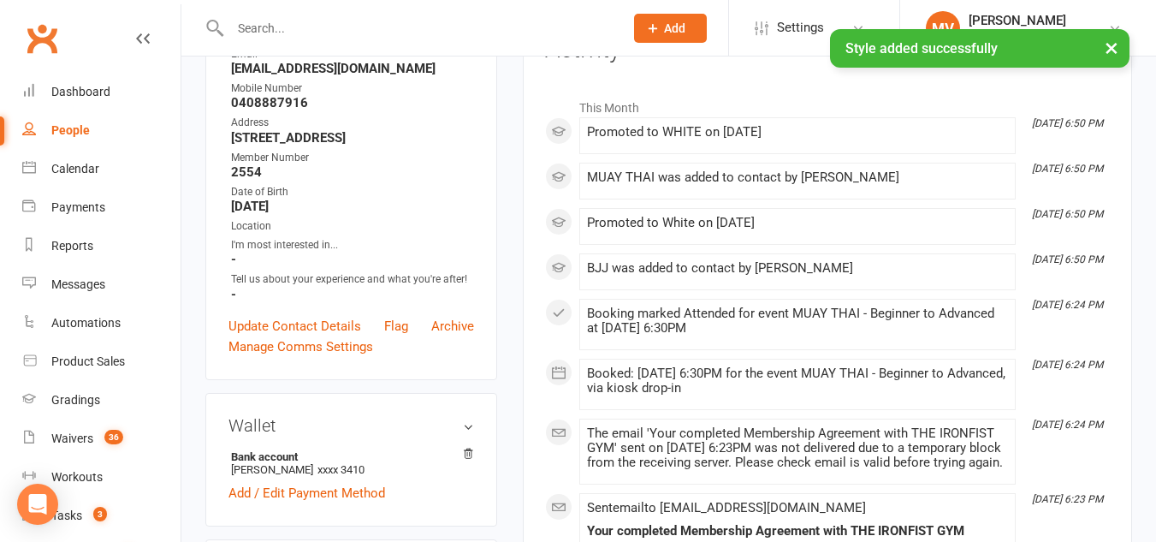
scroll to position [0, 0]
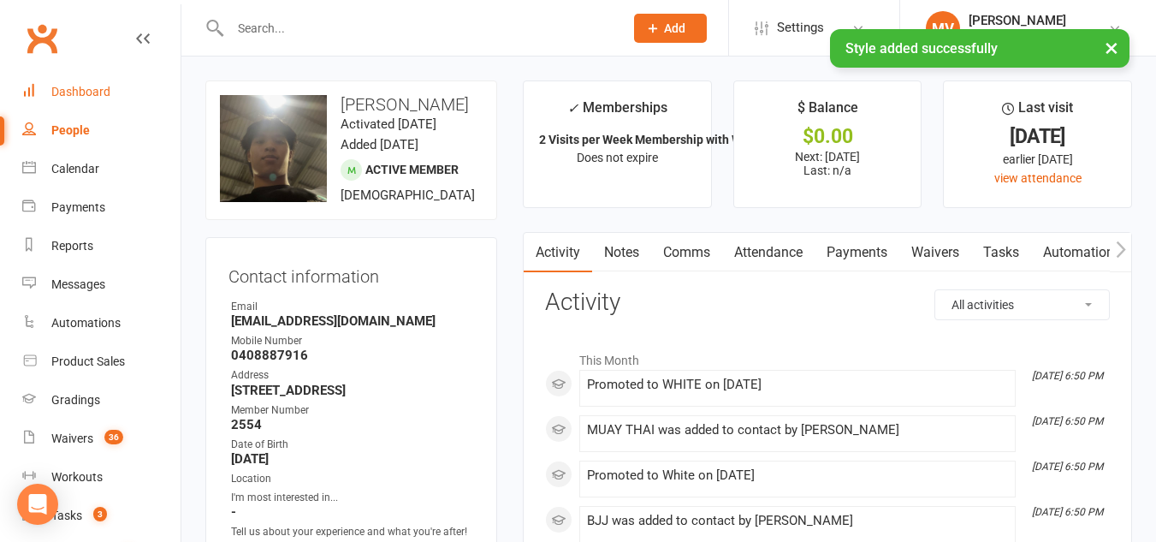
click at [92, 92] on div "Dashboard" at bounding box center [80, 92] width 59 height 14
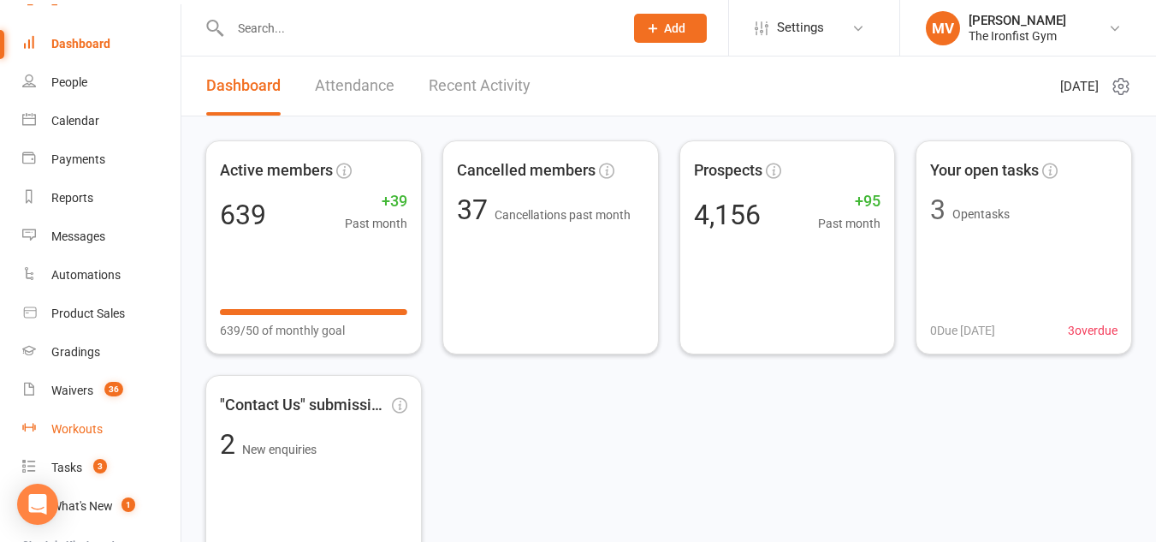
scroll to position [171, 0]
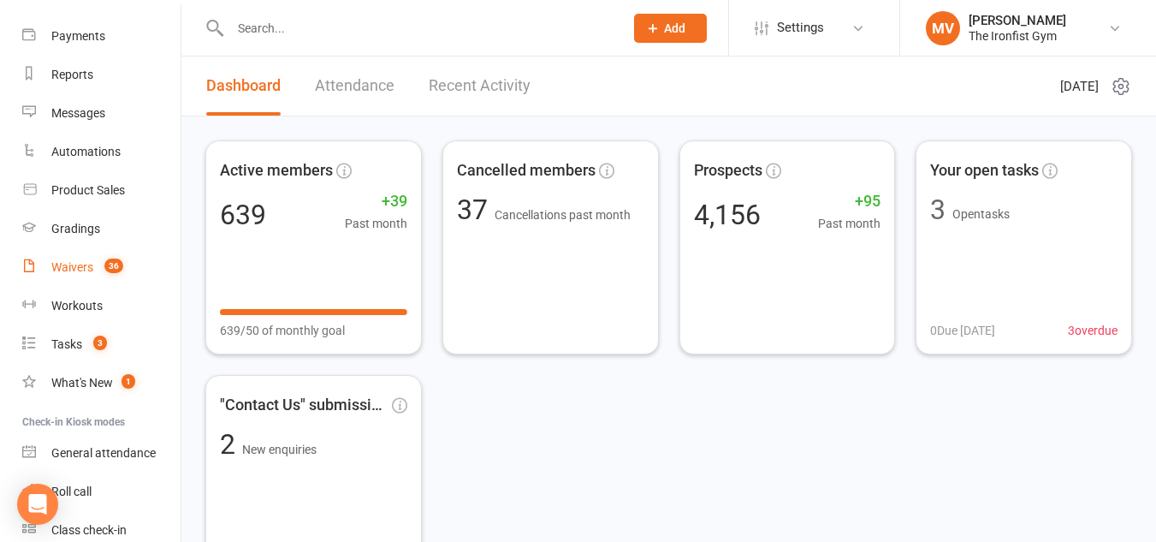
click at [87, 261] on div "Waivers" at bounding box center [72, 267] width 42 height 14
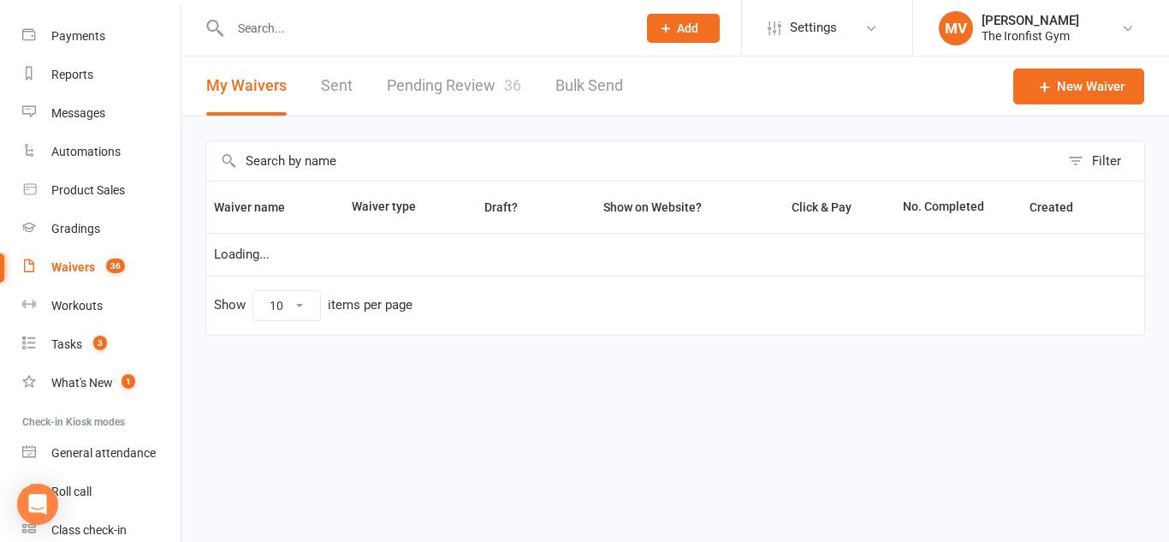
select select "100"
click at [450, 82] on link "Pending Review 36" at bounding box center [454, 85] width 134 height 59
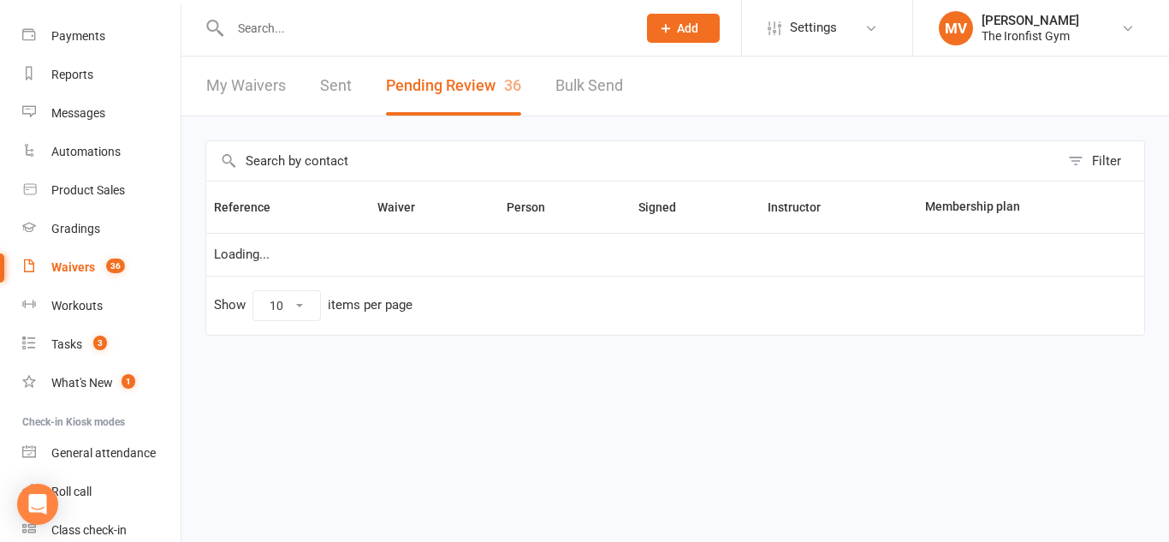
select select "100"
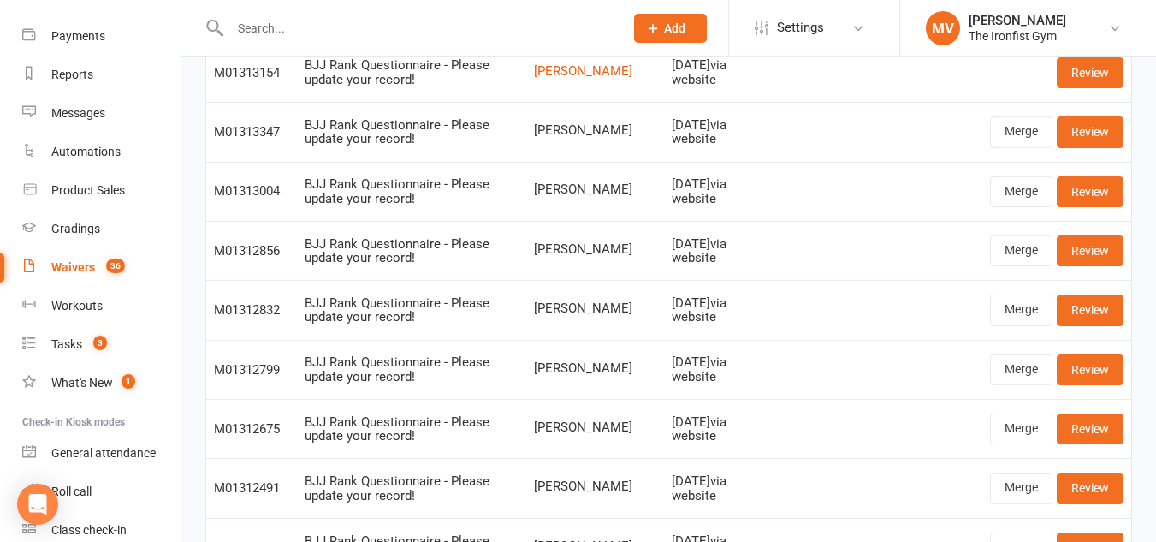
scroll to position [430, 0]
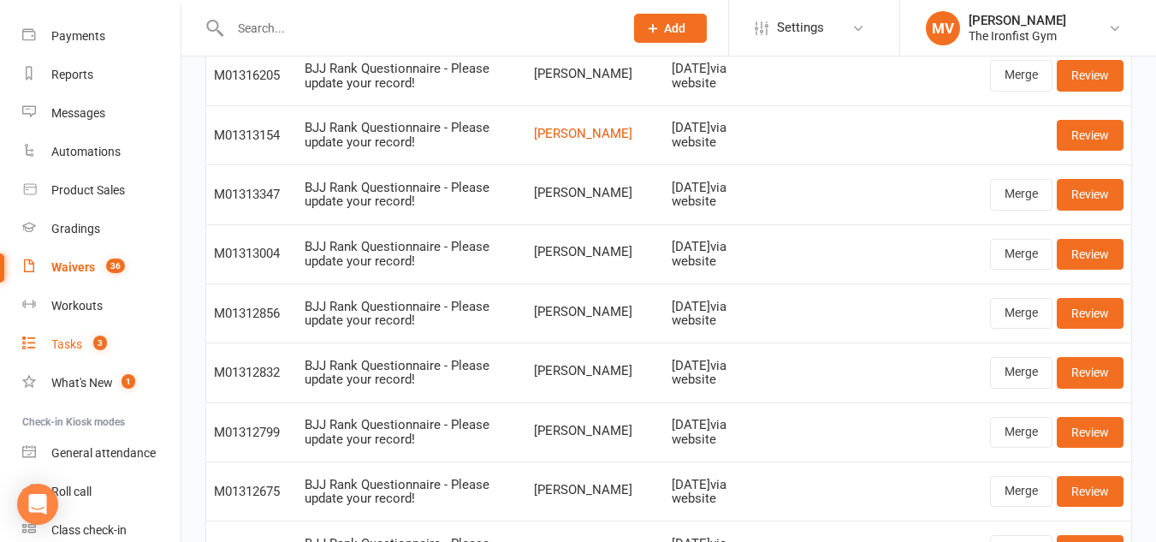
drag, startPoint x: 79, startPoint y: 338, endPoint x: 216, endPoint y: 341, distance: 137.8
click at [77, 338] on div "Tasks" at bounding box center [66, 344] width 31 height 14
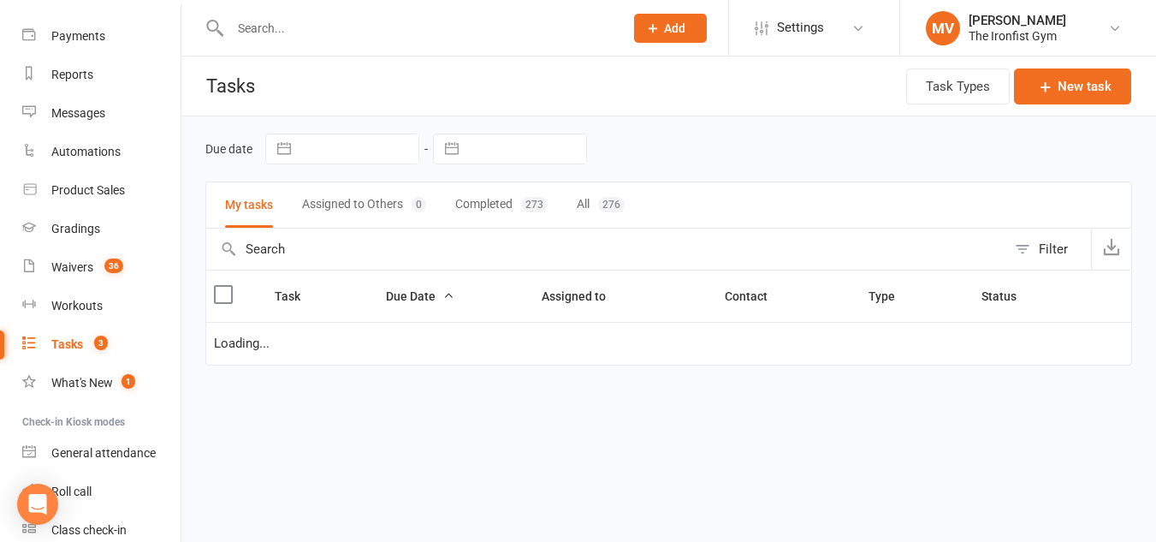
select select "started"
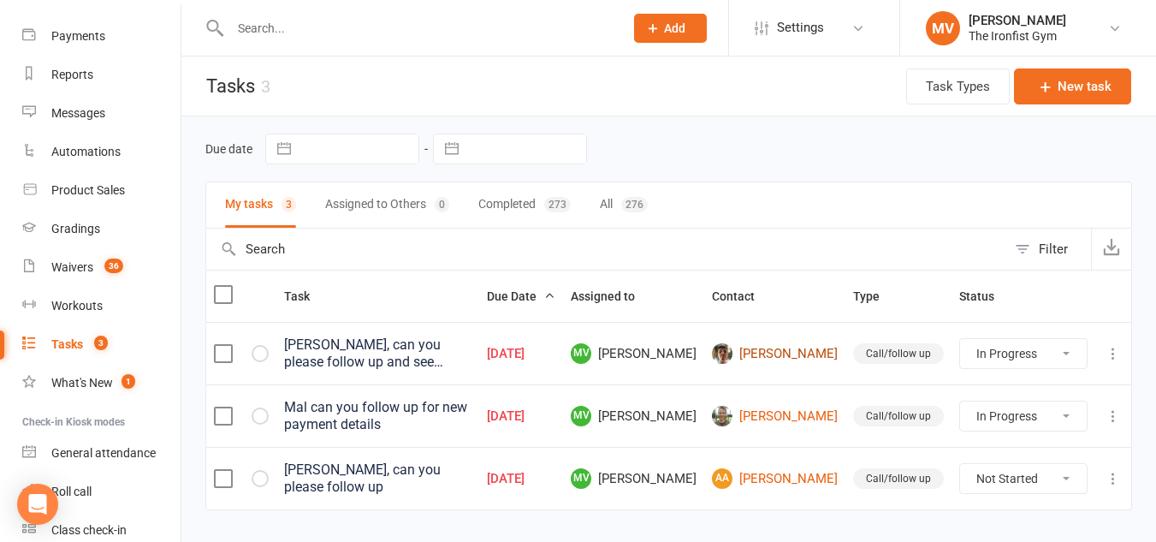
click at [814, 349] on link "[PERSON_NAME]" at bounding box center [775, 353] width 126 height 21
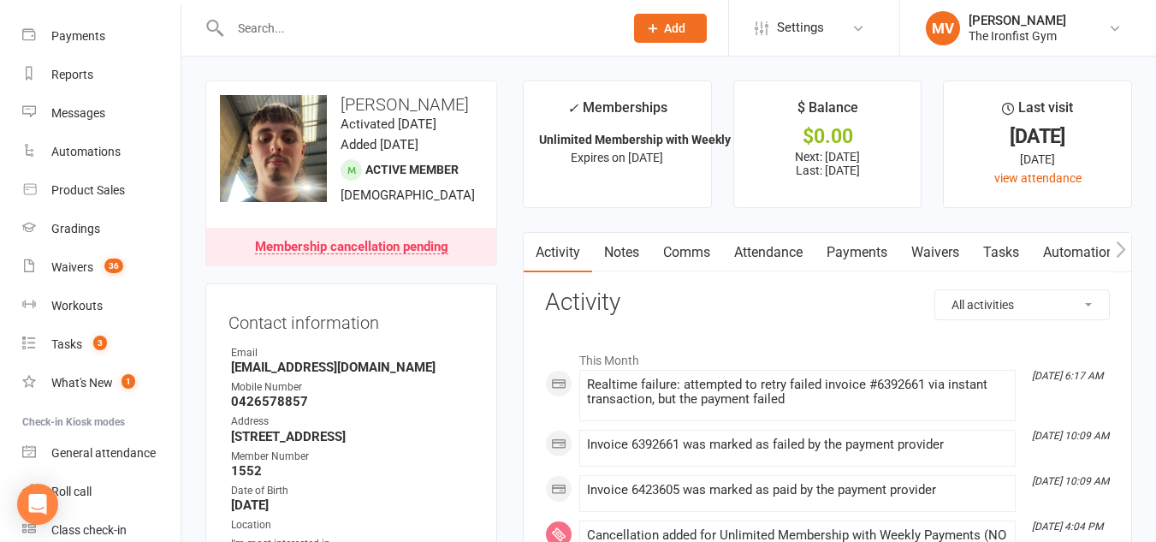
click at [862, 243] on link "Payments" at bounding box center [857, 252] width 85 height 39
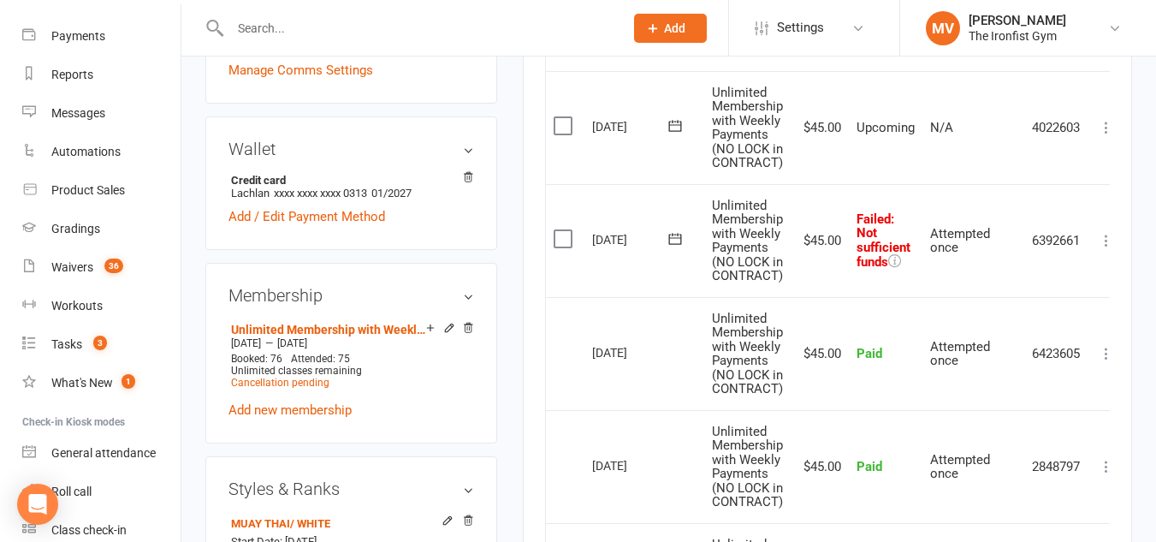
scroll to position [513, 0]
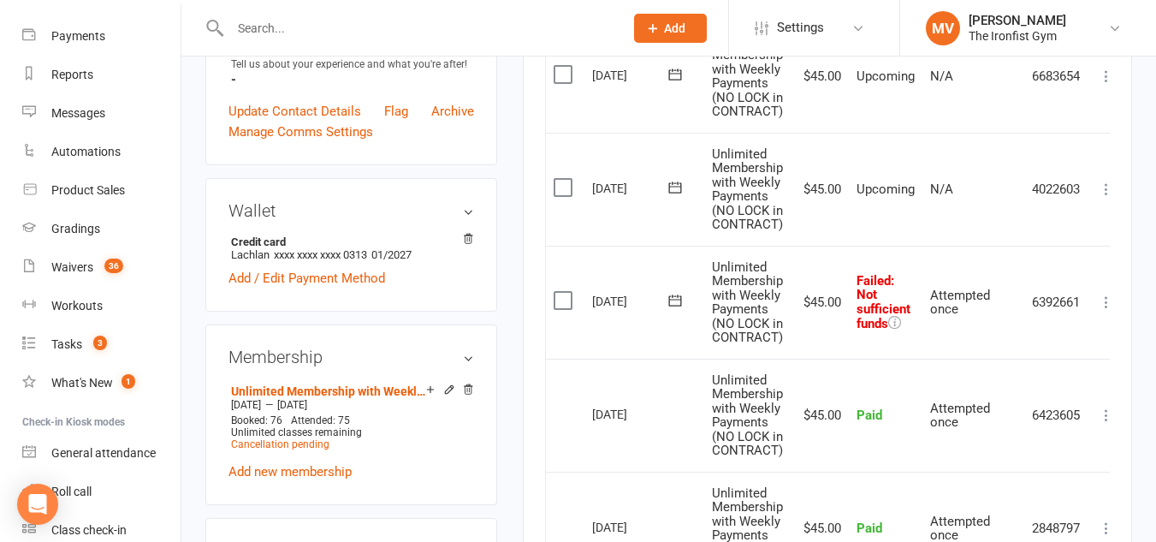
click at [1108, 297] on icon at bounding box center [1106, 302] width 17 height 17
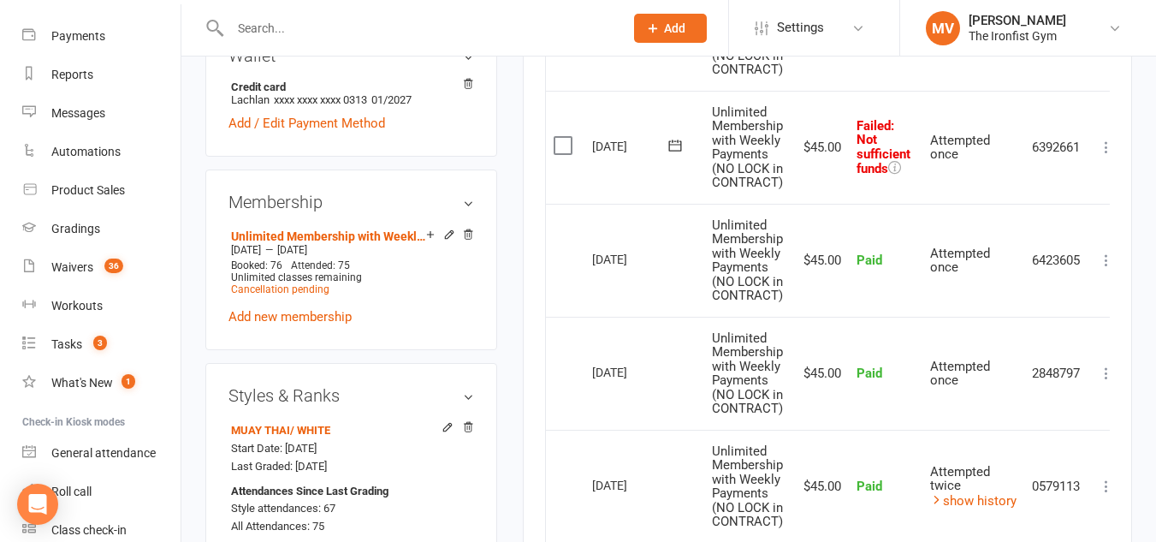
scroll to position [685, 0]
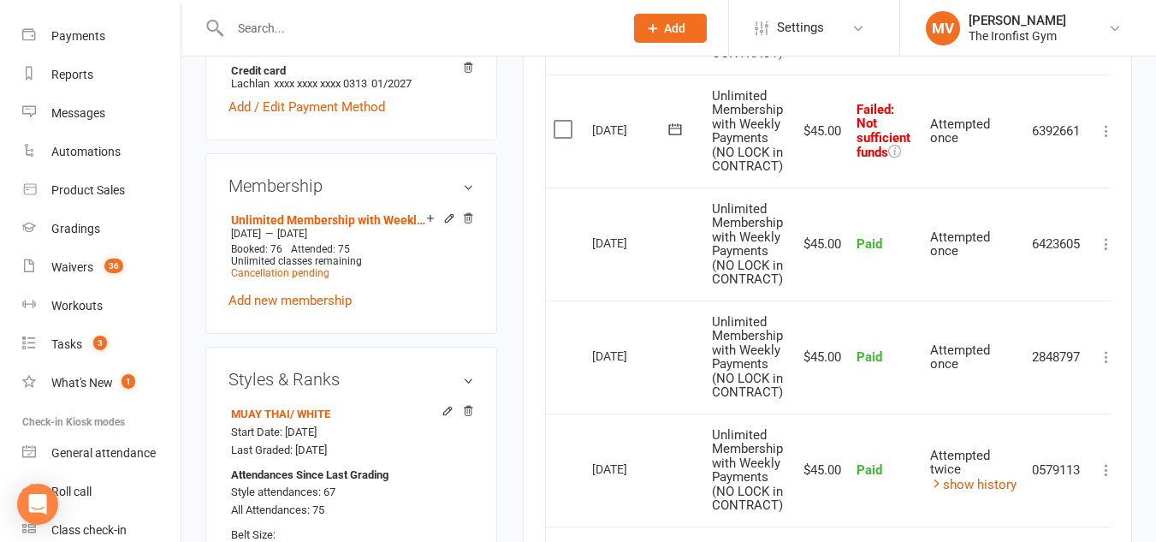
click at [1113, 132] on div "Activity Notes Comms Attendance Payments Waivers Tasks Automations Workouts Gra…" at bounding box center [827, 298] width 609 height 1503
click at [1106, 132] on icon at bounding box center [1106, 130] width 17 height 17
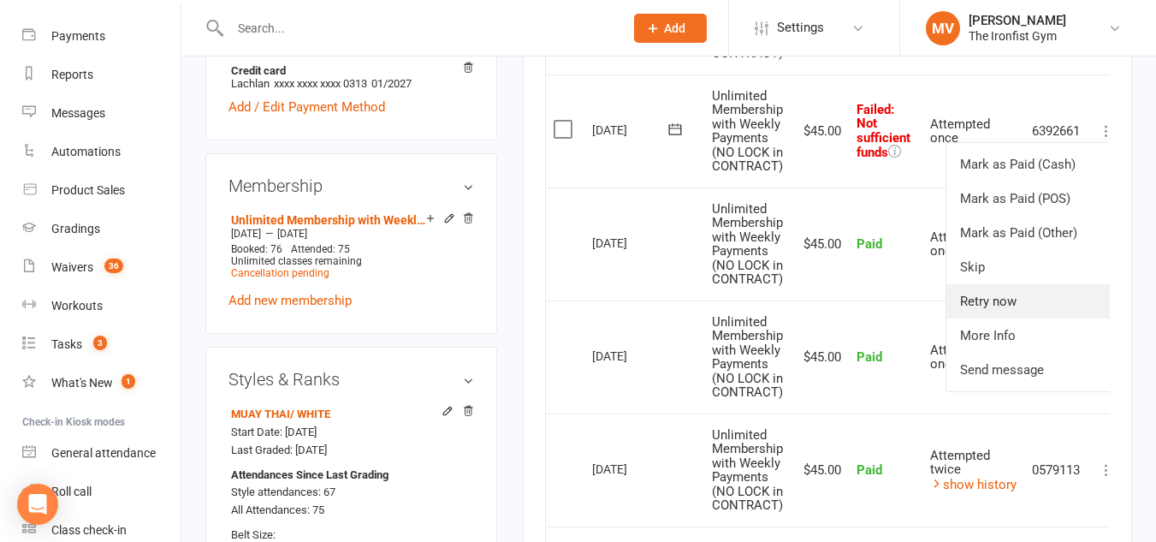
click at [1017, 304] on link "Retry now" at bounding box center [1030, 301] width 169 height 34
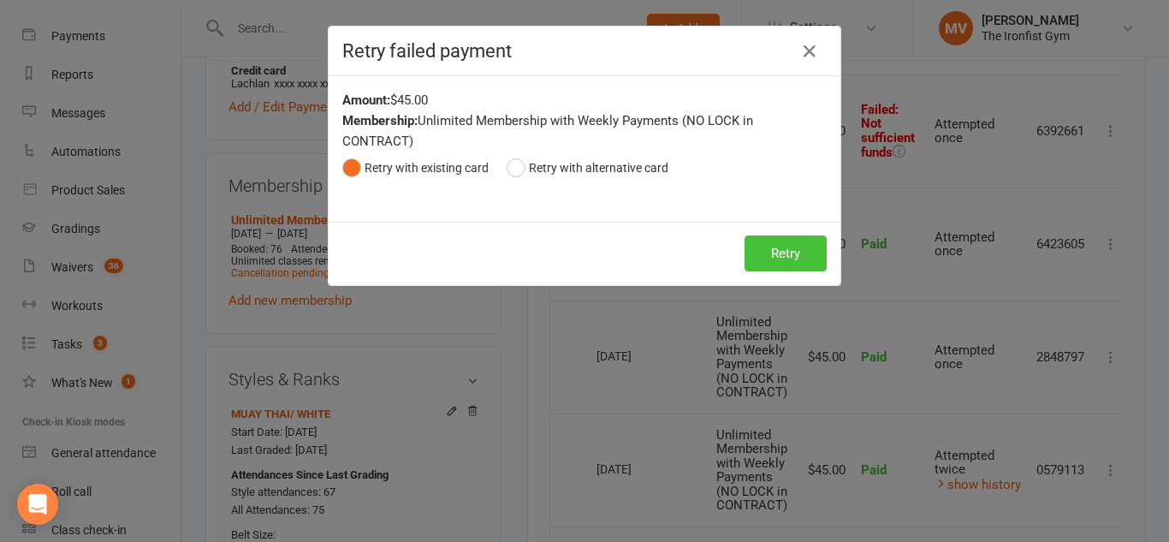
drag, startPoint x: 760, startPoint y: 258, endPoint x: 780, endPoint y: 268, distance: 21.8
click at [761, 258] on button "Retry" at bounding box center [785, 253] width 82 height 36
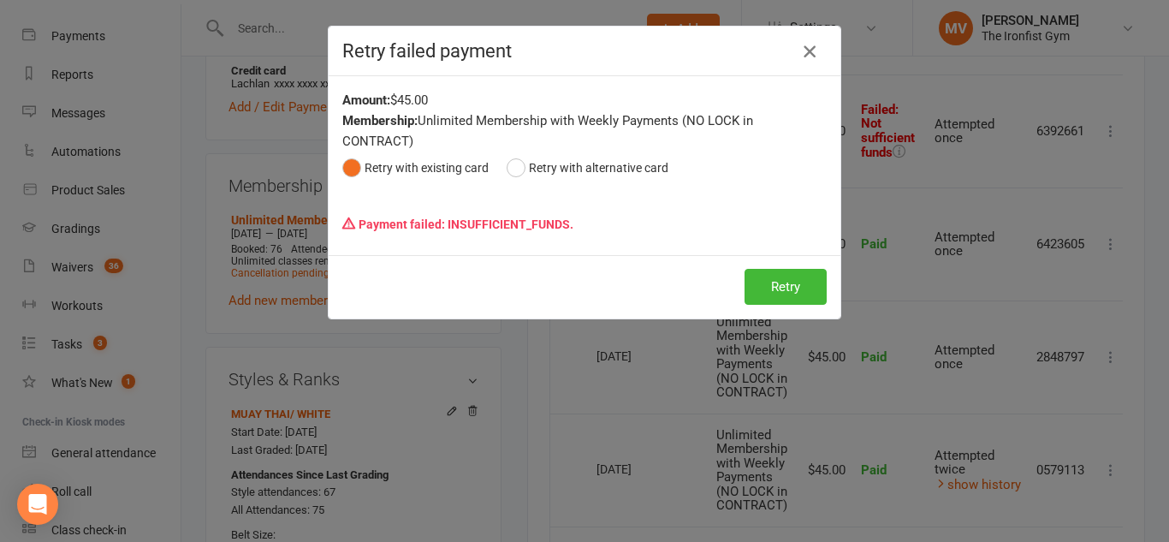
drag, startPoint x: 798, startPoint y: 49, endPoint x: 797, endPoint y: 69, distance: 20.6
click at [799, 48] on icon "button" at bounding box center [809, 51] width 21 height 21
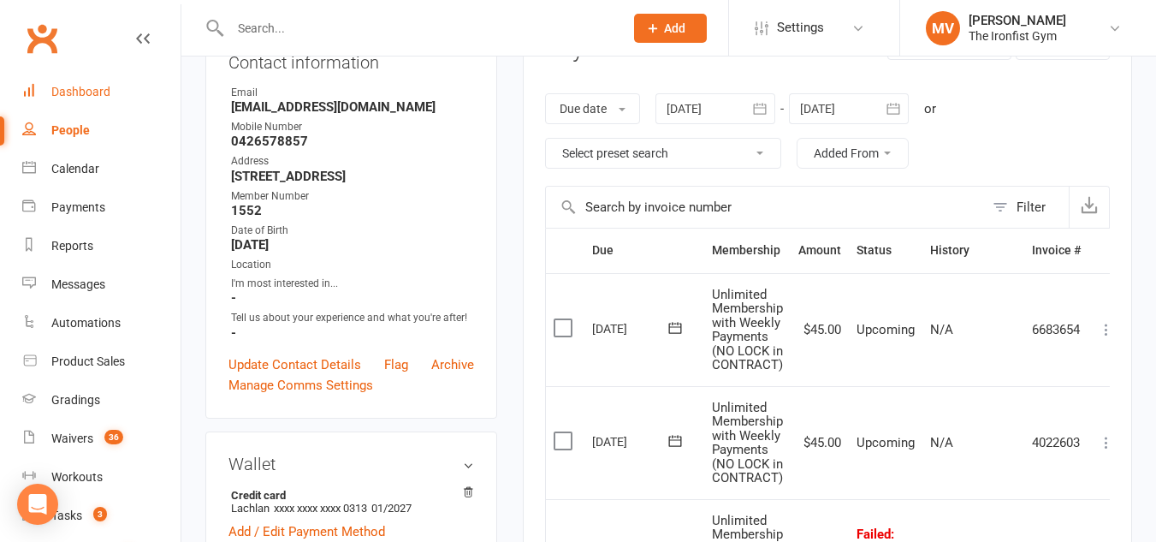
scroll to position [257, 0]
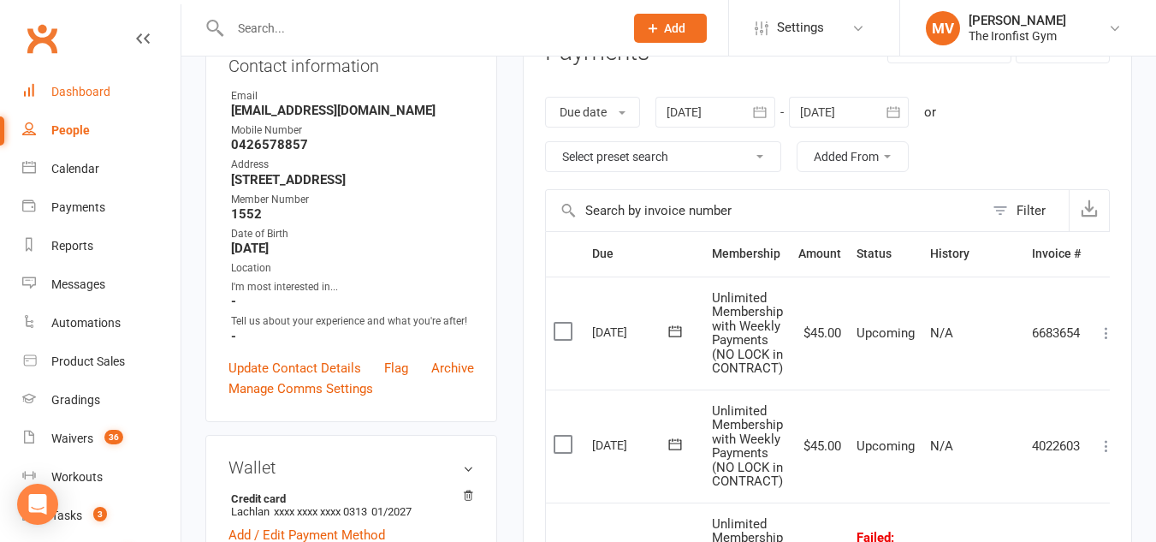
click at [84, 89] on div "Dashboard" at bounding box center [80, 92] width 59 height 14
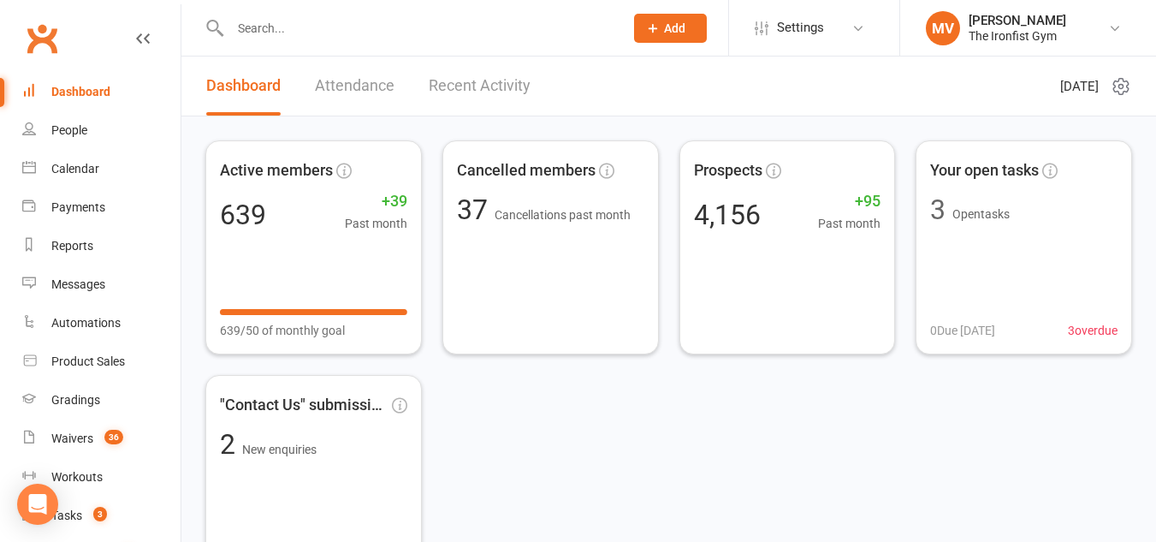
drag, startPoint x: 527, startPoint y: 31, endPoint x: 508, endPoint y: 44, distance: 22.8
click at [519, 38] on input "text" at bounding box center [418, 28] width 387 height 24
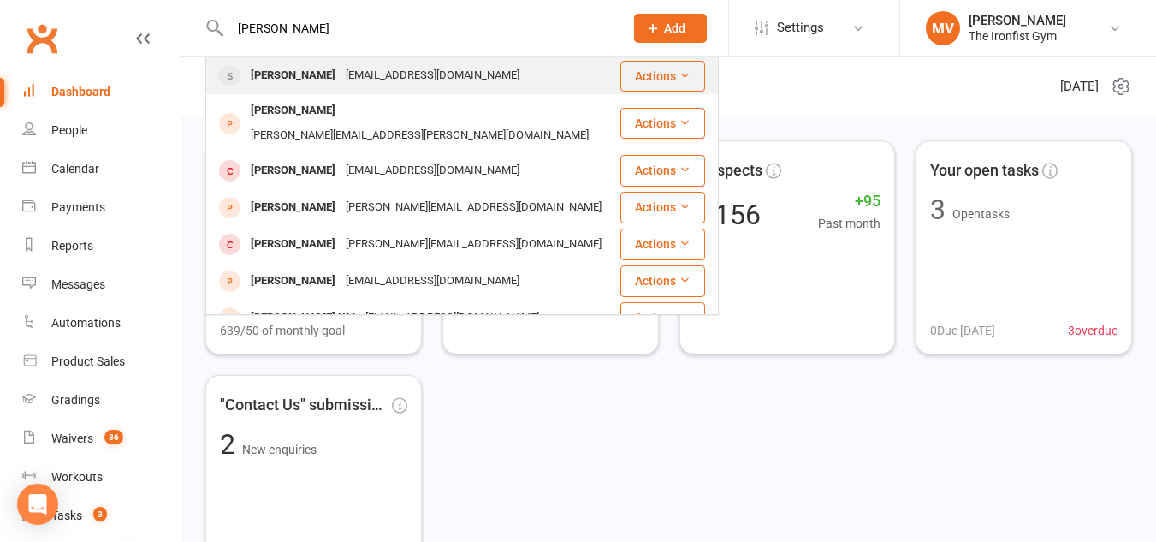
type input "[PERSON_NAME]"
click at [473, 71] on div "[PERSON_NAME] [EMAIL_ADDRESS][DOMAIN_NAME]" at bounding box center [413, 75] width 412 height 35
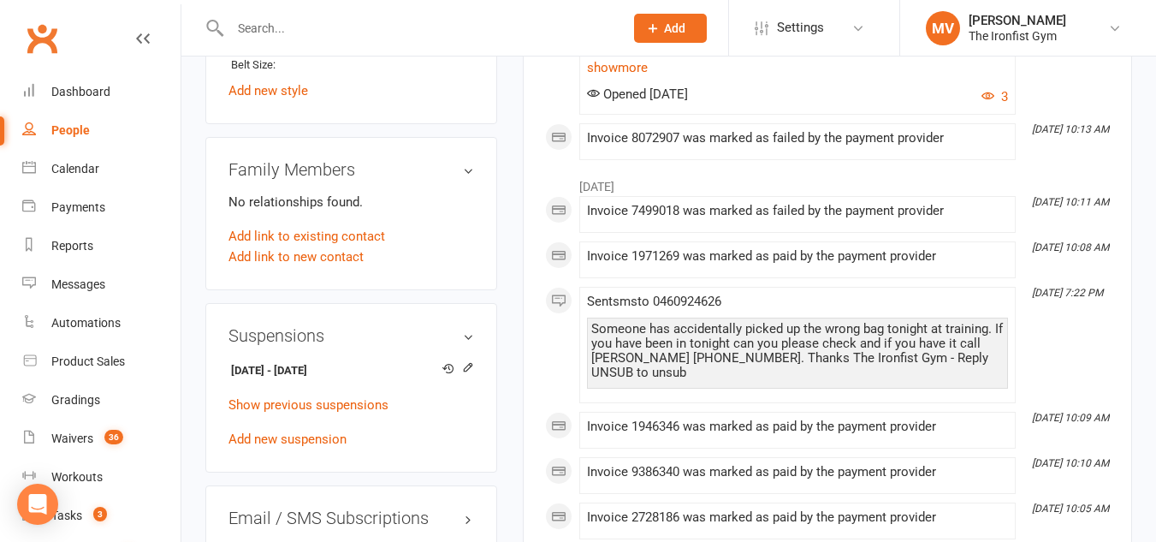
scroll to position [1198, 0]
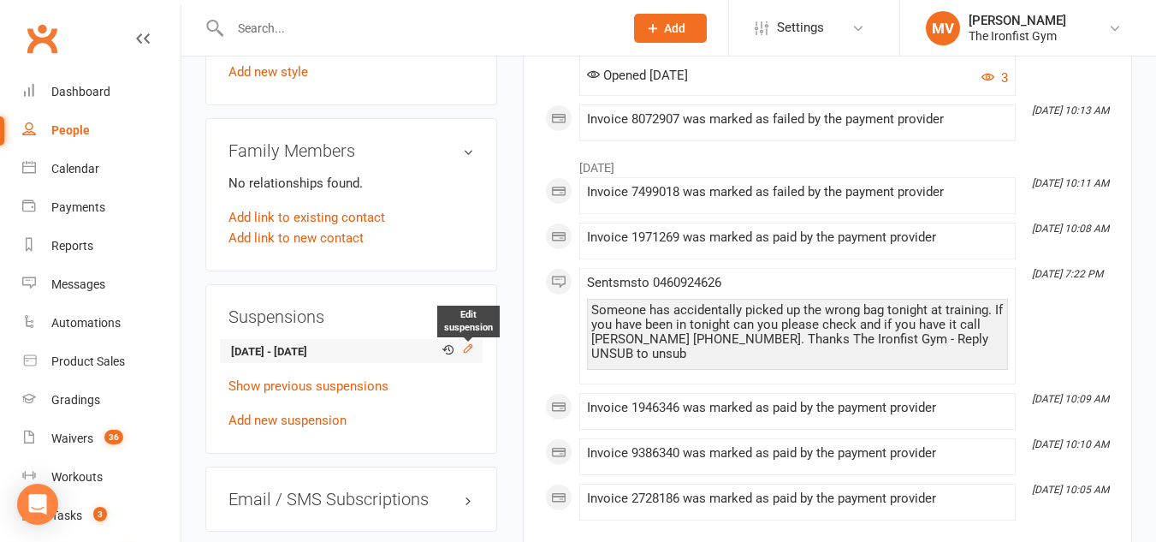
click at [467, 344] on icon at bounding box center [468, 348] width 12 height 12
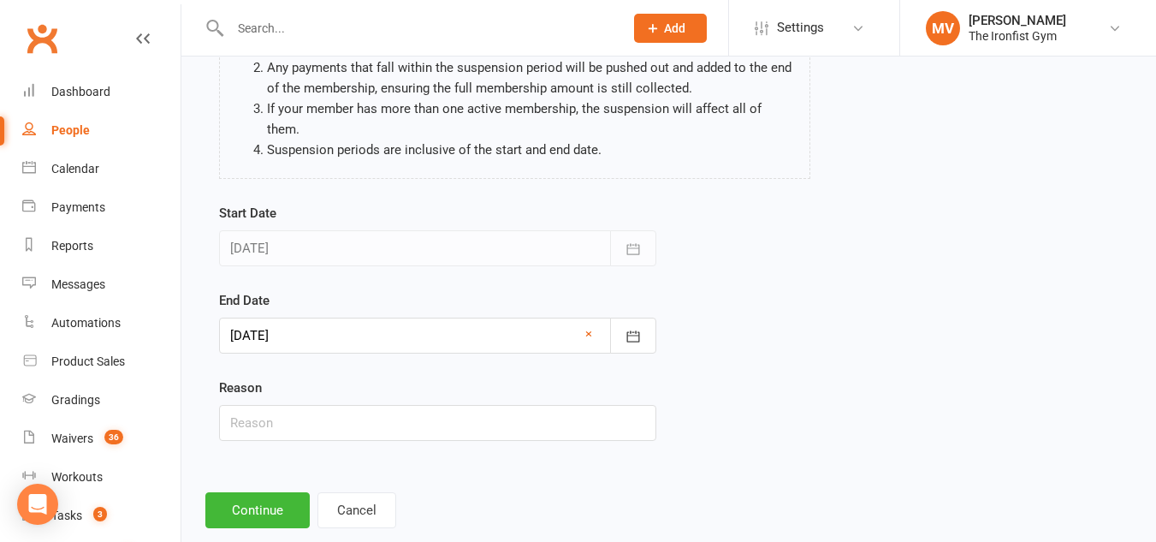
scroll to position [211, 0]
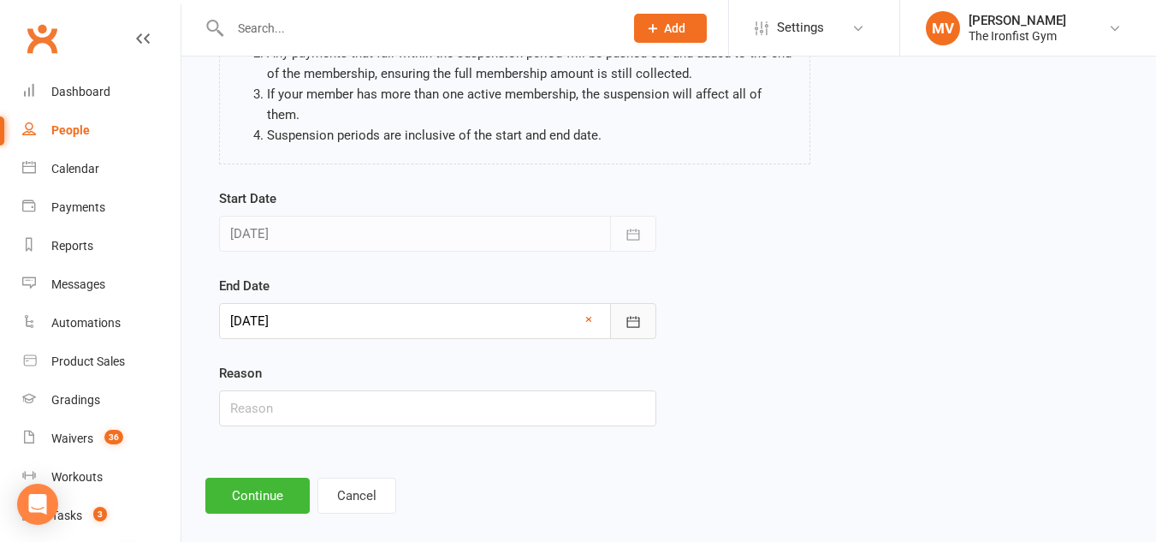
click at [632, 303] on button "button" at bounding box center [633, 321] width 46 height 36
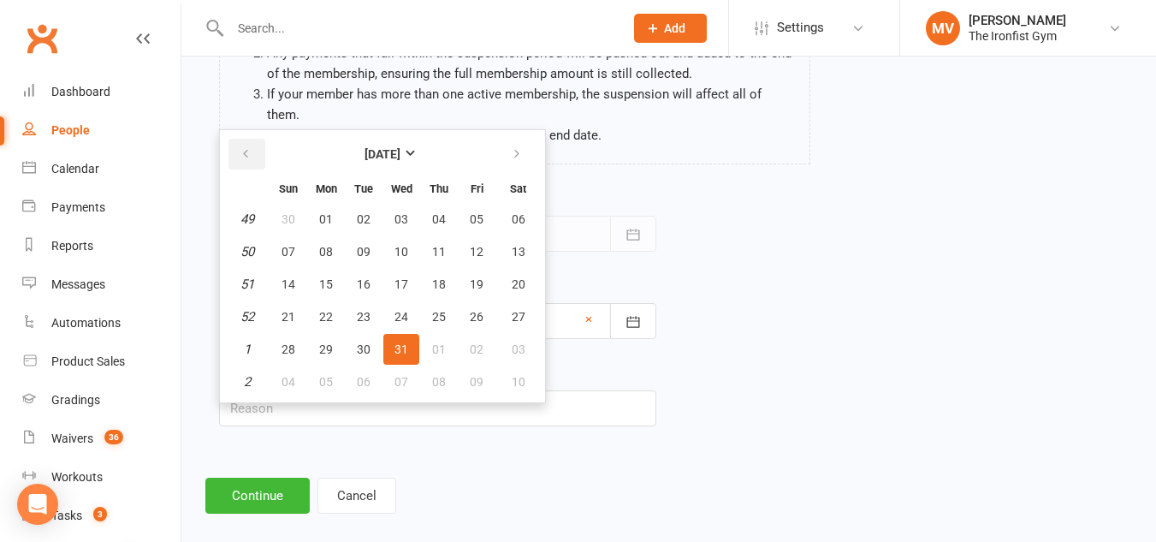
click at [240, 147] on icon "button" at bounding box center [246, 154] width 12 height 14
click at [240, 139] on button "button" at bounding box center [246, 154] width 37 height 31
click at [332, 277] on span "15" at bounding box center [326, 284] width 14 height 14
type input "[DATE]"
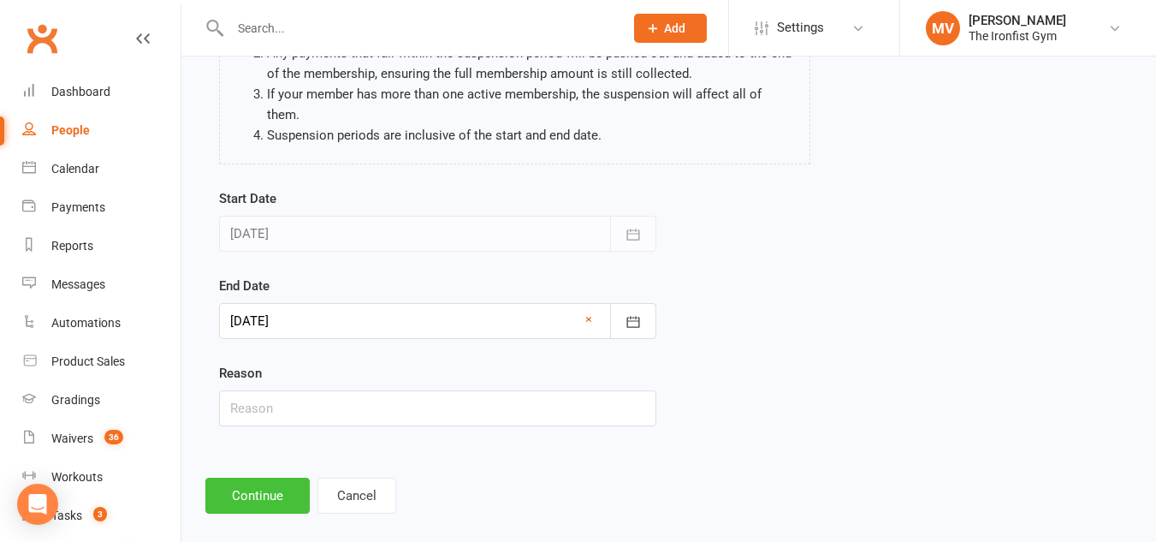
click at [252, 483] on button "Continue" at bounding box center [257, 495] width 104 height 36
click at [252, 482] on footer "Continue Cancel" at bounding box center [668, 495] width 927 height 36
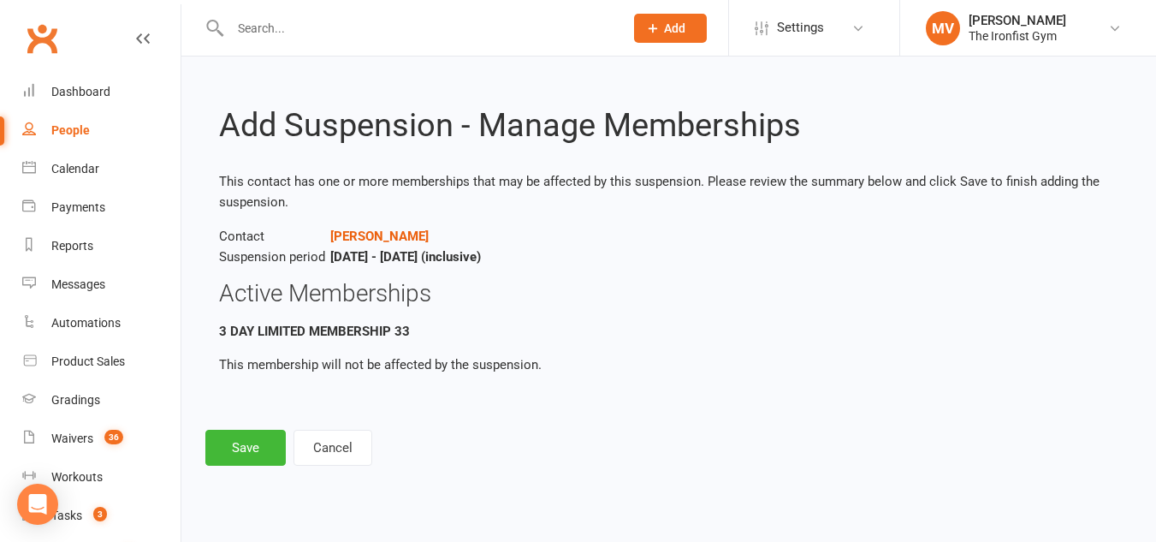
scroll to position [0, 0]
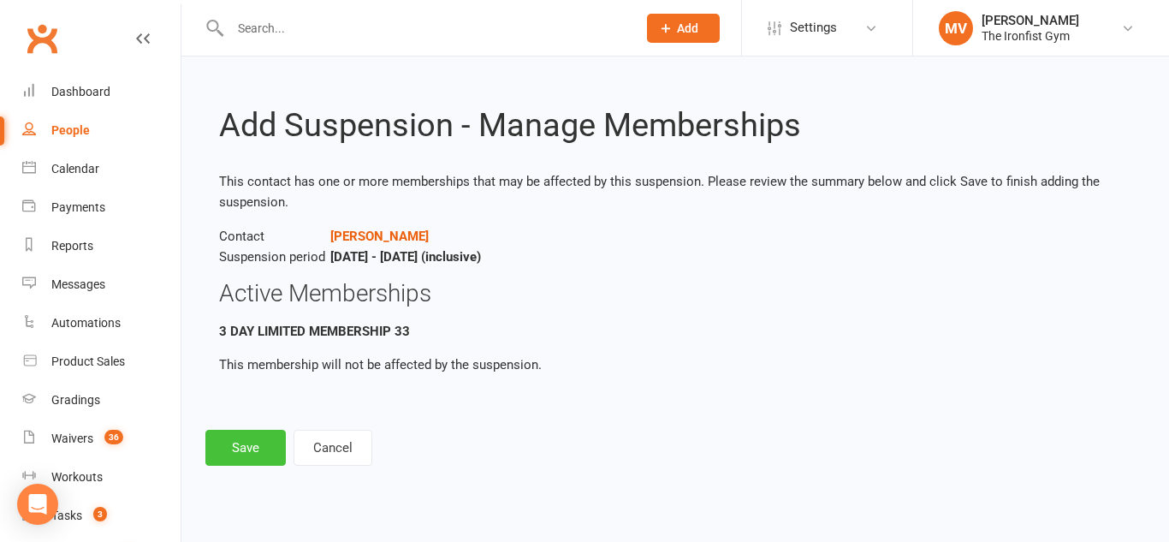
click at [267, 453] on button "Save" at bounding box center [245, 448] width 80 height 36
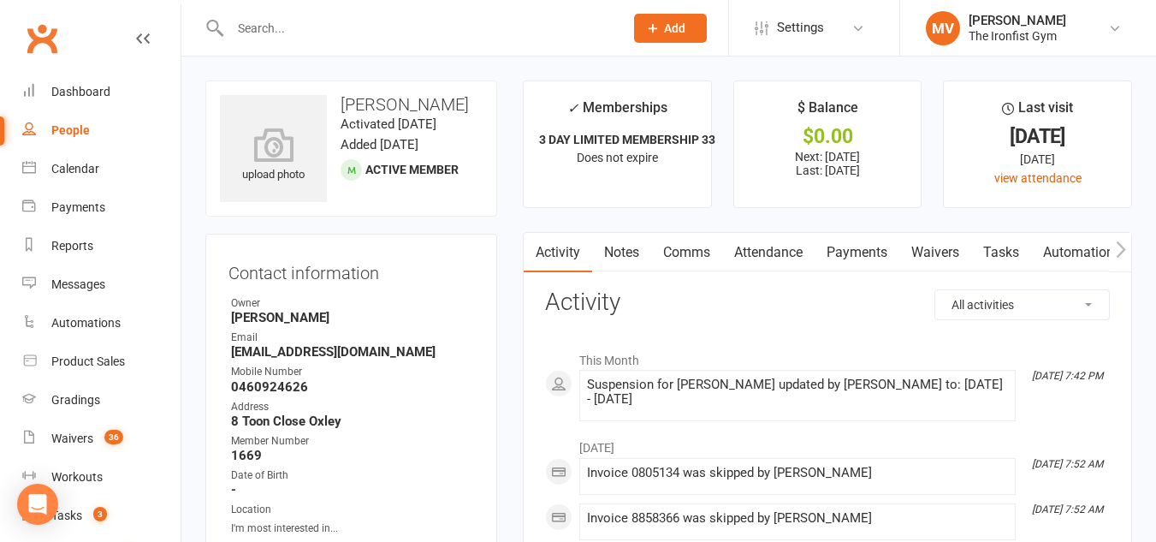
click at [854, 249] on link "Payments" at bounding box center [857, 252] width 85 height 39
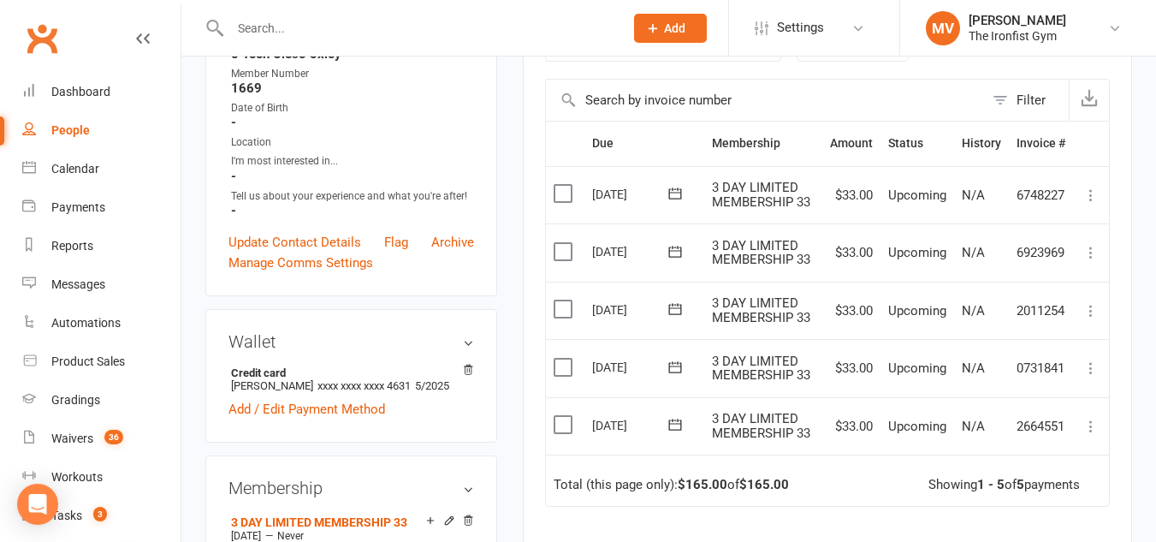
scroll to position [428, 0]
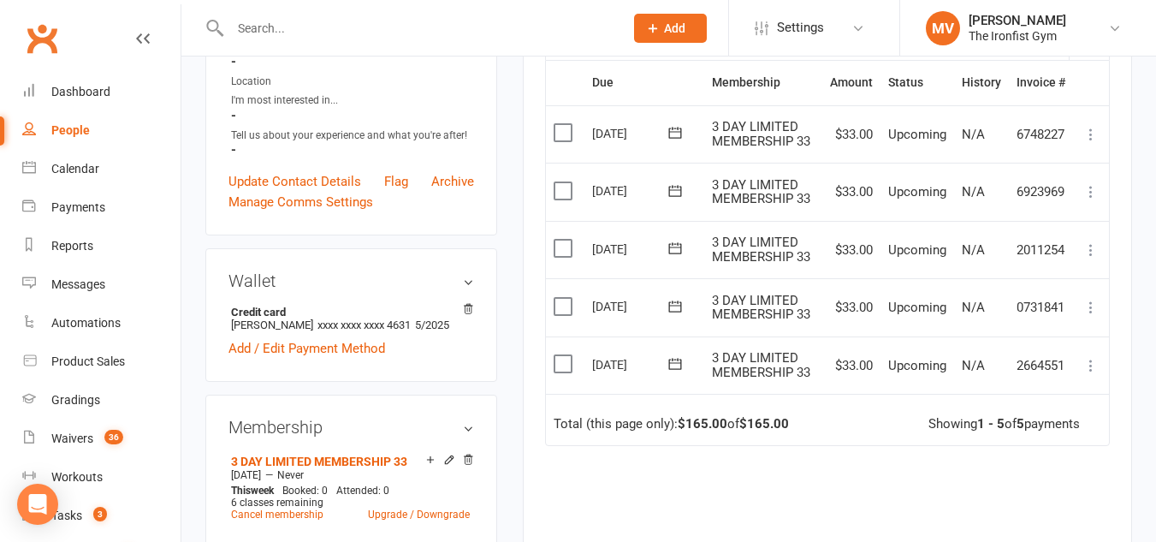
click at [1086, 367] on icon at bounding box center [1090, 365] width 17 height 17
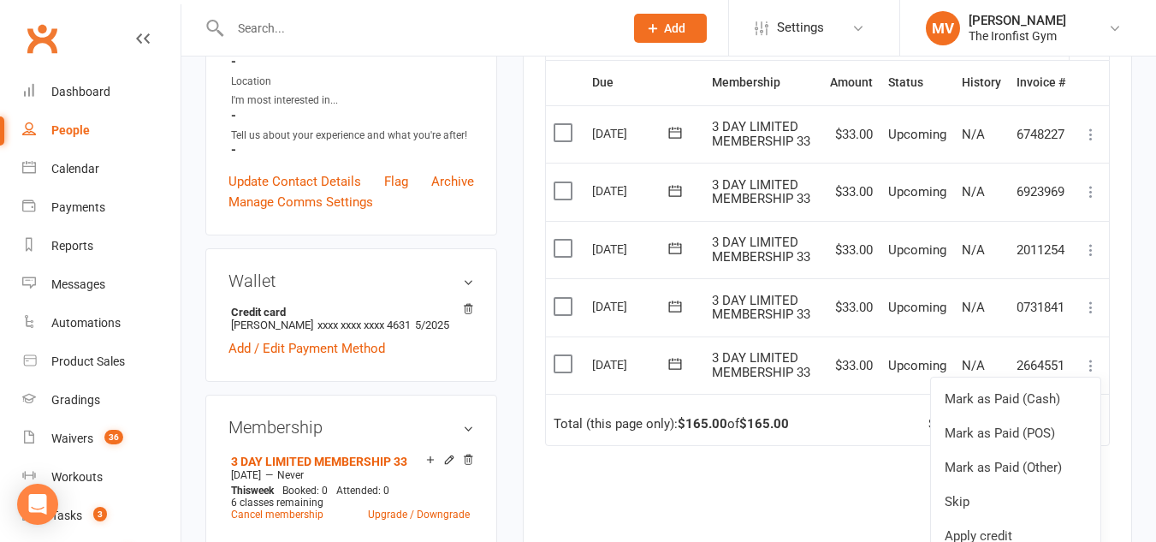
click at [1086, 367] on icon at bounding box center [1090, 365] width 17 height 17
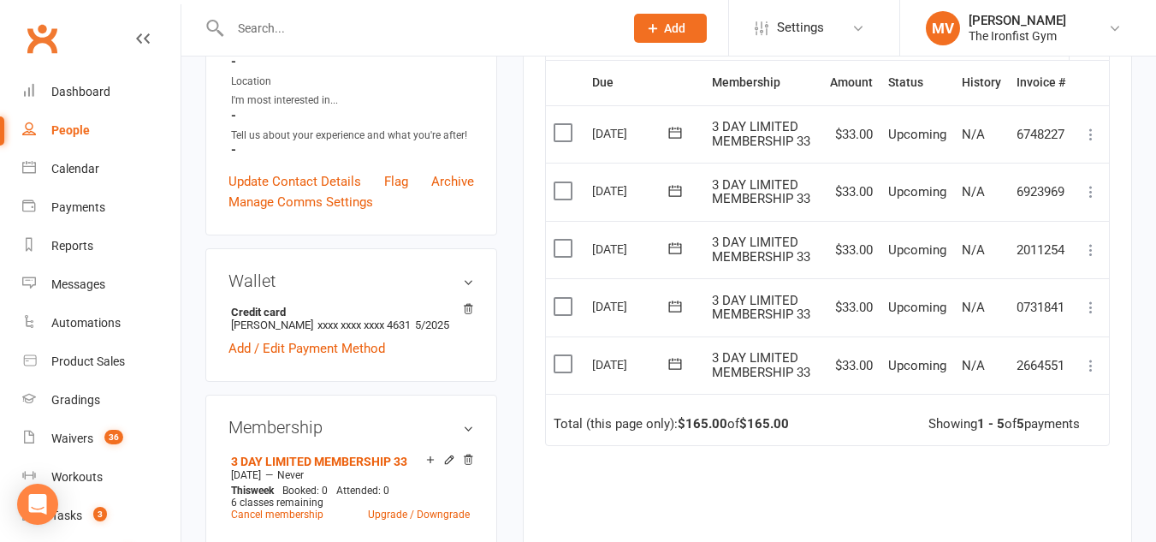
click at [1085, 366] on icon at bounding box center [1090, 365] width 17 height 17
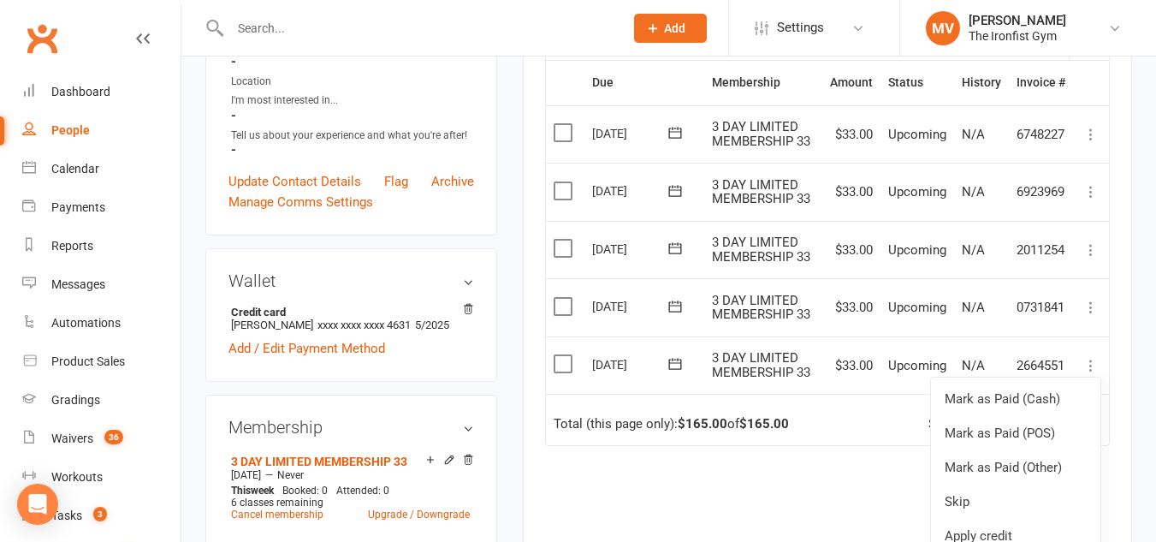
click at [1085, 366] on icon at bounding box center [1090, 365] width 17 height 17
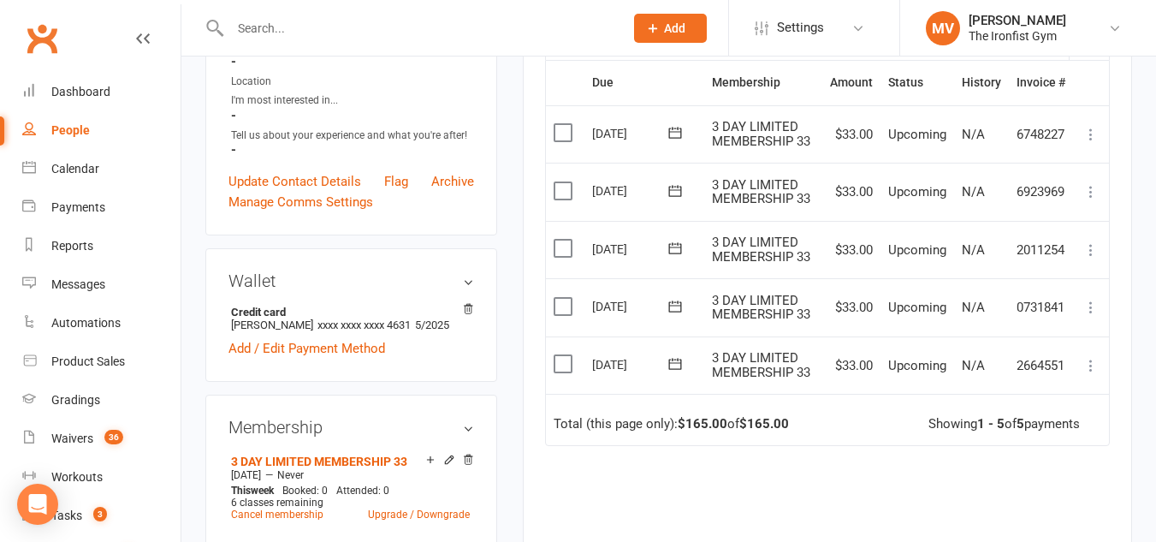
click at [1086, 365] on icon at bounding box center [1090, 365] width 17 height 17
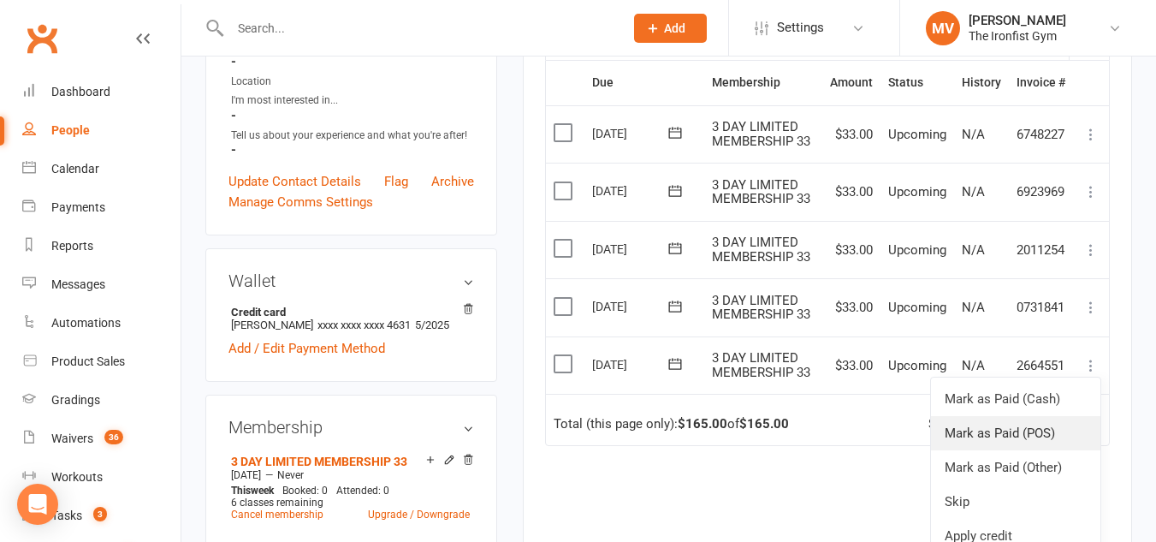
click at [1036, 434] on link "Mark as Paid (POS)" at bounding box center [1015, 433] width 169 height 34
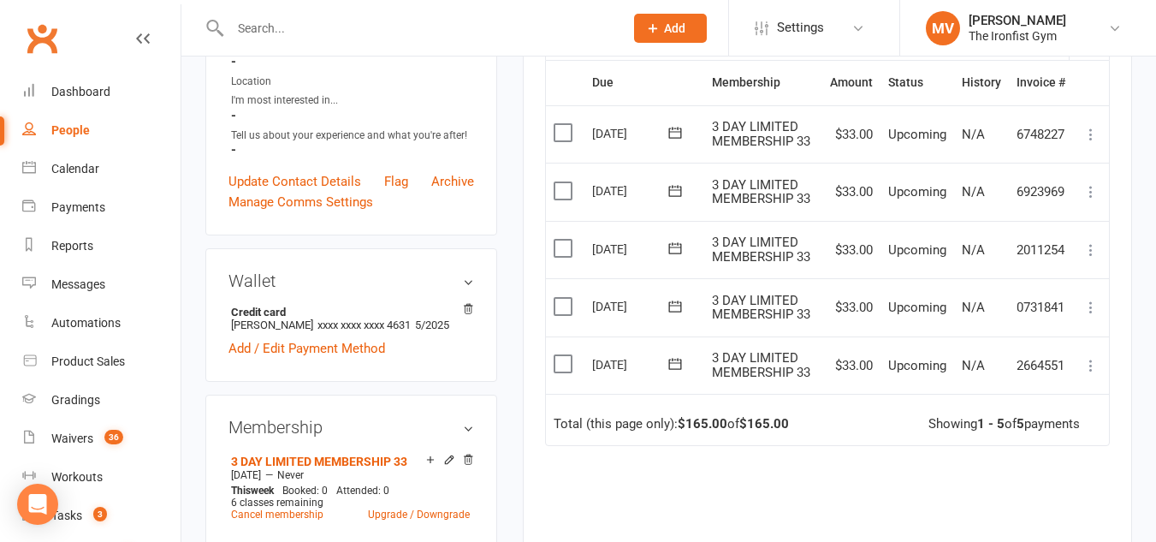
click at [1093, 372] on icon at bounding box center [1090, 365] width 17 height 17
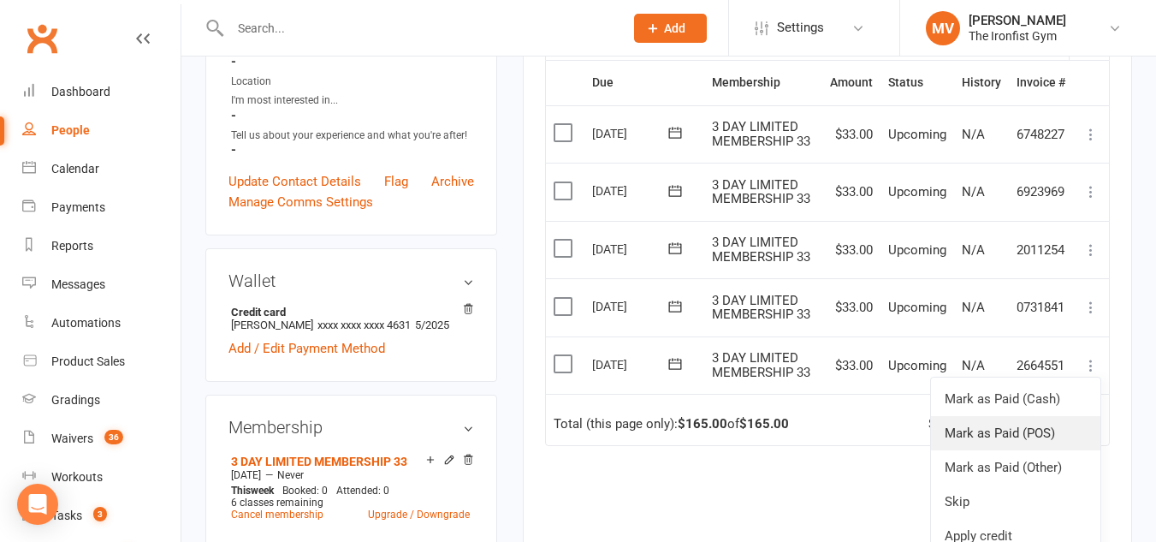
click at [1032, 432] on link "Mark as Paid (POS)" at bounding box center [1015, 433] width 169 height 34
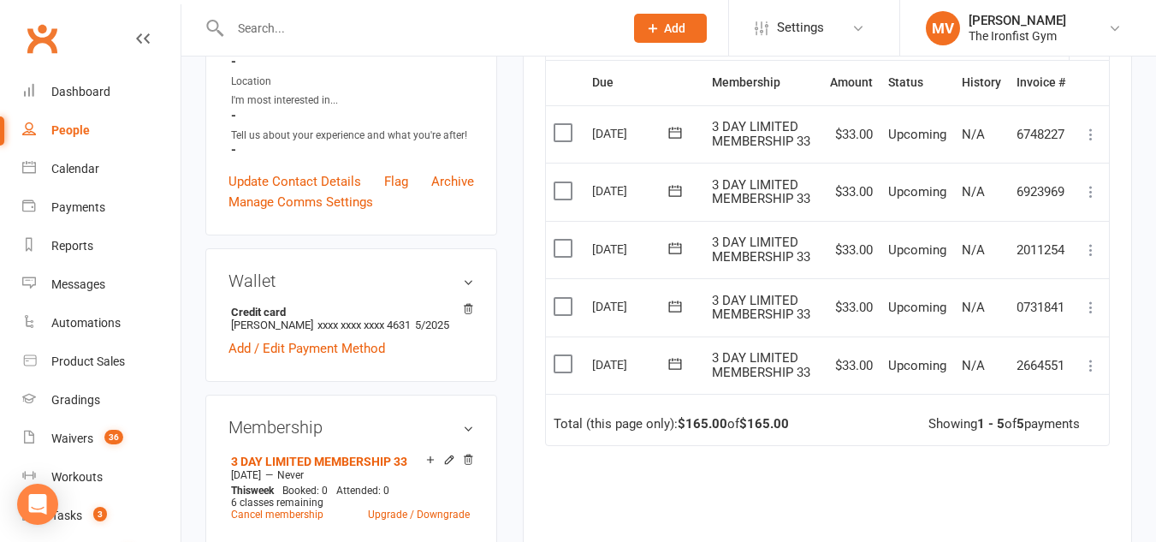
click at [562, 367] on label at bounding box center [565, 363] width 23 height 17
click at [562, 355] on input "checkbox" at bounding box center [559, 355] width 11 height 0
click at [562, 367] on label at bounding box center [565, 363] width 23 height 17
click at [562, 355] on input "checkbox" at bounding box center [559, 355] width 11 height 0
click at [566, 370] on label at bounding box center [565, 363] width 23 height 17
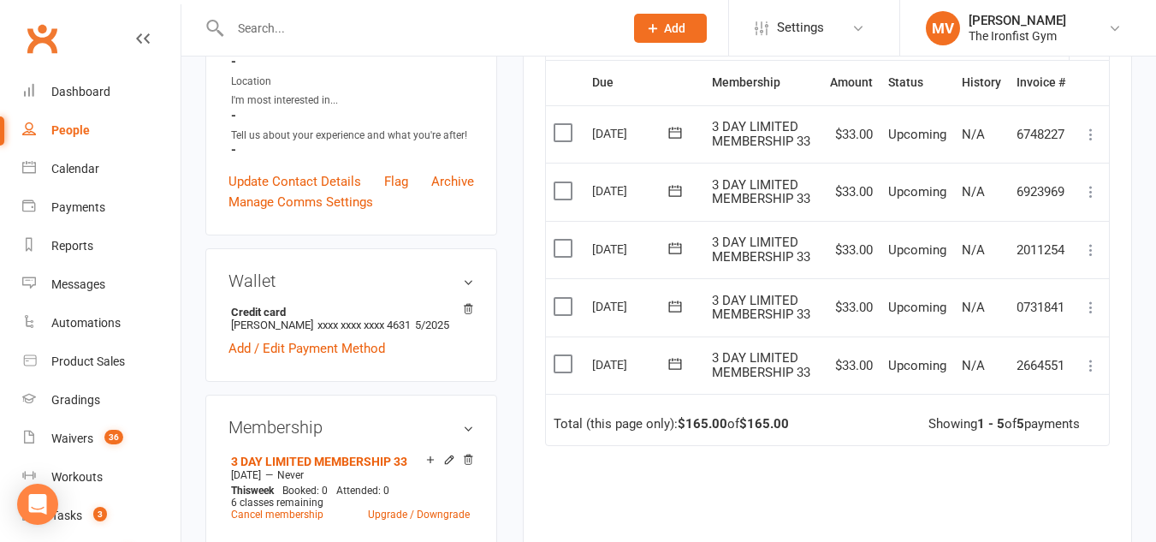
click at [565, 355] on input "checkbox" at bounding box center [559, 355] width 11 height 0
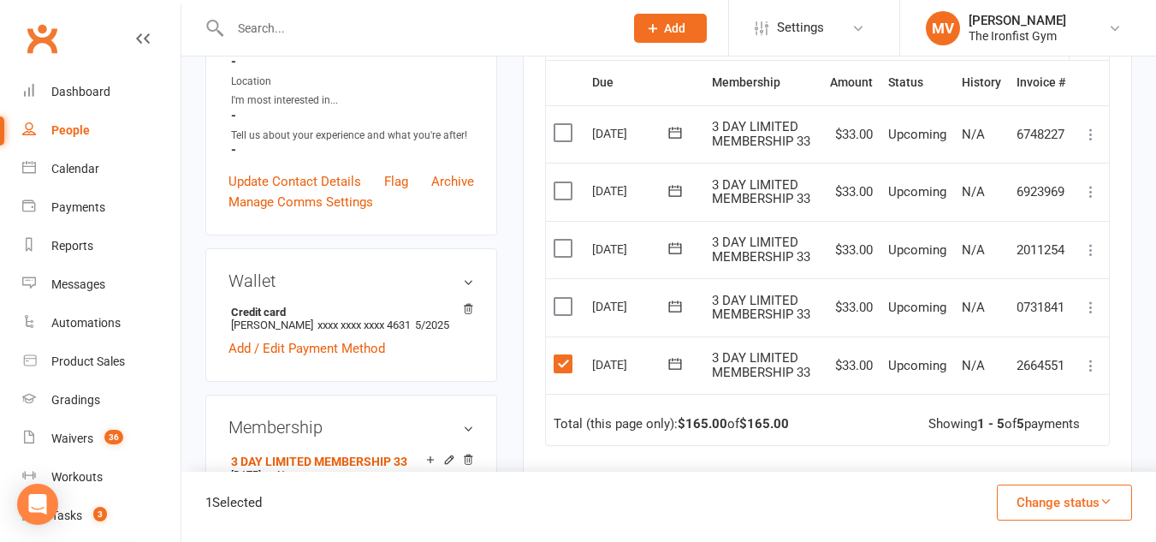
click at [1088, 368] on icon at bounding box center [1090, 365] width 17 height 17
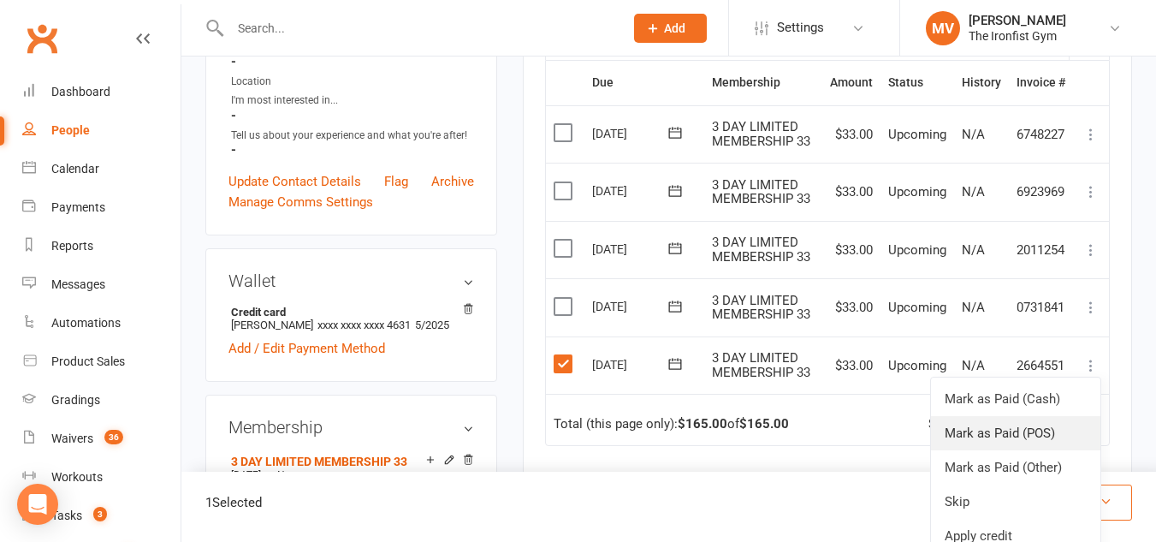
click at [1029, 432] on link "Mark as Paid (POS)" at bounding box center [1015, 433] width 169 height 34
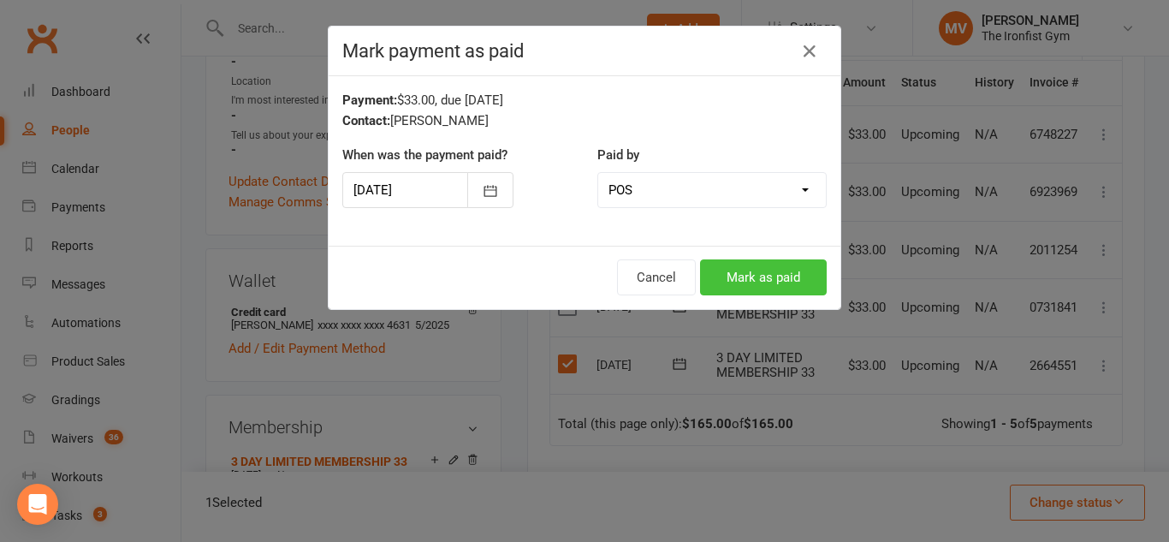
click at [733, 282] on button "Mark as paid" at bounding box center [763, 277] width 127 height 36
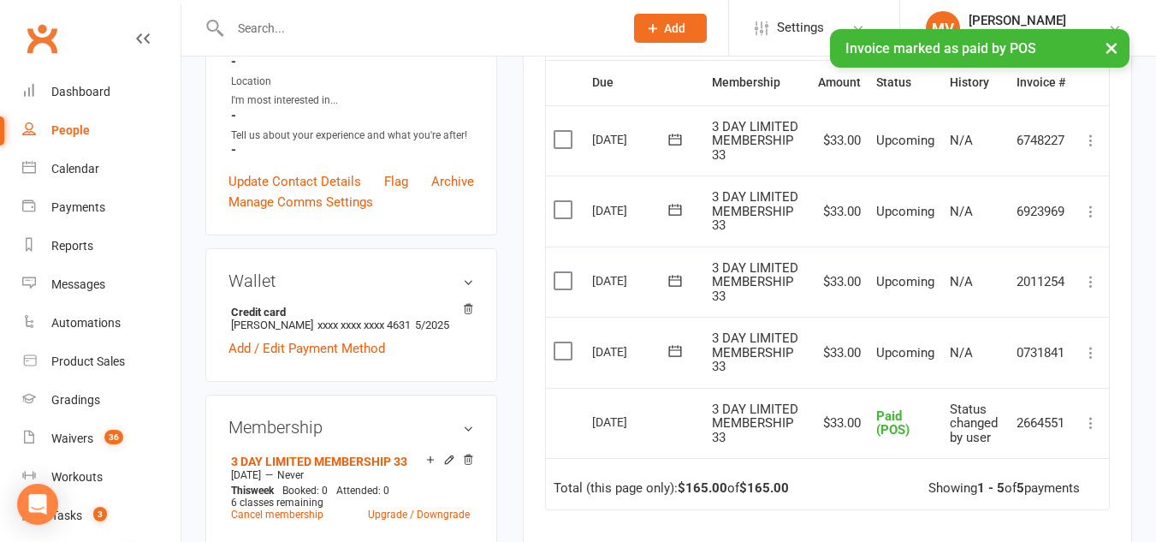
click at [1092, 349] on icon at bounding box center [1090, 352] width 17 height 17
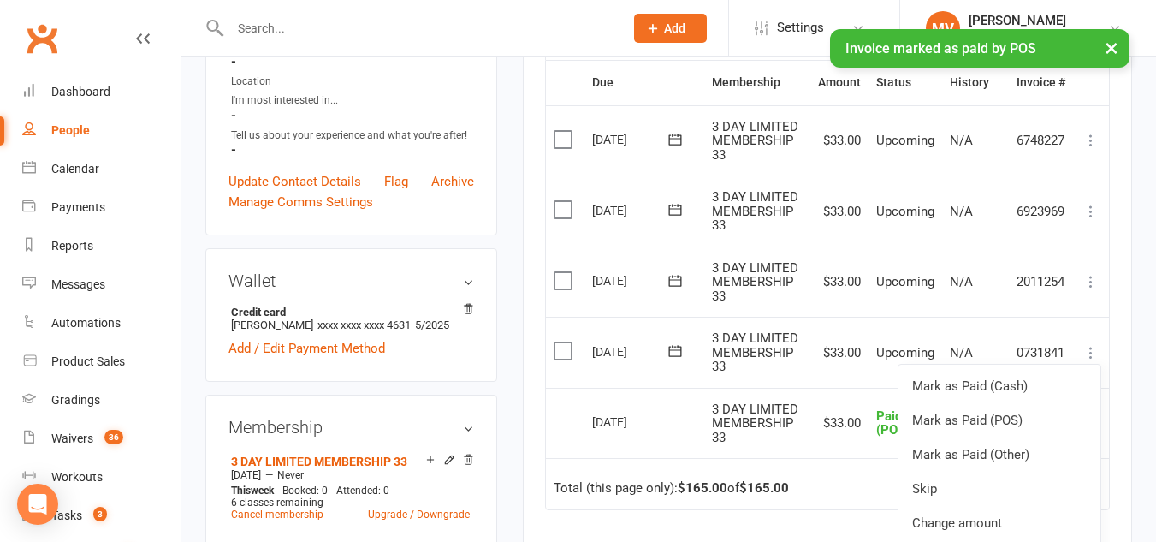
click at [1092, 349] on icon at bounding box center [1090, 352] width 17 height 17
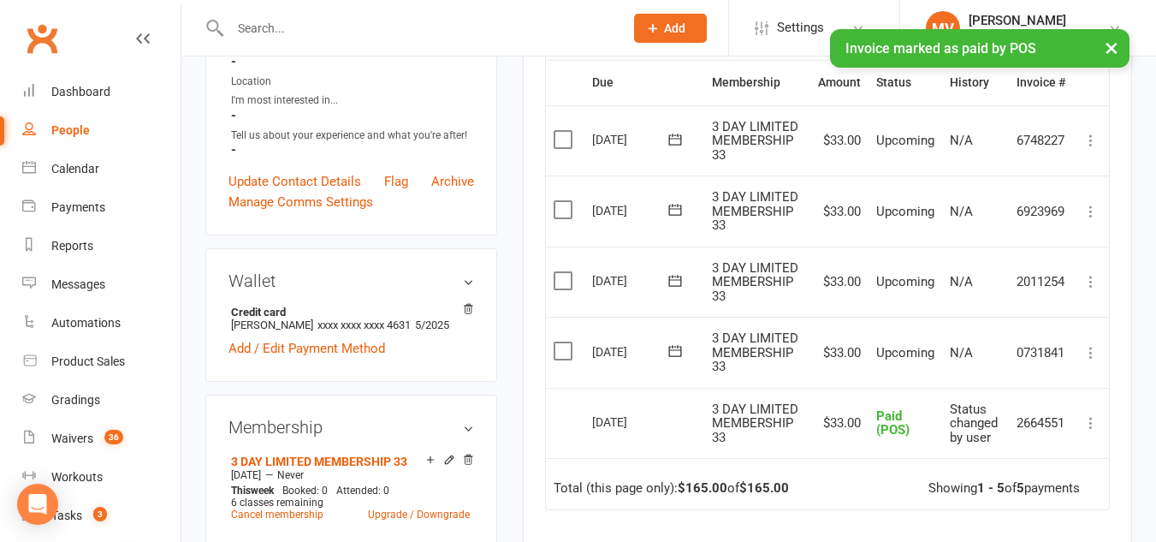
click at [1092, 349] on icon at bounding box center [1090, 352] width 17 height 17
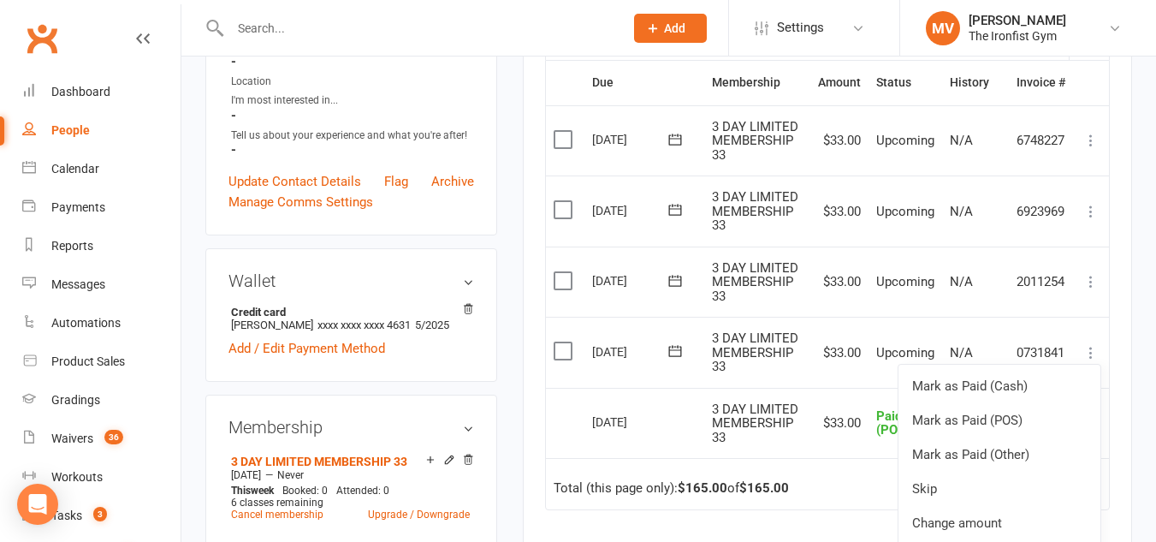
click at [563, 354] on label at bounding box center [565, 350] width 23 height 17
click at [563, 342] on input "checkbox" at bounding box center [559, 342] width 11 height 0
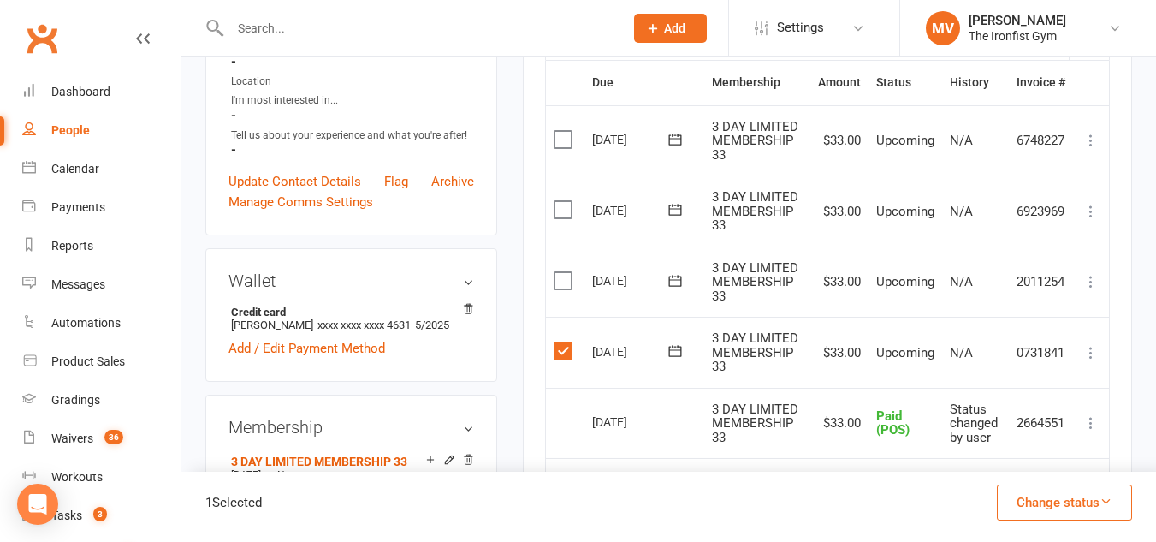
click at [1096, 506] on button "Change status" at bounding box center [1064, 502] width 135 height 36
click at [1100, 495] on icon "button" at bounding box center [1106, 501] width 13 height 13
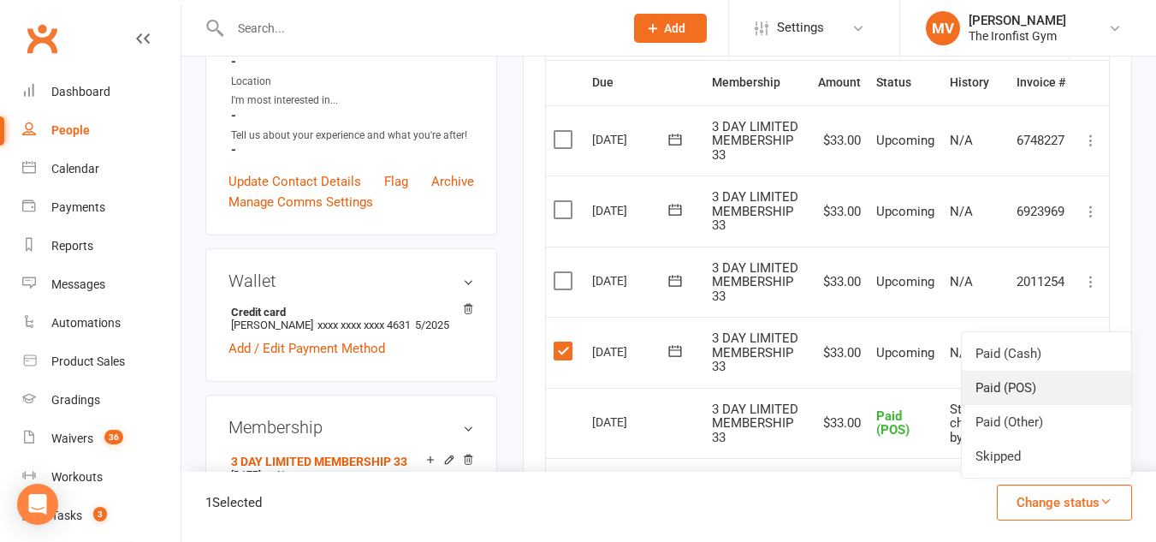
click at [1035, 393] on link "Paid (POS)" at bounding box center [1046, 388] width 169 height 34
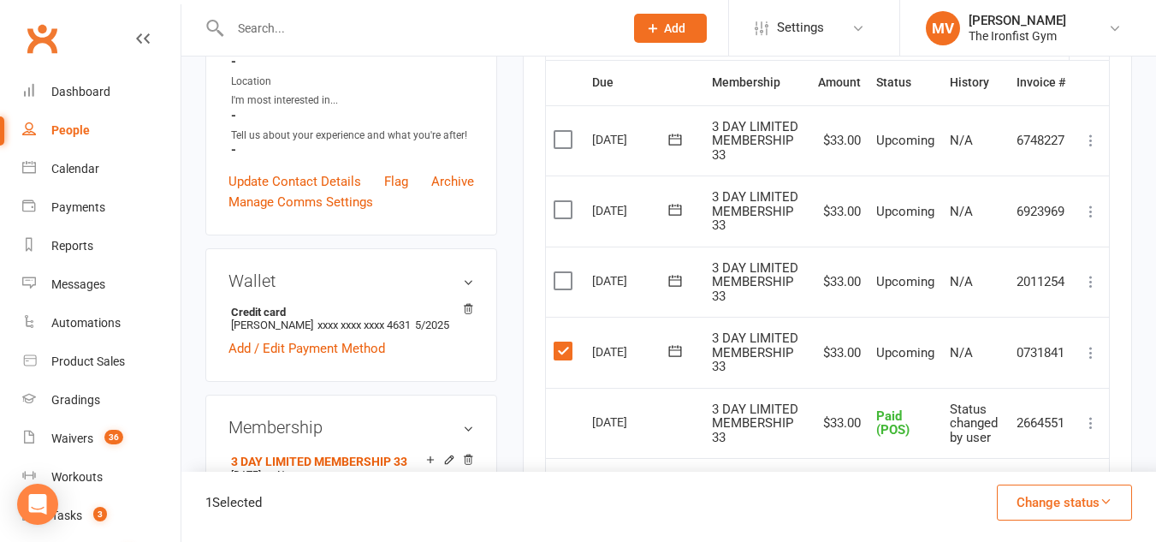
click at [1074, 495] on button "Change status" at bounding box center [1064, 502] width 135 height 36
click at [1075, 494] on button "Change status" at bounding box center [1064, 502] width 135 height 36
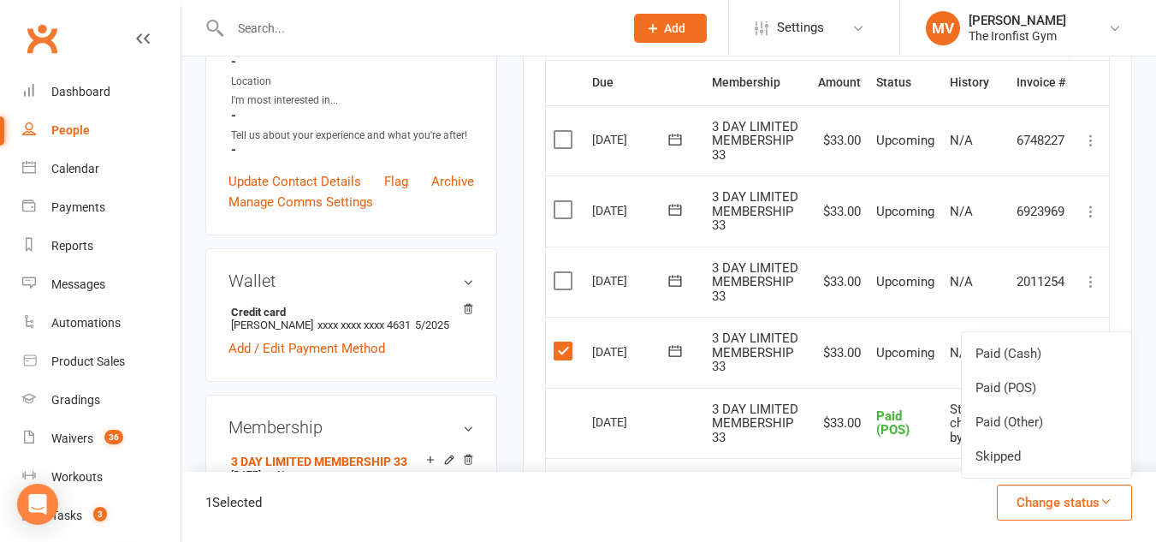
click at [1075, 494] on button "Change status" at bounding box center [1064, 502] width 135 height 36
click at [1040, 385] on link "Paid (POS)" at bounding box center [1046, 388] width 169 height 34
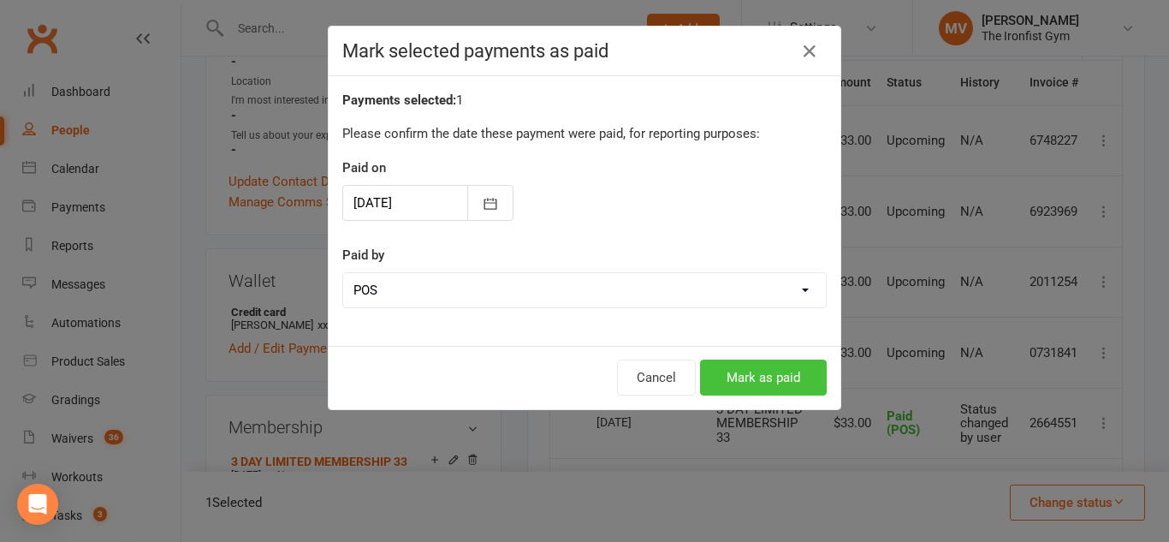
click at [770, 366] on button "Mark as paid" at bounding box center [763, 377] width 127 height 36
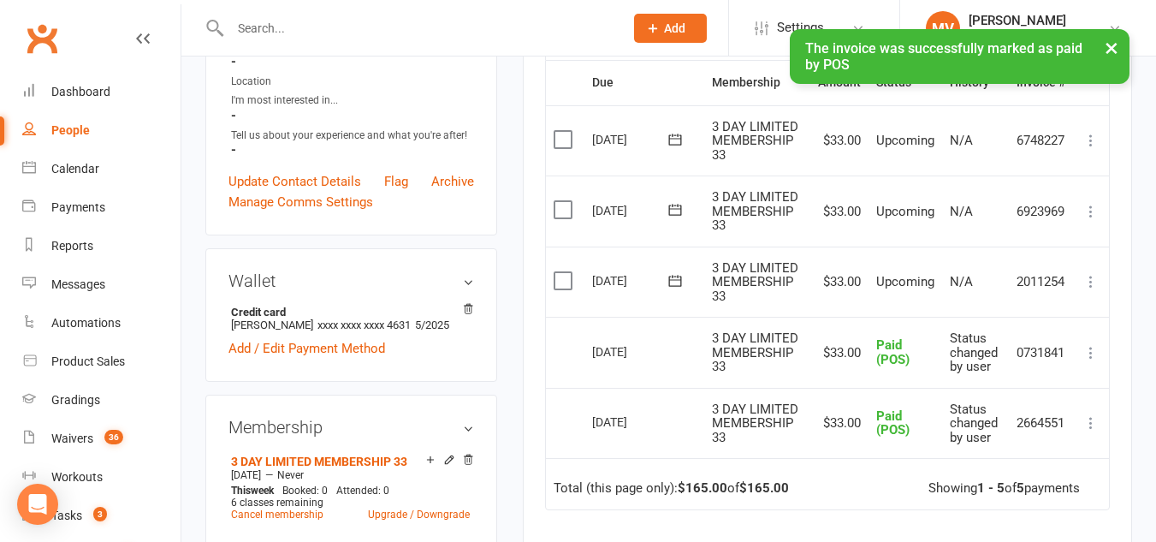
click at [1093, 283] on icon at bounding box center [1090, 281] width 17 height 17
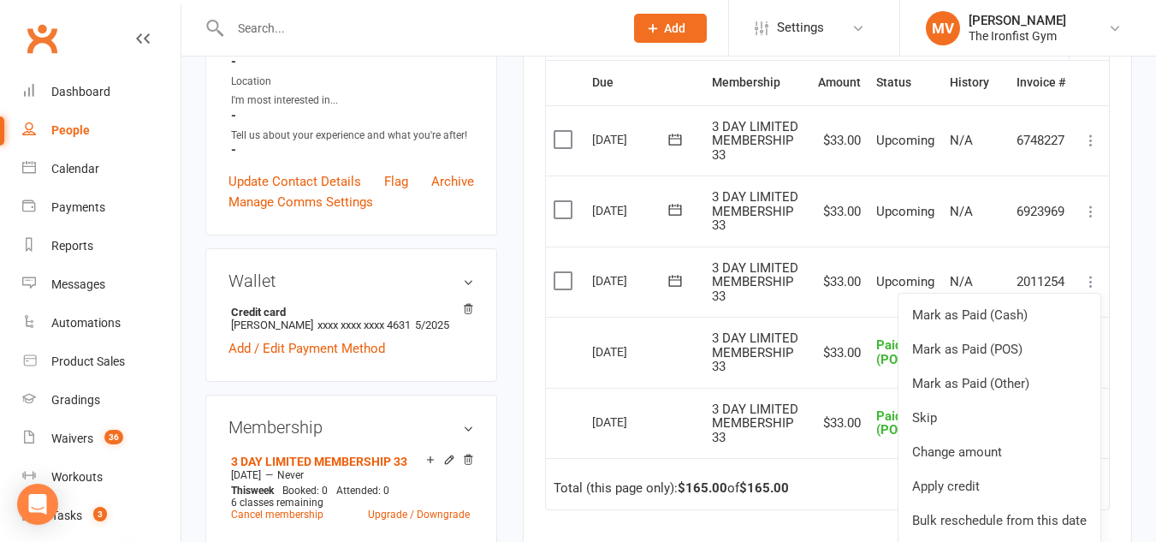
click at [559, 276] on label at bounding box center [565, 280] width 23 height 17
click at [559, 272] on input "checkbox" at bounding box center [559, 272] width 11 height 0
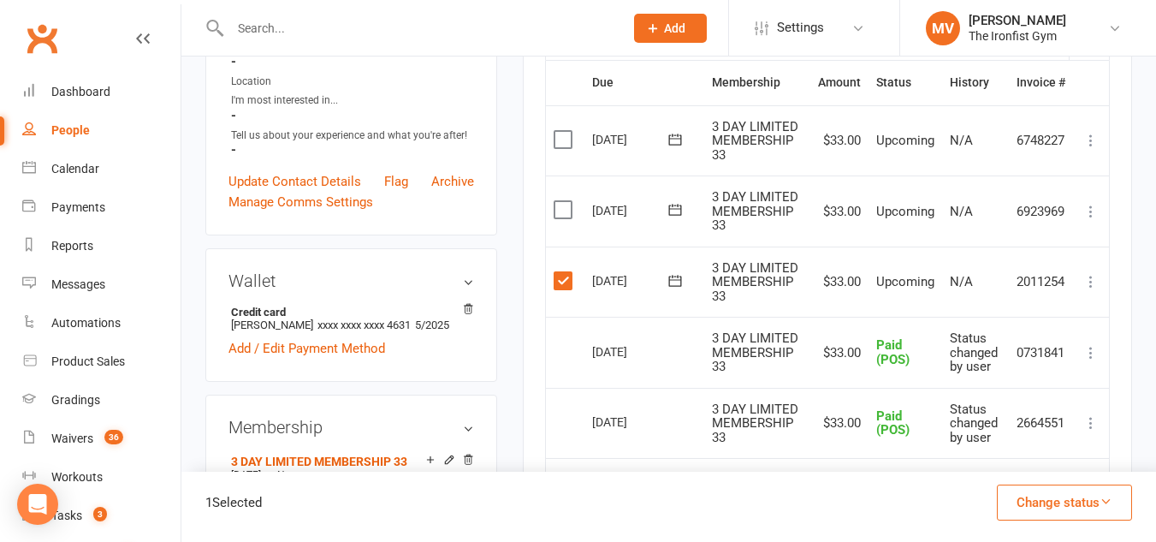
click at [566, 206] on label at bounding box center [565, 209] width 23 height 17
click at [565, 201] on input "checkbox" at bounding box center [559, 201] width 11 height 0
click at [562, 143] on label at bounding box center [565, 139] width 23 height 17
click at [562, 131] on input "checkbox" at bounding box center [559, 131] width 11 height 0
click at [1096, 136] on icon at bounding box center [1090, 140] width 17 height 17
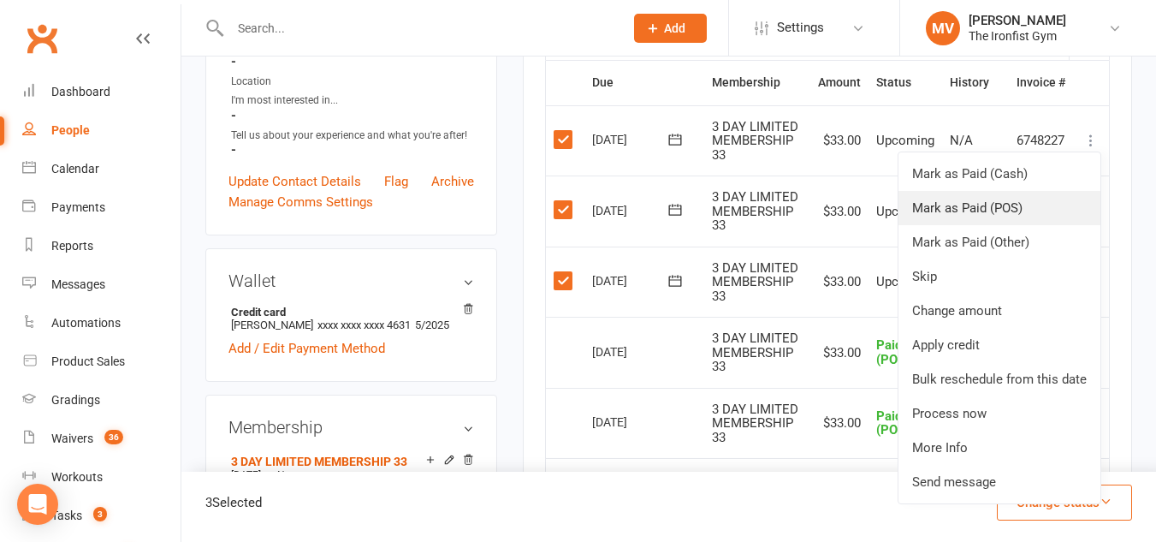
click at [1023, 206] on link "Mark as Paid (POS)" at bounding box center [999, 208] width 202 height 34
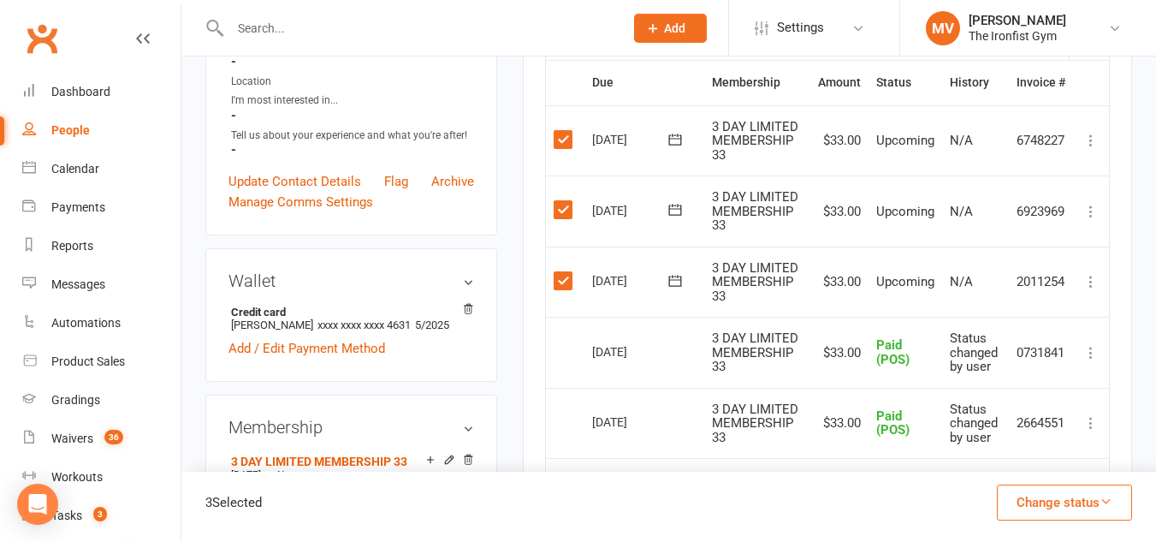
click at [1088, 506] on button "Change status" at bounding box center [1064, 502] width 135 height 36
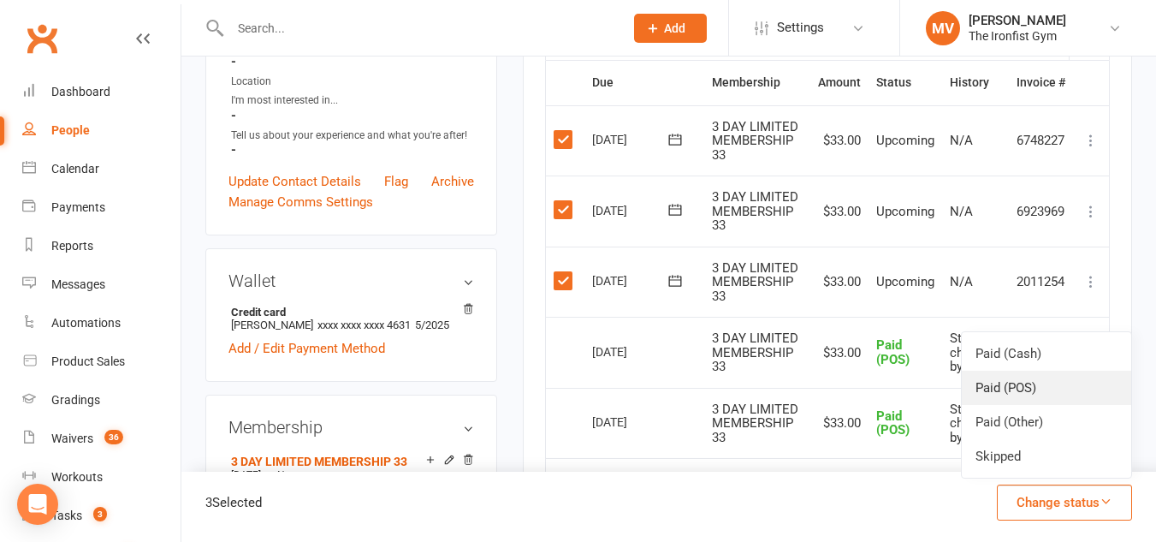
click at [990, 388] on link "Paid (POS)" at bounding box center [1046, 388] width 169 height 34
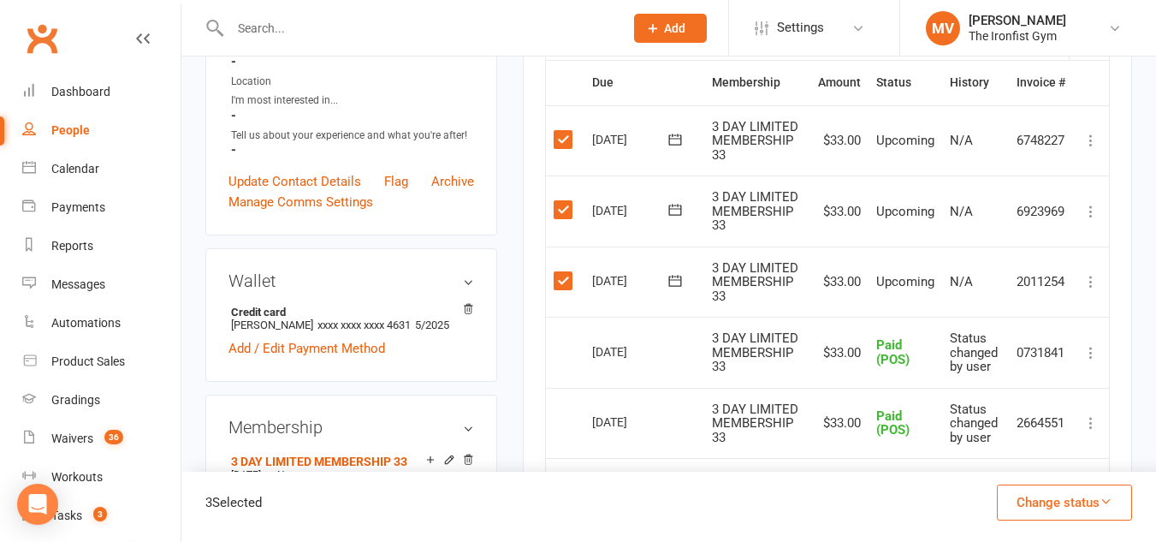
click at [561, 211] on label at bounding box center [565, 209] width 23 height 17
click at [561, 201] on input "checkbox" at bounding box center [559, 201] width 11 height 0
click at [560, 139] on label at bounding box center [565, 139] width 23 height 17
click at [560, 131] on input "checkbox" at bounding box center [559, 131] width 11 height 0
click at [1093, 284] on icon at bounding box center [1090, 281] width 17 height 17
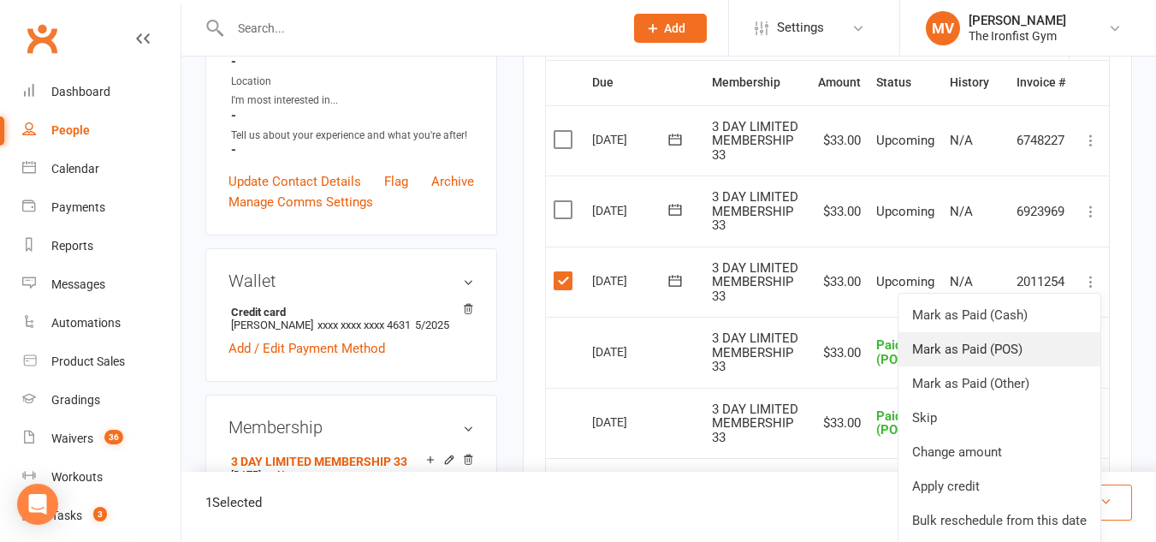
click at [1011, 346] on link "Mark as Paid (POS)" at bounding box center [999, 349] width 202 height 34
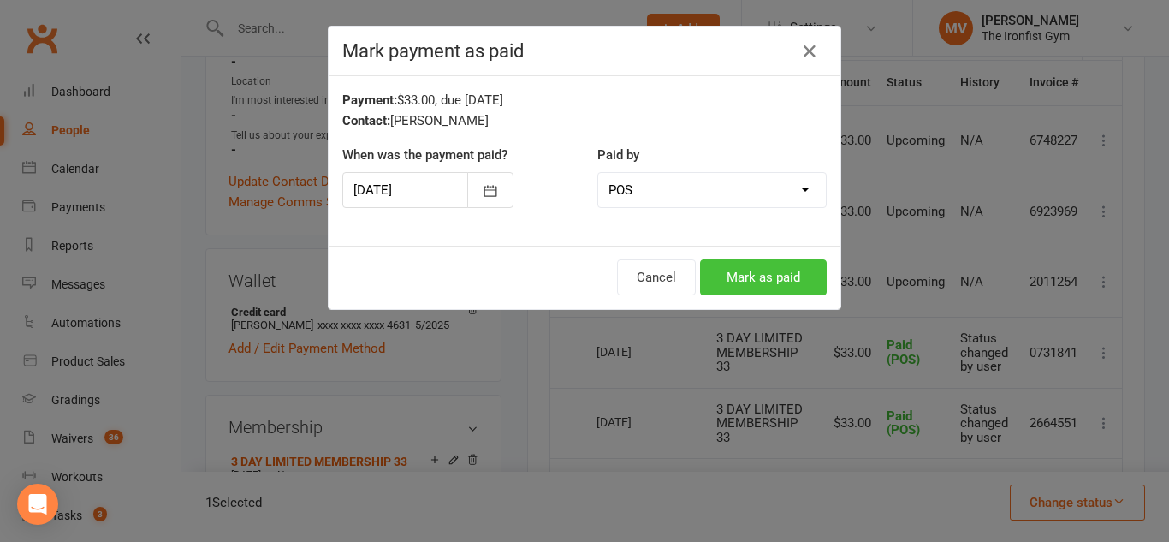
click at [709, 266] on button "Mark as paid" at bounding box center [763, 277] width 127 height 36
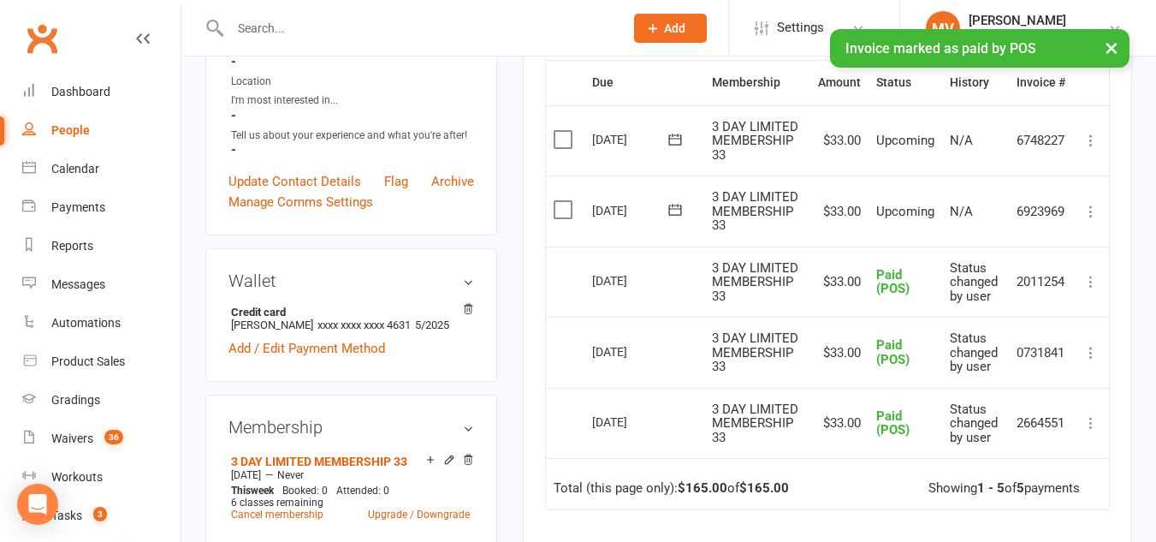
click at [558, 213] on label at bounding box center [565, 209] width 23 height 17
click at [558, 201] on input "checkbox" at bounding box center [559, 201] width 11 height 0
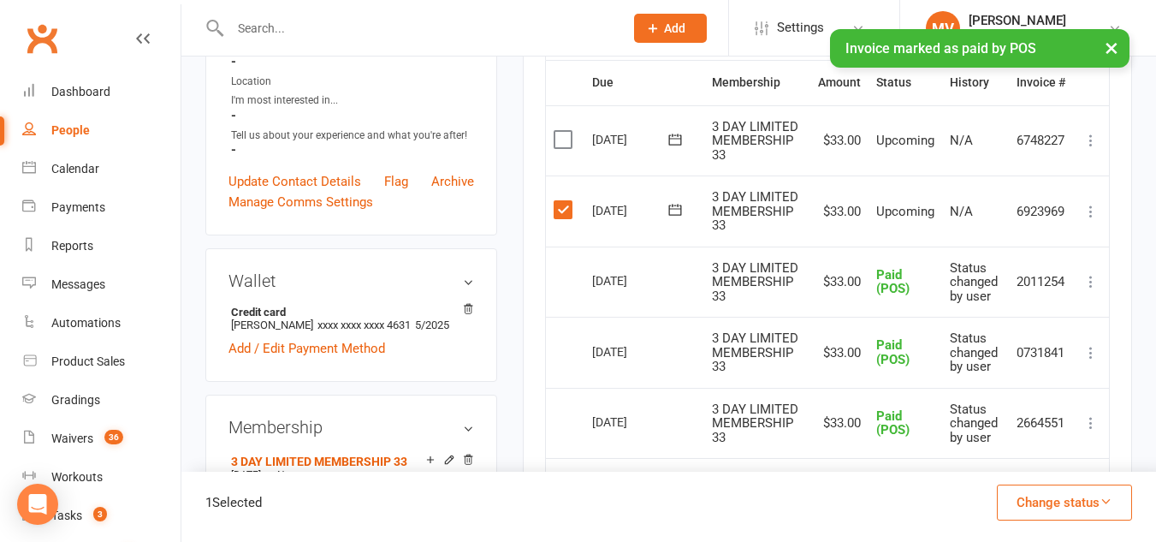
click at [1085, 212] on icon at bounding box center [1090, 211] width 17 height 17
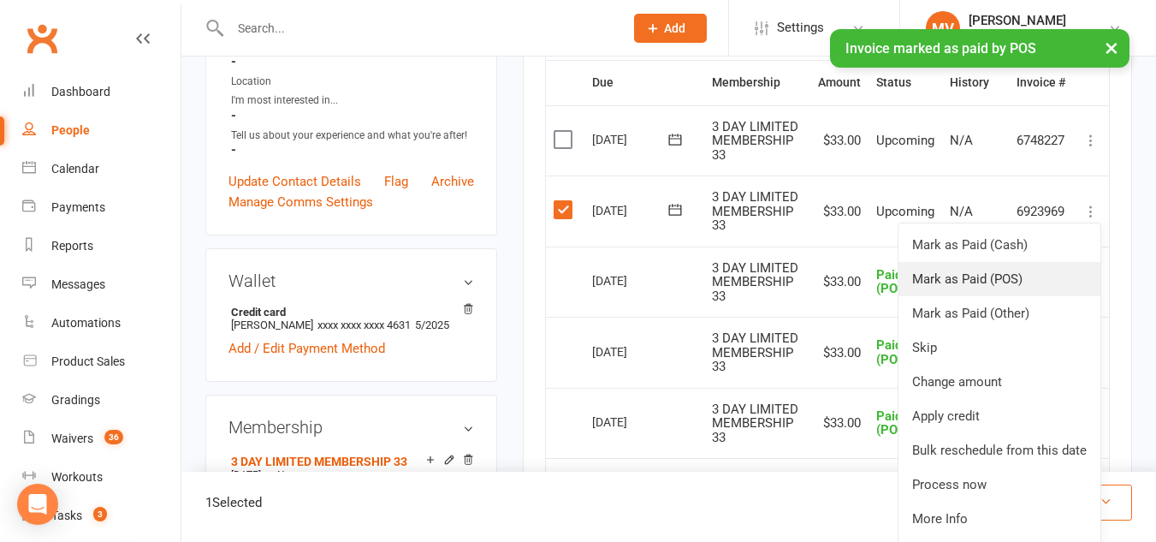
click at [1017, 279] on link "Mark as Paid (POS)" at bounding box center [999, 279] width 202 height 34
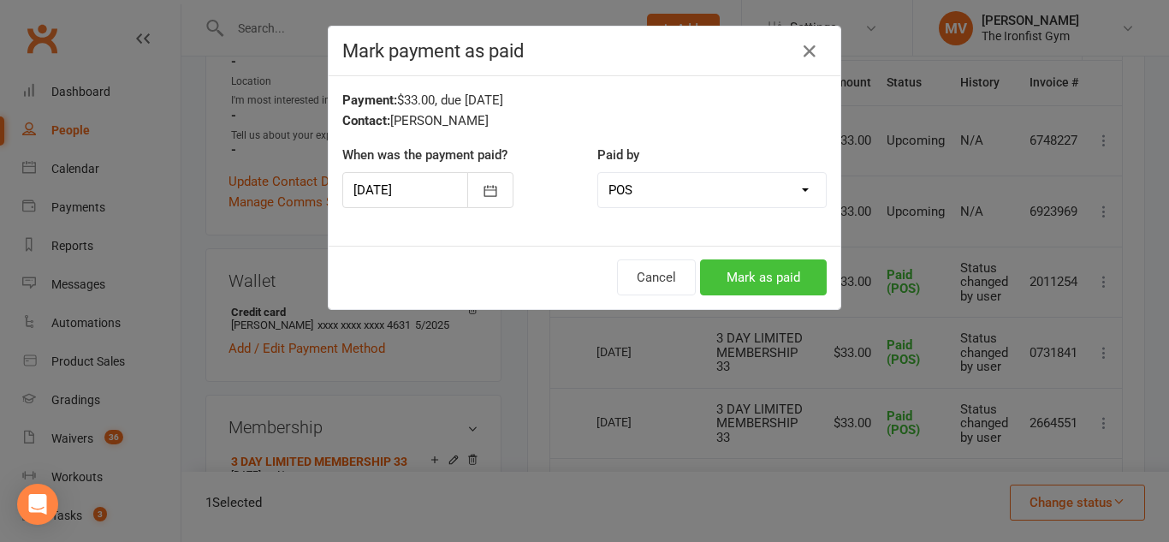
click at [713, 270] on button "Mark as paid" at bounding box center [763, 277] width 127 height 36
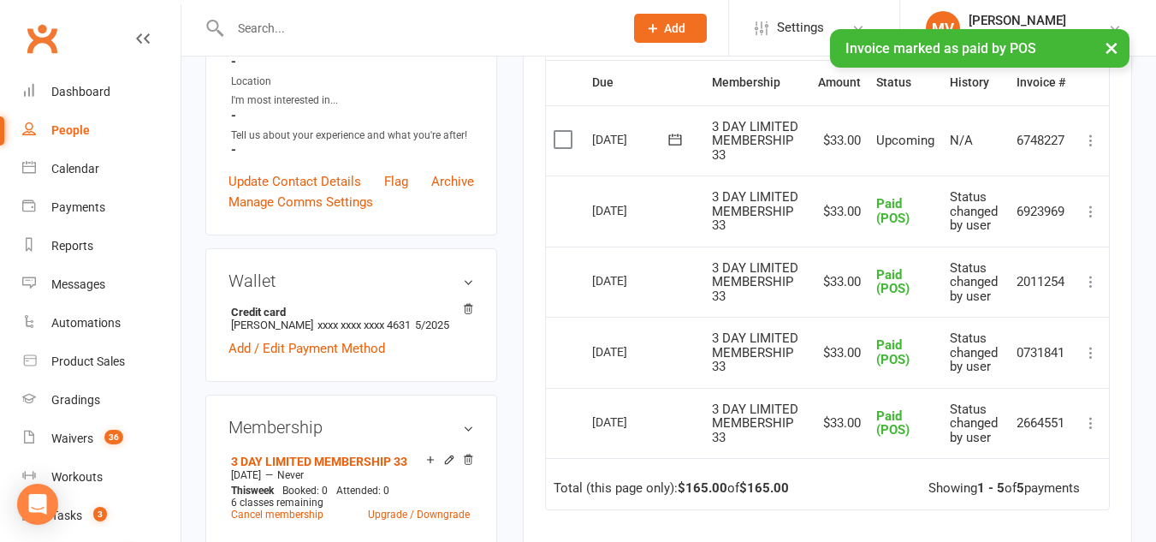
click at [1091, 137] on icon at bounding box center [1090, 140] width 17 height 17
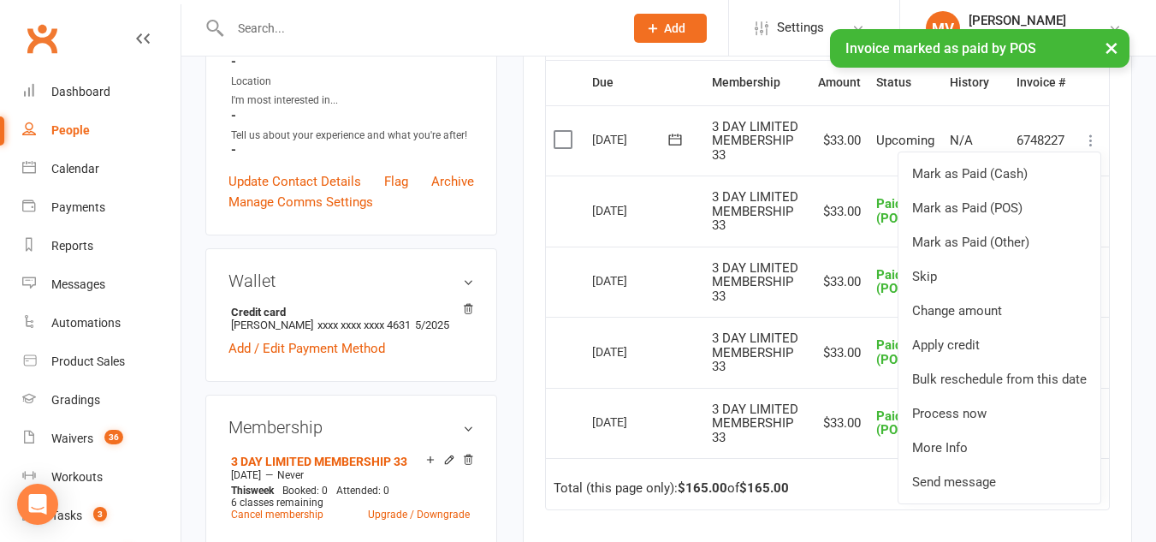
click at [1091, 137] on icon at bounding box center [1090, 140] width 17 height 17
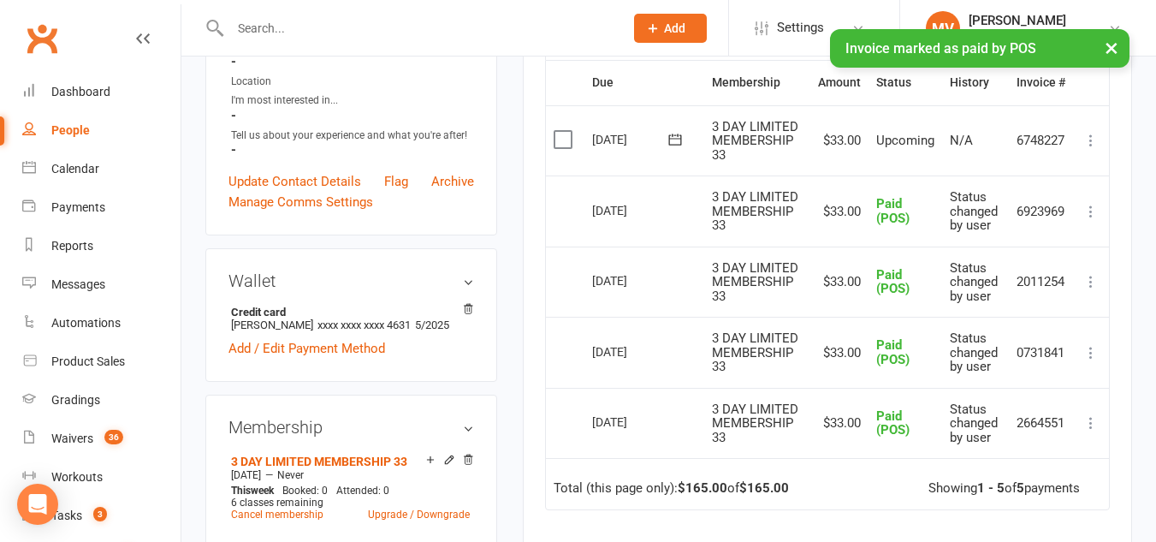
click at [1091, 137] on icon at bounding box center [1090, 140] width 17 height 17
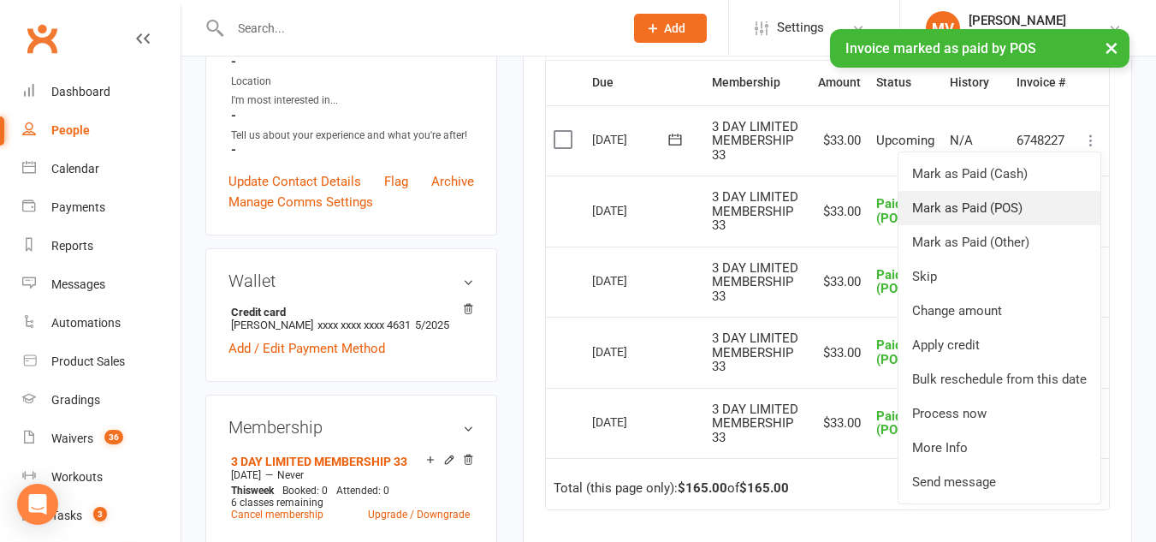
click at [996, 216] on link "Mark as Paid (POS)" at bounding box center [999, 208] width 202 height 34
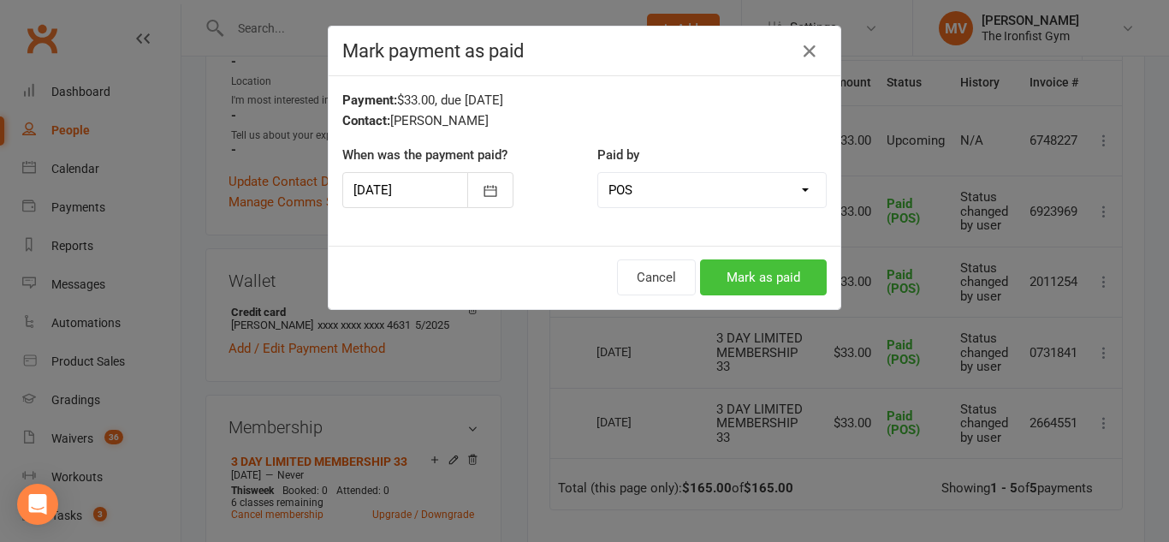
click at [730, 281] on button "Mark as paid" at bounding box center [763, 277] width 127 height 36
click at [730, 281] on div "Cancel Mark as paid" at bounding box center [585, 277] width 512 height 63
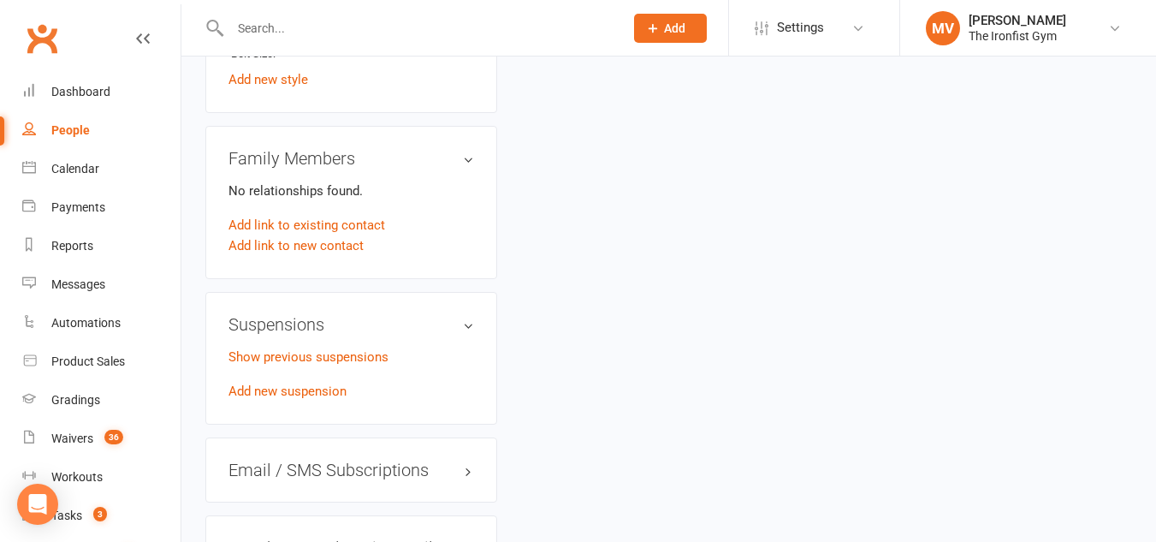
scroll to position [1198, 0]
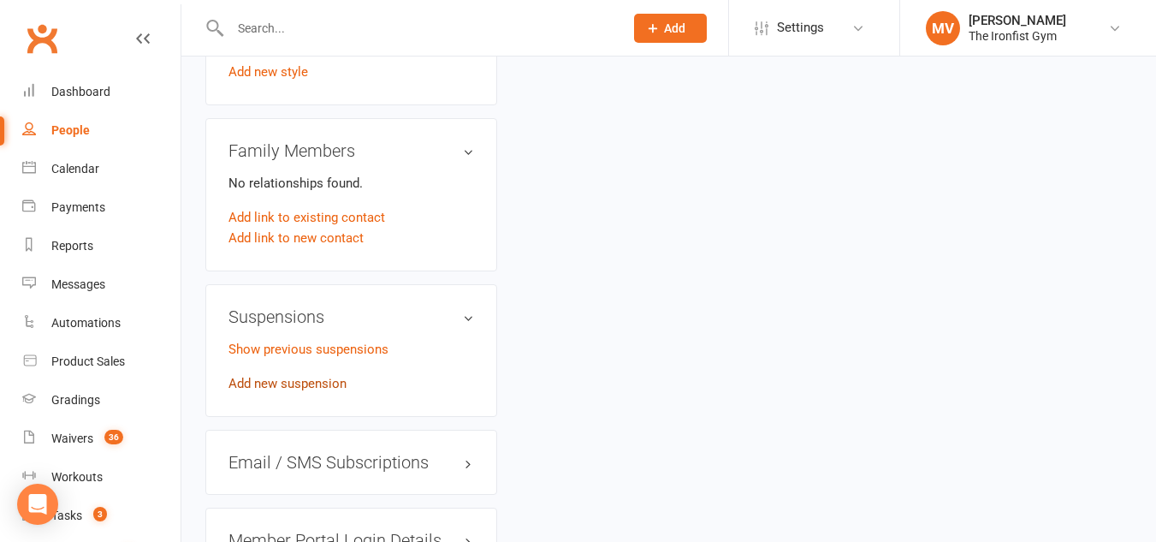
click at [307, 383] on link "Add new suspension" at bounding box center [287, 383] width 118 height 15
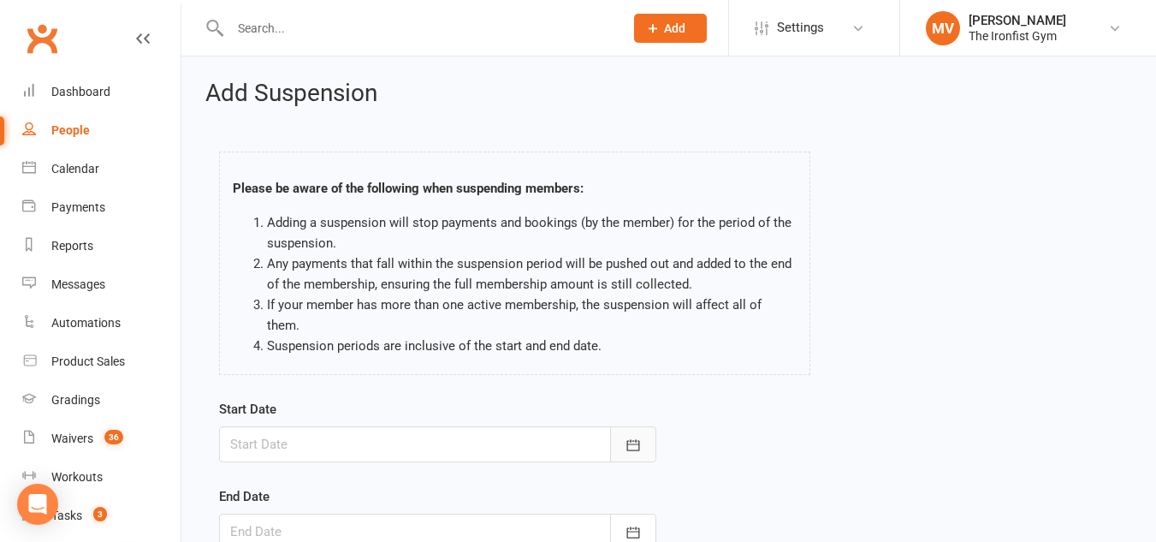
click at [640, 436] on icon "button" at bounding box center [633, 444] width 17 height 17
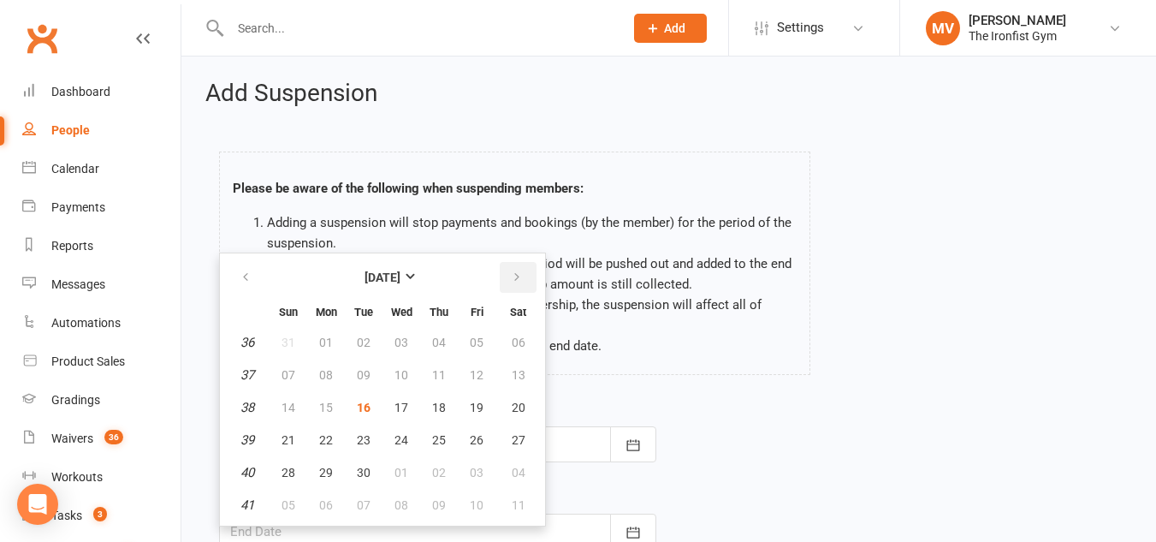
click at [517, 270] on icon "button" at bounding box center [517, 277] width 12 height 14
click at [372, 424] on button "21" at bounding box center [364, 439] width 36 height 31
click at [371, 426] on div at bounding box center [437, 444] width 437 height 36
type input "[DATE]"
click at [367, 433] on span "21" at bounding box center [364, 440] width 14 height 14
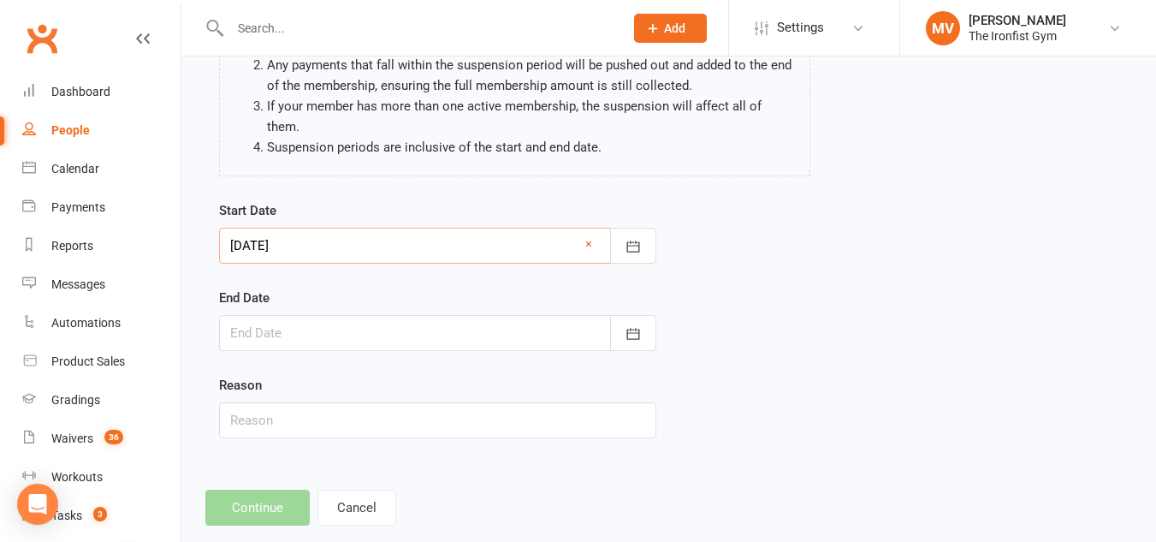
scroll to position [211, 0]
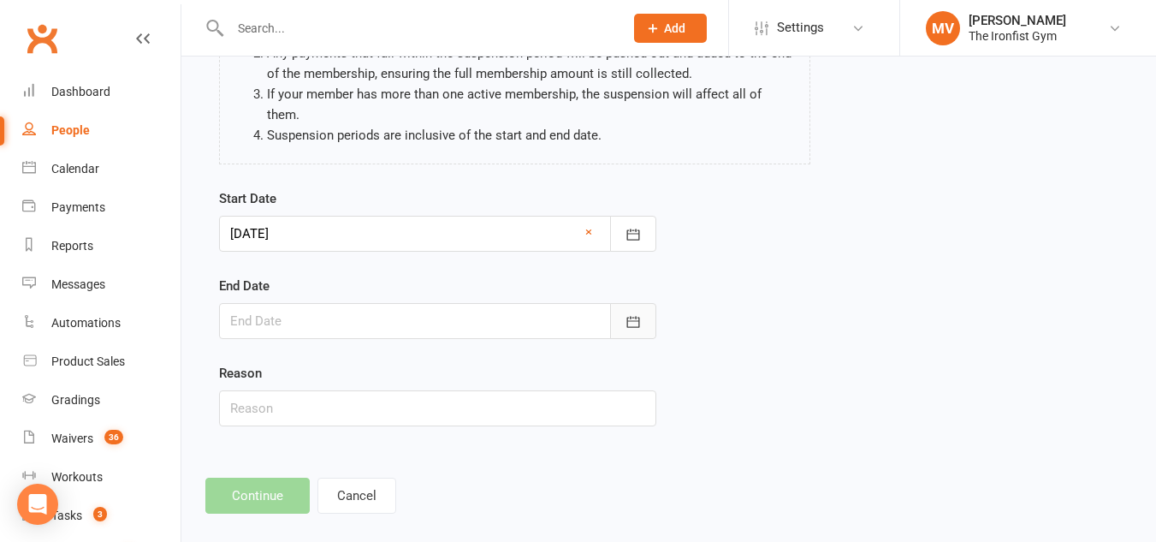
click at [637, 315] on button "button" at bounding box center [633, 321] width 46 height 36
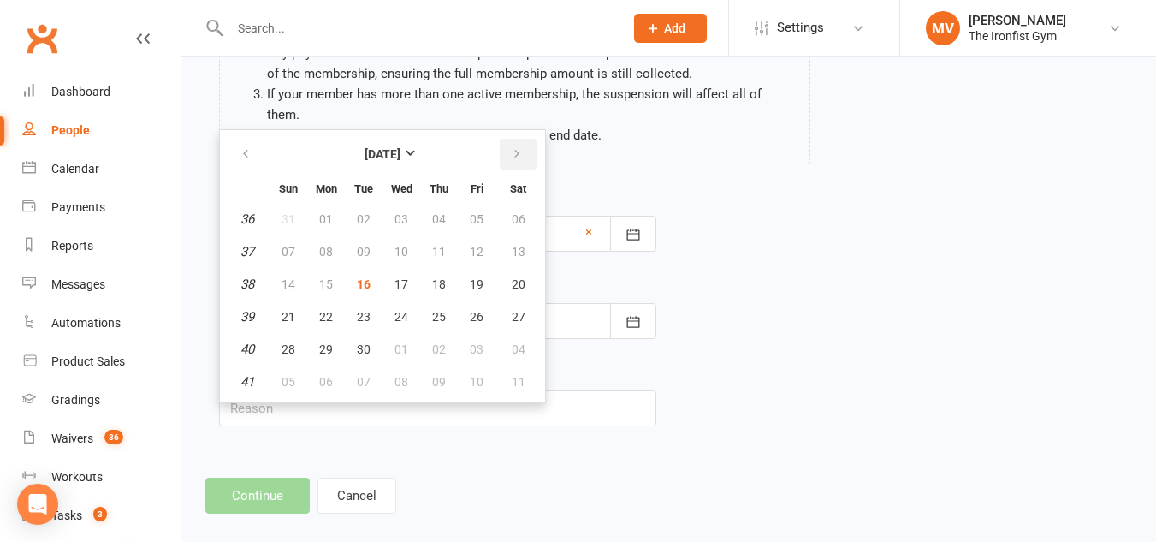
click at [513, 147] on icon "button" at bounding box center [517, 154] width 12 height 14
click at [398, 342] on span "31" at bounding box center [401, 349] width 14 height 14
type input "[DATE]"
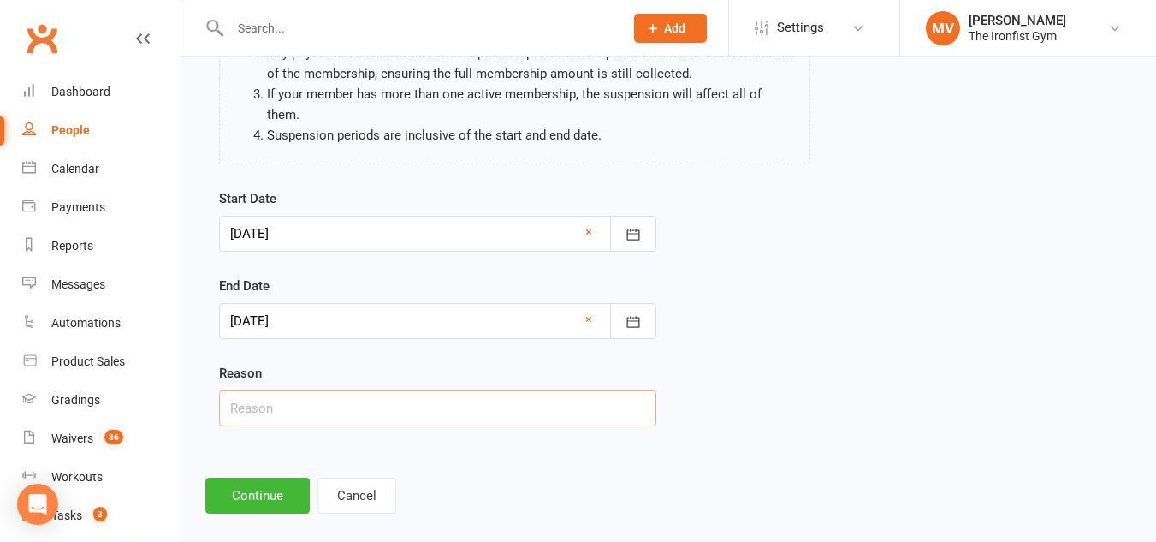
click at [328, 396] on input "text" at bounding box center [437, 408] width 437 height 36
click at [241, 477] on button "Continue" at bounding box center [257, 495] width 104 height 36
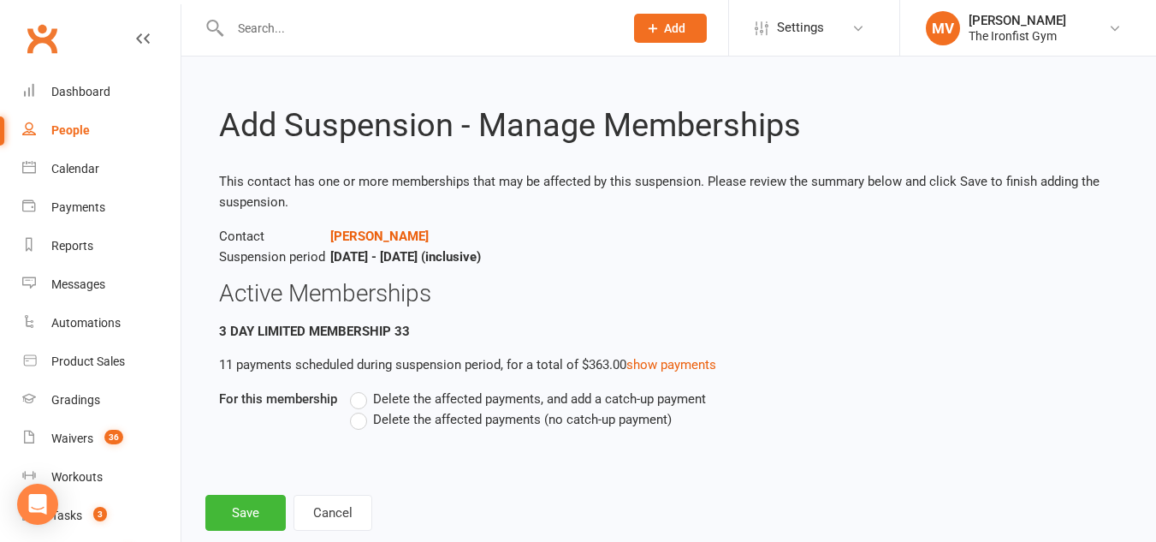
click at [362, 424] on label "Delete the affected payments (no catch-up payment)" at bounding box center [511, 419] width 322 height 21
click at [361, 409] on input "Delete the affected payments (no catch-up payment)" at bounding box center [355, 409] width 11 height 0
click at [264, 504] on button "Save" at bounding box center [245, 513] width 80 height 36
click at [264, 504] on footer "Save Cancel" at bounding box center [668, 513] width 927 height 36
